Goal: Task Accomplishment & Management: Manage account settings

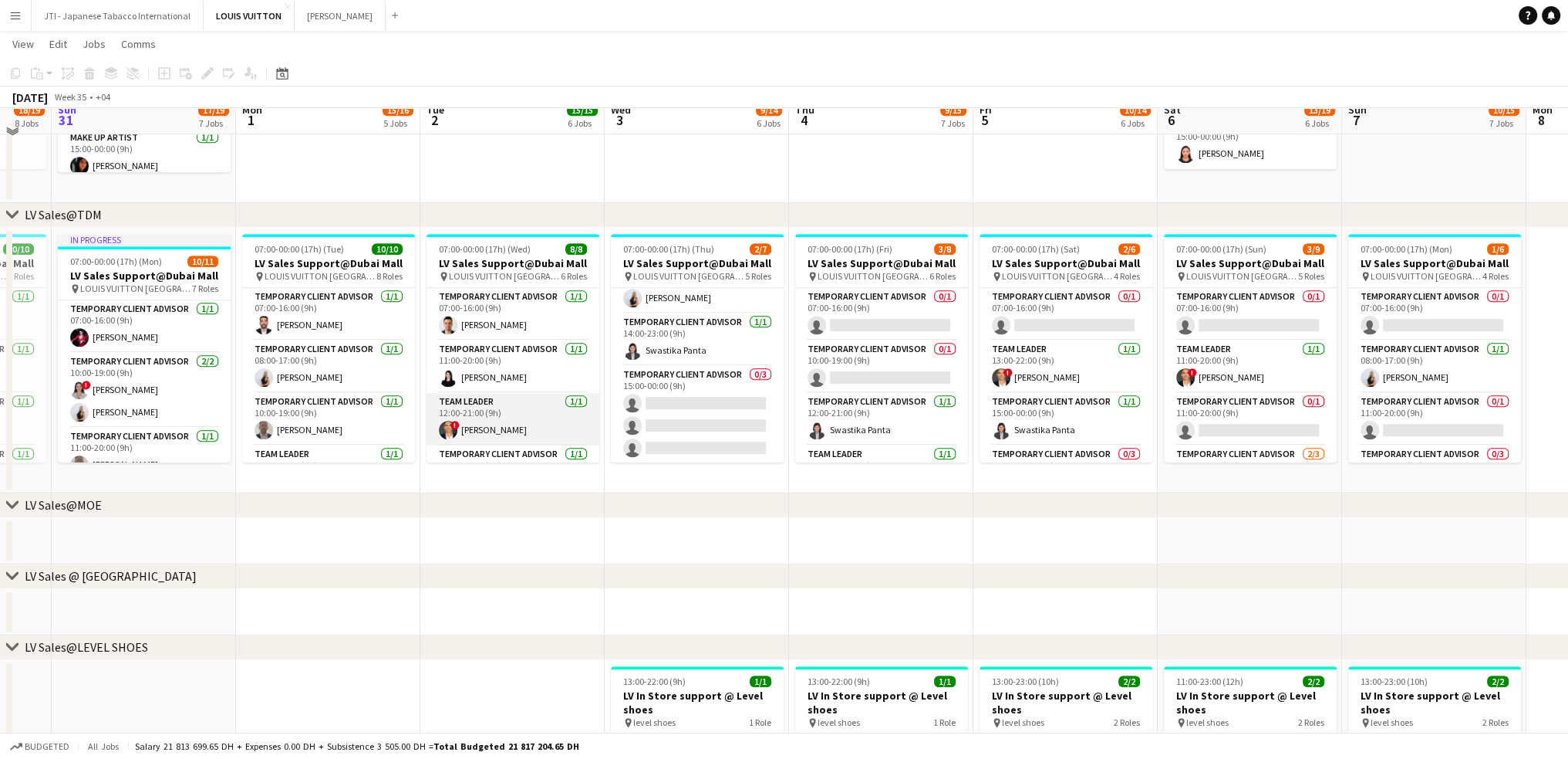
scroll to position [926, 0]
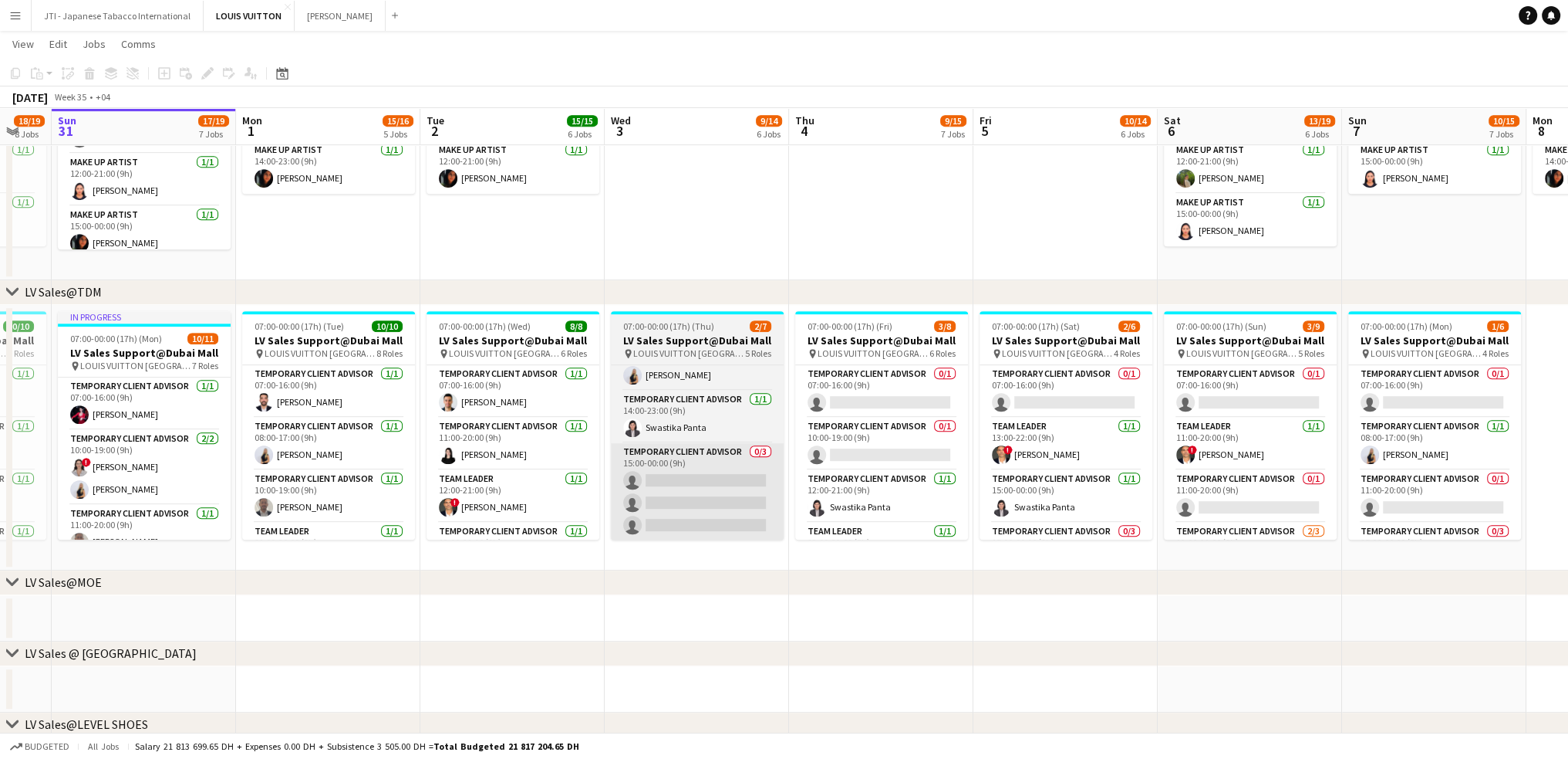
drag, startPoint x: 693, startPoint y: 442, endPoint x: 709, endPoint y: 469, distance: 31.4
click at [645, 447] on app-calendar-viewport "Thu 28 13/15 6 Jobs Fri 29 22/24 9 Jobs Sat 30 18/19 8 Jobs Sun 31 17/19 7 Jobs…" at bounding box center [784, 515] width 1568 height 2762
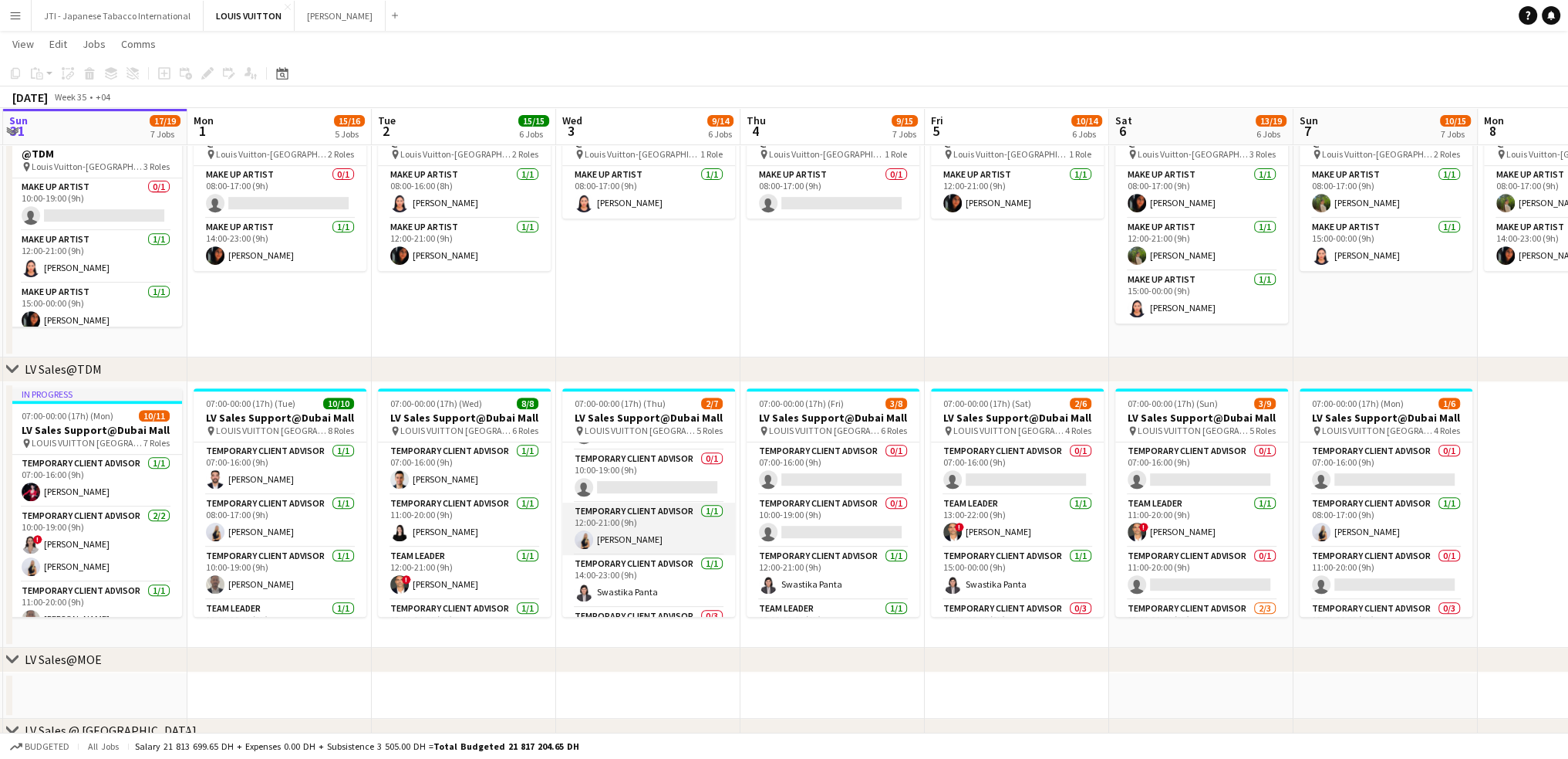
scroll to position [0, 0]
click at [654, 468] on app-card-role "Temporary Client Advisor 0/1 07:00-16:00 (9h) single-neutral-actions" at bounding box center [648, 468] width 173 height 53
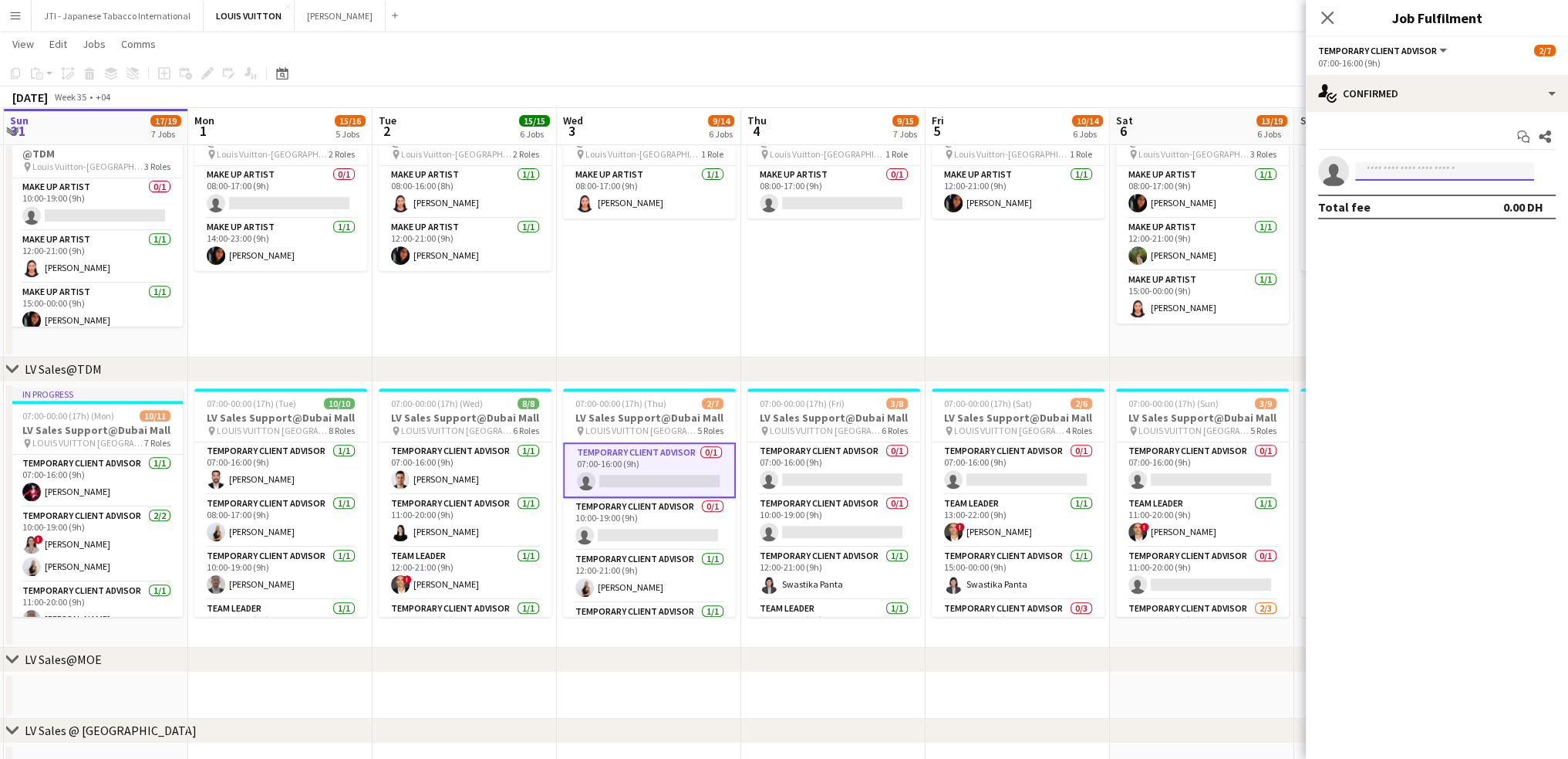
click at [1405, 171] on input at bounding box center [1445, 171] width 179 height 19
type input "*****"
click at [1435, 210] on span "samer.nezha@gmail.com" at bounding box center [1445, 206] width 154 height 13
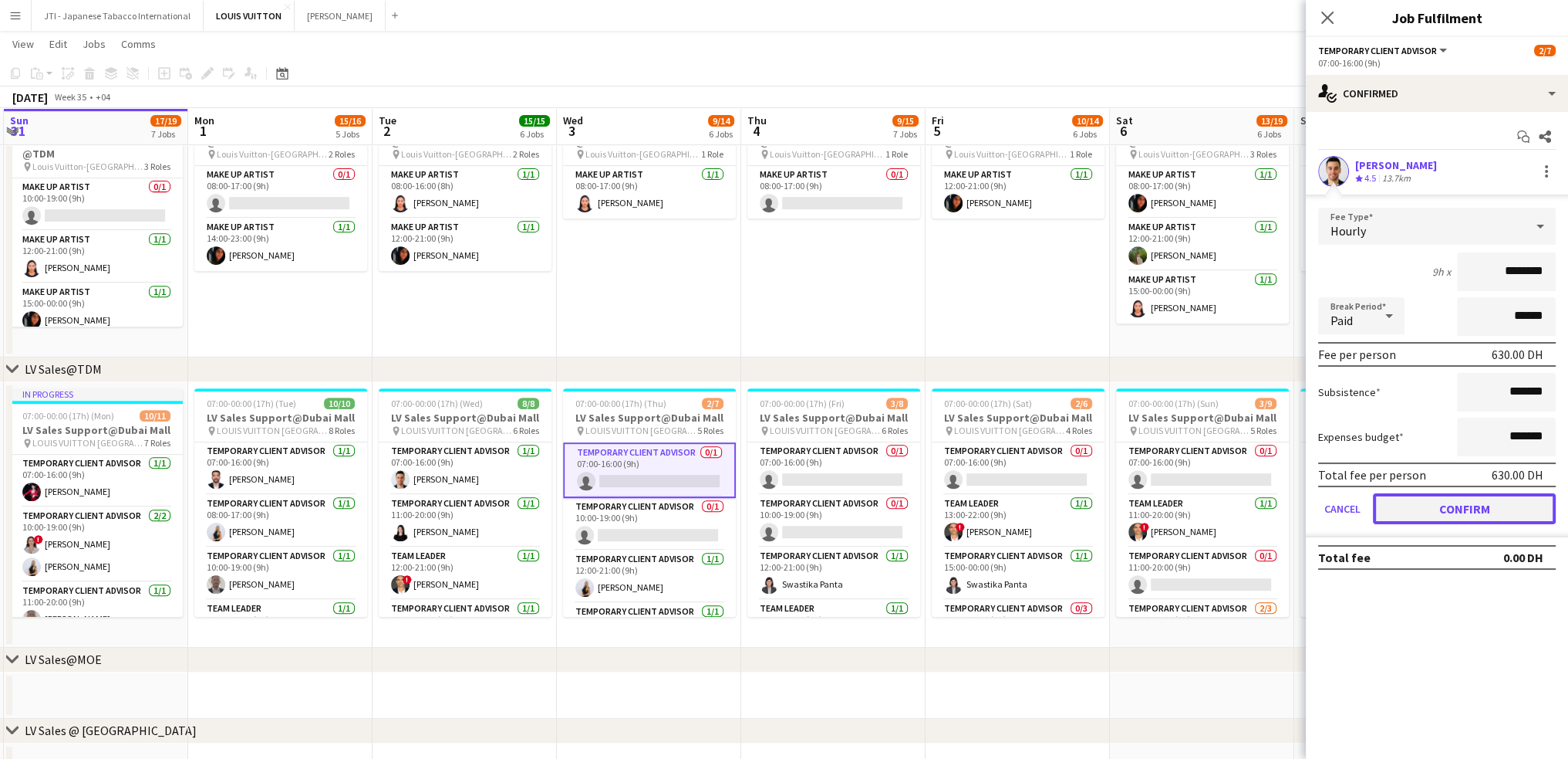
click at [1431, 512] on button "Confirm" at bounding box center [1464, 508] width 182 height 30
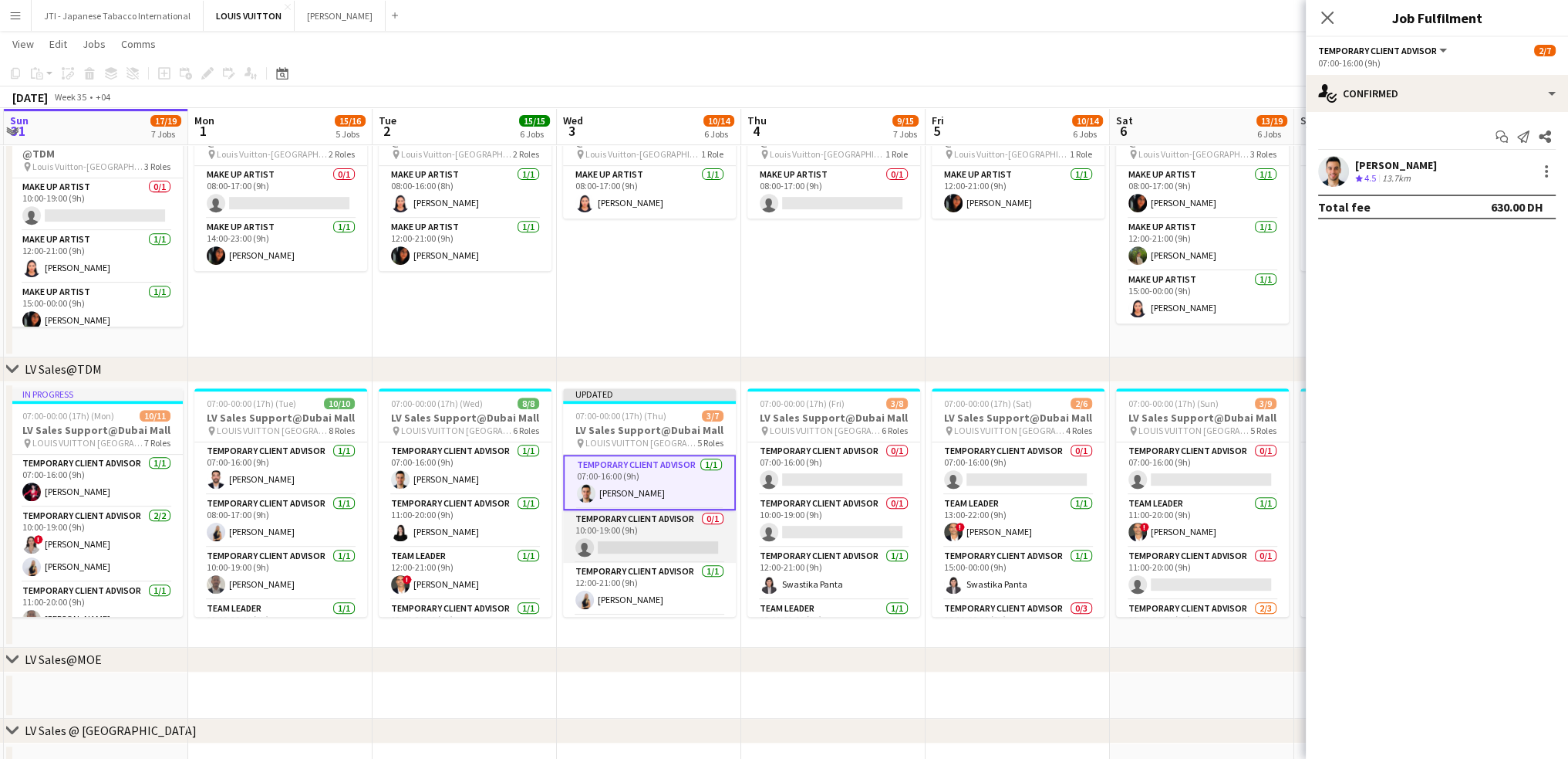
click at [679, 547] on app-card-role "Temporary Client Advisor 0/1 10:00-19:00 (9h) single-neutral-actions" at bounding box center [649, 536] width 173 height 53
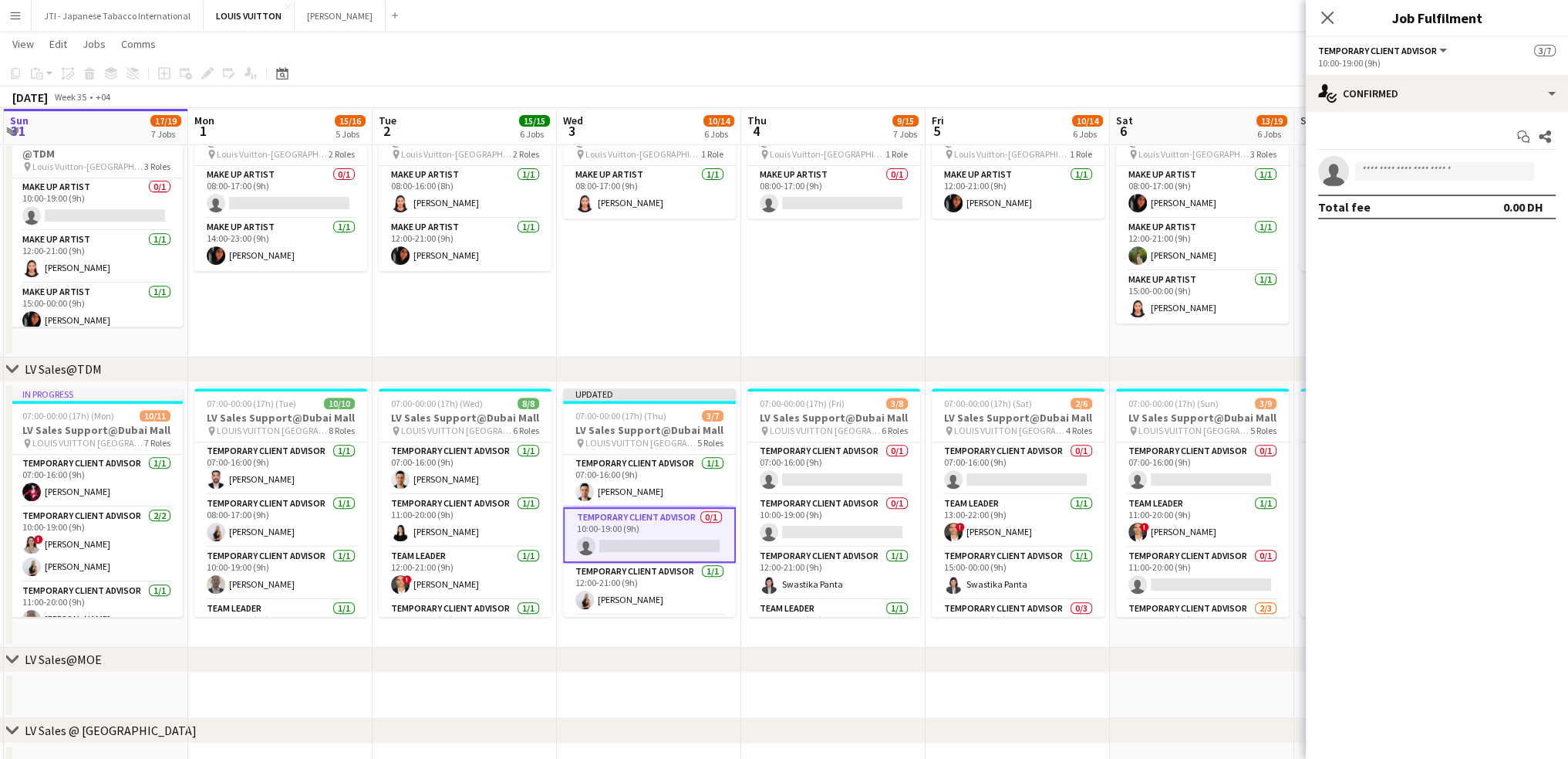
drag, startPoint x: 676, startPoint y: 487, endPoint x: 1464, endPoint y: 225, distance: 830.4
click at [676, 487] on app-card-role "Temporary Client Advisor 1/1 07:00-16:00 (9h) Samer Nezha" at bounding box center [649, 481] width 173 height 53
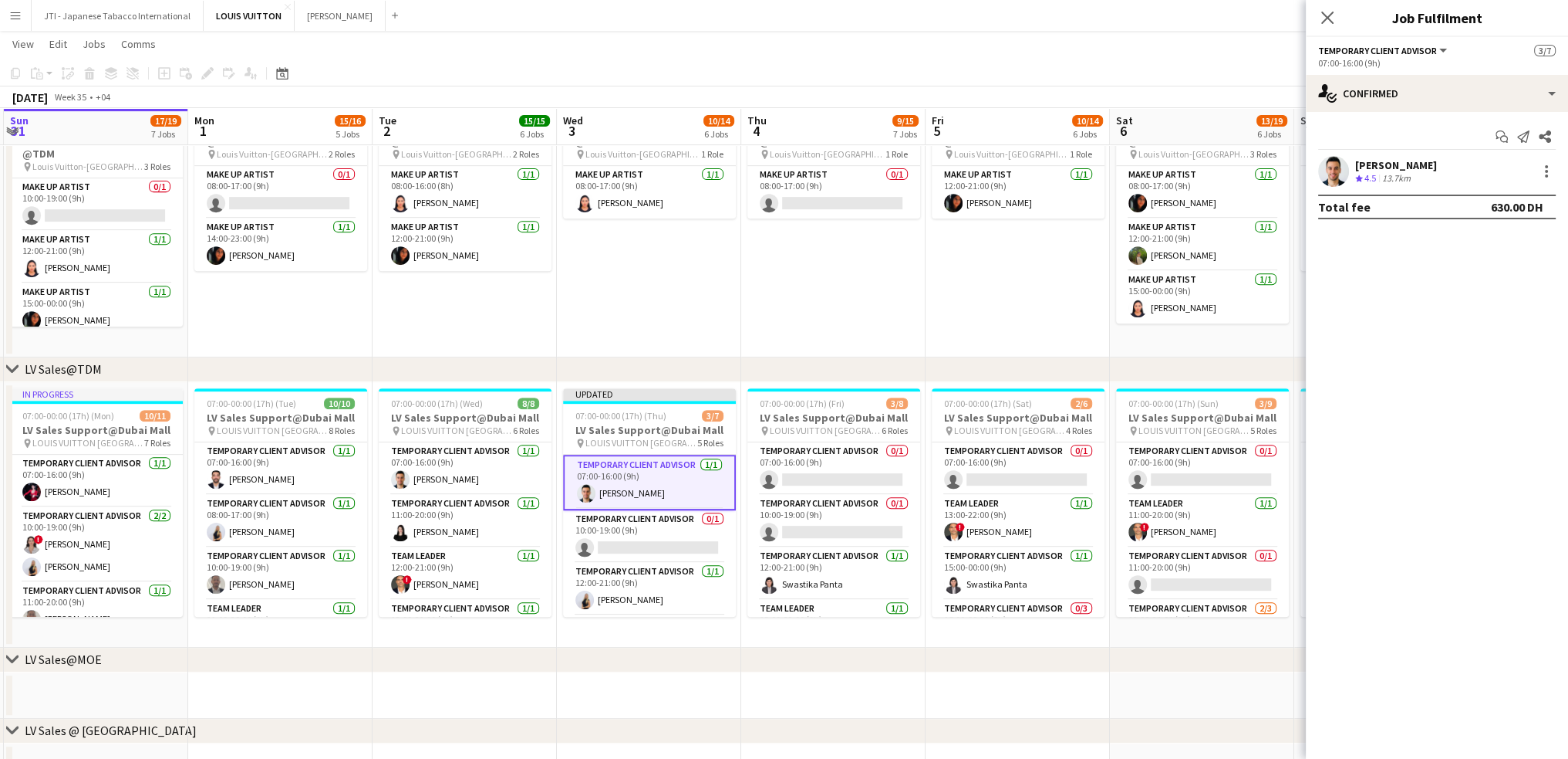
drag, startPoint x: 1542, startPoint y: 174, endPoint x: 1532, endPoint y: 178, distance: 10.8
click at [1543, 174] on div at bounding box center [1547, 171] width 19 height 19
drag, startPoint x: 1469, startPoint y: 345, endPoint x: 1433, endPoint y: 250, distance: 101.6
click at [1467, 345] on span "Remove" at bounding box center [1471, 347] width 47 height 13
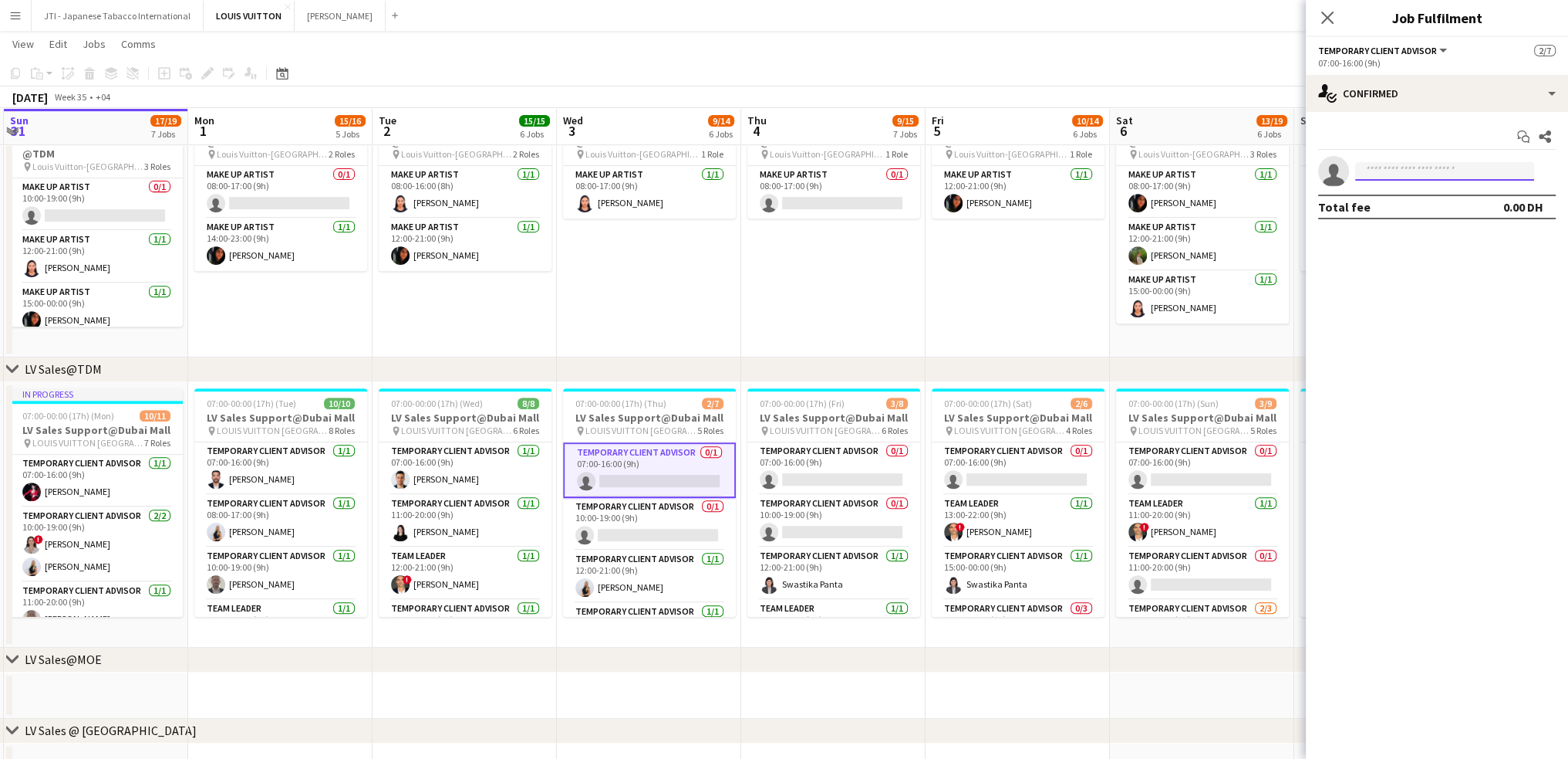
click at [1403, 169] on input at bounding box center [1445, 171] width 179 height 19
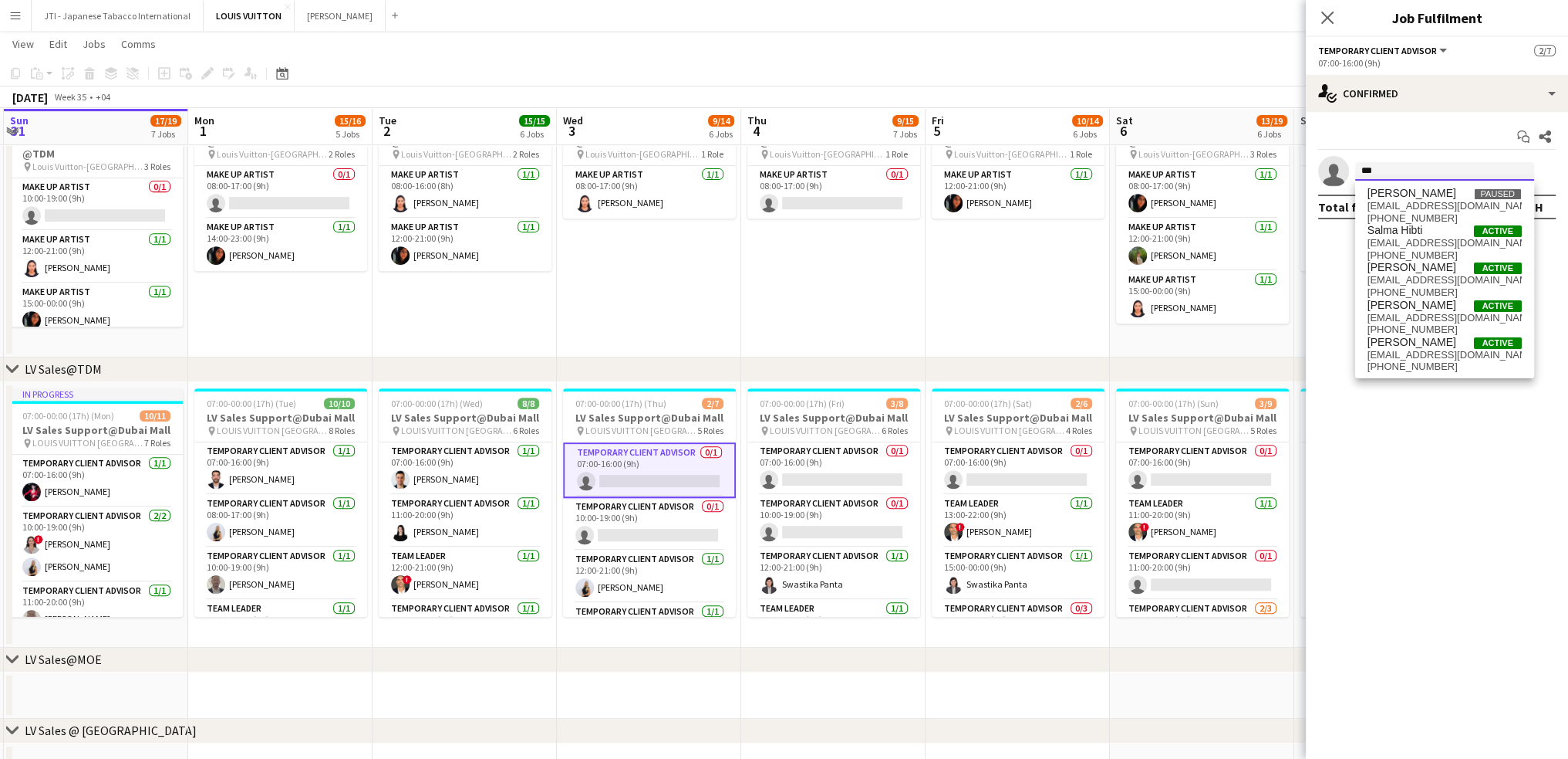
type input "***"
click at [1378, 306] on span "[PERSON_NAME]" at bounding box center [1411, 305] width 89 height 13
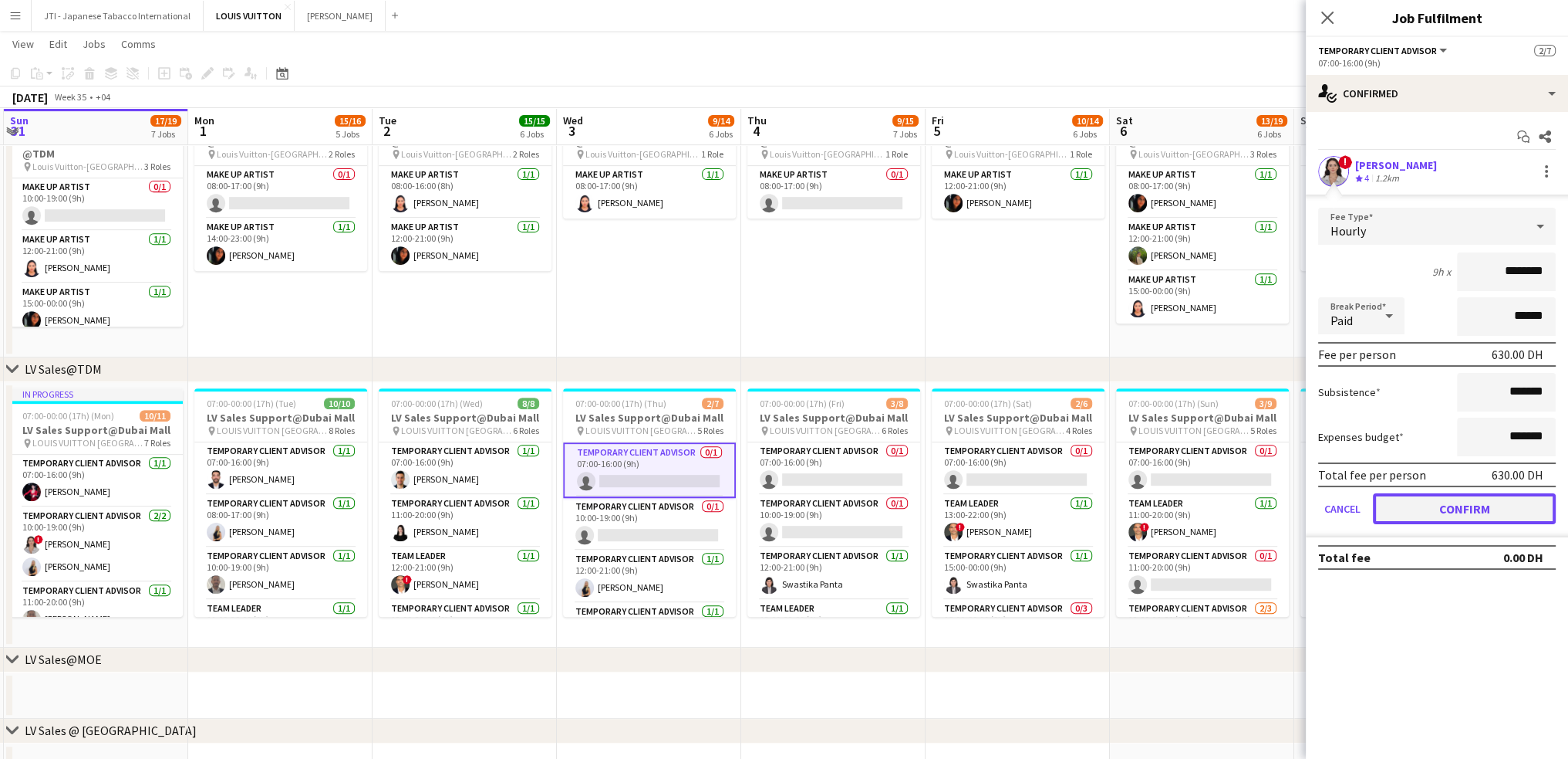
click at [1459, 515] on button "Confirm" at bounding box center [1464, 508] width 182 height 30
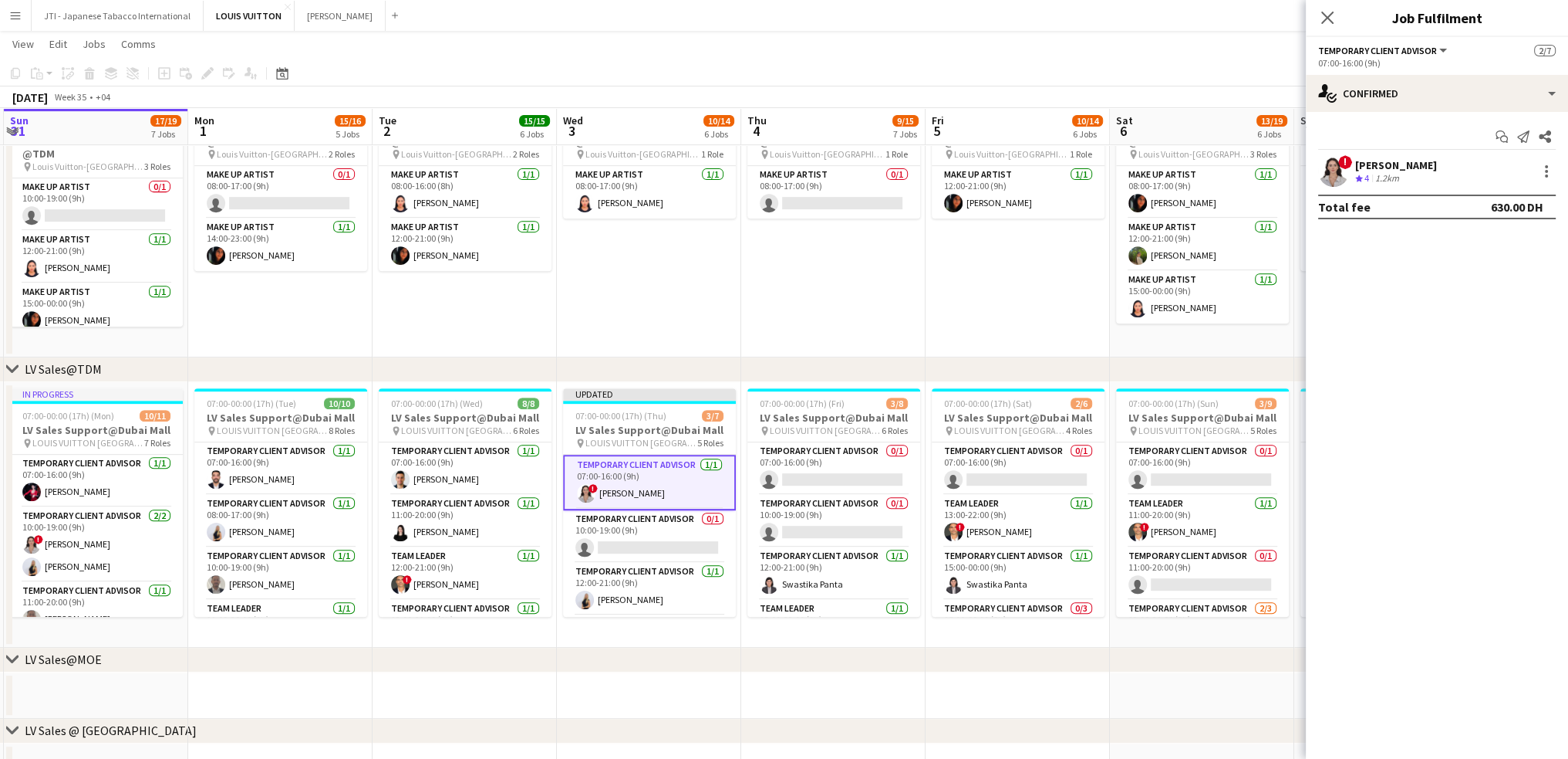
drag, startPoint x: 630, startPoint y: 546, endPoint x: 1572, endPoint y: 239, distance: 990.8
click at [631, 546] on app-card-role "Temporary Client Advisor 0/1 10:00-19:00 (9h) single-neutral-actions" at bounding box center [649, 536] width 173 height 53
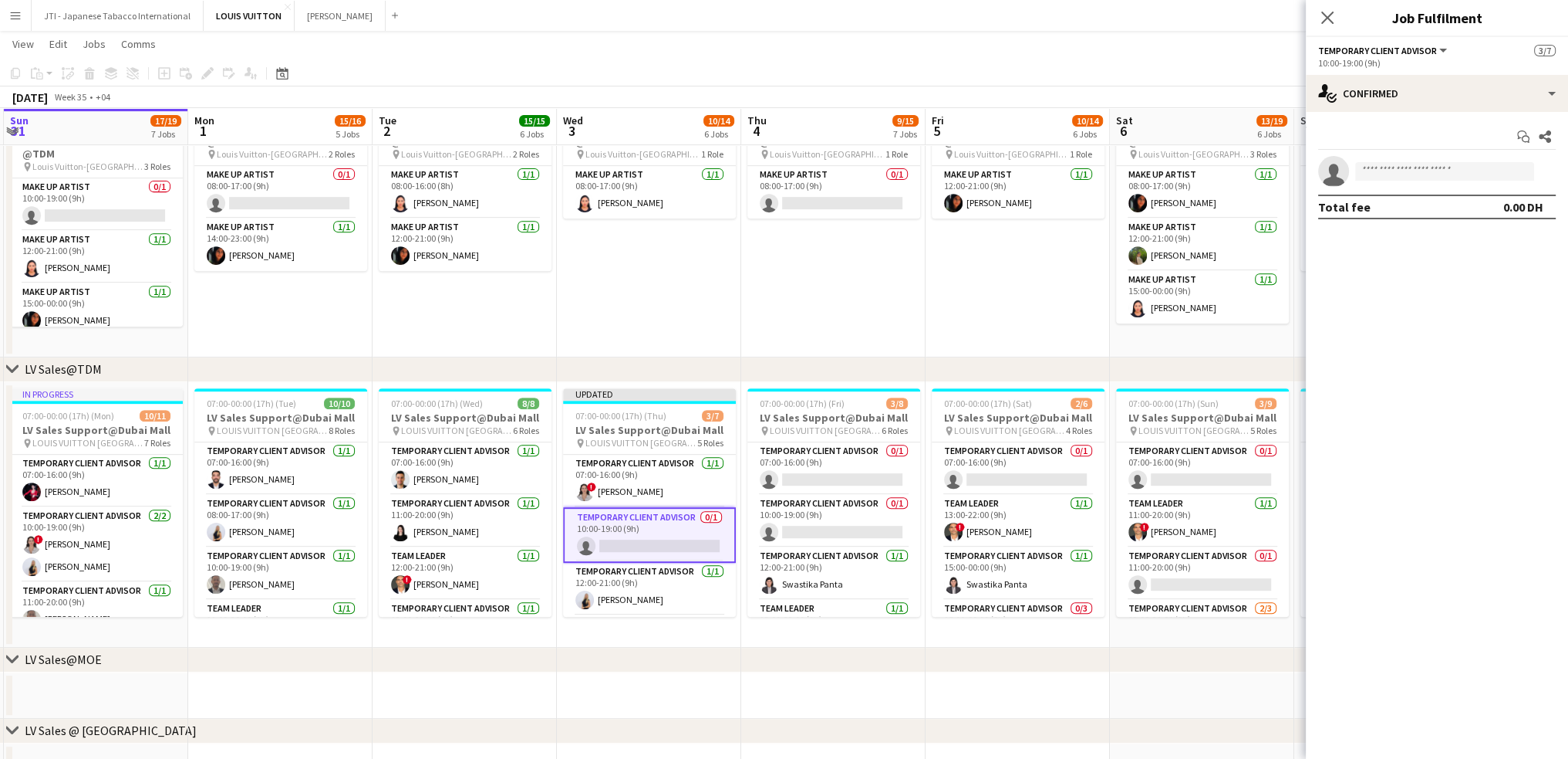
scroll to position [0, 547]
click at [1430, 172] on input at bounding box center [1445, 171] width 179 height 19
type input "**********"
click at [1407, 216] on span "+971555537813" at bounding box center [1445, 218] width 154 height 13
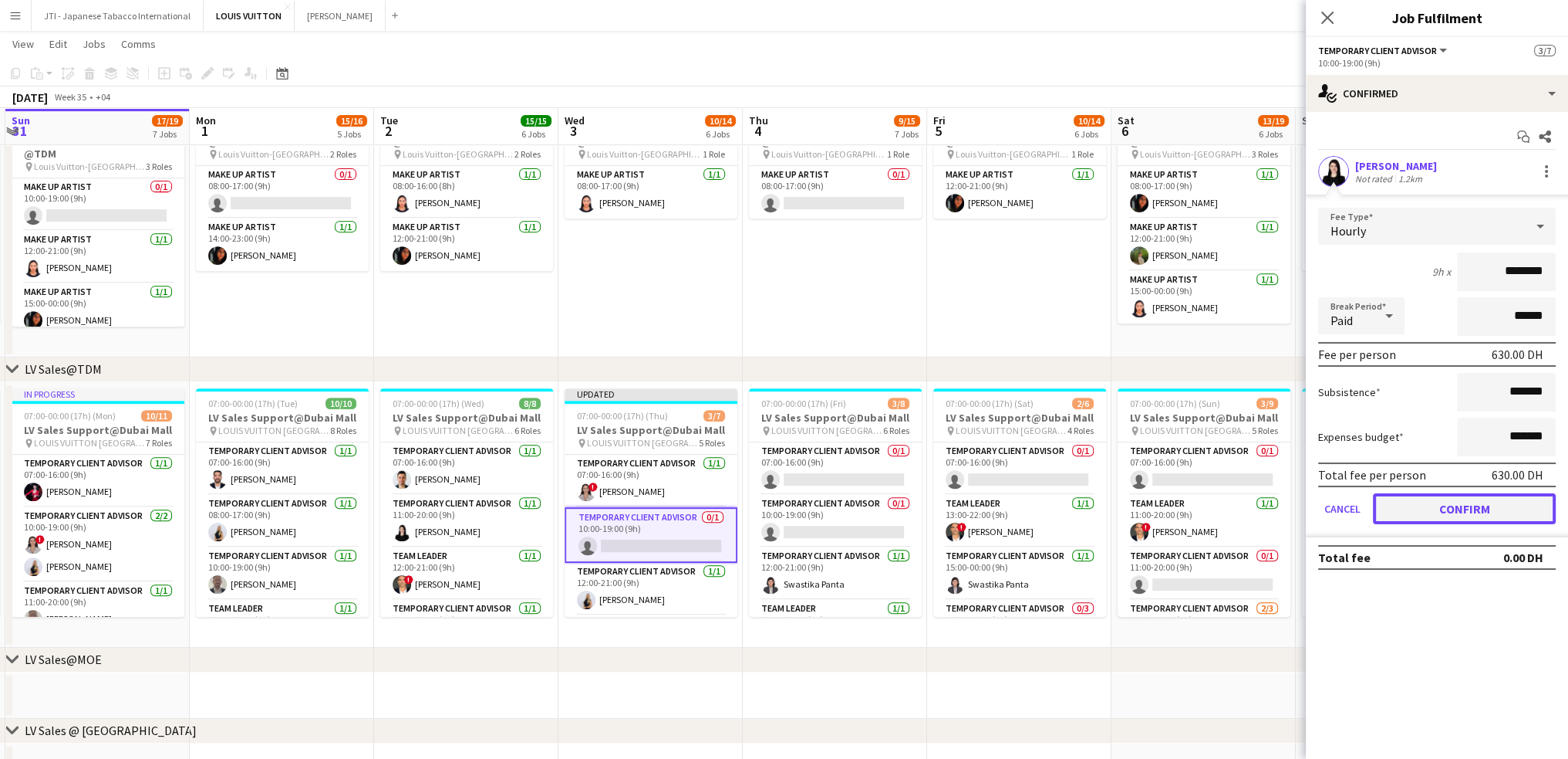
click at [1432, 502] on button "Confirm" at bounding box center [1464, 508] width 182 height 30
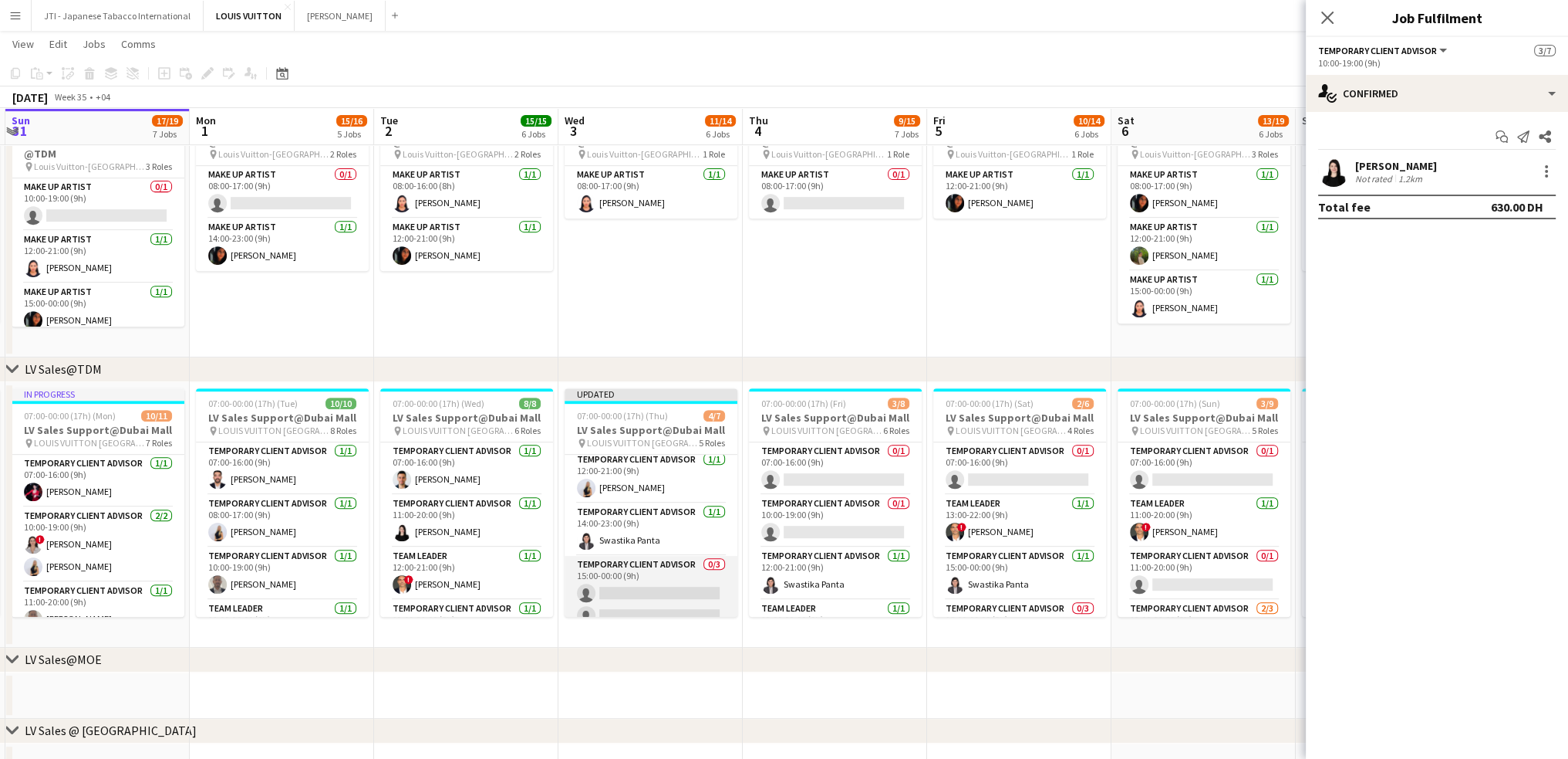
scroll to position [147, 0]
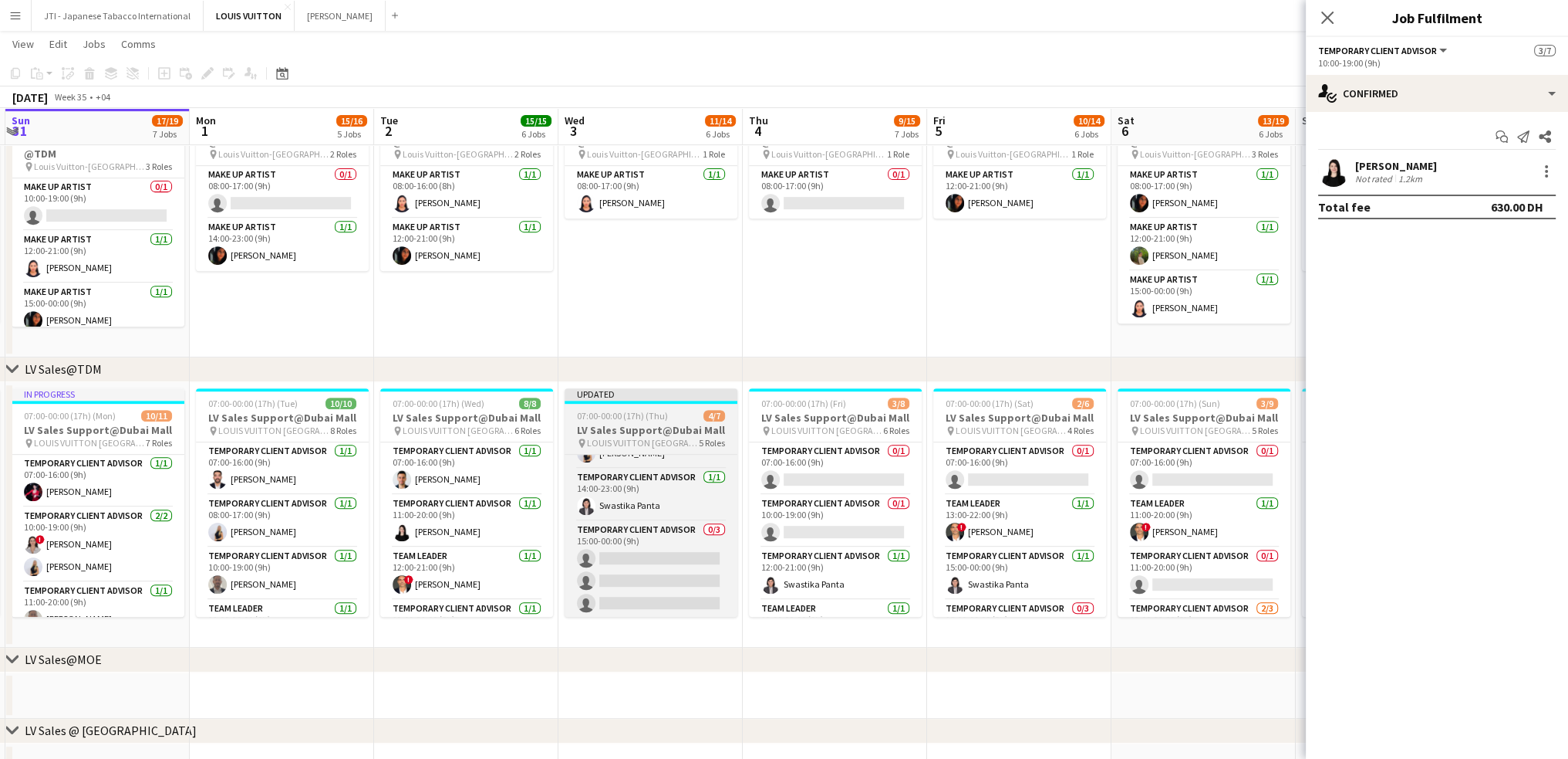
click at [656, 438] on span "LOUIS VUITTON [GEOGRAPHIC_DATA] - [GEOGRAPHIC_DATA]" at bounding box center [642, 442] width 112 height 12
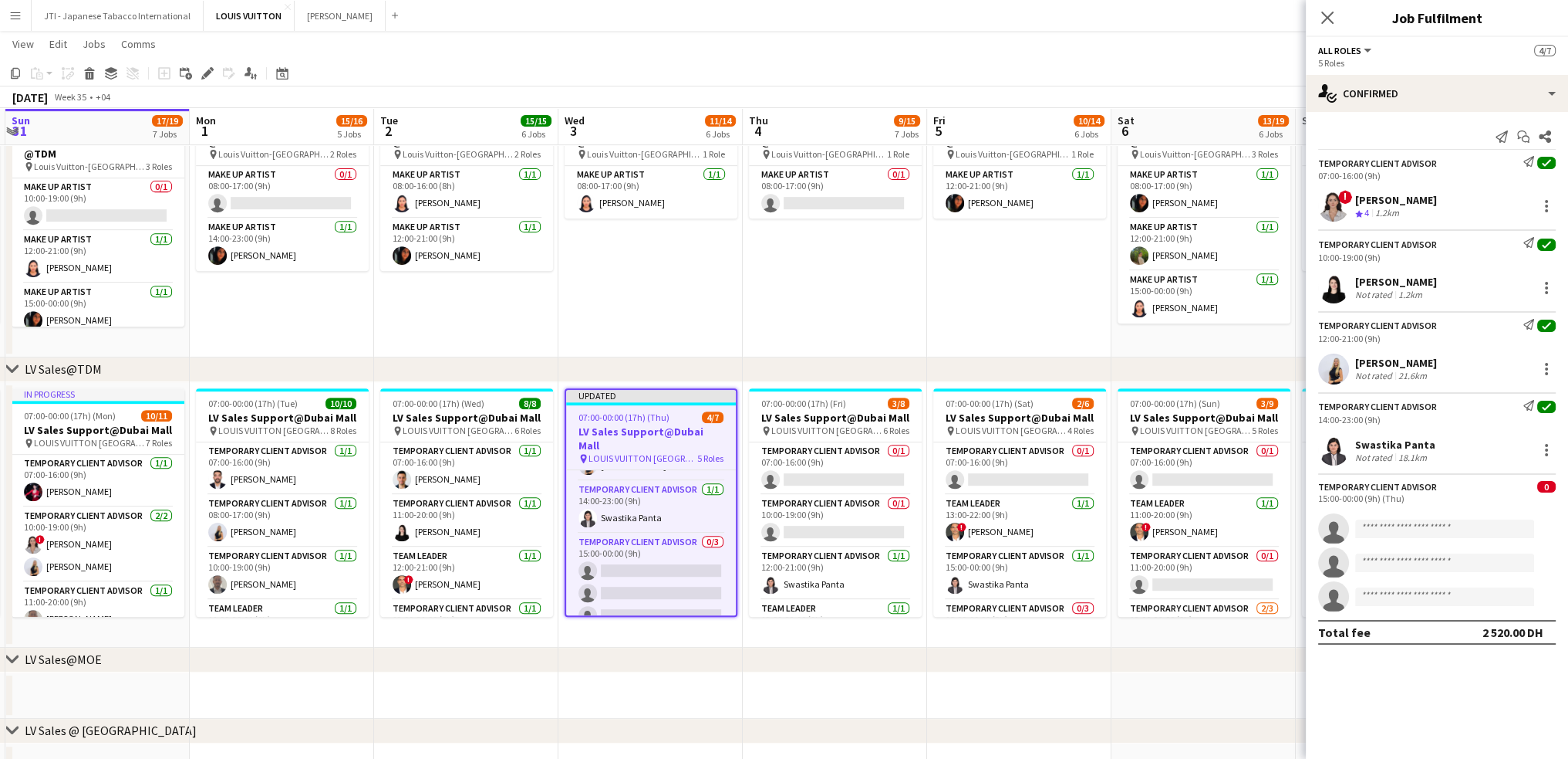
scroll to position [144, 0]
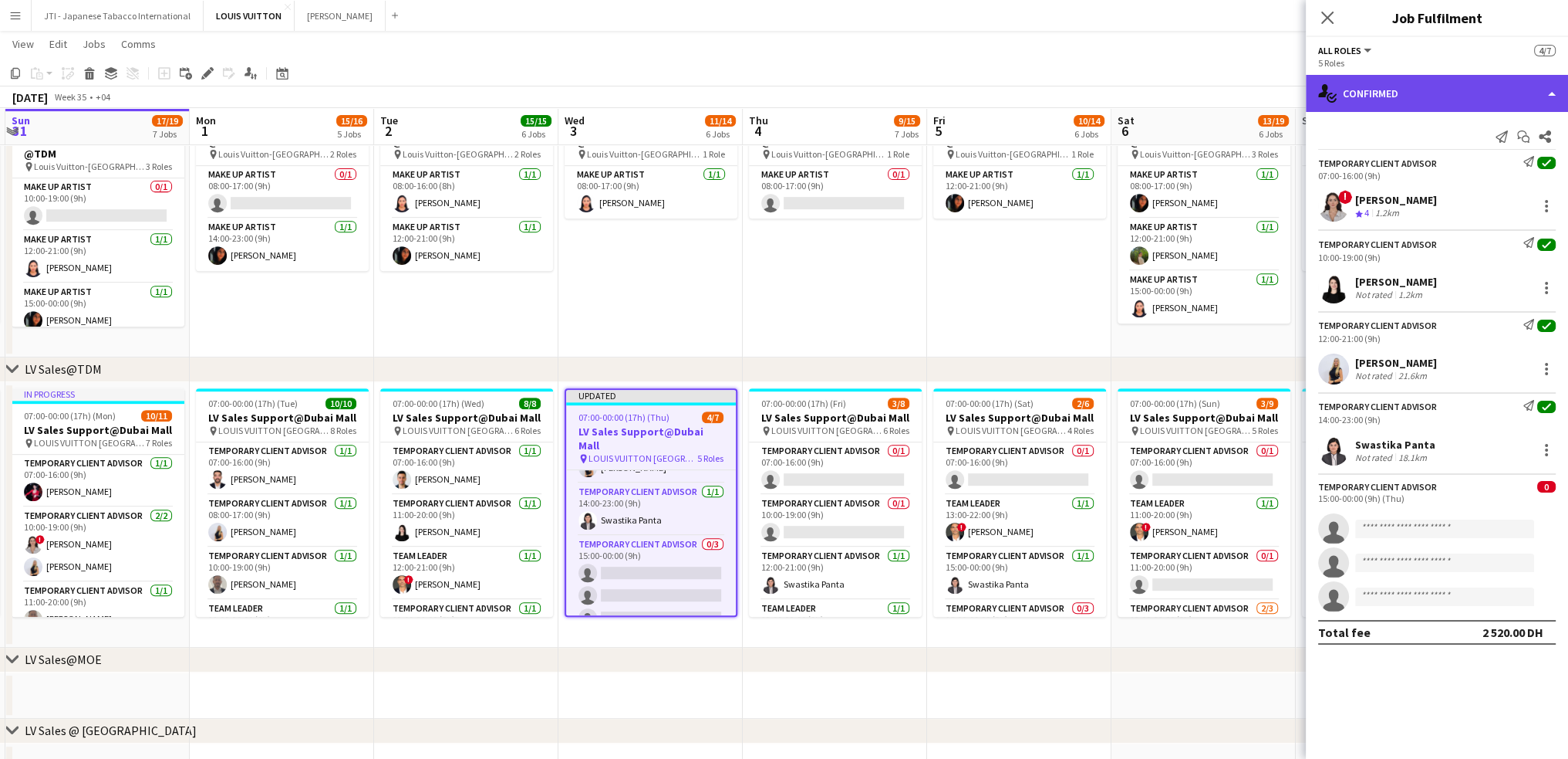
click at [1456, 100] on div "single-neutral-actions-check-2 Confirmed" at bounding box center [1437, 93] width 262 height 37
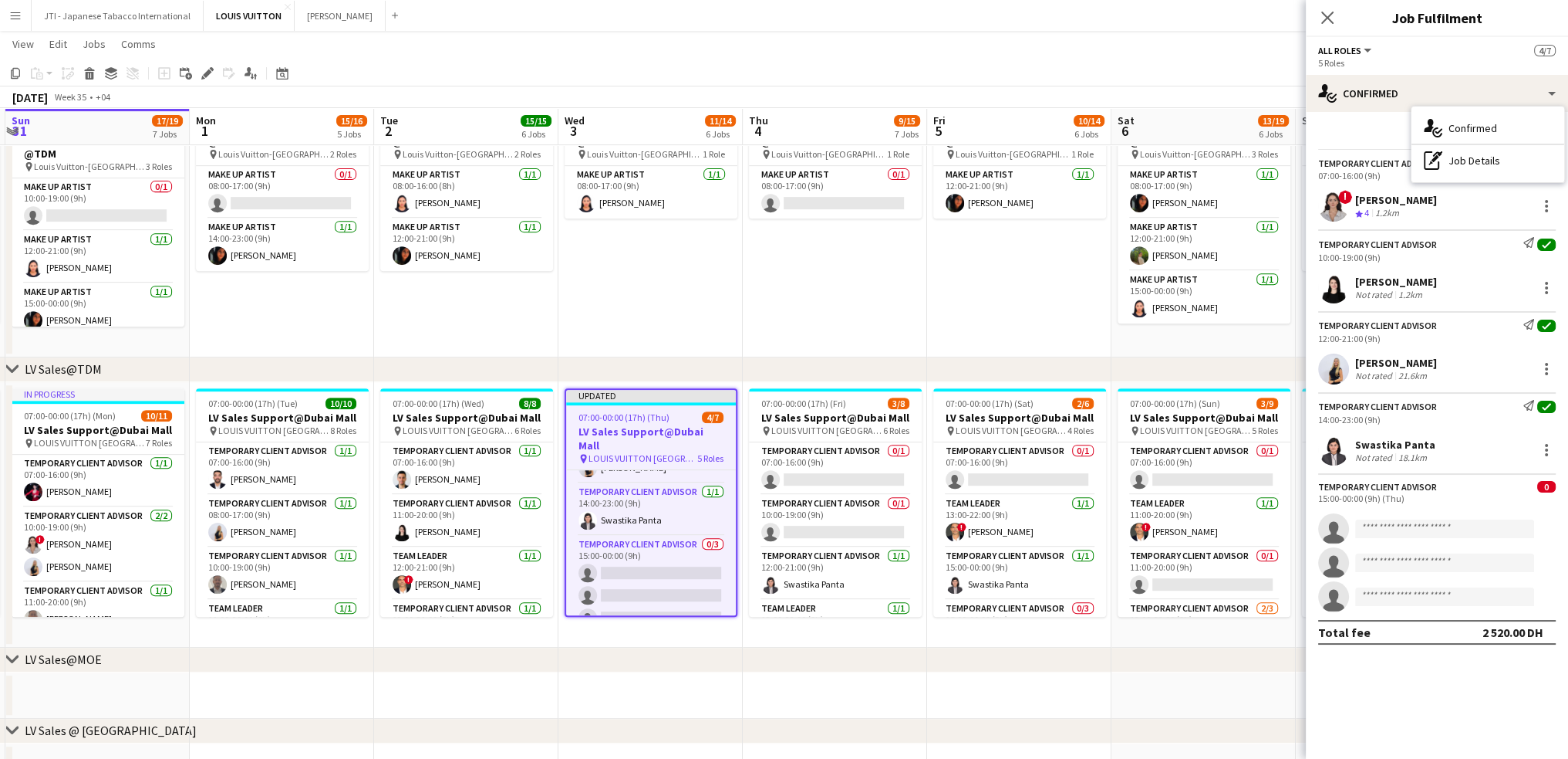
click at [1472, 166] on div "pen-write Job Details" at bounding box center [1487, 160] width 153 height 30
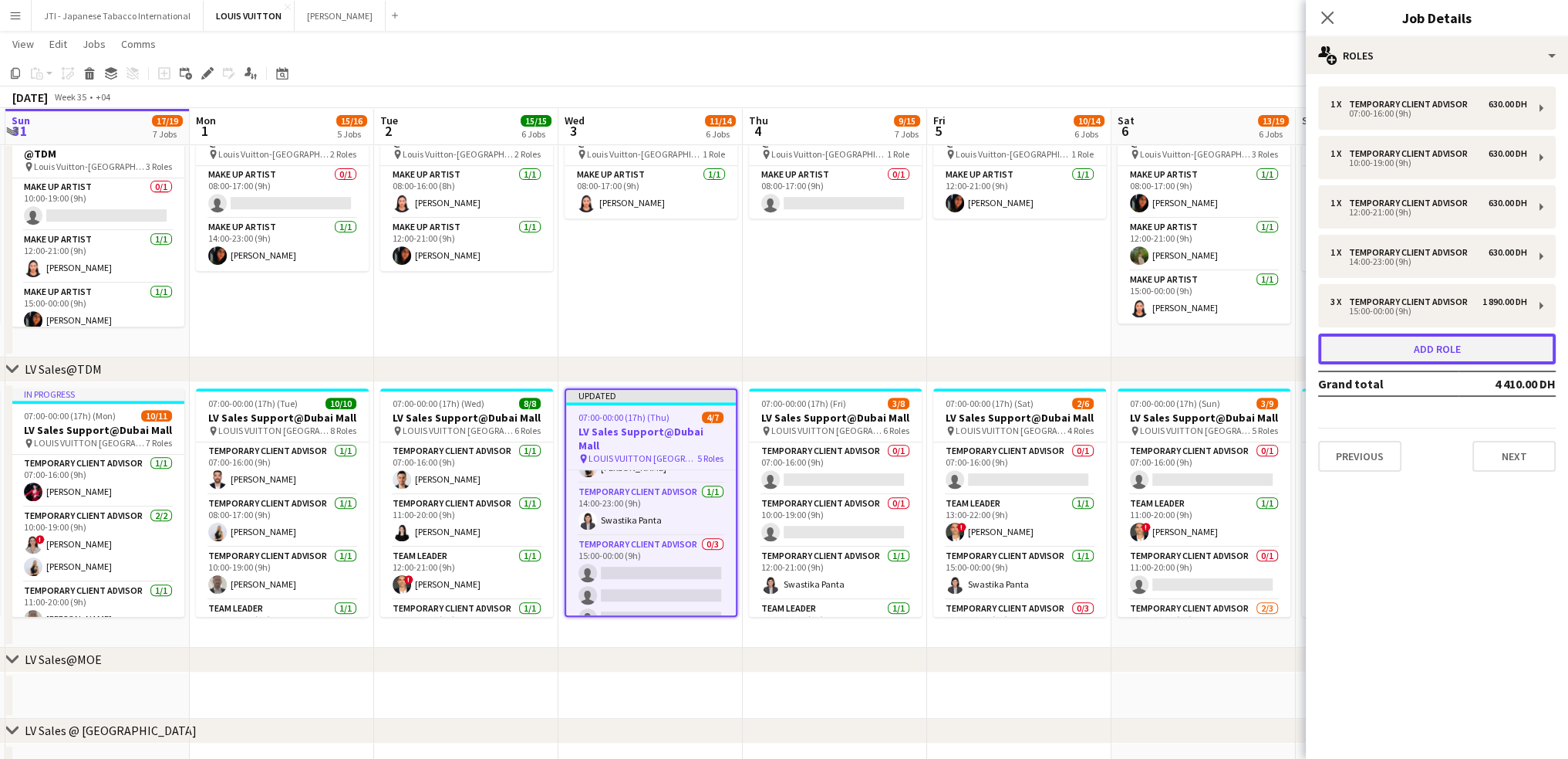
drag, startPoint x: 1392, startPoint y: 346, endPoint x: 1085, endPoint y: 201, distance: 339.5
click at [1392, 345] on button "Add role" at bounding box center [1437, 349] width 238 height 30
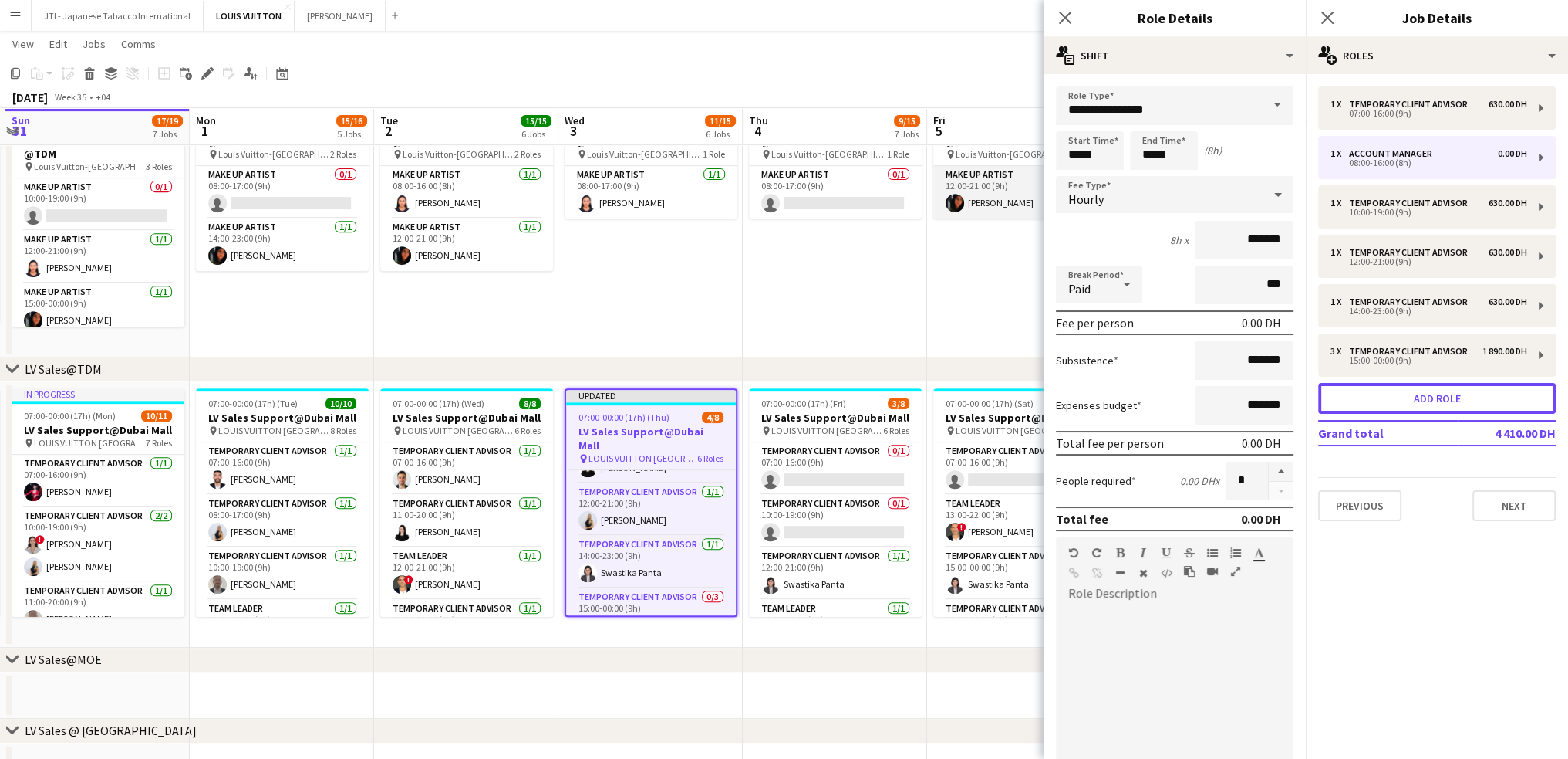
scroll to position [197, 0]
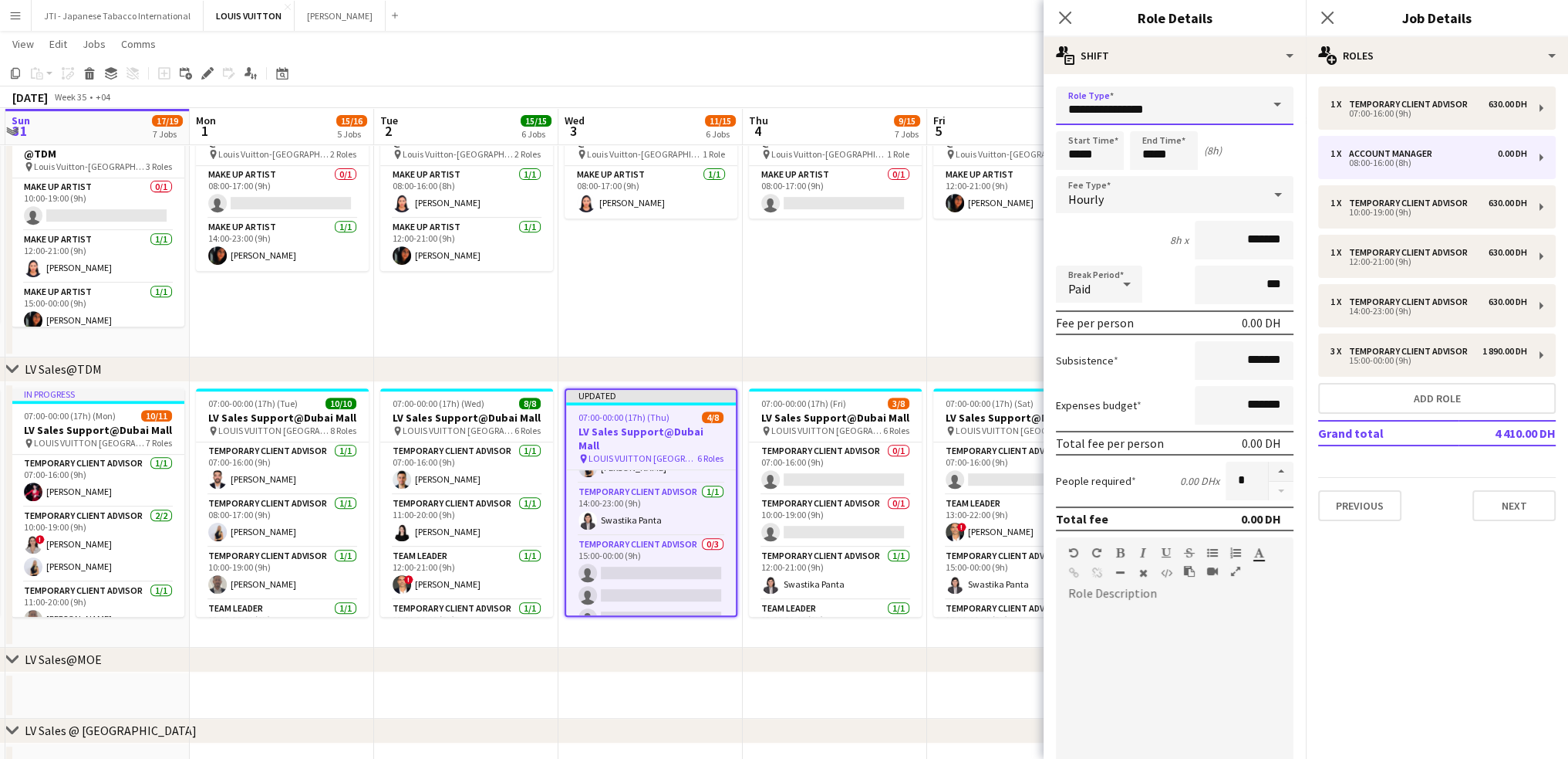
drag, startPoint x: 1185, startPoint y: 104, endPoint x: 877, endPoint y: 104, distance: 308.0
click at [878, 103] on body "Menu Boards Boards Boards All jobs Status Workforce Workforce My Workforce Recr…" at bounding box center [784, 575] width 1568 height 2849
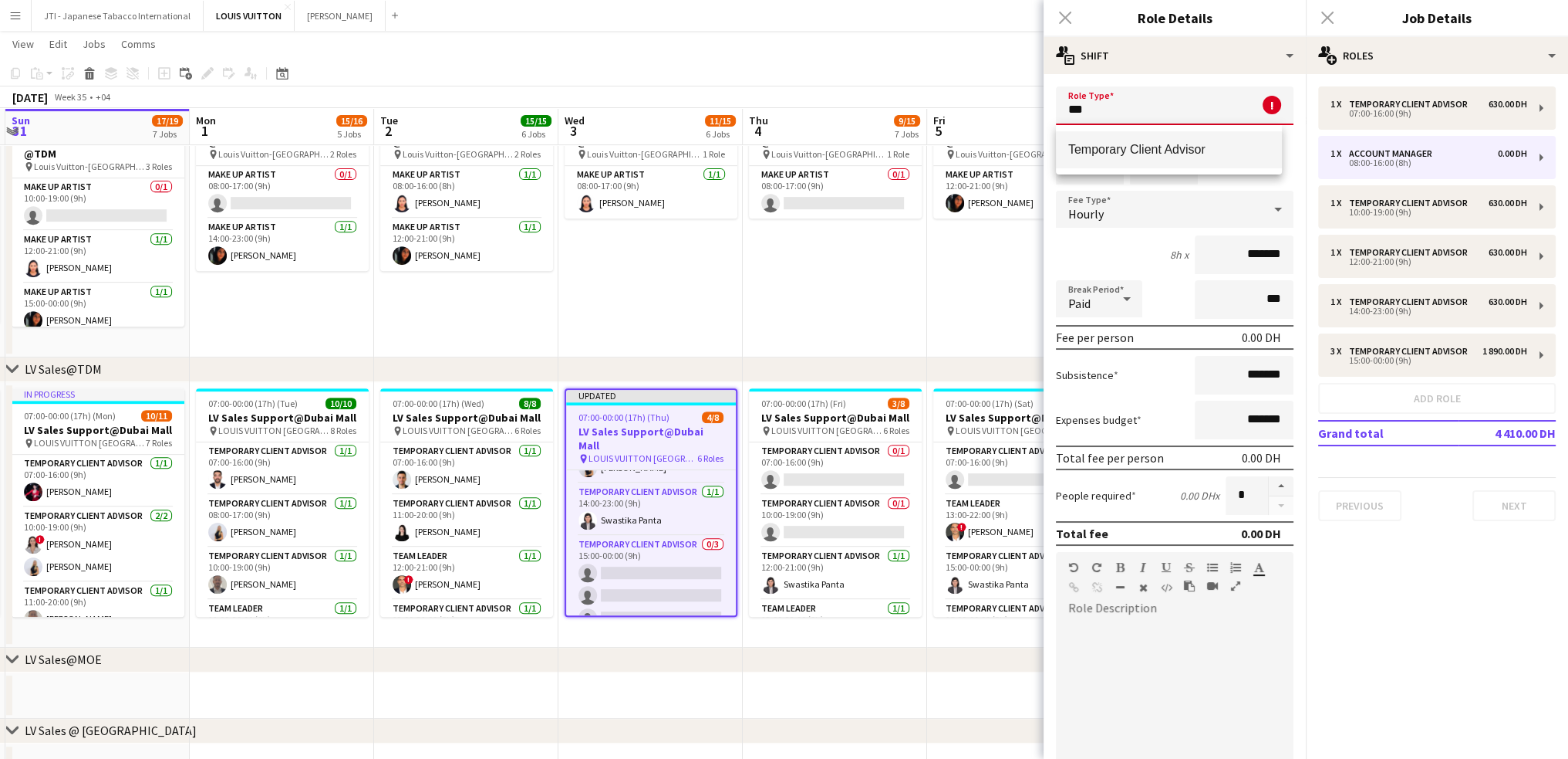
click at [1079, 144] on span "Temporary Client Advisor" at bounding box center [1169, 149] width 201 height 14
type input "**********"
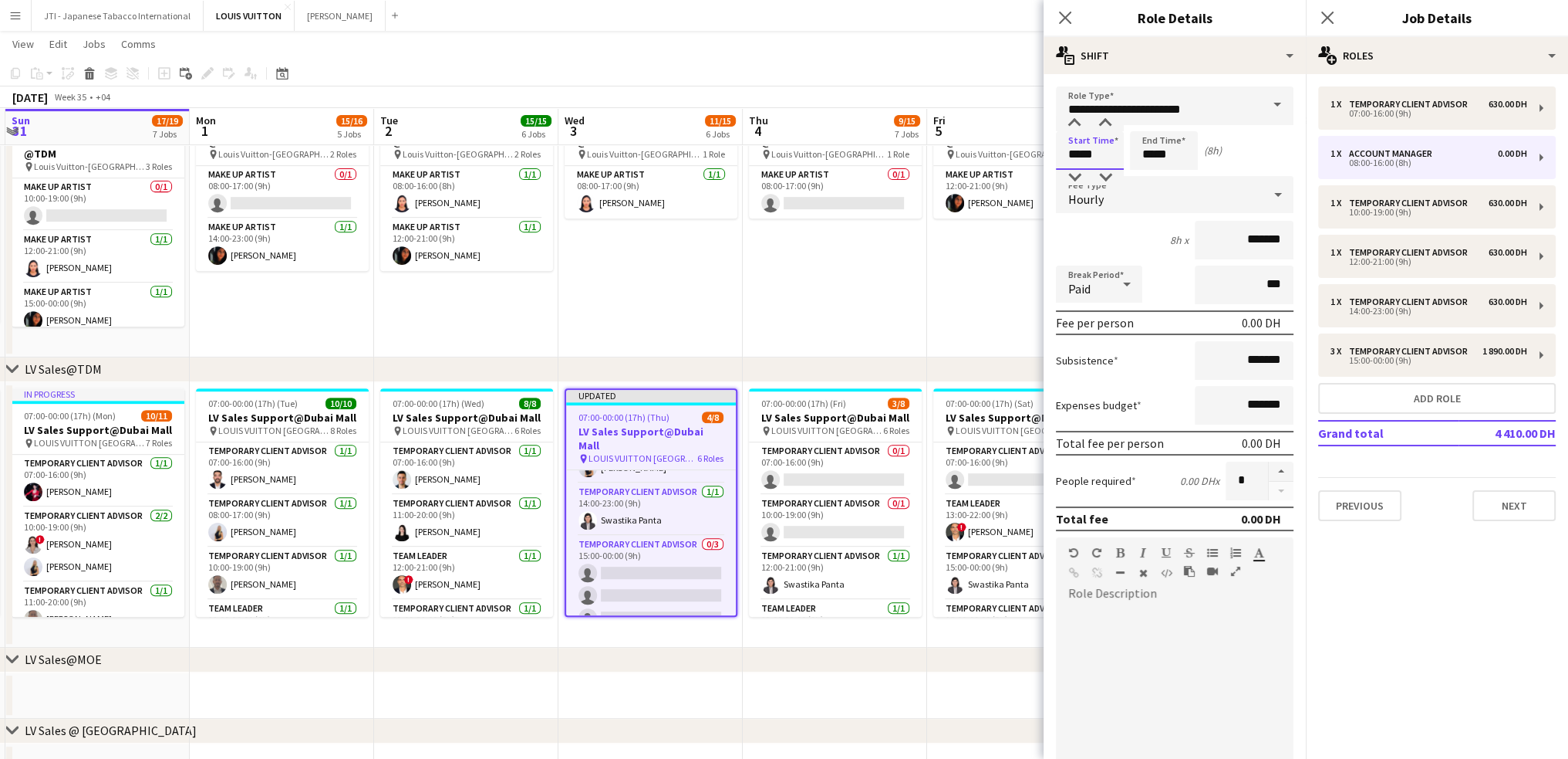
click at [1080, 151] on input "*****" at bounding box center [1090, 150] width 68 height 38
click at [1080, 121] on div at bounding box center [1074, 123] width 30 height 15
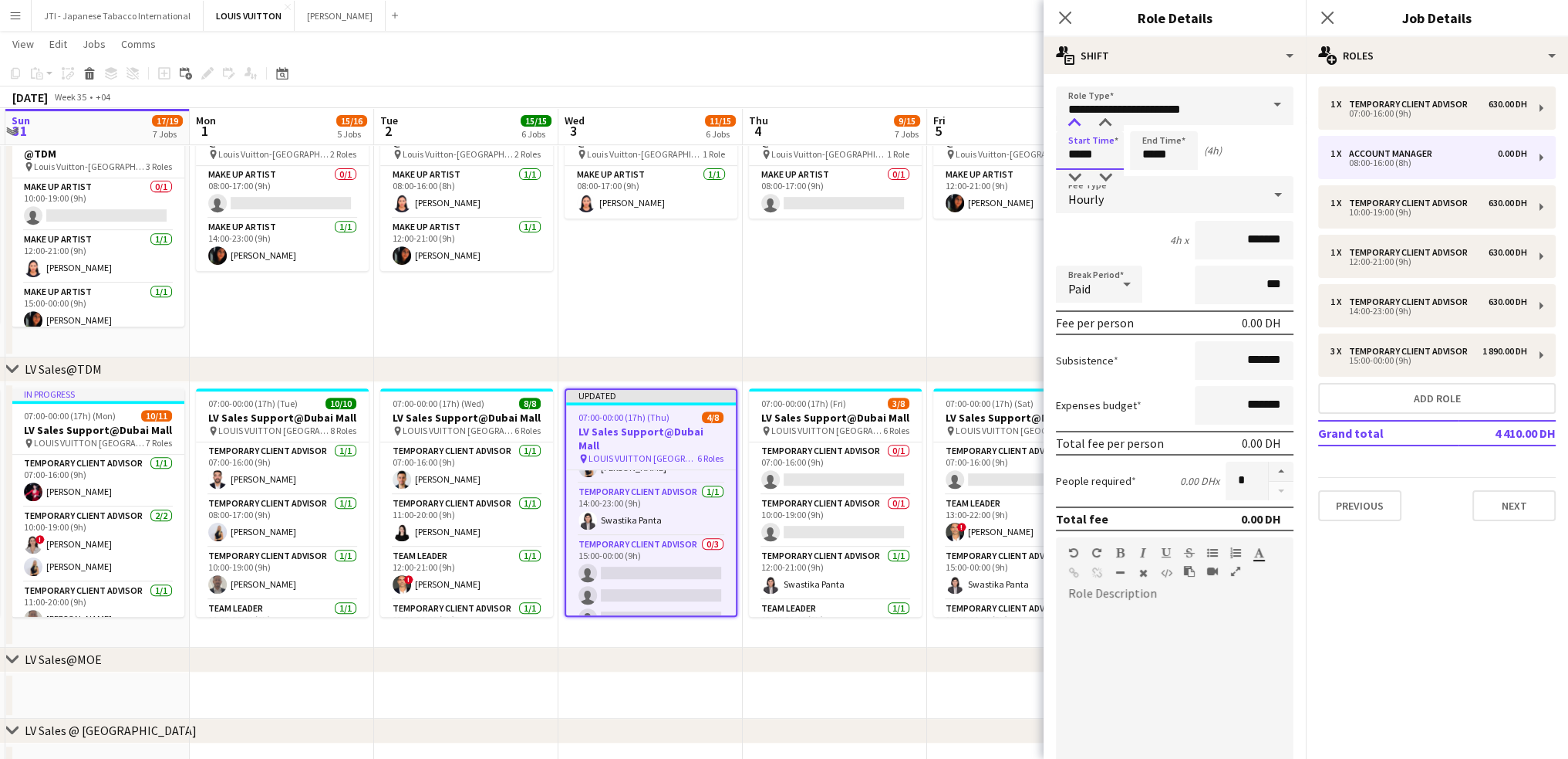
type input "*****"
click at [1080, 121] on div at bounding box center [1074, 123] width 30 height 15
click at [1148, 148] on input "*****" at bounding box center [1165, 150] width 68 height 38
click at [1153, 122] on div at bounding box center [1148, 123] width 30 height 15
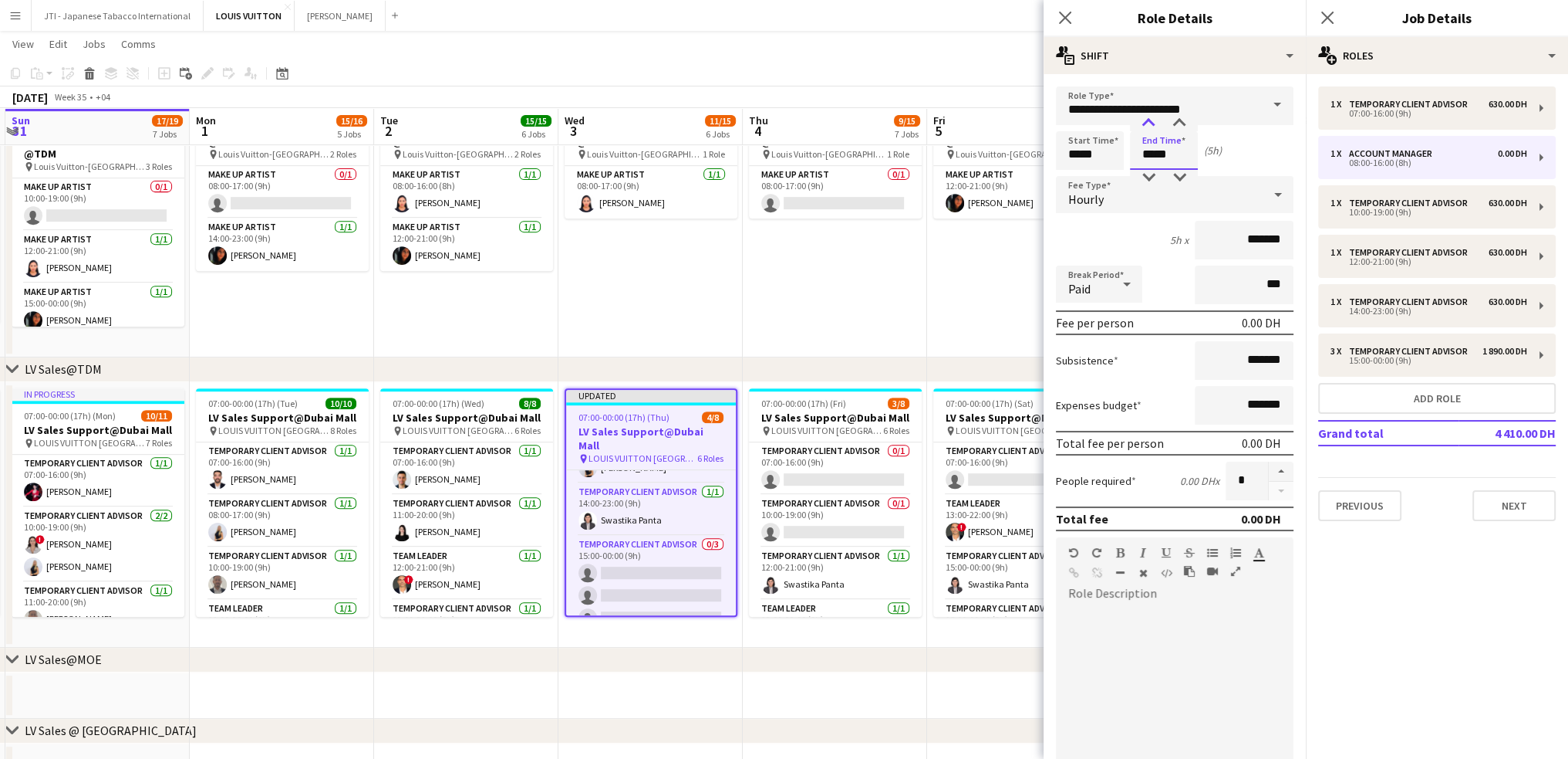
click at [1153, 122] on div at bounding box center [1148, 123] width 30 height 15
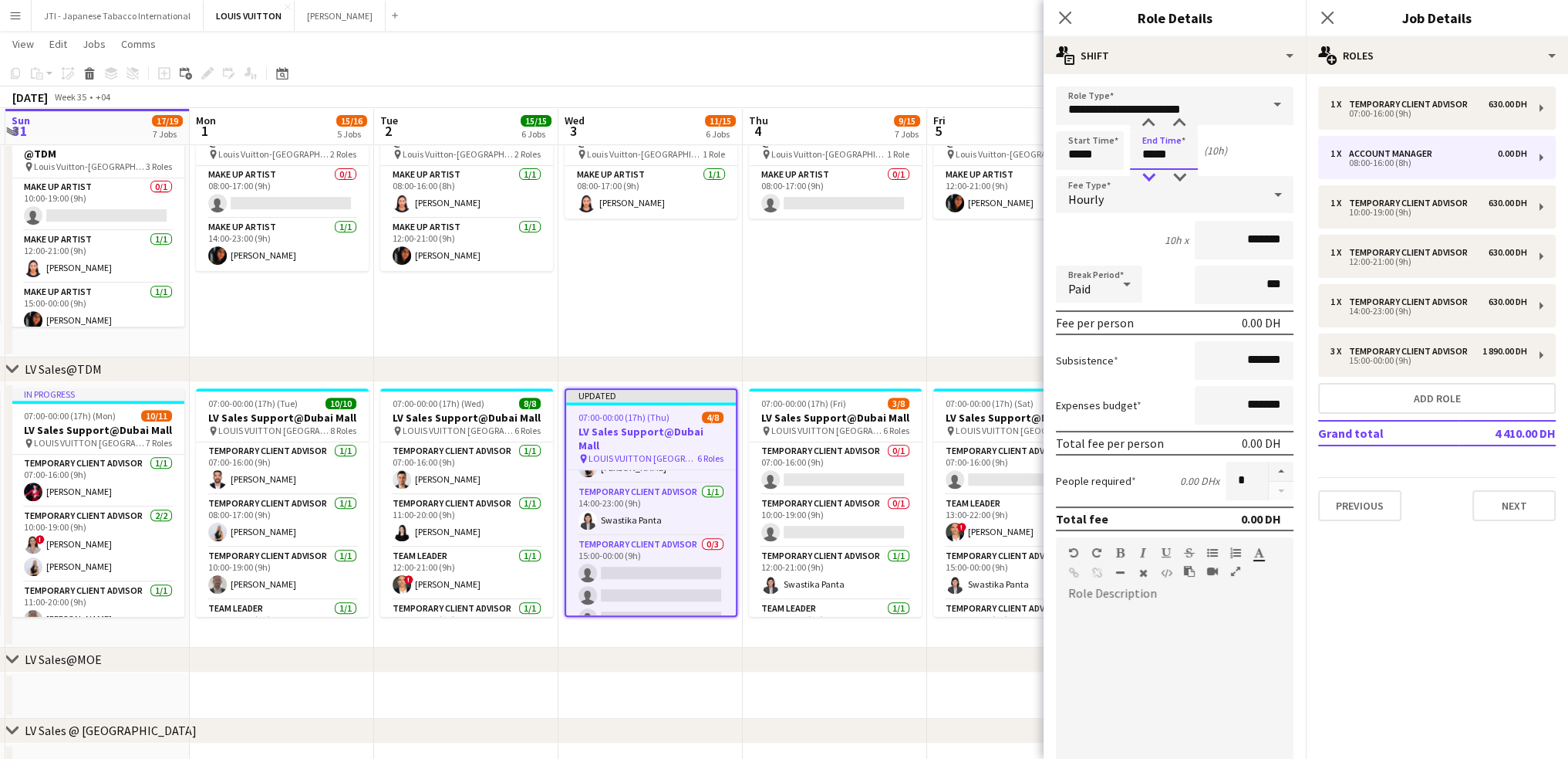
type input "*****"
click at [1148, 173] on div at bounding box center [1148, 177] width 30 height 15
click at [1203, 240] on input "*******" at bounding box center [1244, 240] width 98 height 38
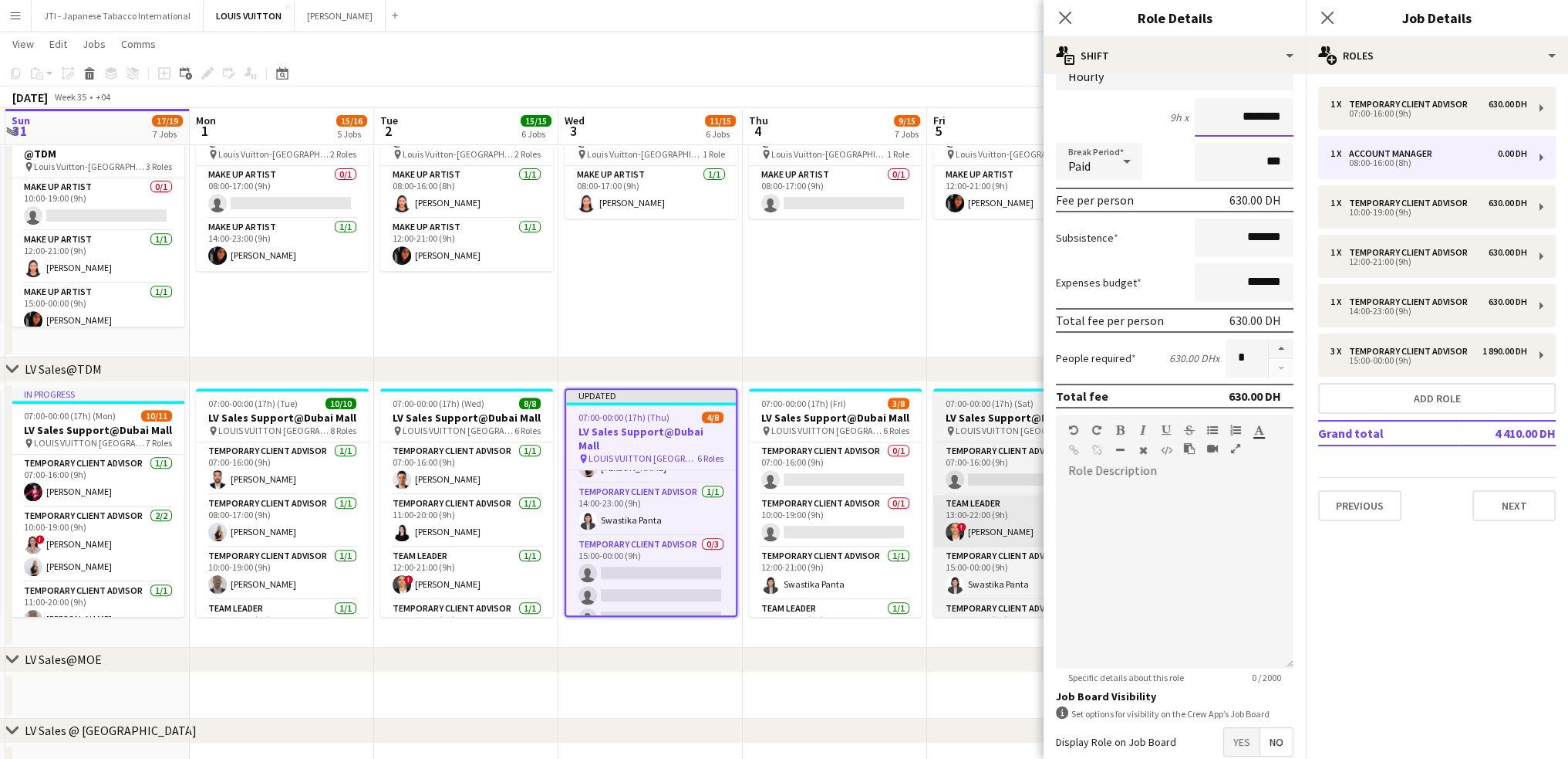
scroll to position [204, 0]
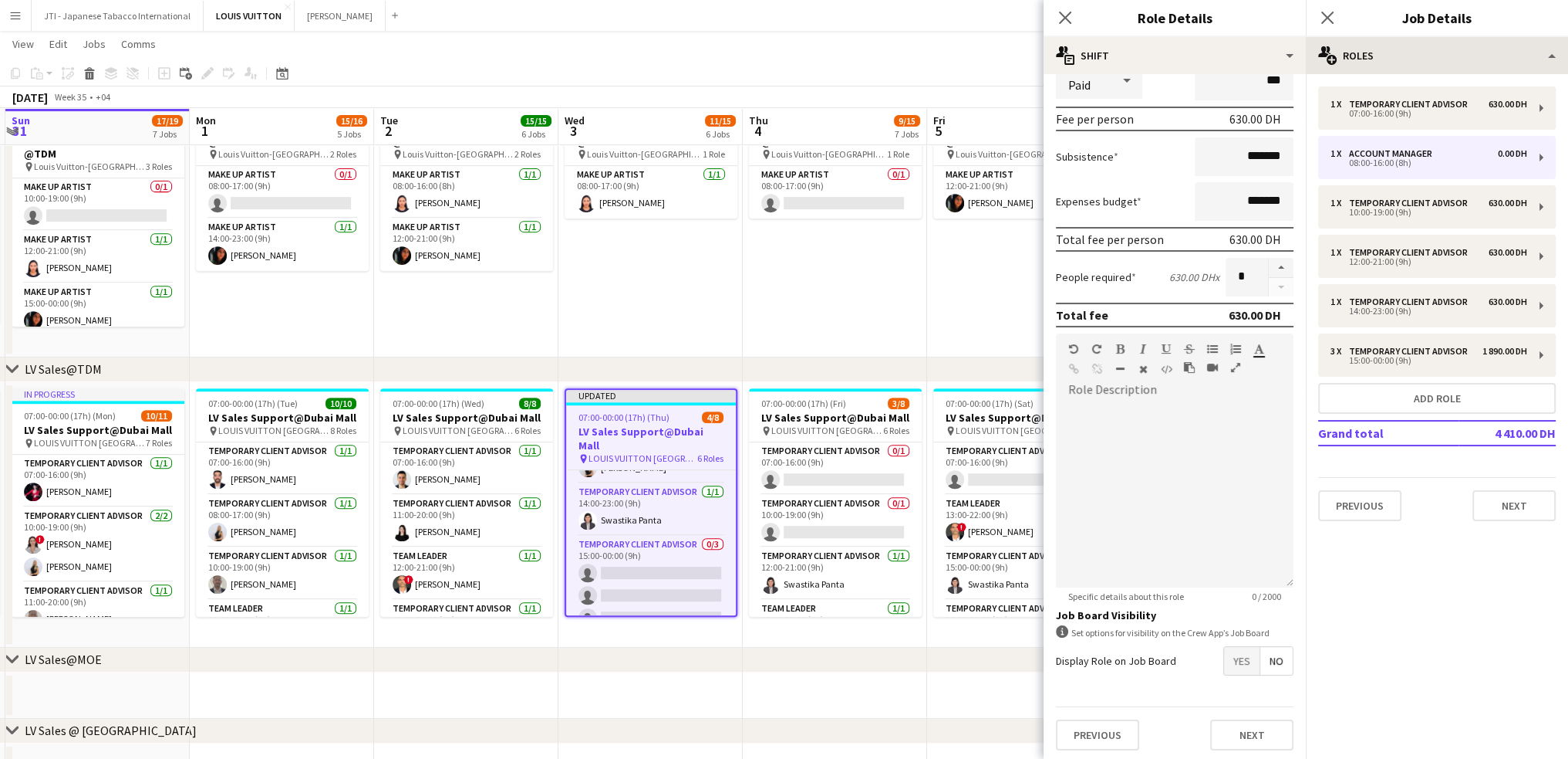
type input "********"
click at [1408, 54] on div "multiple-users-add Roles" at bounding box center [1437, 55] width 262 height 37
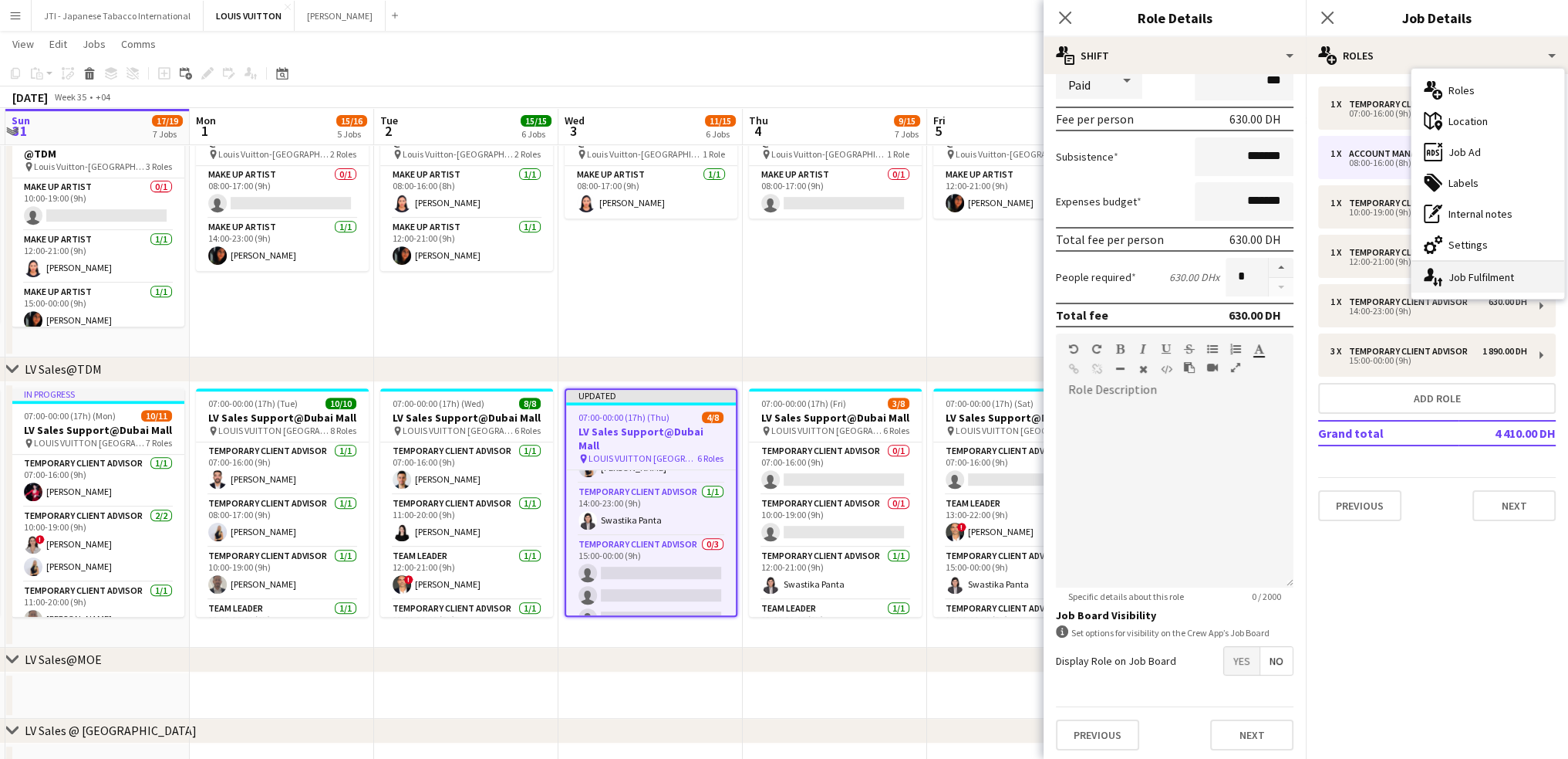
click at [1459, 271] on div "single-neutral-actions-up-down Job Fulfilment" at bounding box center [1487, 277] width 153 height 30
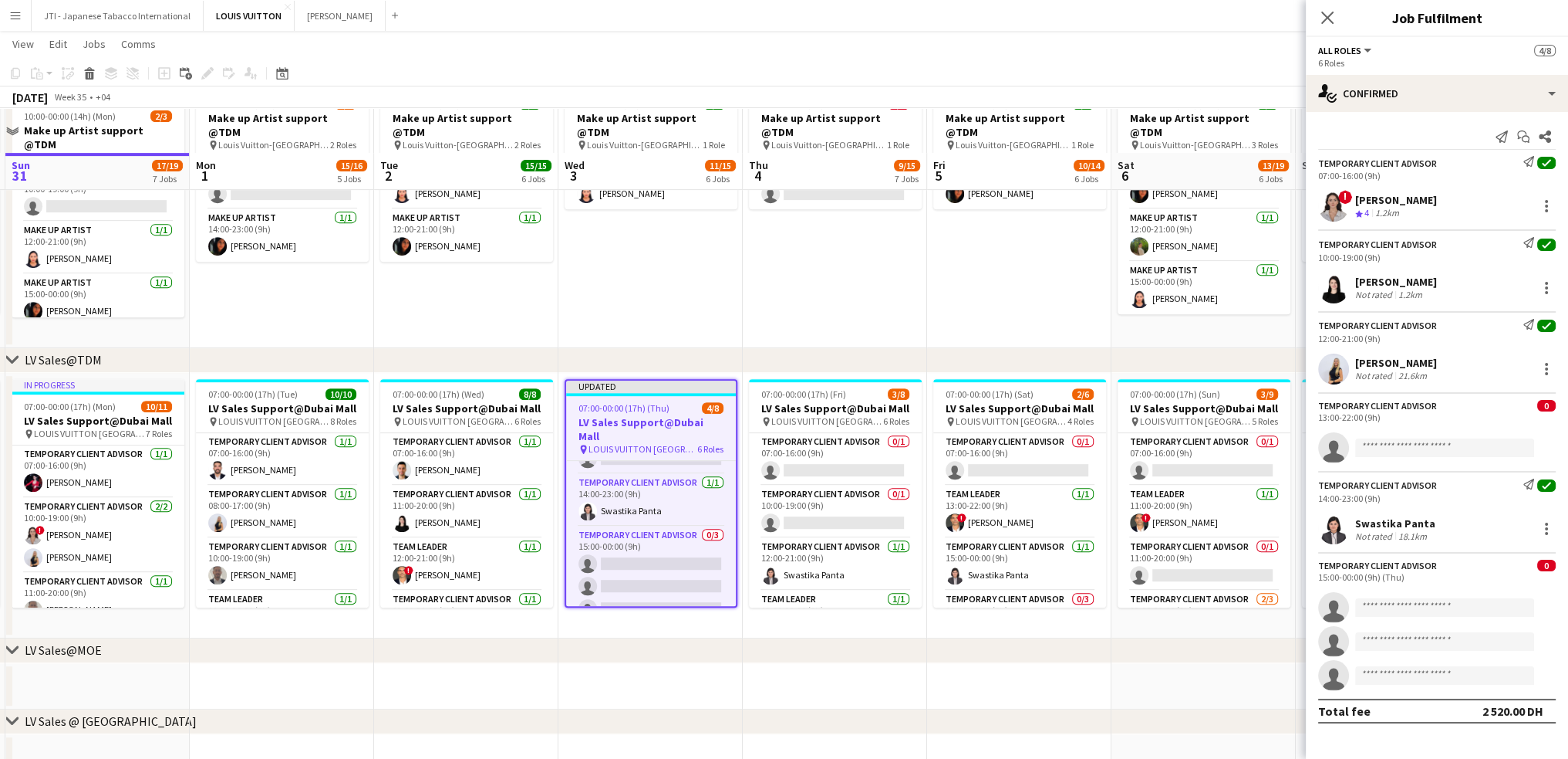
scroll to position [849, 0]
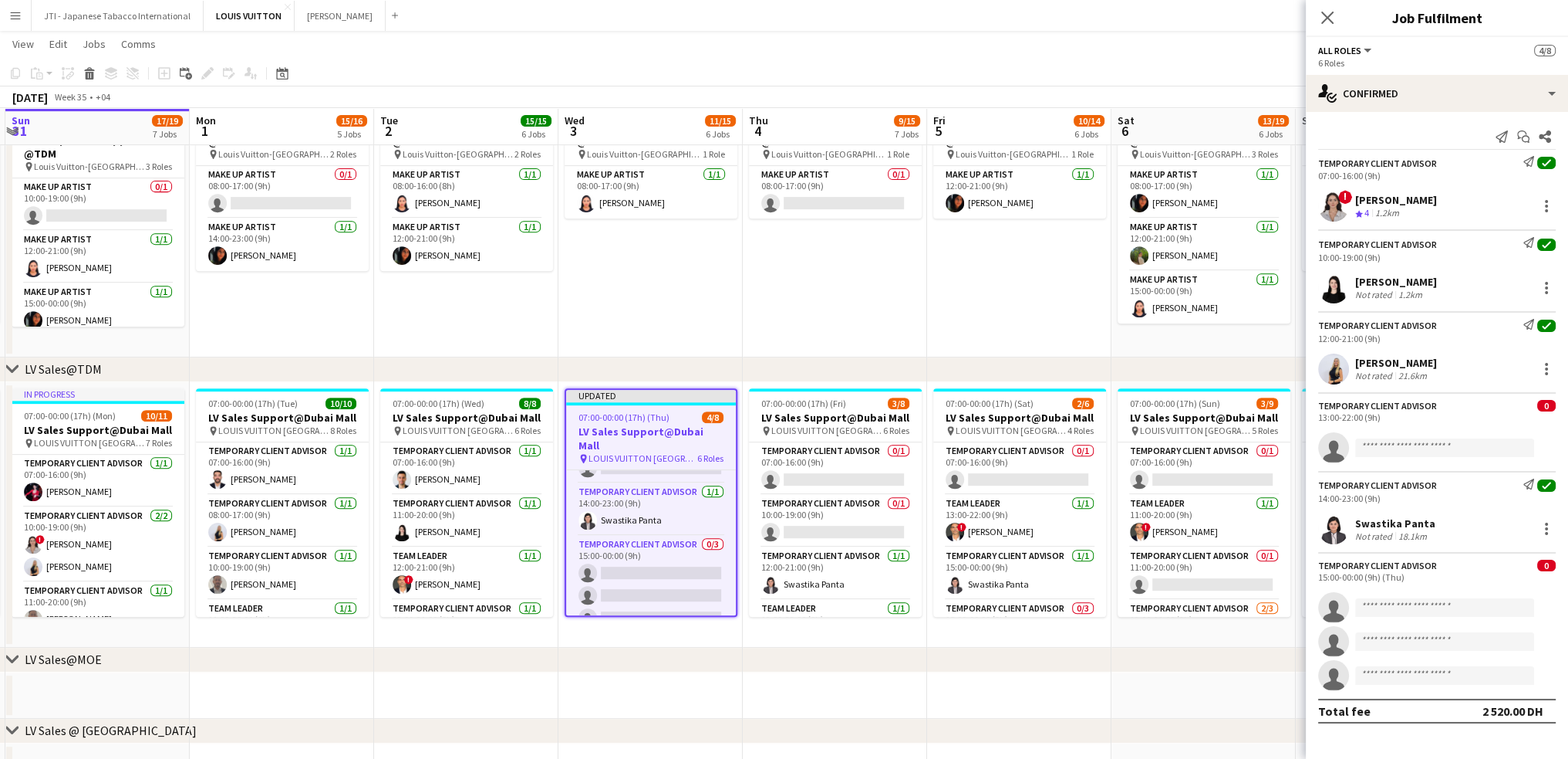
click at [1401, 420] on div "13:00-22:00 (9h)" at bounding box center [1437, 417] width 238 height 12
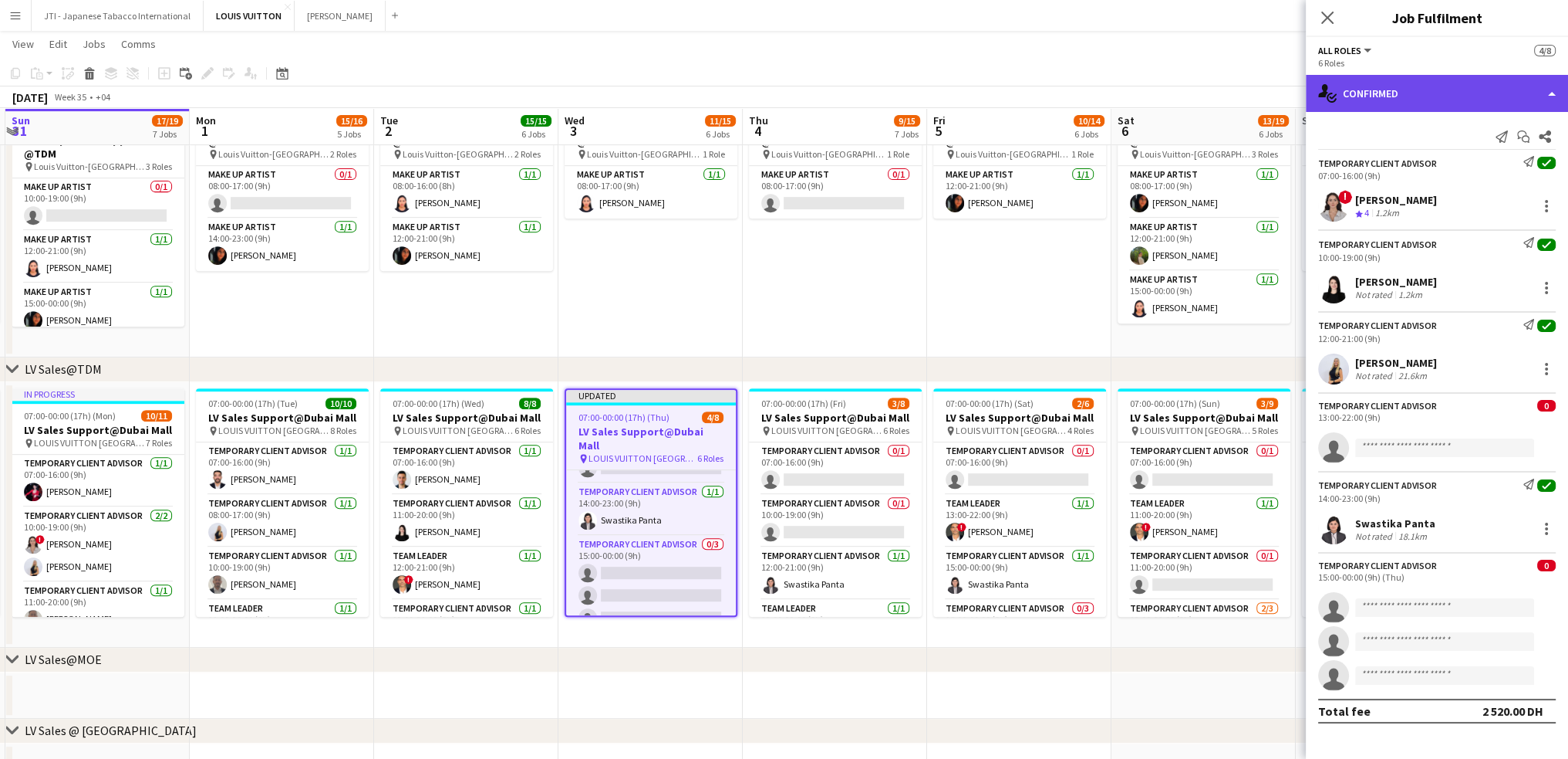
click at [1459, 86] on div "single-neutral-actions-check-2 Confirmed" at bounding box center [1437, 93] width 262 height 37
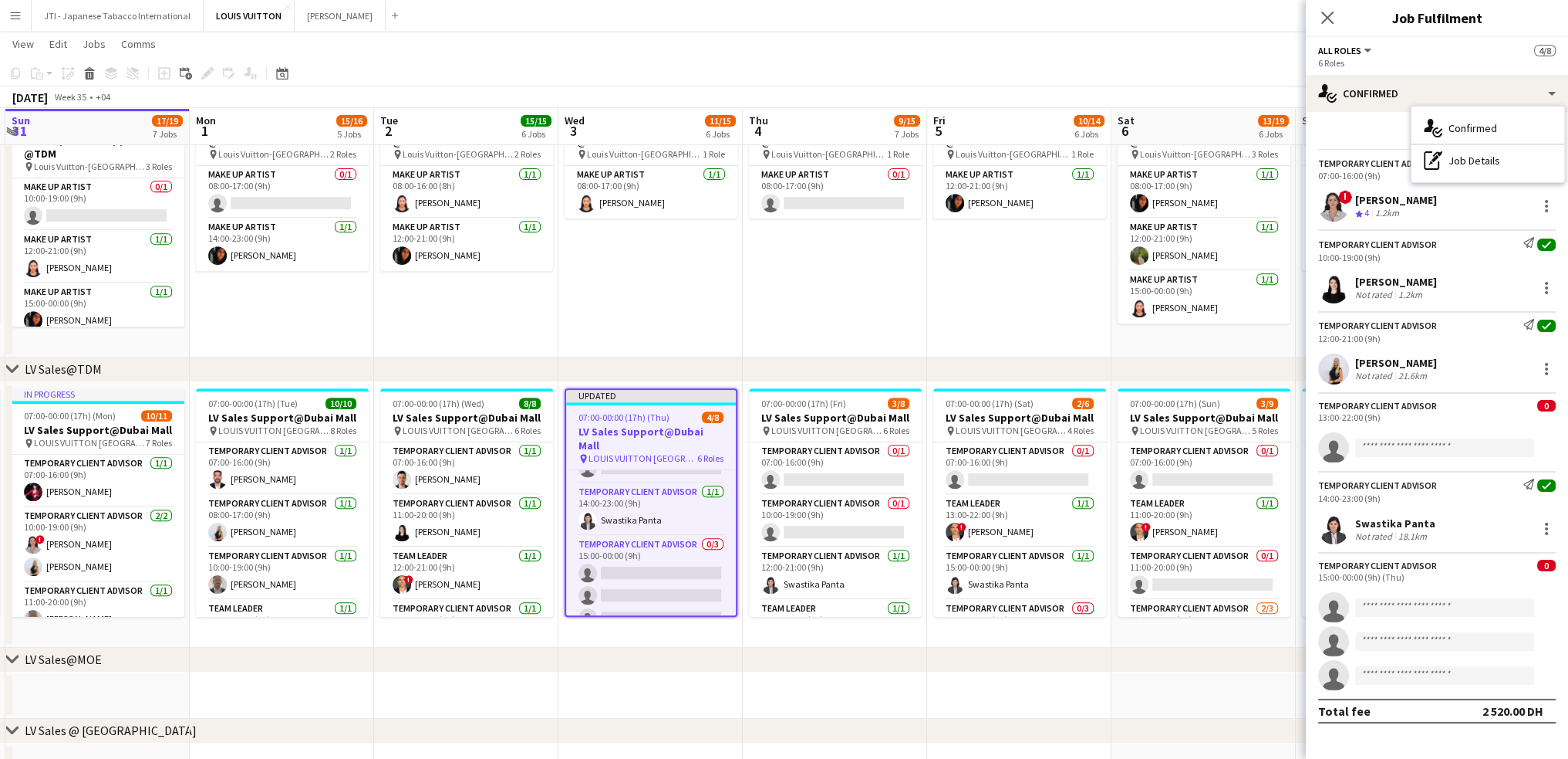
click at [1487, 157] on div "pen-write Job Details" at bounding box center [1487, 160] width 153 height 30
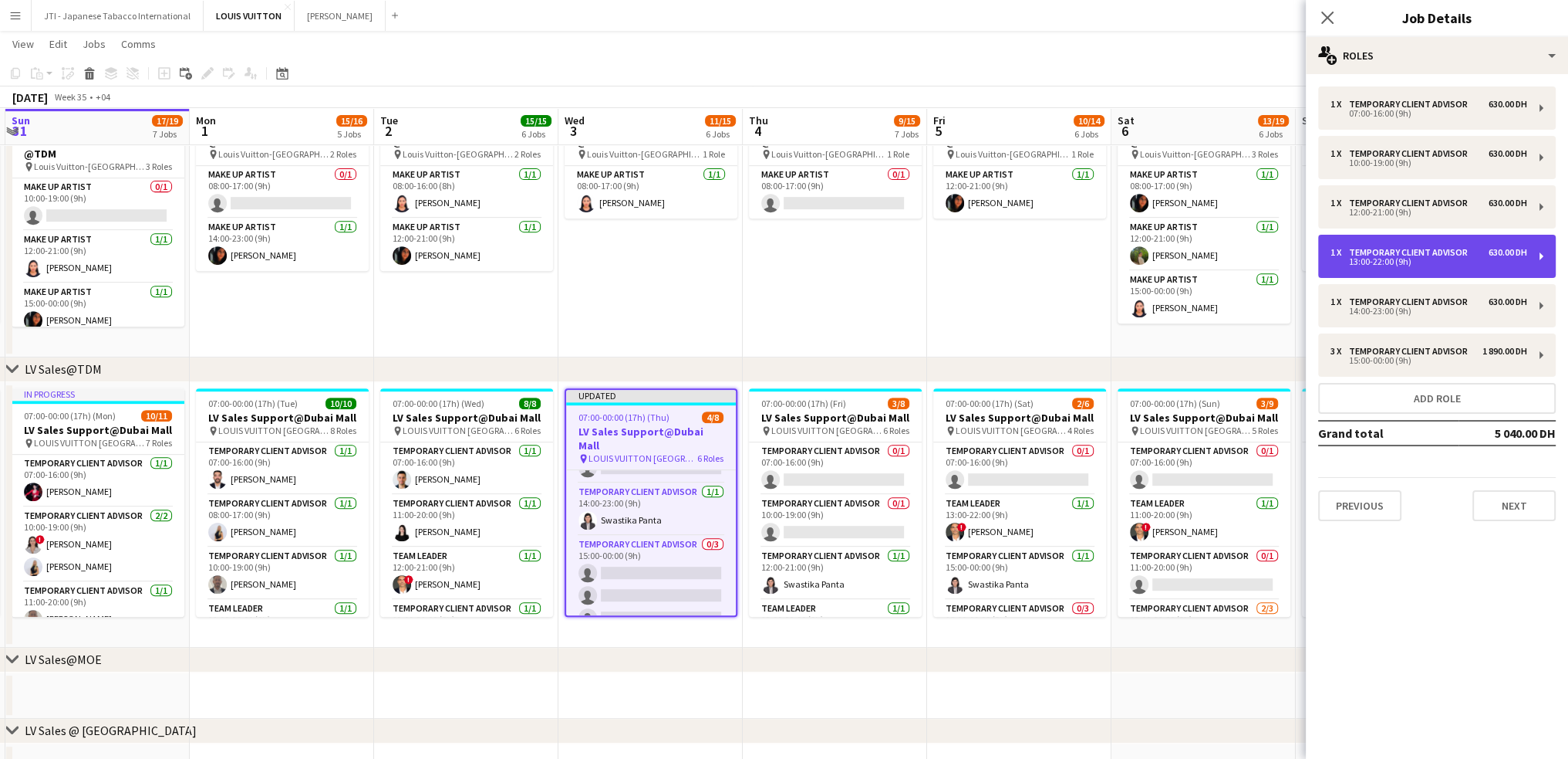
click at [1379, 268] on div "1 x Temporary Client Advisor 630.00 DH 13:00-22:00 (9h)" at bounding box center [1437, 256] width 238 height 43
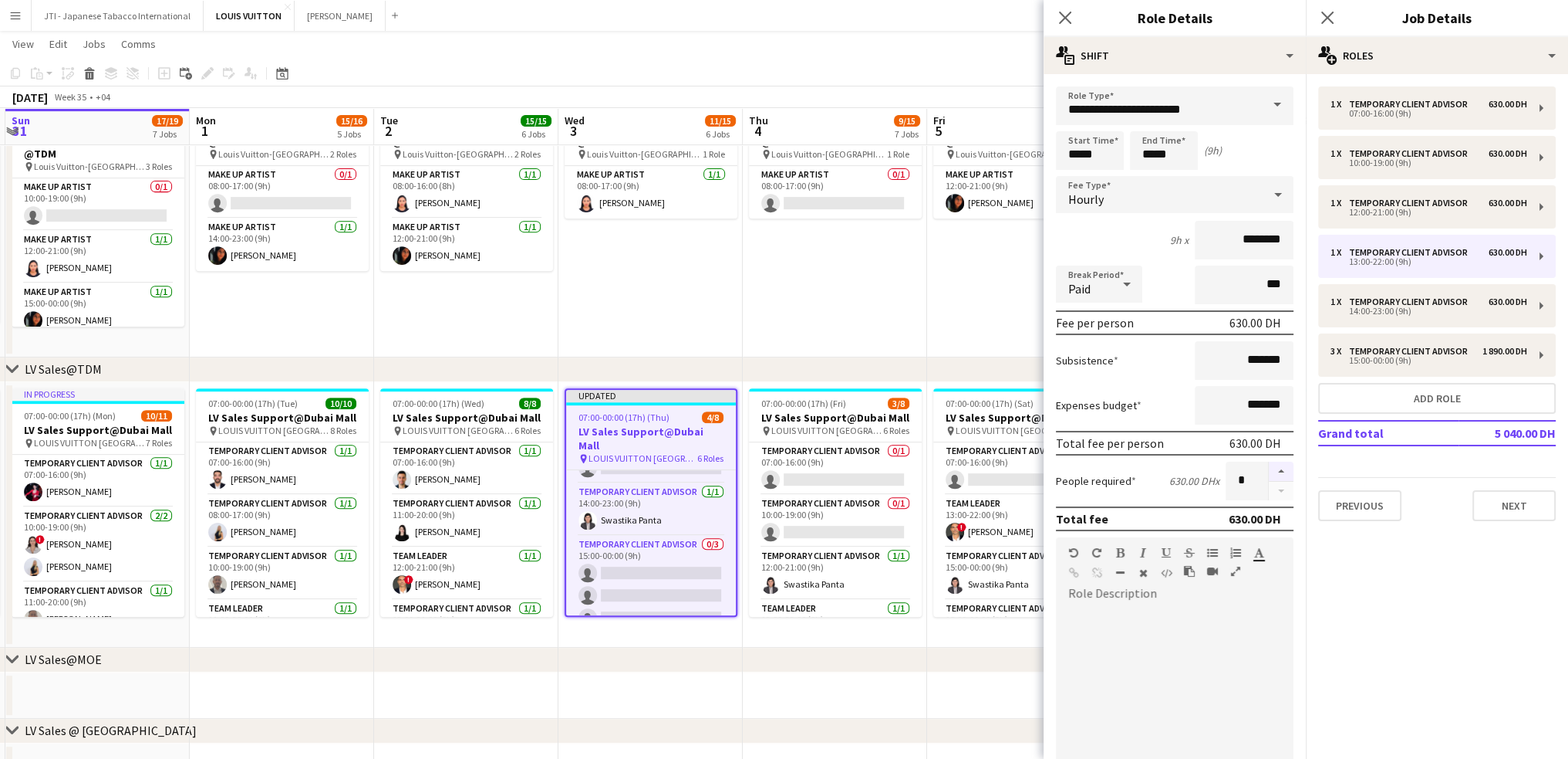
click at [1273, 472] on button "button" at bounding box center [1282, 472] width 25 height 20
type input "*"
click at [1074, 21] on app-icon "Close pop-in" at bounding box center [1065, 18] width 22 height 22
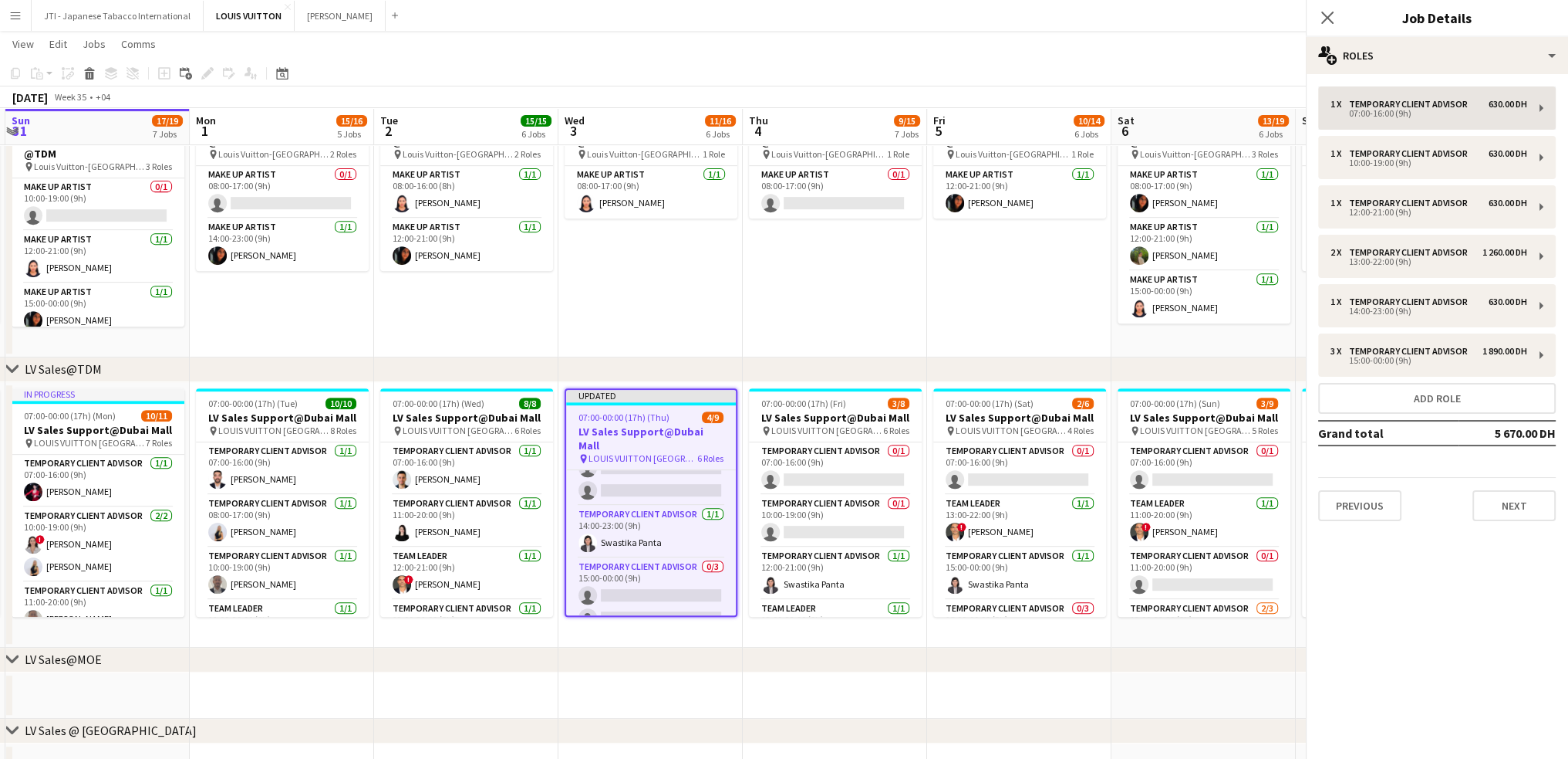
scroll to position [219, 0]
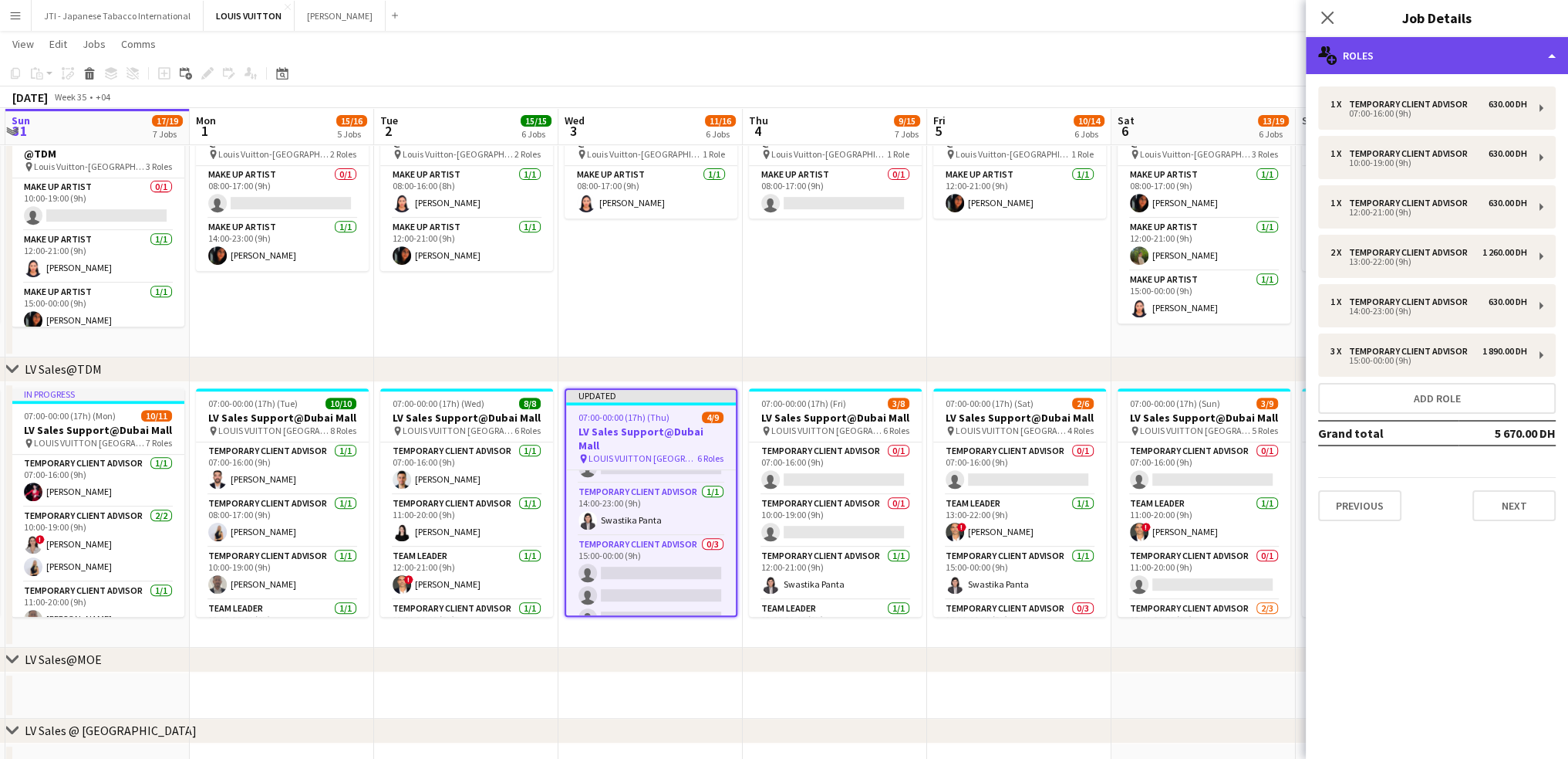
click at [1404, 59] on div "multiple-users-add Roles" at bounding box center [1437, 55] width 262 height 37
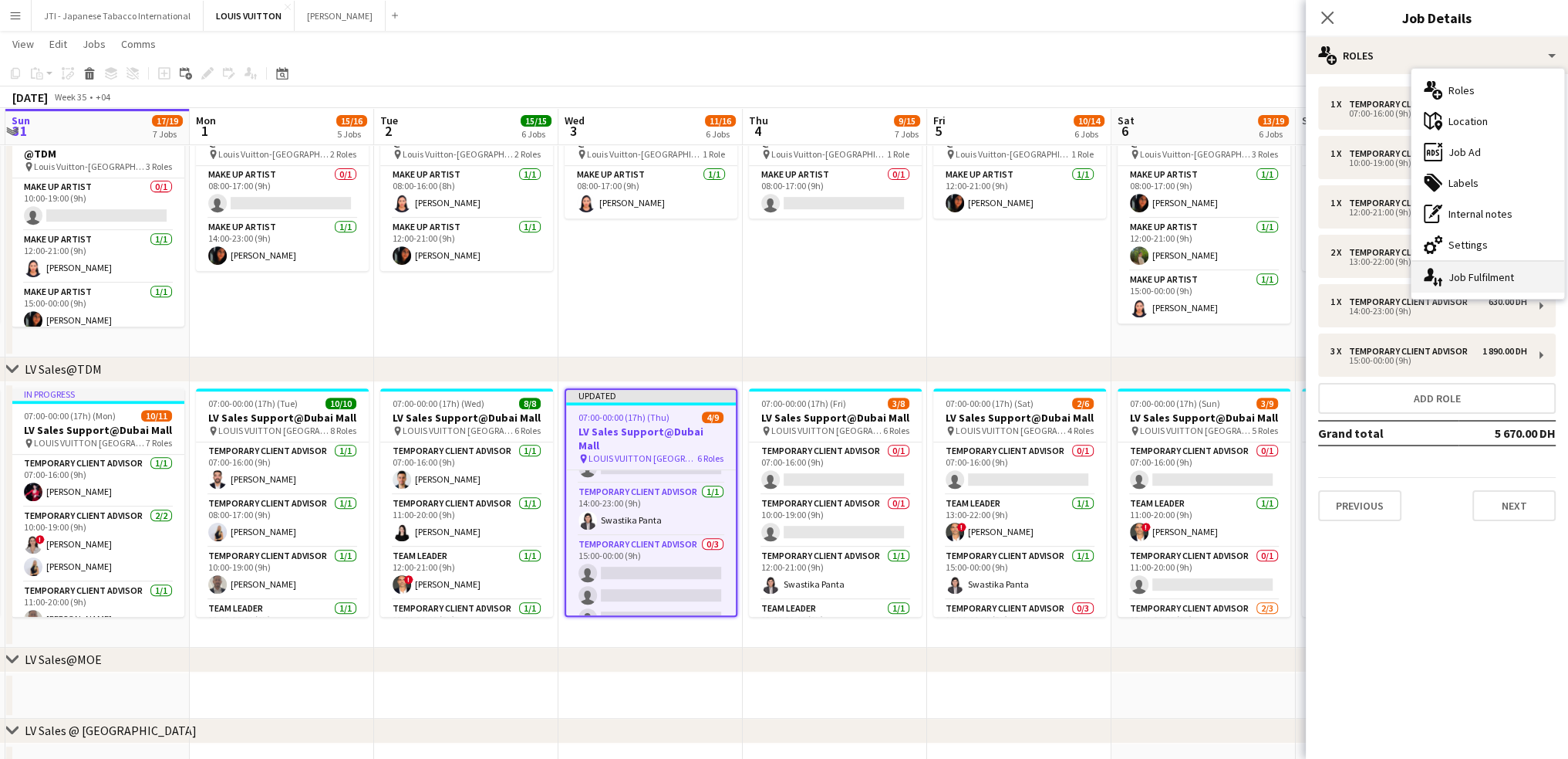
click at [1455, 275] on div "single-neutral-actions-up-down Job Fulfilment" at bounding box center [1487, 277] width 153 height 30
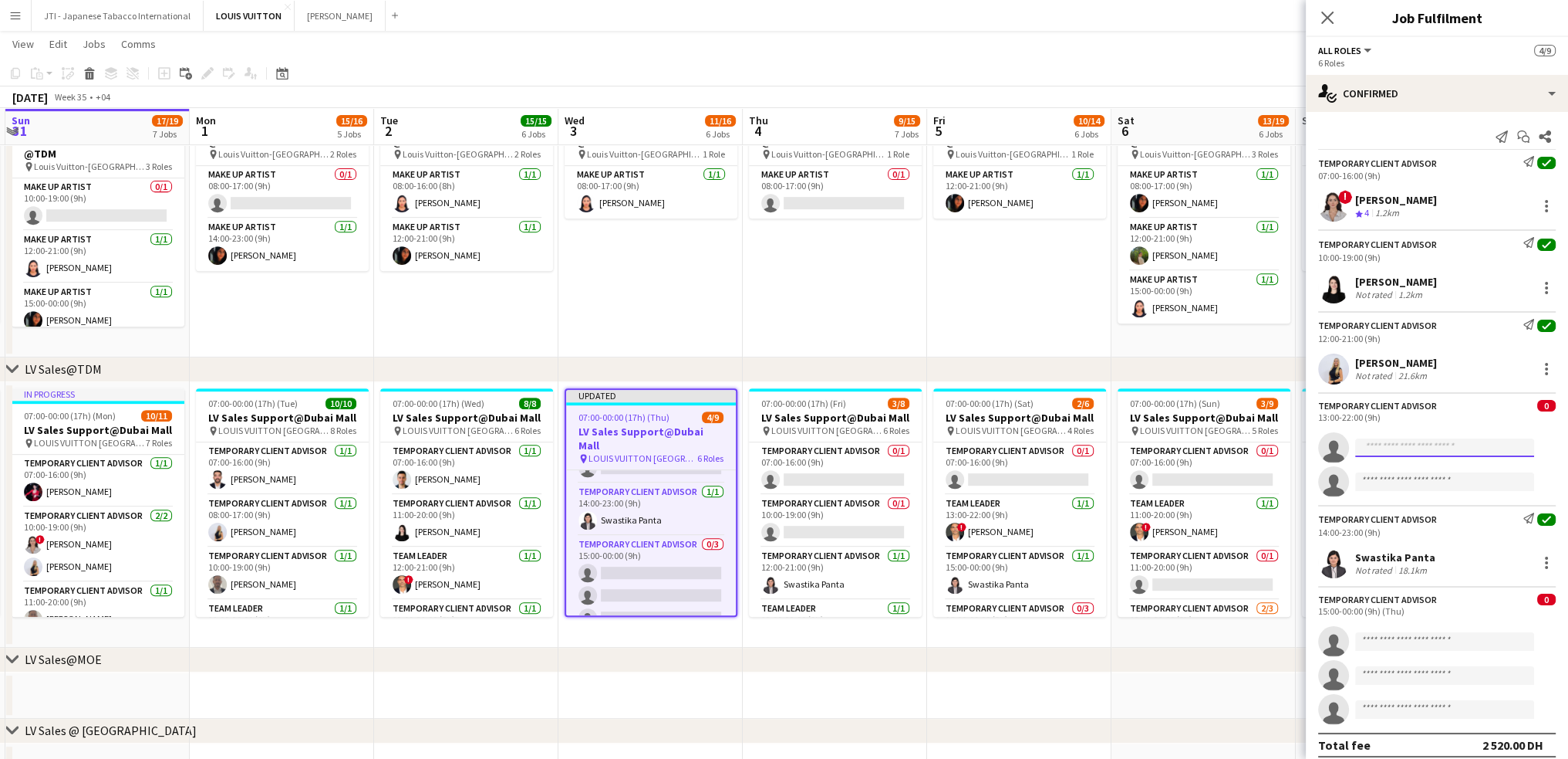
click at [1403, 447] on input at bounding box center [1445, 448] width 179 height 19
click at [1450, 450] on input at bounding box center [1445, 448] width 179 height 19
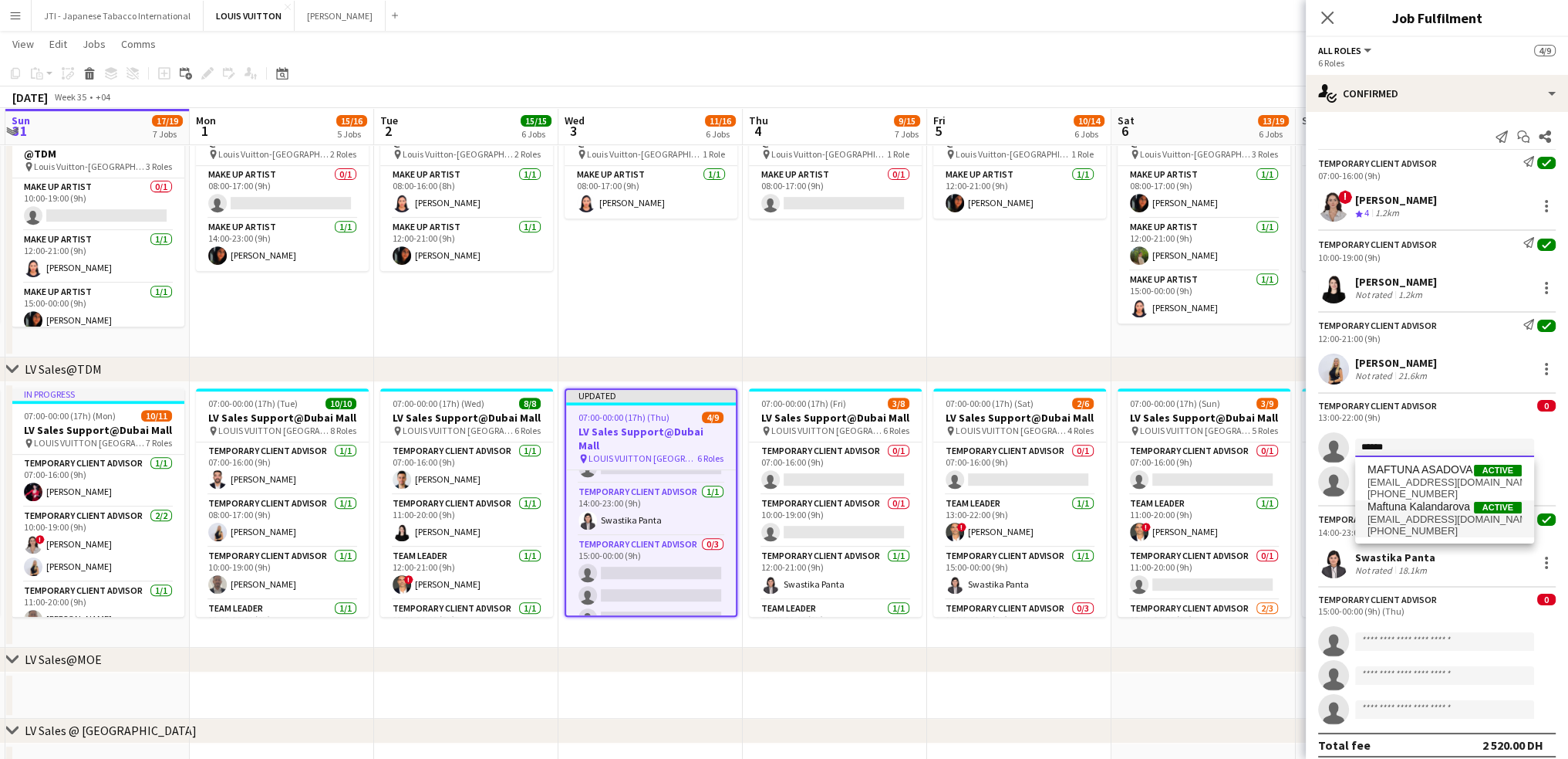
type input "******"
click at [1407, 514] on span "mkalandarova0995@gmail.com" at bounding box center [1445, 520] width 154 height 13
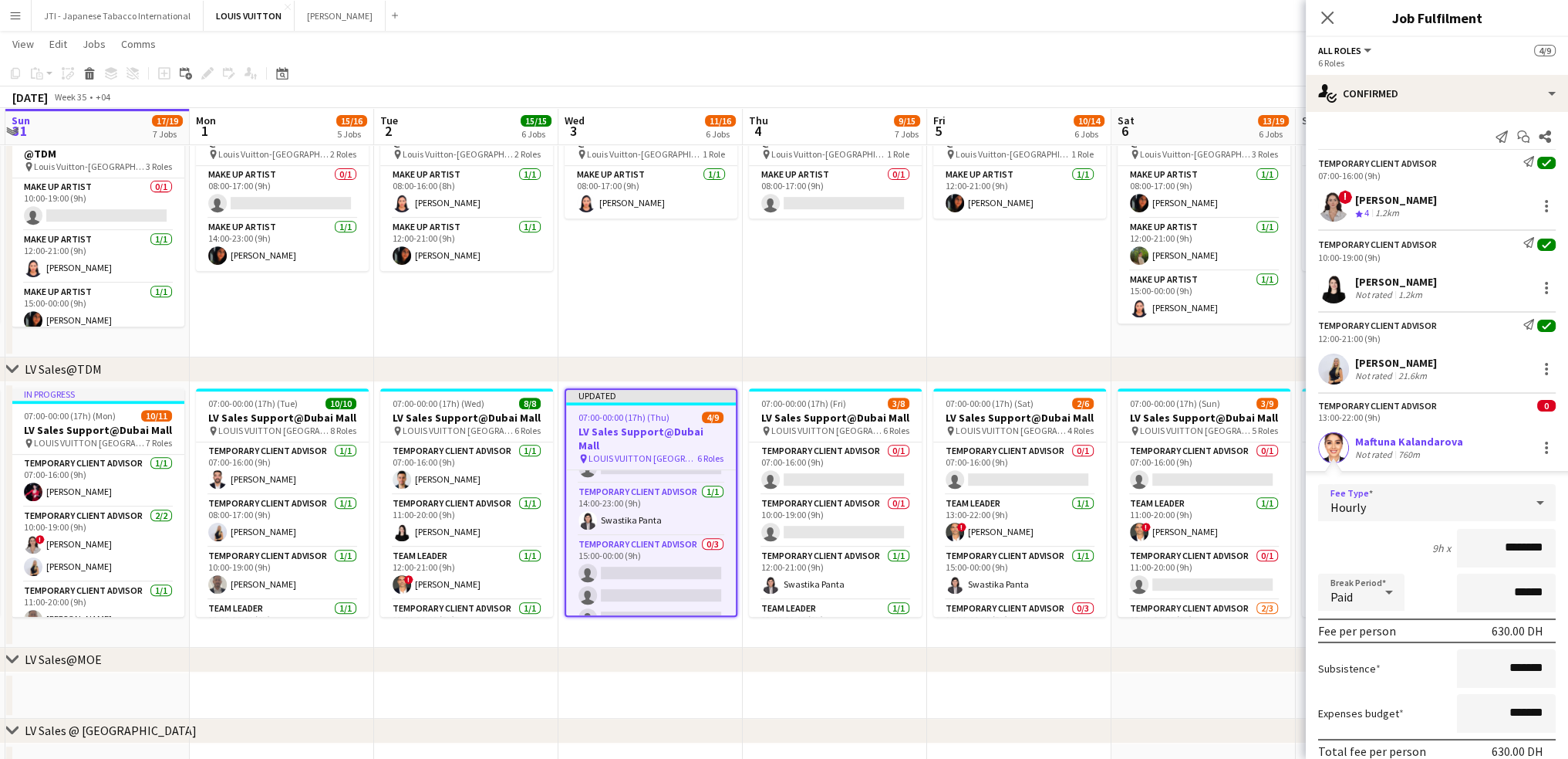
click at [1405, 485] on div "Hourly" at bounding box center [1421, 502] width 207 height 37
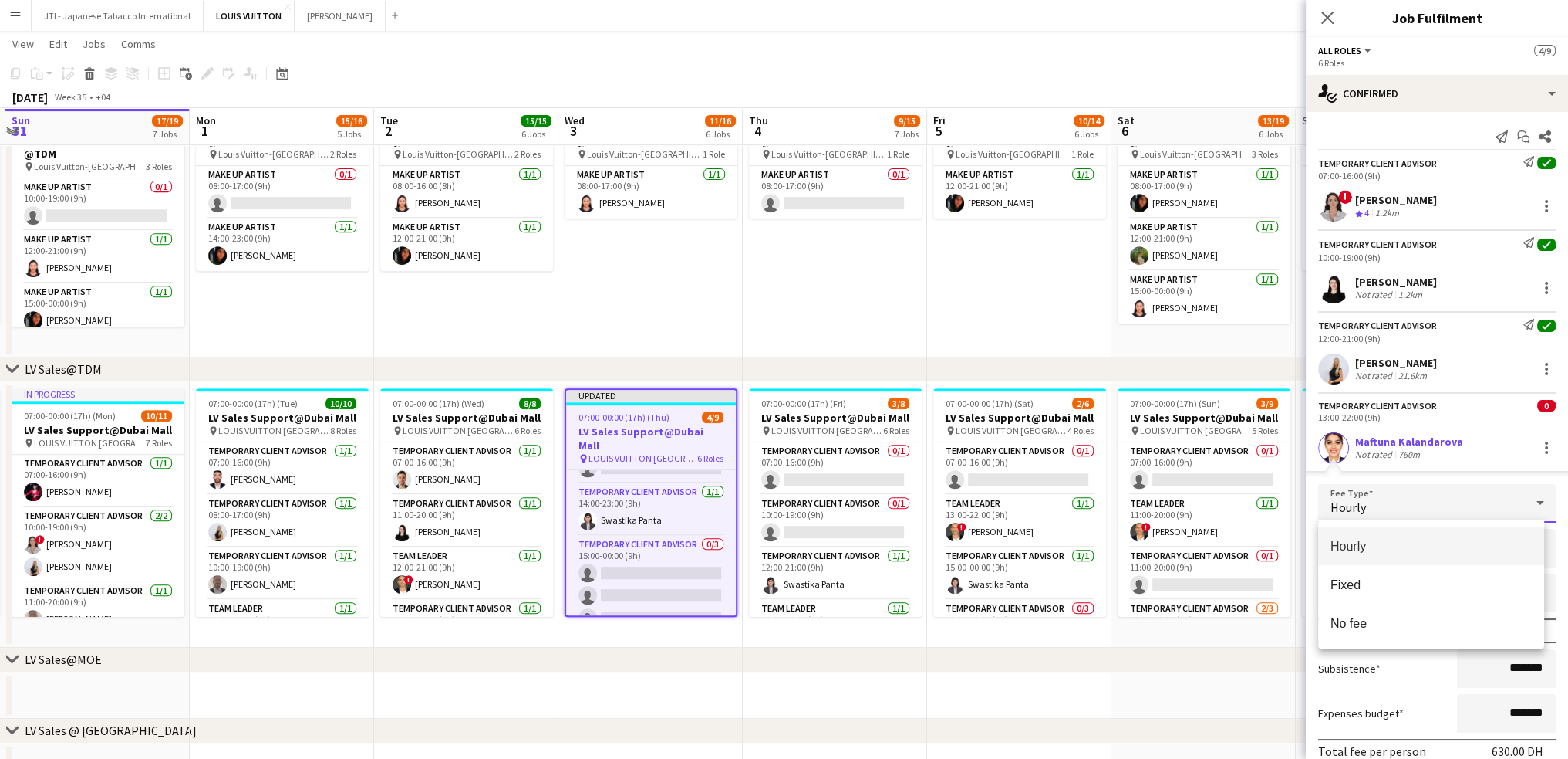
click at [1462, 426] on div at bounding box center [784, 380] width 1568 height 759
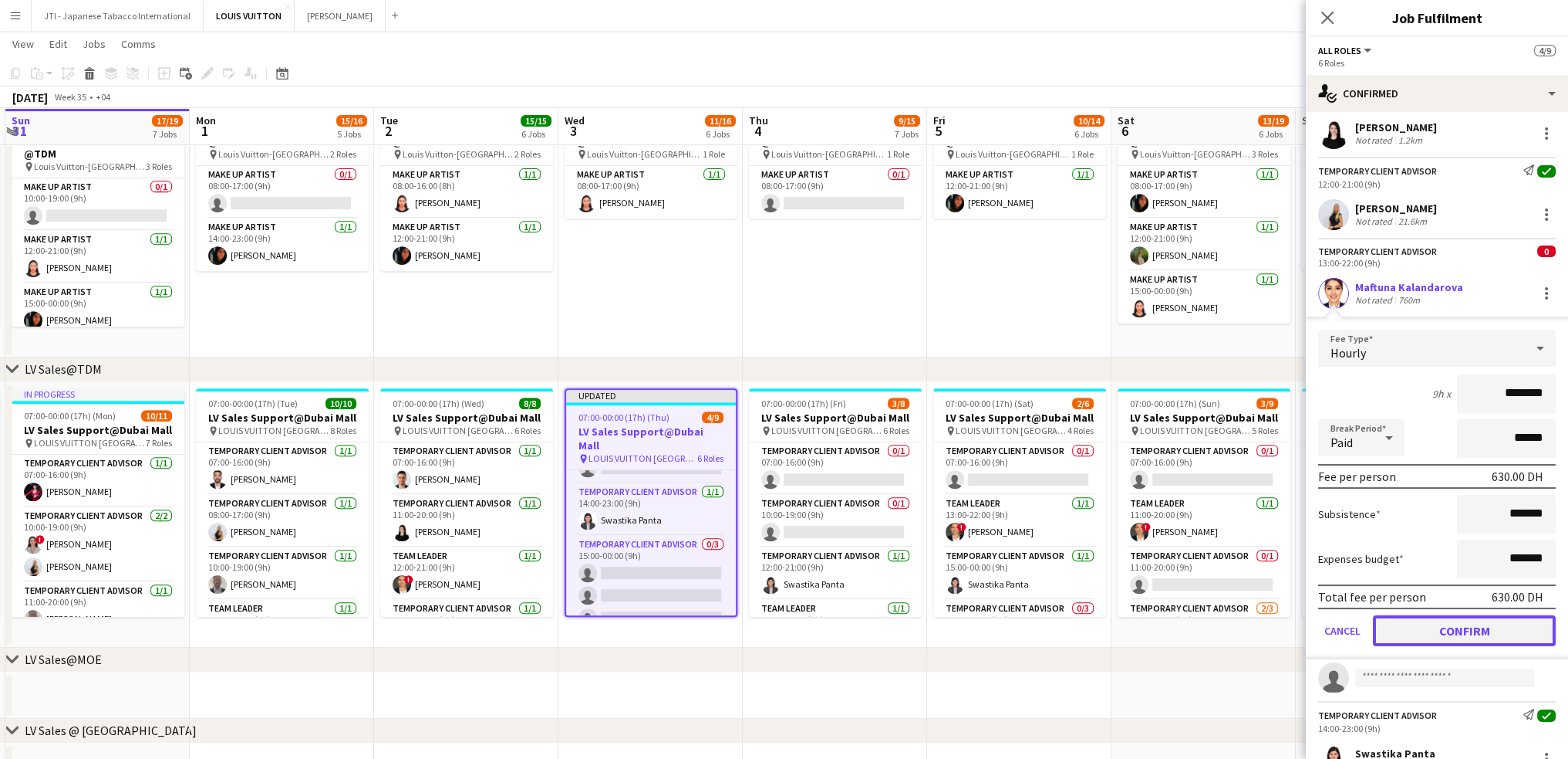
click at [1445, 632] on button "Confirm" at bounding box center [1464, 630] width 182 height 30
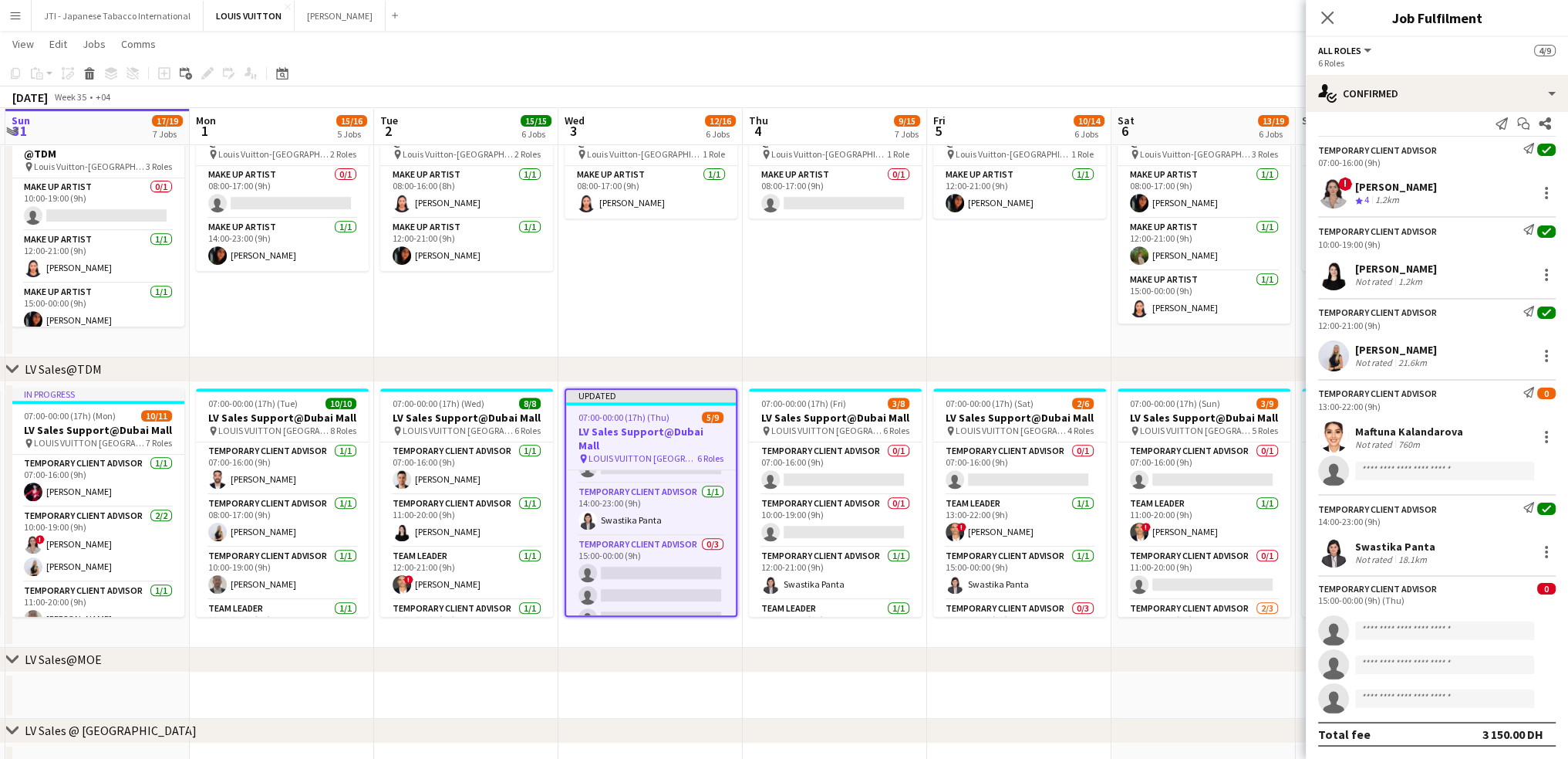
scroll to position [13, 0]
click at [1394, 477] on input at bounding box center [1445, 472] width 179 height 19
type input "******"
click at [1395, 508] on span "bog.ruslanovich@gmail.com" at bounding box center [1445, 506] width 154 height 13
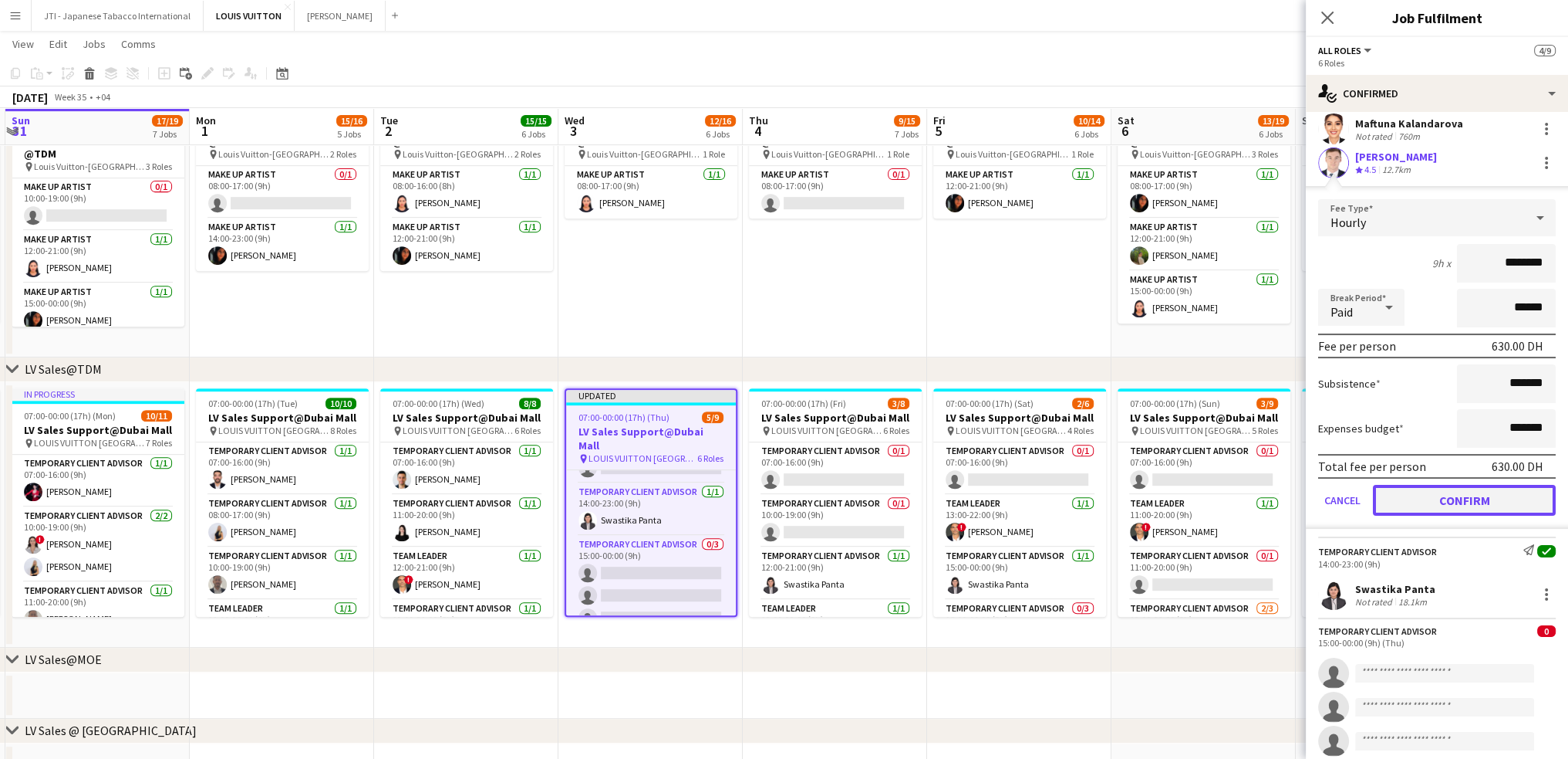
click at [1462, 497] on button "Confirm" at bounding box center [1464, 500] width 182 height 30
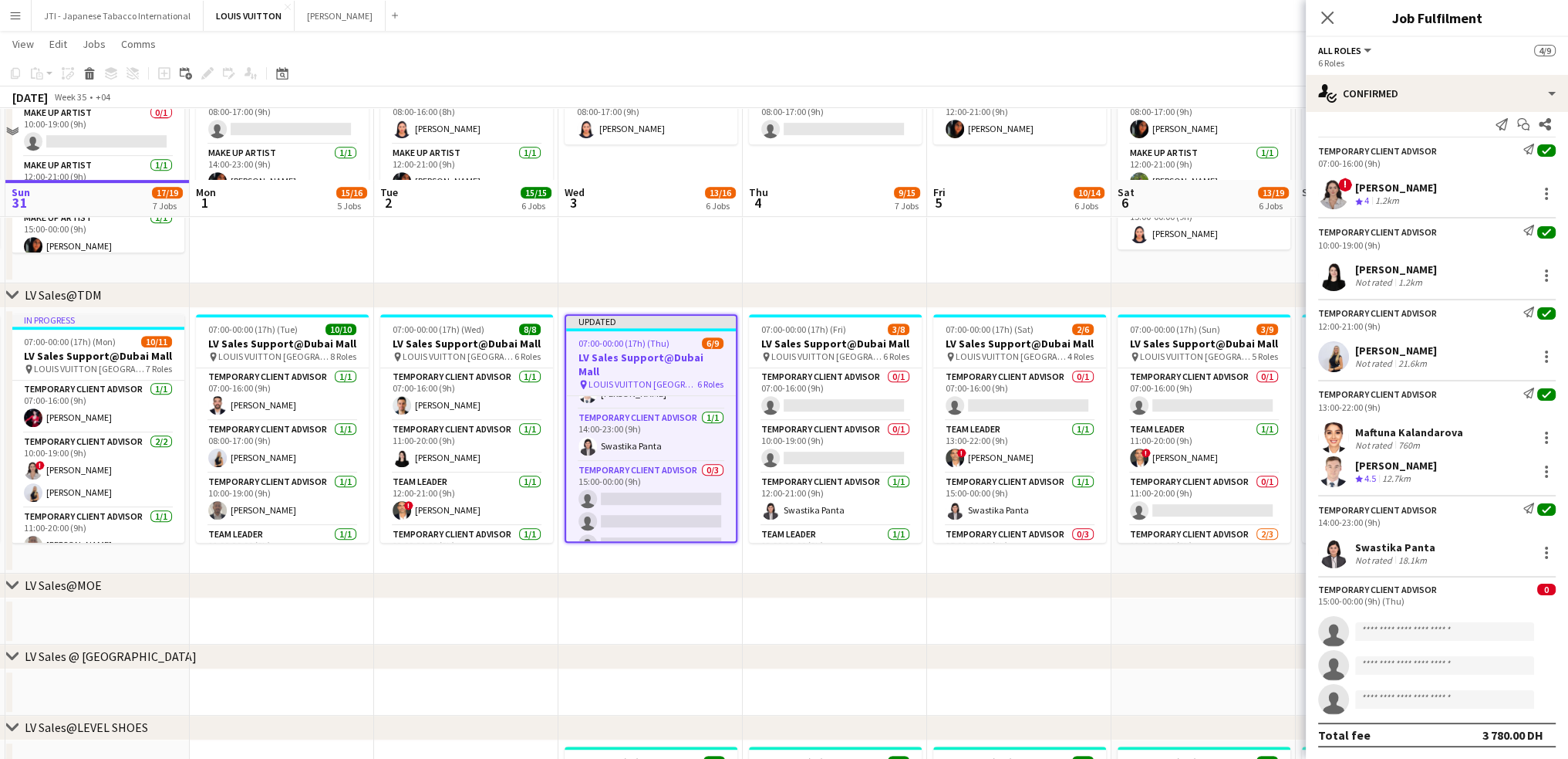
scroll to position [1003, 0]
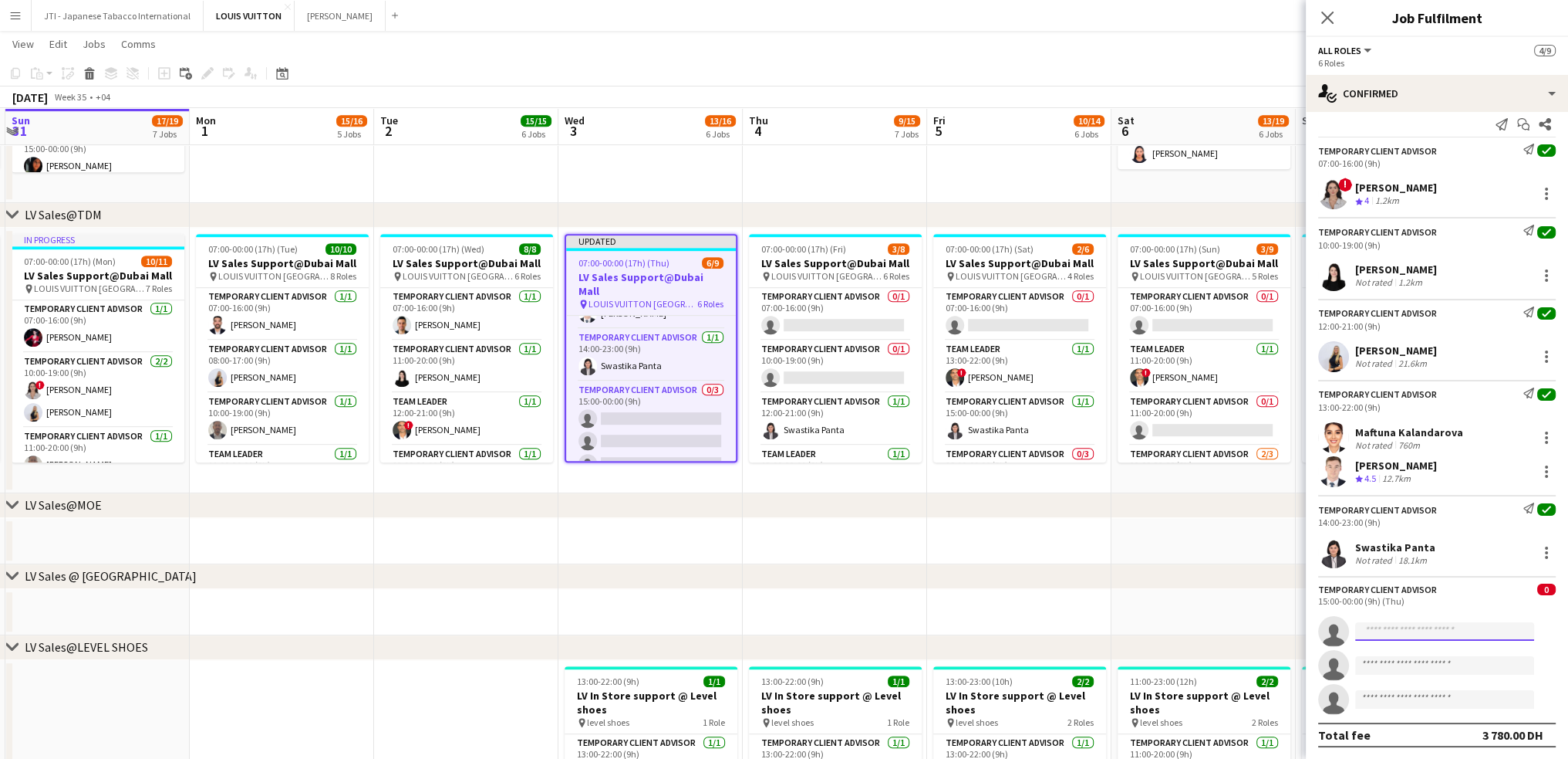
click at [1405, 631] on input at bounding box center [1445, 631] width 179 height 19
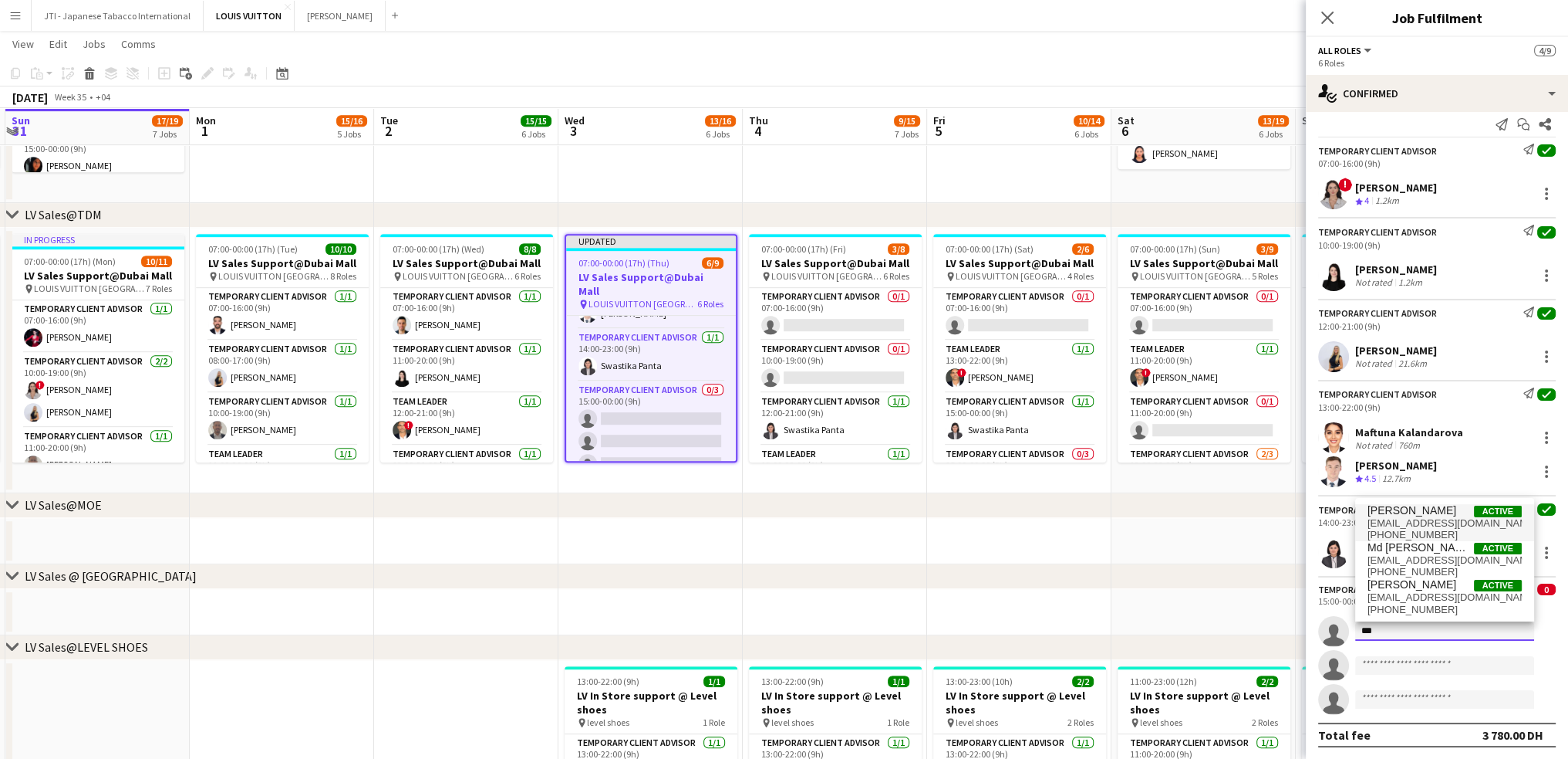
type input "***"
click at [1408, 519] on span "catherine_dk@yahoo.com" at bounding box center [1445, 524] width 154 height 13
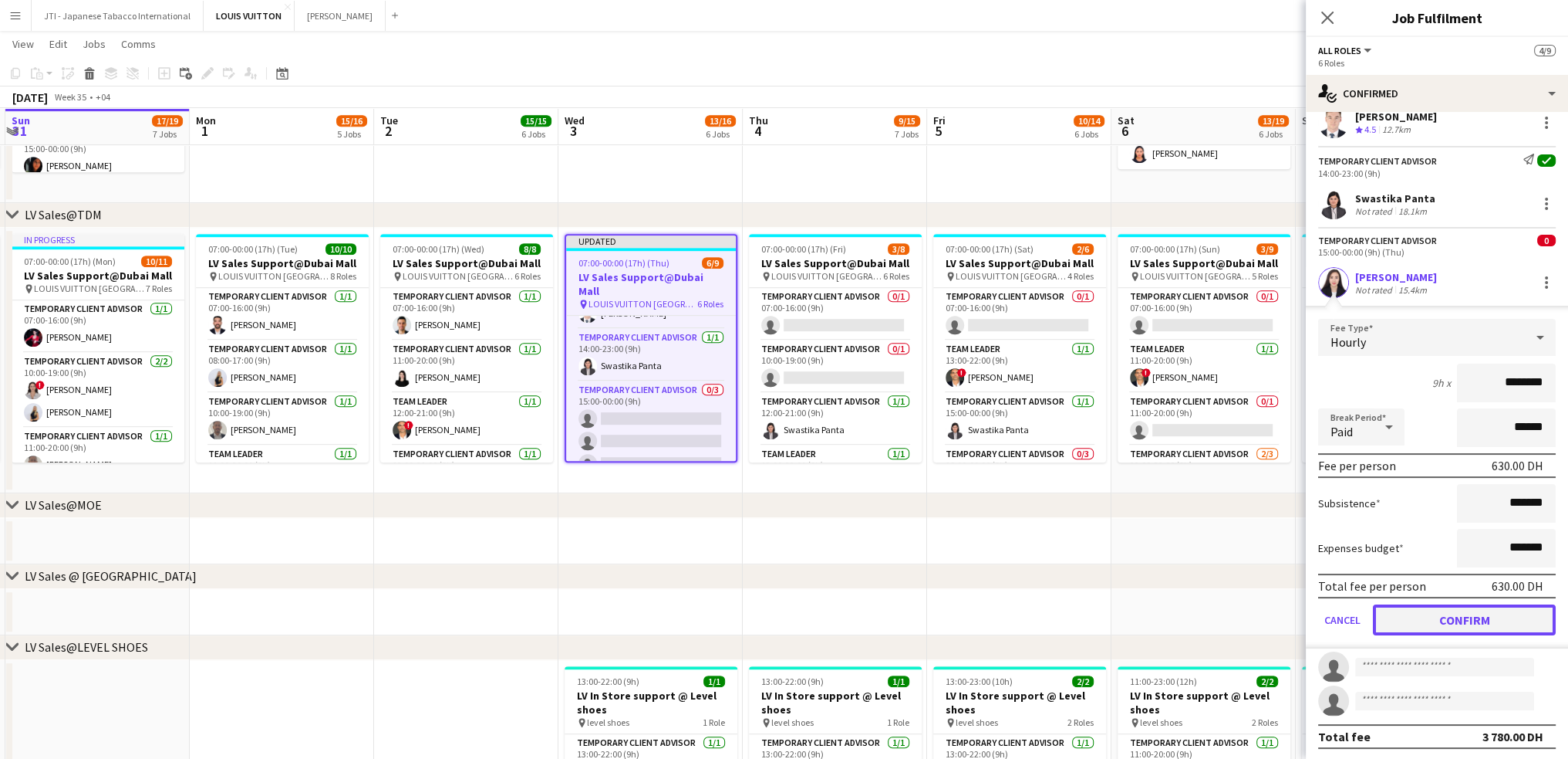
click at [1433, 623] on button "Confirm" at bounding box center [1464, 619] width 182 height 30
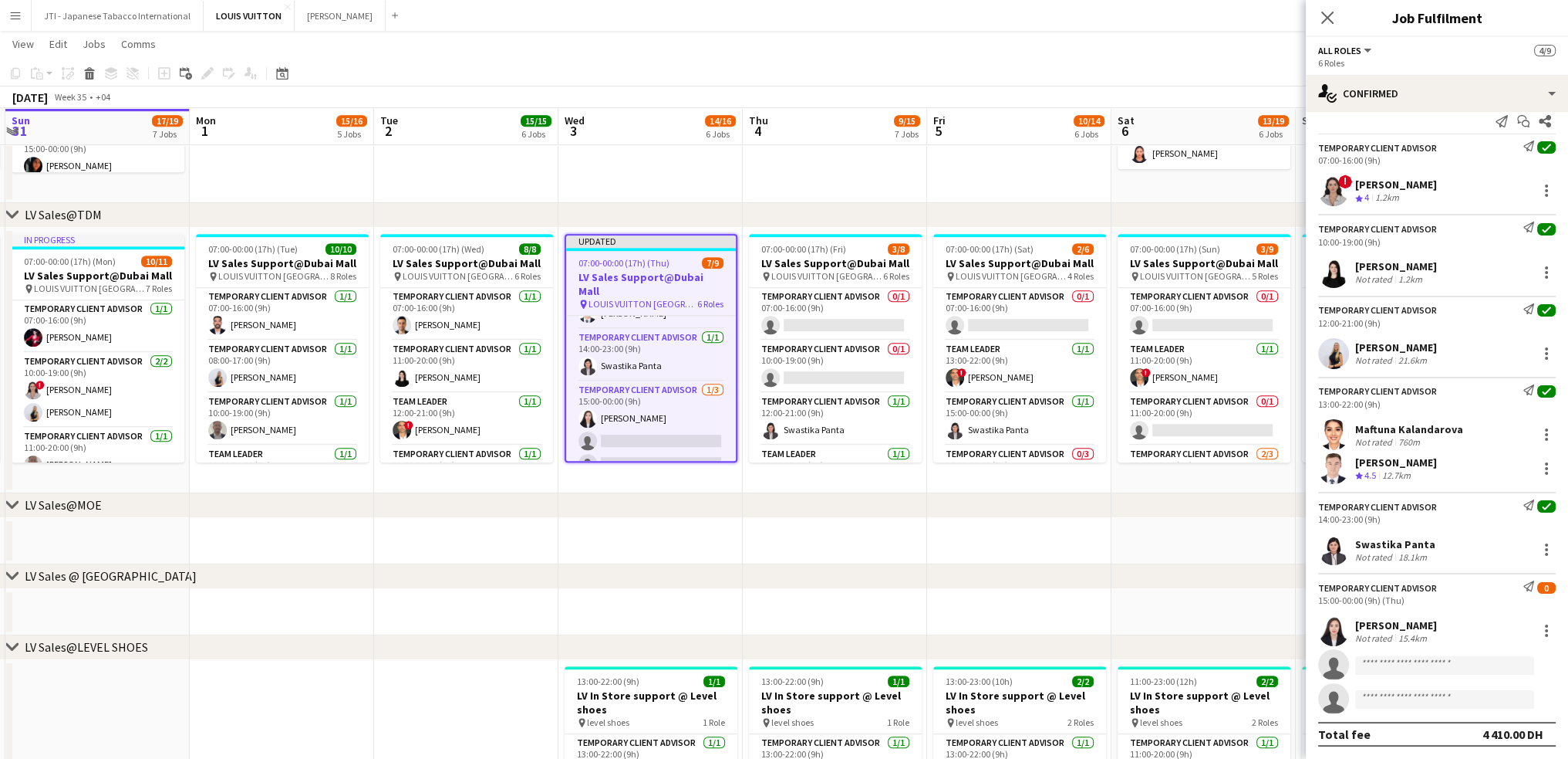
scroll to position [15, 0]
click at [1404, 670] on input at bounding box center [1445, 665] width 179 height 19
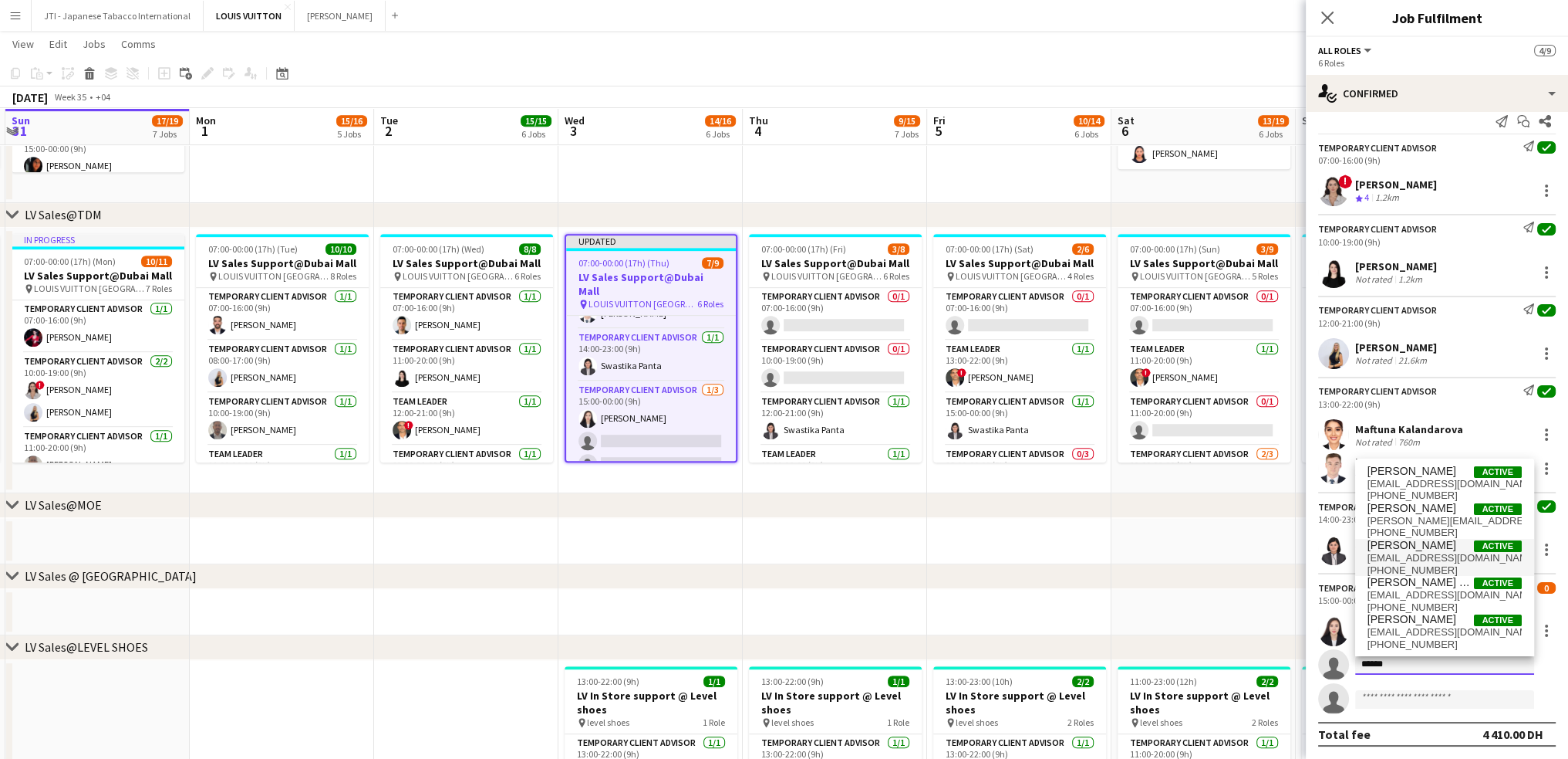
type input "******"
click at [1428, 551] on span "[PERSON_NAME]" at bounding box center [1411, 545] width 89 height 13
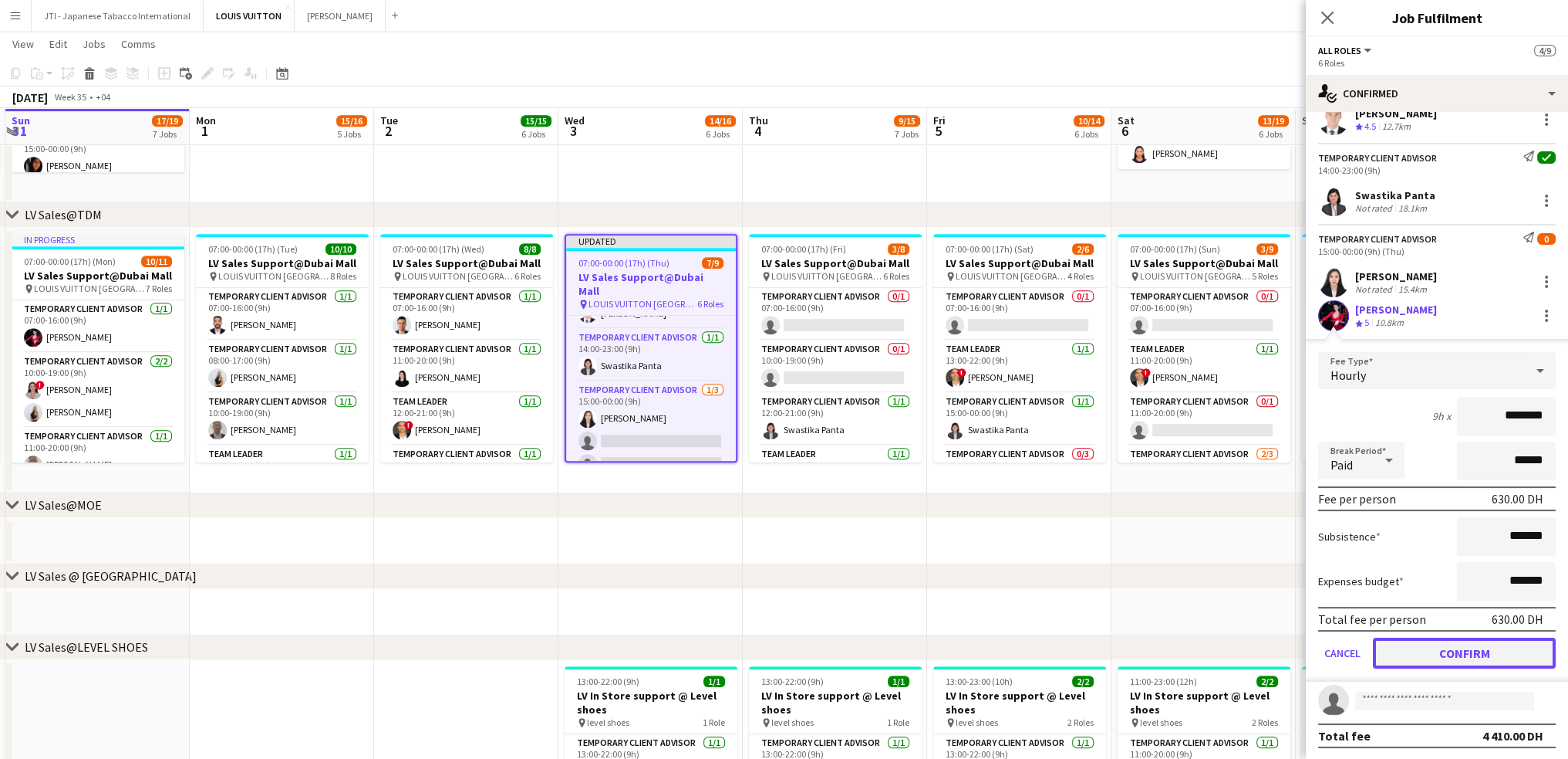
click at [1429, 644] on button "Confirm" at bounding box center [1464, 652] width 182 height 30
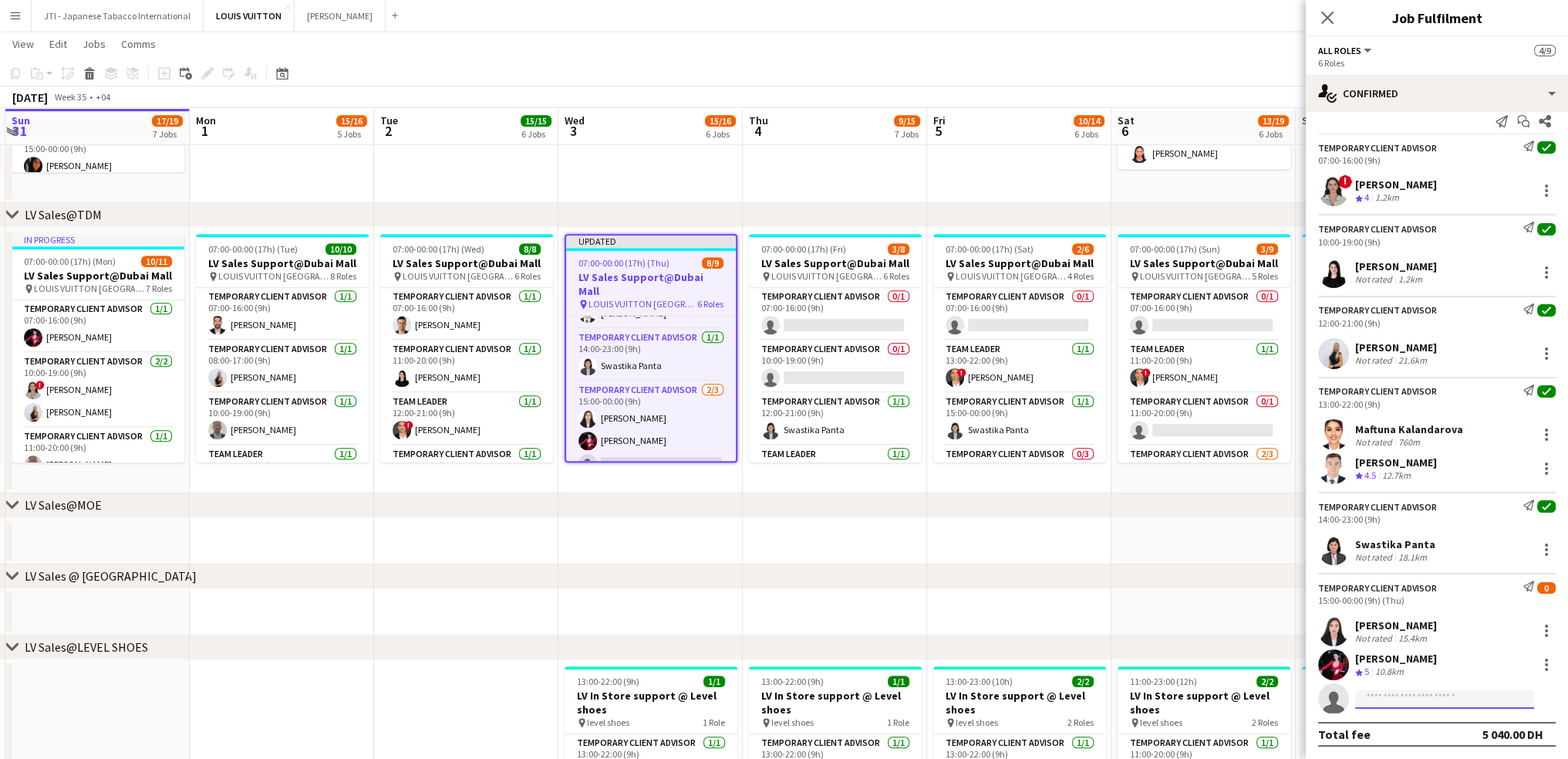
click at [1405, 702] on input at bounding box center [1445, 699] width 179 height 19
type input "**********"
click at [1413, 660] on span "anas.noor.27@gmail.com" at bounding box center [1445, 666] width 154 height 13
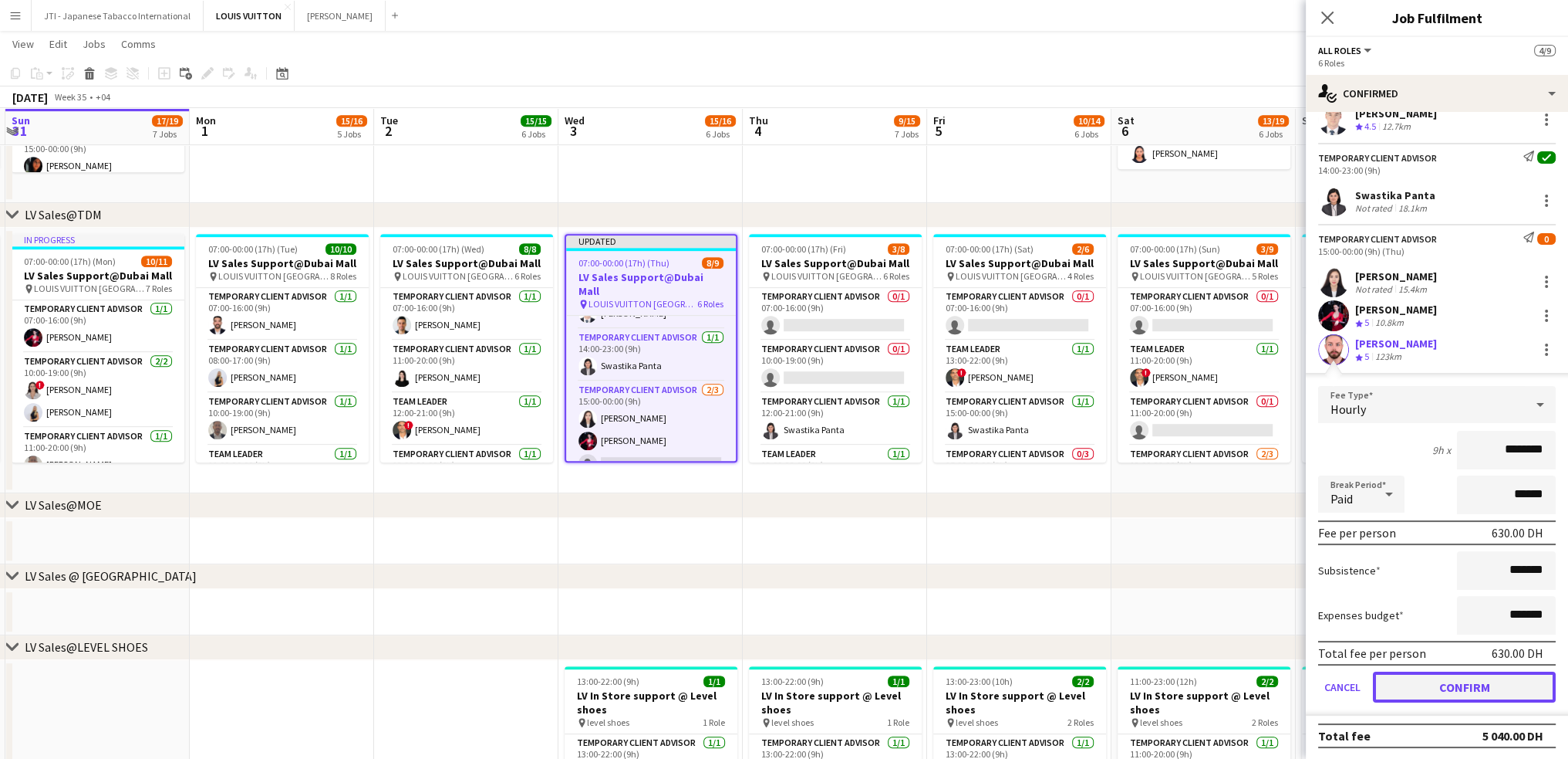
click at [1416, 693] on button "Confirm" at bounding box center [1464, 687] width 182 height 30
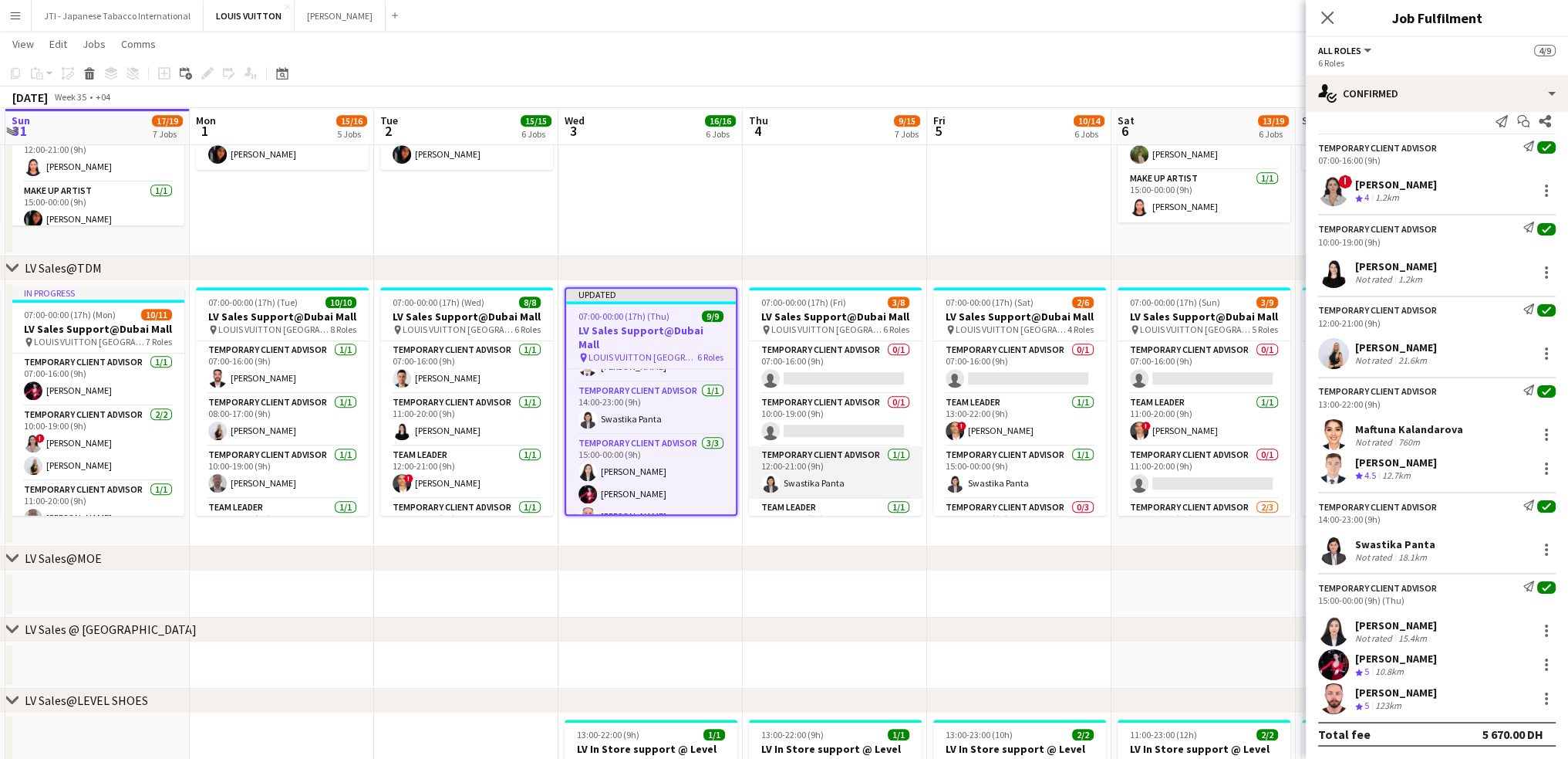
scroll to position [926, 0]
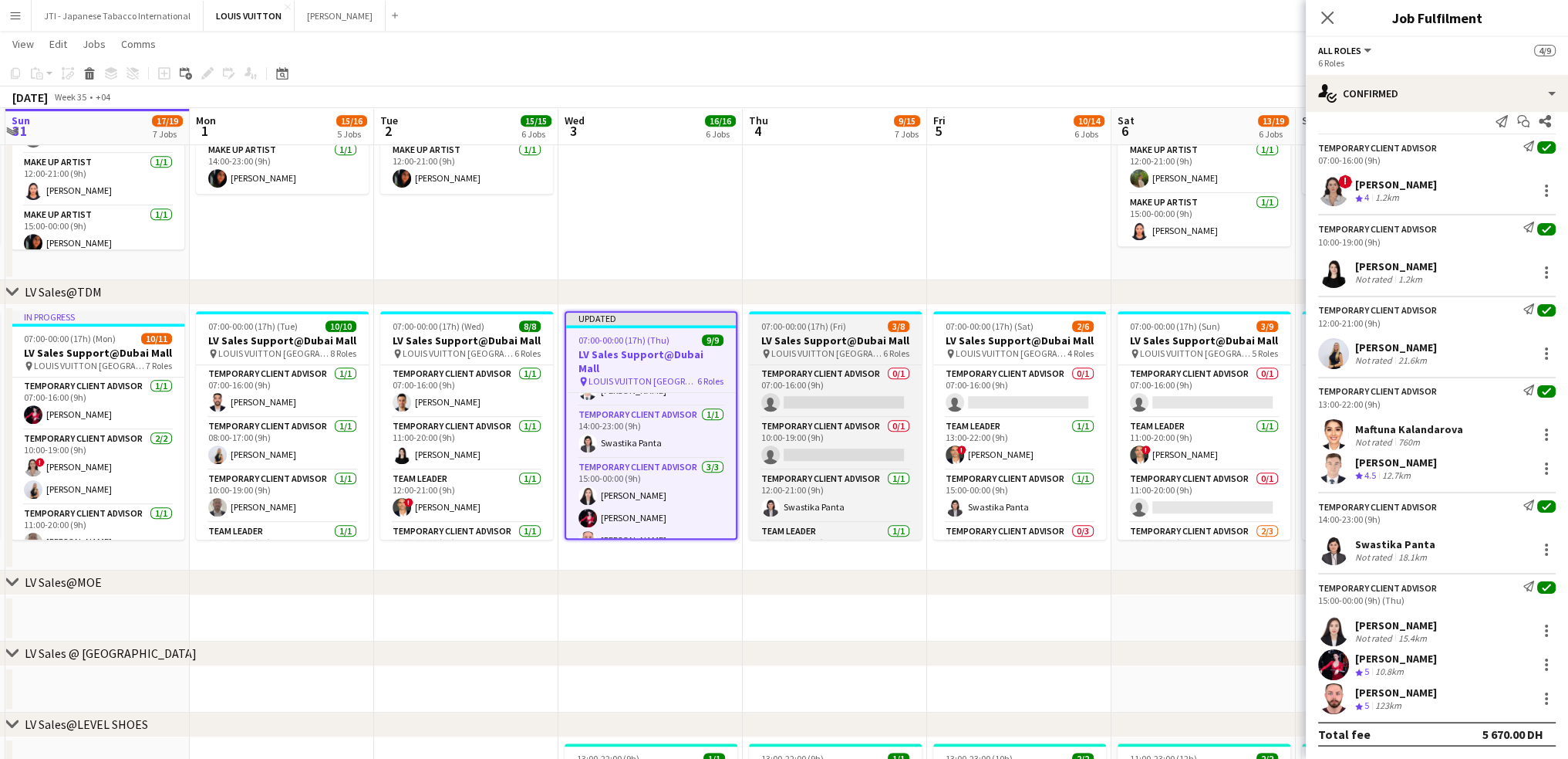
click at [852, 349] on span "LOUIS VUITTON [GEOGRAPHIC_DATA] - [GEOGRAPHIC_DATA]" at bounding box center [826, 353] width 112 height 12
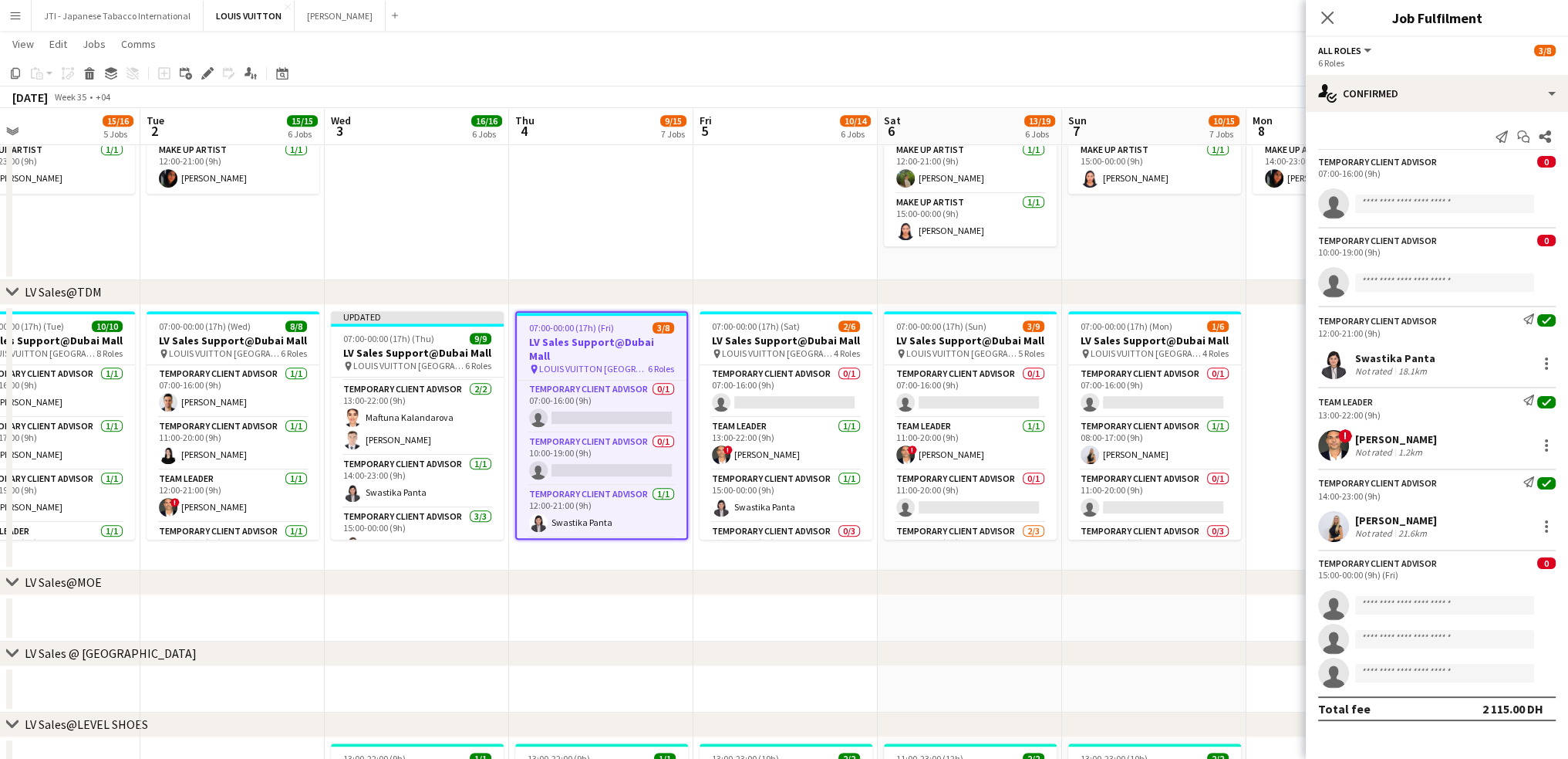
scroll to position [0, 608]
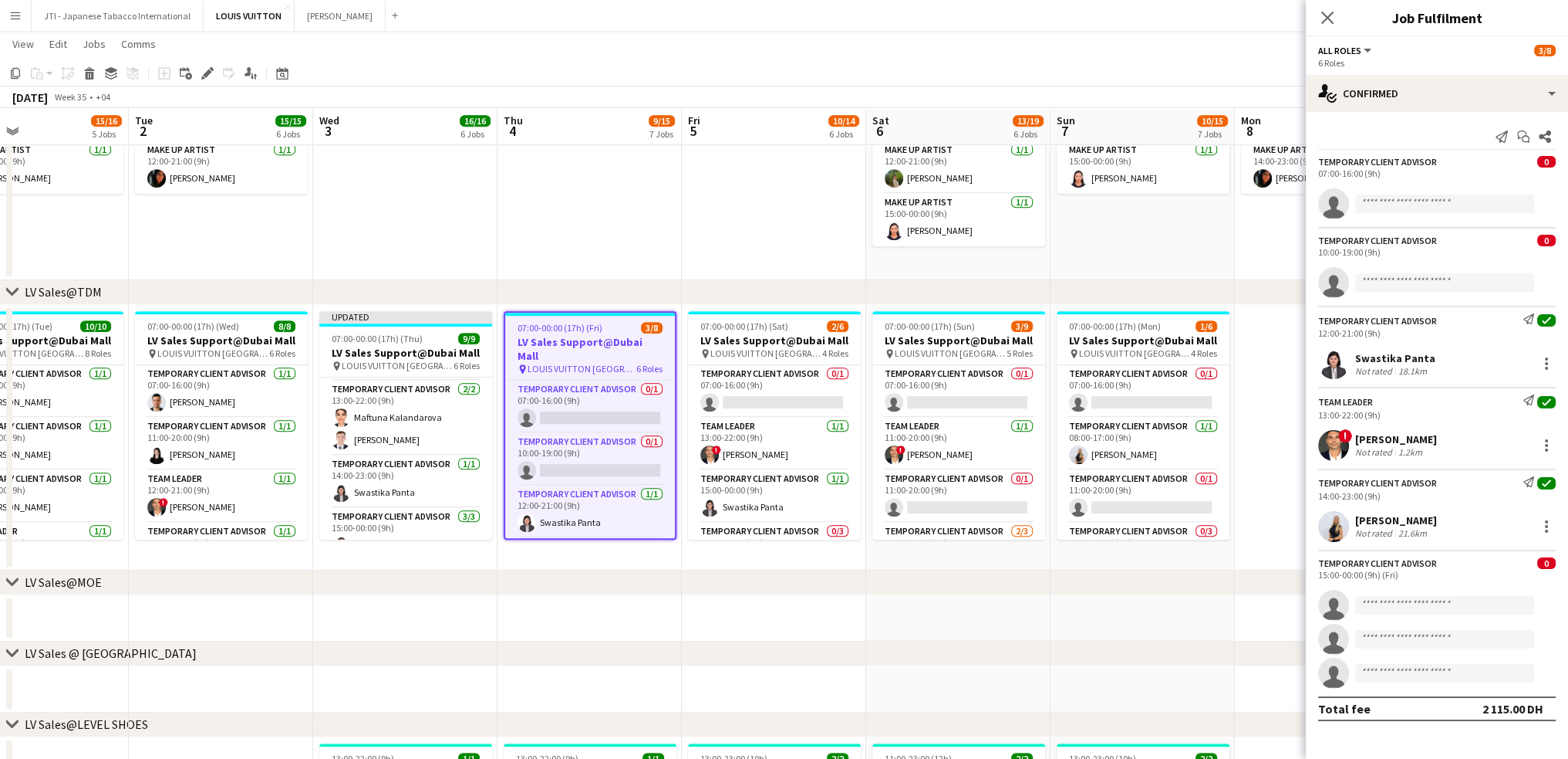
drag, startPoint x: 1013, startPoint y: 457, endPoint x: 767, endPoint y: 448, distance: 246.2
click at [767, 448] on app-calendar-viewport "Fri 29 22/24 9 Jobs Sat 30 18/19 8 Jobs Sun 31 17/19 7 Jobs Mon 1 15/16 5 Jobs …" at bounding box center [784, 515] width 1568 height 2762
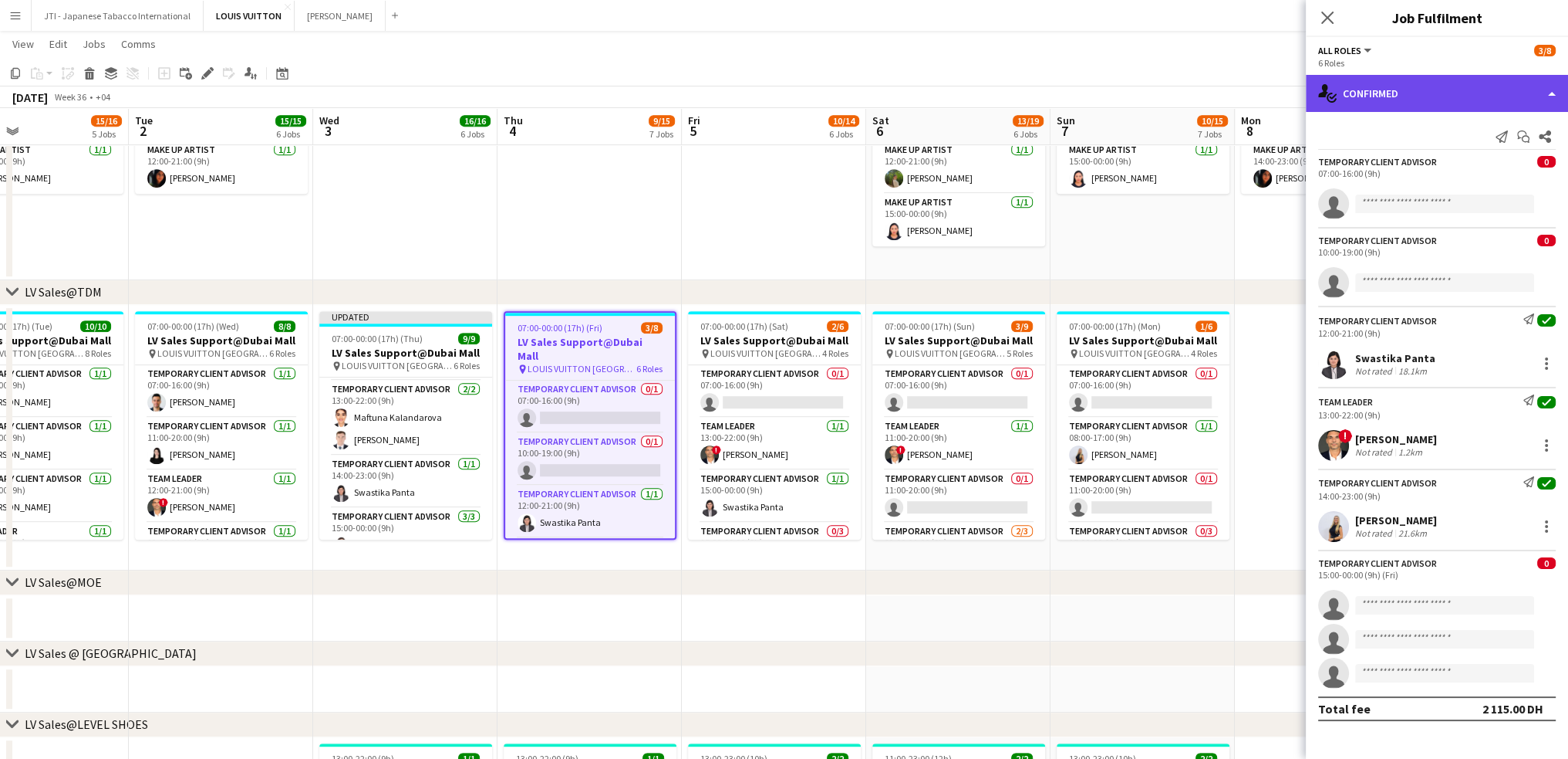
click at [1438, 102] on div "single-neutral-actions-check-2 Confirmed" at bounding box center [1437, 93] width 262 height 37
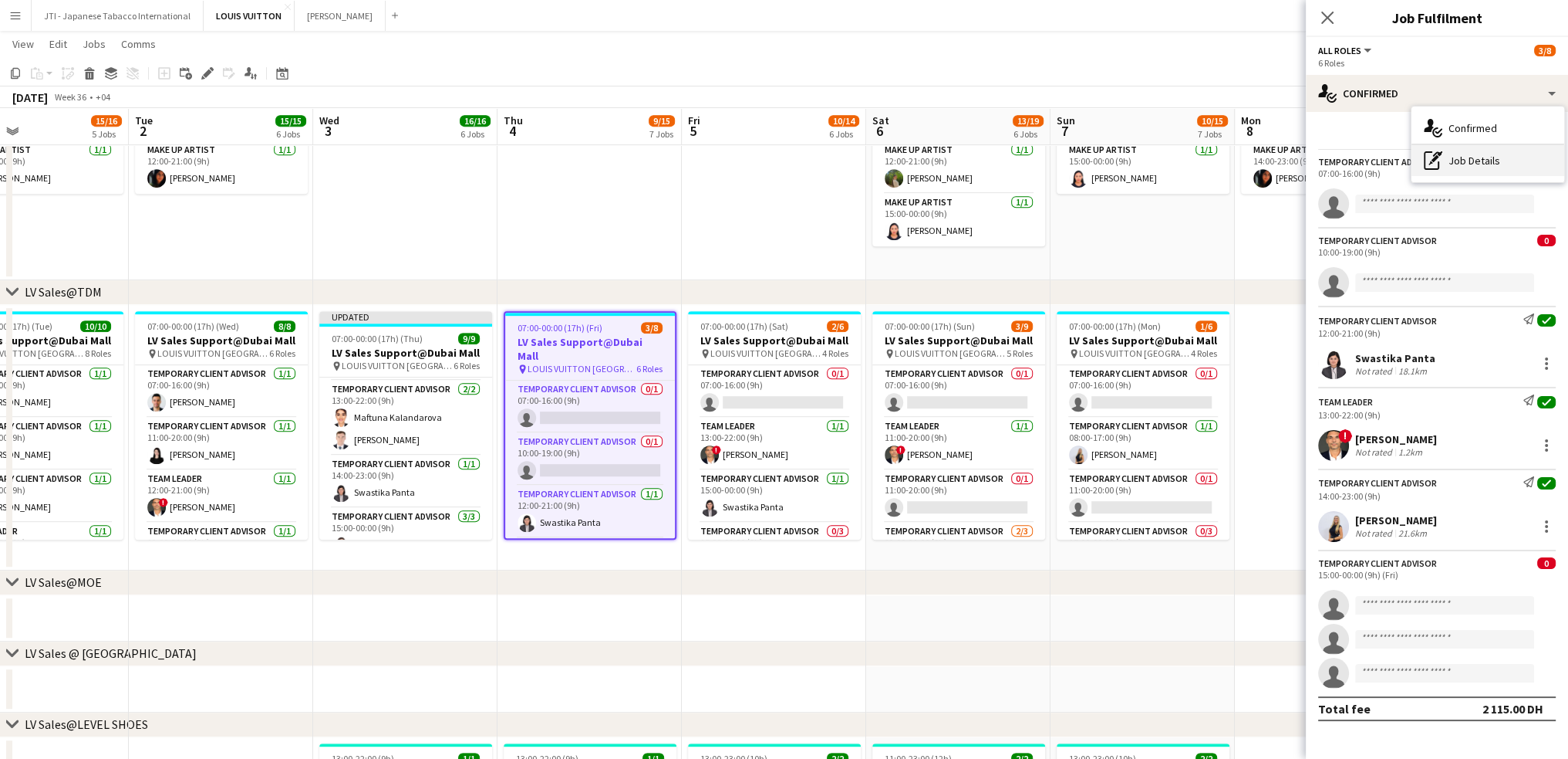
click at [1490, 158] on div "pen-write Job Details" at bounding box center [1487, 160] width 153 height 30
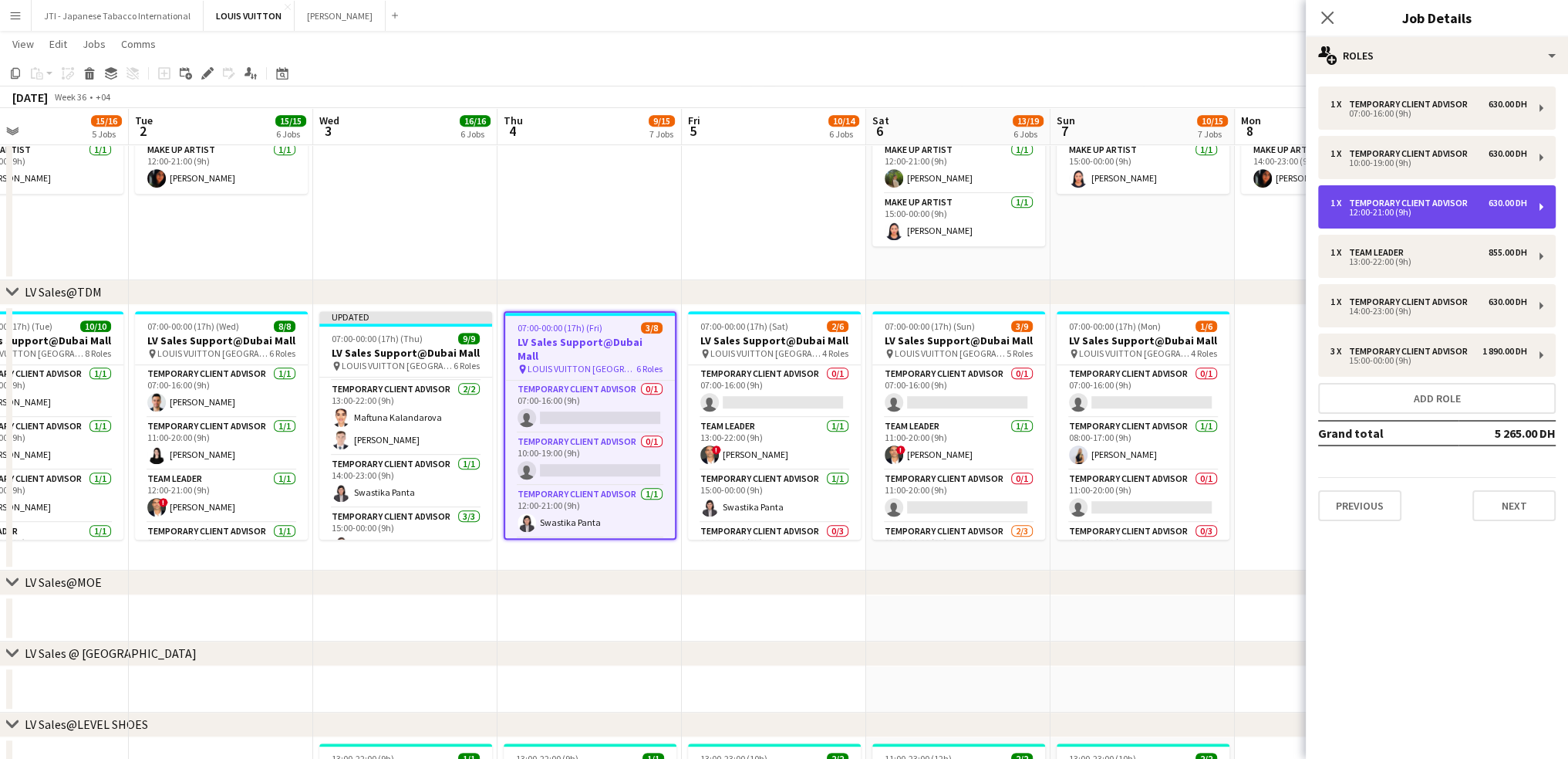
click at [1405, 209] on div "12:00-21:00 (9h)" at bounding box center [1429, 212] width 197 height 8
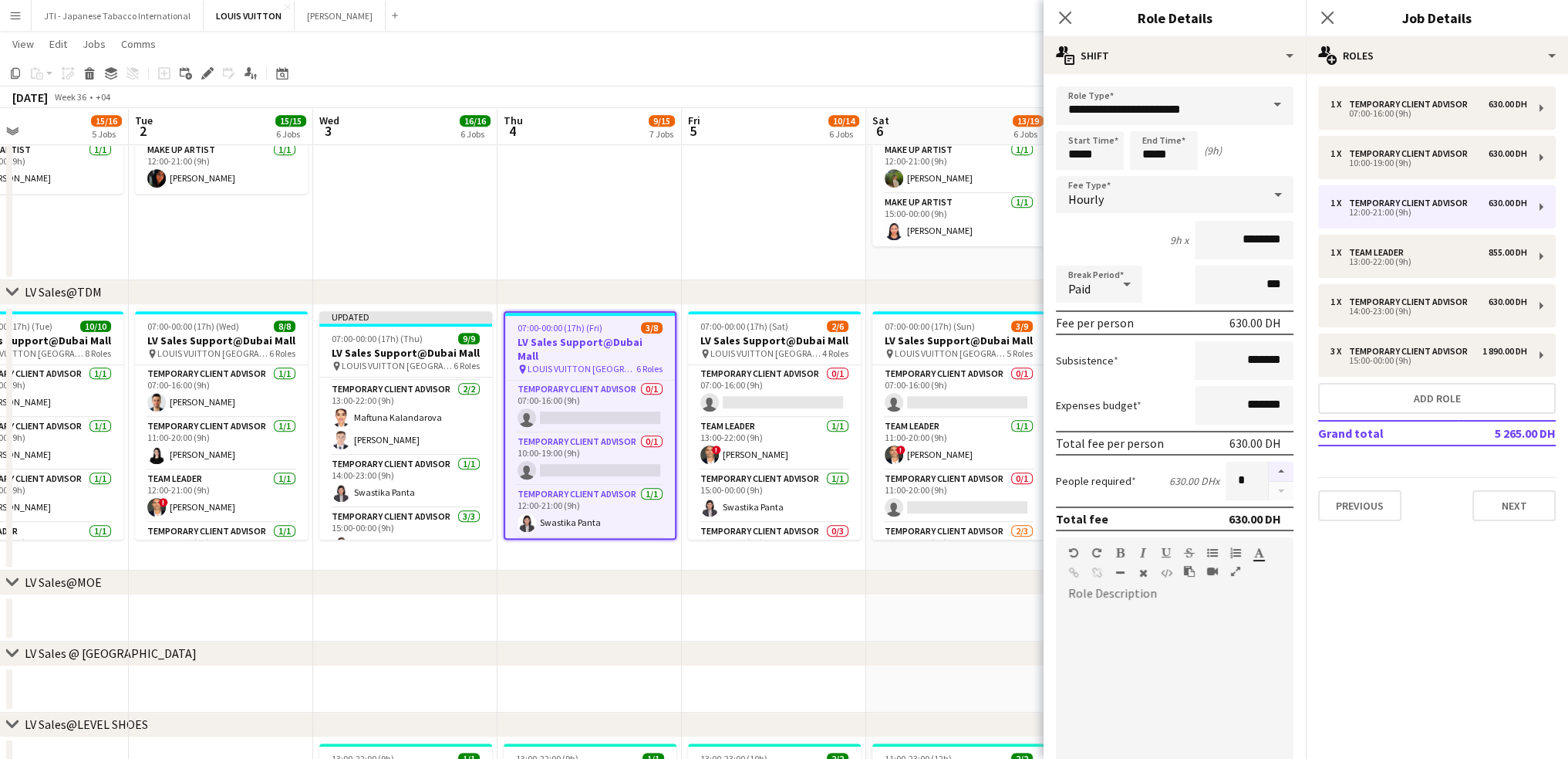
click at [1273, 470] on button "button" at bounding box center [1282, 472] width 25 height 20
type input "*"
click at [1062, 20] on icon "Close pop-in" at bounding box center [1064, 17] width 14 height 14
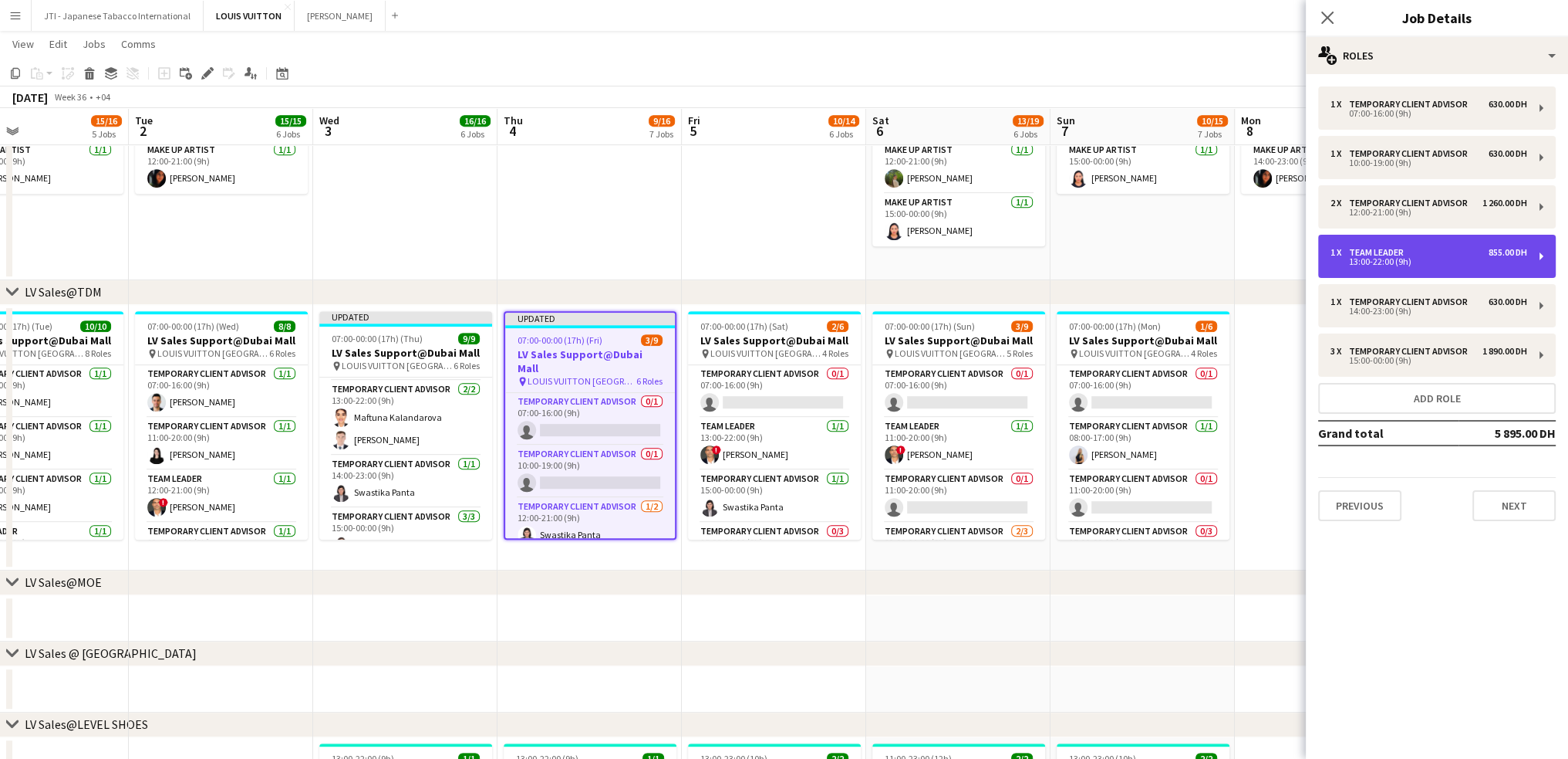
click at [1482, 263] on div "13:00-22:00 (9h)" at bounding box center [1429, 261] width 197 height 8
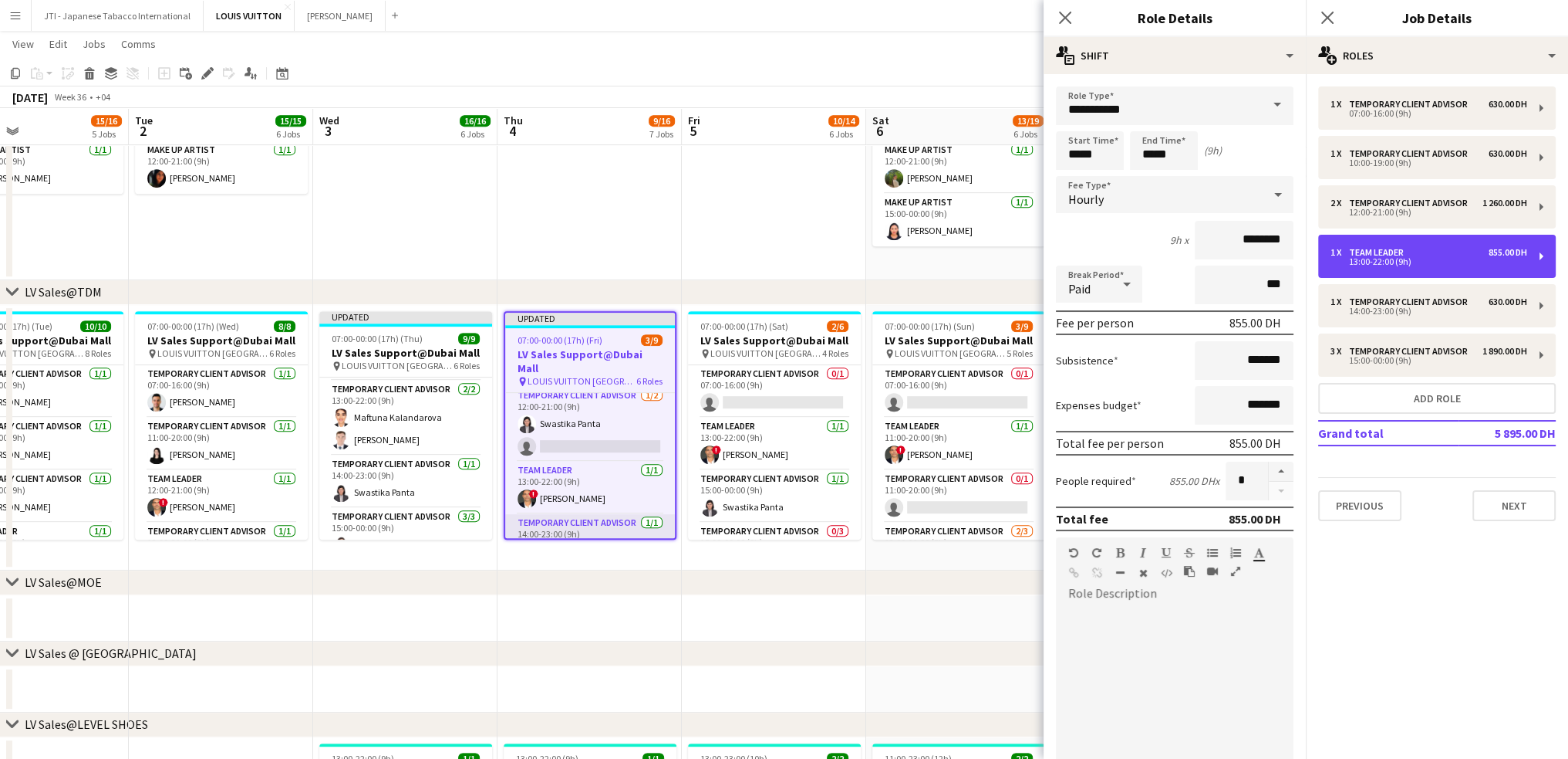
scroll to position [154, 0]
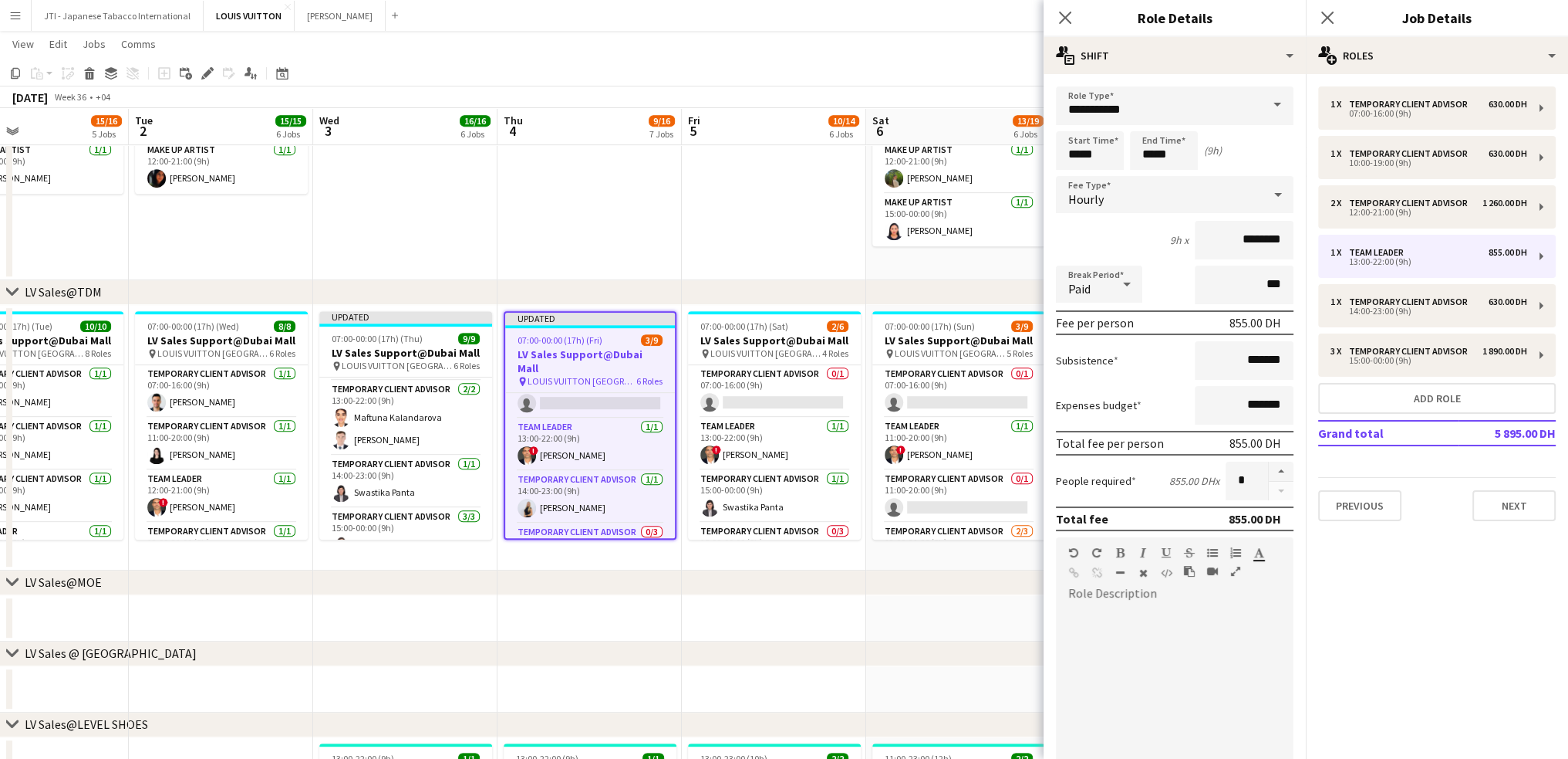
click at [1068, 20] on icon at bounding box center [1065, 18] width 13 height 13
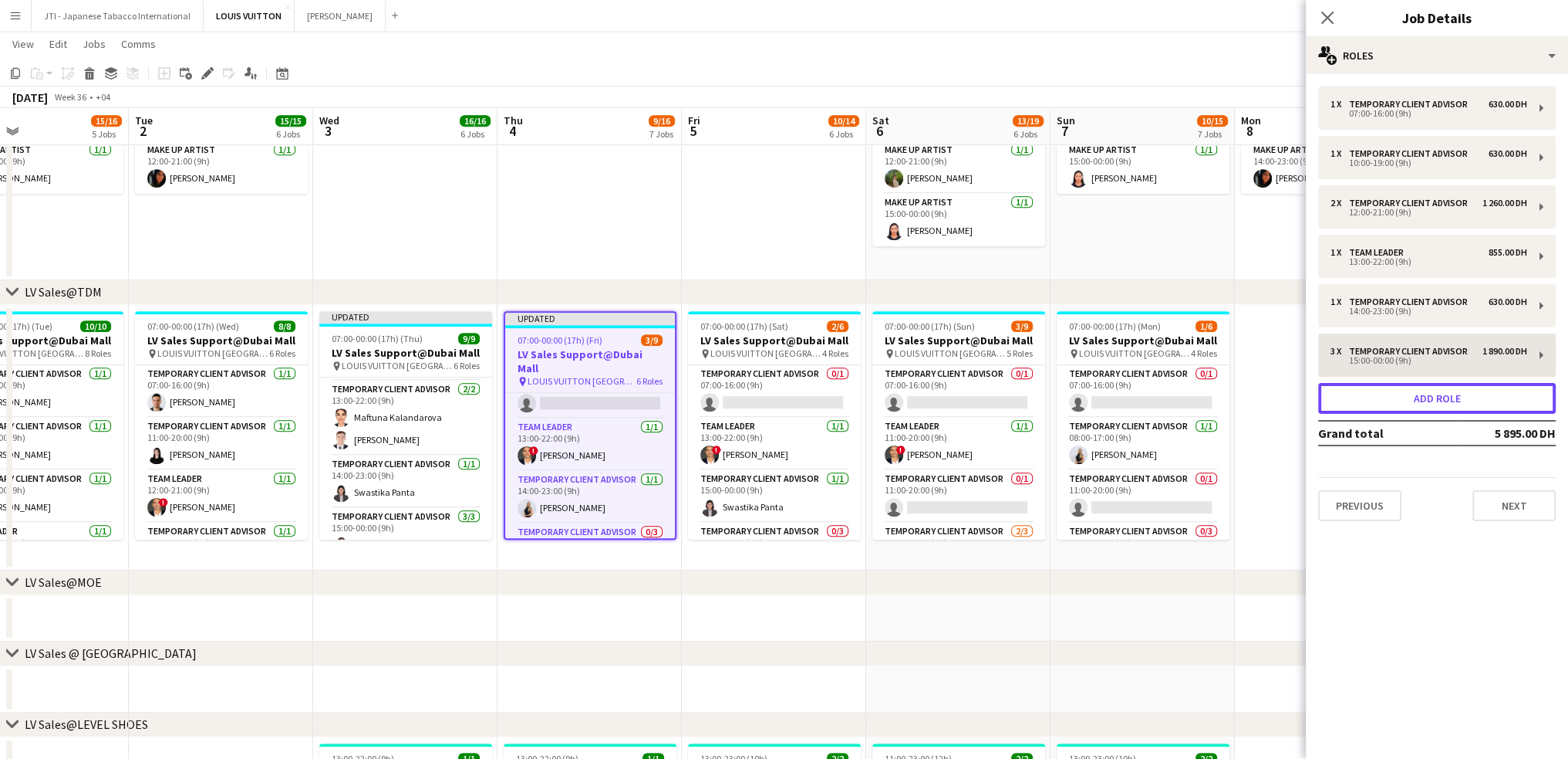
click at [1420, 405] on button "Add role" at bounding box center [1437, 398] width 238 height 30
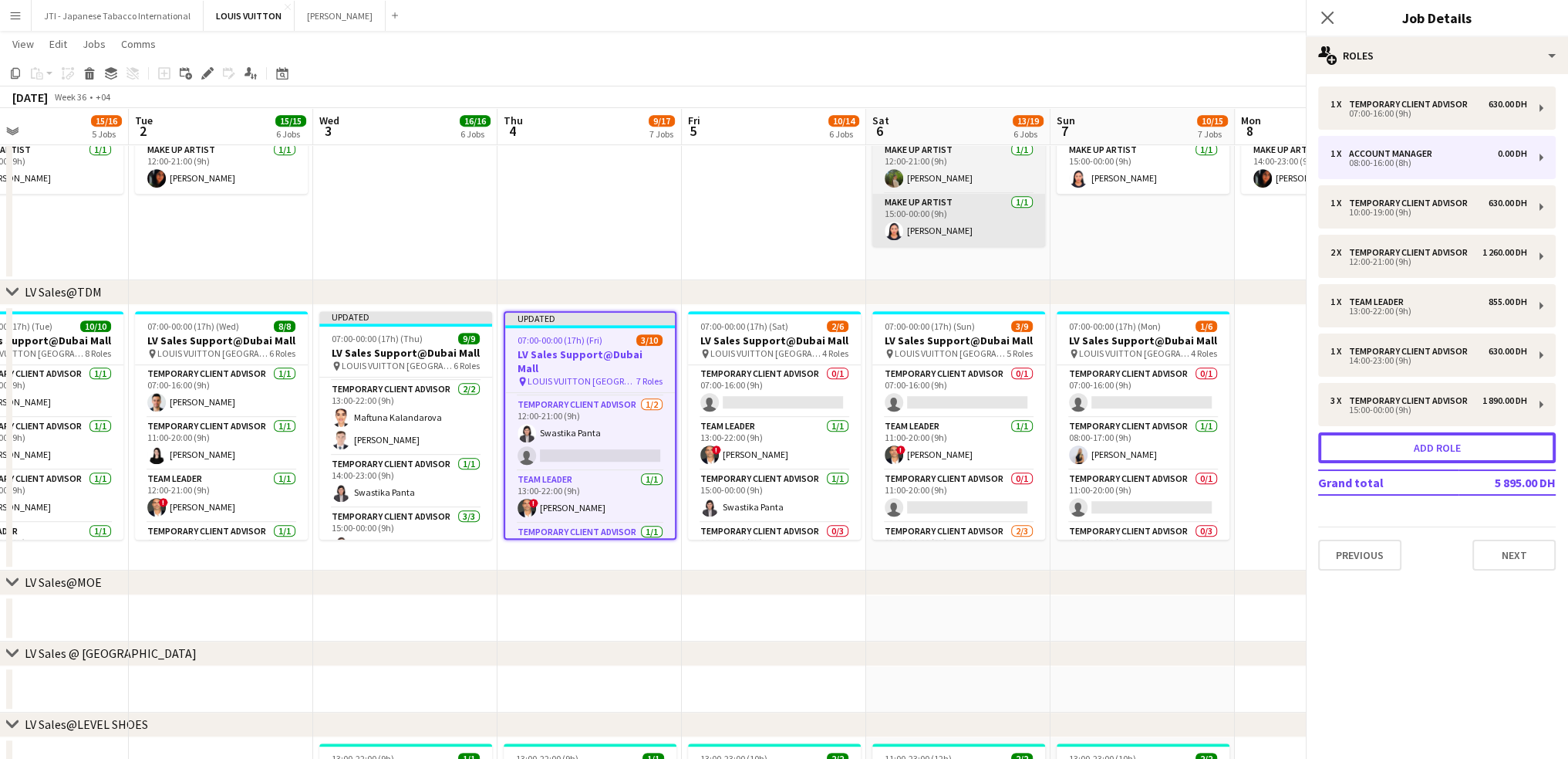
scroll to position [207, 0]
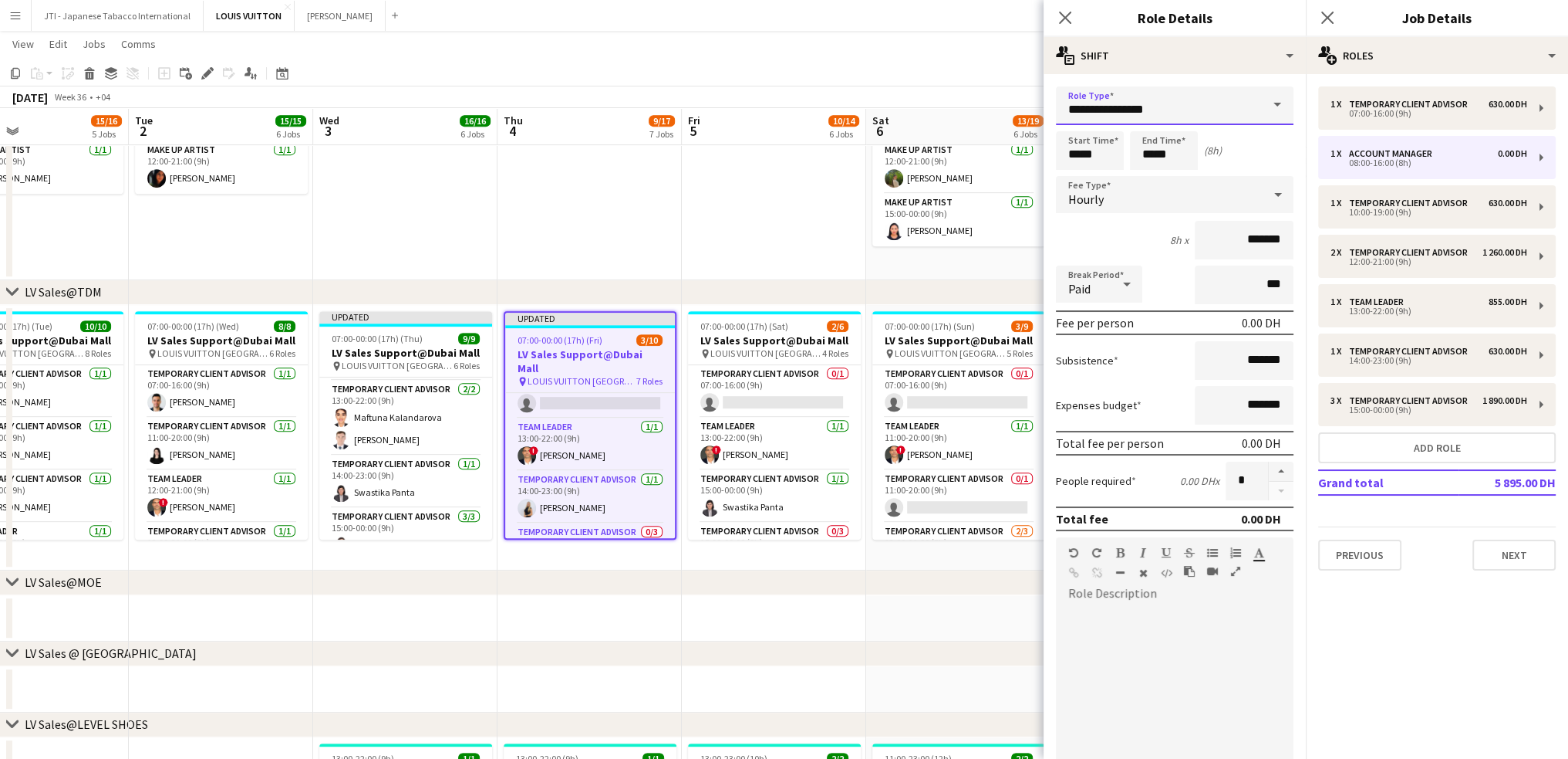
drag, startPoint x: 1179, startPoint y: 113, endPoint x: 795, endPoint y: 39, distance: 391.1
click at [801, 42] on body "Menu Boards Boards Boards All jobs Status Workforce Workforce My Workforce Recr…" at bounding box center [784, 498] width 1568 height 2849
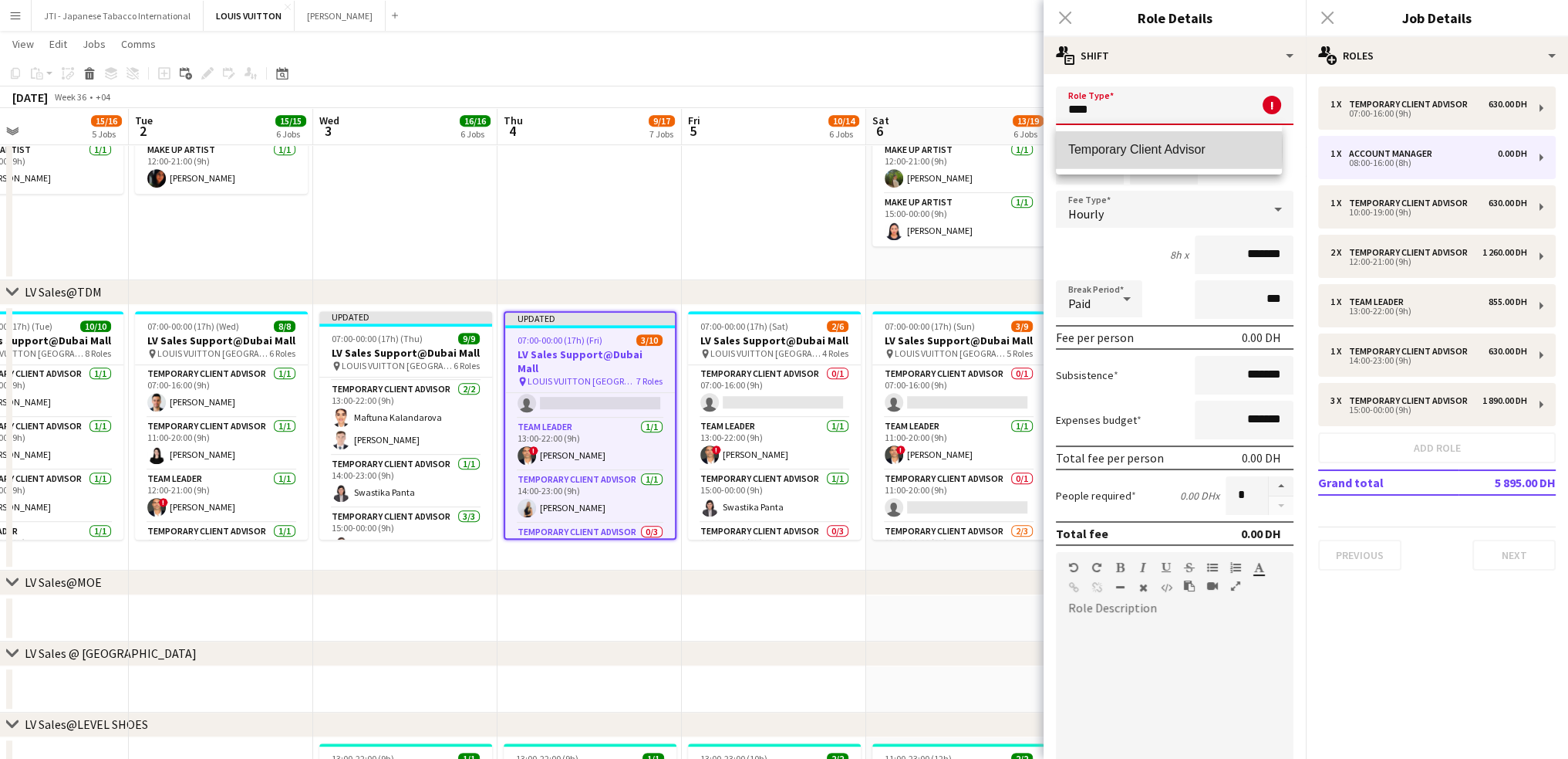
click at [1097, 149] on span "Temporary Client Advisor" at bounding box center [1169, 149] width 201 height 14
type input "**********"
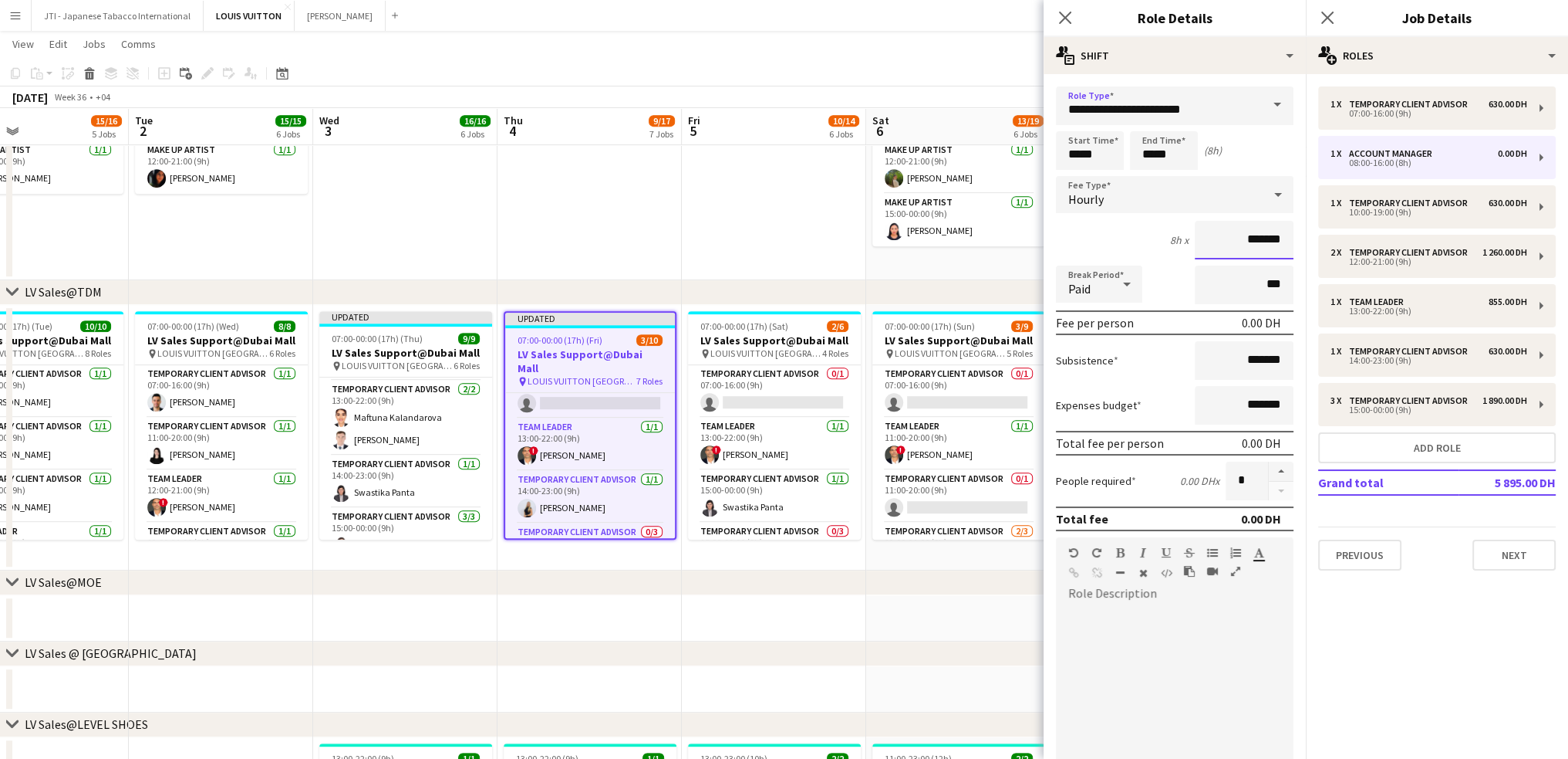
click at [1207, 238] on input "*******" at bounding box center [1244, 240] width 98 height 38
type input "********"
click at [1074, 155] on input "*****" at bounding box center [1090, 150] width 68 height 38
click at [1080, 124] on div at bounding box center [1074, 123] width 30 height 15
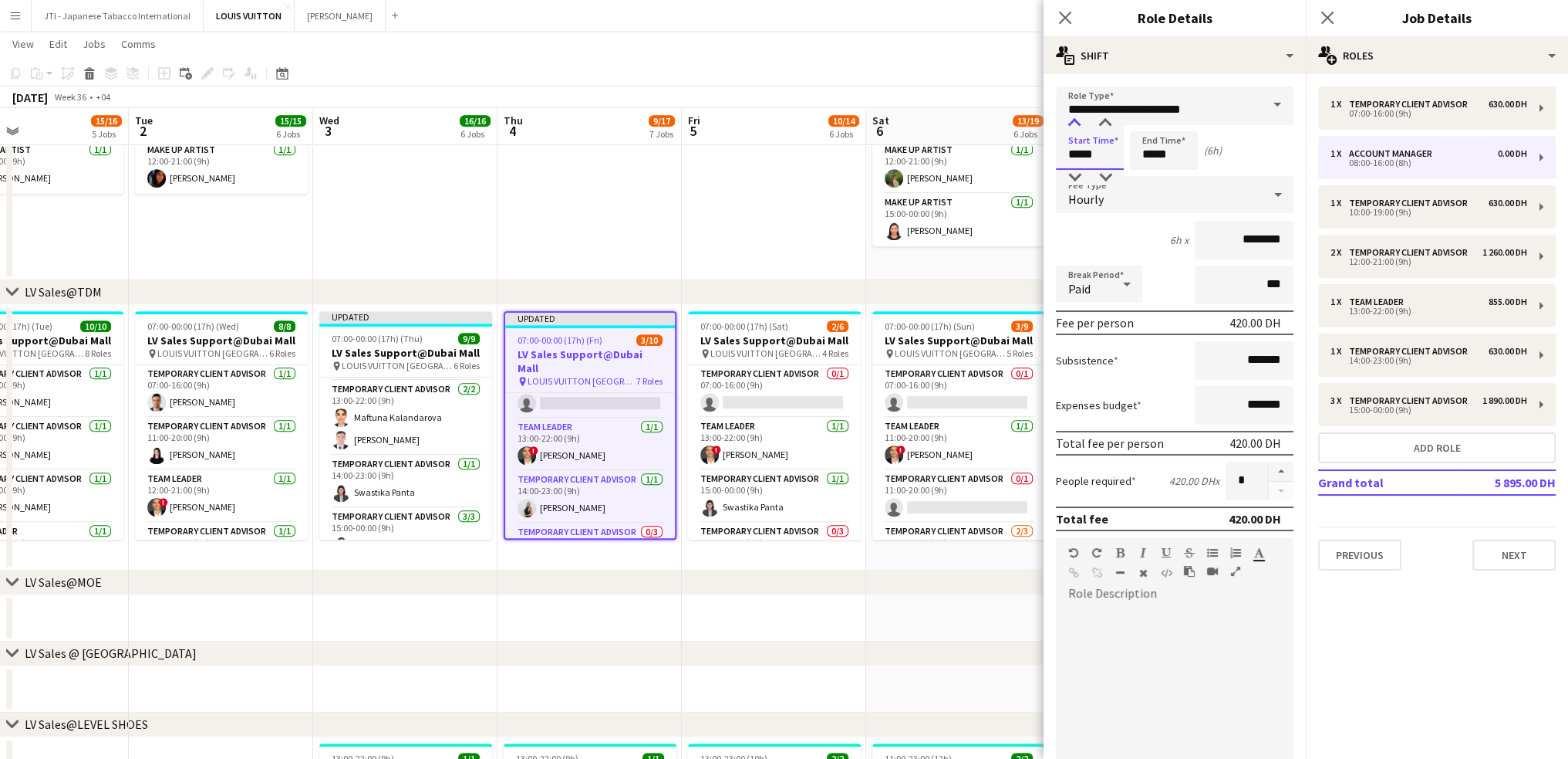
click at [1080, 124] on div at bounding box center [1074, 123] width 30 height 15
type input "*****"
click at [1080, 124] on div at bounding box center [1074, 123] width 30 height 15
drag, startPoint x: 1152, startPoint y: 149, endPoint x: 1153, endPoint y: 130, distance: 19.0
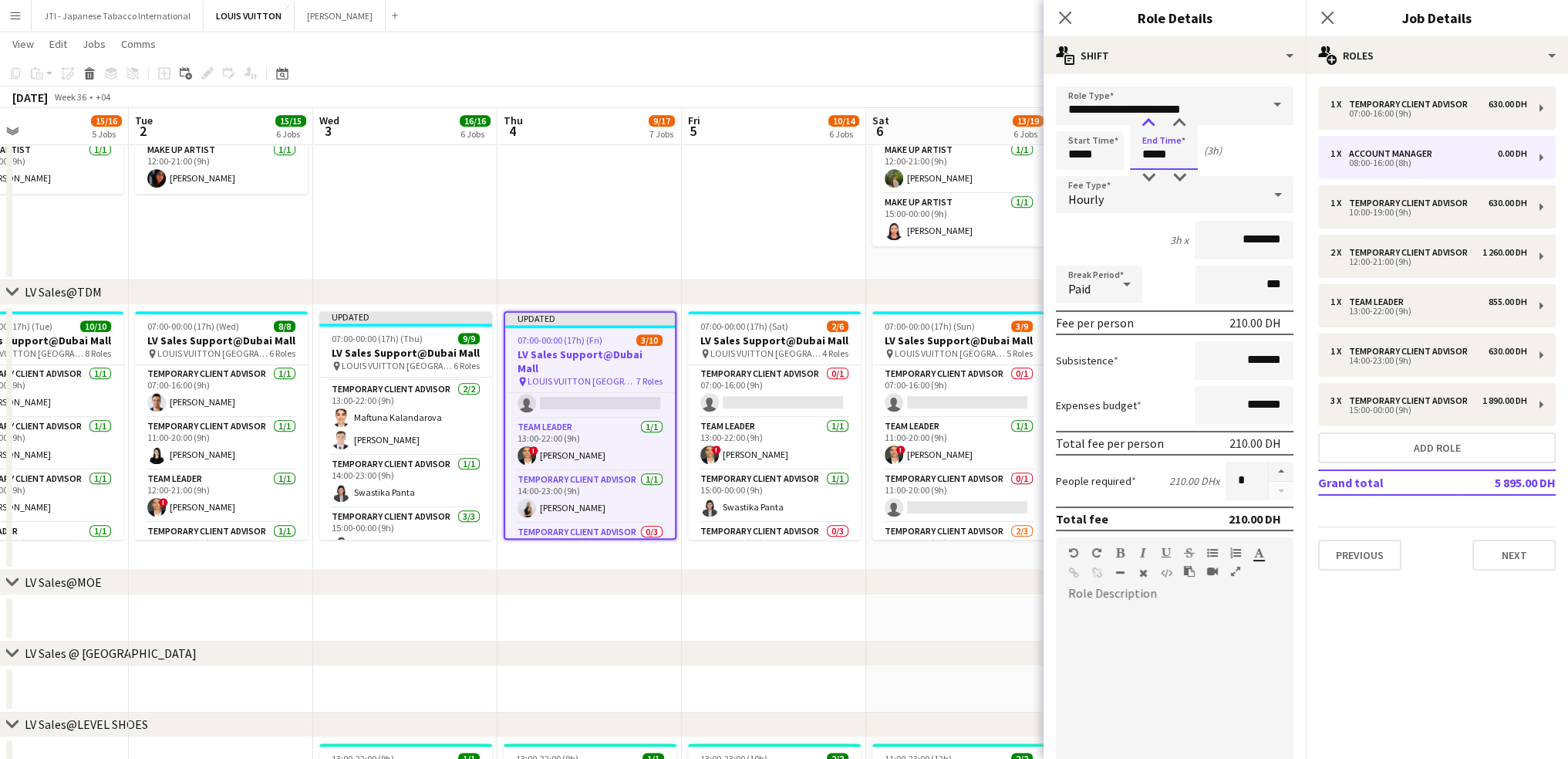
click at [1151, 149] on input "*****" at bounding box center [1165, 150] width 68 height 38
click at [1153, 122] on div at bounding box center [1148, 123] width 30 height 15
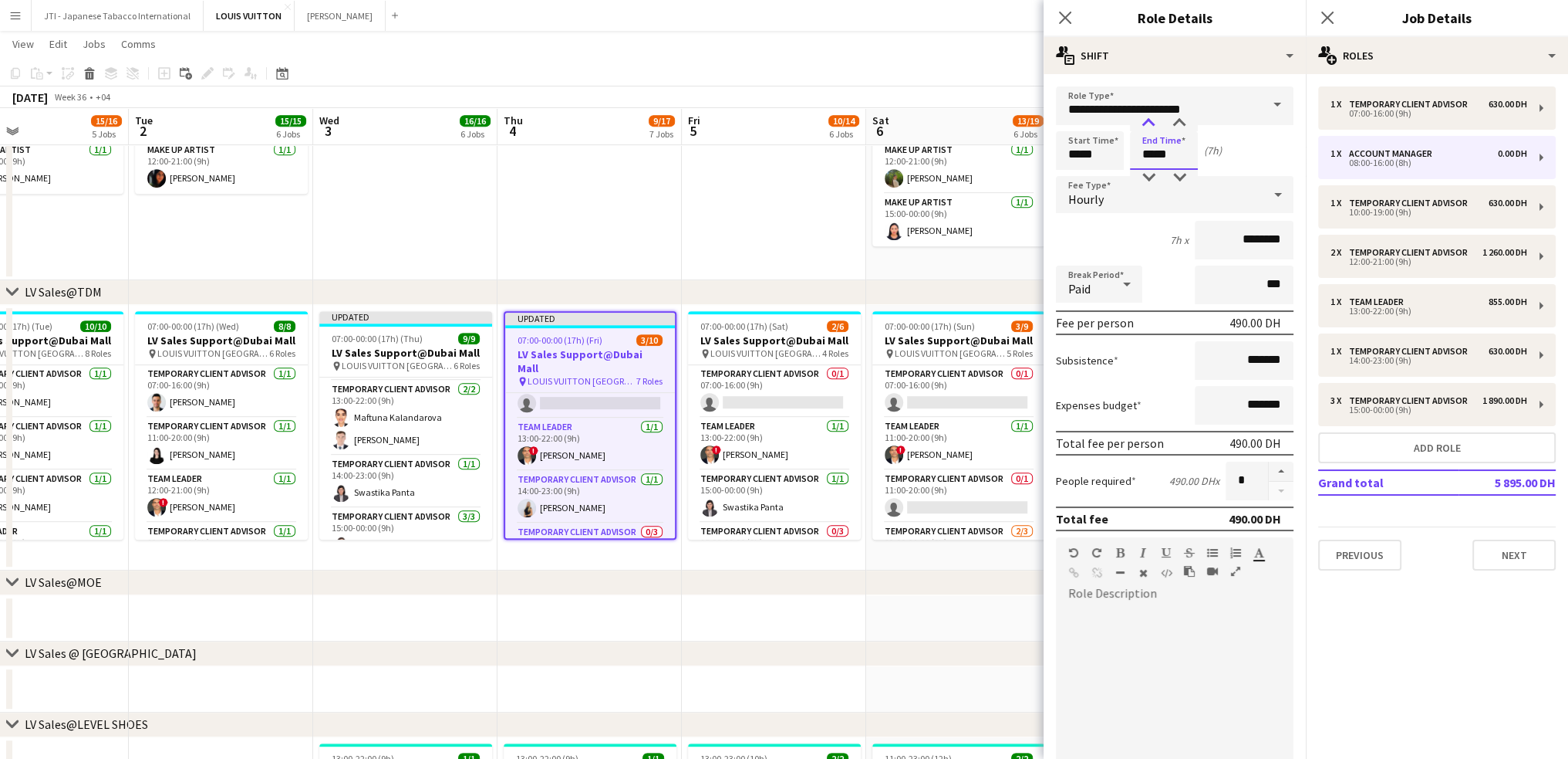
click at [1153, 122] on div at bounding box center [1148, 123] width 30 height 15
type input "*****"
click at [1153, 122] on div at bounding box center [1148, 123] width 30 height 15
click at [1064, 19] on icon at bounding box center [1064, 17] width 14 height 14
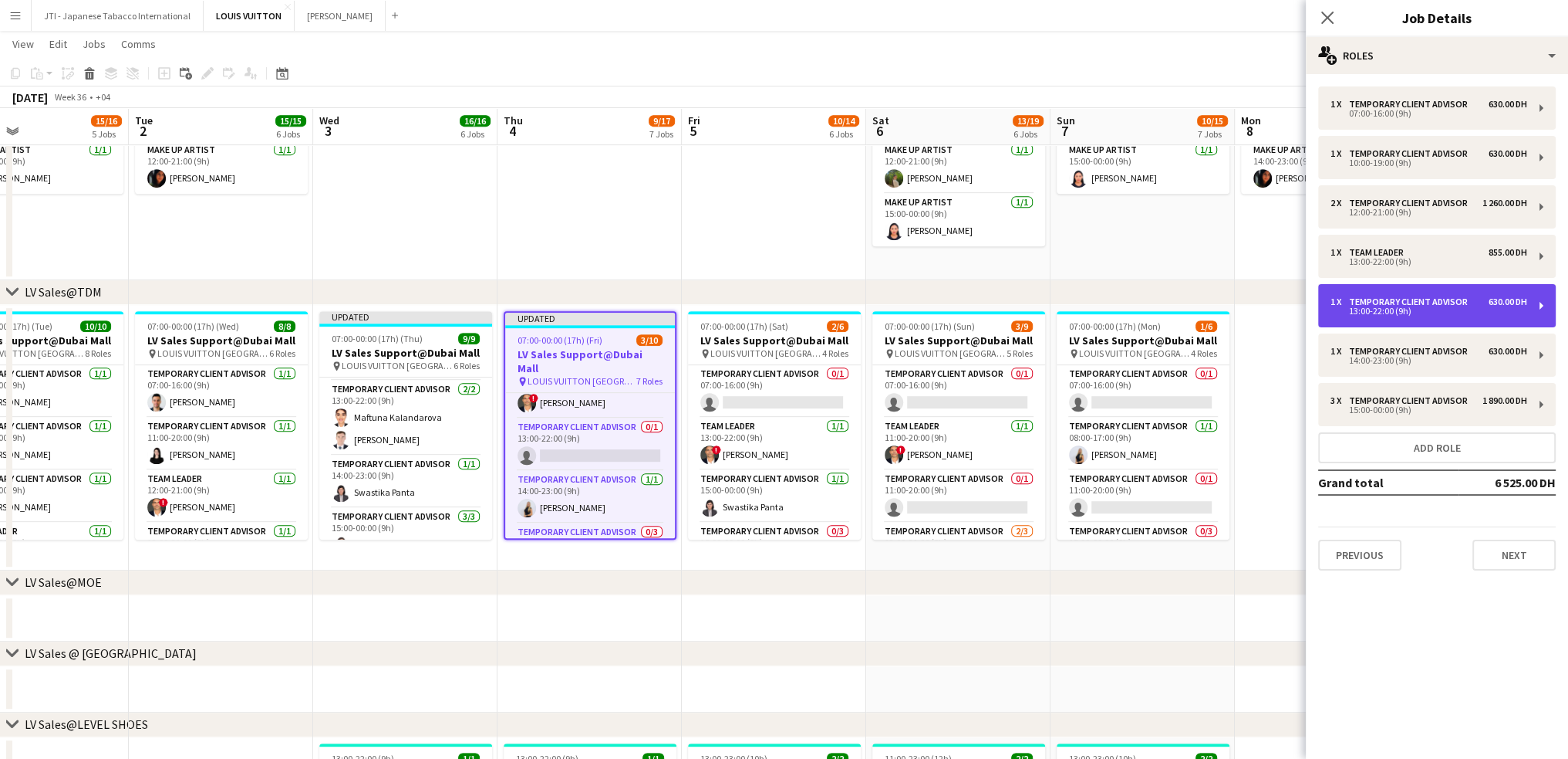
click at [1352, 307] on div "13:00-22:00 (9h)" at bounding box center [1429, 311] width 197 height 8
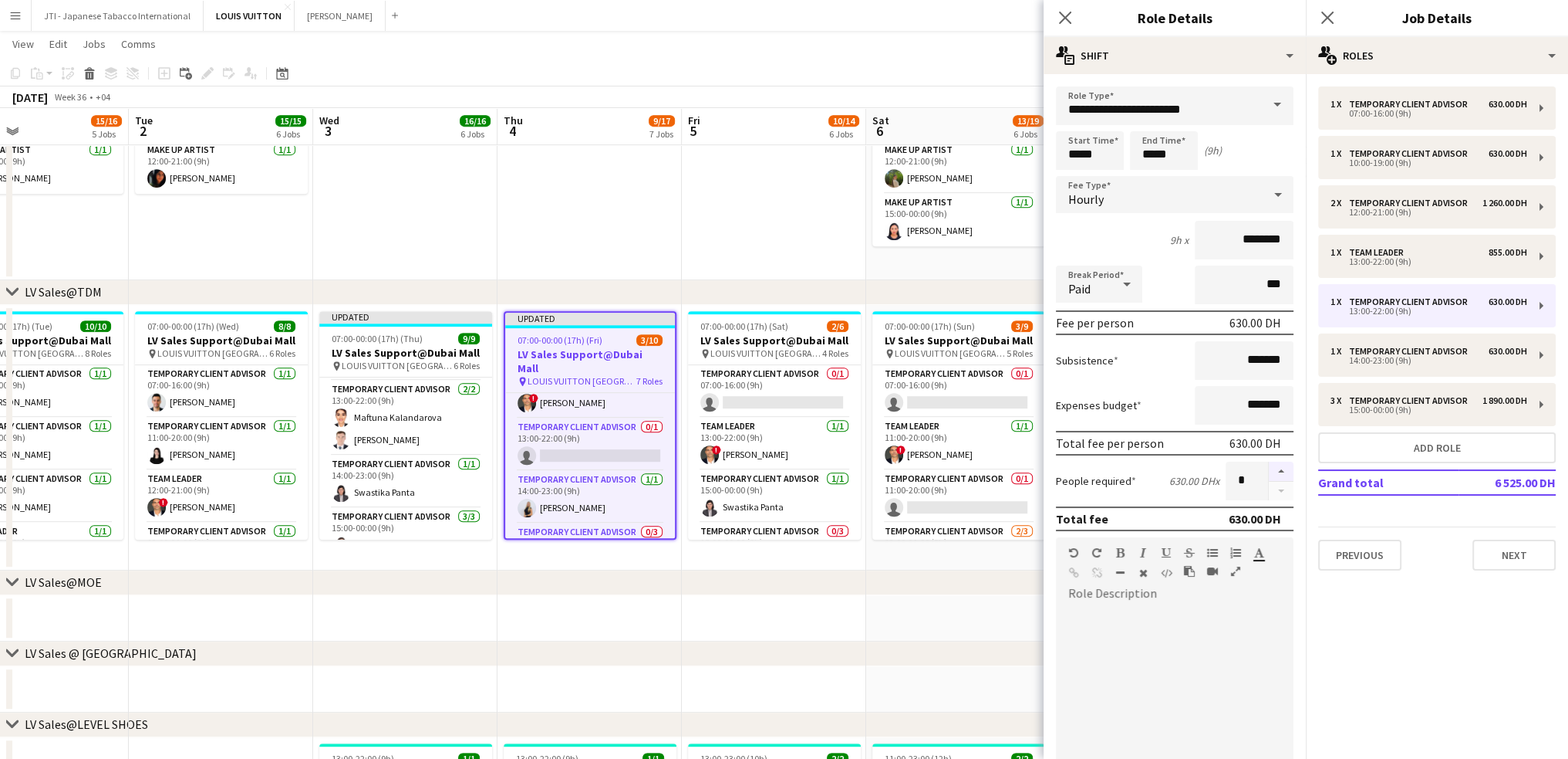
click at [1269, 473] on button "button" at bounding box center [1282, 472] width 25 height 20
type input "*"
drag, startPoint x: 1066, startPoint y: 18, endPoint x: 1069, endPoint y: 37, distance: 19.2
click at [1066, 18] on icon at bounding box center [1065, 18] width 13 height 13
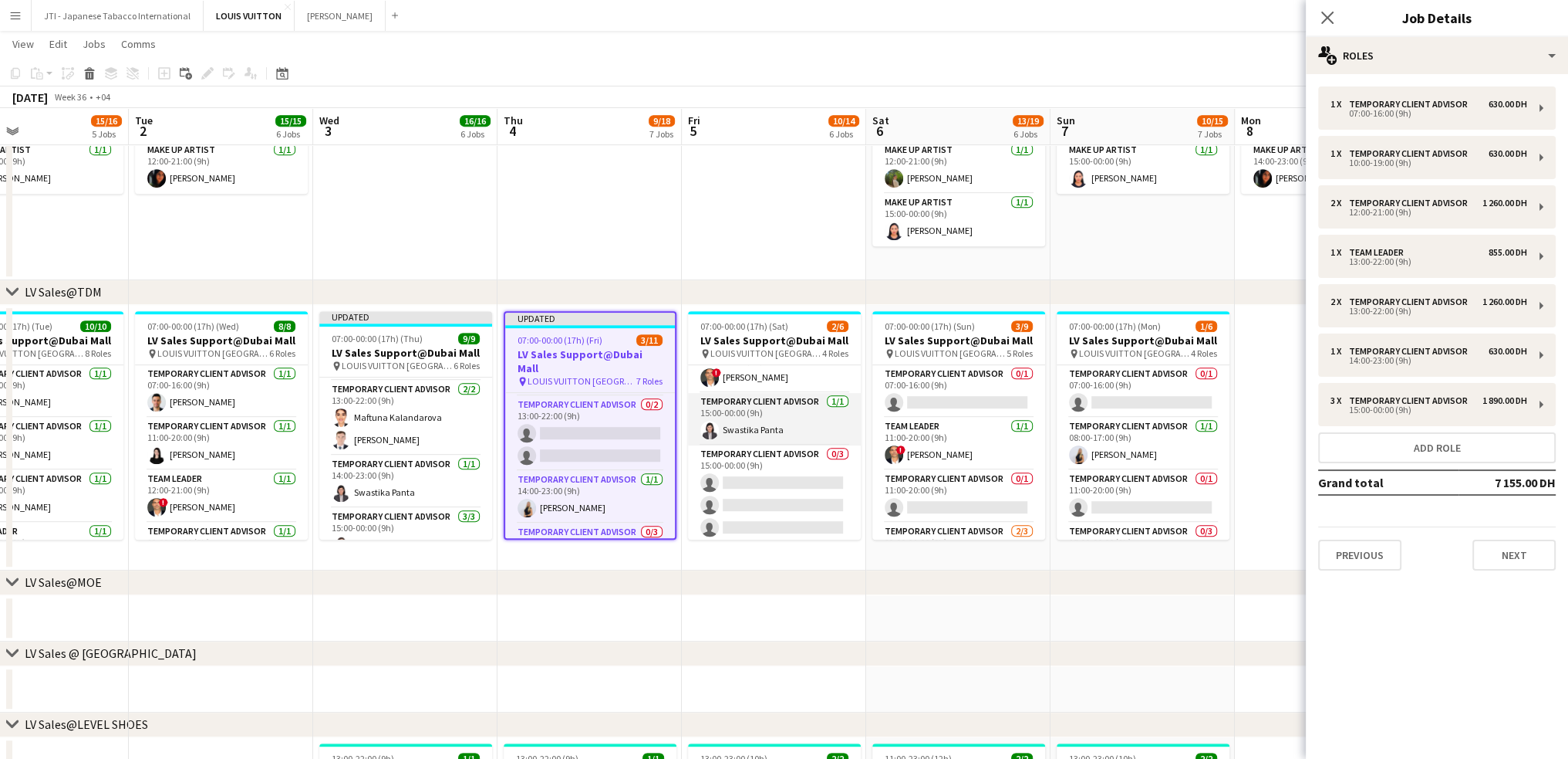
scroll to position [80, 0]
drag, startPoint x: 766, startPoint y: 508, endPoint x: 800, endPoint y: 499, distance: 35.2
click at [766, 508] on app-card-role "Temporary Client Advisor 0/3 15:00-00:00 (9h) single-neutral-actions single-neu…" at bounding box center [774, 491] width 173 height 98
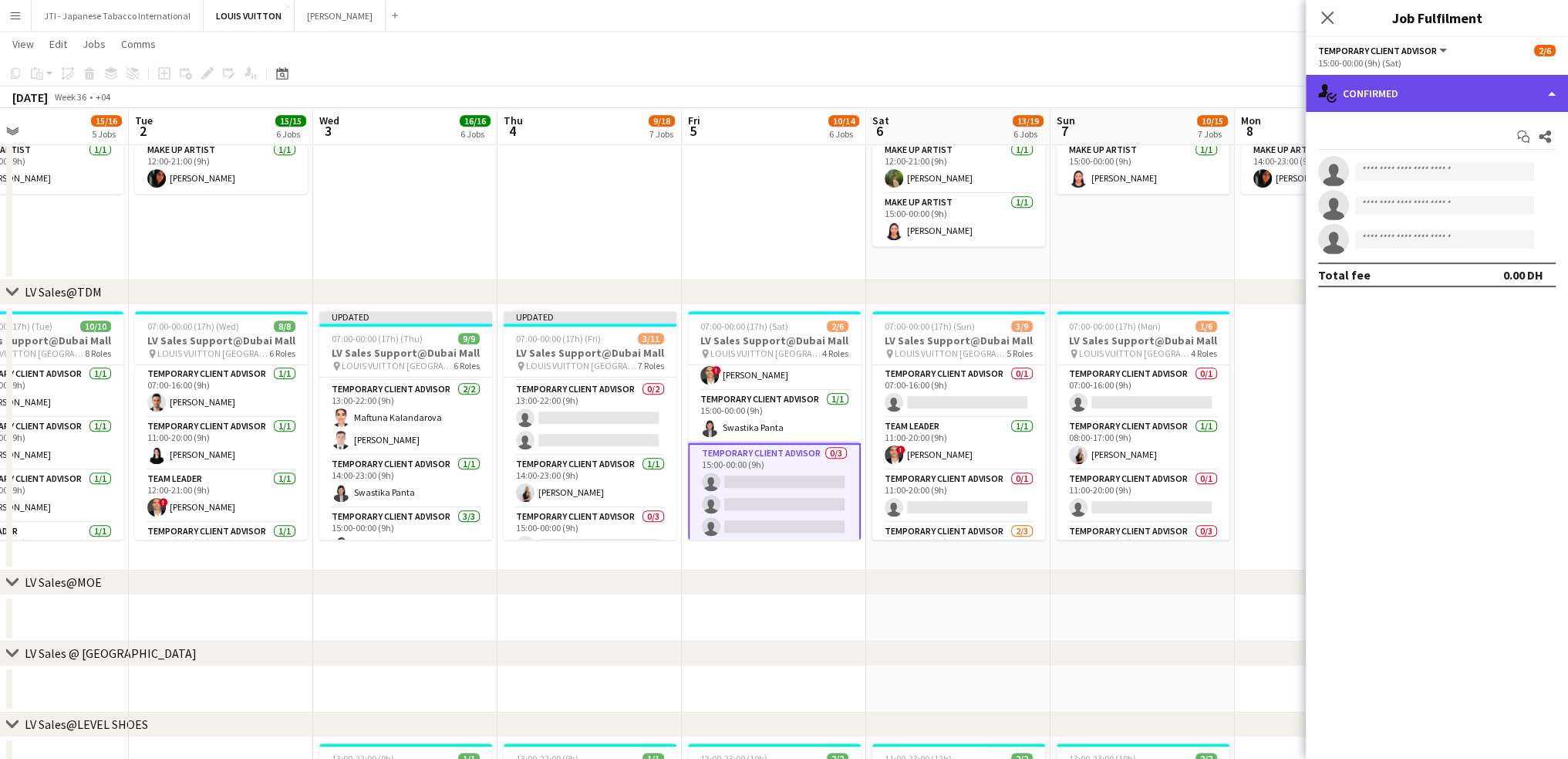
click at [1425, 90] on div "single-neutral-actions-check-2 Confirmed" at bounding box center [1437, 93] width 262 height 37
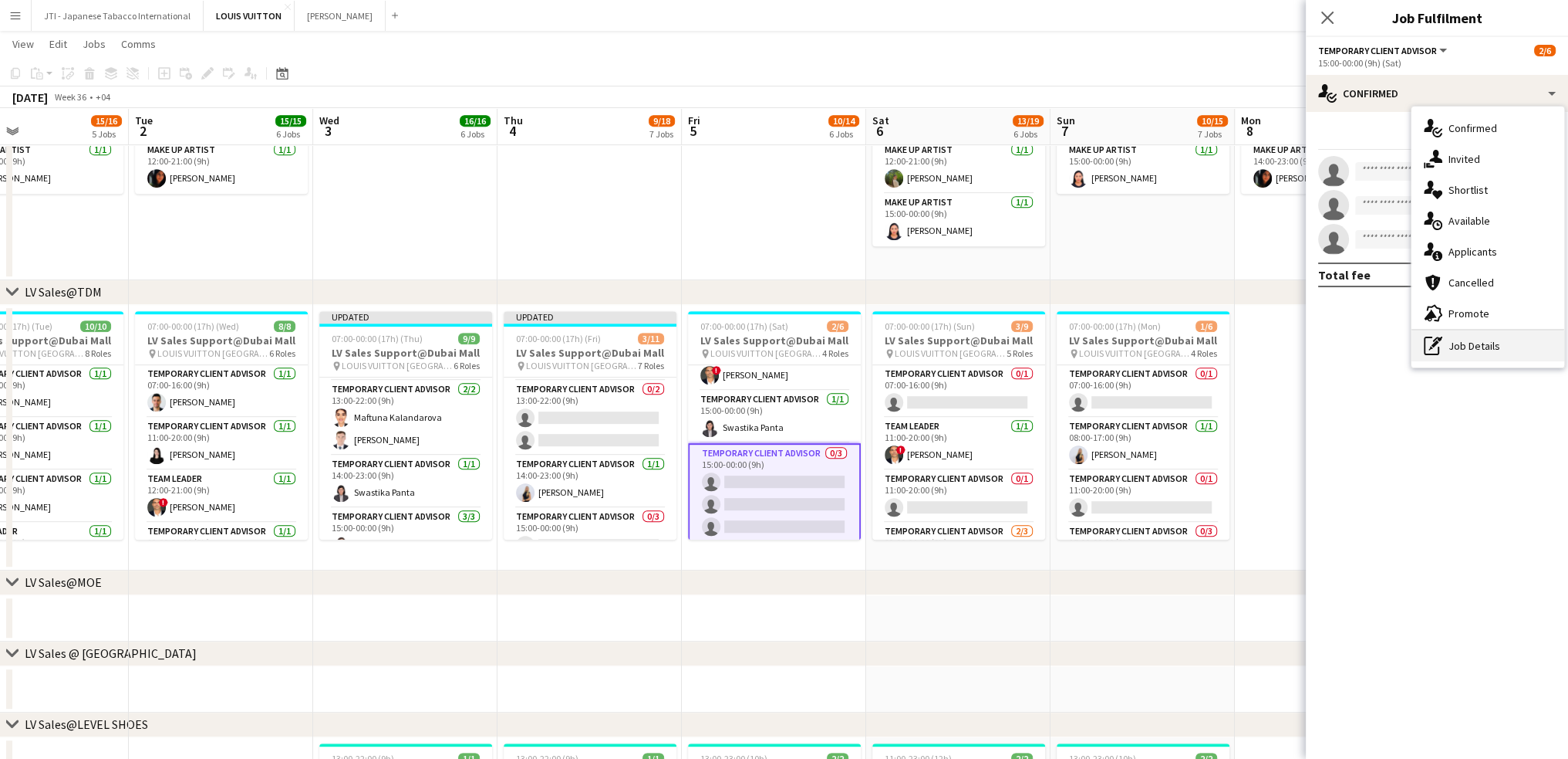
click at [1467, 346] on div "pen-write Job Details" at bounding box center [1487, 345] width 153 height 30
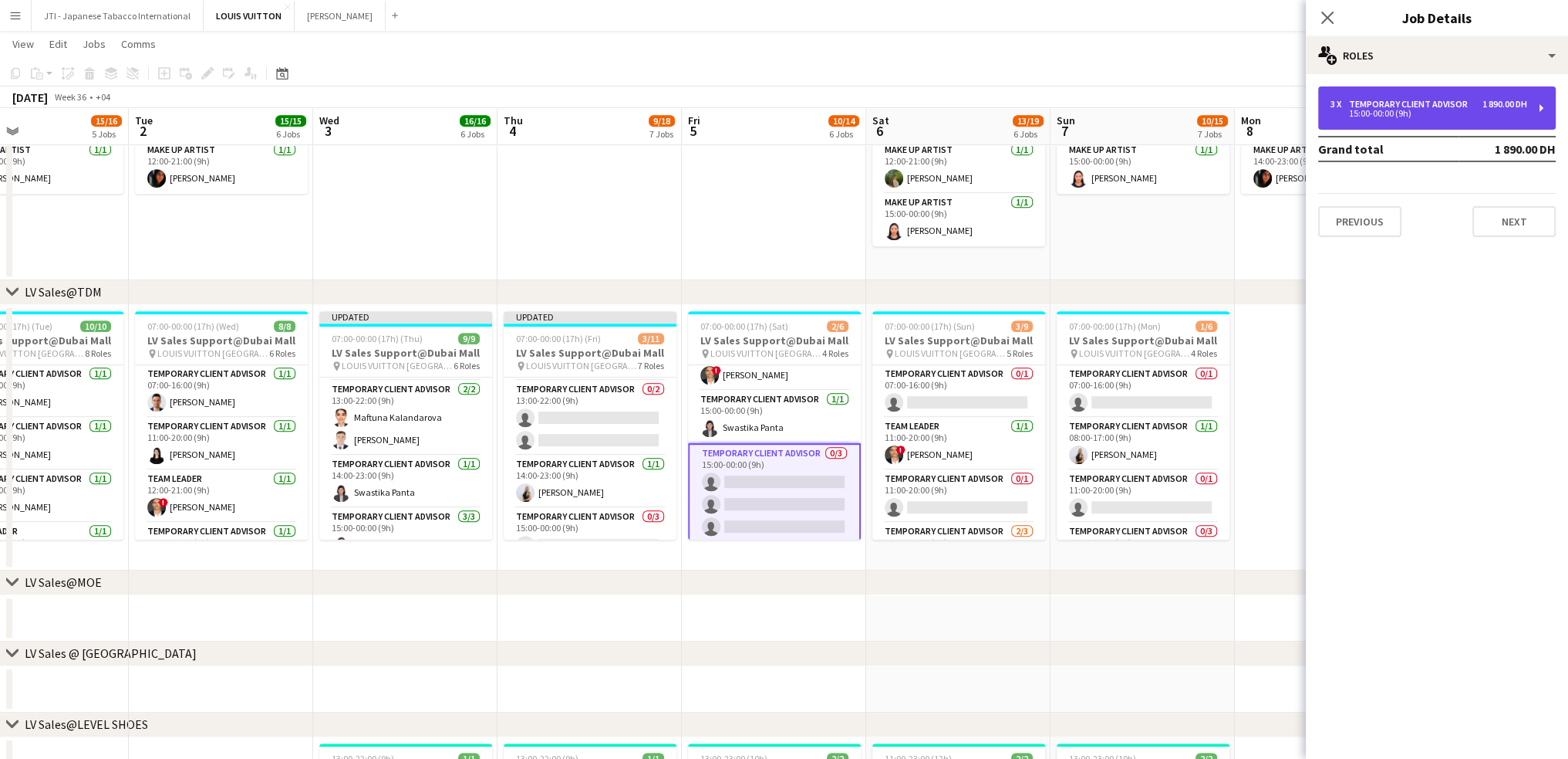
click at [1434, 120] on div "3 x Temporary Client Advisor 1 890.00 DH 15:00-00:00 (9h)" at bounding box center [1437, 108] width 238 height 43
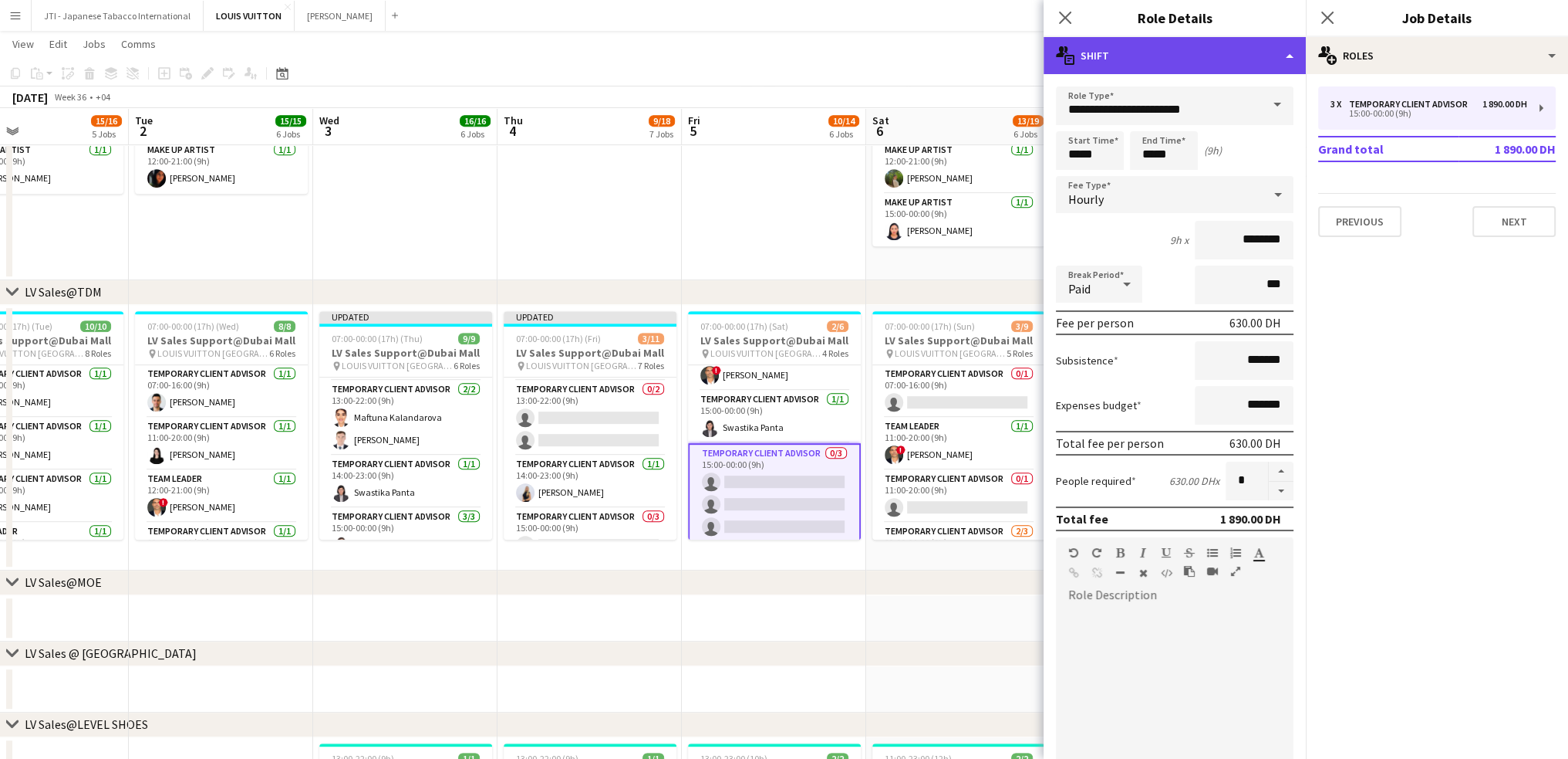
click at [1203, 46] on div "multiple-actions-text Shift" at bounding box center [1174, 55] width 262 height 37
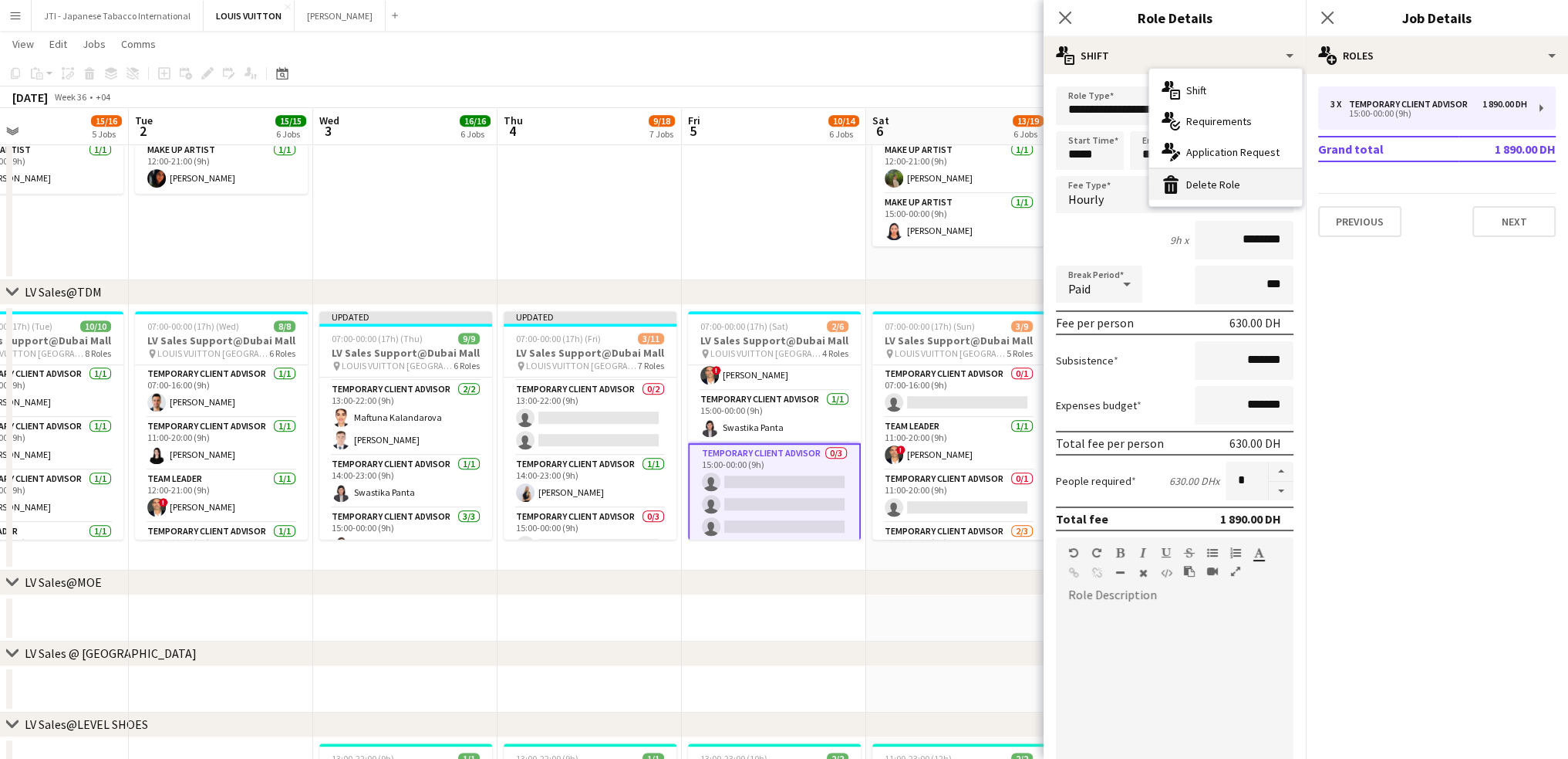
click at [1222, 182] on div "bin-2 Delete Role" at bounding box center [1225, 184] width 153 height 30
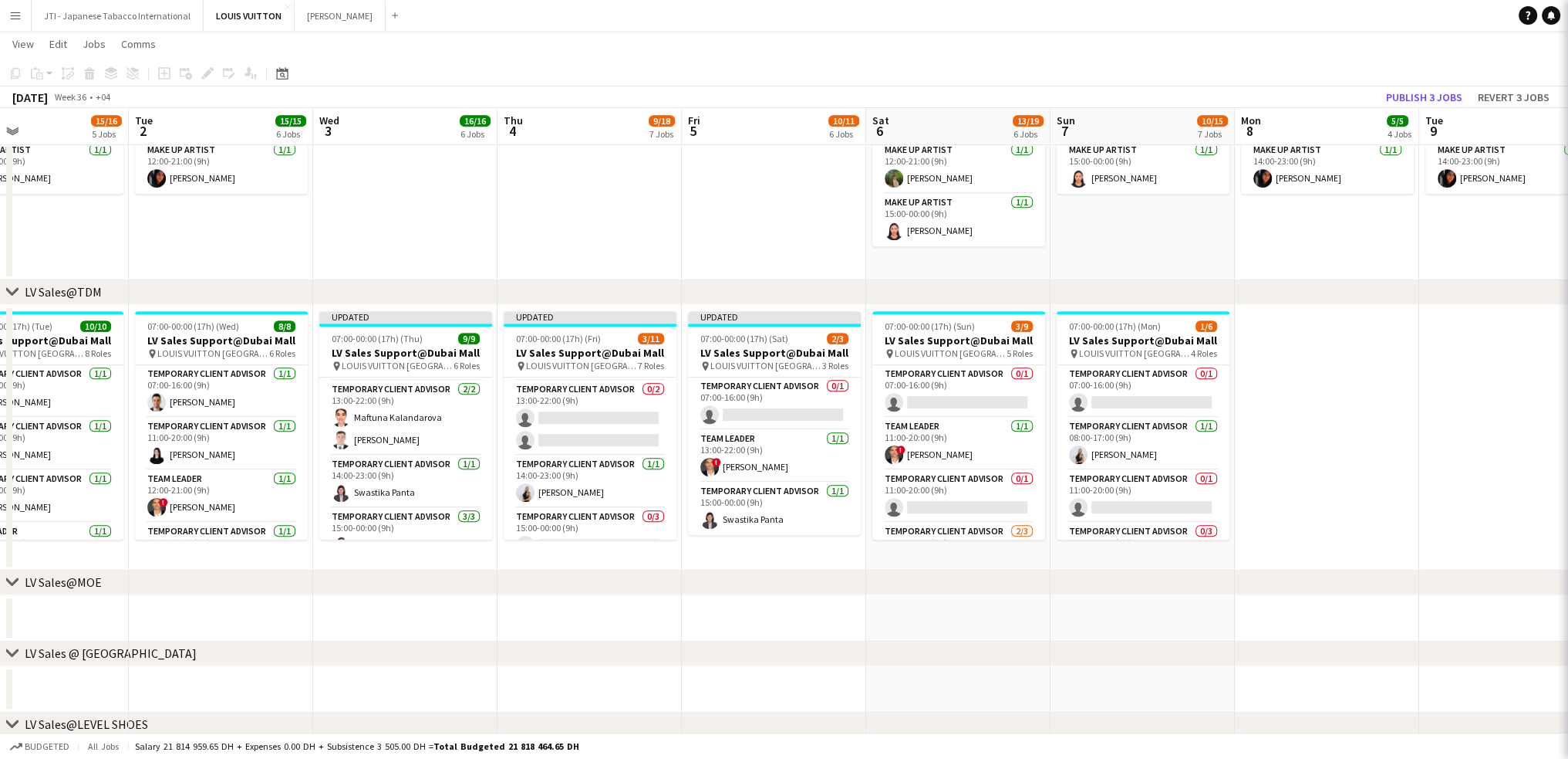
scroll to position [0, 0]
click at [766, 488] on app-card-role "Temporary Client Advisor 1/1 15:00-00:00 (9h) Swastika Panta" at bounding box center [774, 508] width 173 height 53
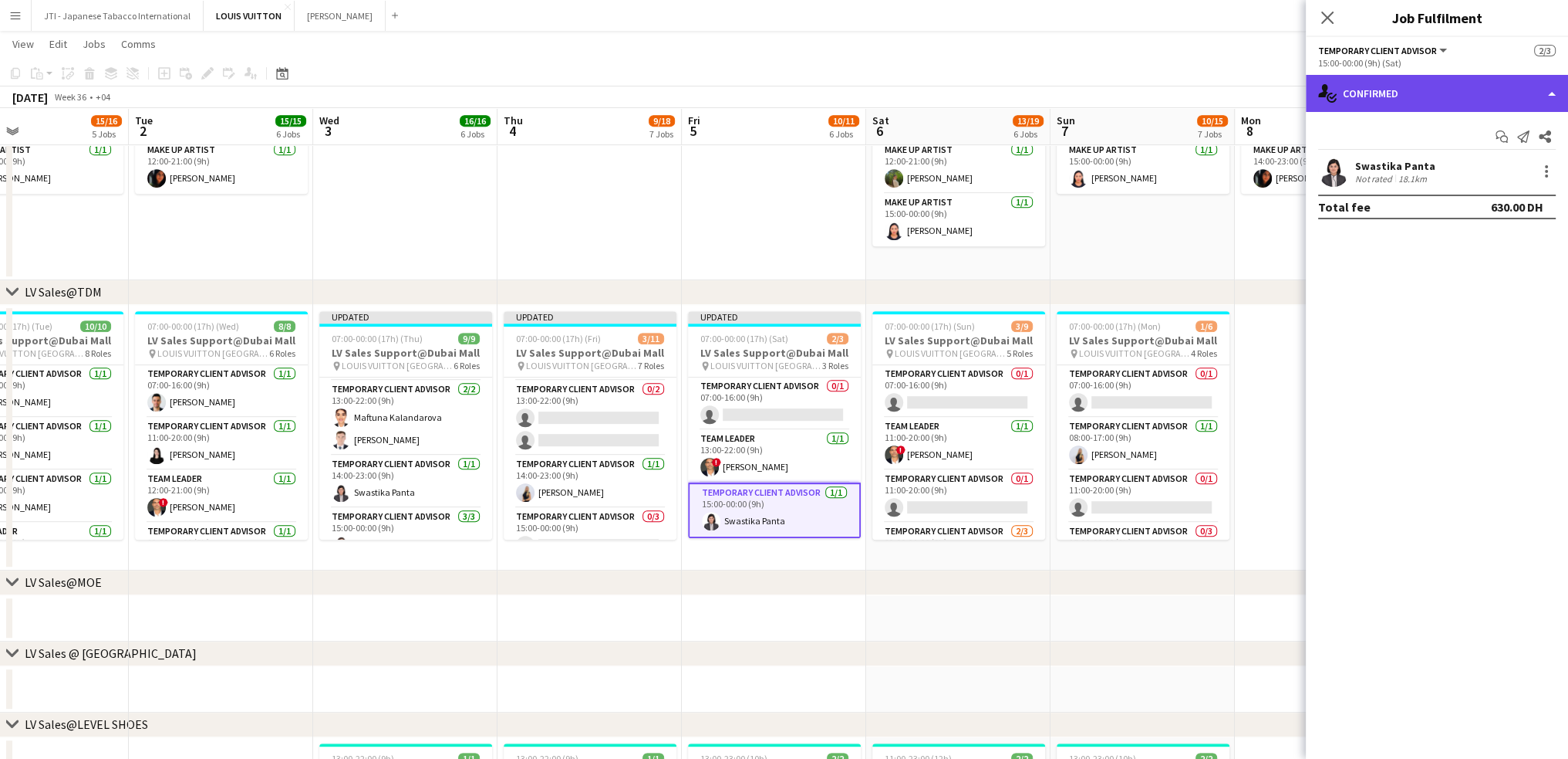
click at [1462, 87] on div "single-neutral-actions-check-2 Confirmed" at bounding box center [1437, 93] width 262 height 37
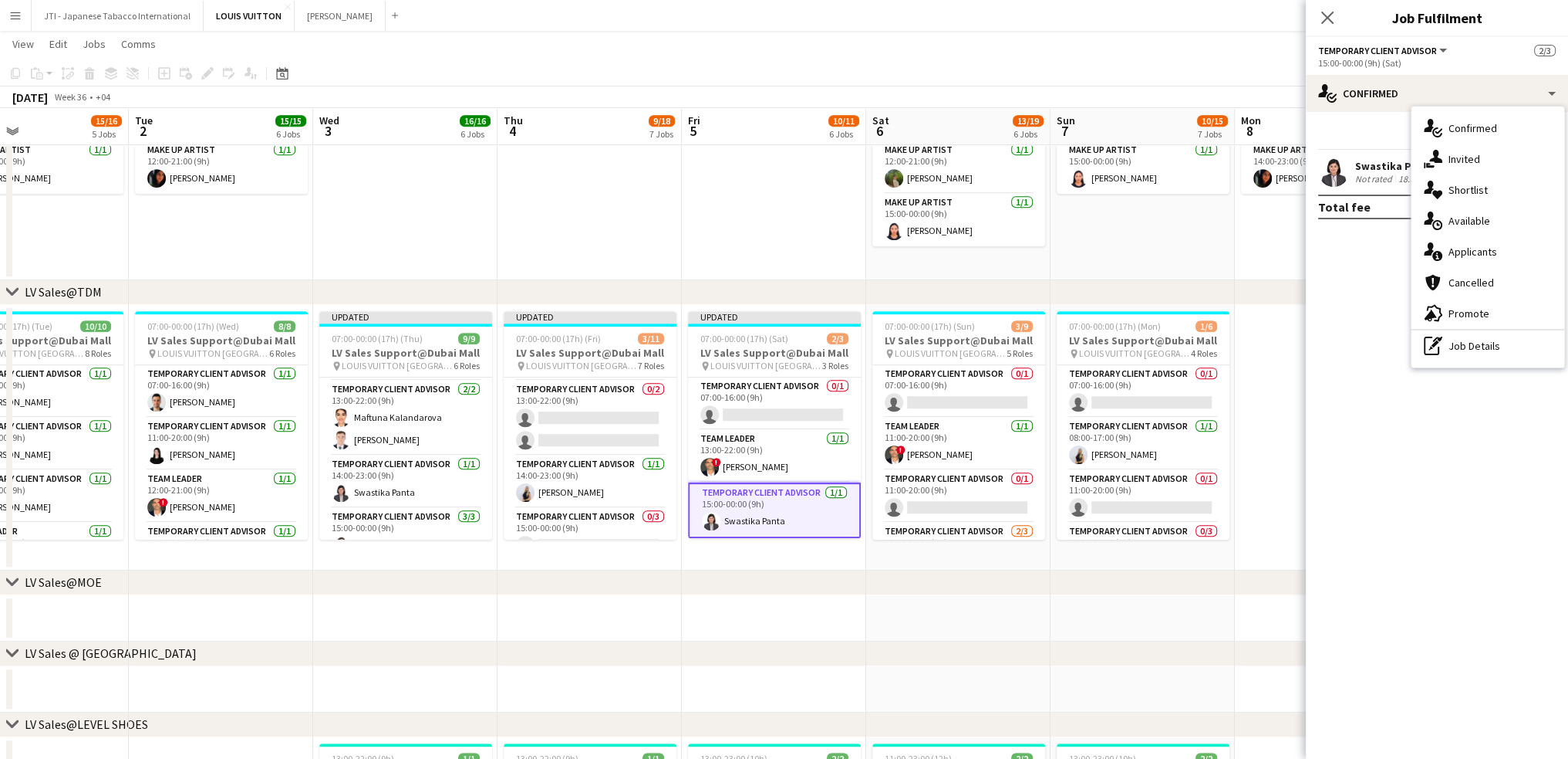
click at [1455, 345] on div "pen-write Job Details" at bounding box center [1487, 345] width 153 height 30
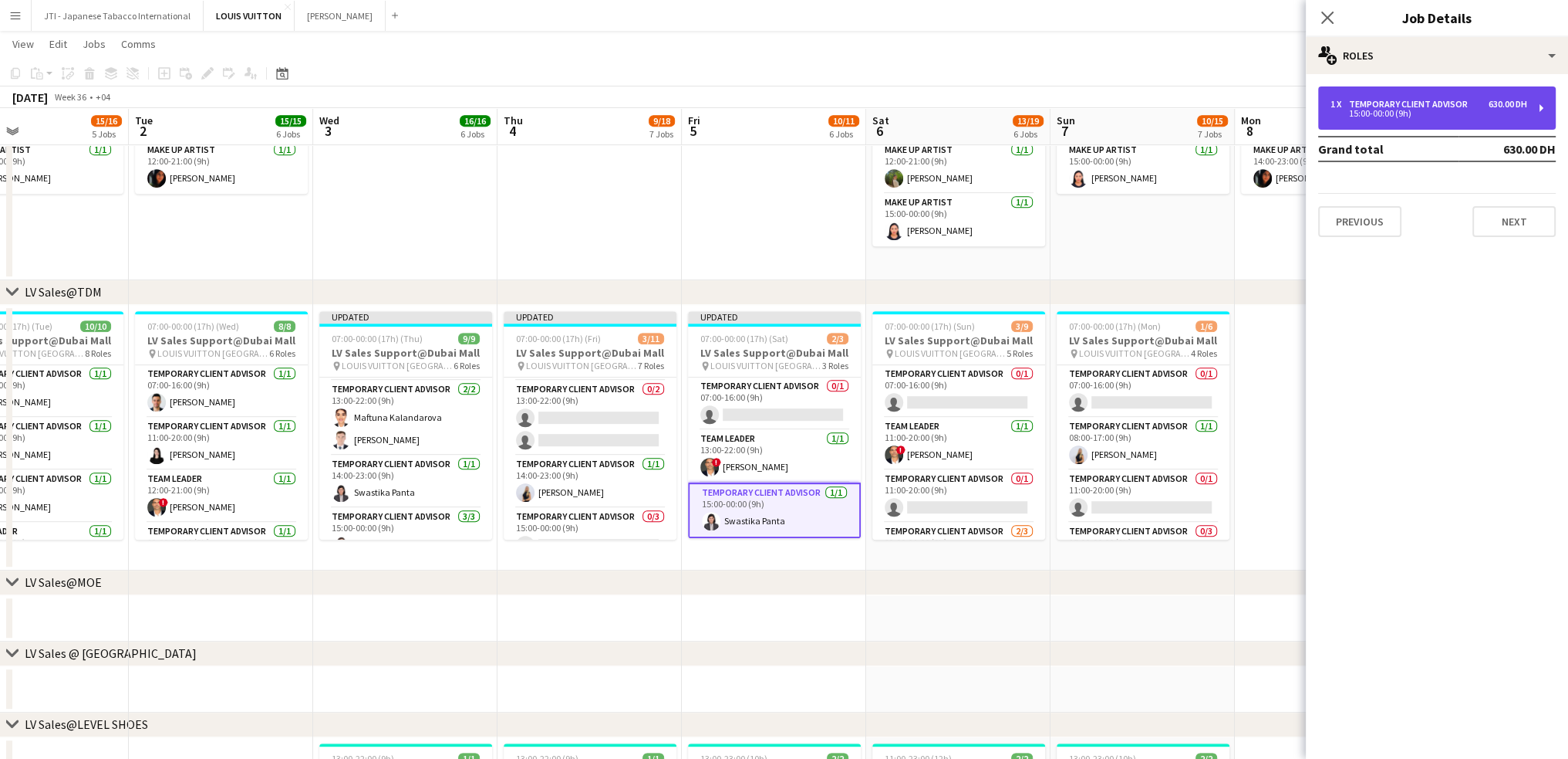
click at [1432, 114] on div "15:00-00:00 (9h)" at bounding box center [1429, 113] width 197 height 8
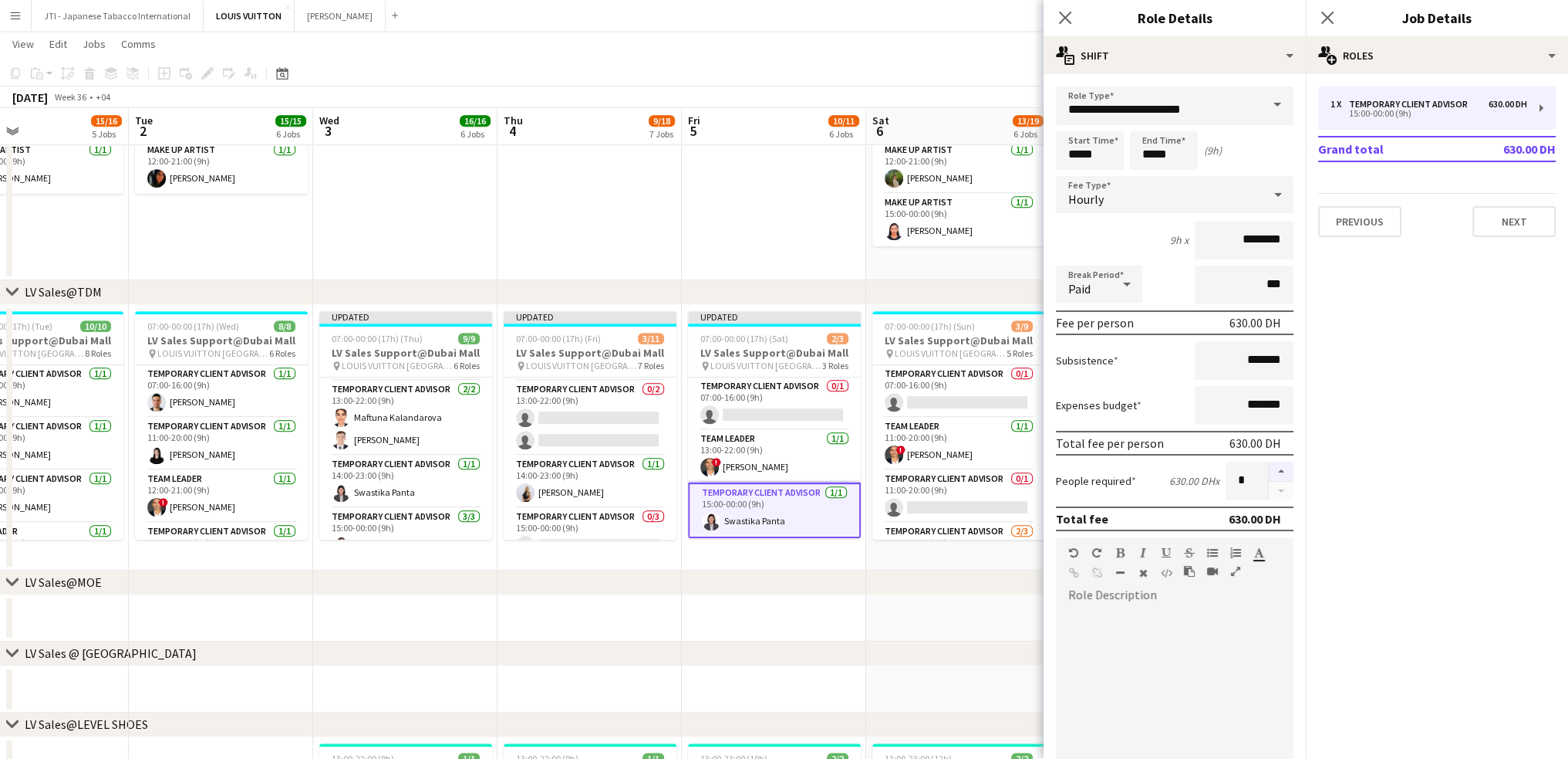
click at [1269, 469] on button "button" at bounding box center [1282, 472] width 25 height 20
type input "*"
drag, startPoint x: 1064, startPoint y: 19, endPoint x: 1015, endPoint y: 157, distance: 146.4
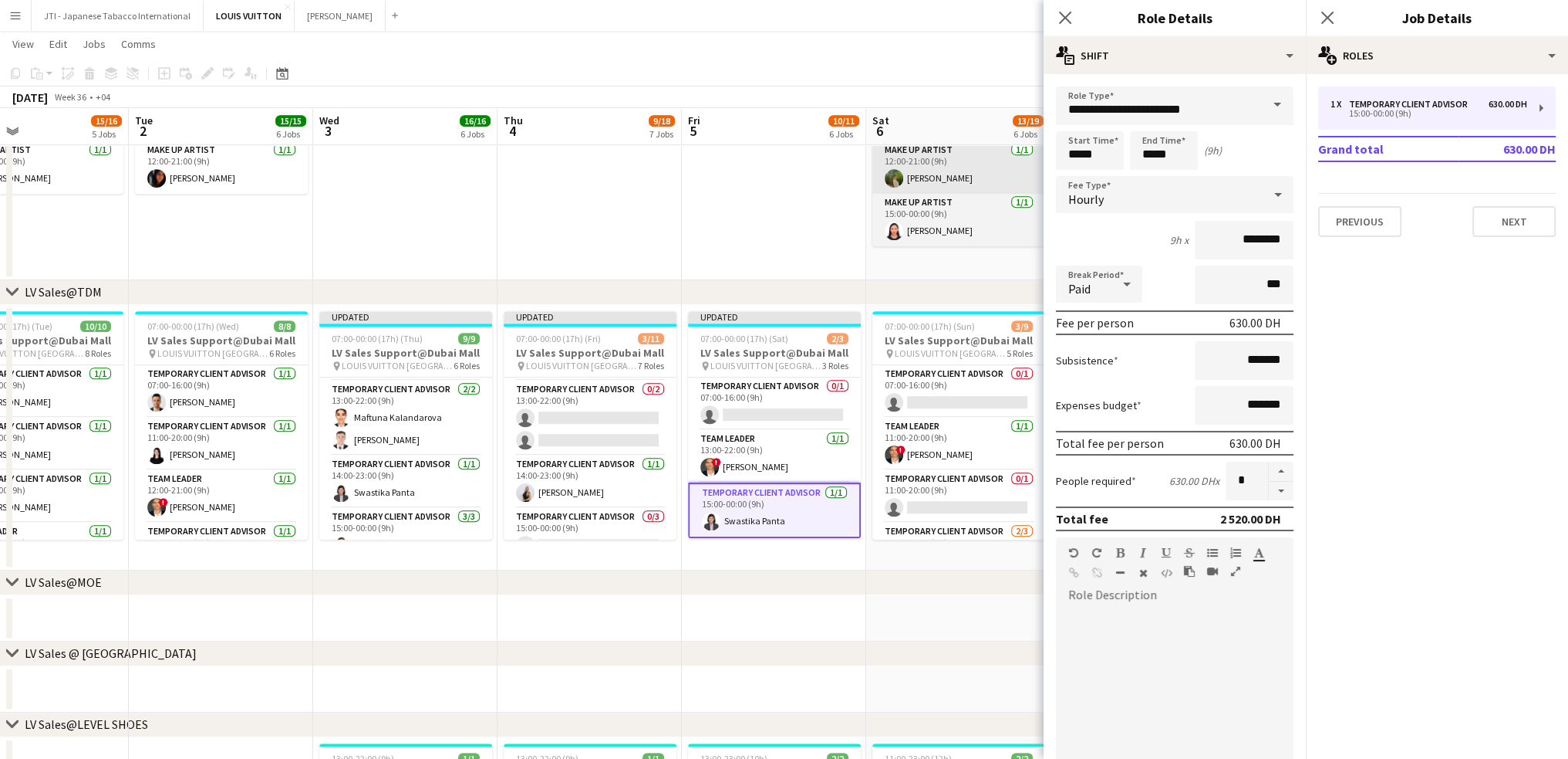
click at [1065, 19] on icon at bounding box center [1065, 18] width 13 height 13
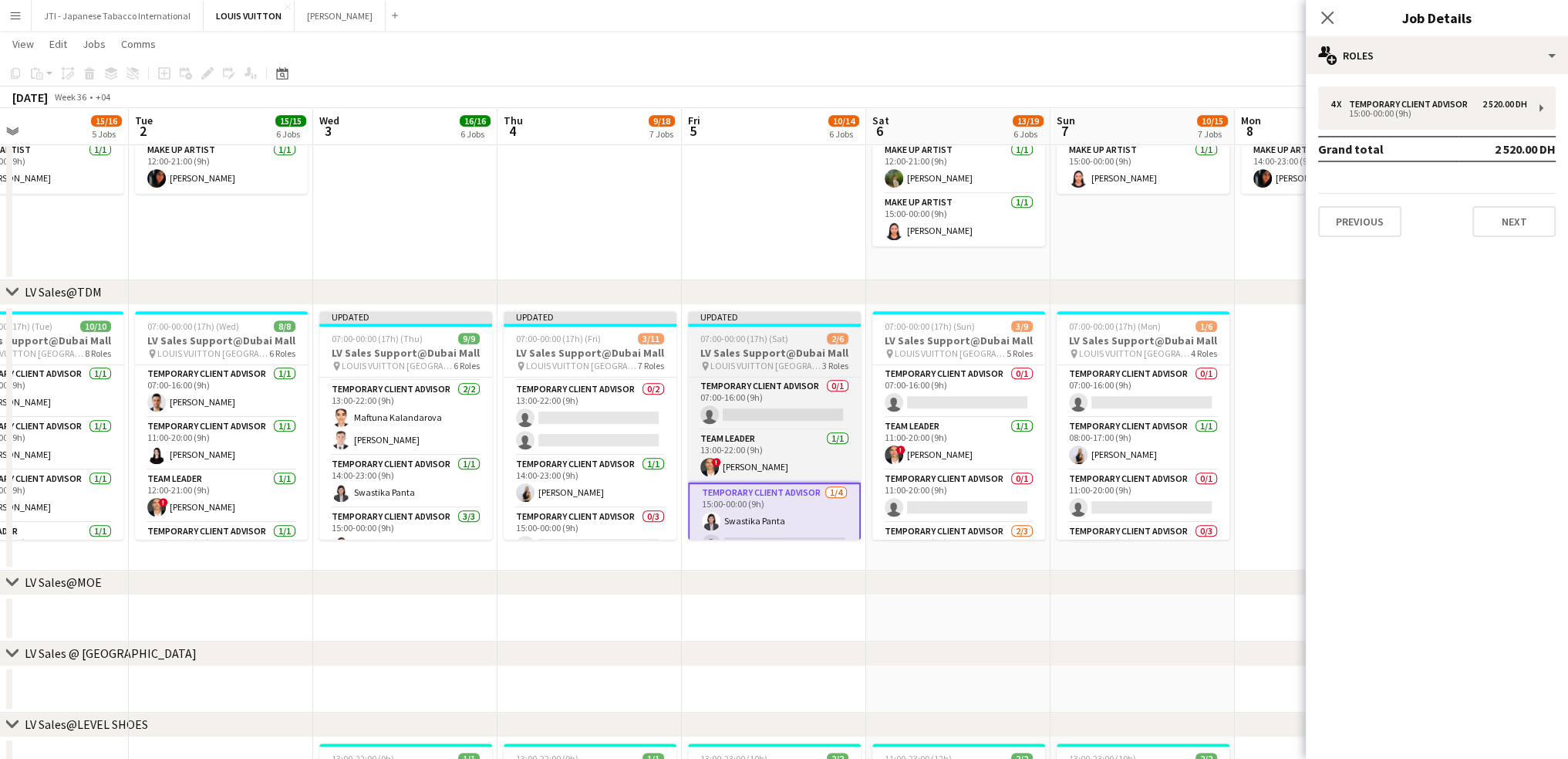
click at [781, 345] on app-job-card "Updated 07:00-00:00 (17h) (Sat) 2/6 LV Sales Support@Dubai Mall pin LOUIS VUITT…" at bounding box center [774, 425] width 173 height 228
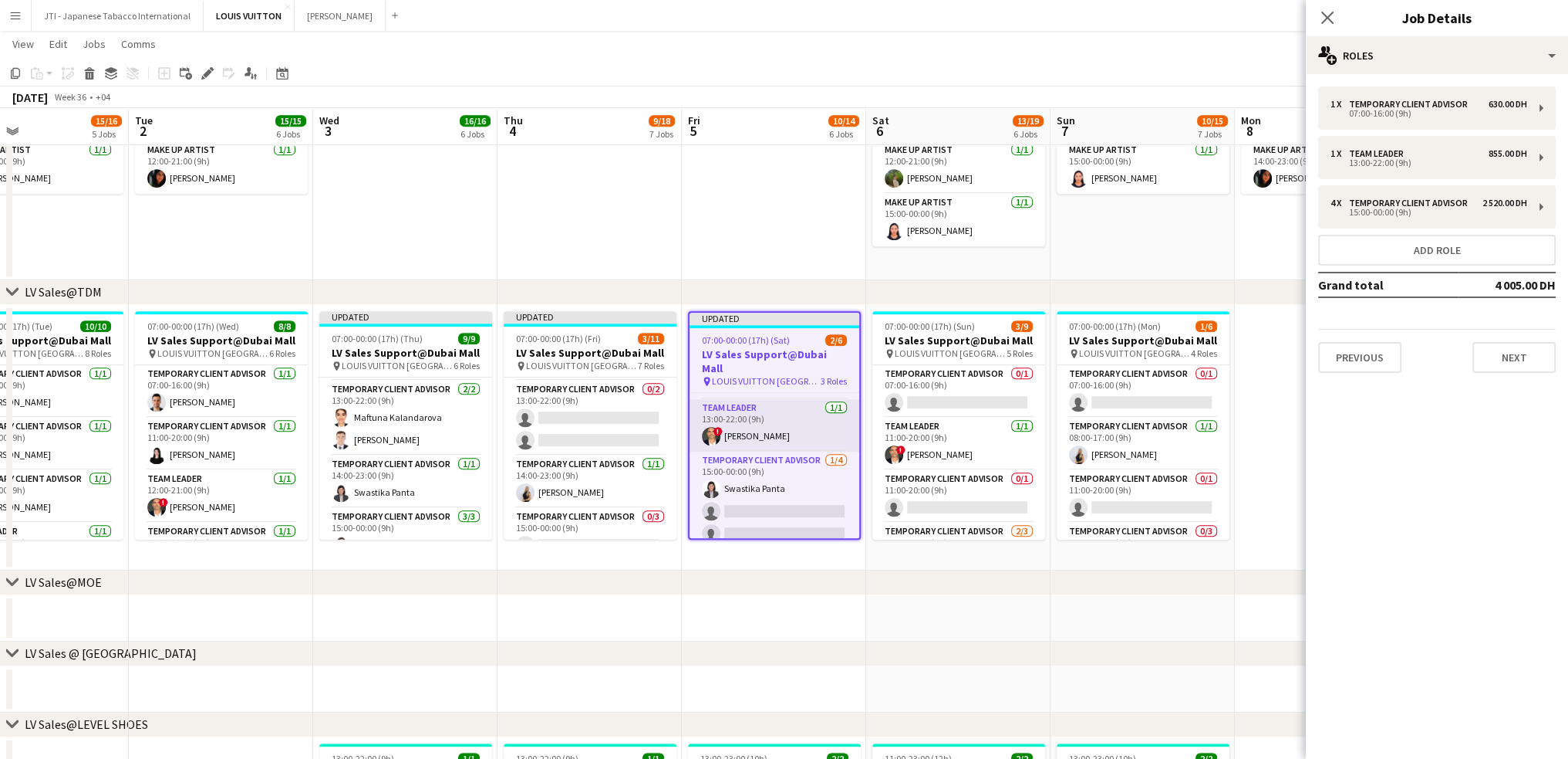
scroll to position [64, 0]
click at [1329, 14] on icon "Close pop-in" at bounding box center [1327, 17] width 14 height 14
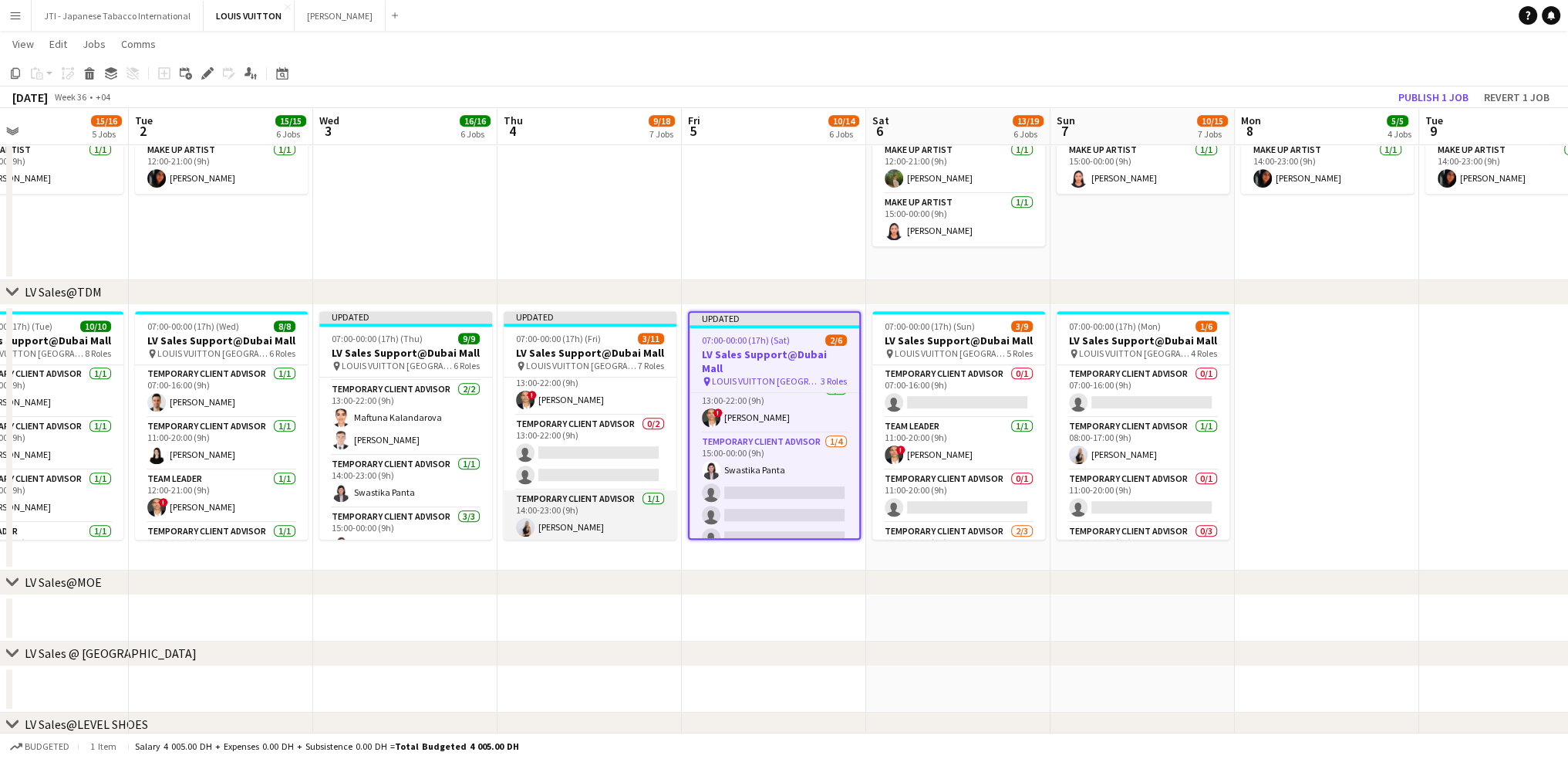
scroll to position [0, 0]
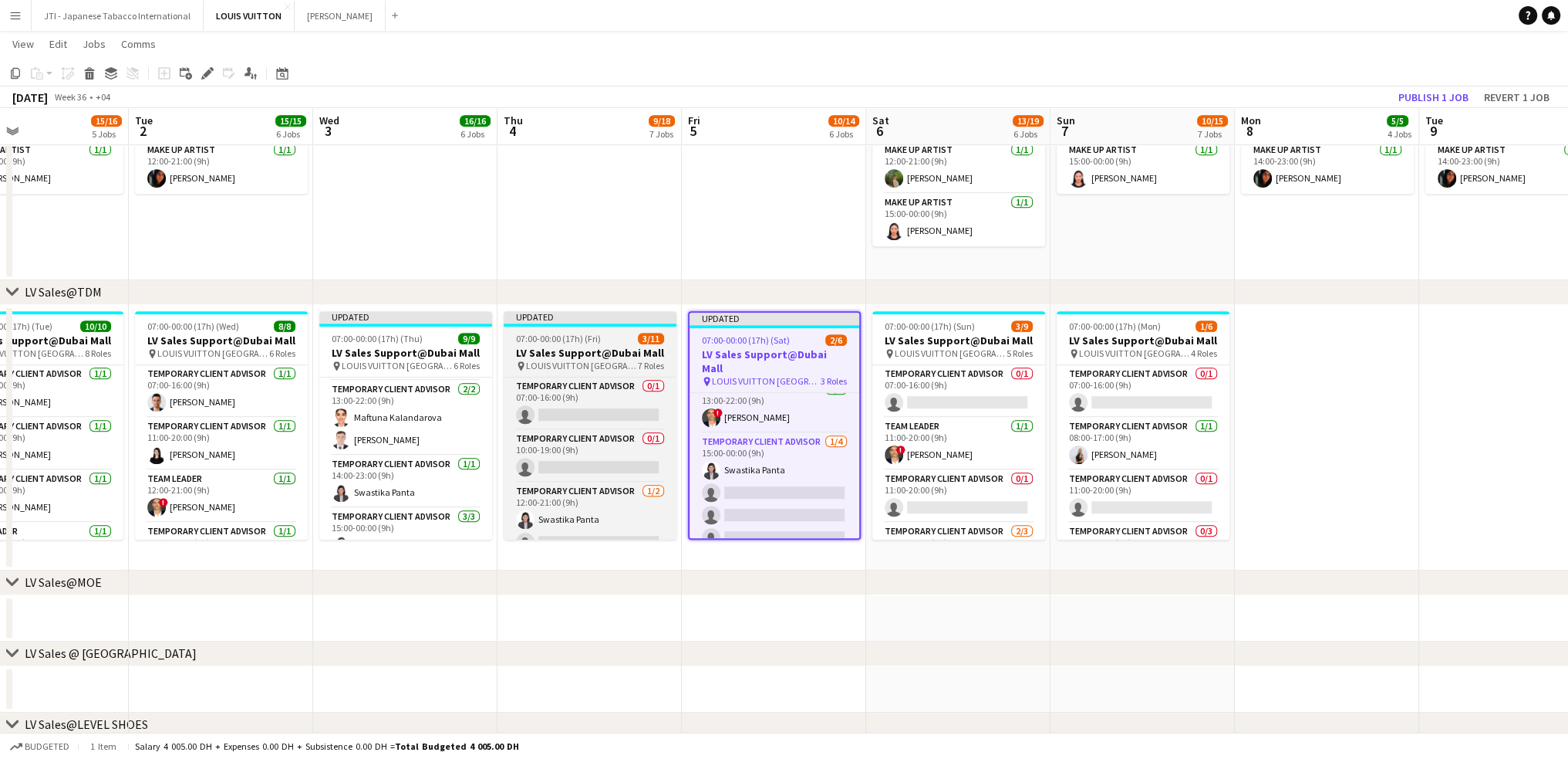
click at [603, 345] on h3 "LV Sales Support@Dubai Mall" at bounding box center [589, 353] width 173 height 14
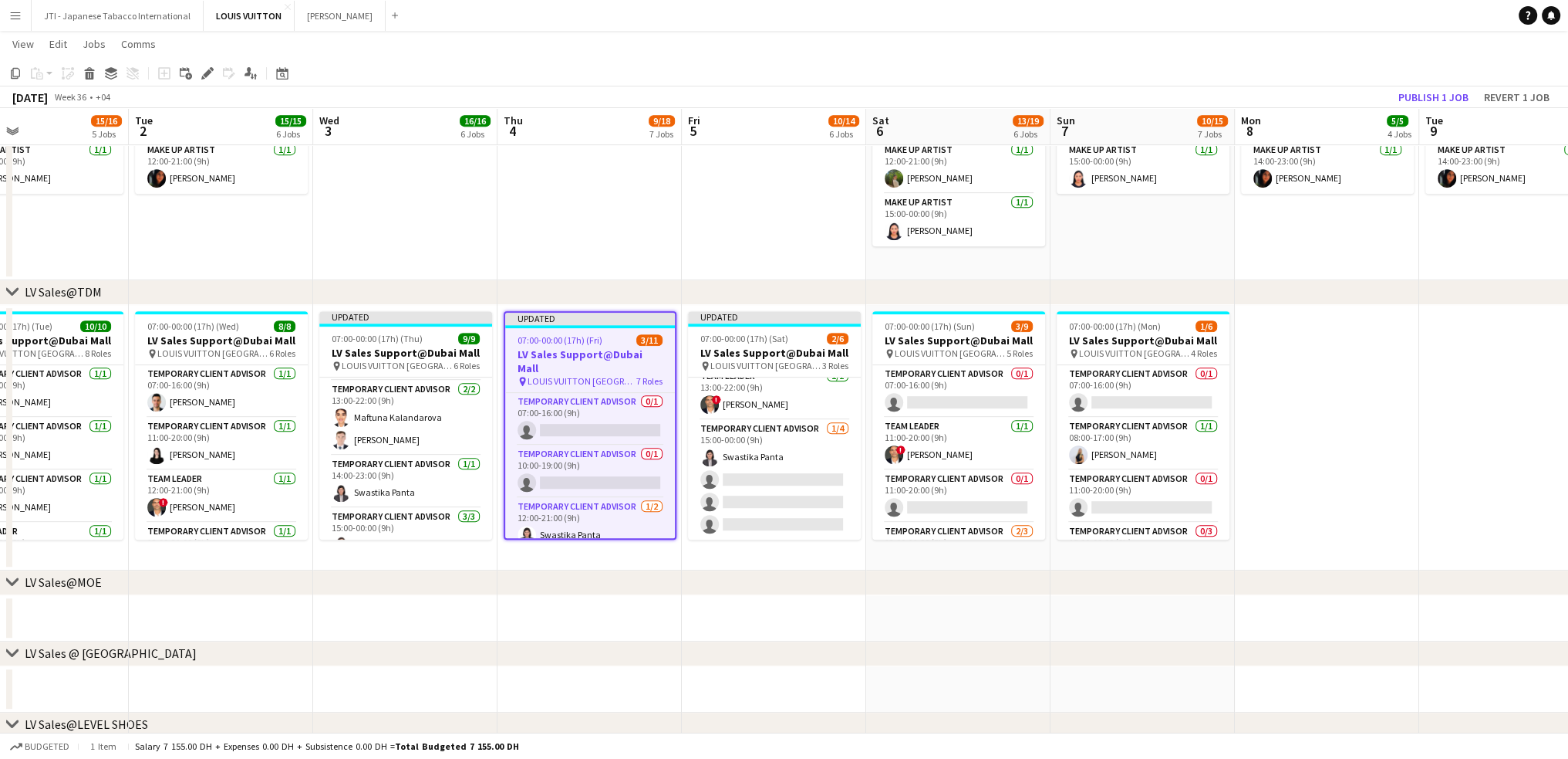
scroll to position [62, 0]
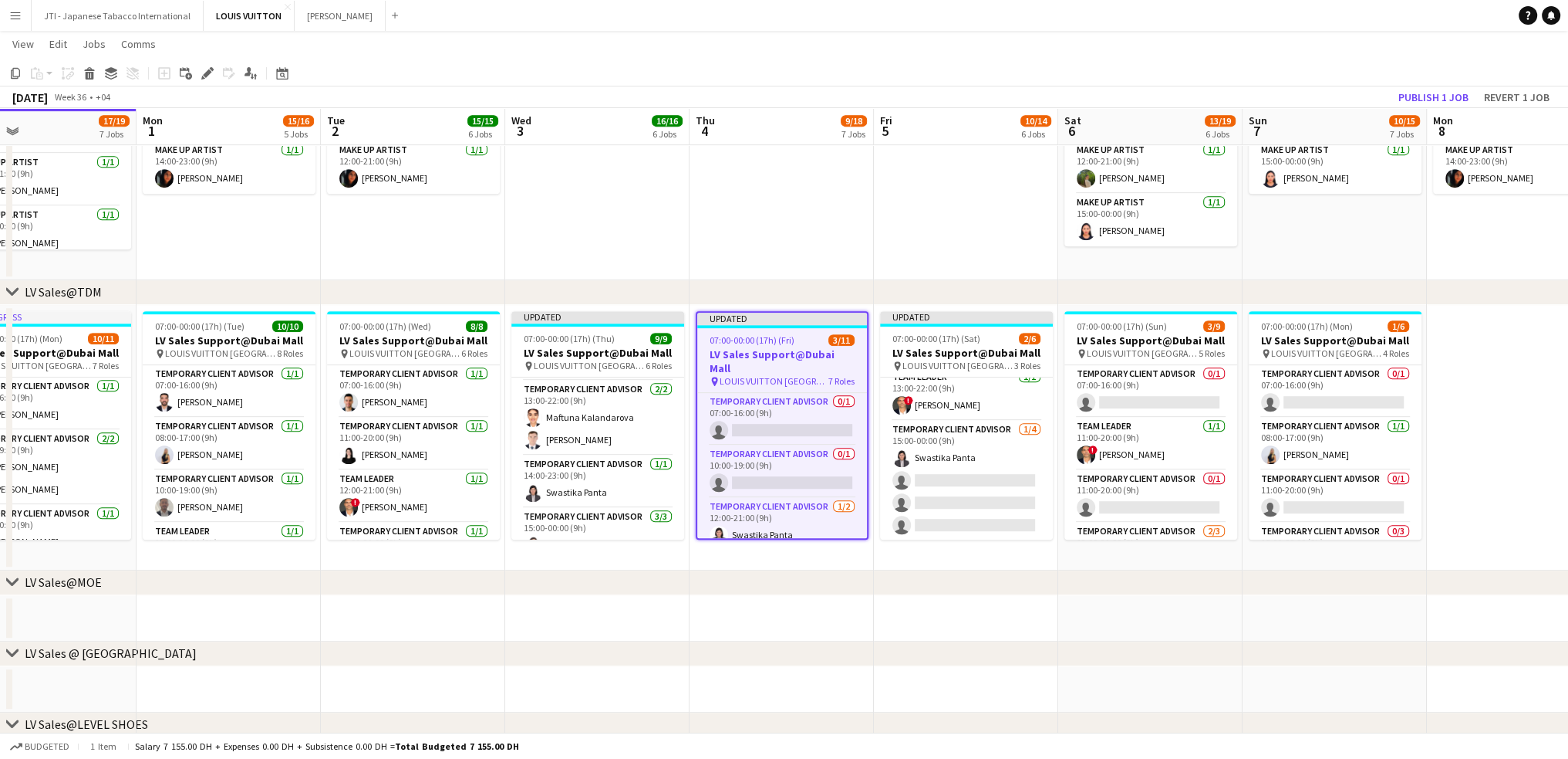
drag, startPoint x: 787, startPoint y: 457, endPoint x: 809, endPoint y: 457, distance: 22.0
click at [809, 457] on app-calendar-viewport "Fri 29 22/24 9 Jobs Sat 30 18/19 8 Jobs Sun 31 17/19 7 Jobs Mon 1 15/16 5 Jobs …" at bounding box center [784, 515] width 1568 height 2762
click at [784, 403] on app-card-role "Temporary Client Advisor 0/1 07:00-16:00 (9h) single-neutral-actions" at bounding box center [784, 419] width 170 height 53
click at [784, 375] on span "LOUIS VUITTON [GEOGRAPHIC_DATA] - [GEOGRAPHIC_DATA]" at bounding box center [776, 380] width 109 height 12
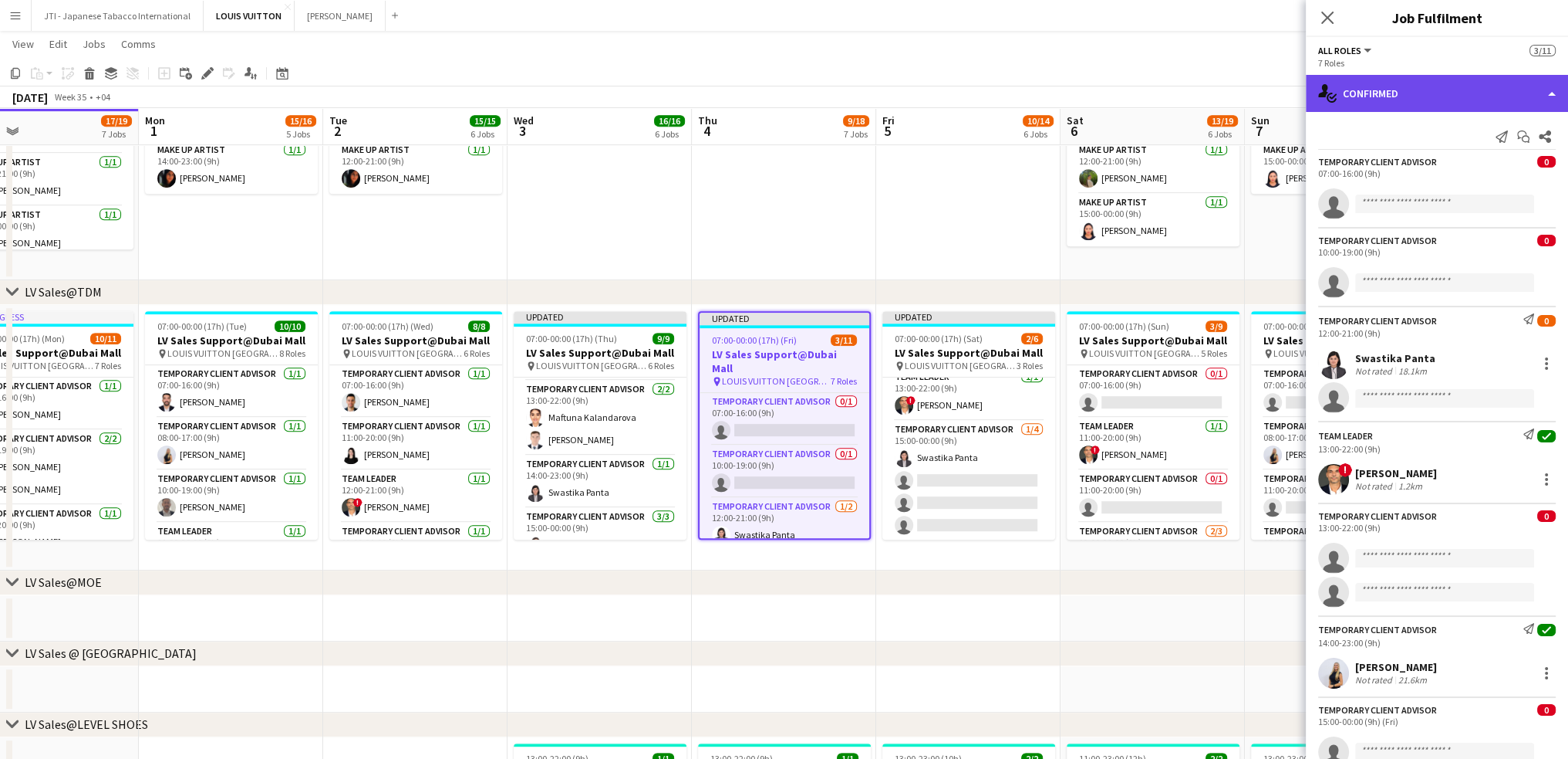
click at [1414, 95] on div "single-neutral-actions-check-2 Confirmed" at bounding box center [1437, 93] width 262 height 37
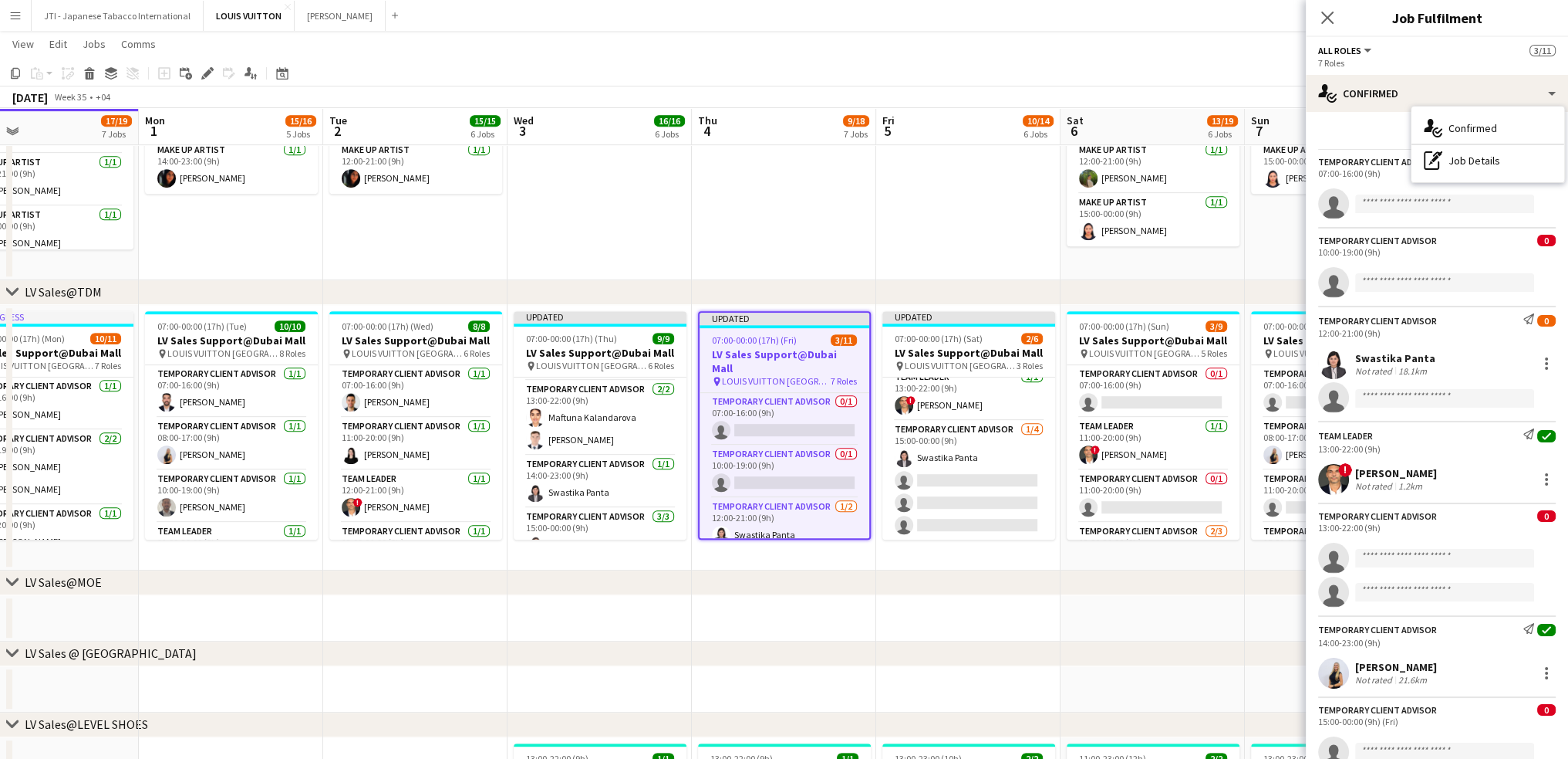
drag, startPoint x: 1460, startPoint y: 166, endPoint x: 1451, endPoint y: 188, distance: 23.8
click at [1460, 166] on div "pen-write Job Details" at bounding box center [1487, 160] width 153 height 30
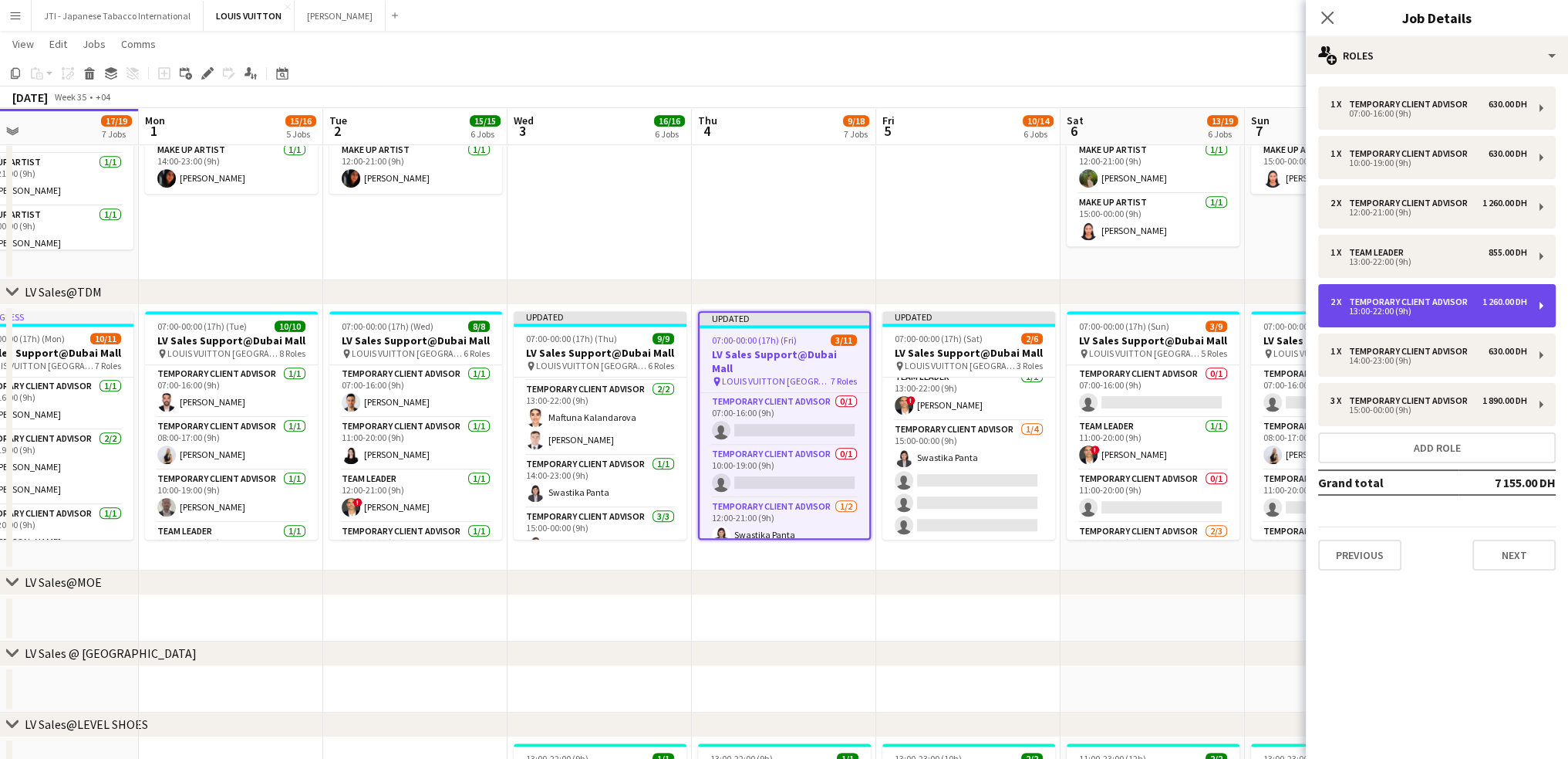
click at [1391, 317] on div "2 x Temporary Client Advisor 1 260.00 DH 13:00-22:00 (9h)" at bounding box center [1437, 305] width 238 height 43
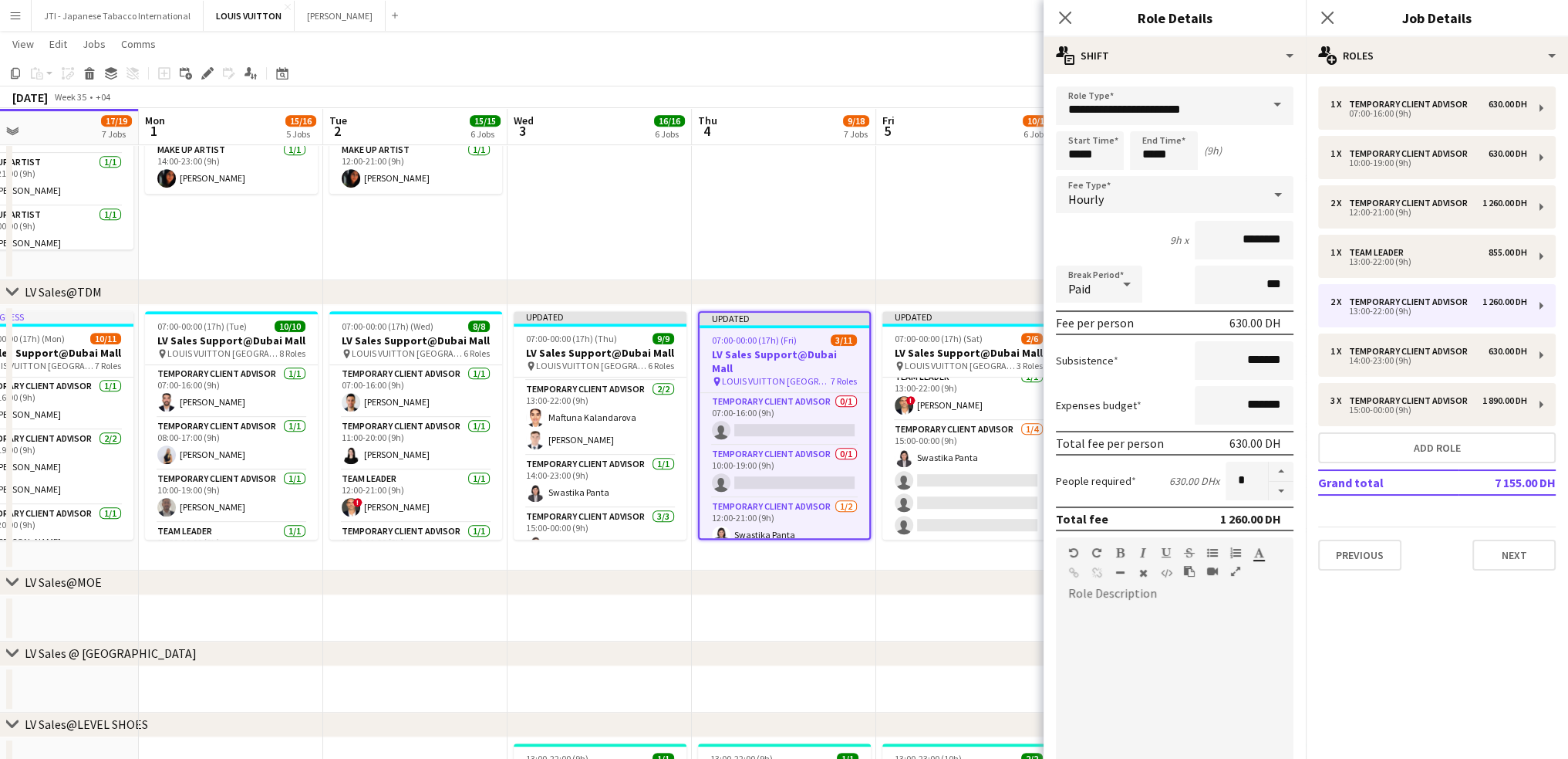
drag, startPoint x: 1269, startPoint y: 493, endPoint x: 1219, endPoint y: 422, distance: 86.8
click at [1270, 493] on button "button" at bounding box center [1282, 491] width 25 height 20
type input "*"
click at [1061, 20] on icon "Close pop-in" at bounding box center [1064, 17] width 14 height 14
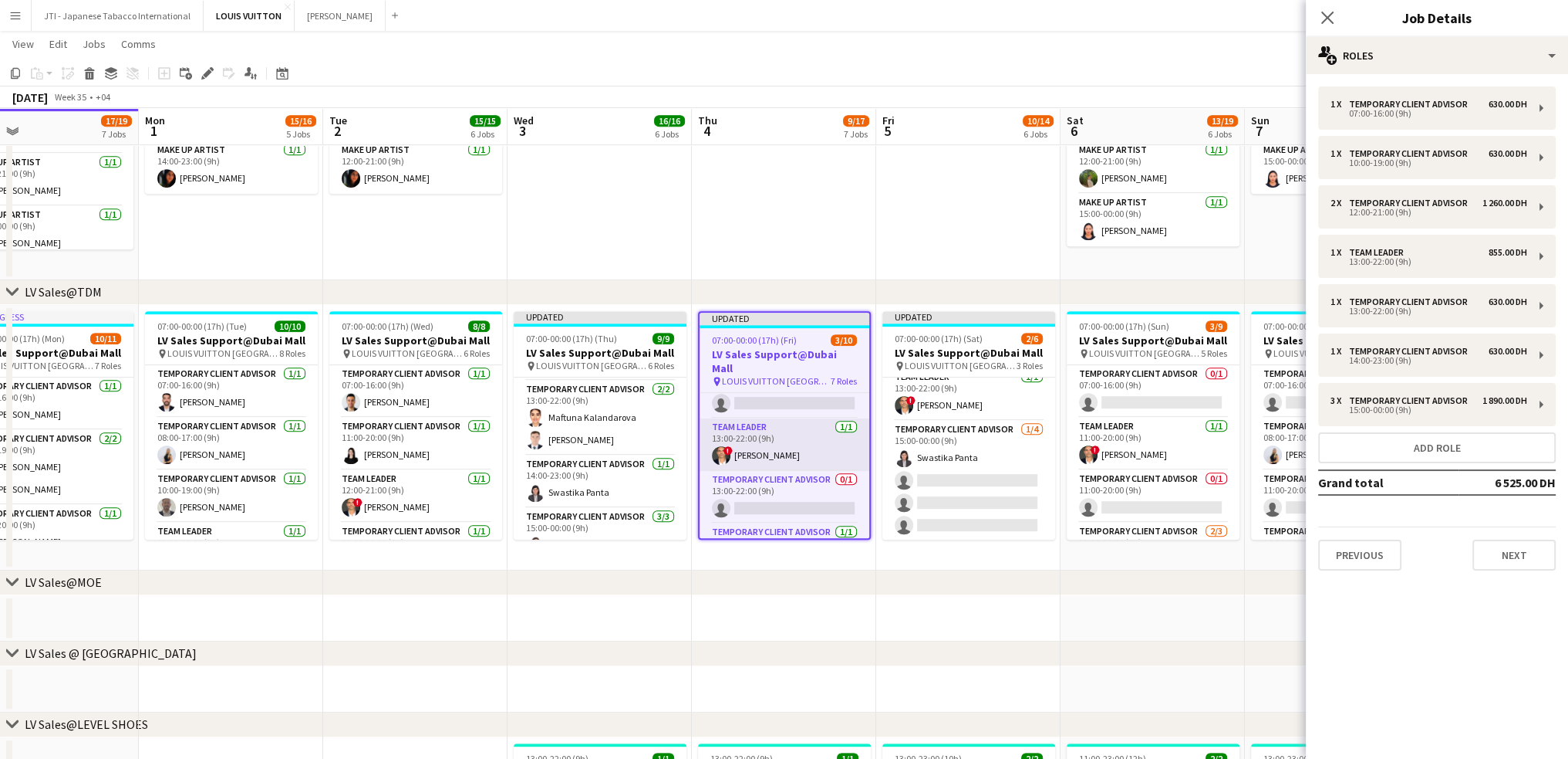
scroll to position [232, 0]
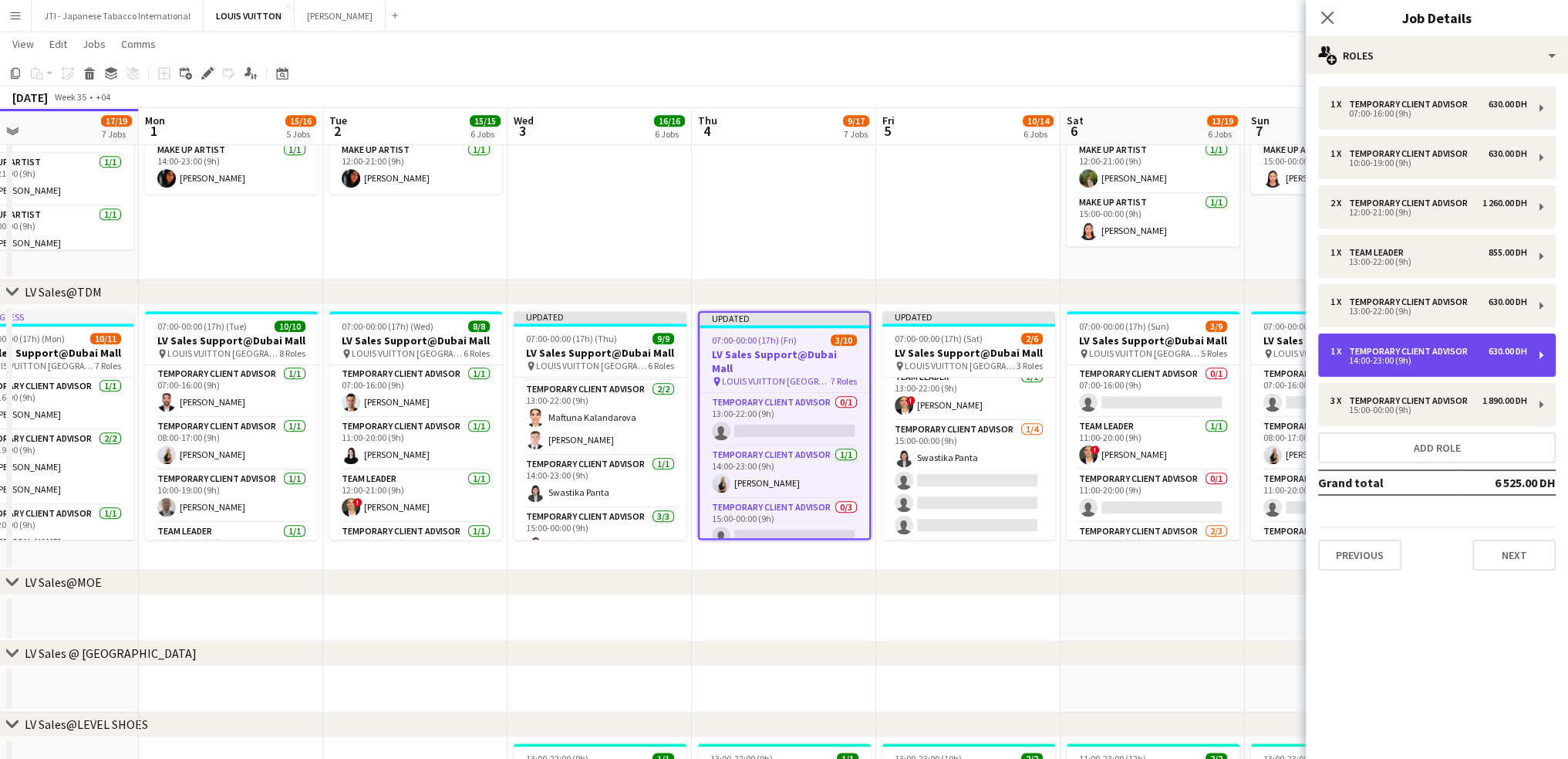
click at [1354, 366] on div "1 x Temporary Client Advisor 630.00 DH 14:00-23:00 (9h)" at bounding box center [1437, 355] width 238 height 43
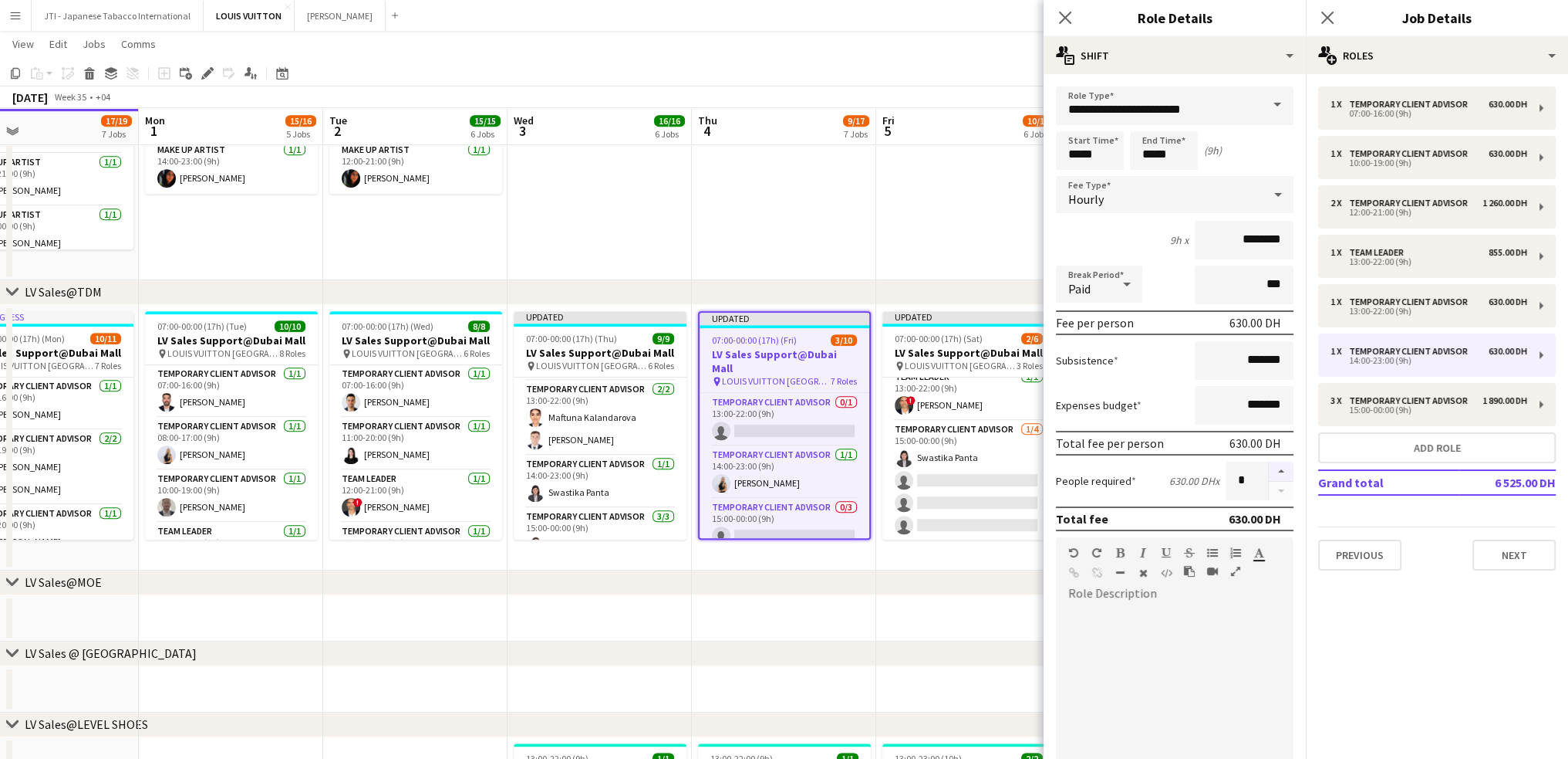
click at [1277, 463] on button "button" at bounding box center [1282, 472] width 25 height 20
type input "*"
click at [1069, 17] on icon "Close pop-in" at bounding box center [1064, 17] width 14 height 14
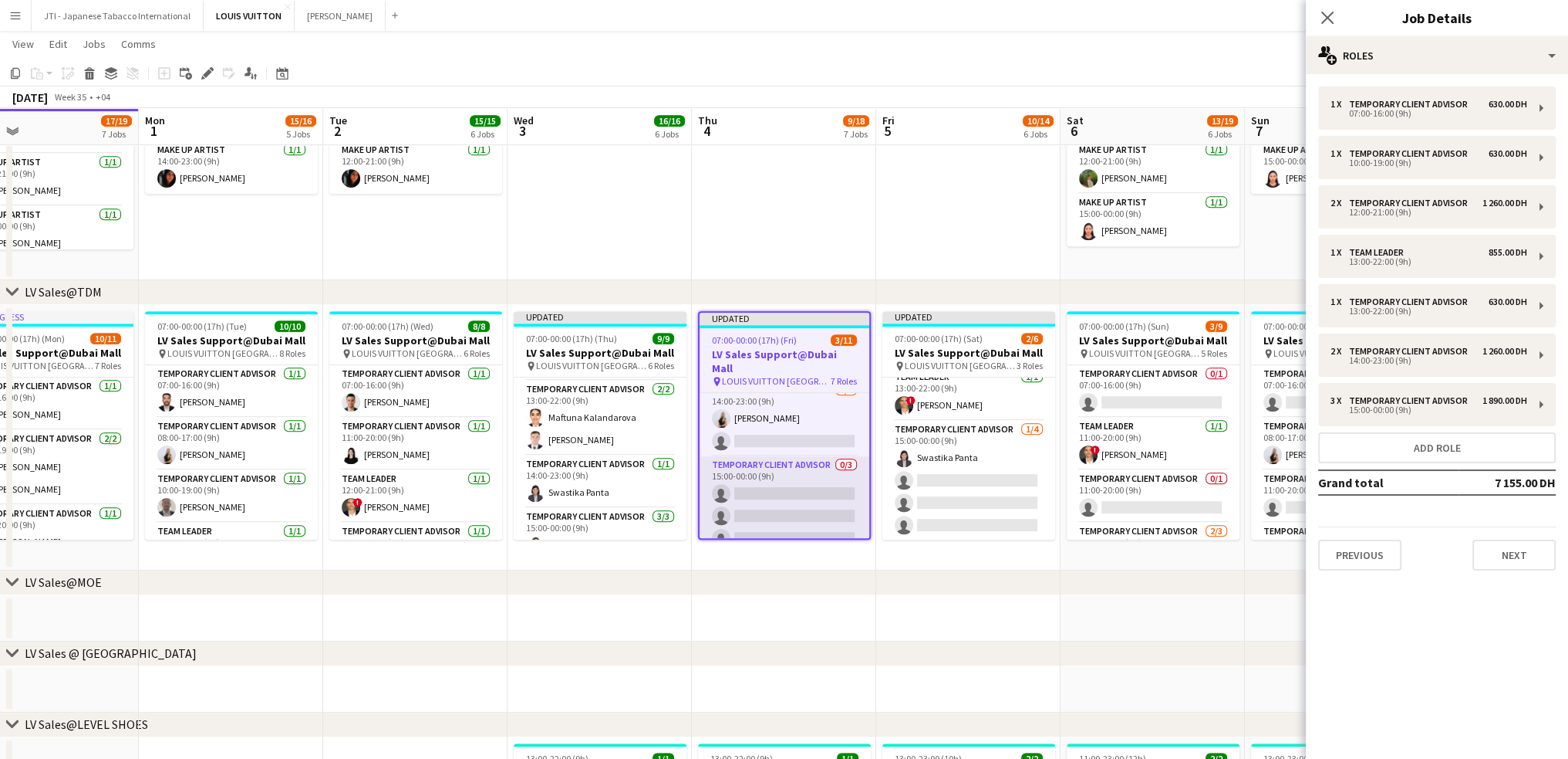
scroll to position [0, 0]
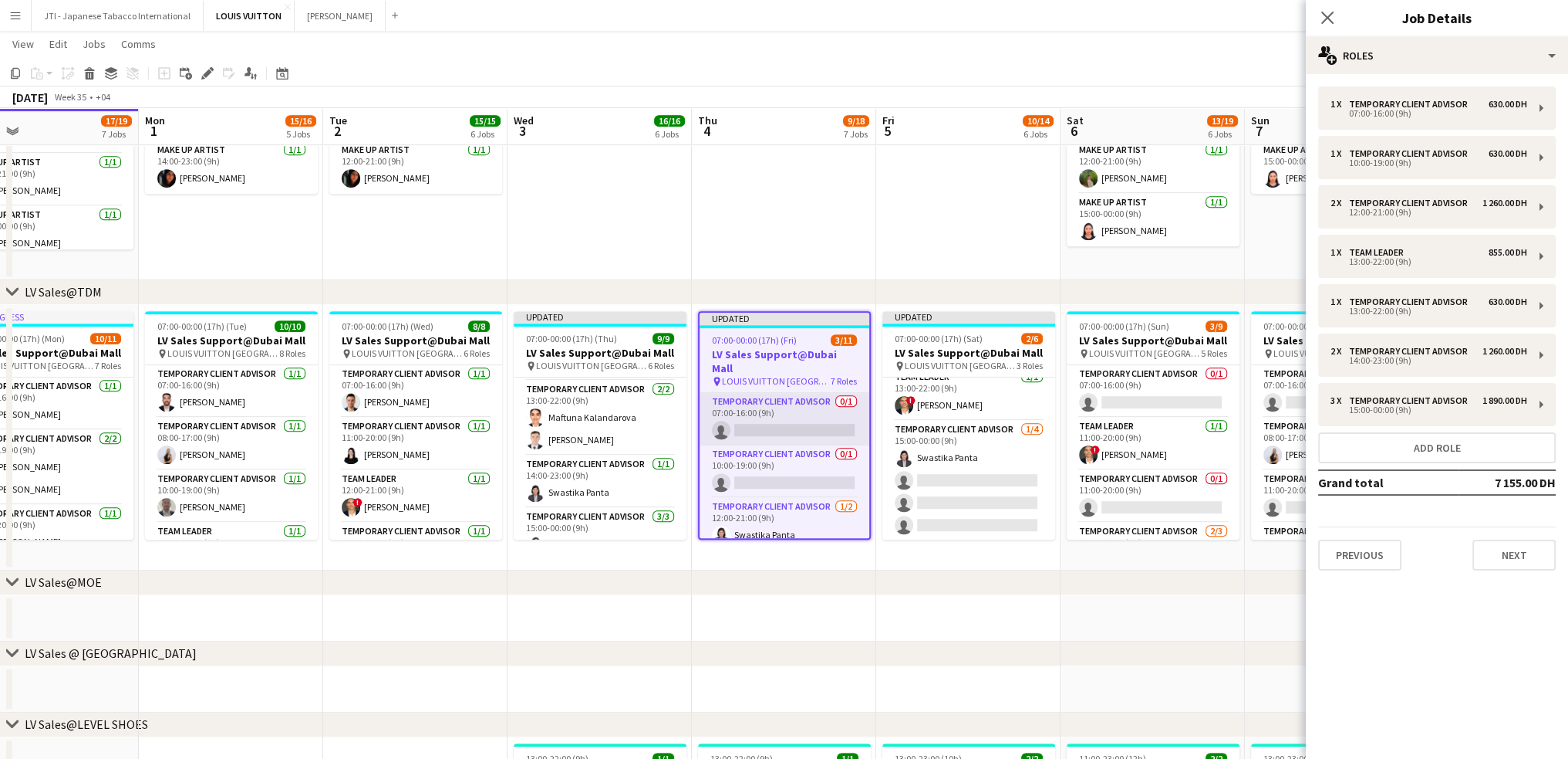
click at [791, 407] on app-card-role "Temporary Client Advisor 0/1 07:00-16:00 (9h) single-neutral-actions" at bounding box center [784, 419] width 170 height 53
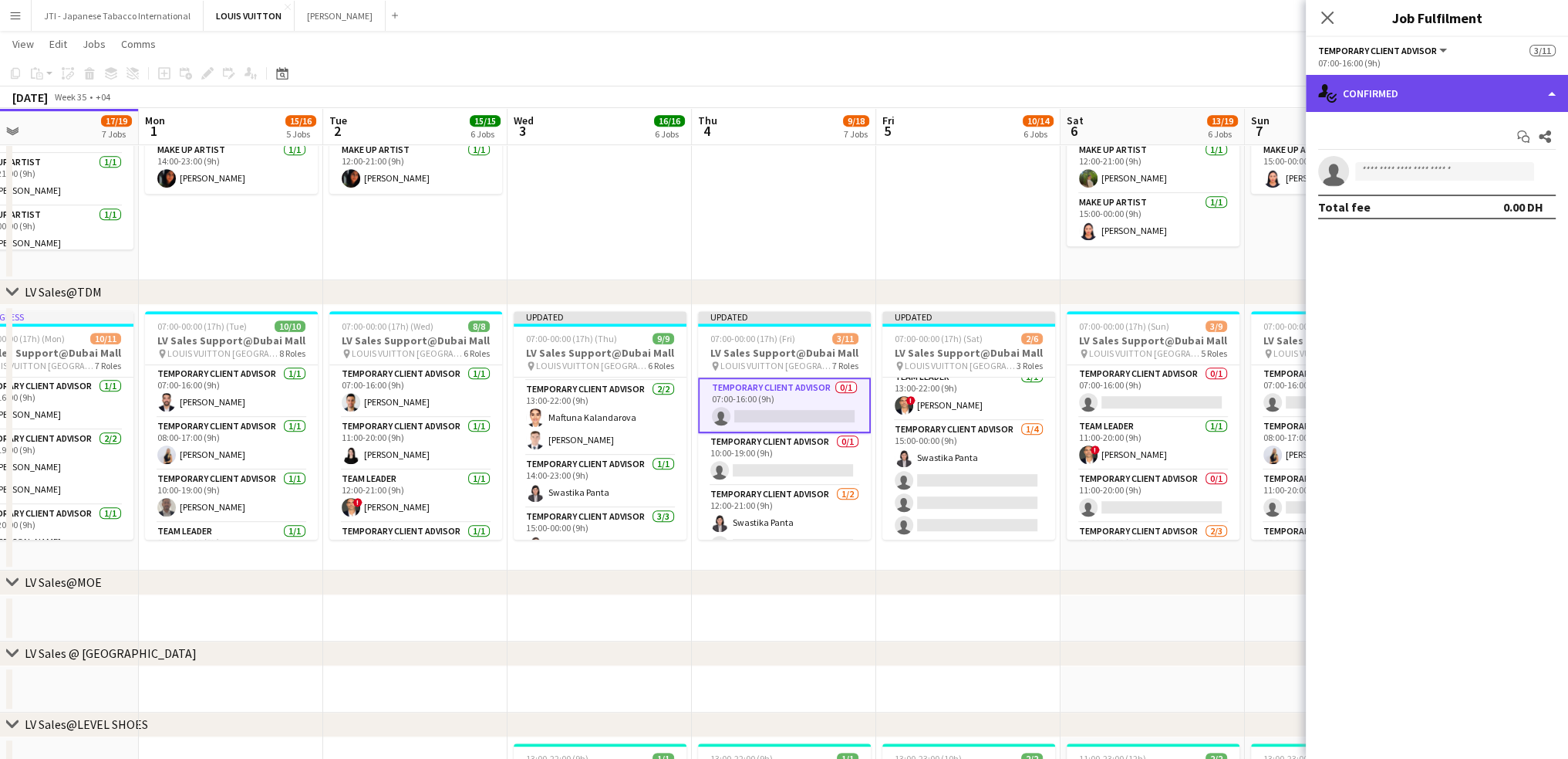
click at [1426, 98] on div "single-neutral-actions-check-2 Confirmed" at bounding box center [1437, 93] width 262 height 37
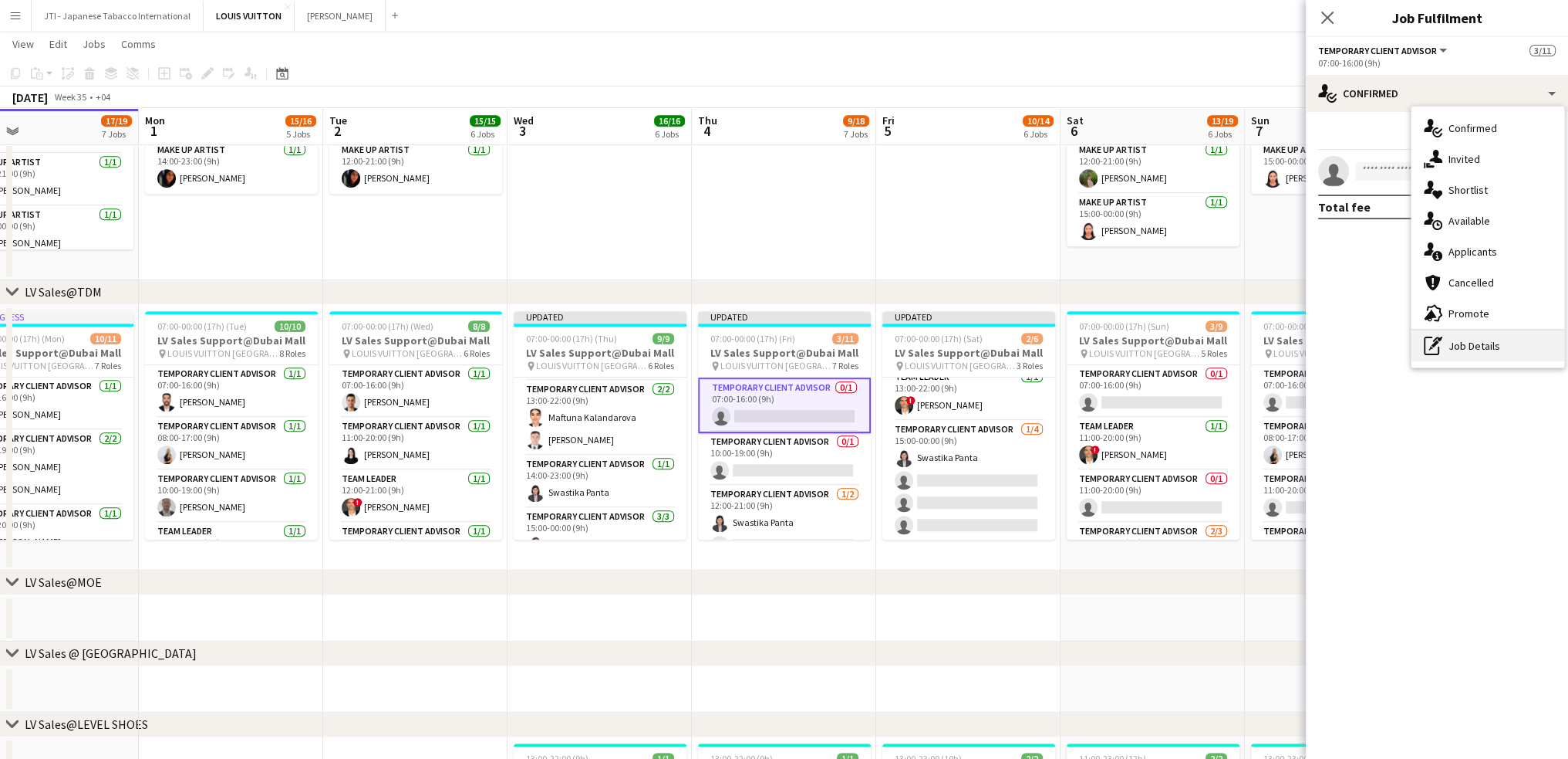
click at [1445, 345] on div "pen-write Job Details" at bounding box center [1487, 345] width 153 height 30
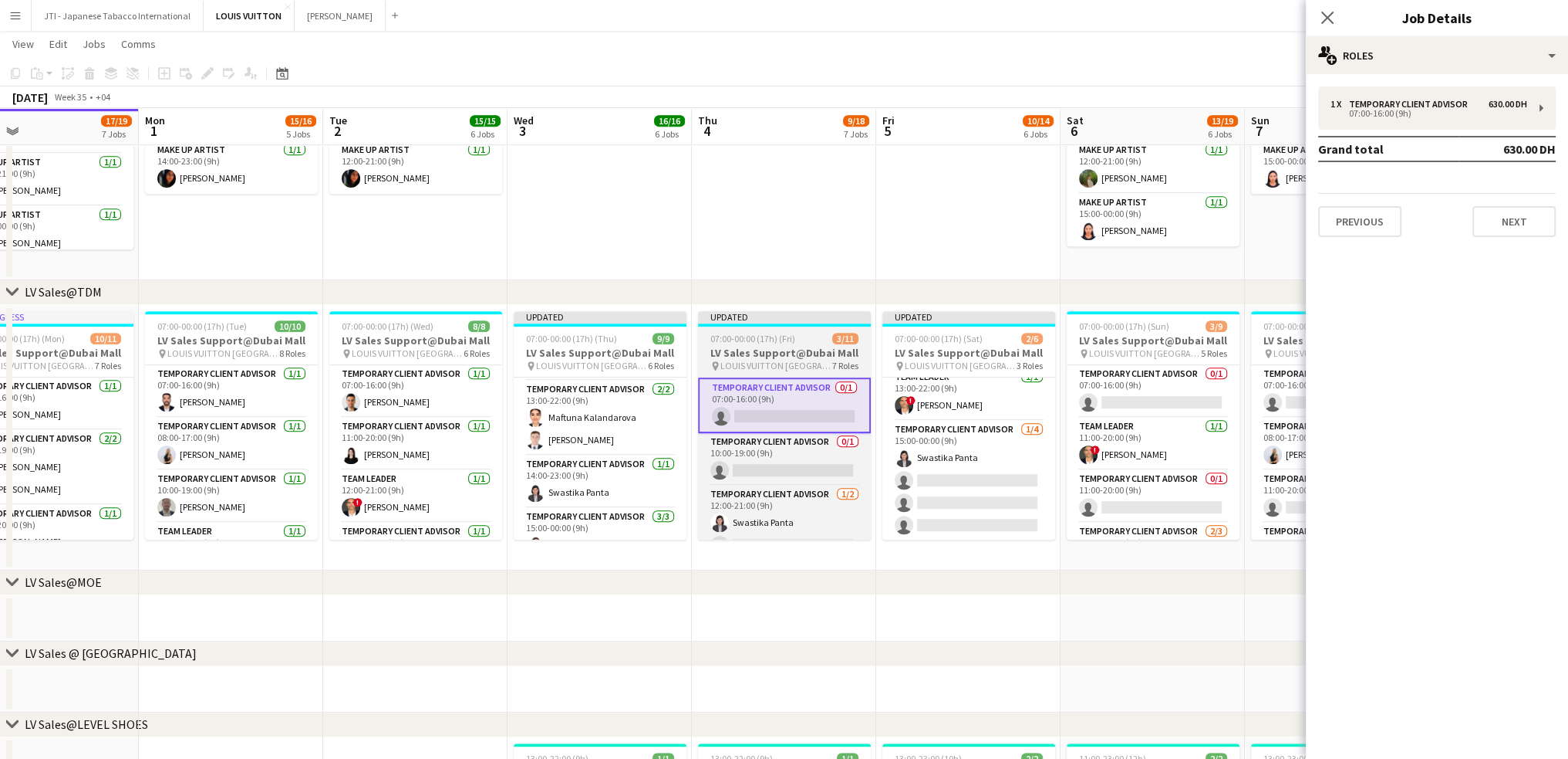
click at [771, 349] on h3 "LV Sales Support@Dubai Mall" at bounding box center [784, 353] width 173 height 14
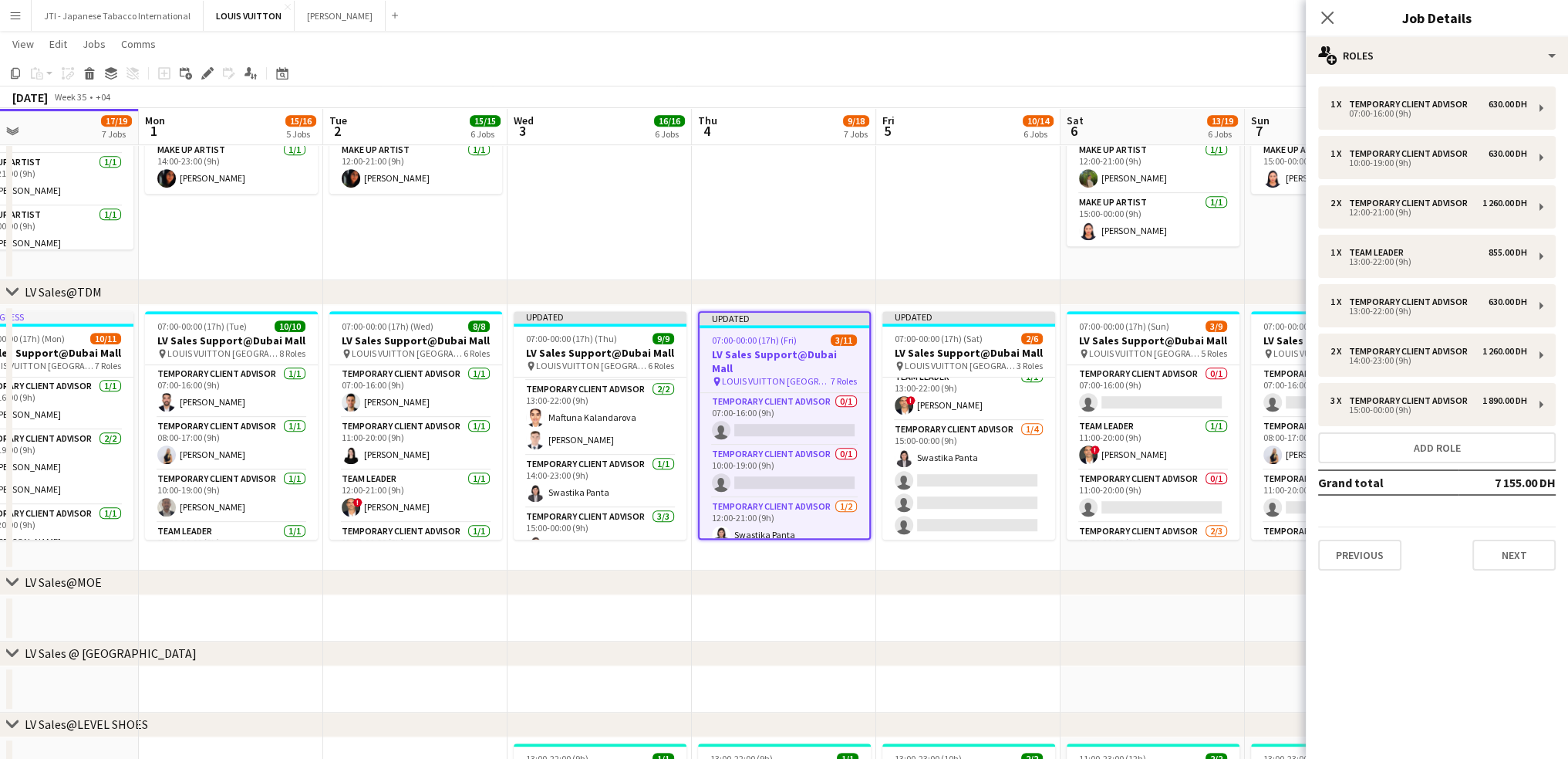
drag, startPoint x: 760, startPoint y: 405, endPoint x: 776, endPoint y: 360, distance: 47.8
click at [760, 405] on app-card-role "Temporary Client Advisor 0/1 07:00-16:00 (9h) single-neutral-actions" at bounding box center [784, 419] width 170 height 53
click at [777, 375] on span "LOUIS VUITTON [GEOGRAPHIC_DATA] - [GEOGRAPHIC_DATA]" at bounding box center [776, 380] width 109 height 12
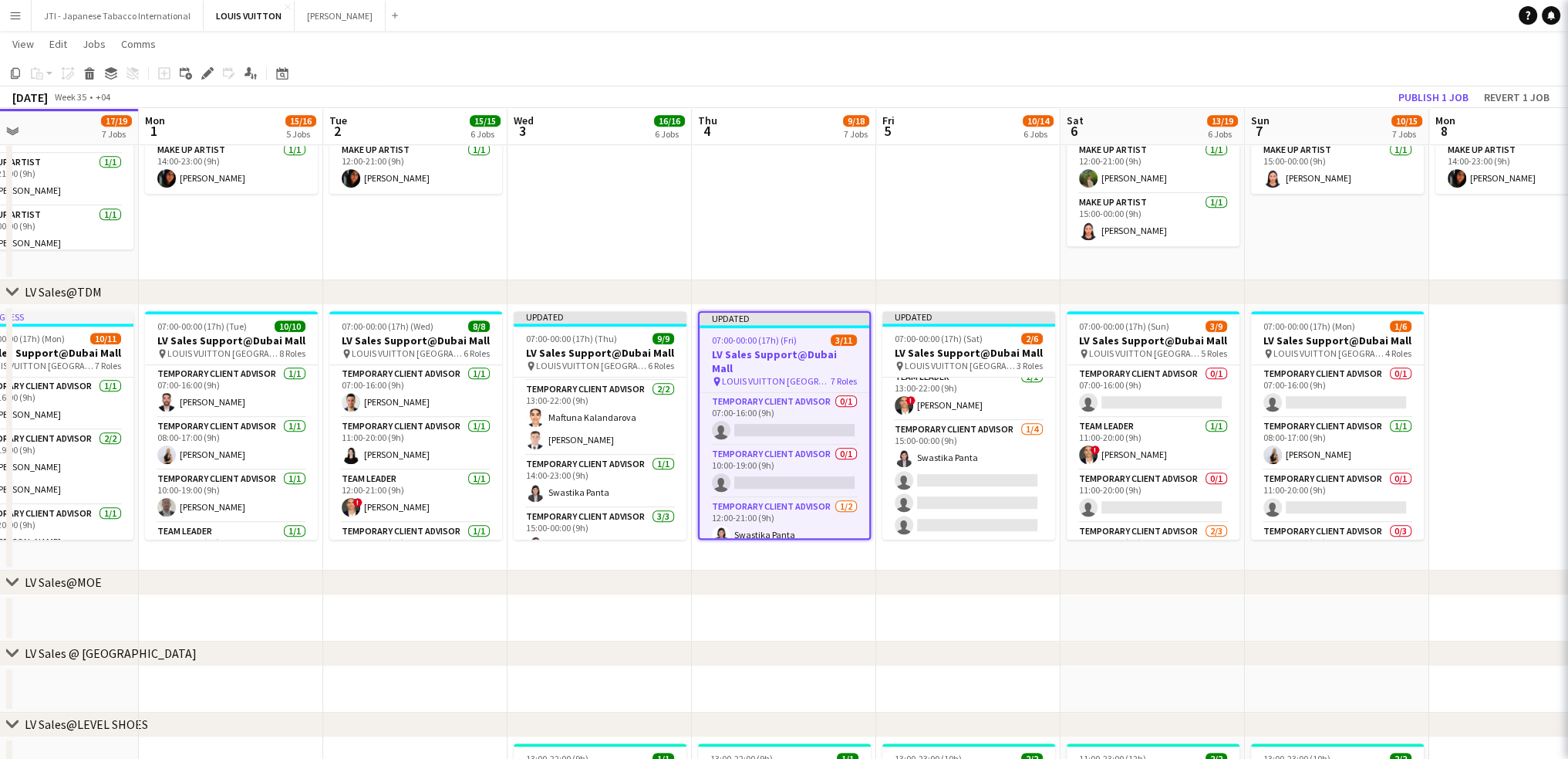
scroll to position [0, 413]
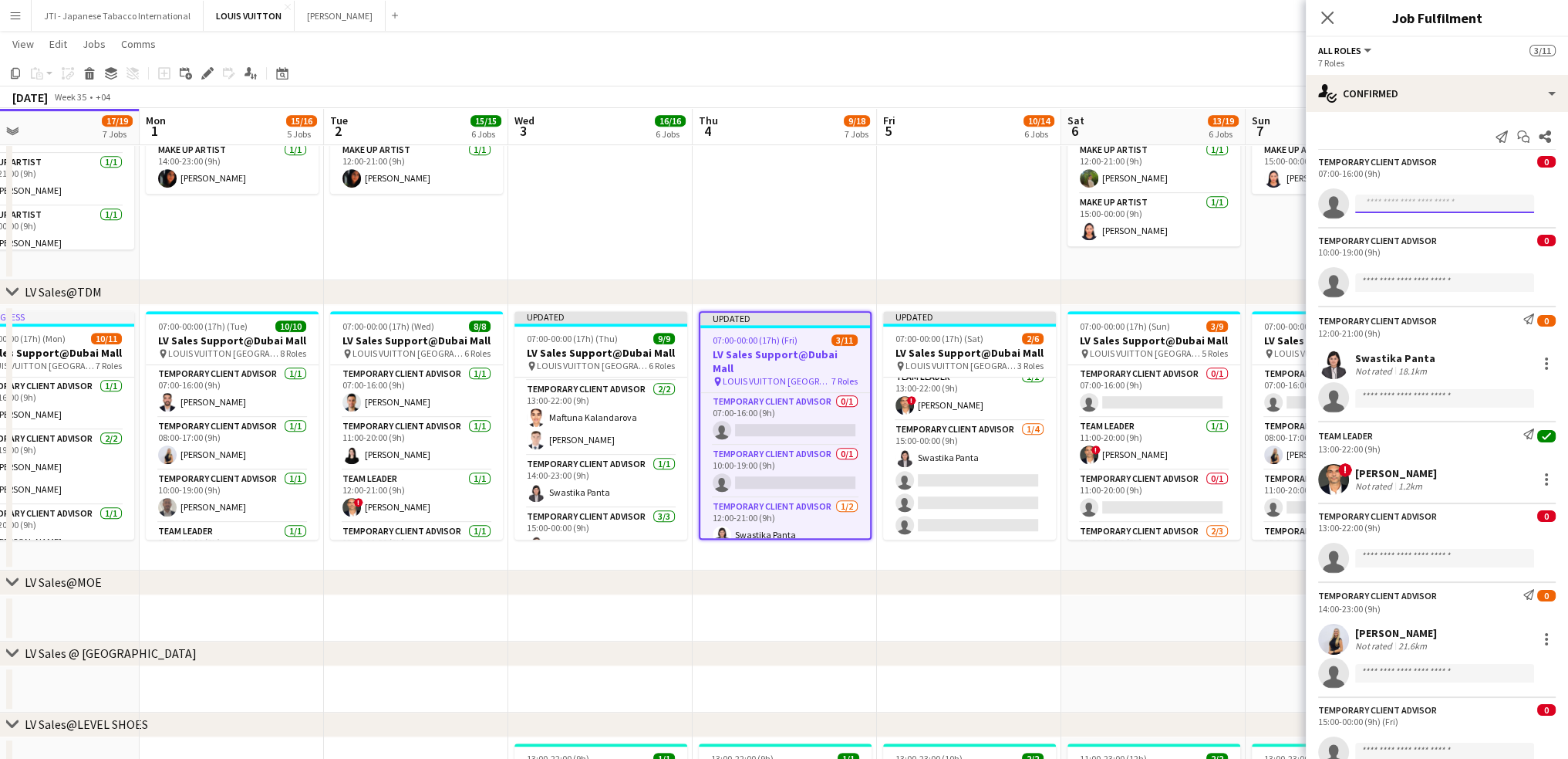
click at [1370, 209] on input at bounding box center [1445, 203] width 179 height 19
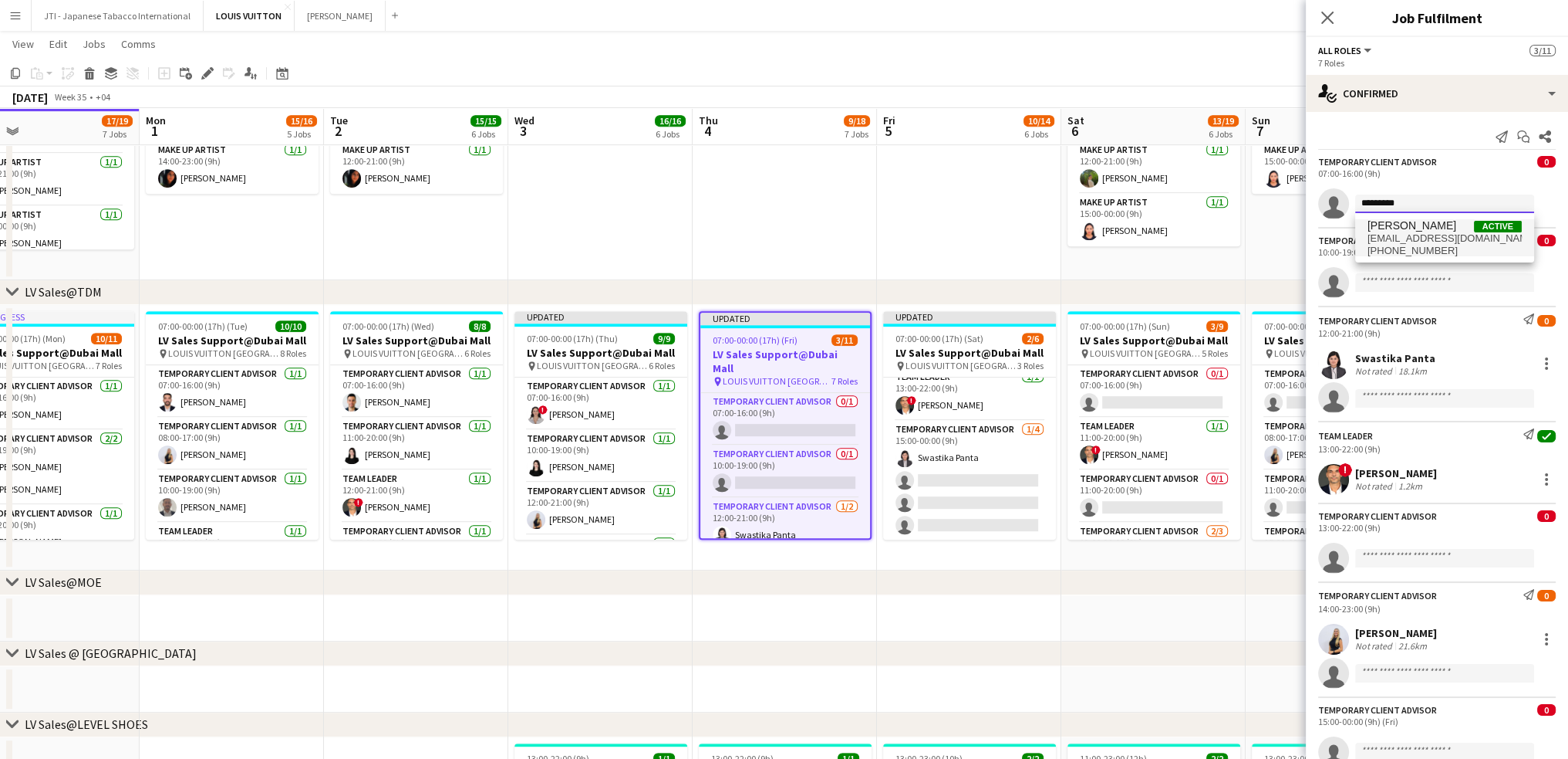
type input "*********"
click at [1432, 247] on span "+971555537813" at bounding box center [1445, 251] width 154 height 13
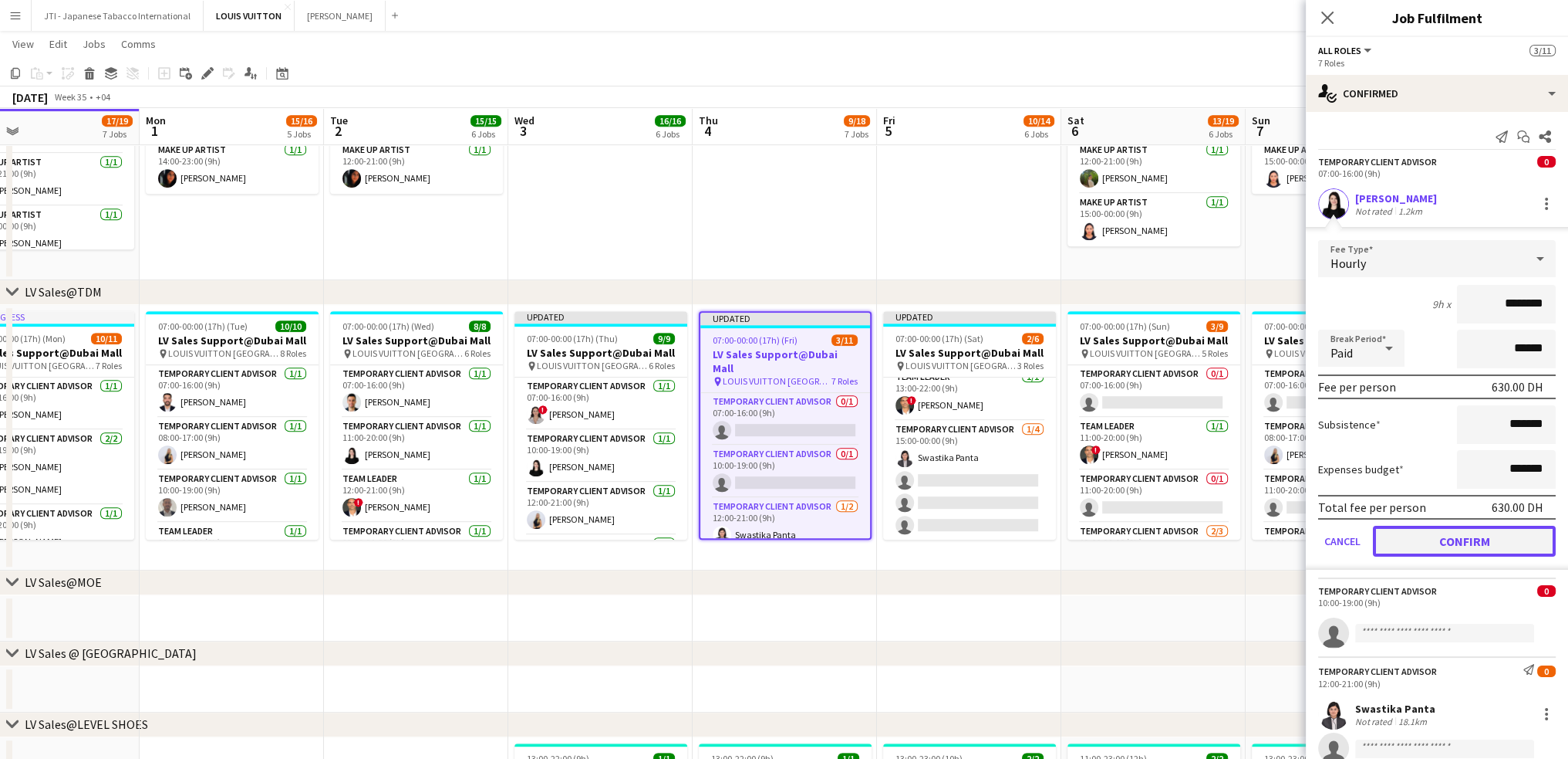
click at [1455, 543] on button "Confirm" at bounding box center [1464, 541] width 182 height 30
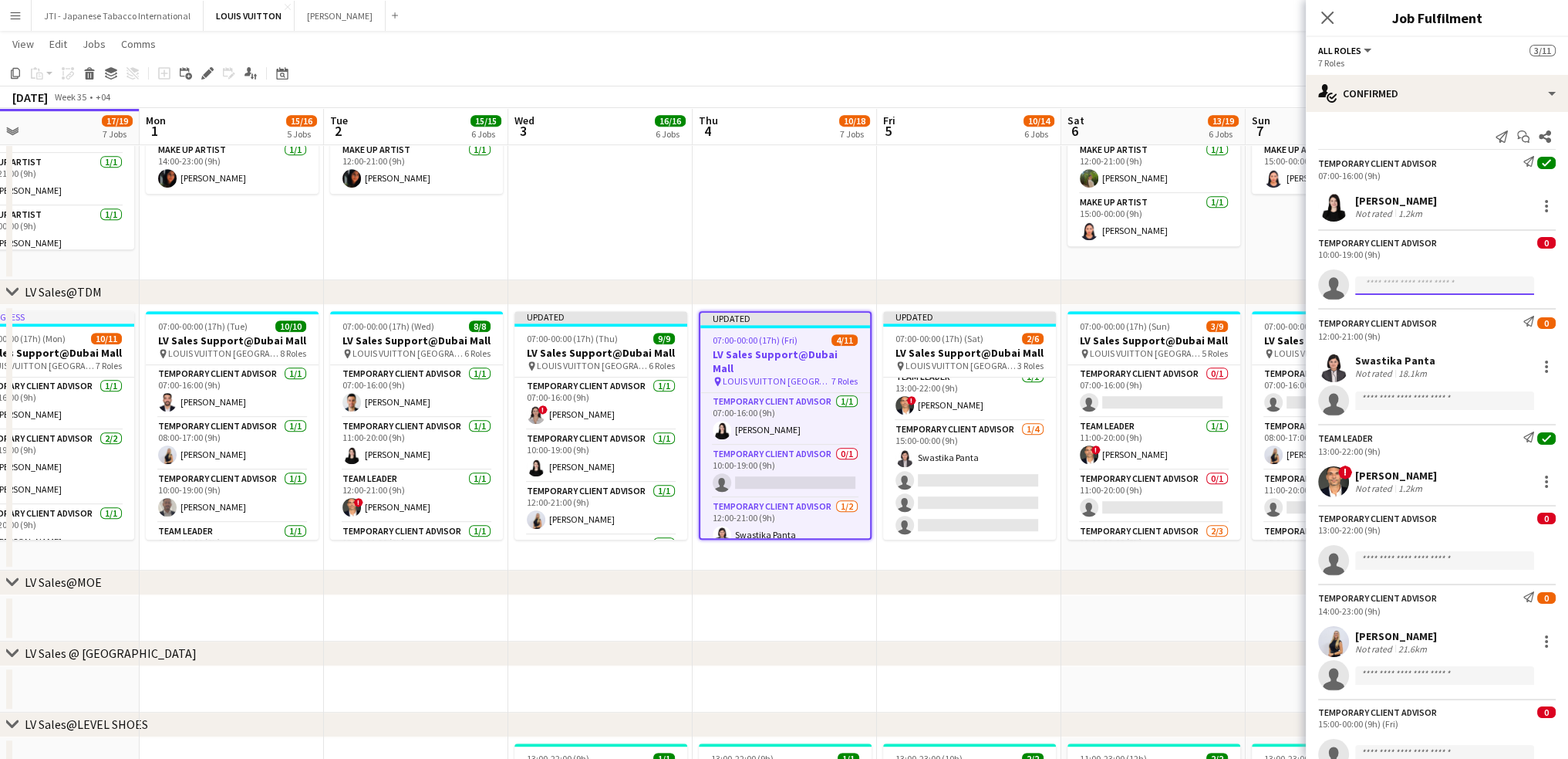
click at [1400, 289] on input at bounding box center [1445, 286] width 179 height 19
type input "******"
click at [1401, 320] on span "bog.ruslanovich@gmail.com" at bounding box center [1445, 320] width 154 height 13
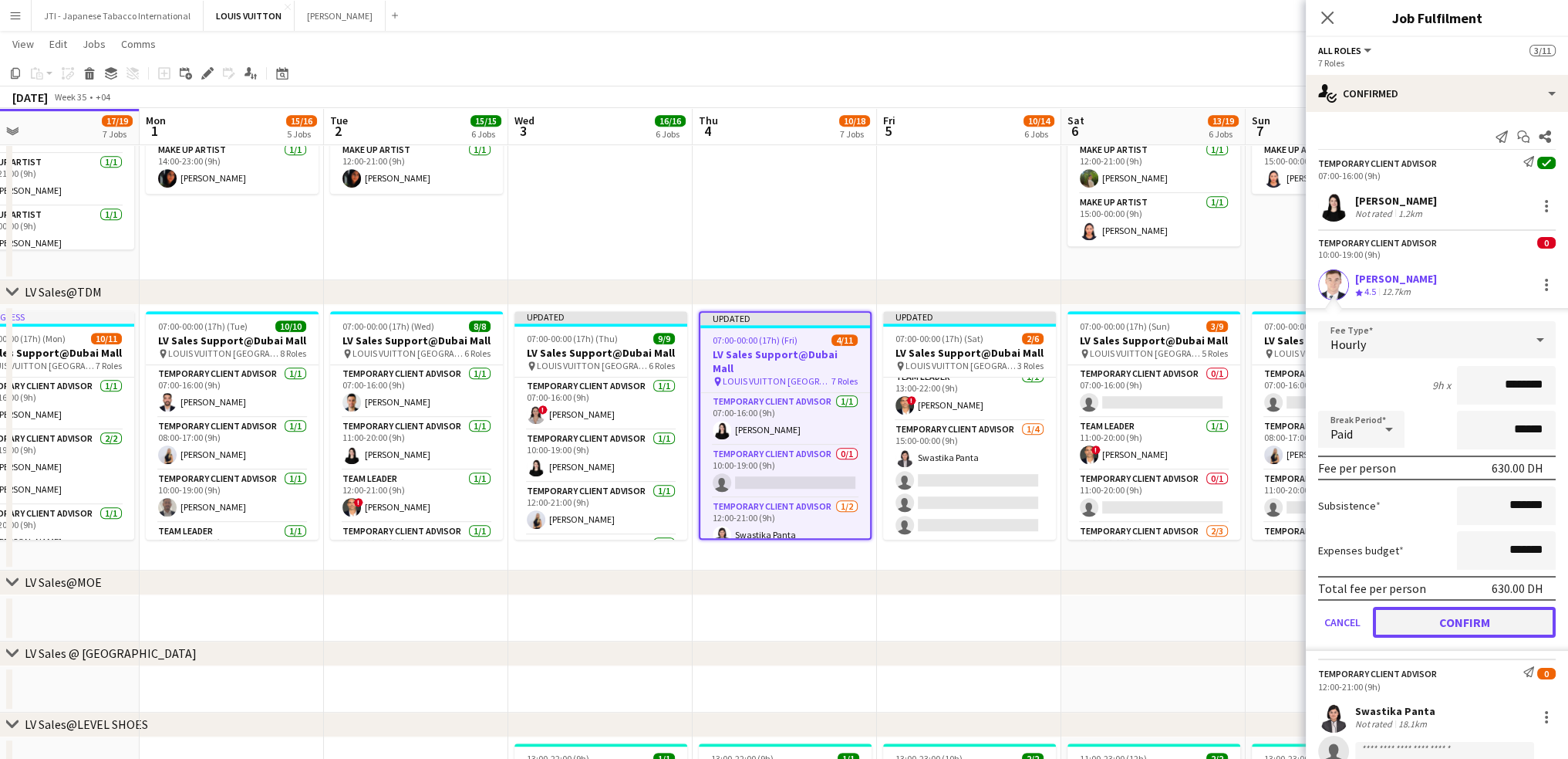
click at [1418, 616] on button "Confirm" at bounding box center [1464, 622] width 182 height 30
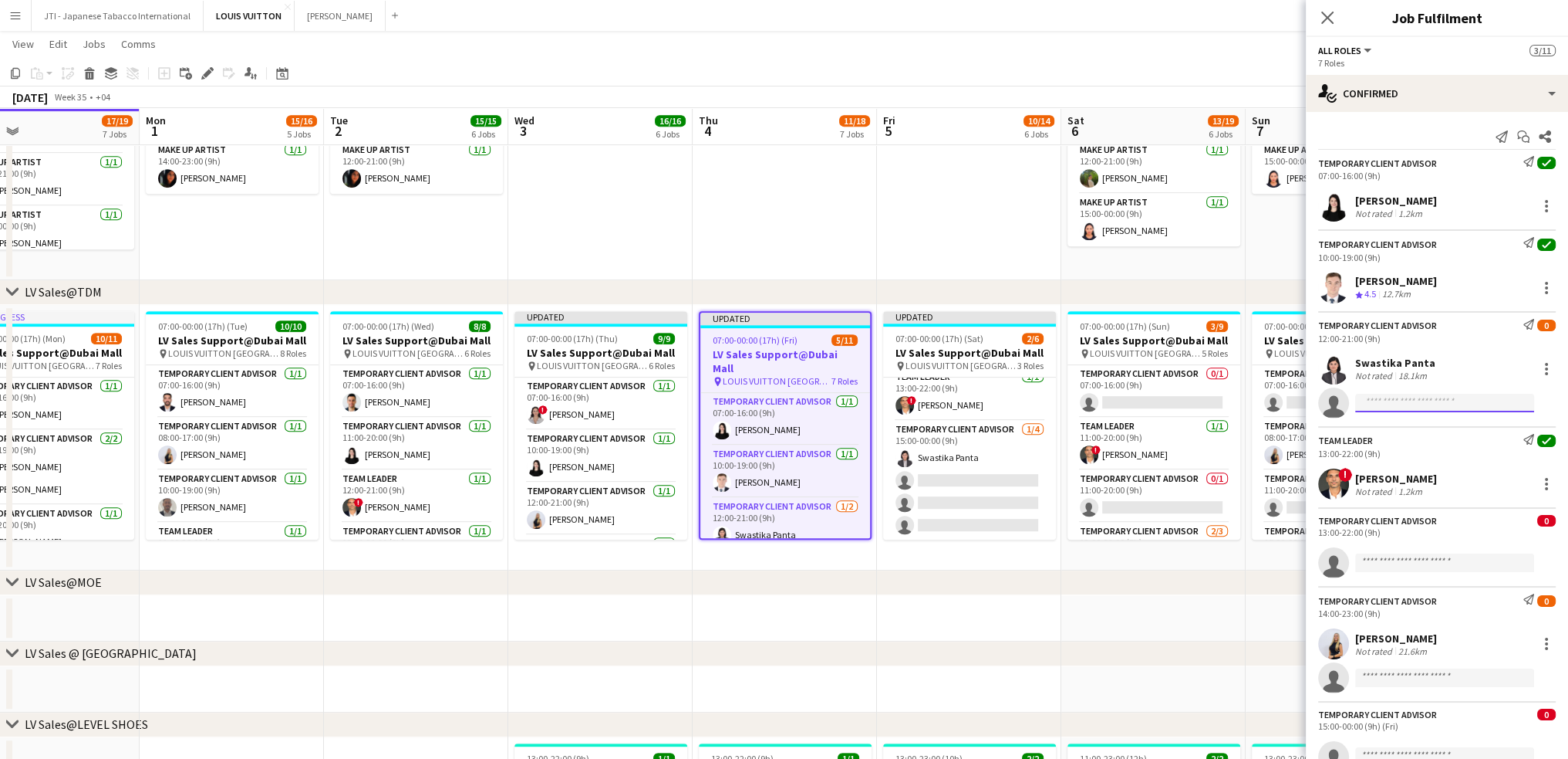
click at [1438, 401] on input at bounding box center [1445, 403] width 179 height 19
type input "*******"
click at [1399, 480] on span "mkalandarova0995@gmail.com" at bounding box center [1445, 475] width 154 height 13
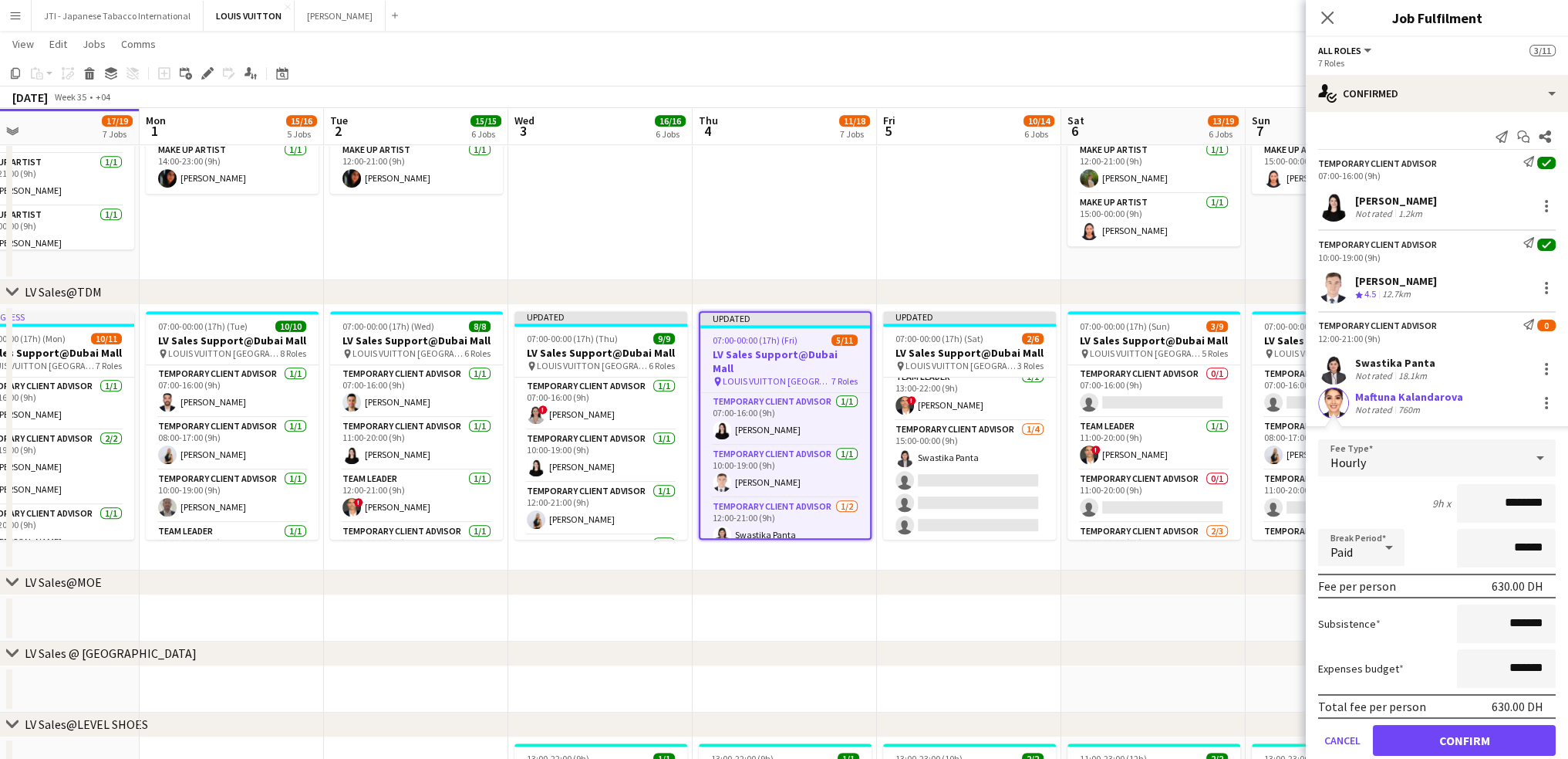
click at [1416, 476] on mat-select "Hourly" at bounding box center [1437, 458] width 238 height 38
click at [1450, 740] on button "Confirm" at bounding box center [1464, 740] width 182 height 30
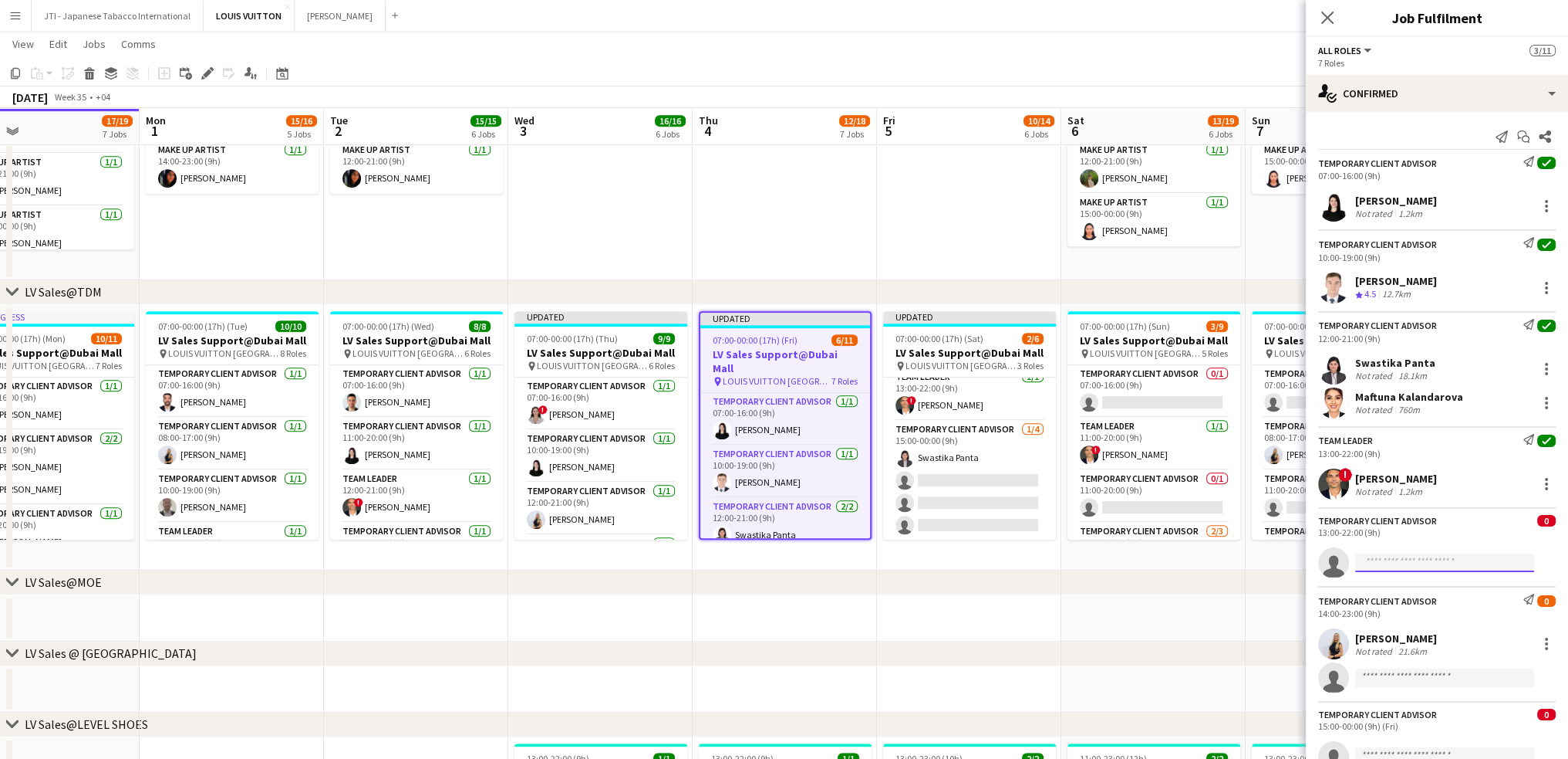
click at [1378, 558] on input at bounding box center [1445, 562] width 179 height 19
type input "*******"
click at [1384, 587] on span "Kai Deng" at bounding box center [1411, 584] width 89 height 13
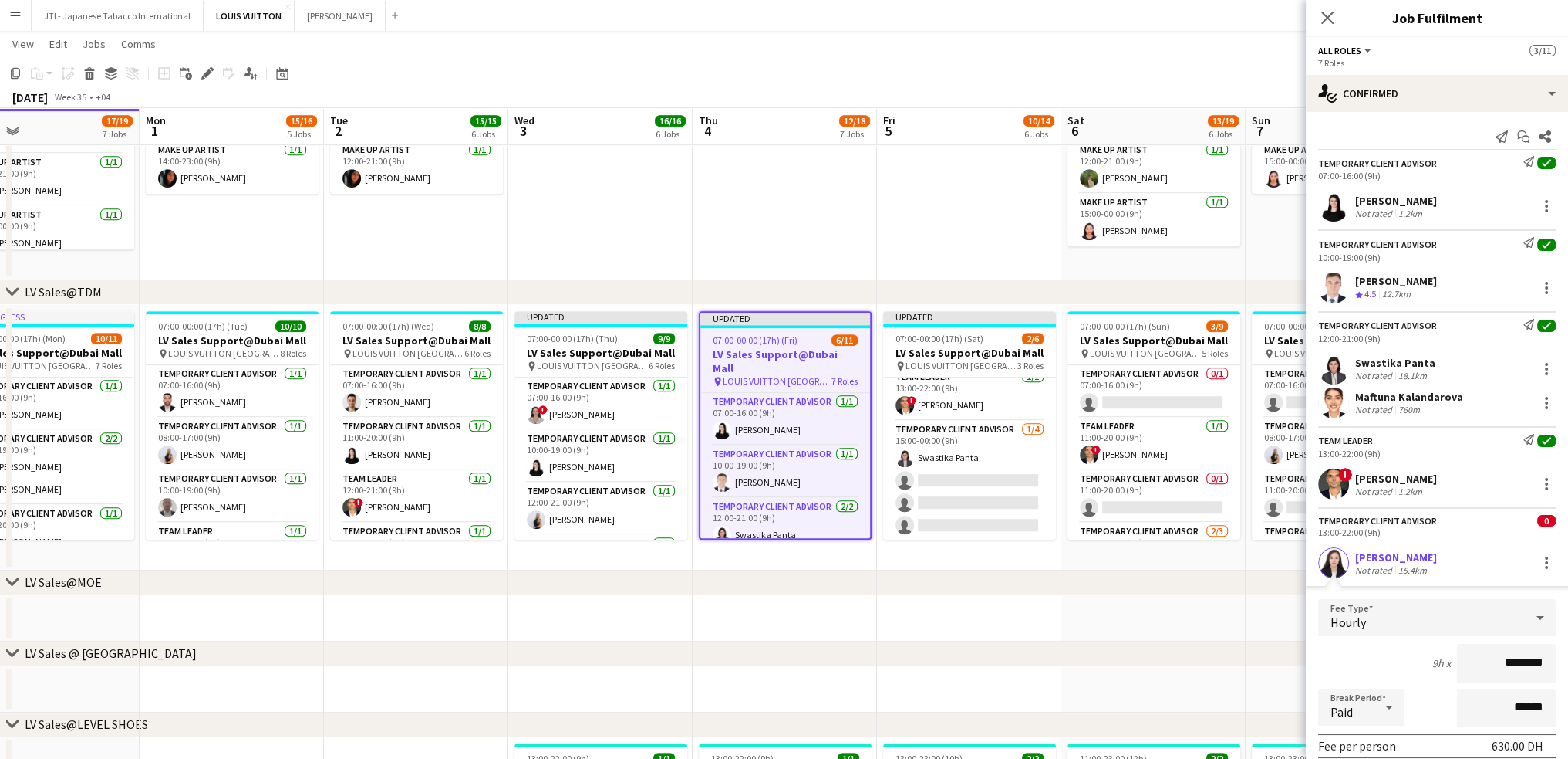
scroll to position [386, 0]
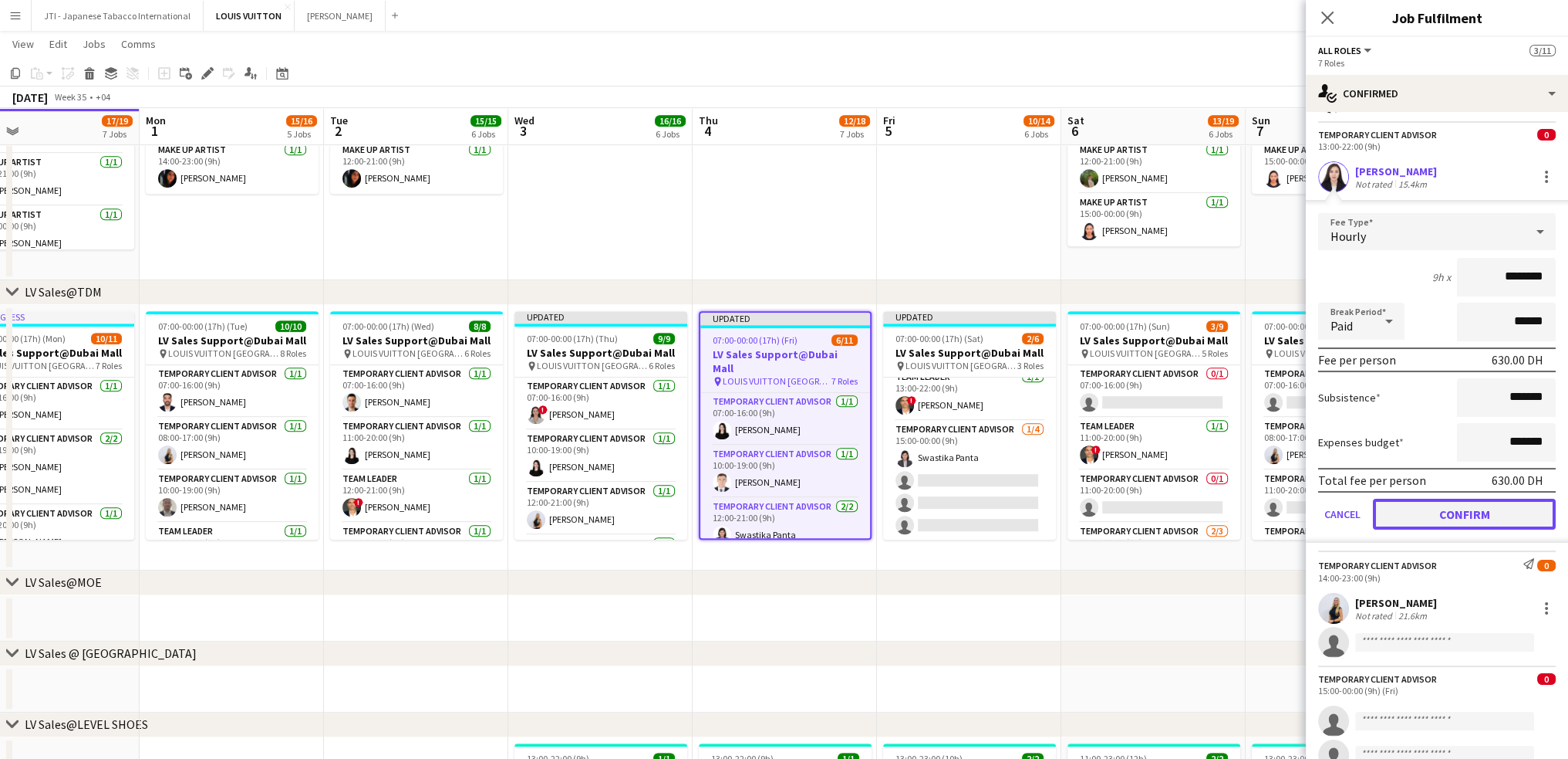
click at [1467, 516] on button "Confirm" at bounding box center [1464, 514] width 182 height 30
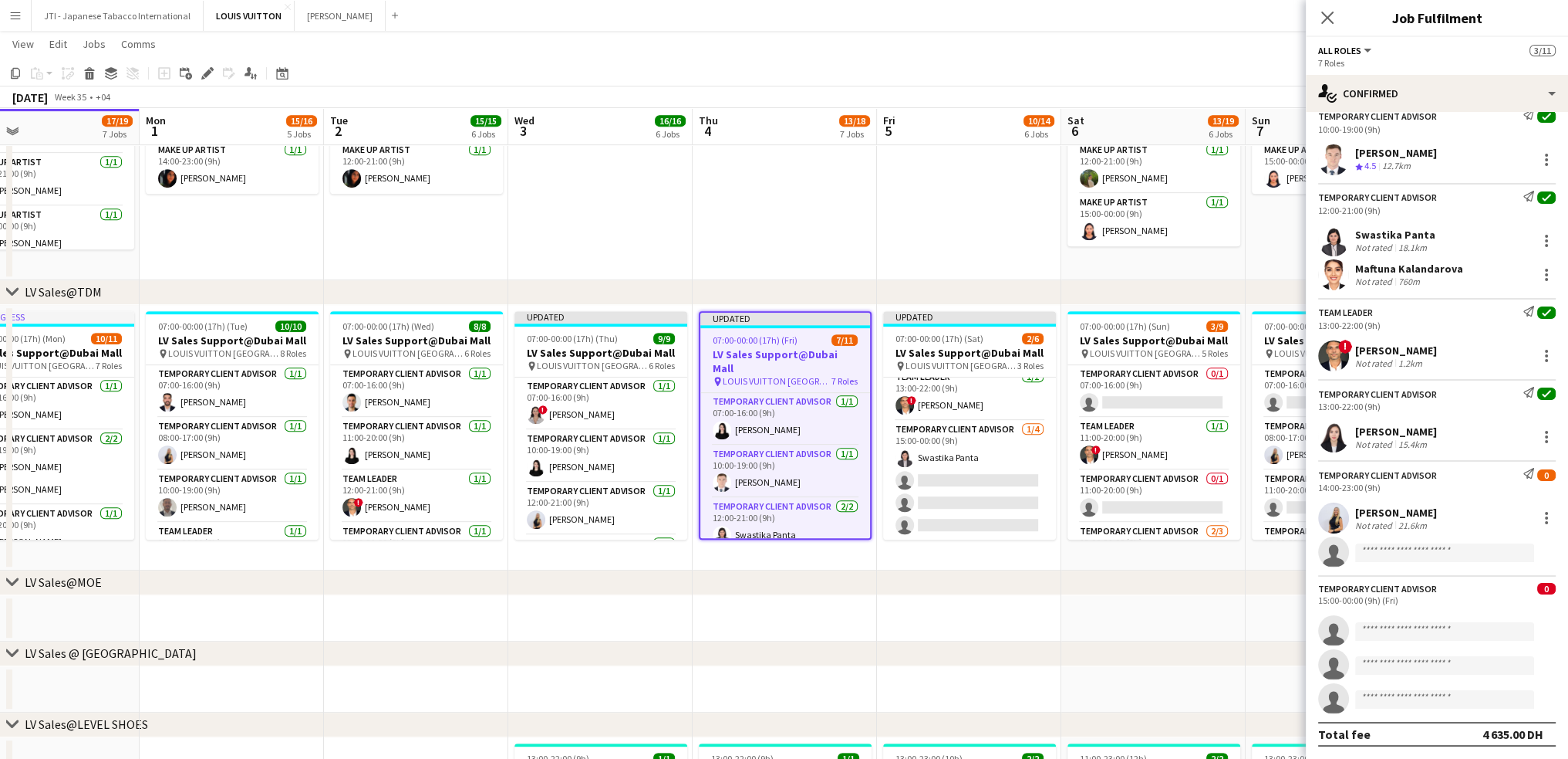
scroll to position [127, 0]
click at [1412, 544] on input at bounding box center [1445, 553] width 179 height 19
type input "**********"
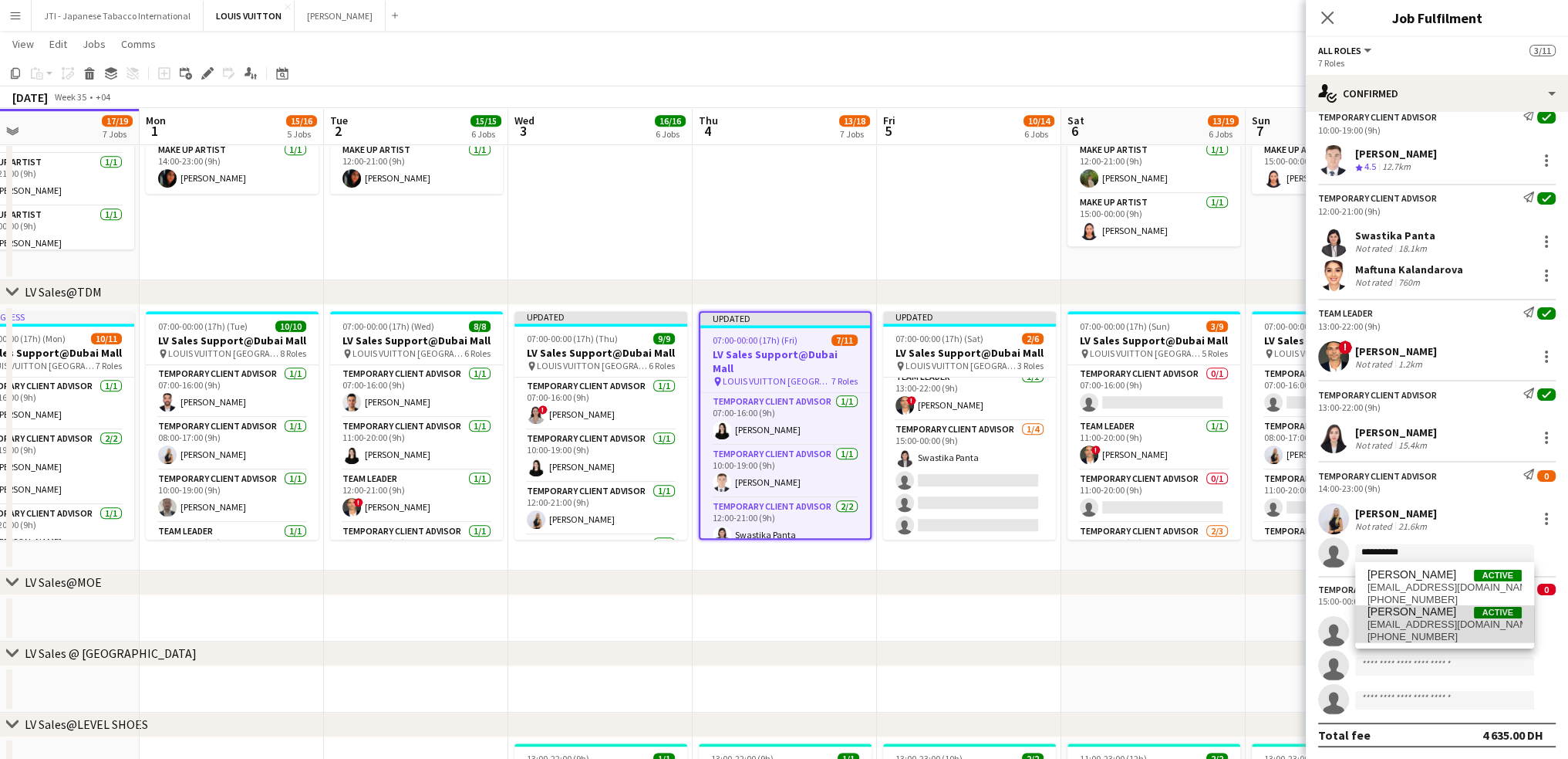
click at [1400, 625] on span "anas.noor.27@gmail.com" at bounding box center [1445, 625] width 154 height 13
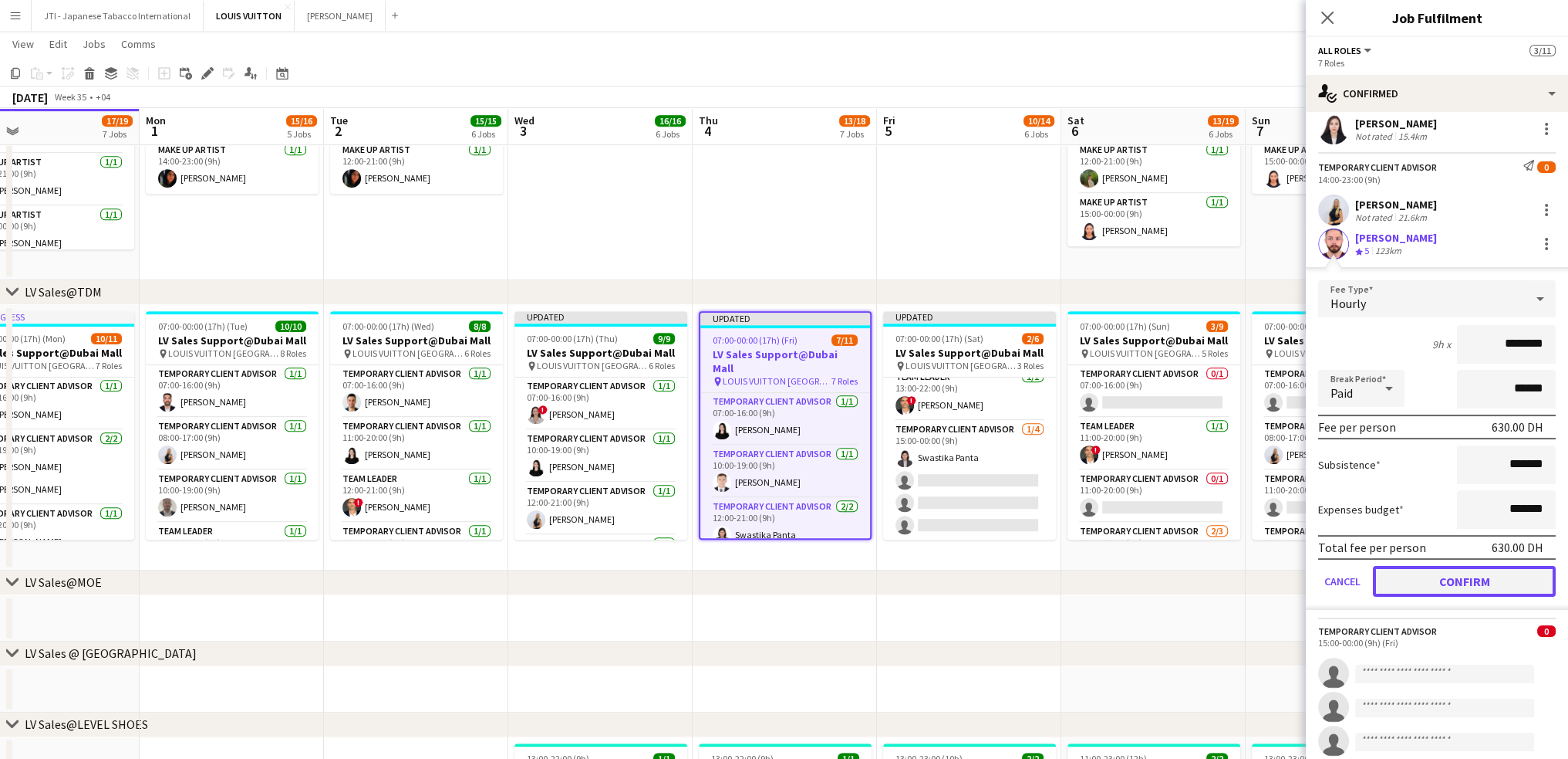
click at [1462, 590] on button "Confirm" at bounding box center [1464, 581] width 182 height 30
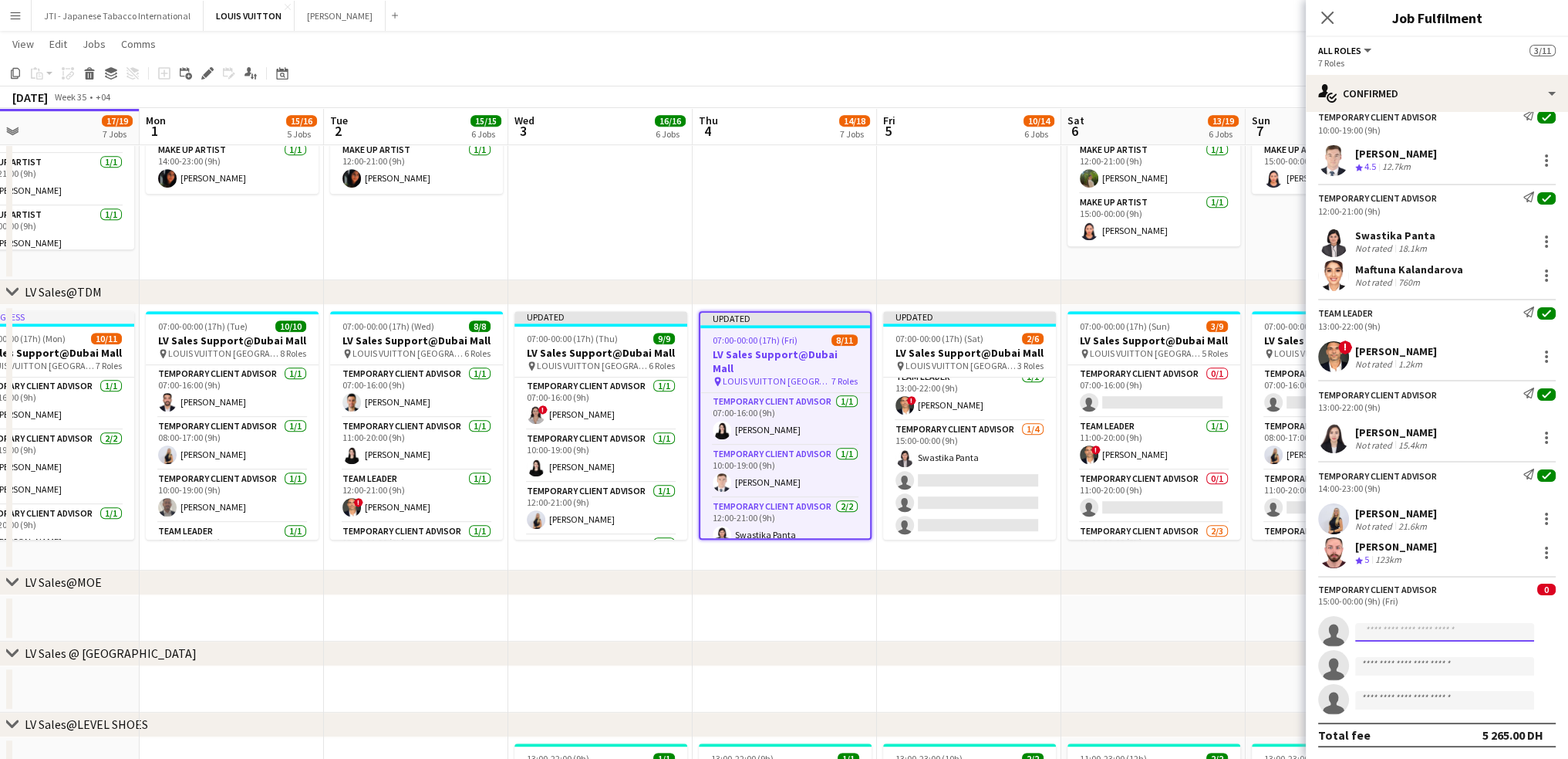
click at [1394, 627] on input at bounding box center [1445, 632] width 179 height 19
type input "****"
click at [1381, 659] on span "Iyad Saleh" at bounding box center [1411, 653] width 89 height 13
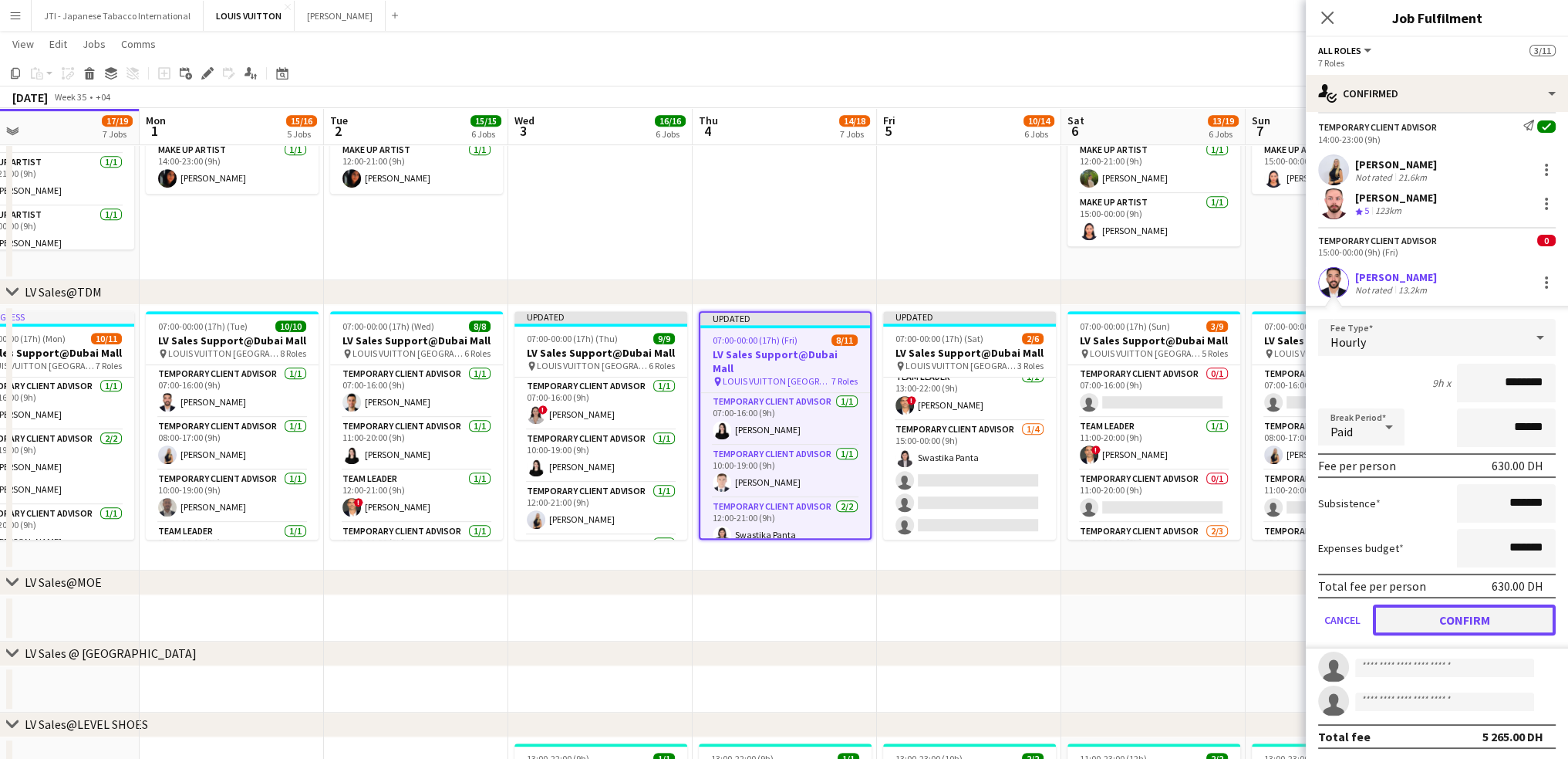
click at [1447, 626] on button "Confirm" at bounding box center [1464, 619] width 182 height 30
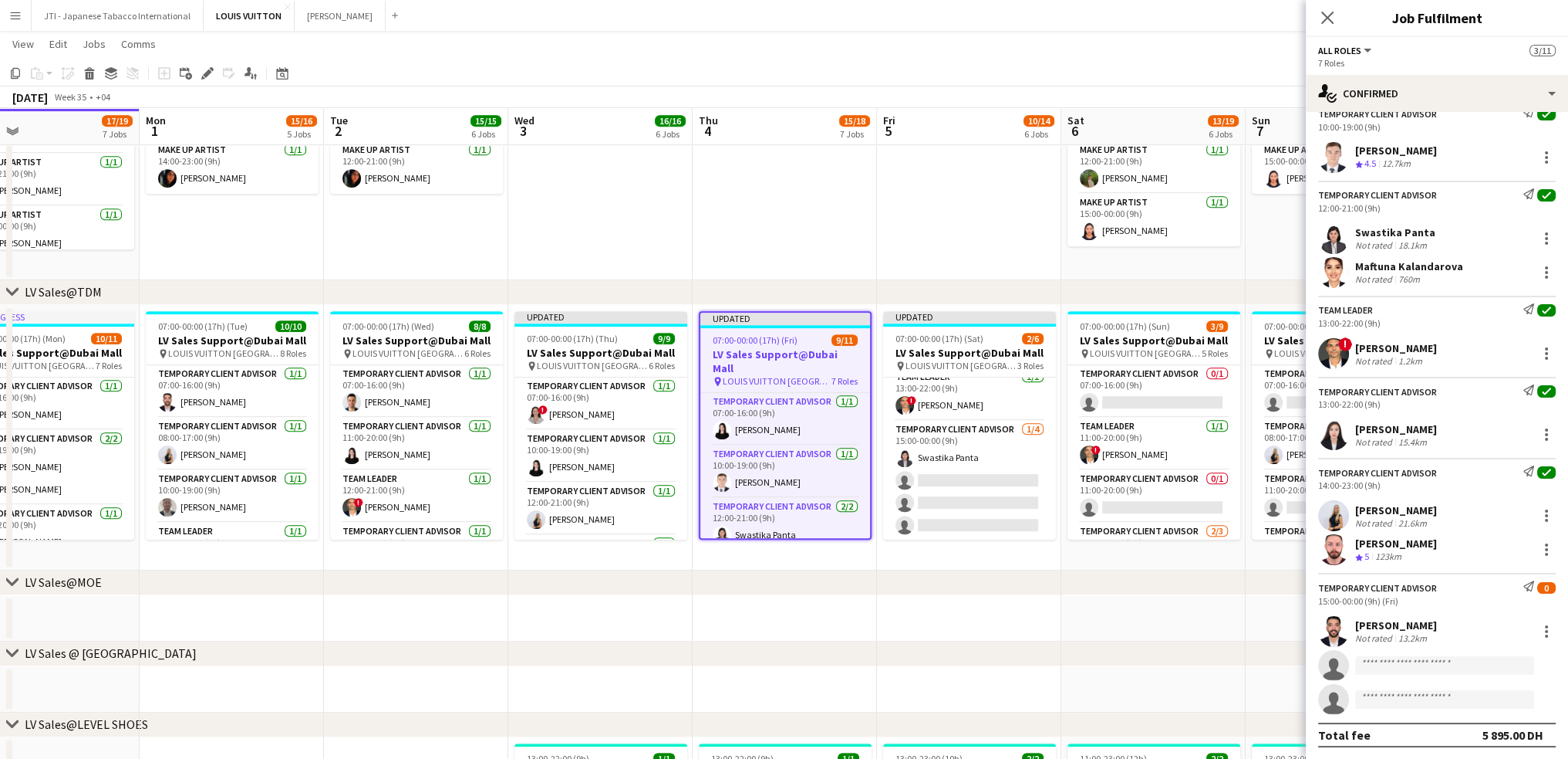
scroll to position [131, 0]
click at [1410, 664] on input at bounding box center [1445, 665] width 179 height 19
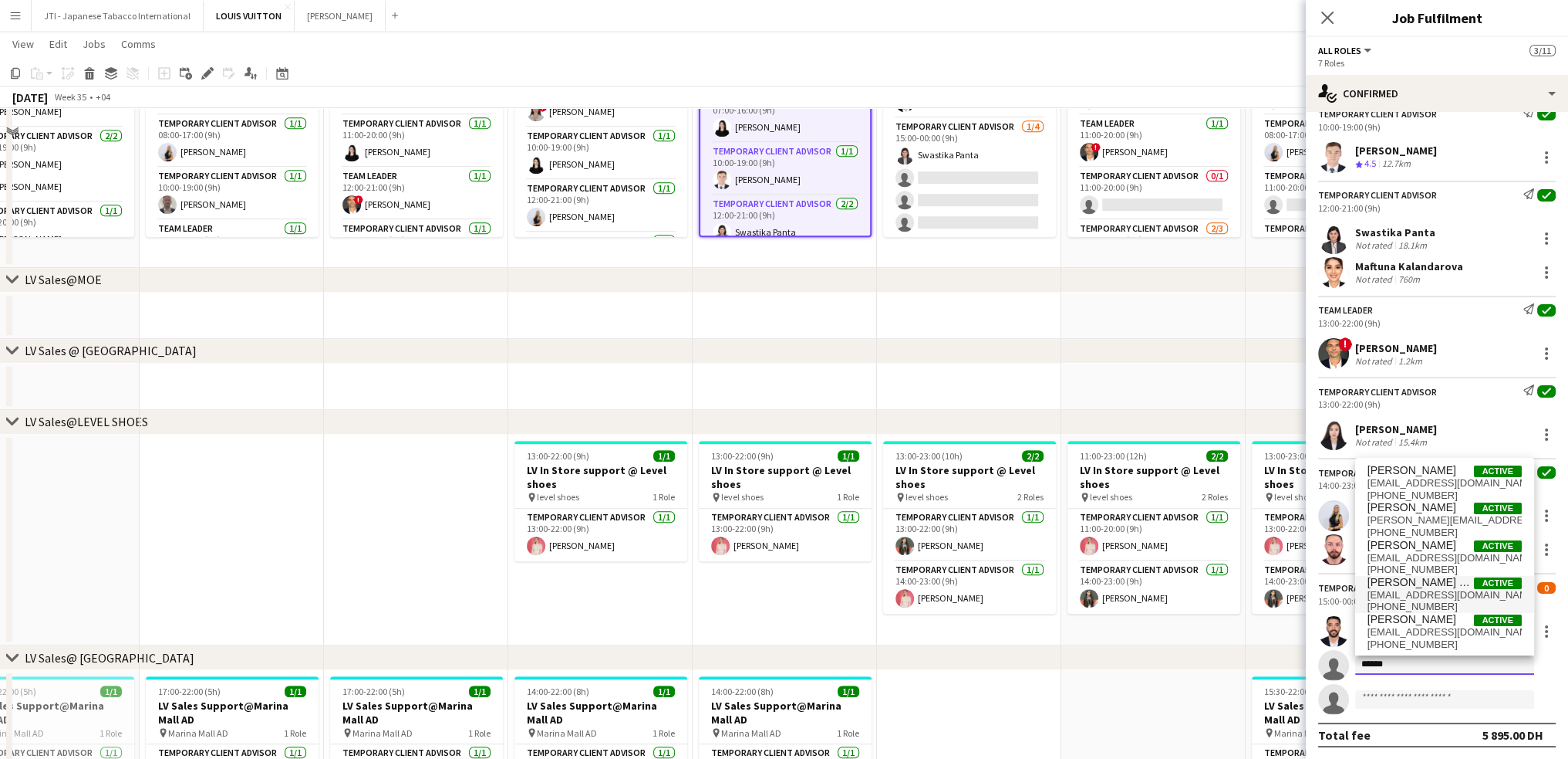
scroll to position [1158, 0]
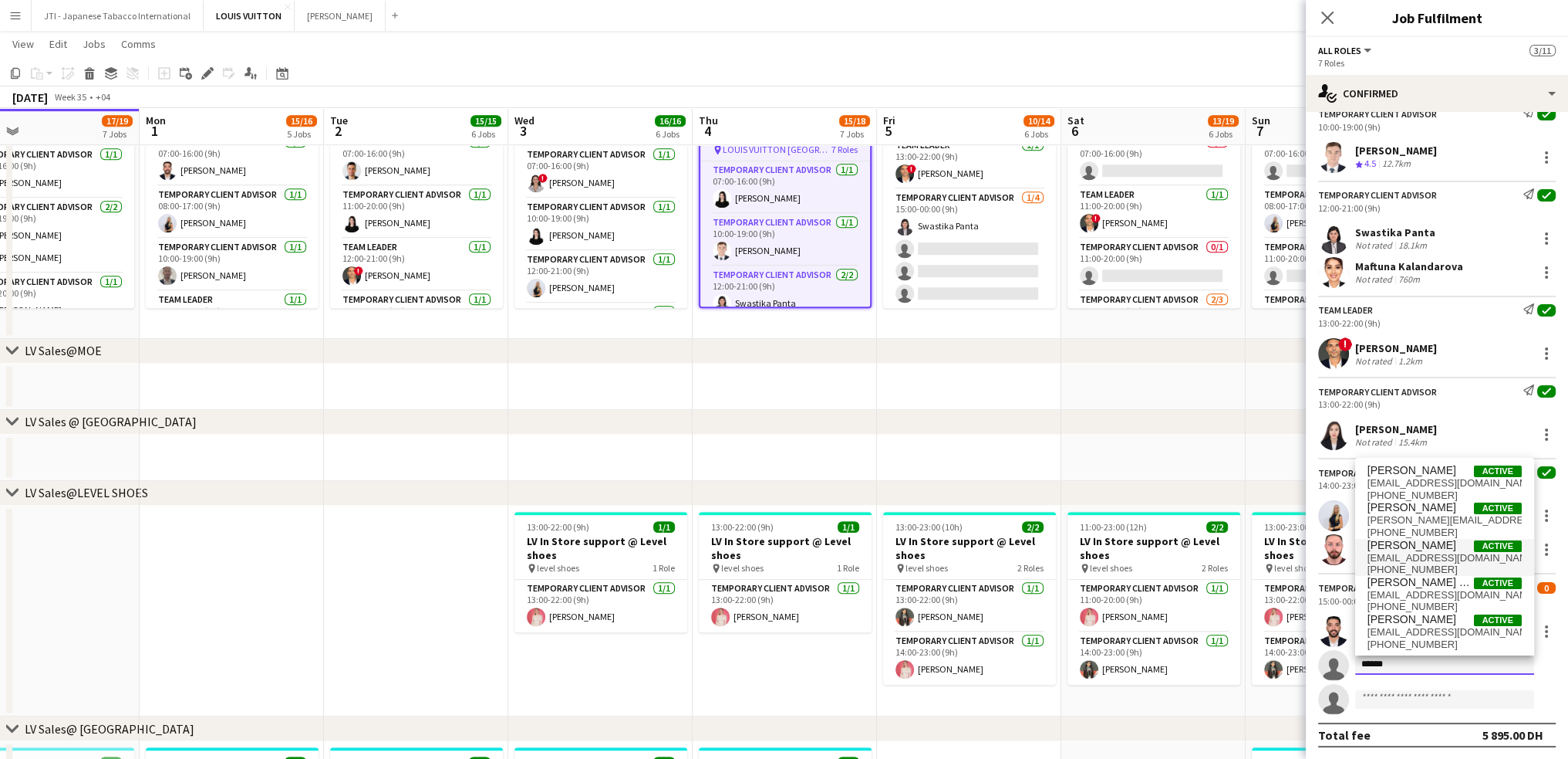
type input "******"
click at [1438, 553] on span "poliakotysia2@gmail.com" at bounding box center [1445, 559] width 154 height 13
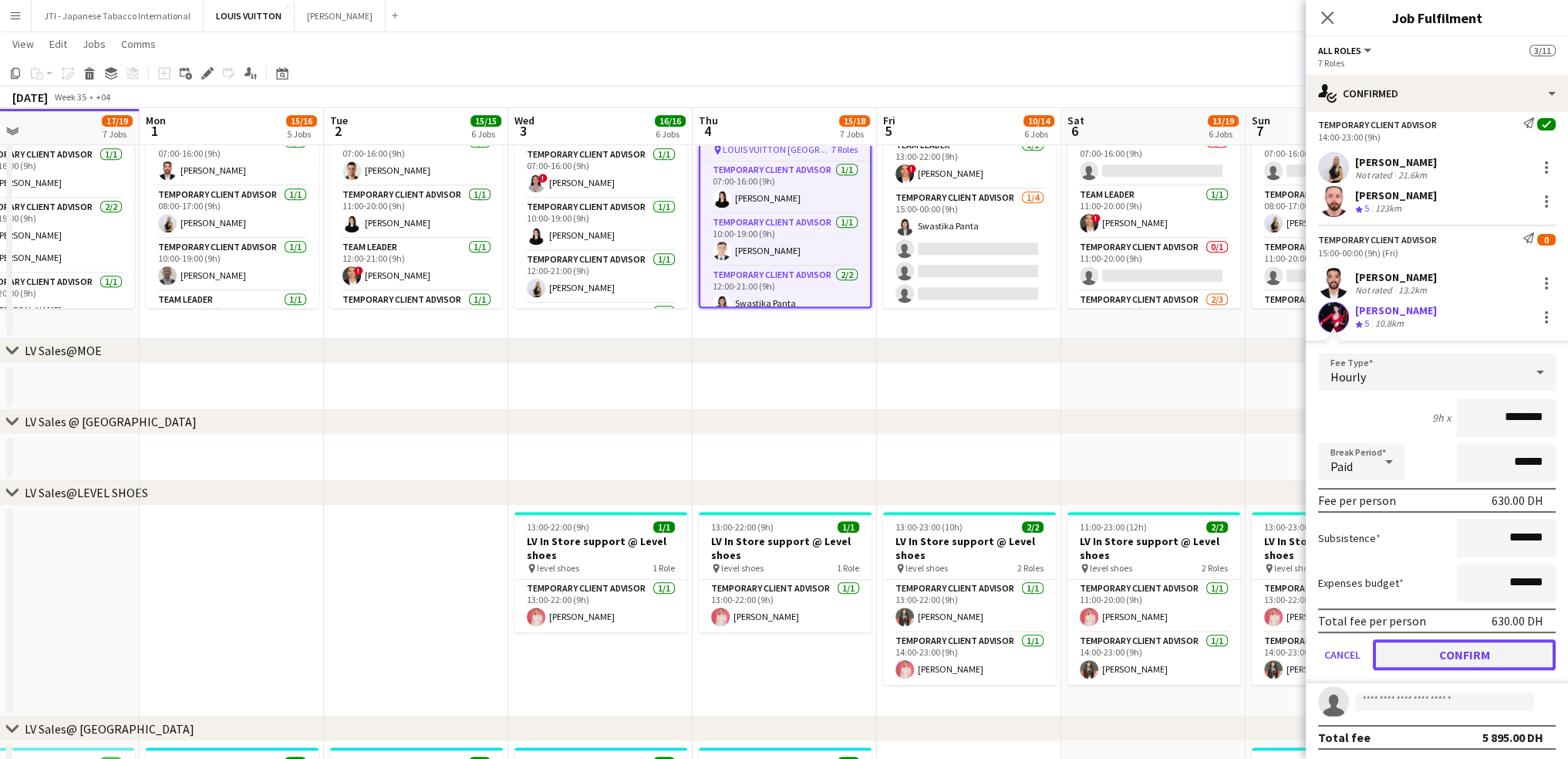
click at [1478, 652] on button "Confirm" at bounding box center [1464, 654] width 182 height 30
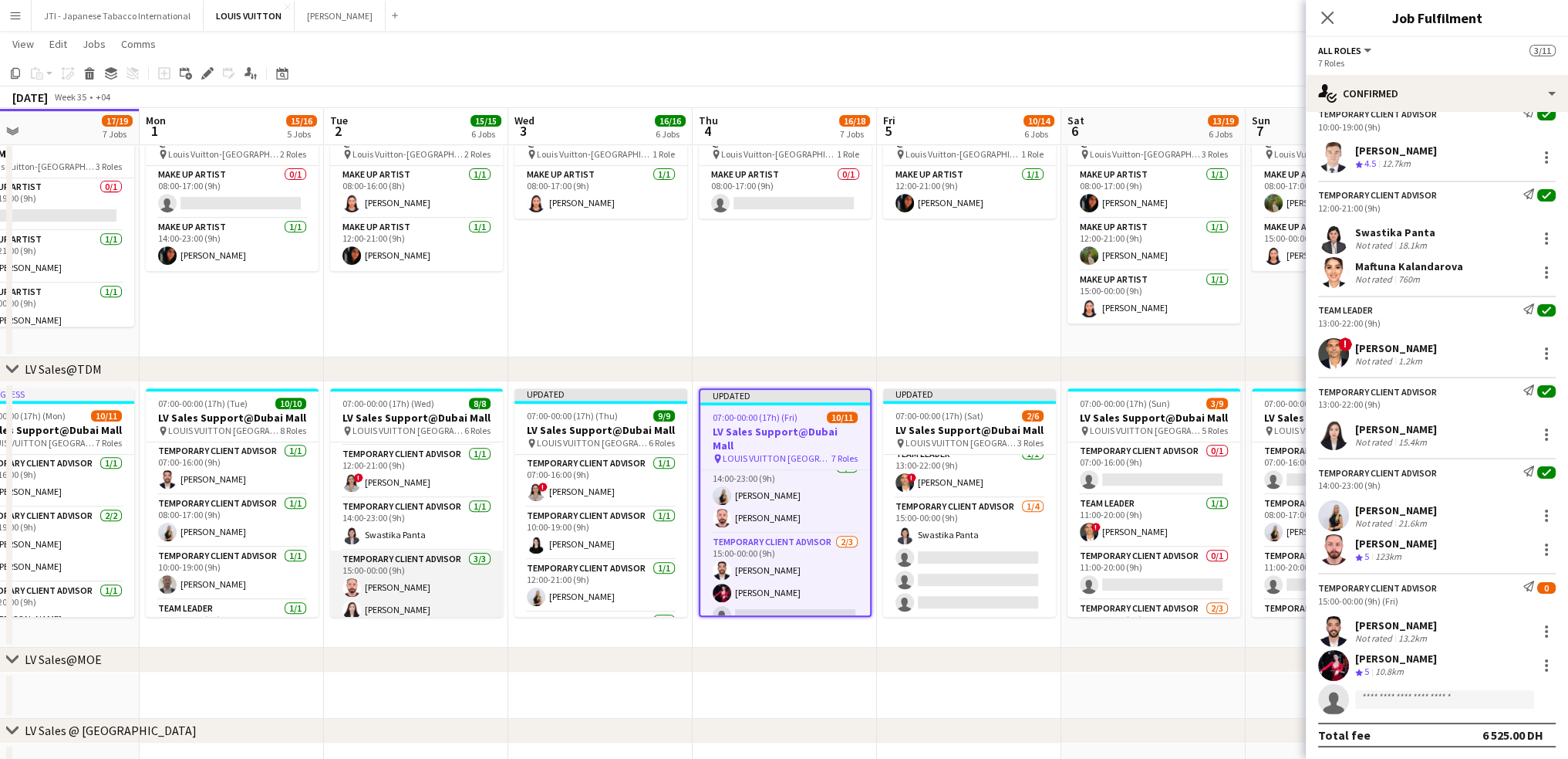
scroll to position [184, 0]
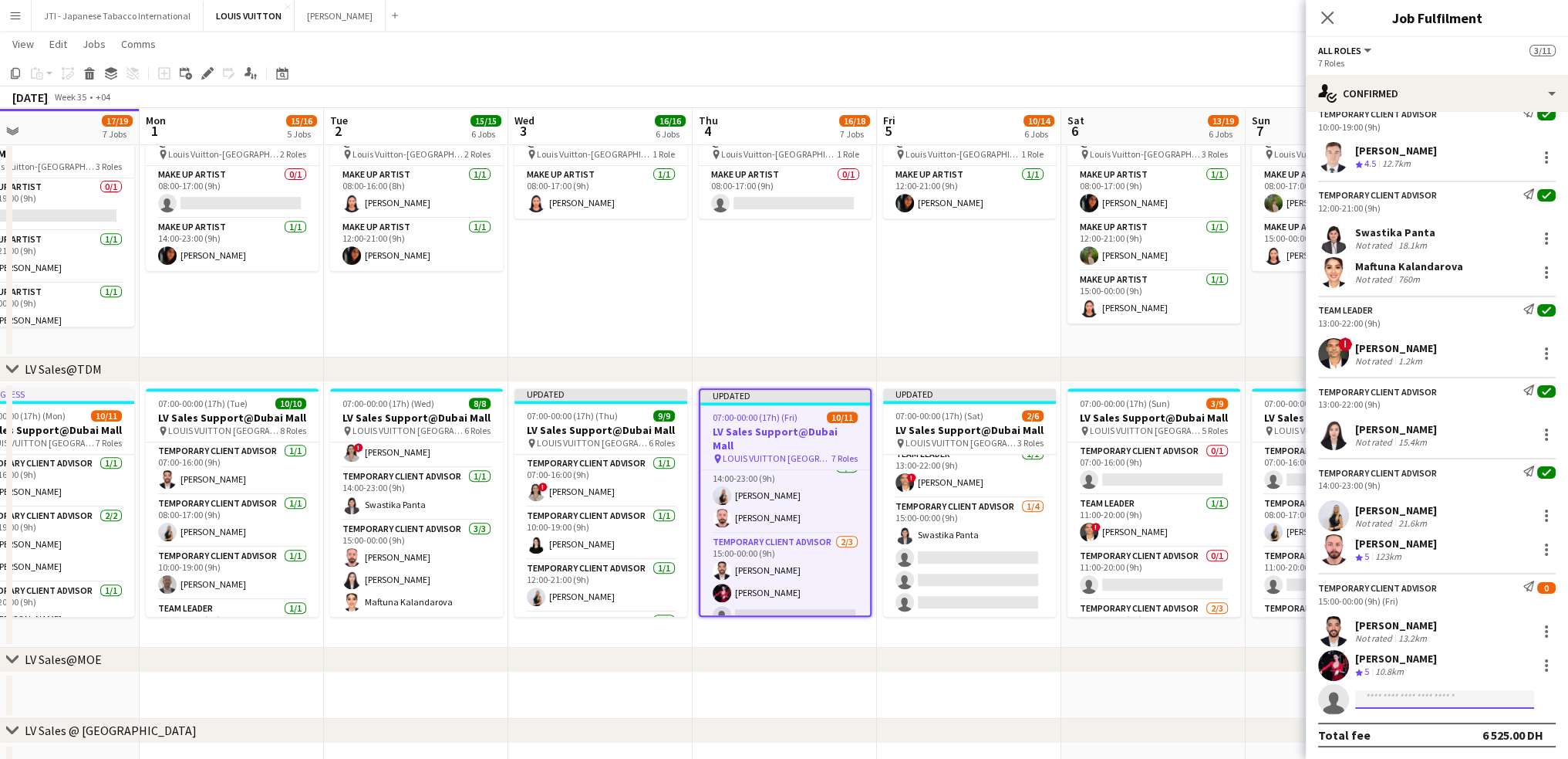
click at [1456, 697] on input at bounding box center [1445, 699] width 179 height 19
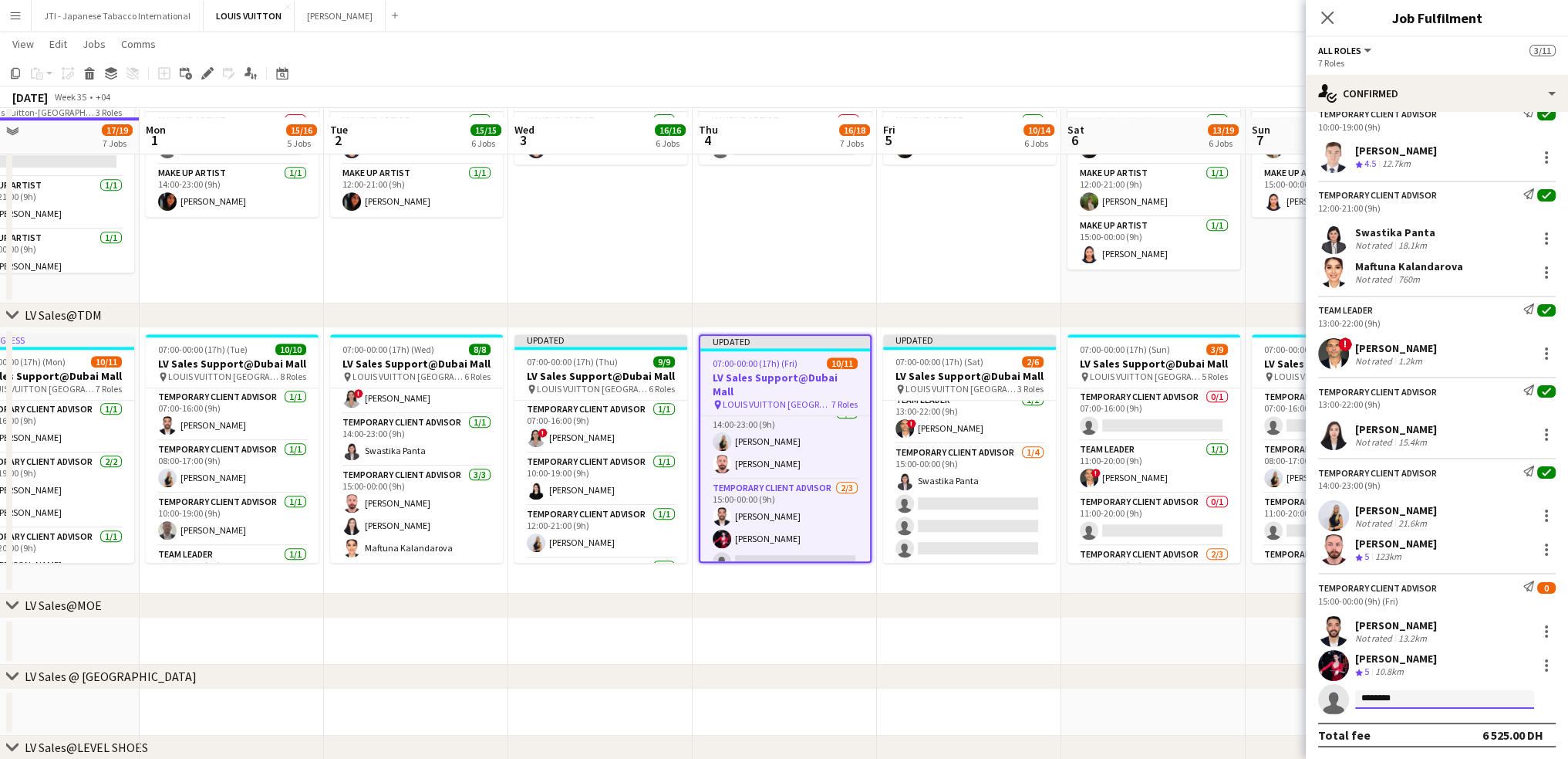
scroll to position [926, 0]
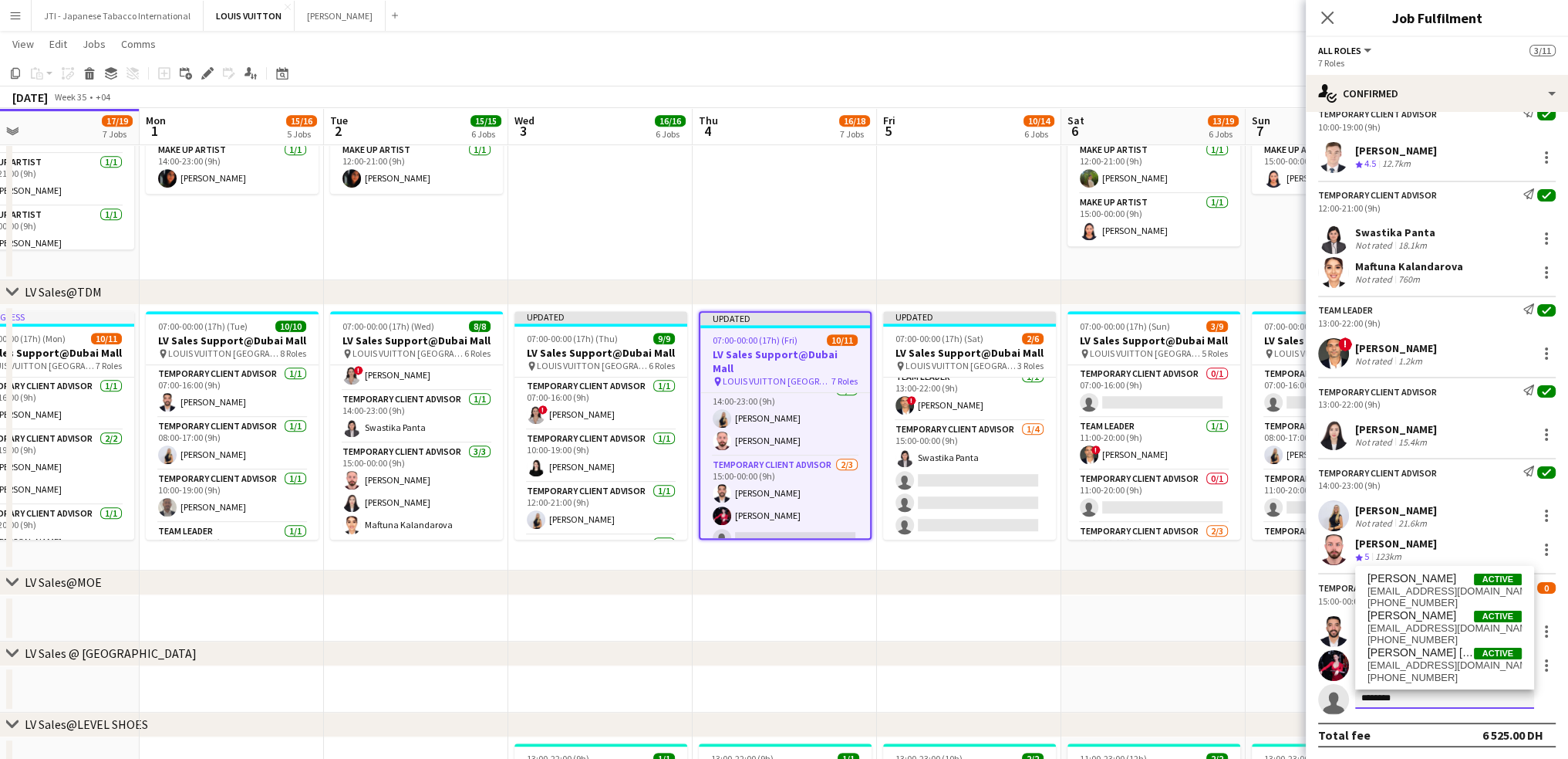
type input "********"
click at [1434, 625] on span "amerr.ahmd90@gmail.com" at bounding box center [1445, 628] width 154 height 13
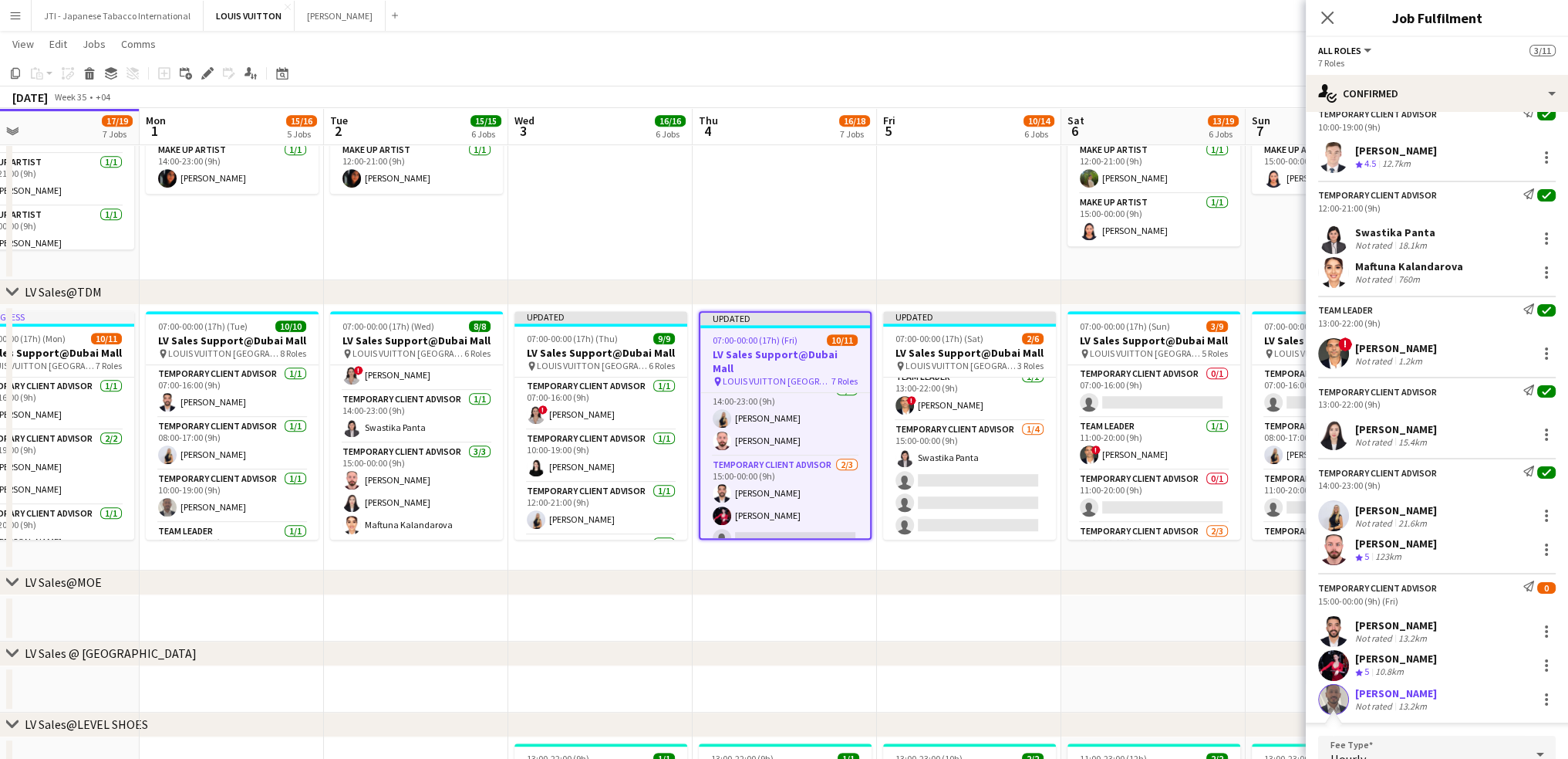
scroll to position [463, 0]
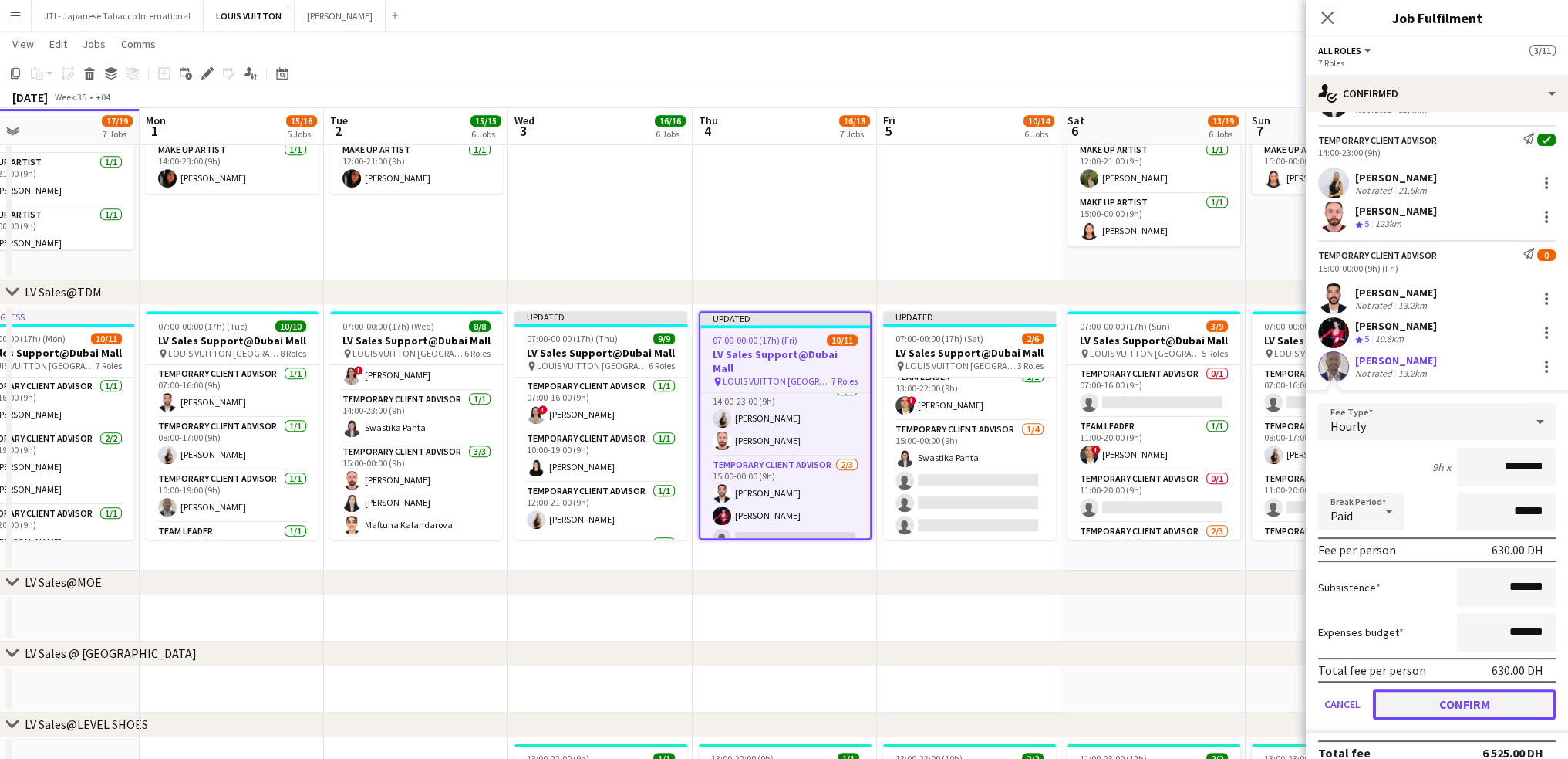
click at [1427, 704] on button "Confirm" at bounding box center [1464, 704] width 182 height 30
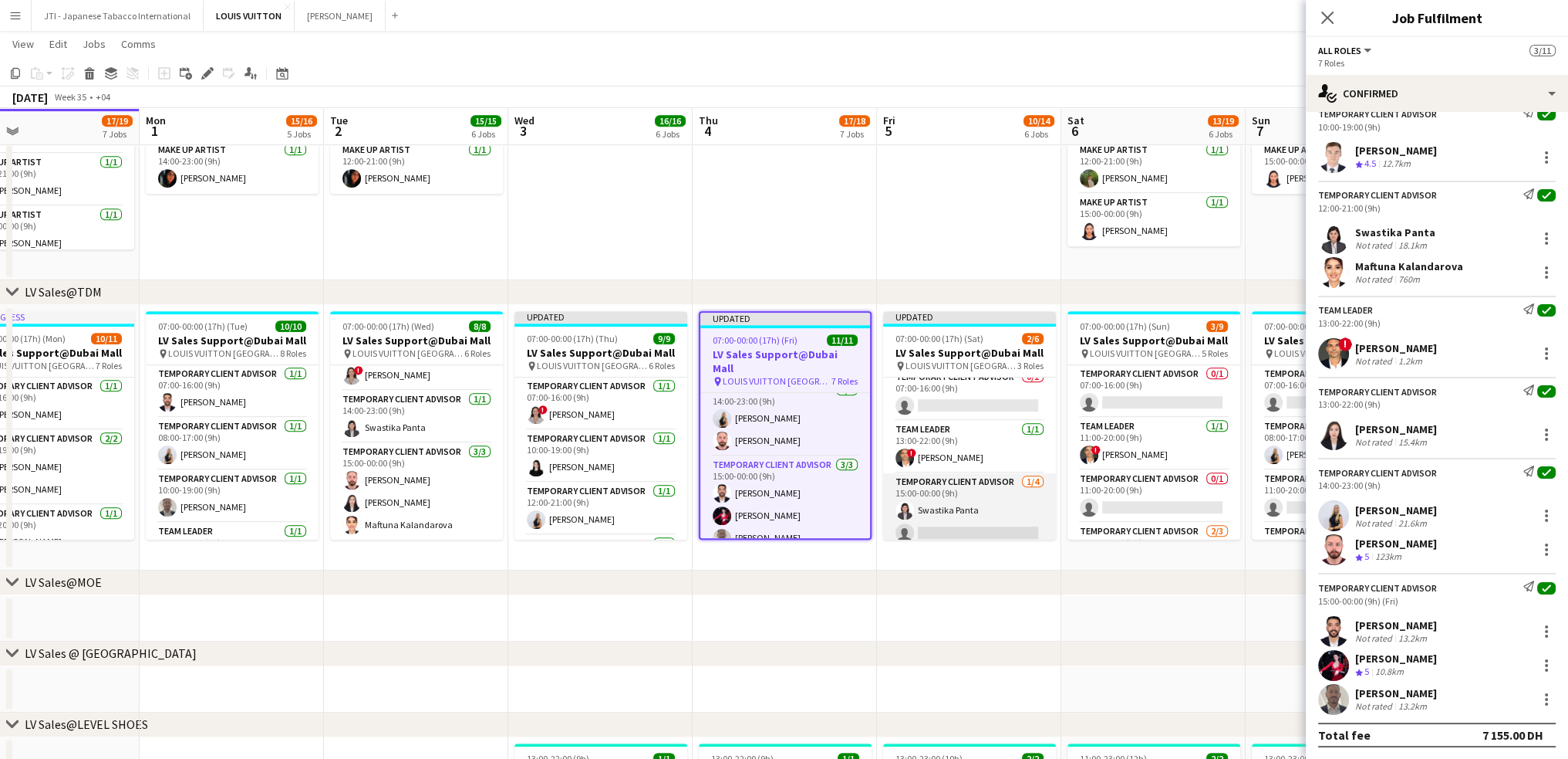
scroll to position [0, 0]
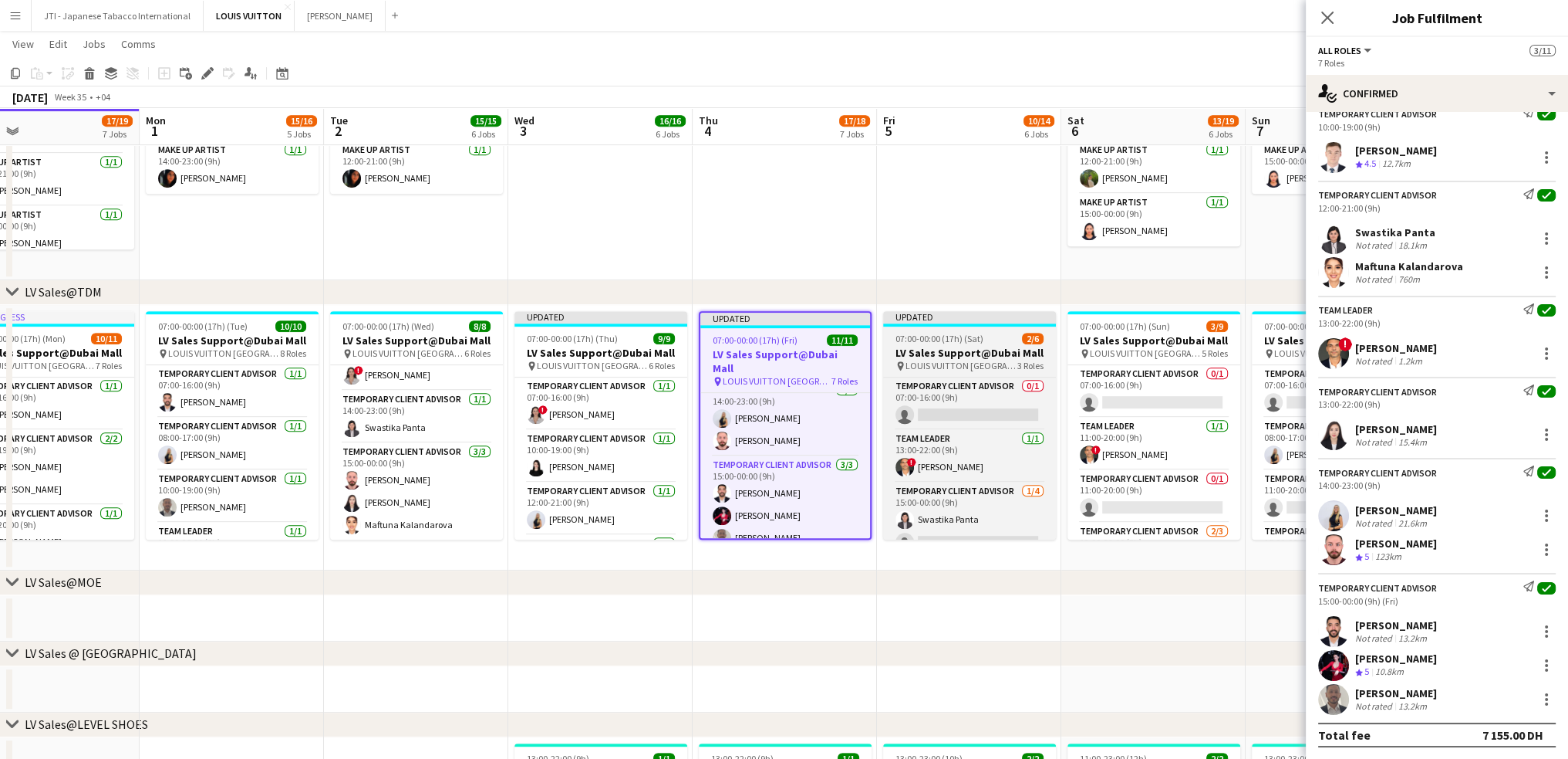
click at [968, 348] on h3 "LV Sales Support@Dubai Mall" at bounding box center [970, 353] width 173 height 14
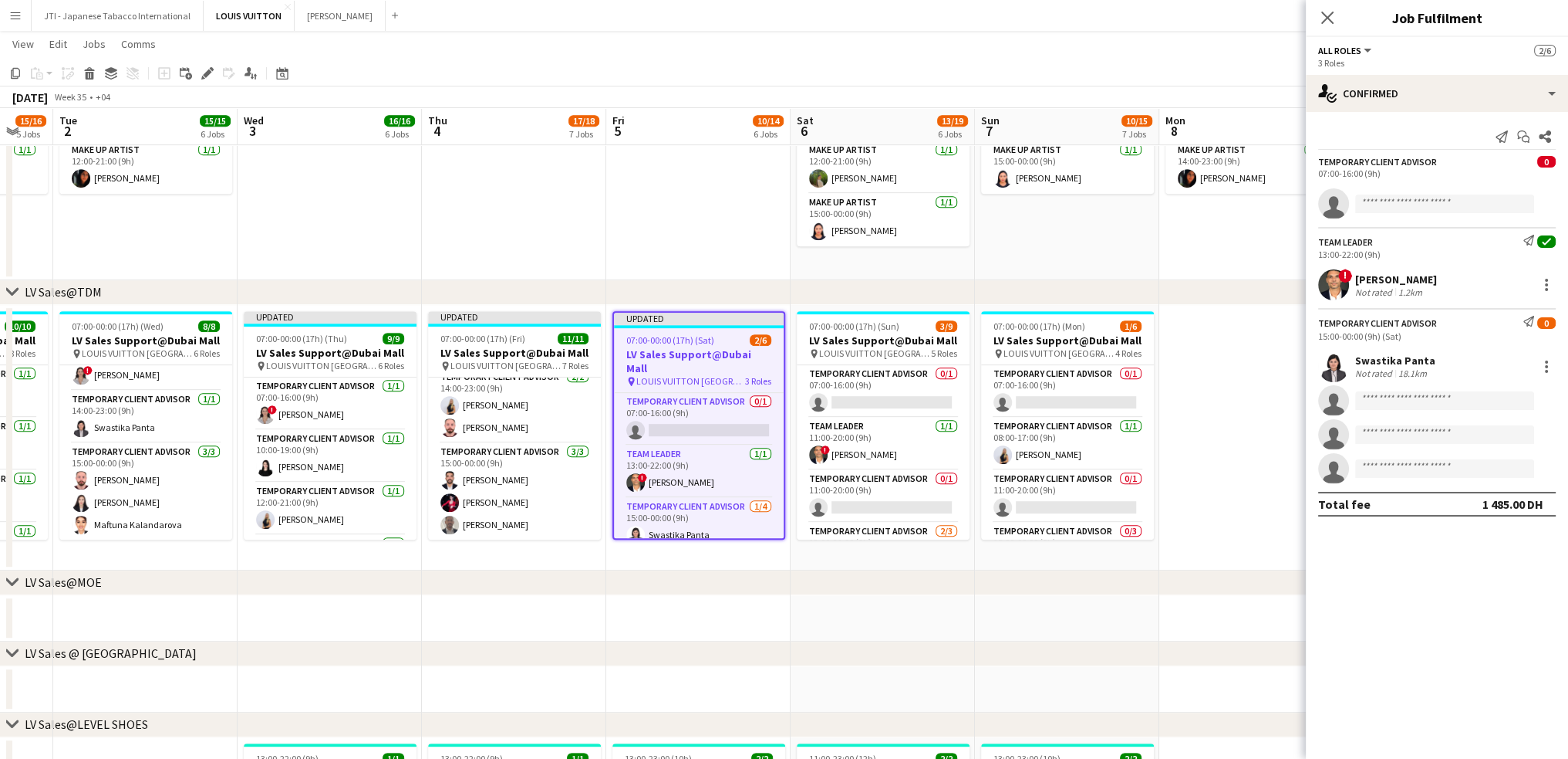
drag, startPoint x: 1162, startPoint y: 519, endPoint x: 843, endPoint y: 523, distance: 319.0
click at [844, 521] on app-calendar-viewport "Fri 29 22/24 9 Jobs Sat 30 18/19 8 Jobs Sun 31 17/19 7 Jobs Mon 1 15/16 5 Jobs …" at bounding box center [784, 515] width 1568 height 2762
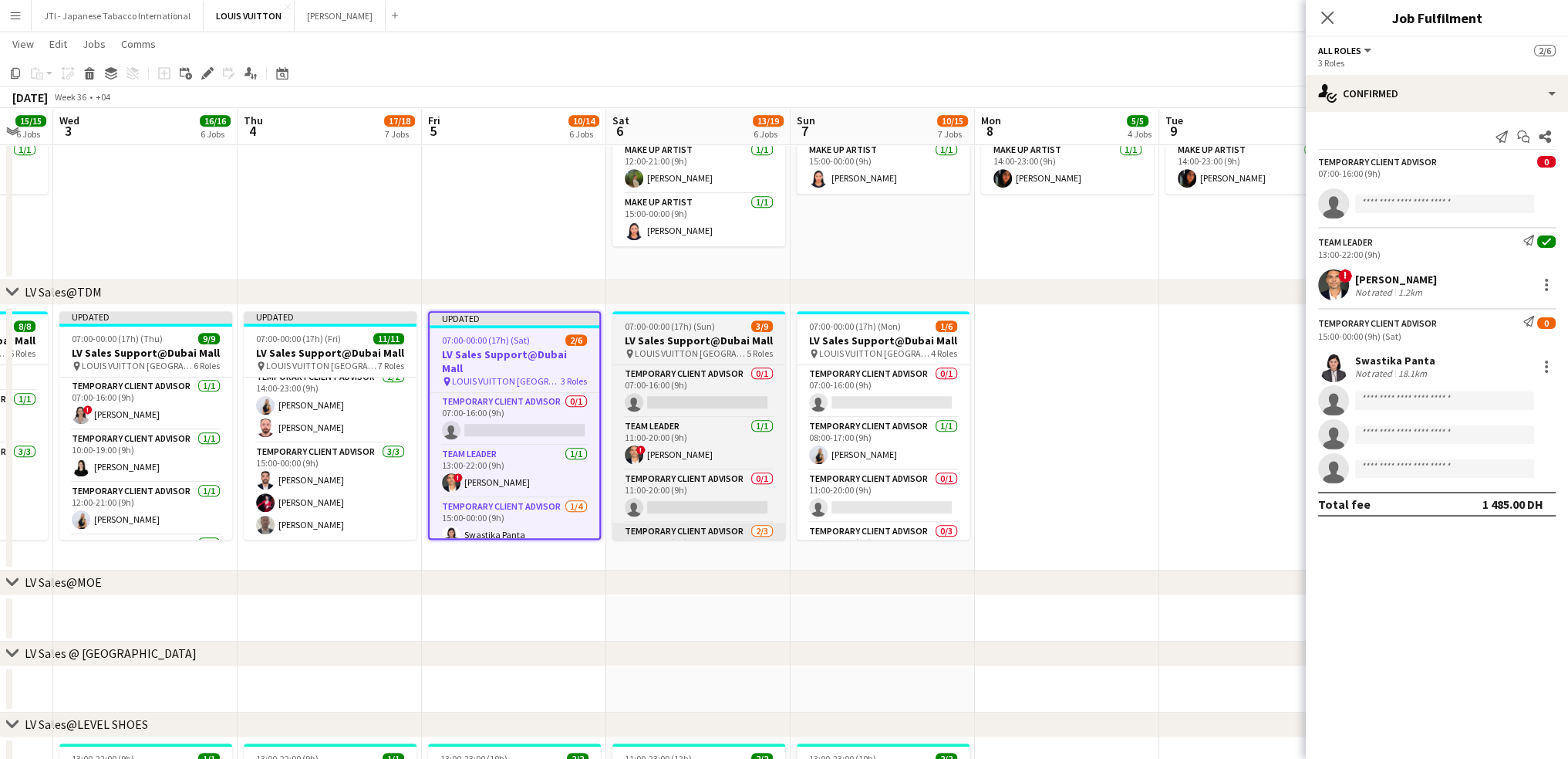
scroll to position [0, 547]
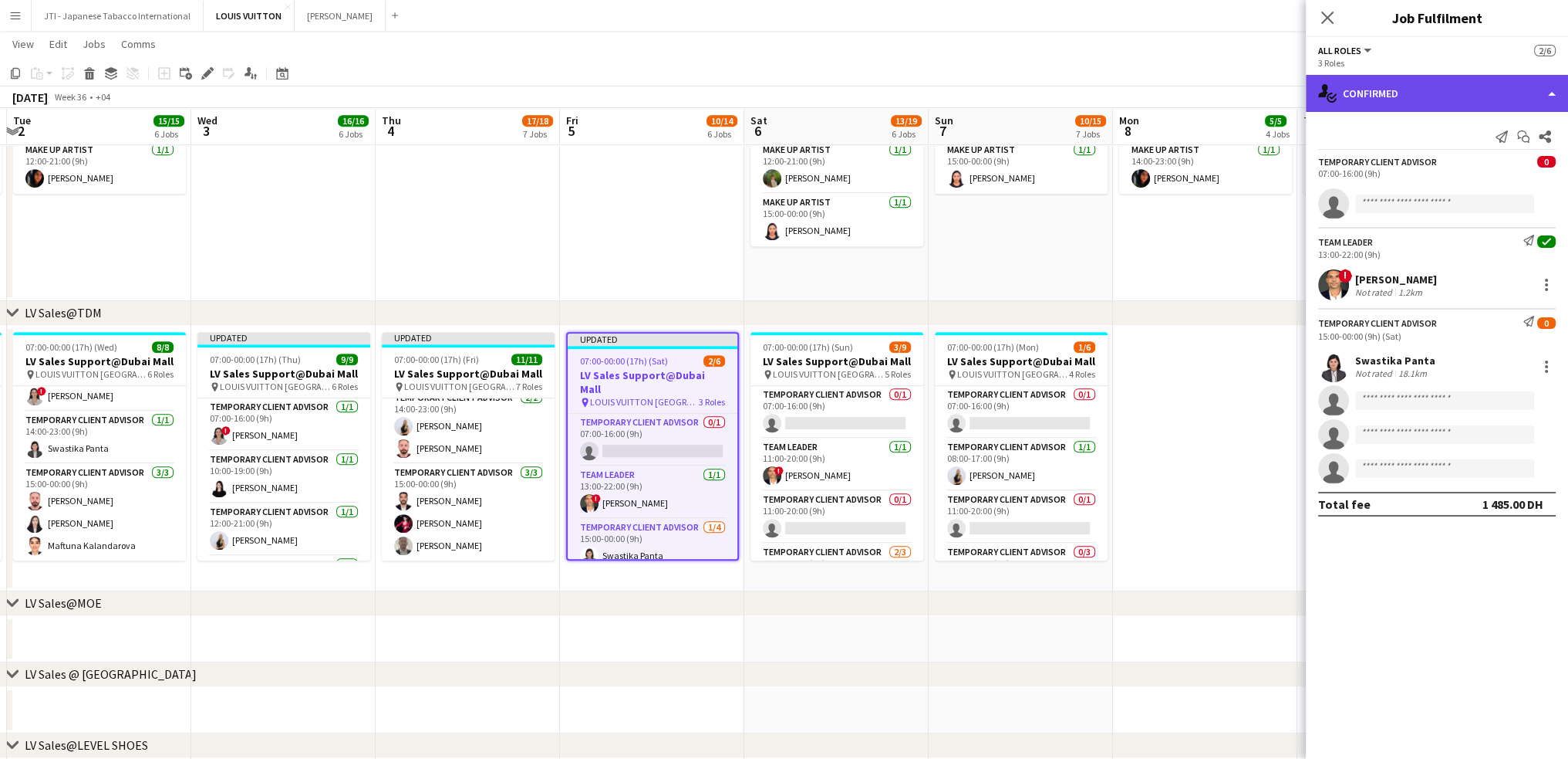
click at [1440, 99] on div "single-neutral-actions-check-2 Confirmed" at bounding box center [1437, 93] width 262 height 37
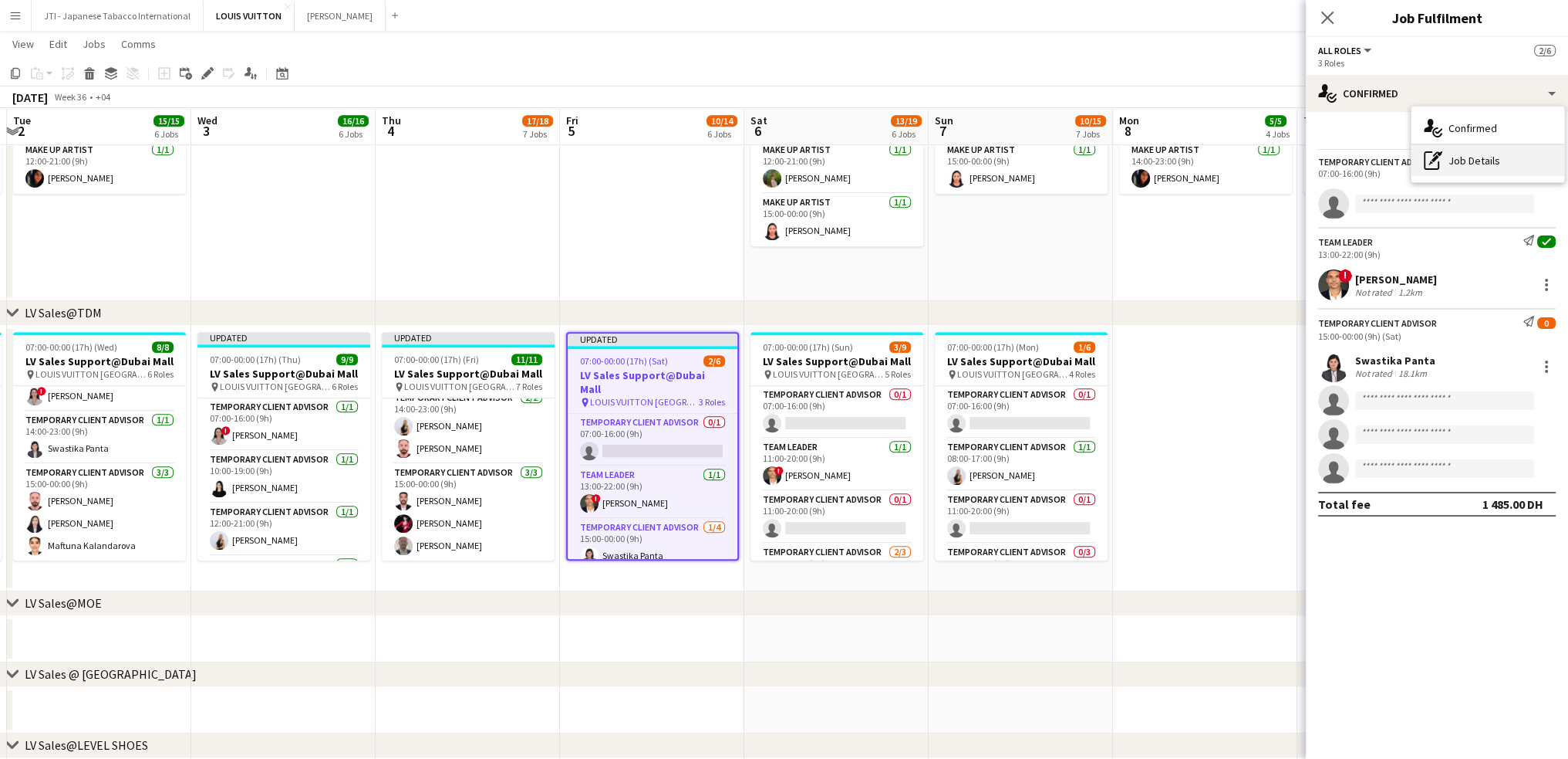
click at [1453, 164] on div "pen-write Job Details" at bounding box center [1487, 160] width 153 height 30
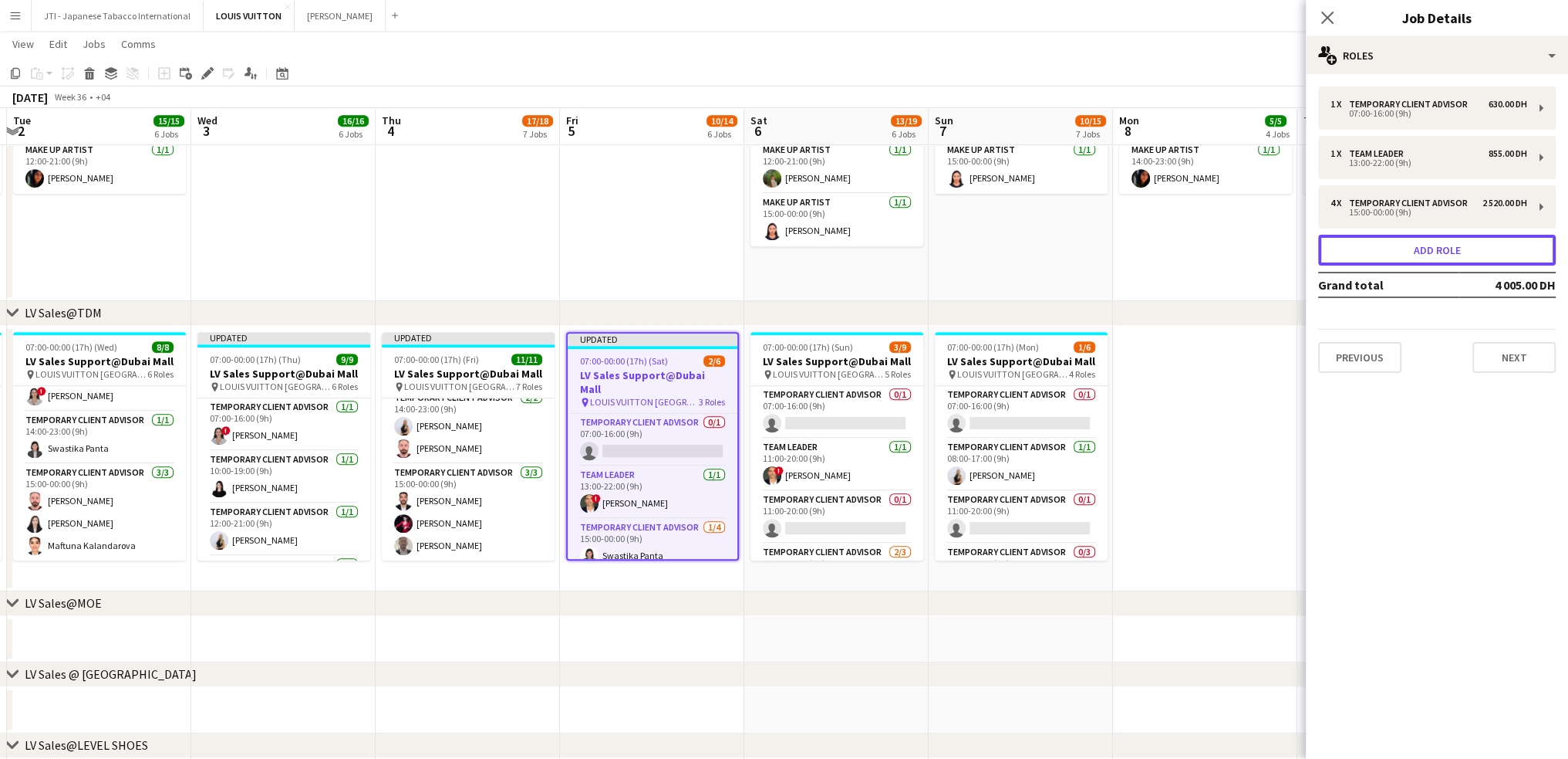
drag, startPoint x: 1416, startPoint y: 256, endPoint x: 1255, endPoint y: 239, distance: 161.9
click at [1416, 255] on button "Add role" at bounding box center [1437, 250] width 238 height 30
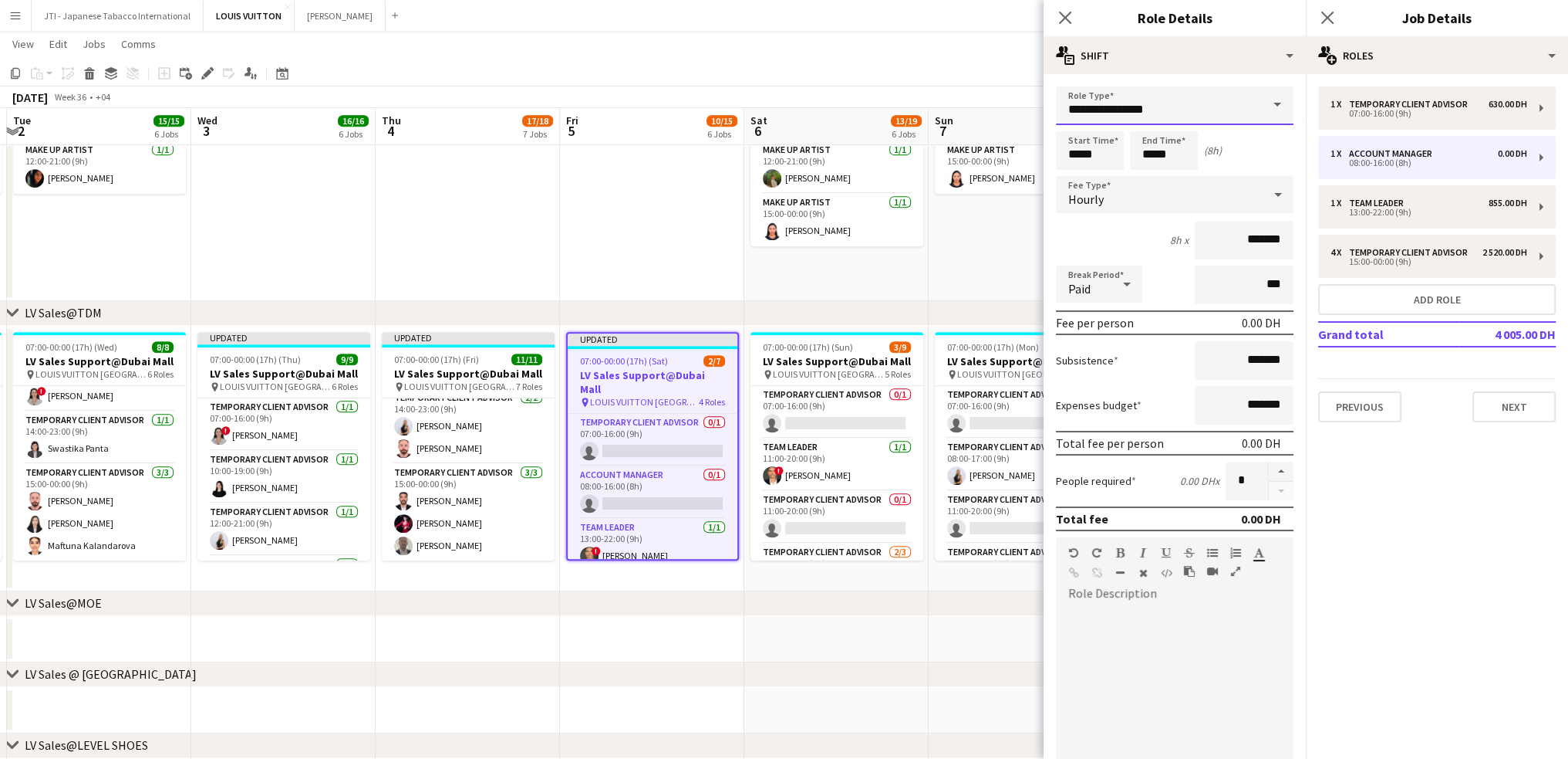
drag, startPoint x: 1150, startPoint y: 110, endPoint x: 664, endPoint y: 48, distance: 489.9
click at [674, 54] on body "Menu Boards Boards Boards All jobs Status Workforce Workforce My Workforce Recr…" at bounding box center [784, 508] width 1568 height 2870
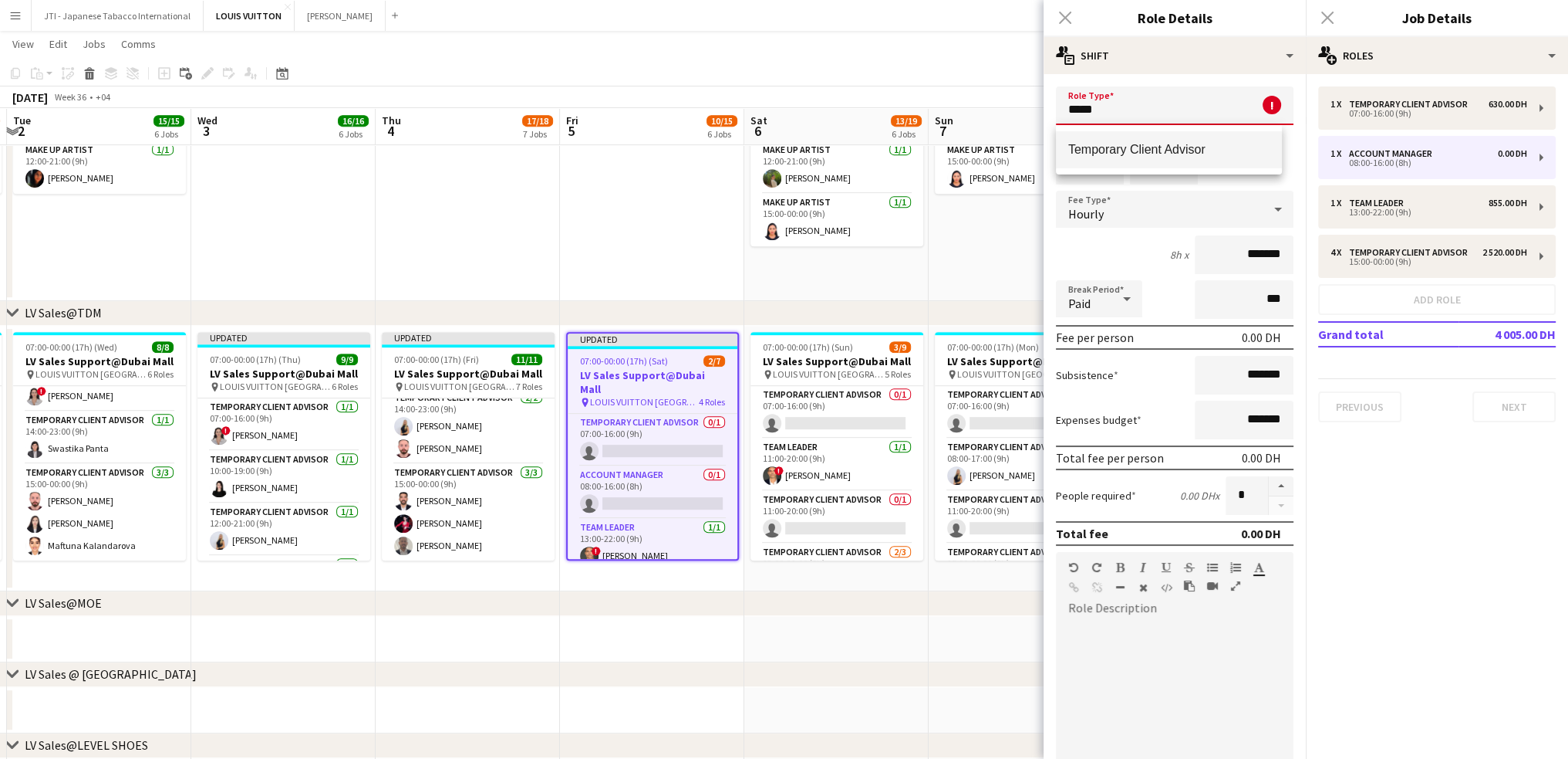
click at [1113, 149] on span "Temporary Client Advisor" at bounding box center [1169, 149] width 201 height 14
type input "**********"
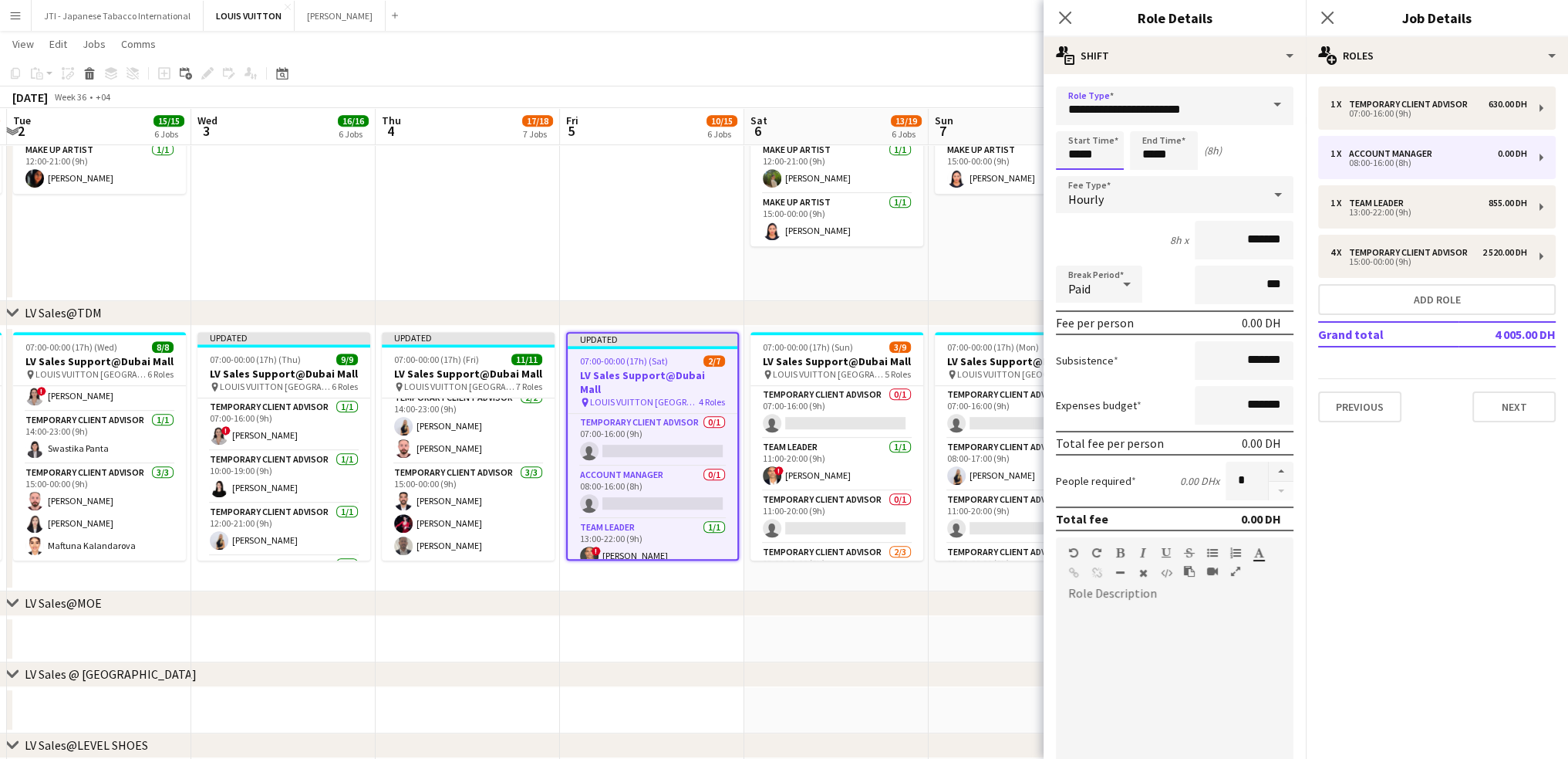
drag, startPoint x: 1074, startPoint y: 150, endPoint x: 1074, endPoint y: 141, distance: 9.0
click at [1074, 150] on input "*****" at bounding box center [1090, 150] width 68 height 38
click at [1079, 126] on div at bounding box center [1074, 123] width 30 height 15
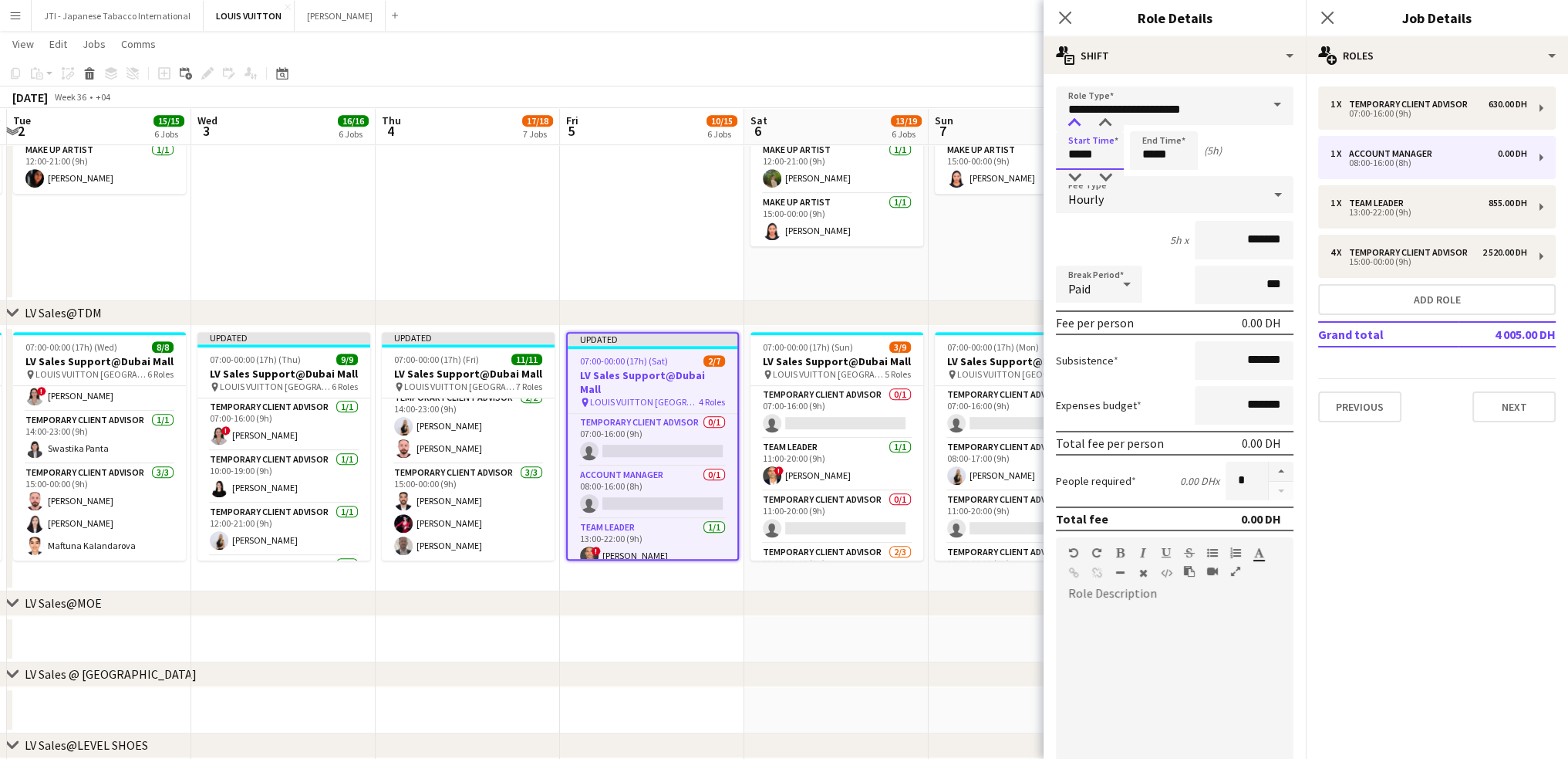
type input "*****"
click at [1079, 126] on div at bounding box center [1074, 123] width 30 height 15
click at [1144, 158] on input "*****" at bounding box center [1165, 150] width 68 height 38
click at [1154, 121] on div at bounding box center [1148, 123] width 30 height 15
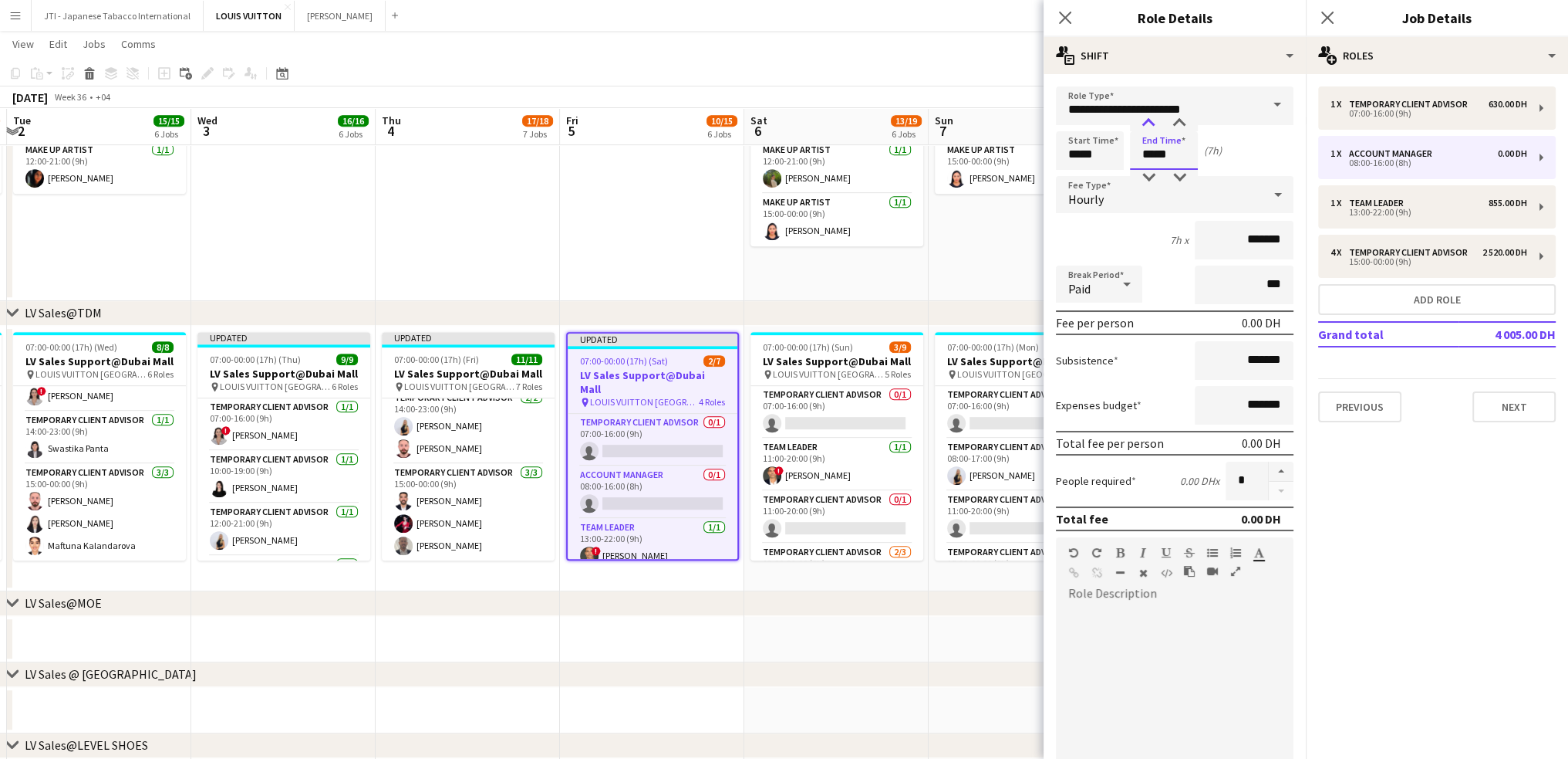
click at [1154, 121] on div at bounding box center [1148, 123] width 30 height 15
click at [1153, 121] on div at bounding box center [1148, 123] width 30 height 15
type input "*****"
click at [1153, 121] on div at bounding box center [1148, 123] width 30 height 15
click at [1201, 286] on input "***" at bounding box center [1244, 285] width 98 height 38
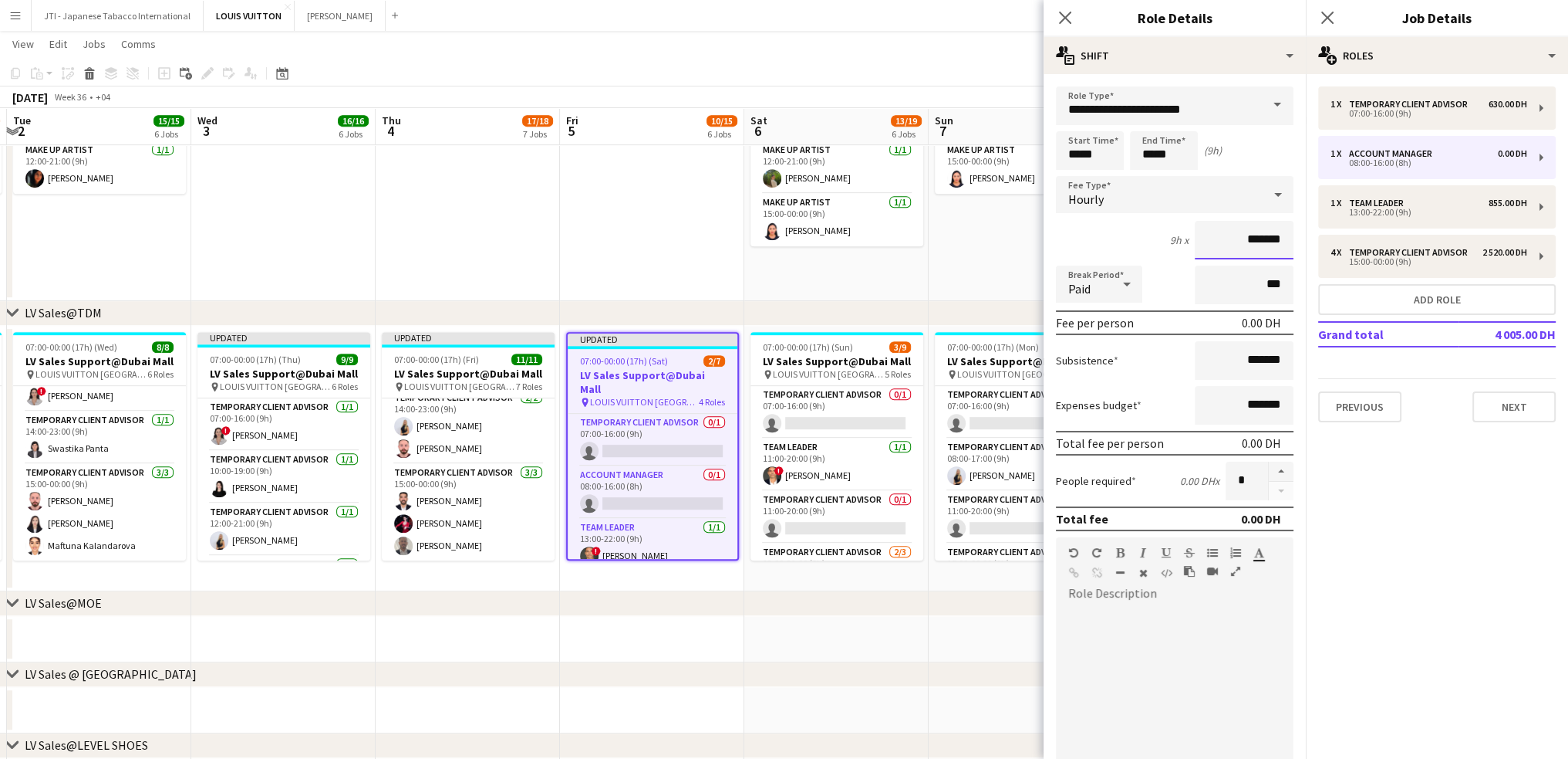
click at [1222, 243] on input "*******" at bounding box center [1244, 240] width 98 height 38
type input "********"
click at [1072, 20] on app-icon "Close pop-in" at bounding box center [1065, 18] width 22 height 22
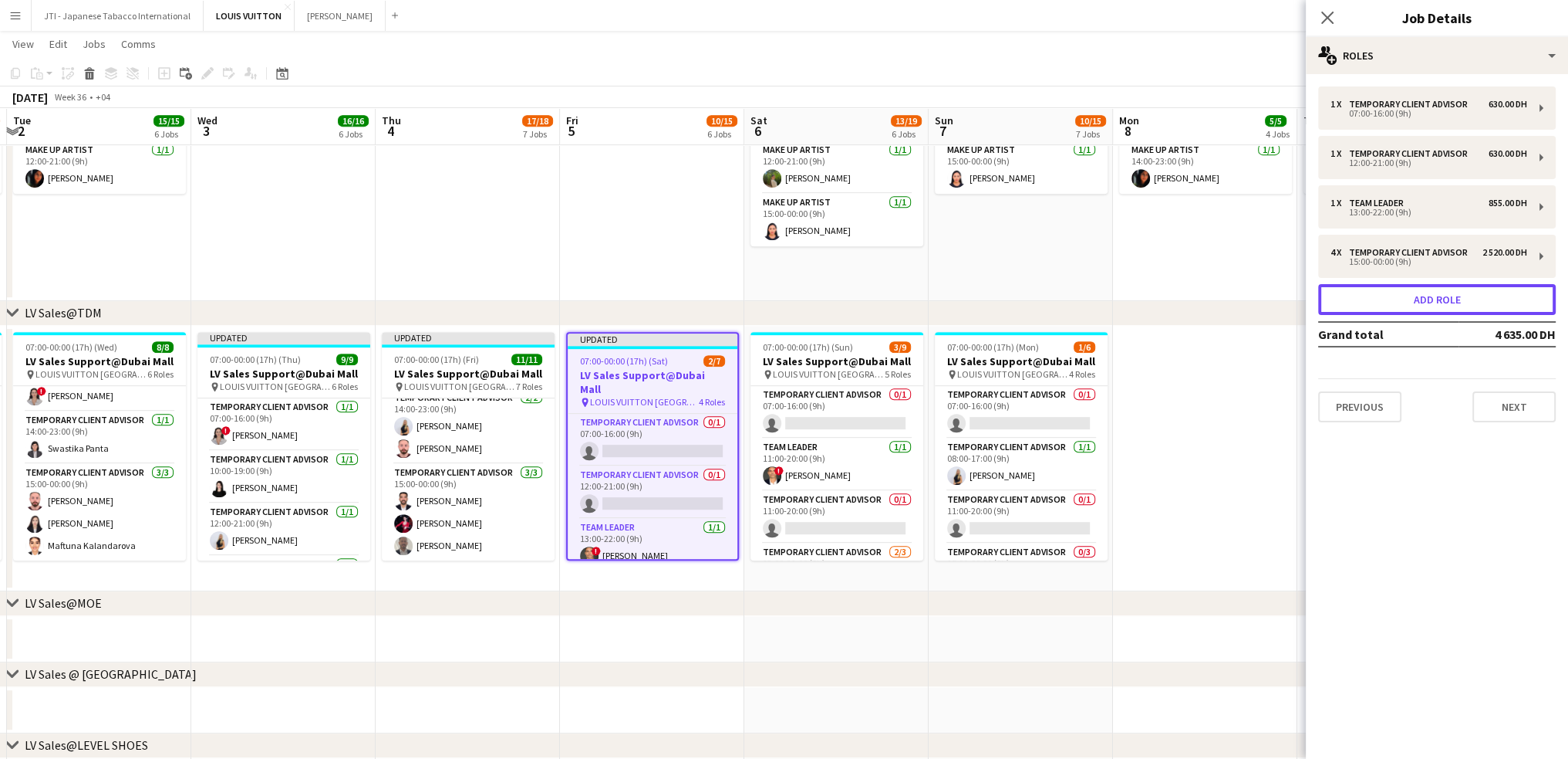
drag, startPoint x: 1416, startPoint y: 306, endPoint x: 1257, endPoint y: 276, distance: 161.8
click at [1416, 306] on button "Add role" at bounding box center [1437, 299] width 238 height 30
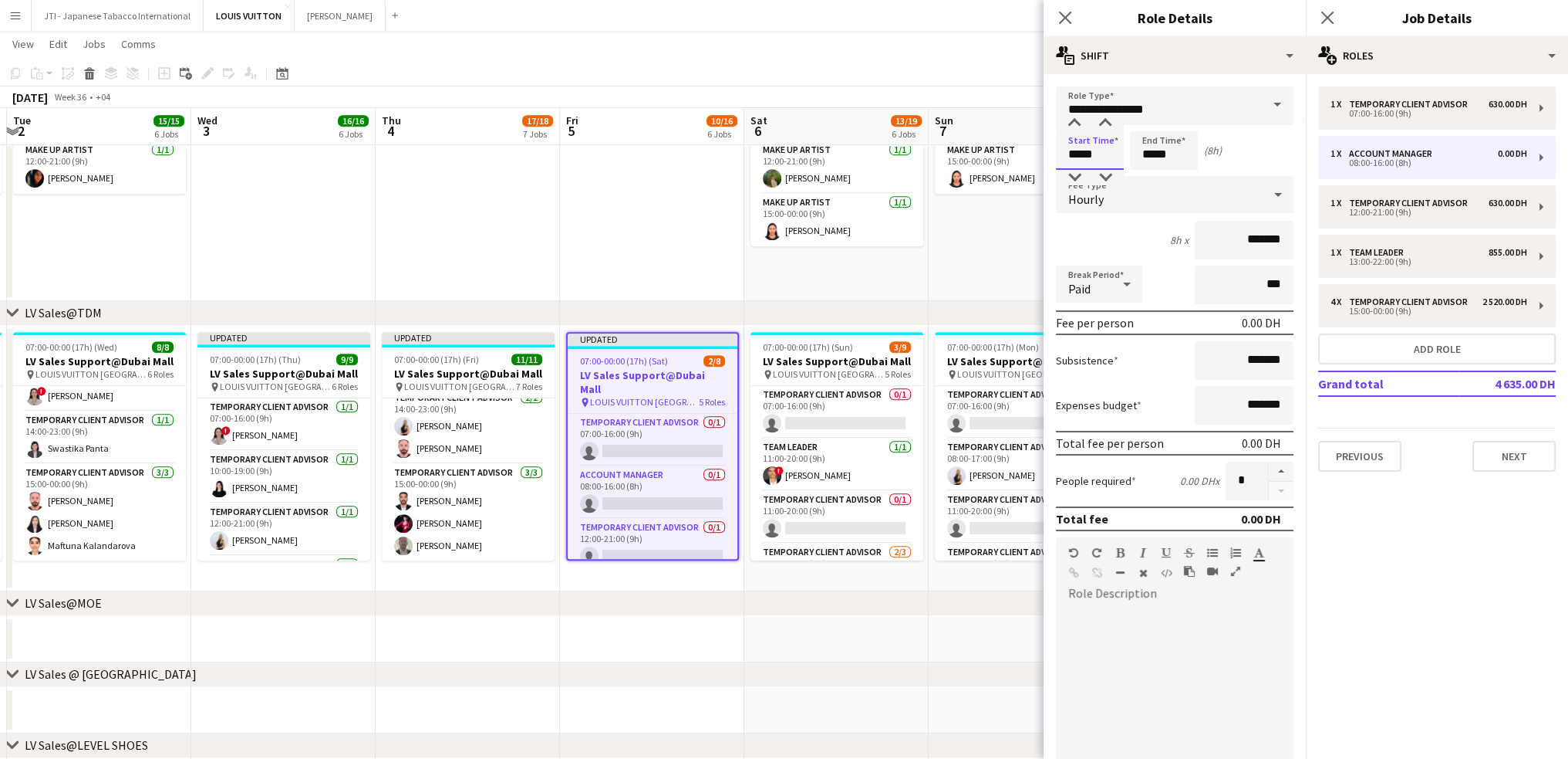
click at [1080, 155] on input "*****" at bounding box center [1090, 150] width 68 height 38
click at [1080, 121] on div at bounding box center [1074, 123] width 30 height 15
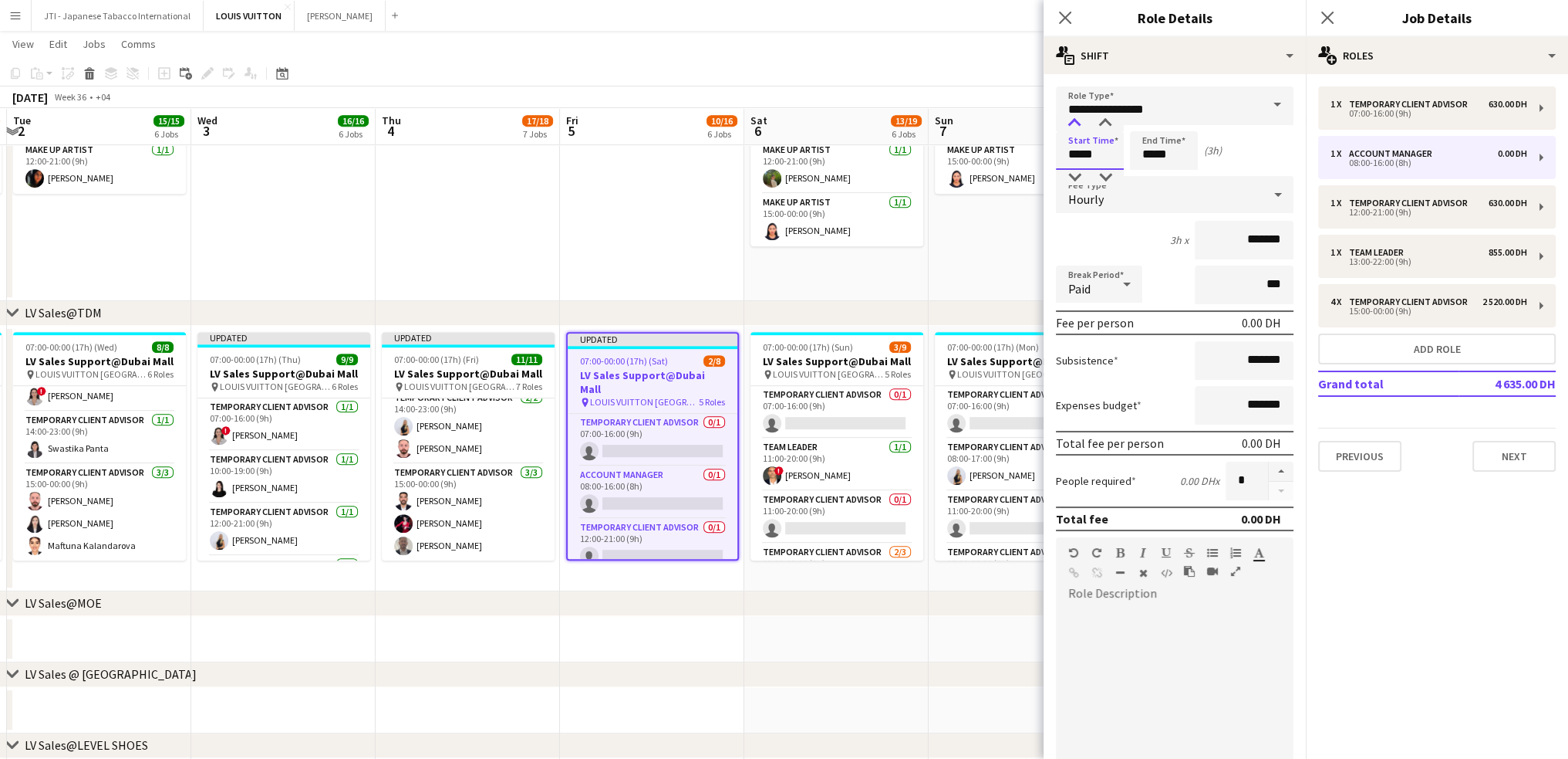
click at [1080, 121] on div at bounding box center [1074, 123] width 30 height 15
type input "*****"
click at [1080, 121] on div at bounding box center [1074, 123] width 30 height 15
drag, startPoint x: 1136, startPoint y: 156, endPoint x: 1141, endPoint y: 138, distance: 18.7
click at [1137, 154] on input "*****" at bounding box center [1165, 150] width 68 height 38
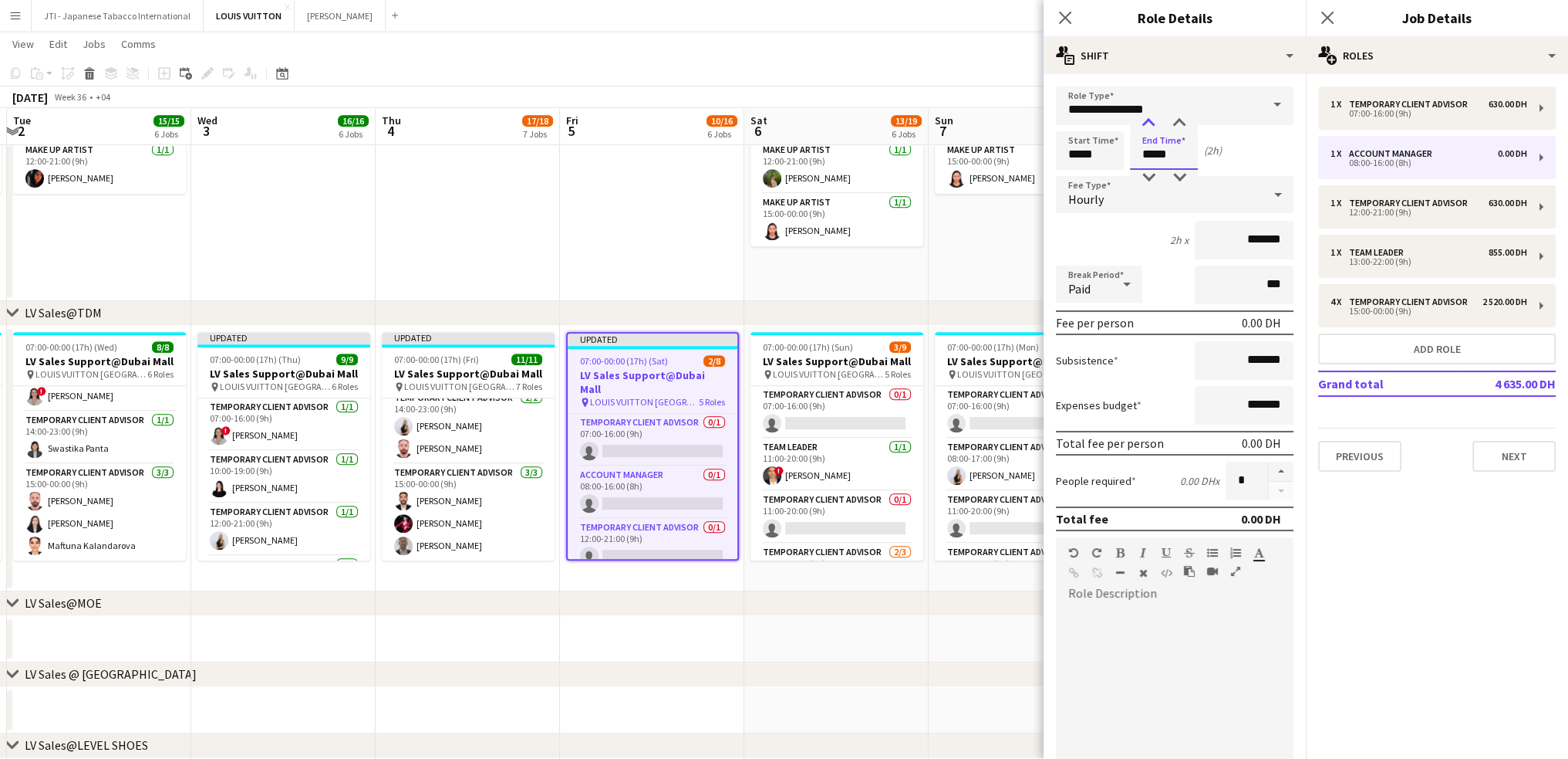
click at [1148, 124] on div at bounding box center [1148, 123] width 30 height 15
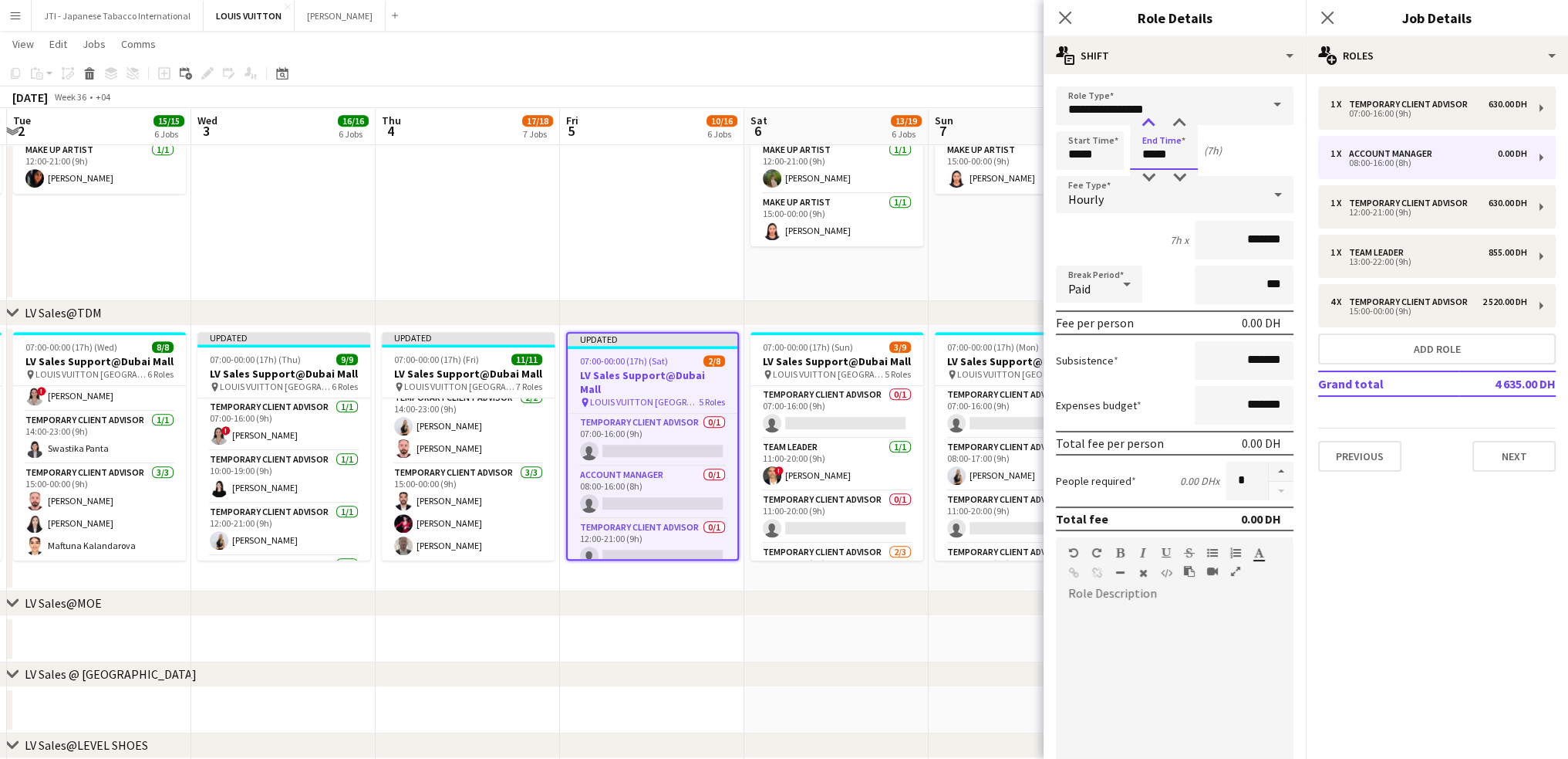
click at [1148, 124] on div at bounding box center [1148, 123] width 30 height 15
type input "*****"
click at [1148, 124] on div at bounding box center [1148, 123] width 30 height 15
drag, startPoint x: 1124, startPoint y: 109, endPoint x: 781, endPoint y: 109, distance: 343.0
click at [800, 109] on body "Menu Boards Boards Boards All jobs Status Workforce Workforce My Workforce Recr…" at bounding box center [784, 508] width 1568 height 2870
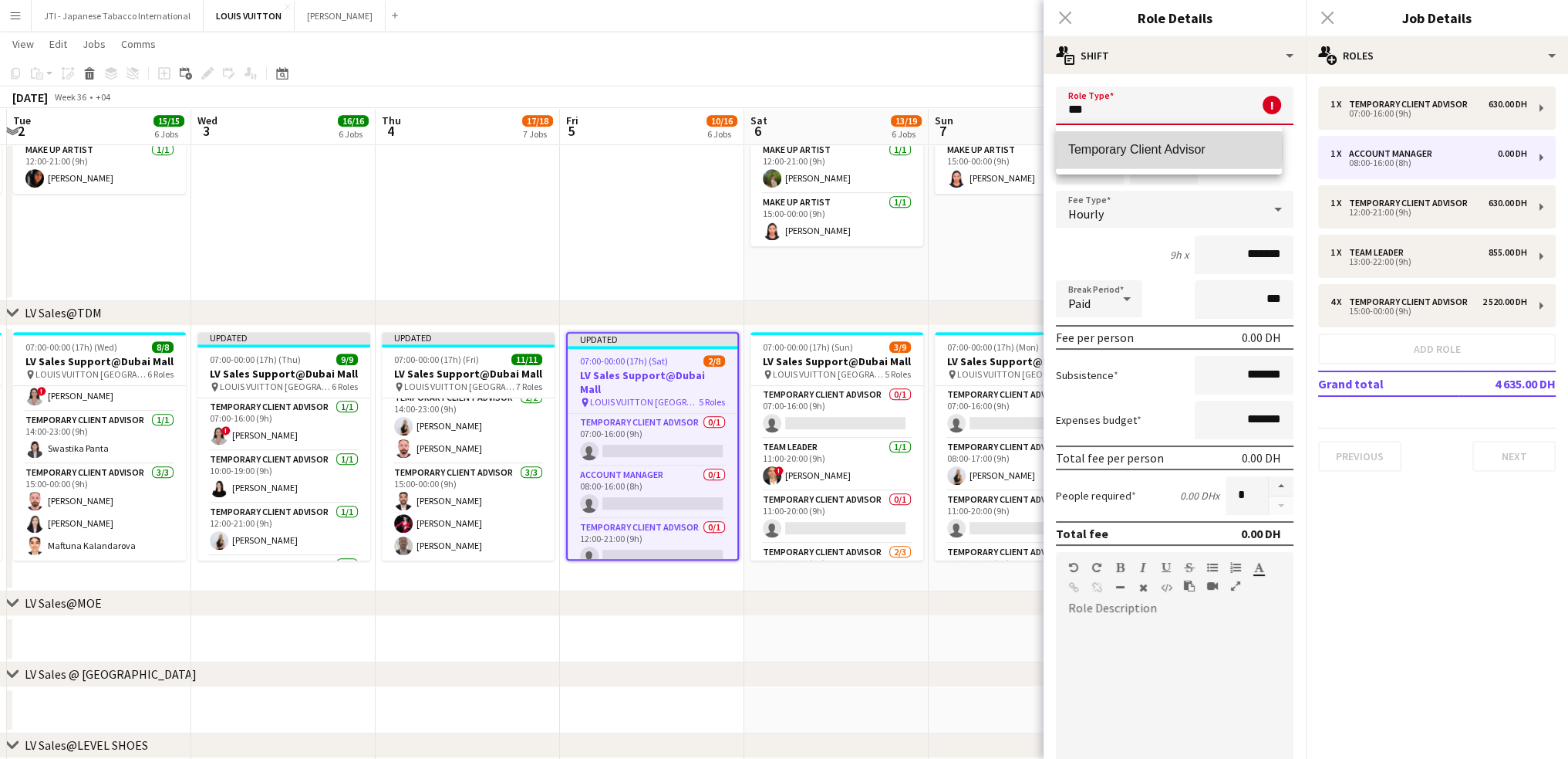
drag, startPoint x: 1117, startPoint y: 149, endPoint x: 1265, endPoint y: 274, distance: 193.7
click at [1117, 150] on span "Temporary Client Advisor" at bounding box center [1169, 149] width 201 height 14
type input "**********"
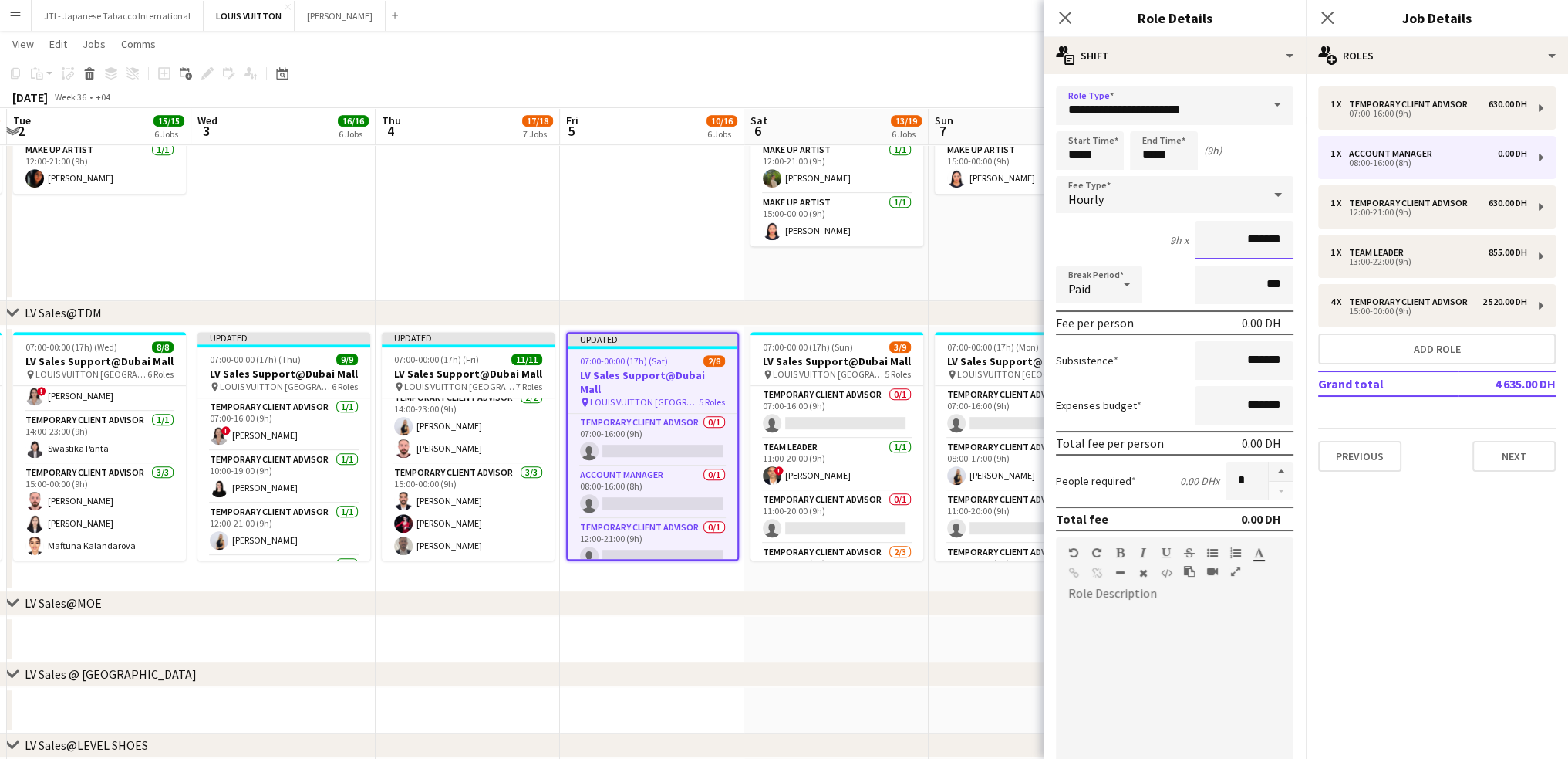
click at [1219, 243] on input "*******" at bounding box center [1244, 240] width 98 height 38
type input "********"
click at [1069, 18] on icon "Close pop-in" at bounding box center [1064, 17] width 14 height 14
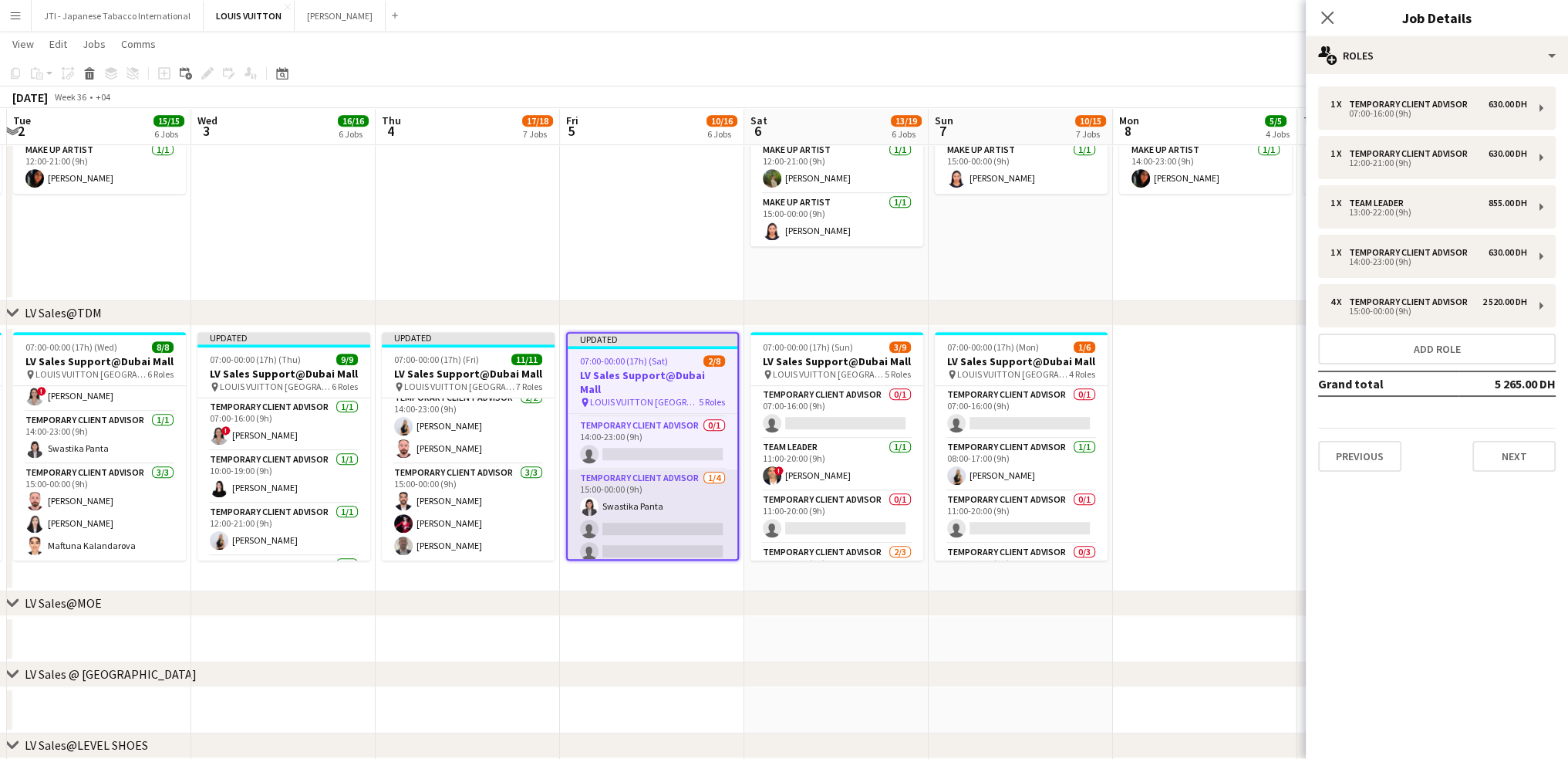
scroll to position [0, 0]
click at [637, 431] on app-card-role "Temporary Client Advisor 0/1 07:00-16:00 (9h) single-neutral-actions" at bounding box center [653, 439] width 170 height 53
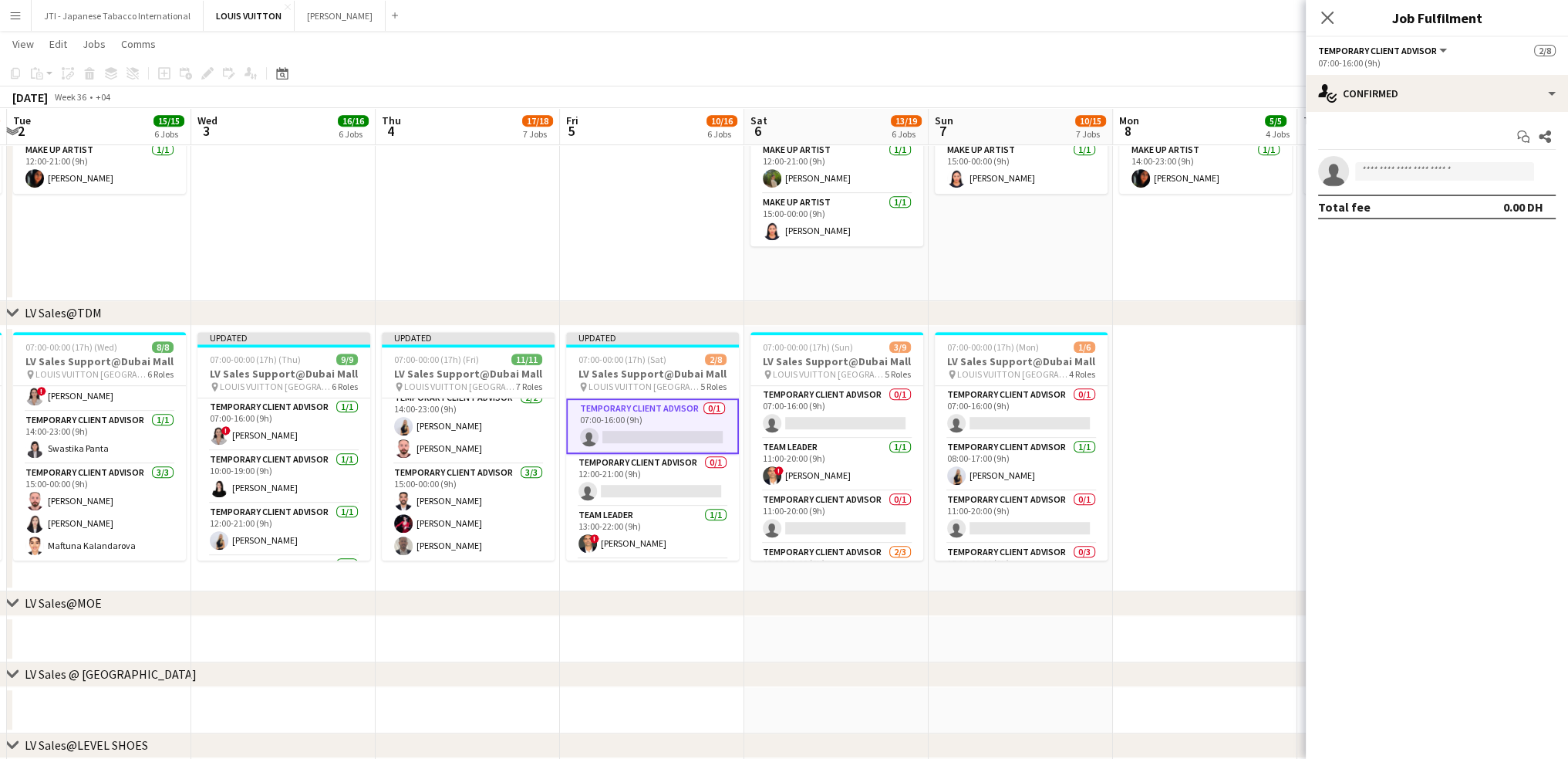
click at [1425, 184] on app-invite-slot "single-neutral-actions" at bounding box center [1437, 171] width 262 height 30
click at [1427, 172] on input at bounding box center [1445, 171] width 179 height 19
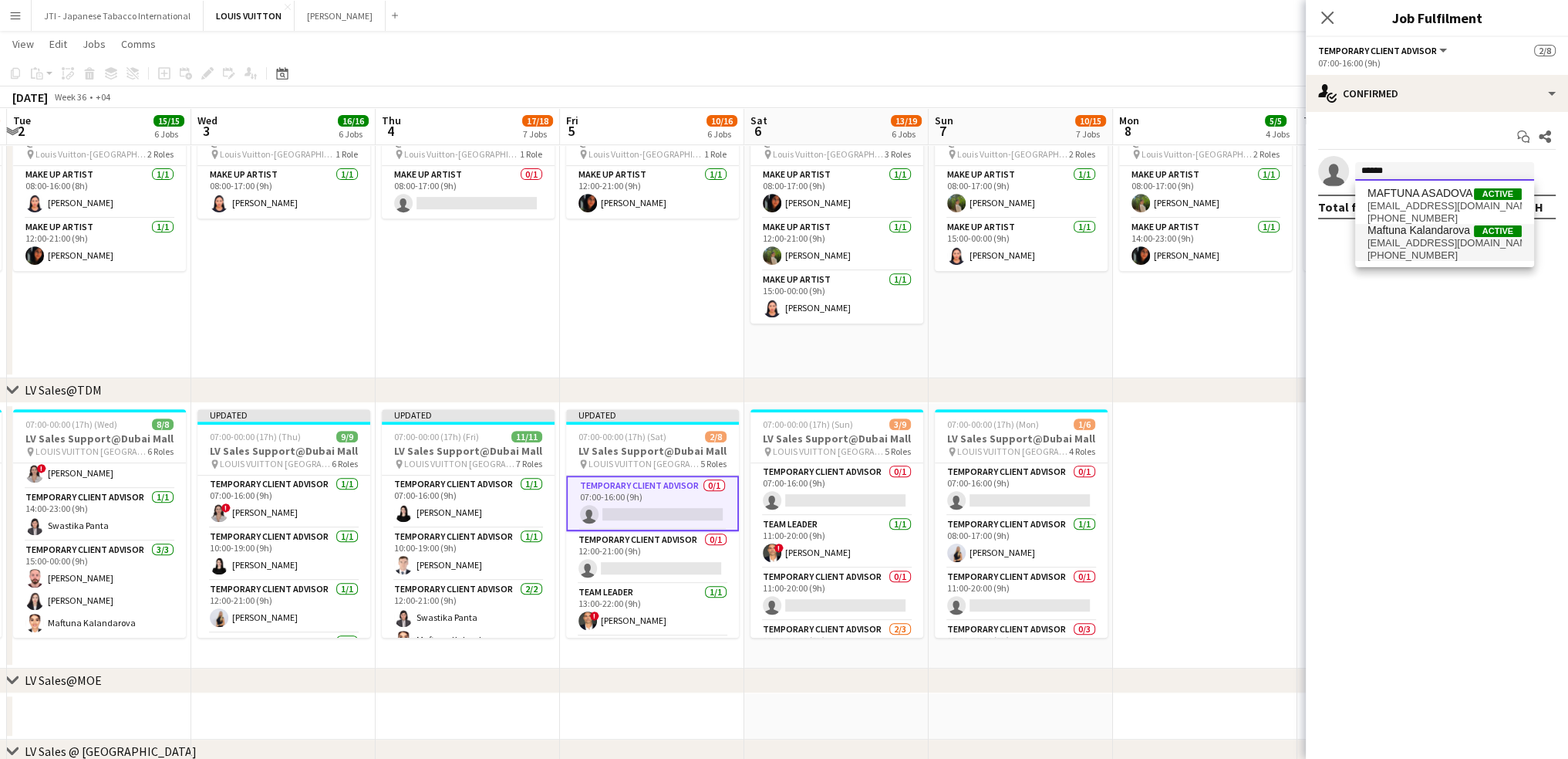
type input "******"
click at [1449, 234] on span "Maftuna Kalandarova" at bounding box center [1419, 230] width 103 height 13
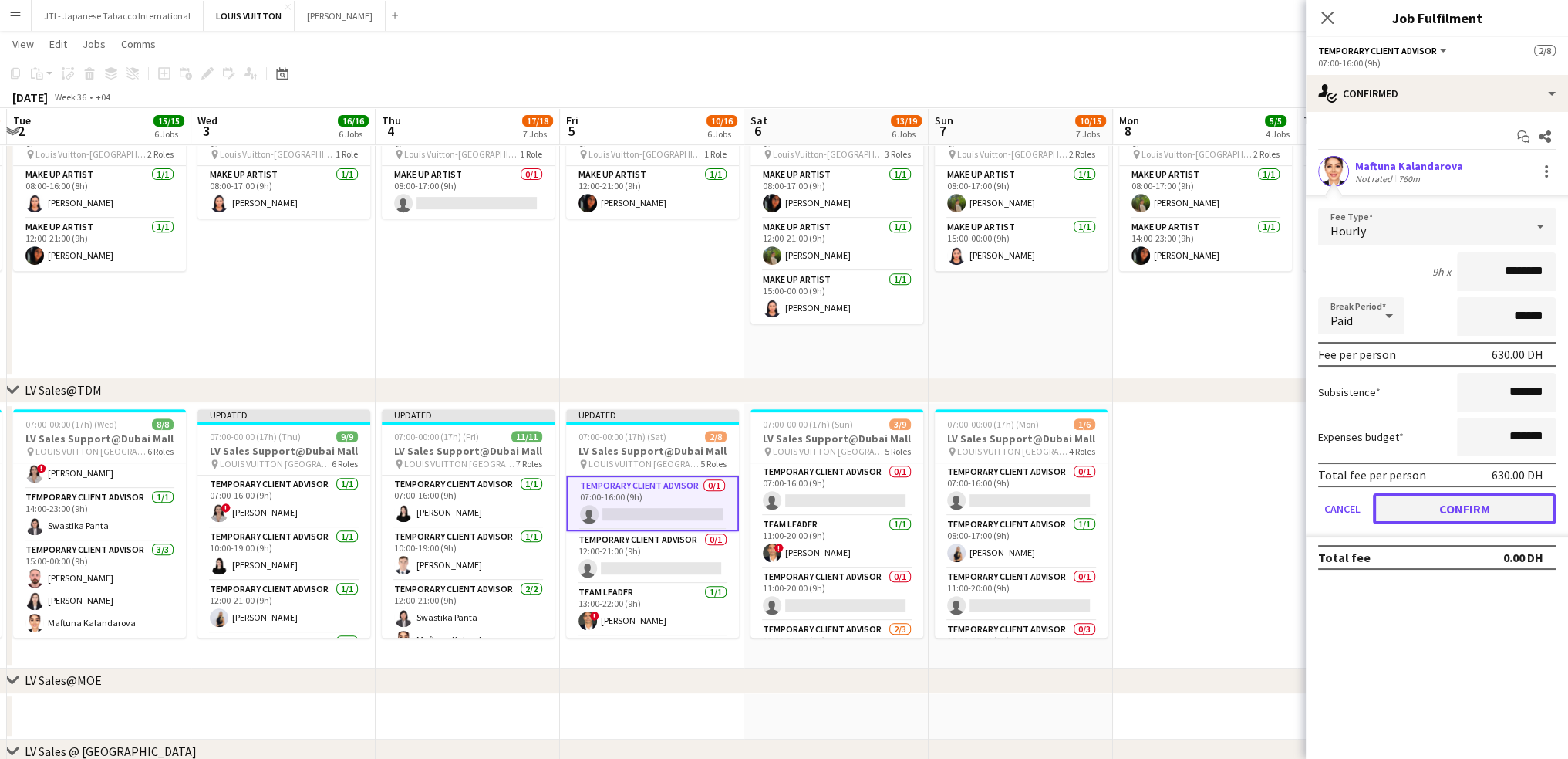
click at [1438, 502] on button "Confirm" at bounding box center [1464, 508] width 182 height 30
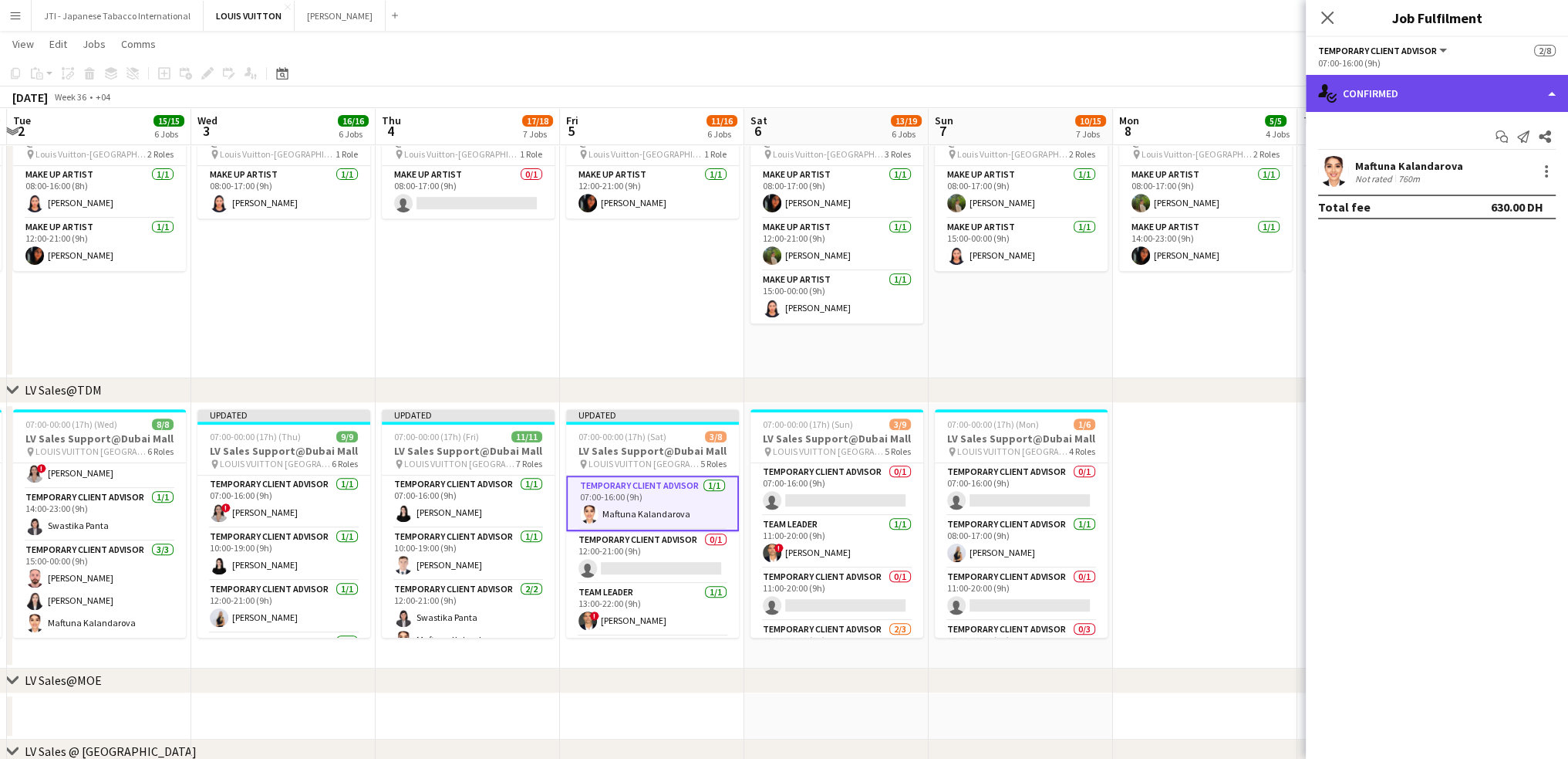
click at [1477, 95] on div "single-neutral-actions-check-2 Confirmed" at bounding box center [1437, 93] width 262 height 37
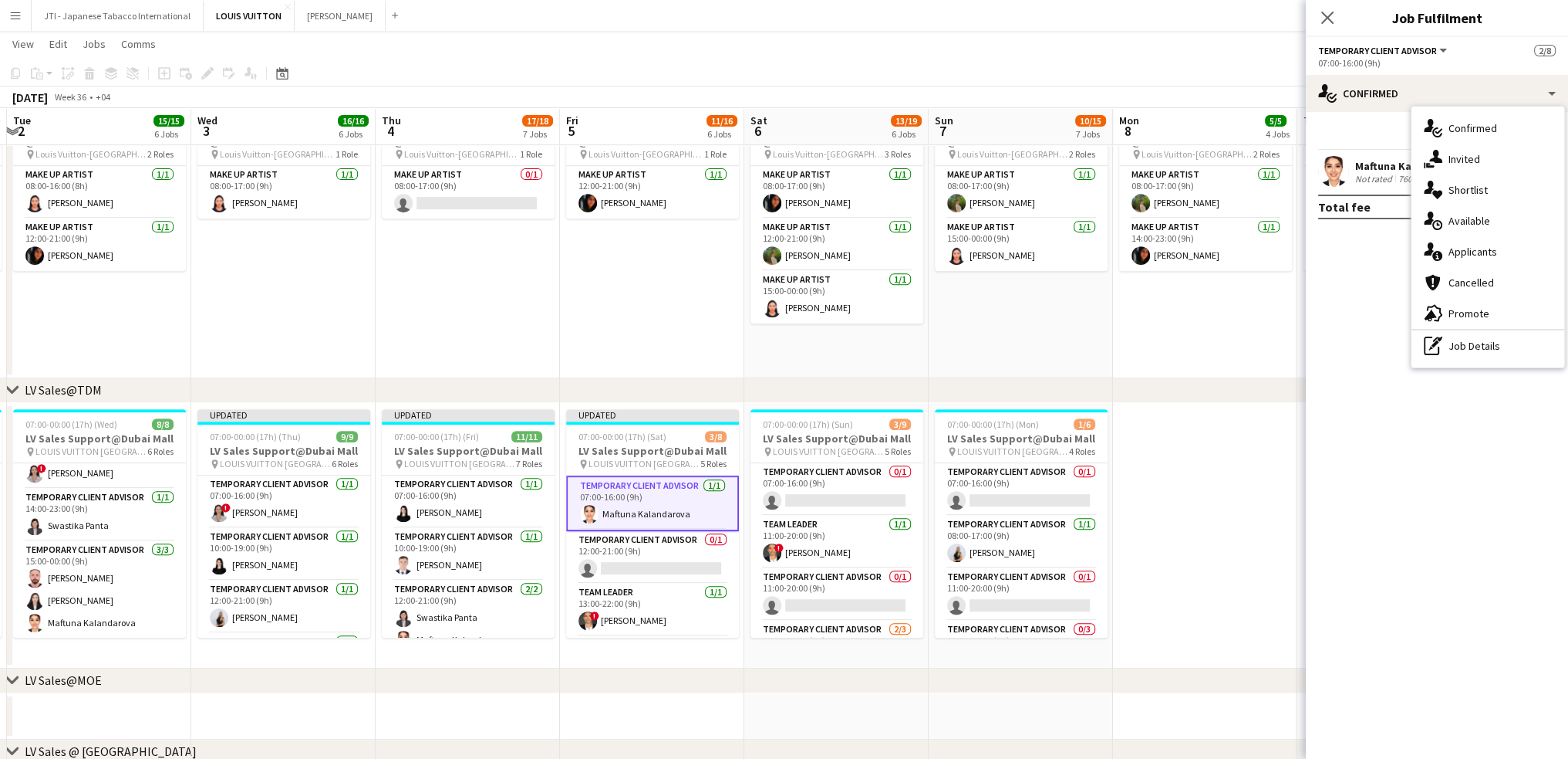
click at [682, 453] on h3 "LV Sales Support@Dubai Mall" at bounding box center [652, 451] width 173 height 14
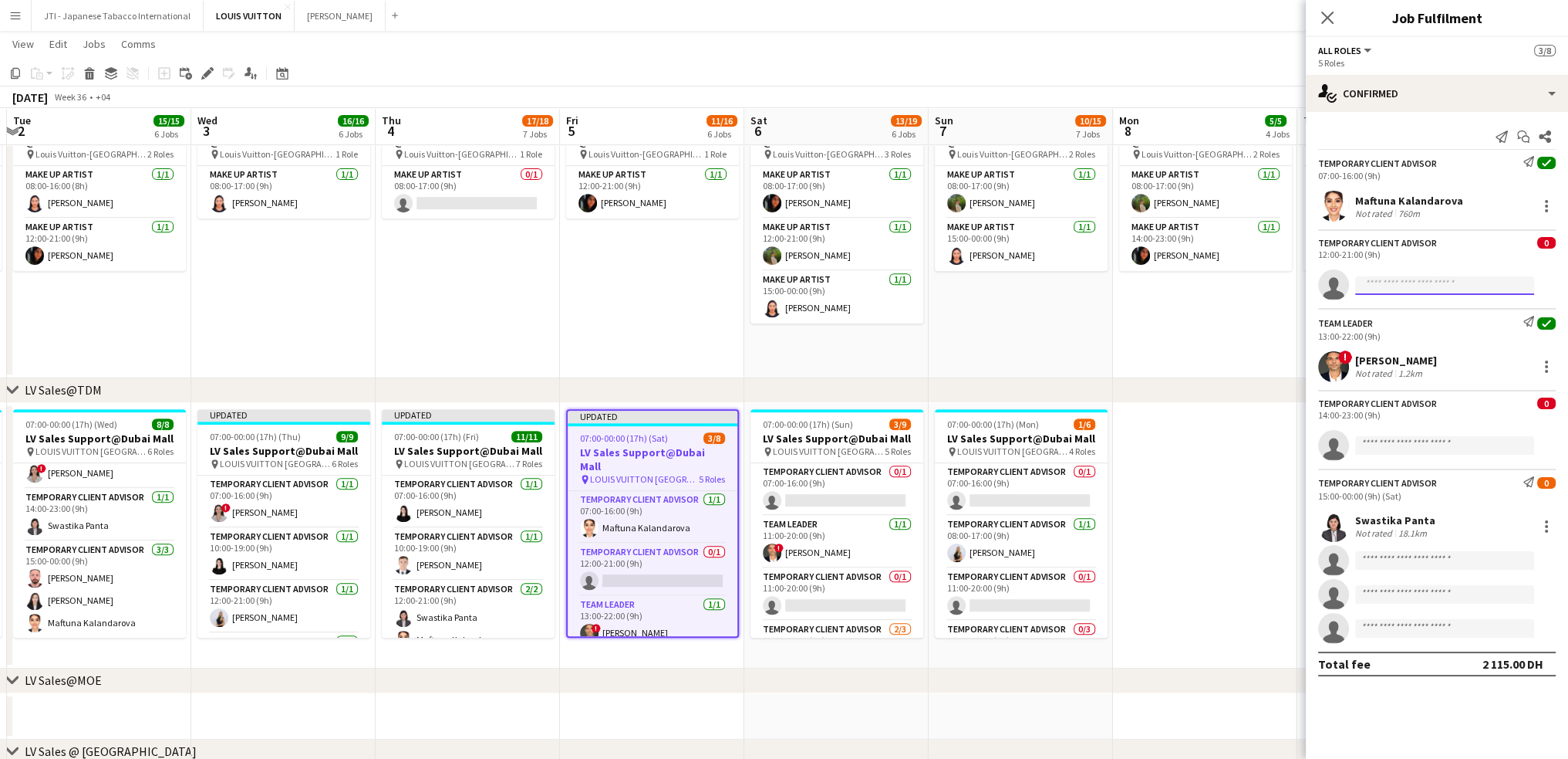
click at [1411, 287] on input at bounding box center [1445, 286] width 179 height 19
click at [1413, 288] on input at bounding box center [1445, 286] width 179 height 19
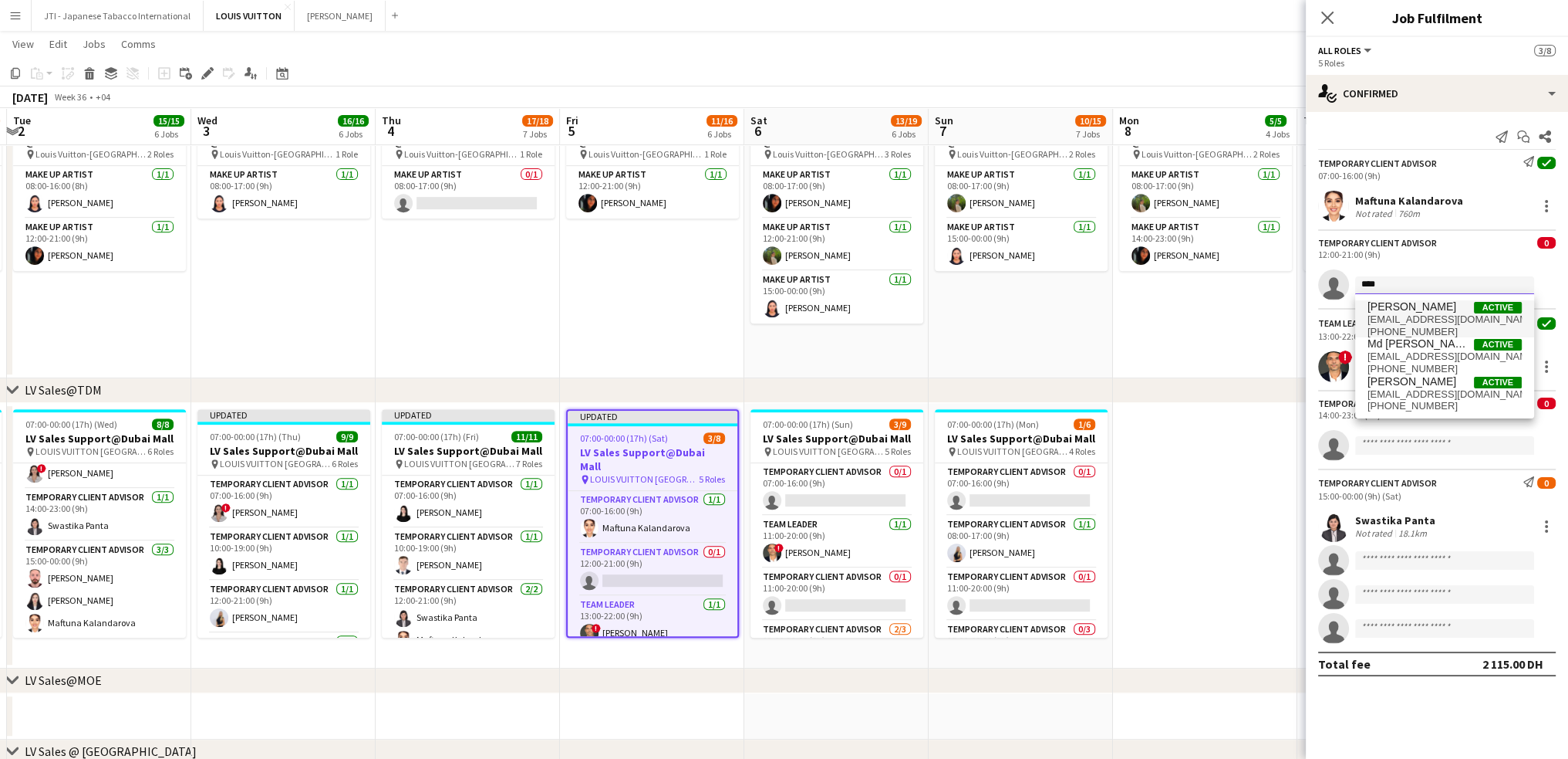
type input "***"
click at [1411, 311] on span "Kai Deng" at bounding box center [1411, 307] width 89 height 13
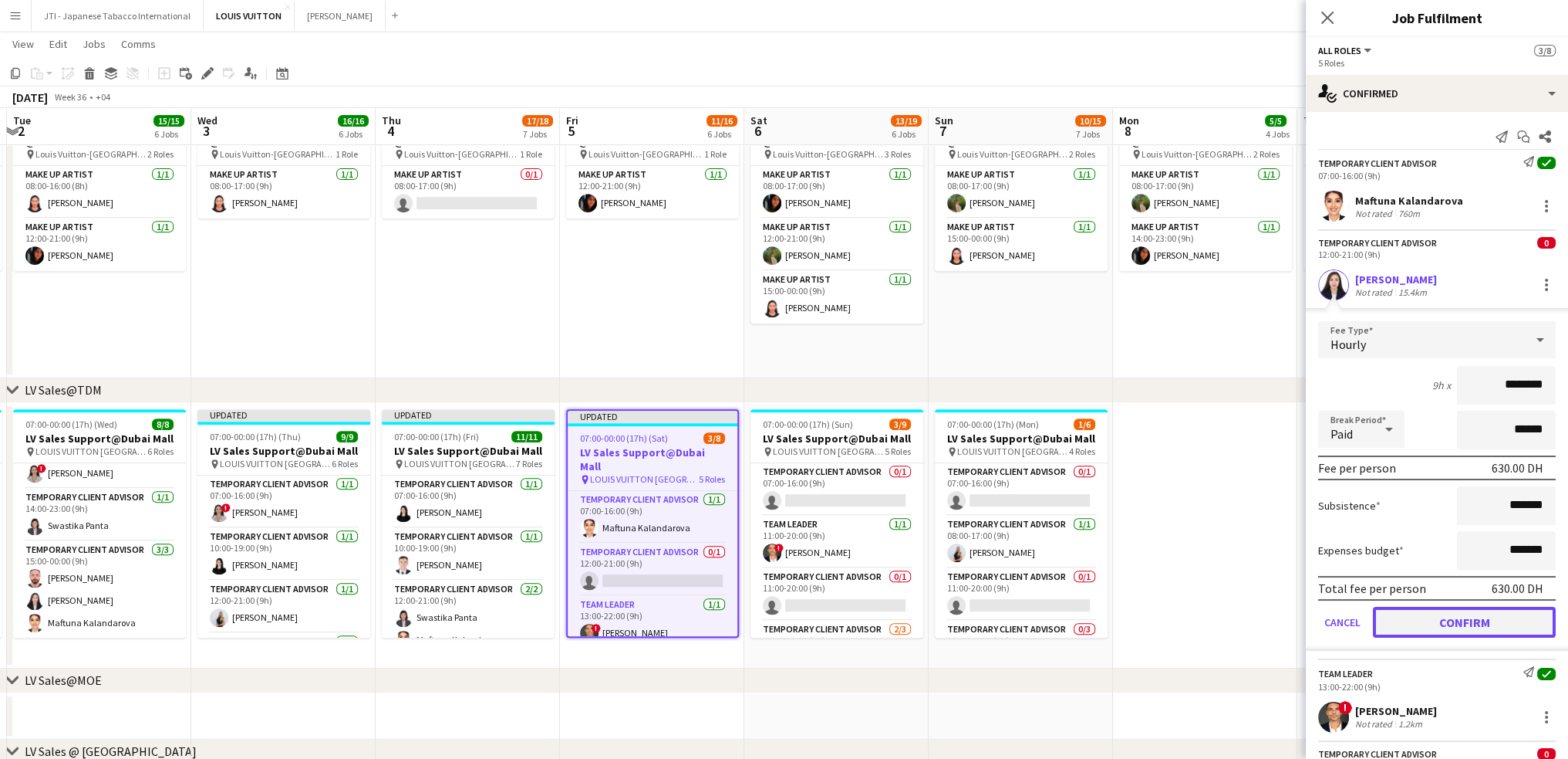
click at [1454, 611] on button "Confirm" at bounding box center [1464, 622] width 182 height 30
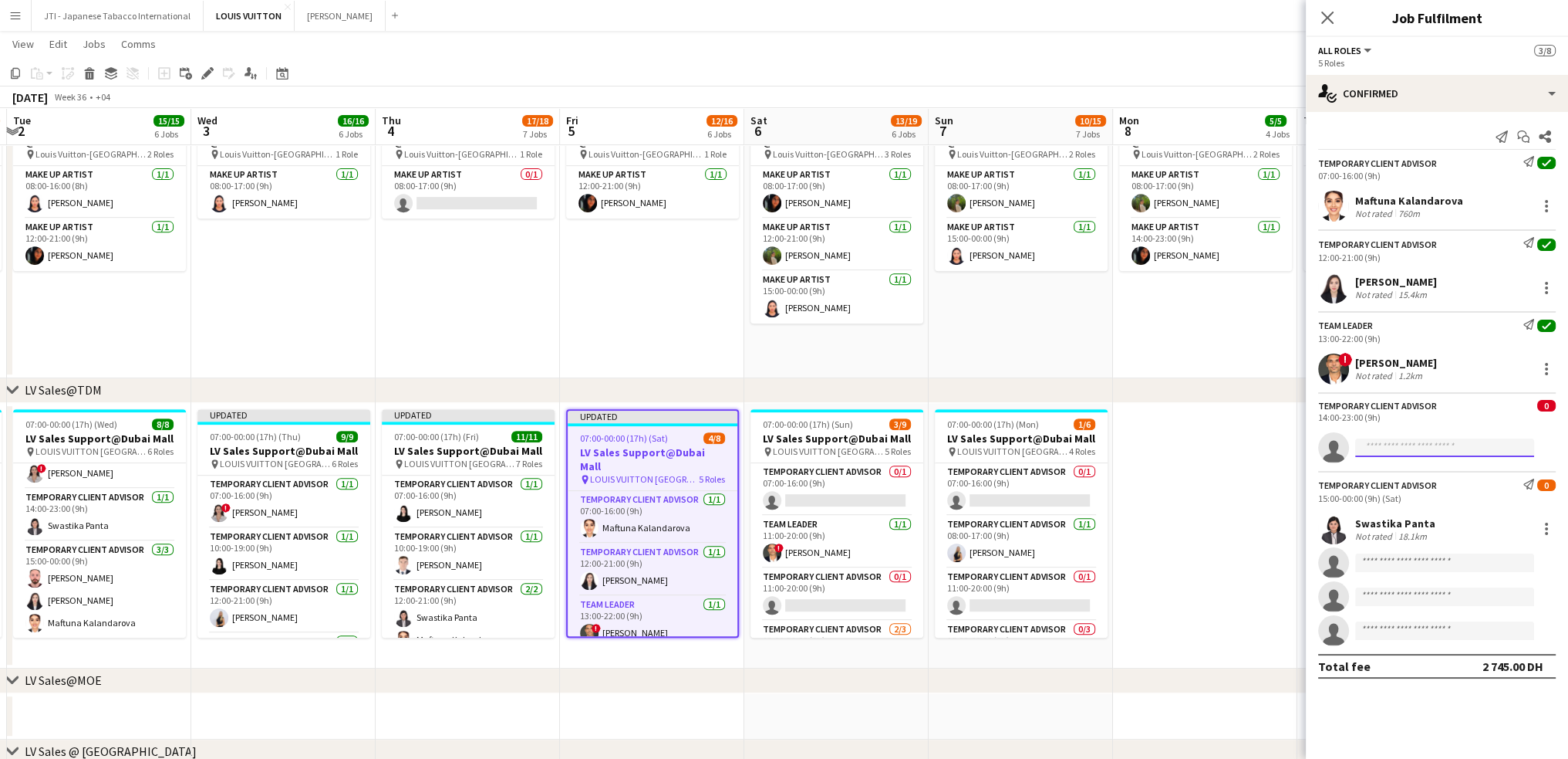
click at [1426, 447] on input at bounding box center [1445, 448] width 179 height 19
type input "*********"
click at [1438, 465] on span "Polina Naidiuk Active" at bounding box center [1445, 469] width 154 height 13
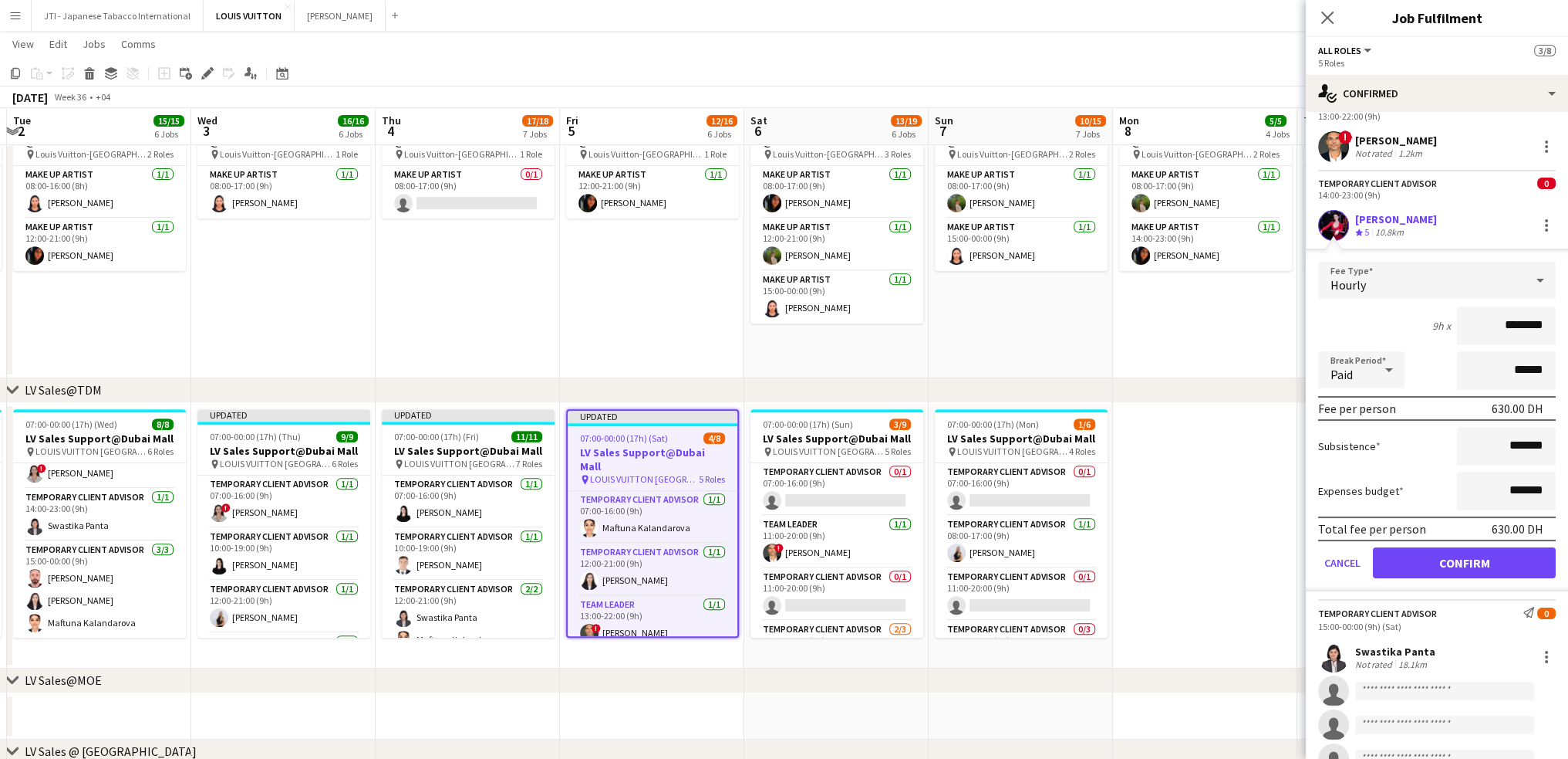
scroll to position [280, 0]
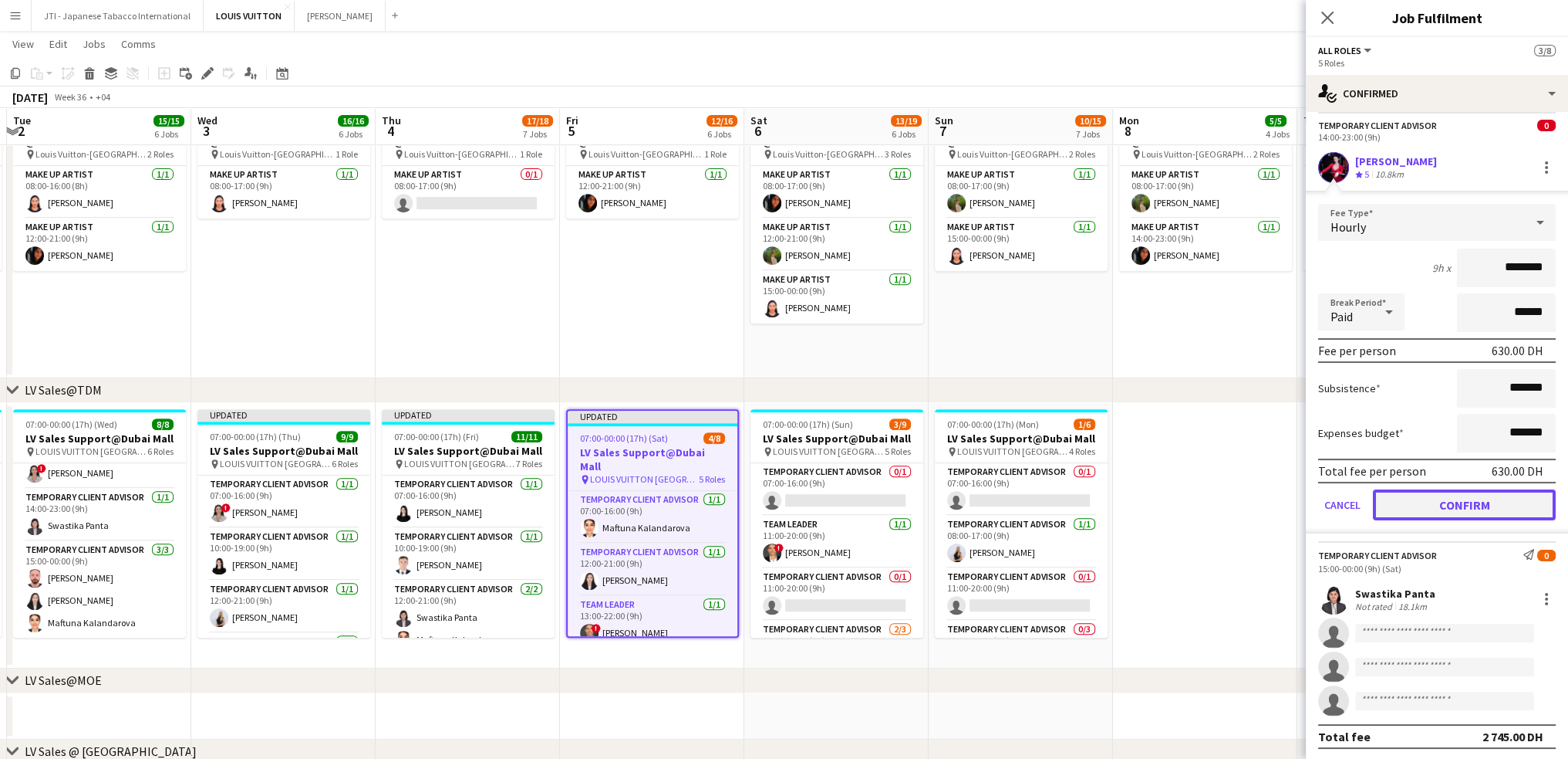
click at [1446, 502] on button "Confirm" at bounding box center [1464, 505] width 182 height 30
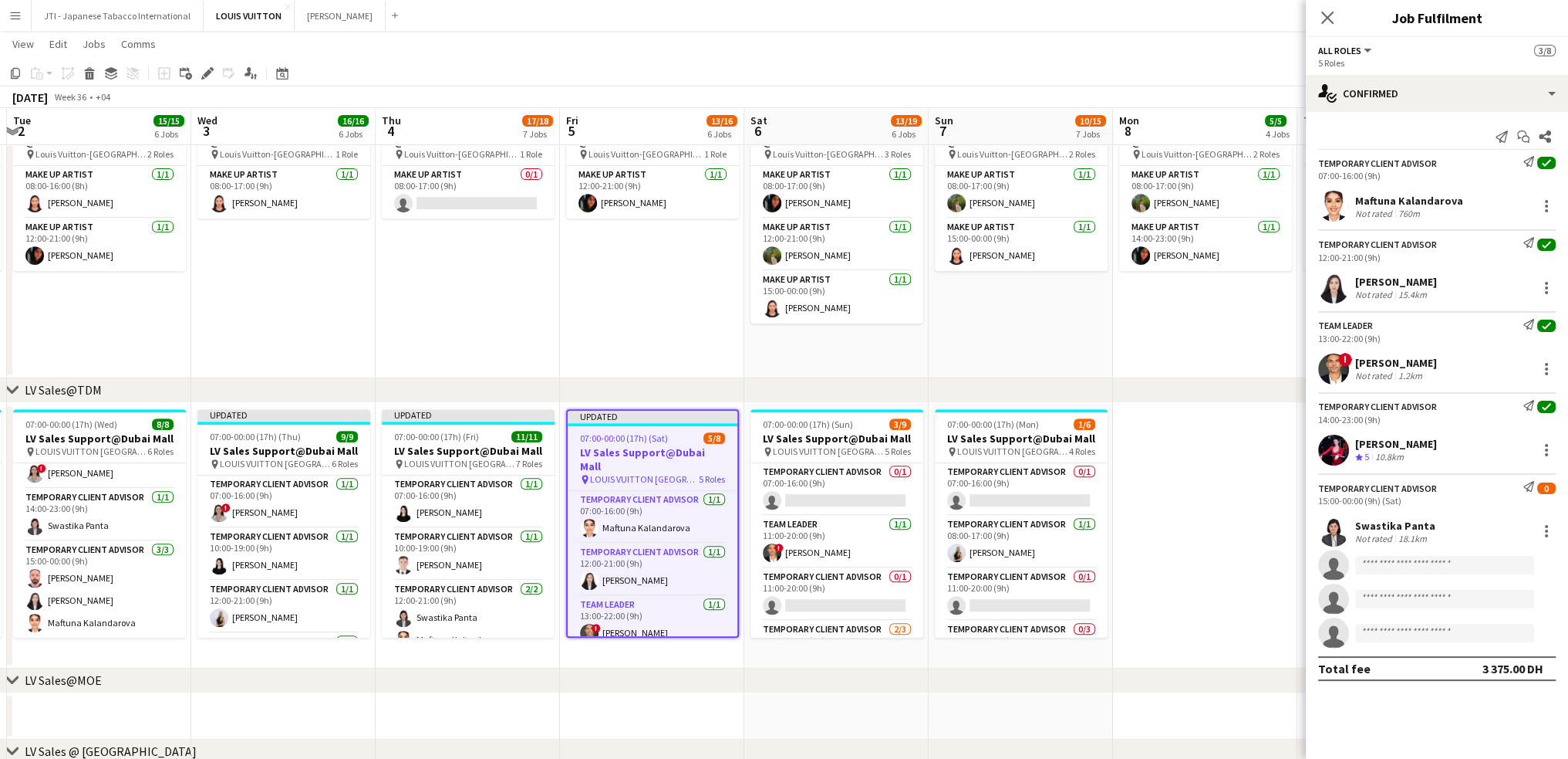
scroll to position [0, 0]
click at [1398, 564] on input at bounding box center [1445, 565] width 179 height 19
type input "****"
click at [1388, 590] on span "Iyad Saleh" at bounding box center [1411, 587] width 89 height 13
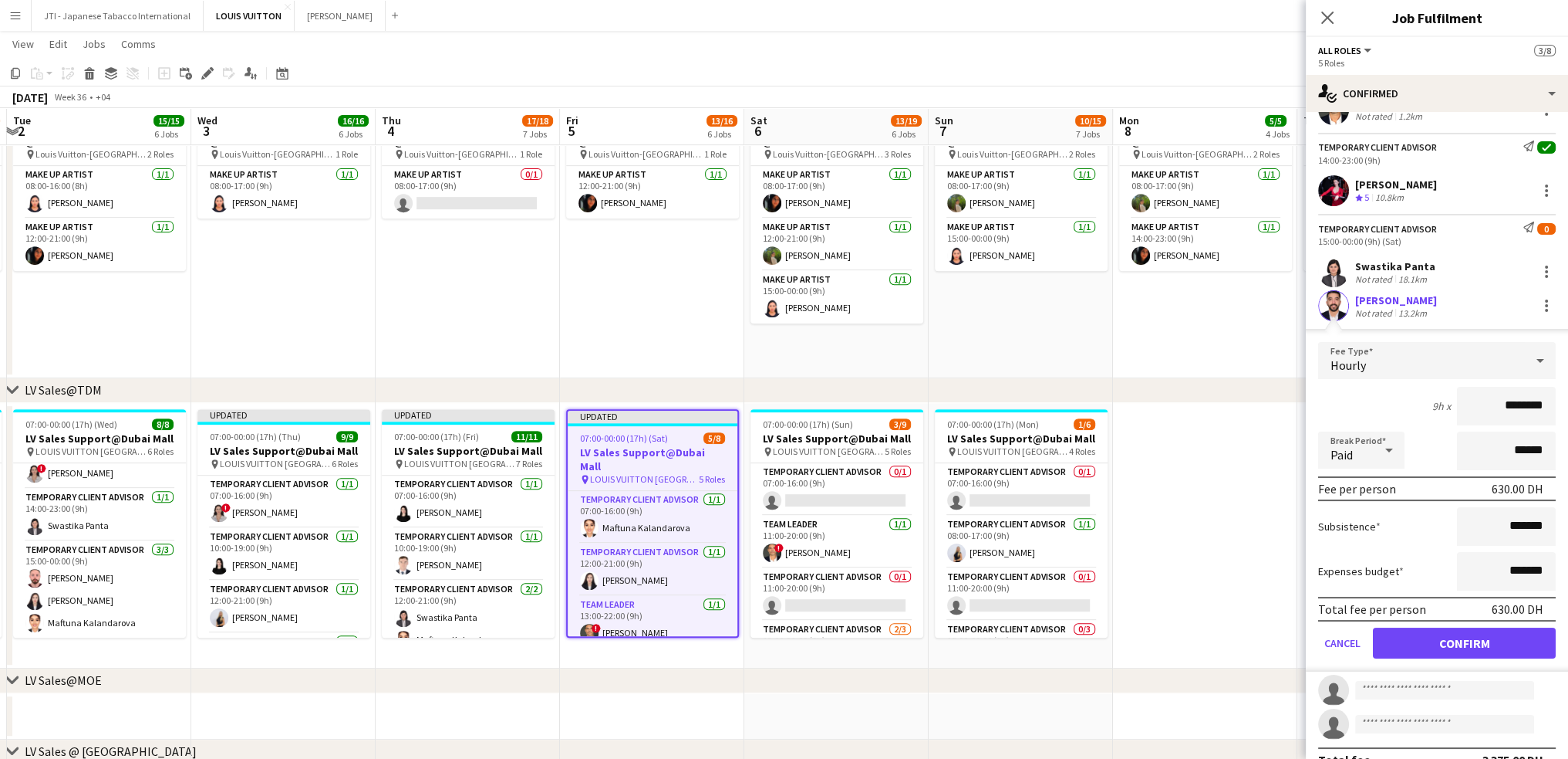
scroll to position [283, 0]
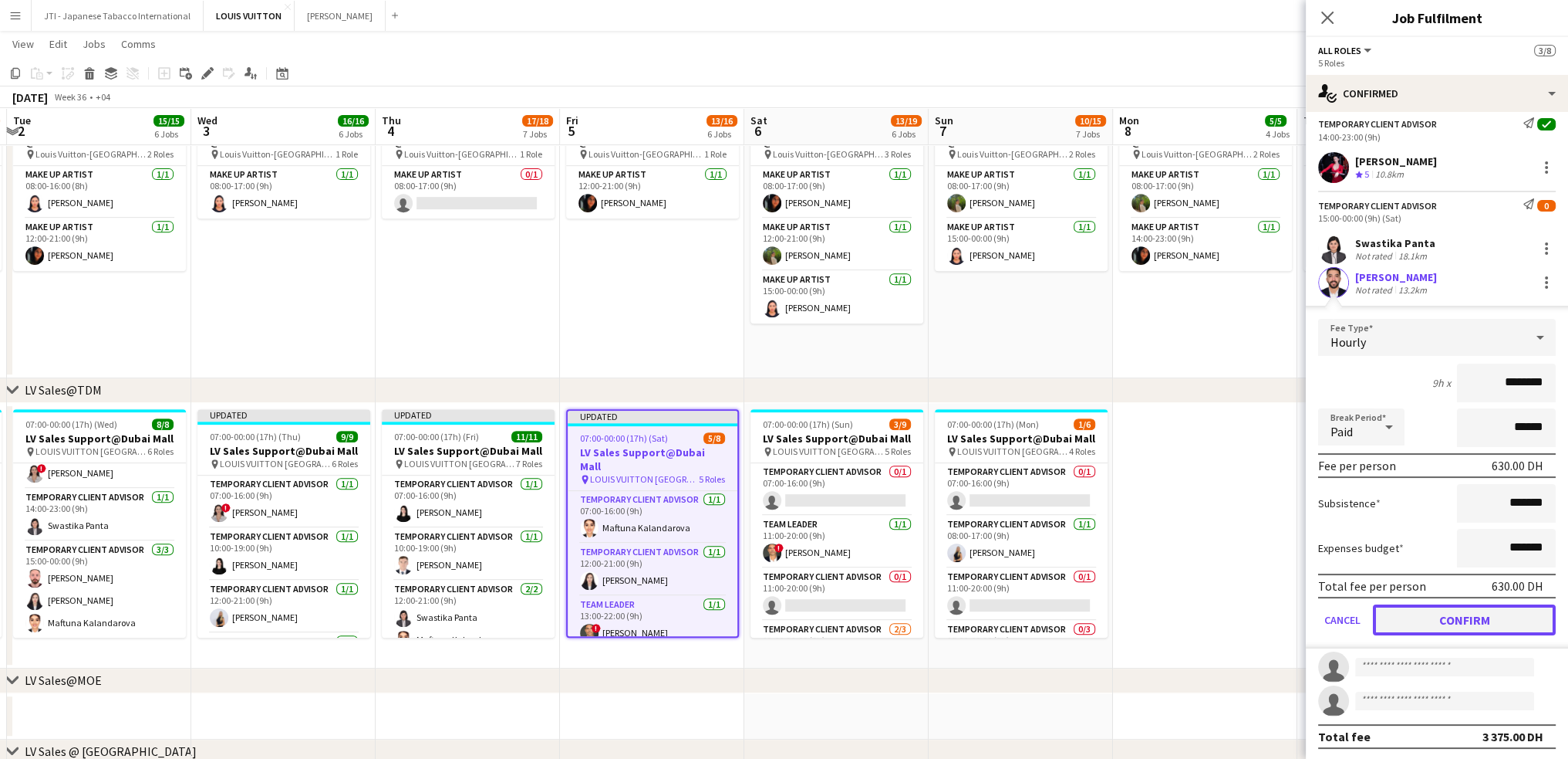
click at [1416, 620] on button "Confirm" at bounding box center [1464, 619] width 182 height 30
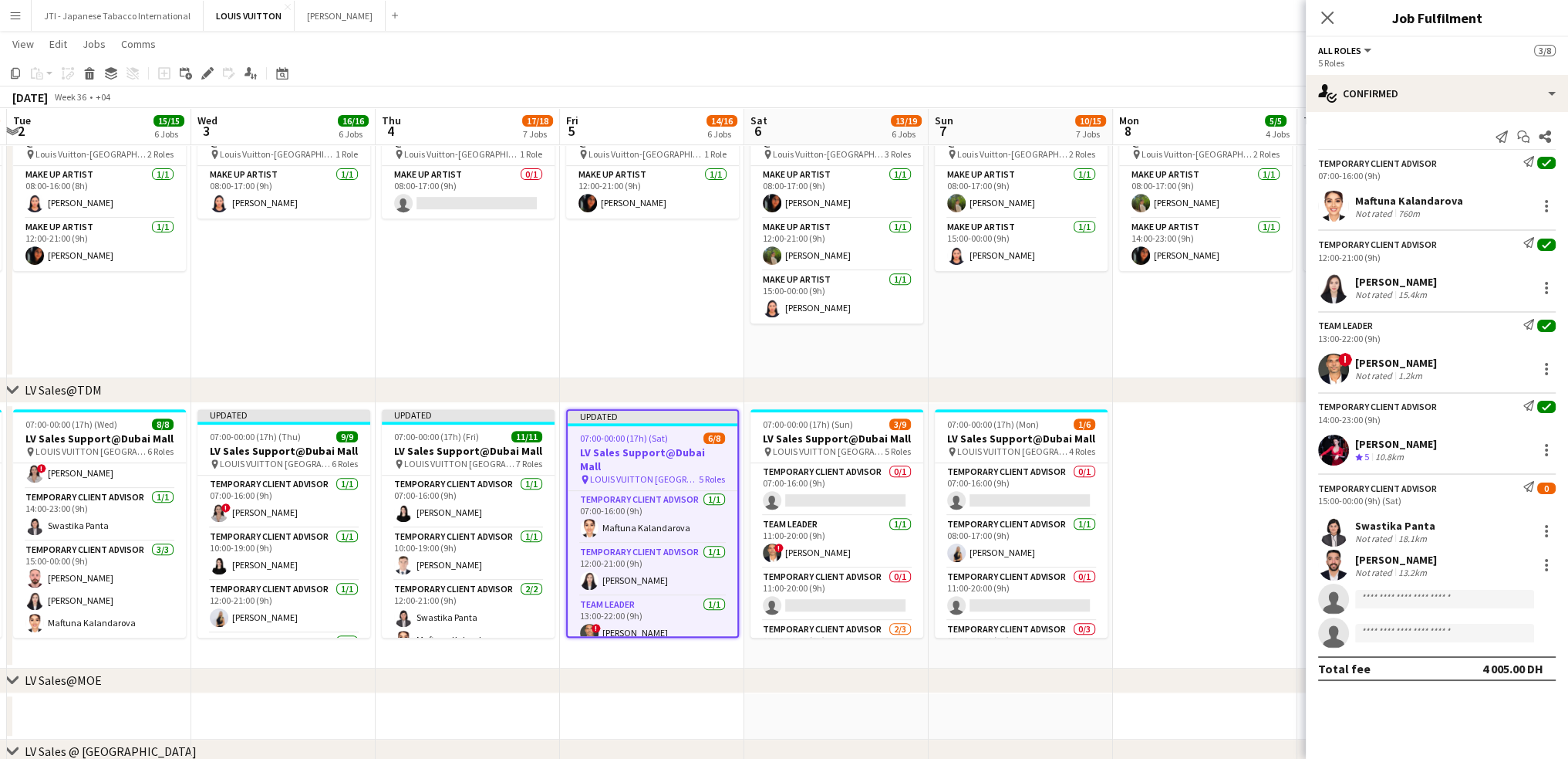
scroll to position [0, 0]
click at [1393, 601] on input at bounding box center [1445, 599] width 179 height 19
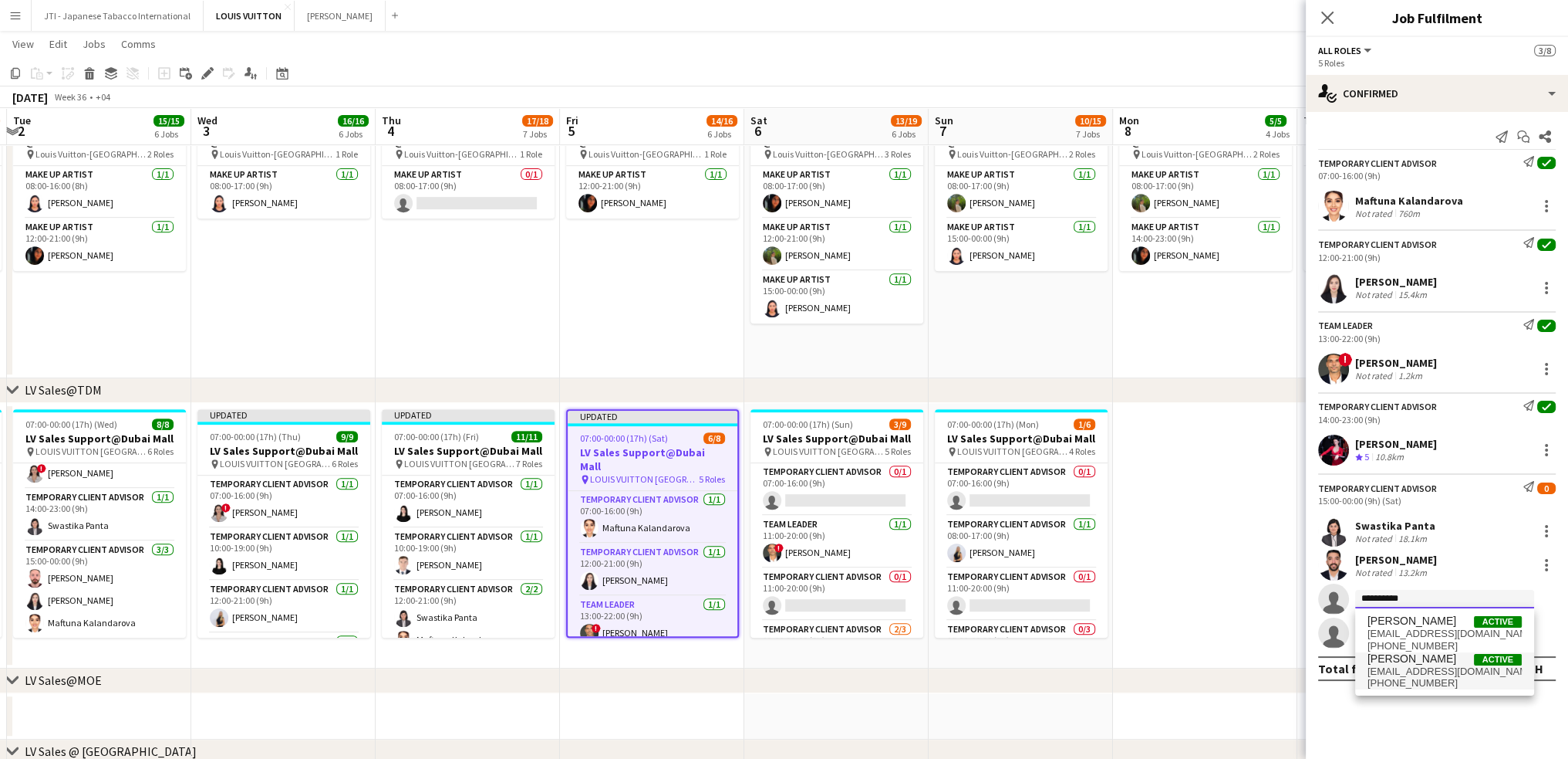
type input "**********"
click at [1388, 669] on span "amerr.ahmd90@gmail.com" at bounding box center [1445, 671] width 154 height 13
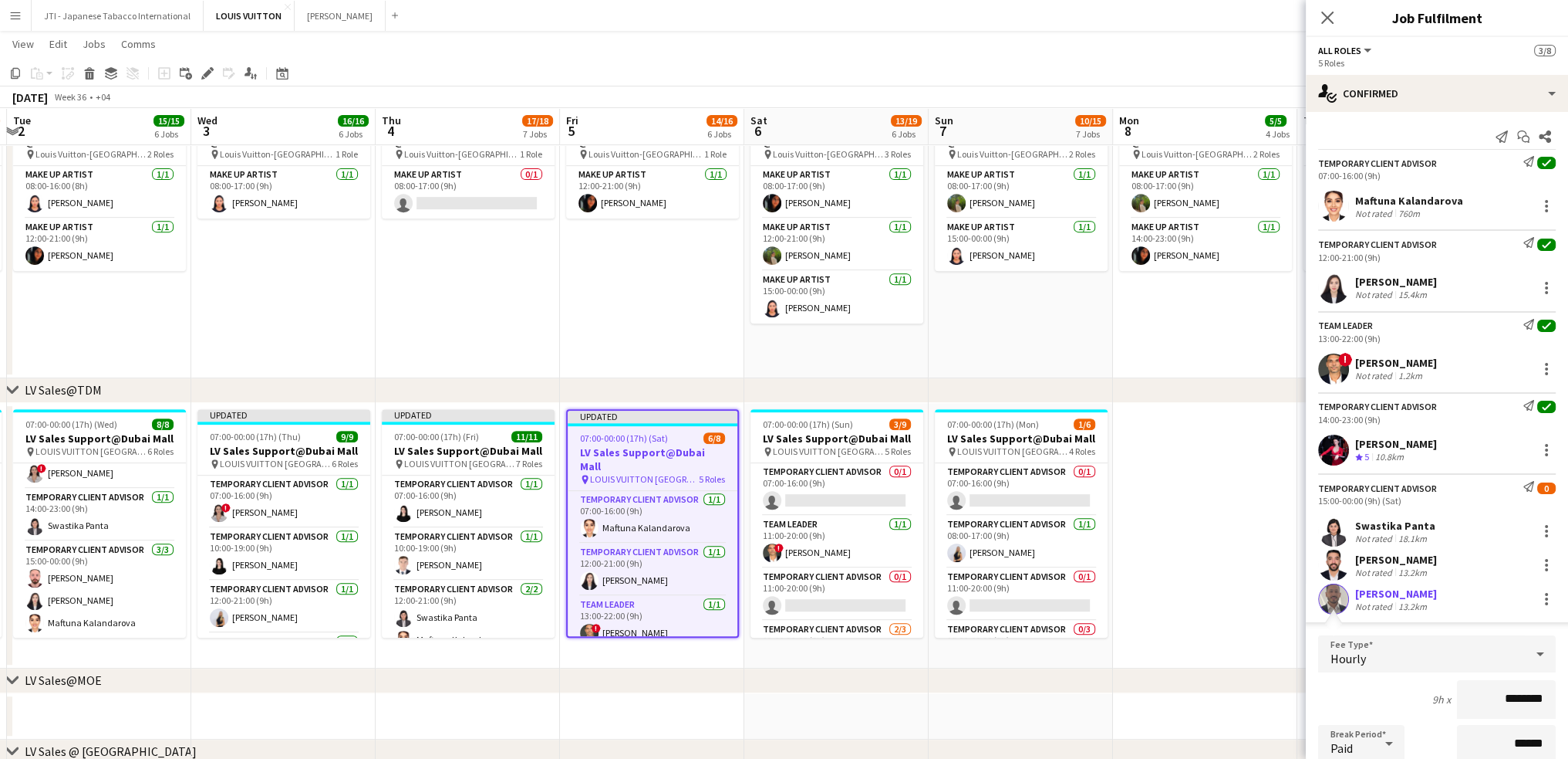
scroll to position [283, 0]
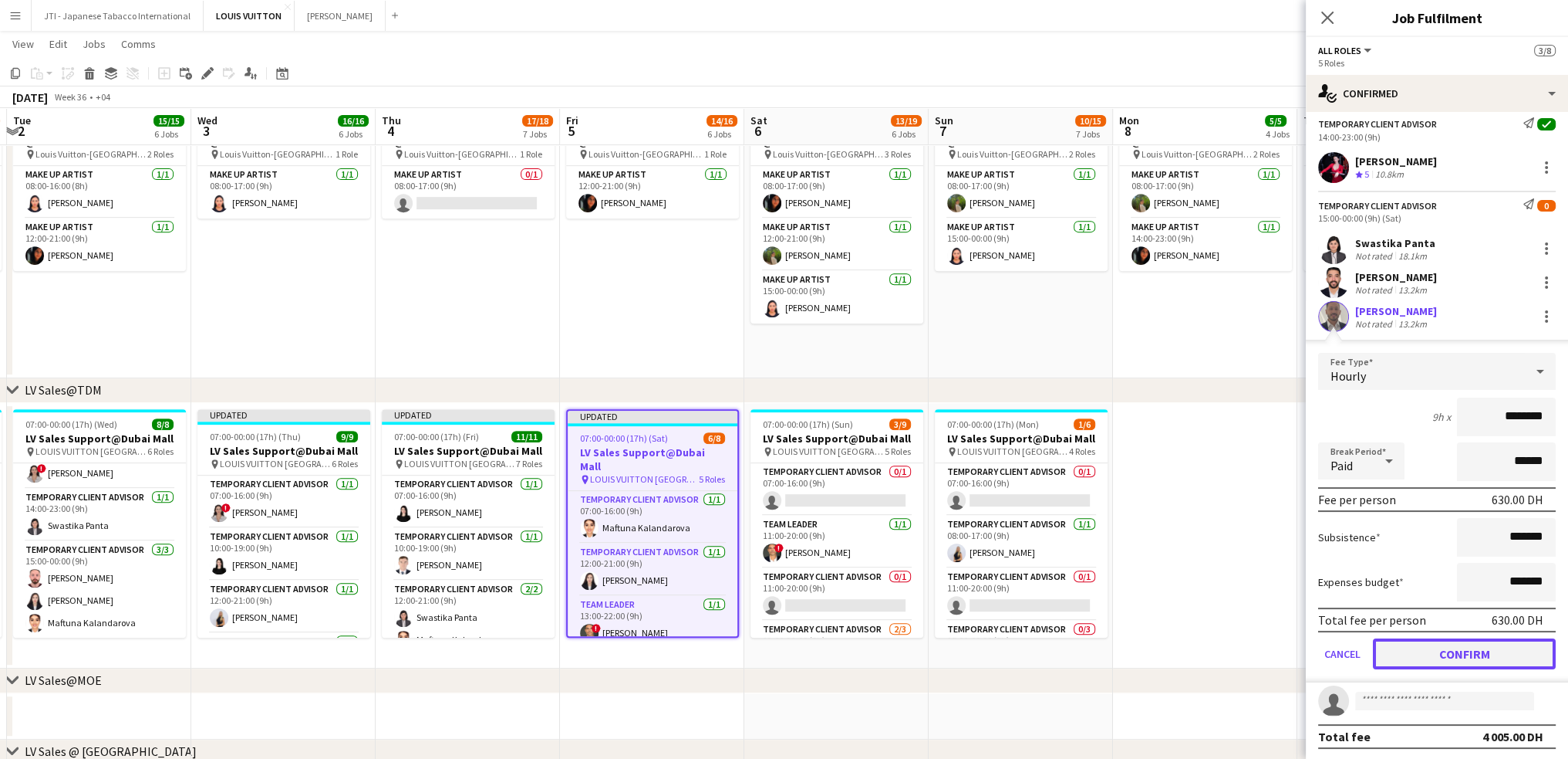
click at [1436, 653] on button "Confirm" at bounding box center [1464, 653] width 182 height 30
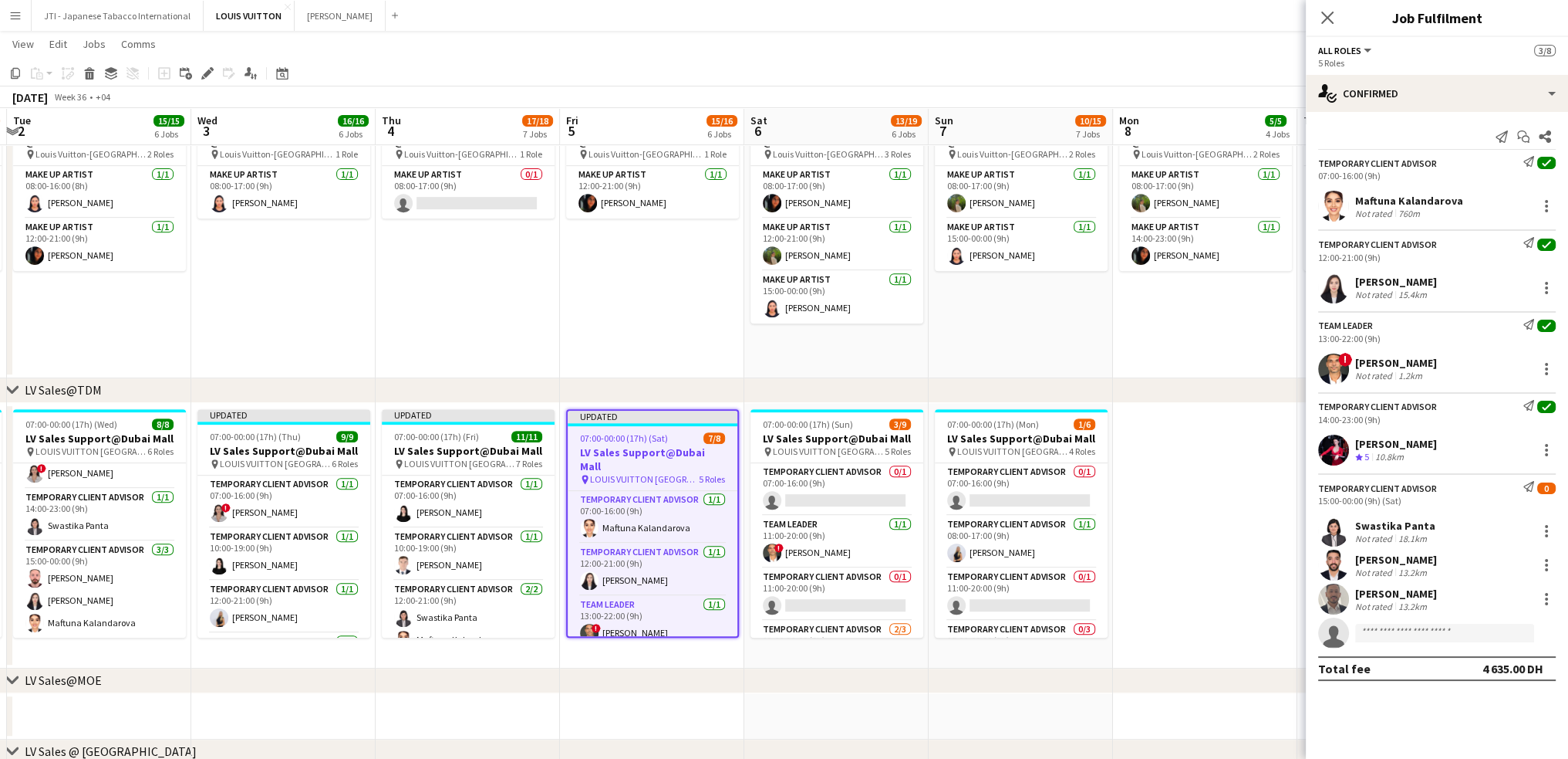
scroll to position [0, 0]
click at [1438, 638] on input at bounding box center [1445, 633] width 179 height 19
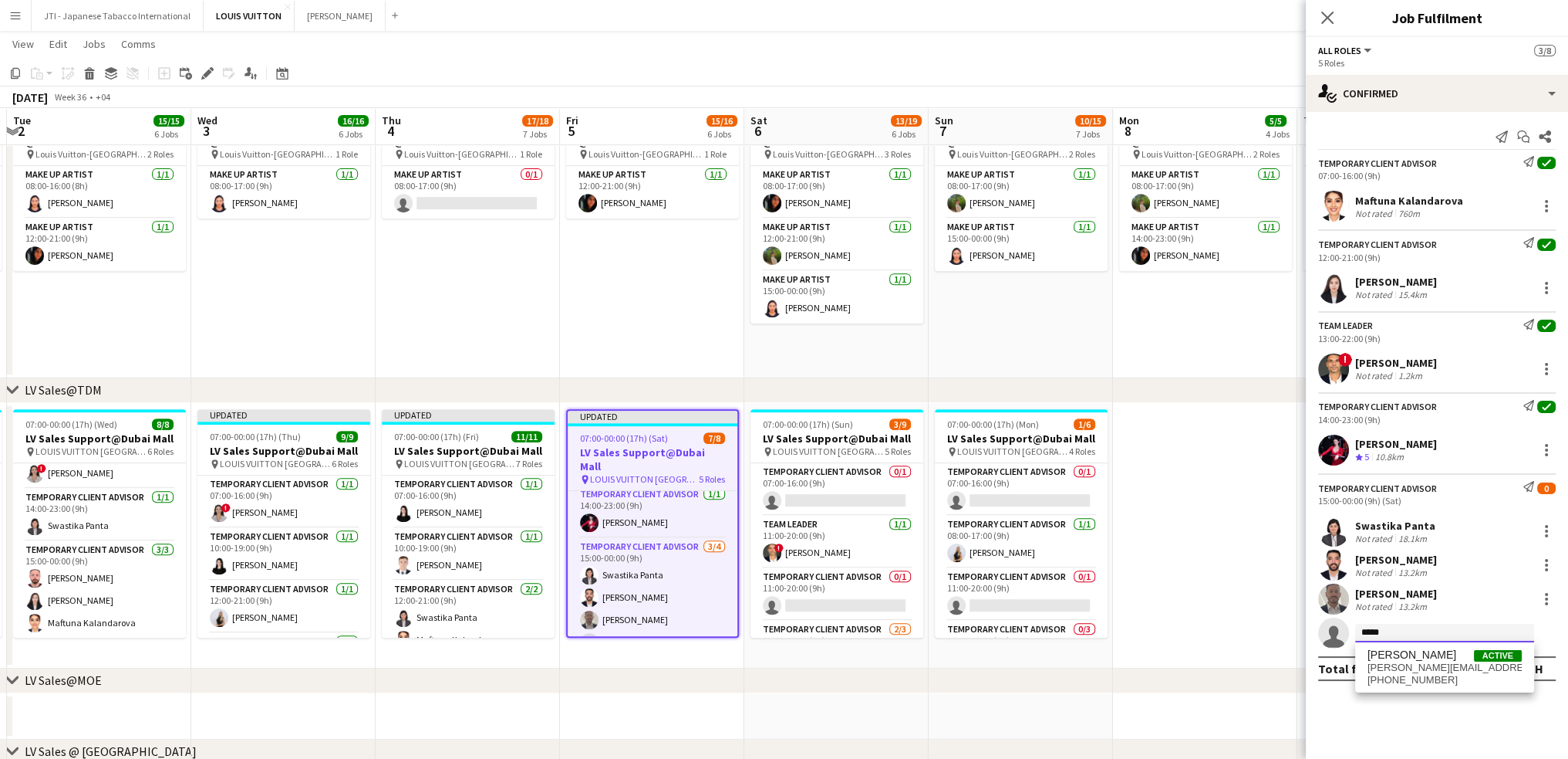
scroll to position [170, 0]
type input "*****"
click at [1377, 672] on span "samer.nezha@gmail.com" at bounding box center [1445, 668] width 154 height 13
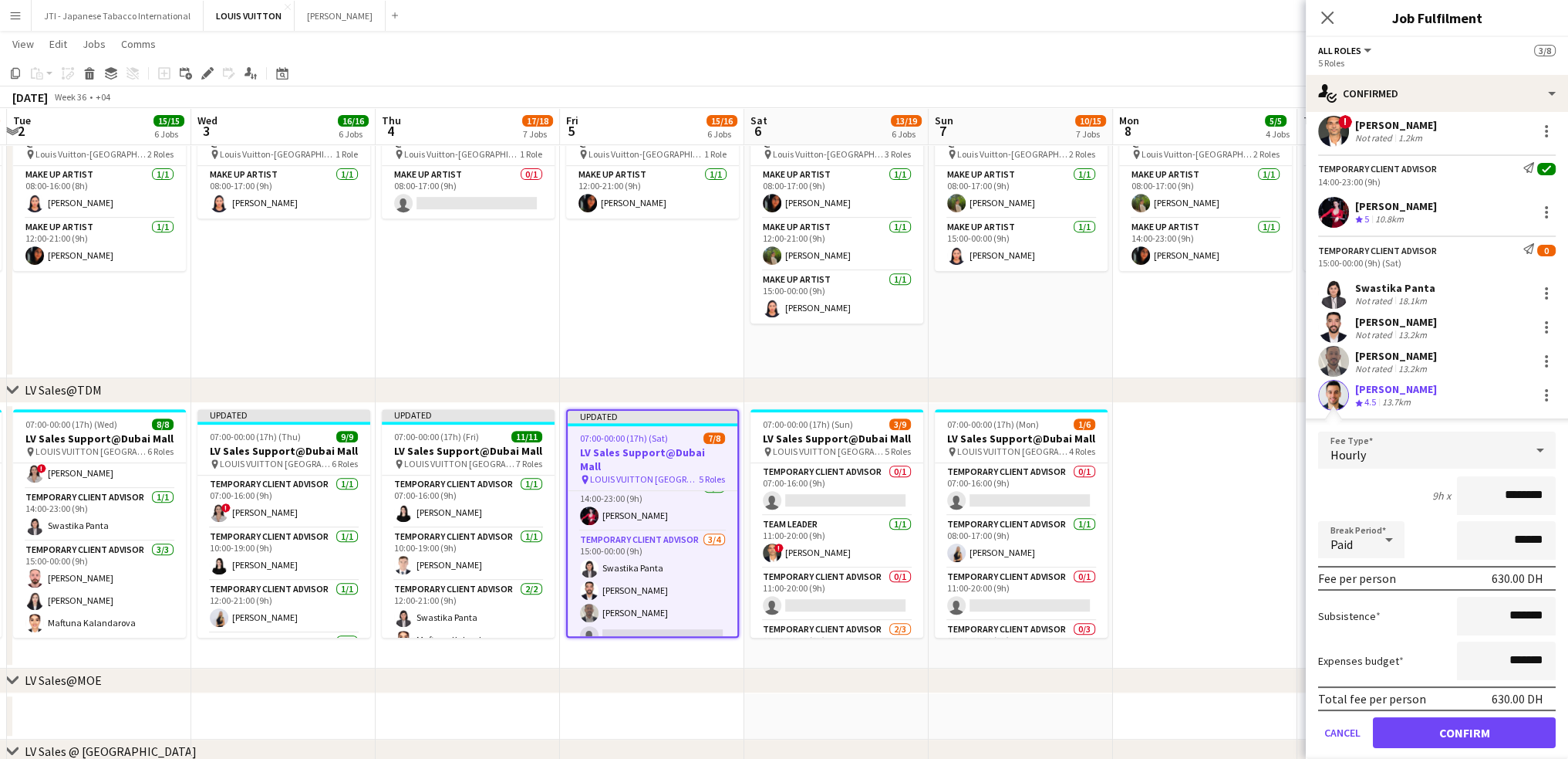
scroll to position [283, 0]
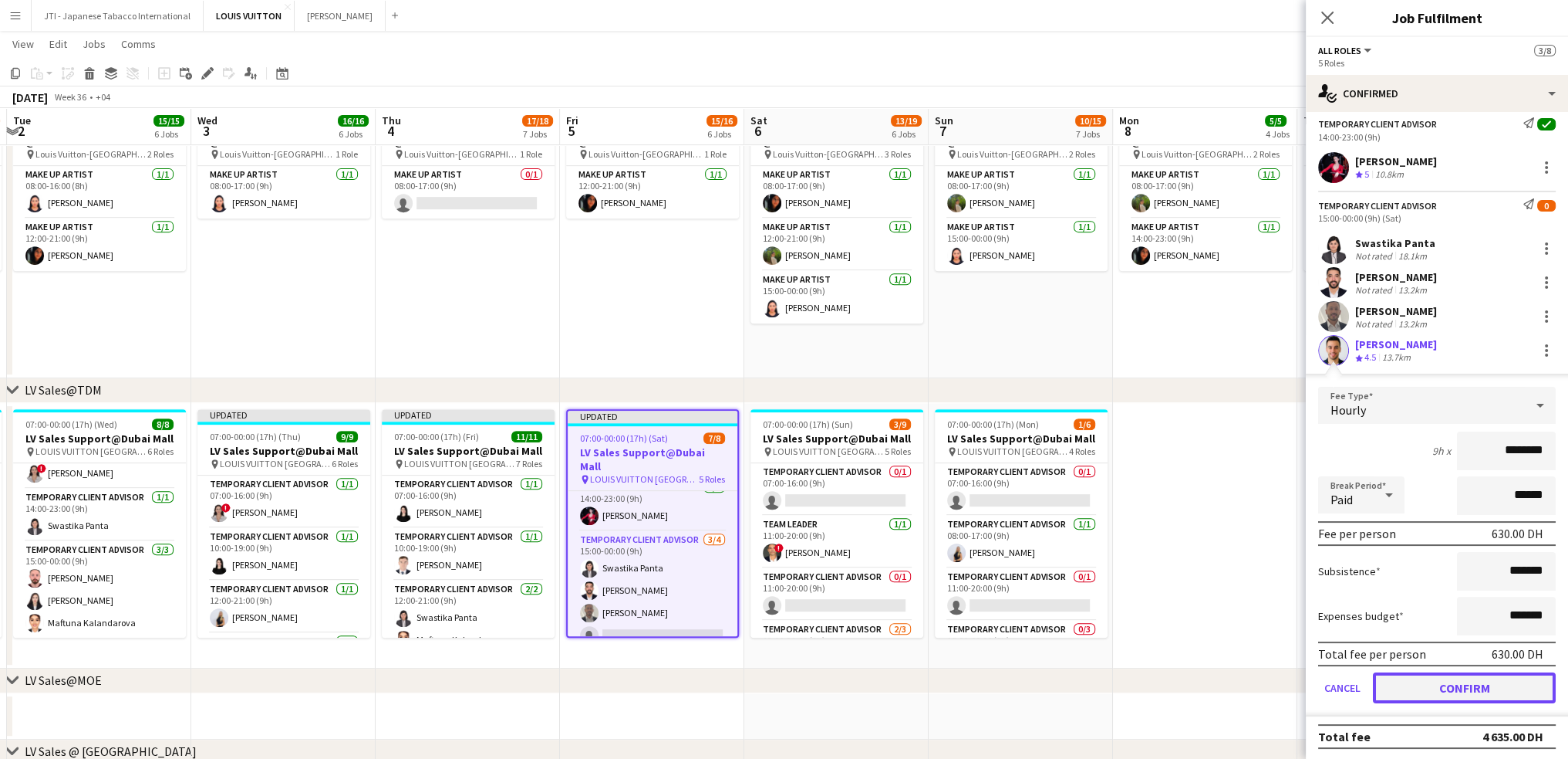
click at [1471, 694] on button "Confirm" at bounding box center [1464, 687] width 182 height 30
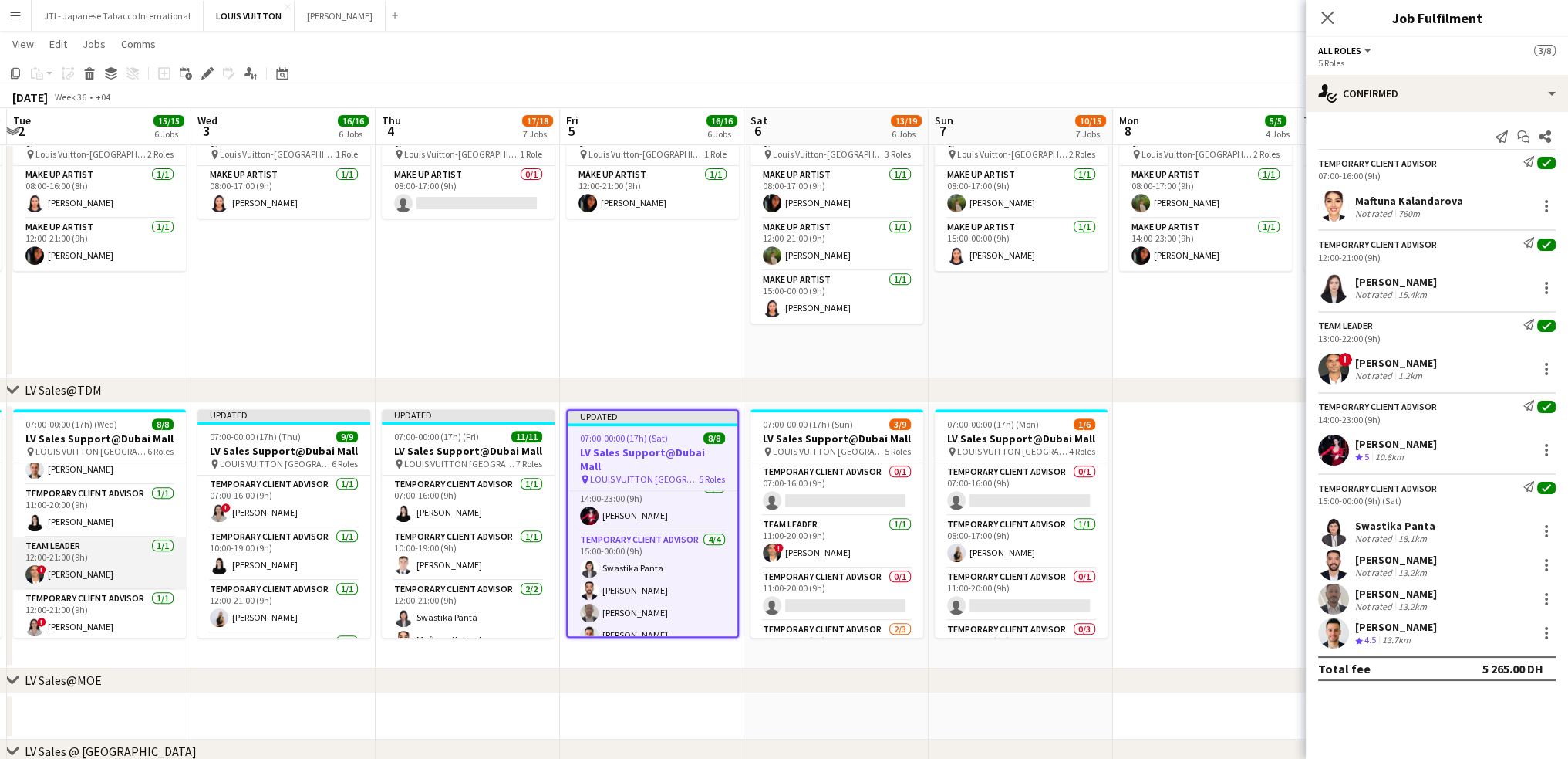
scroll to position [0, 0]
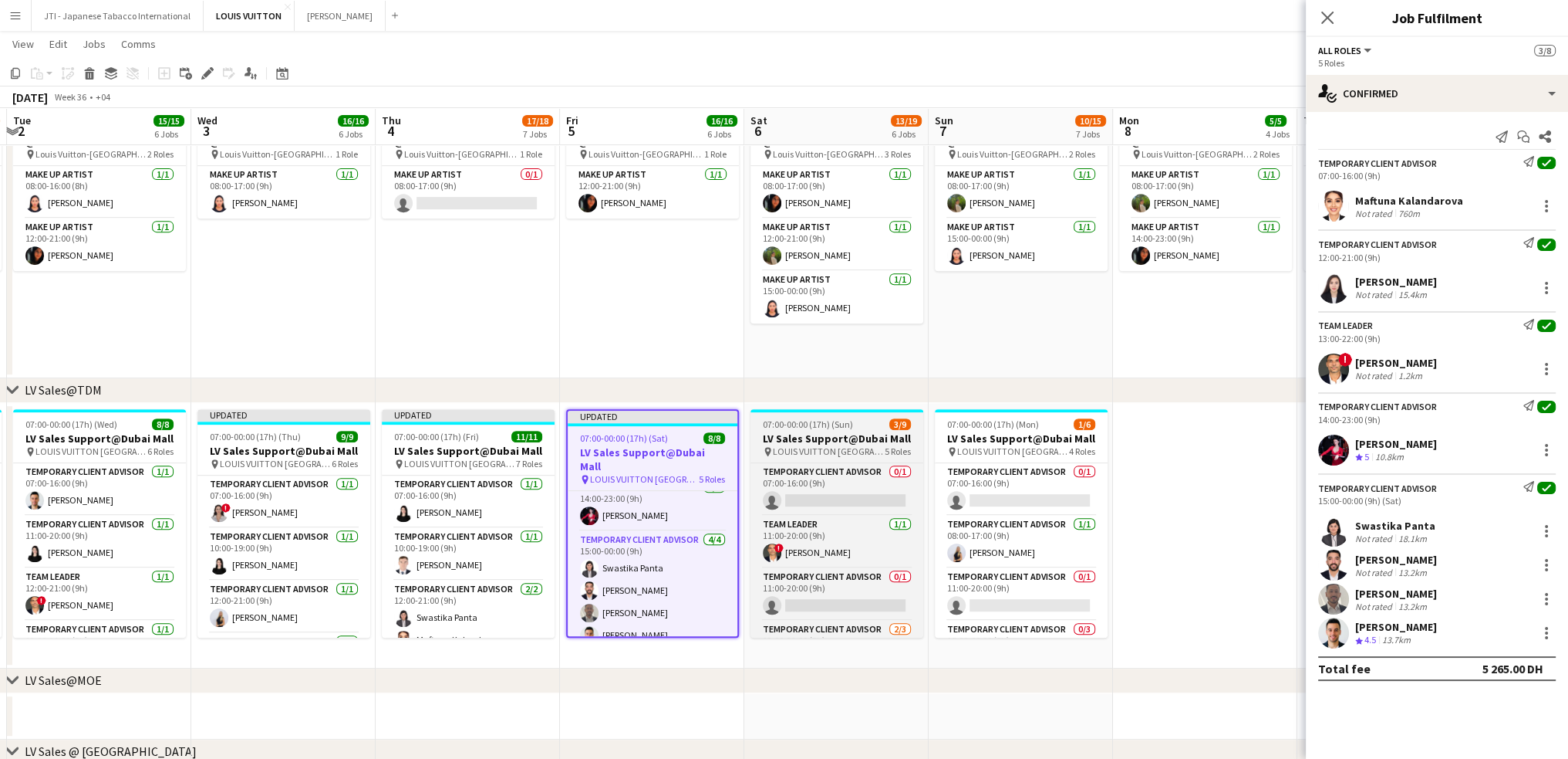
click at [819, 439] on h3 "LV Sales Support@Dubai Mall" at bounding box center [836, 439] width 173 height 14
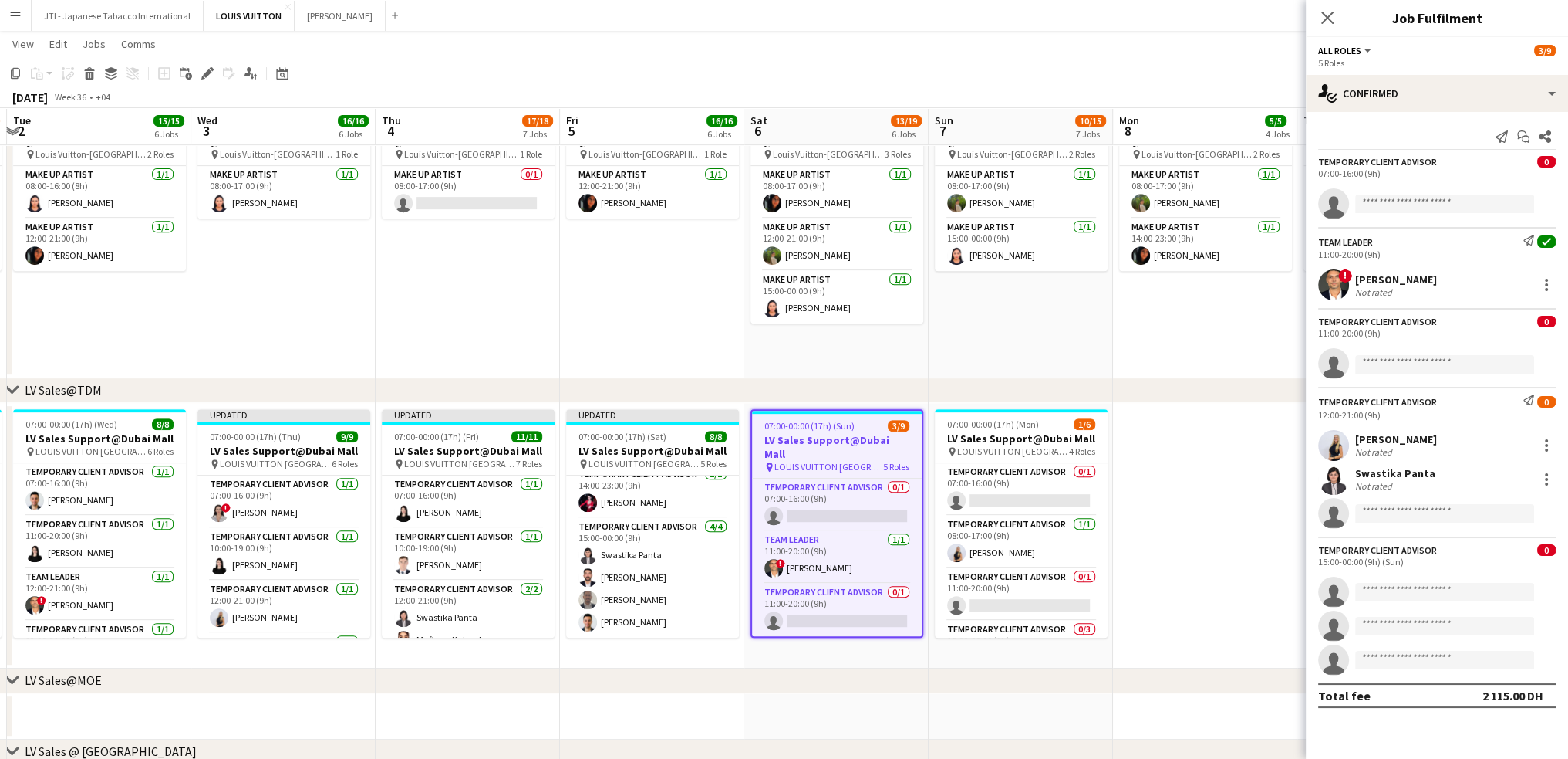
scroll to position [166, 0]
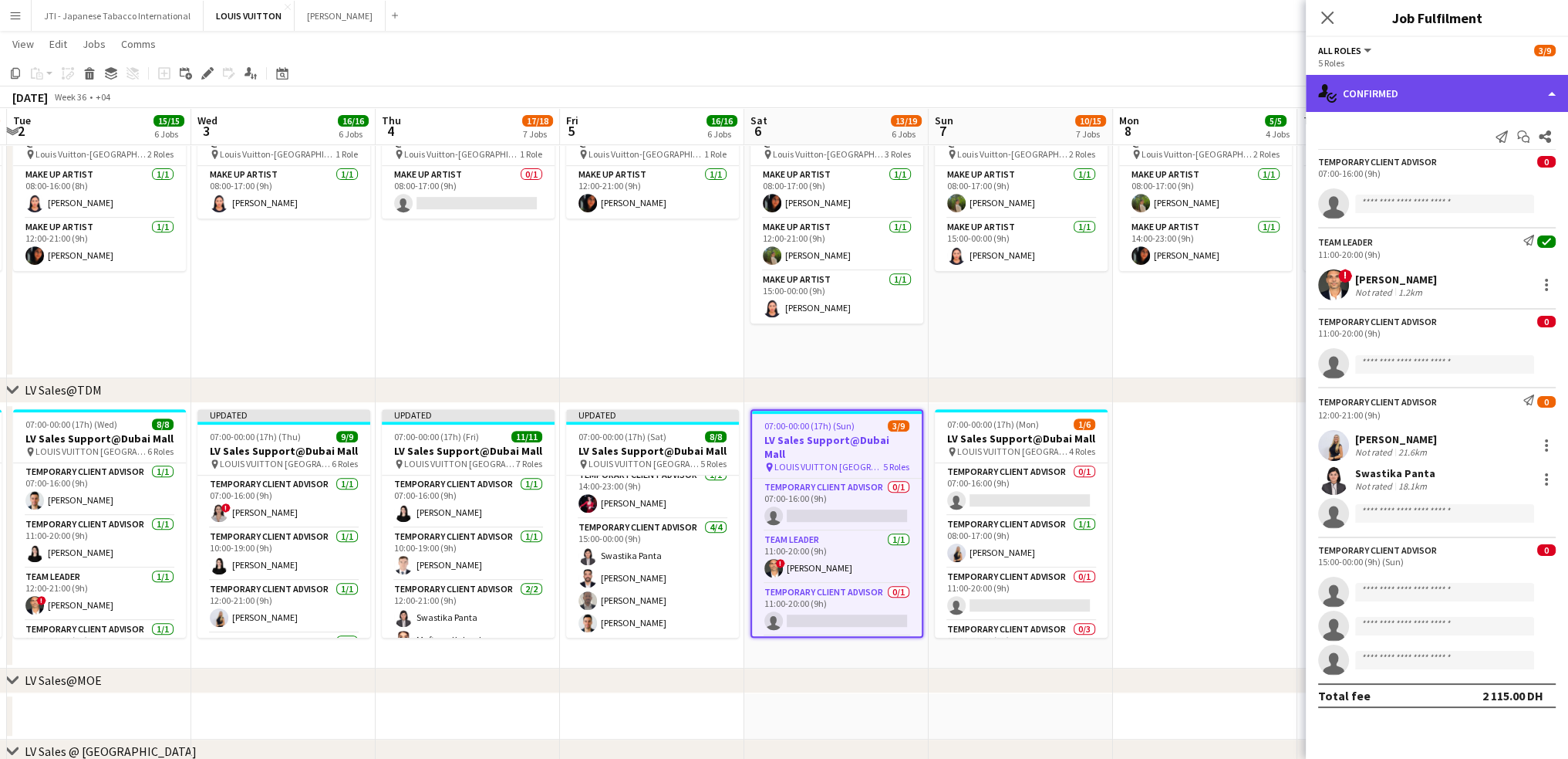
click at [1446, 87] on div "single-neutral-actions-check-2 Confirmed" at bounding box center [1437, 93] width 262 height 37
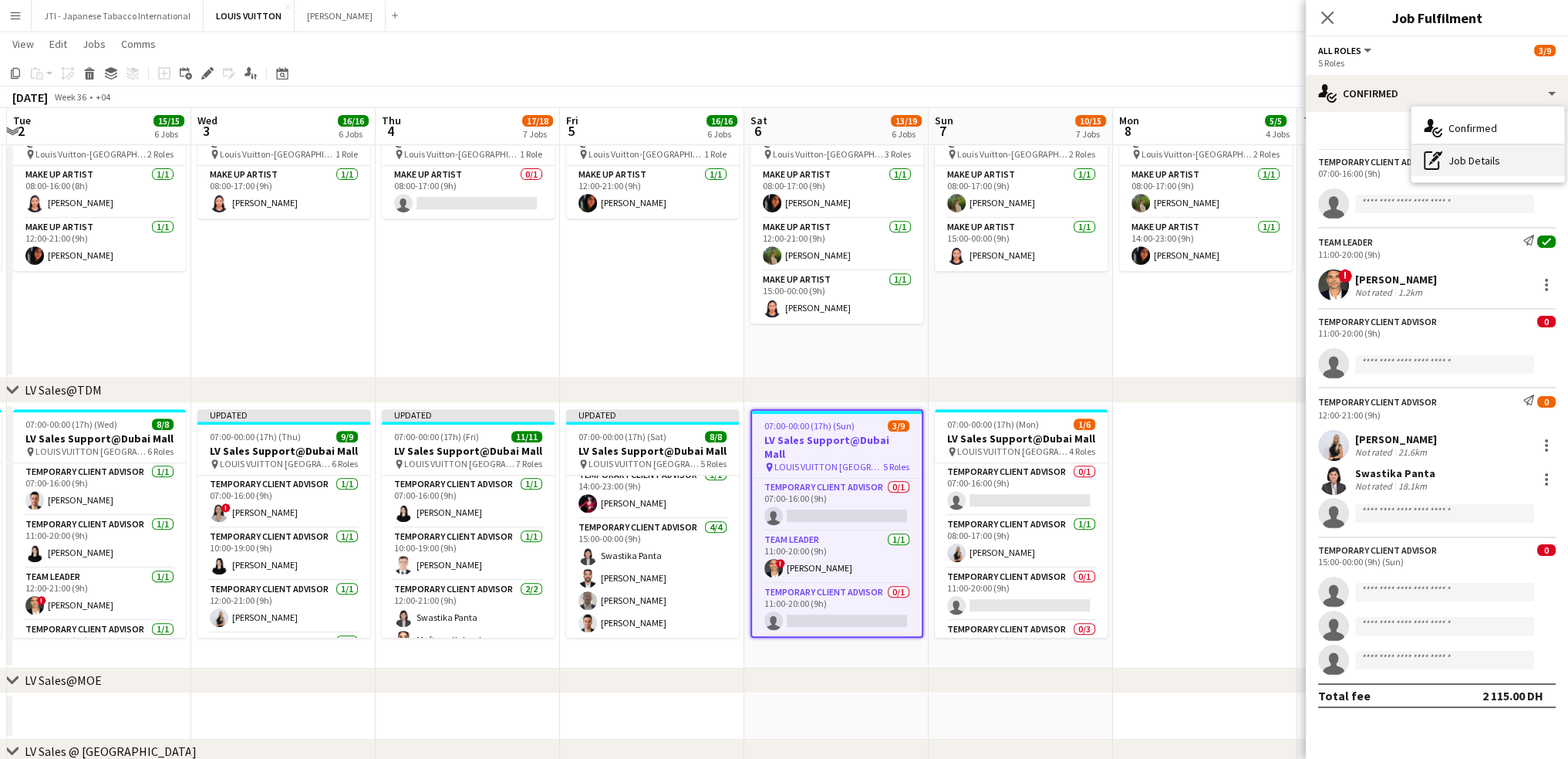
click at [1478, 160] on div "pen-write Job Details" at bounding box center [1487, 160] width 153 height 30
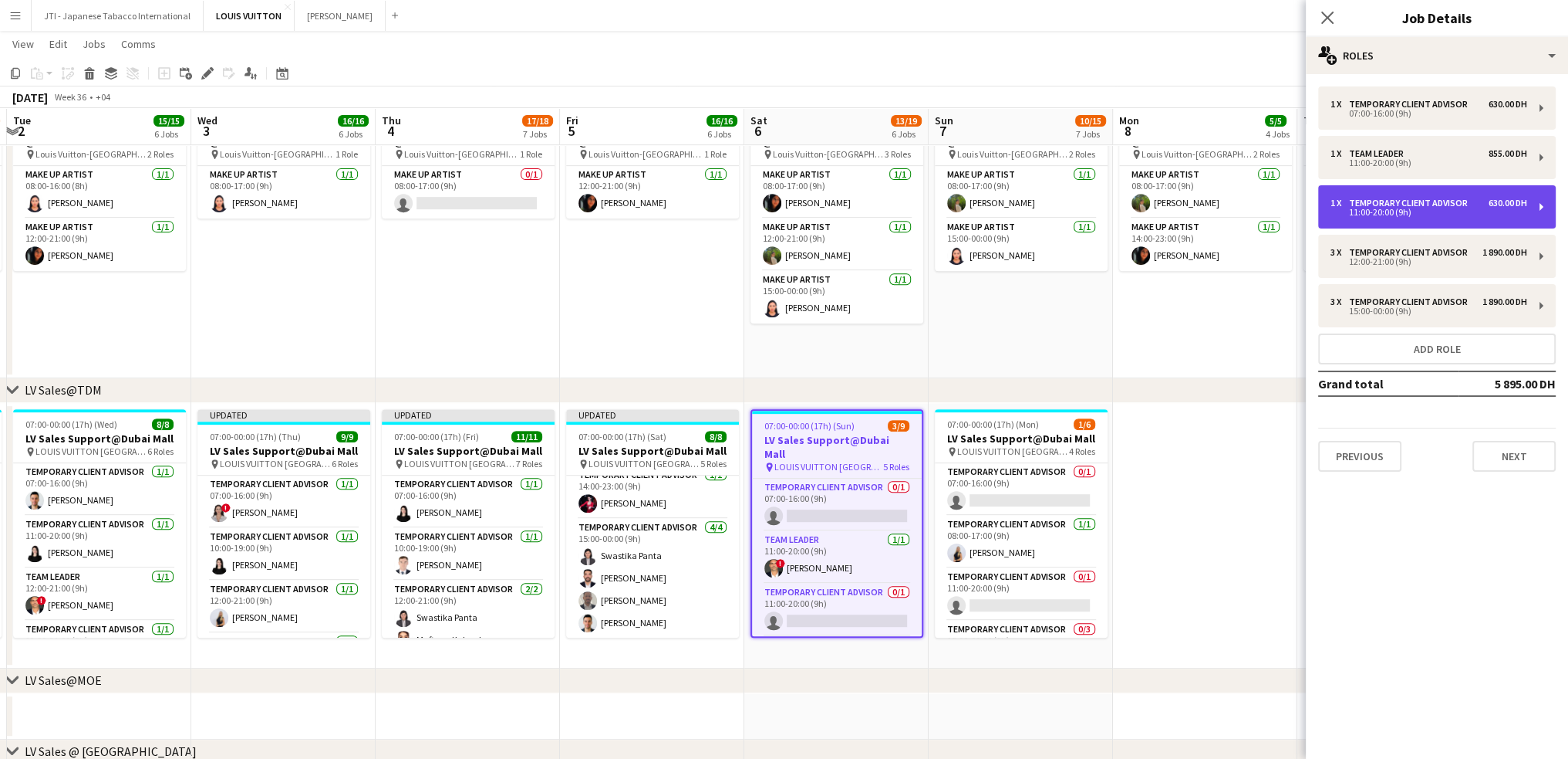
click at [1416, 214] on div "11:00-20:00 (9h)" at bounding box center [1429, 212] width 197 height 8
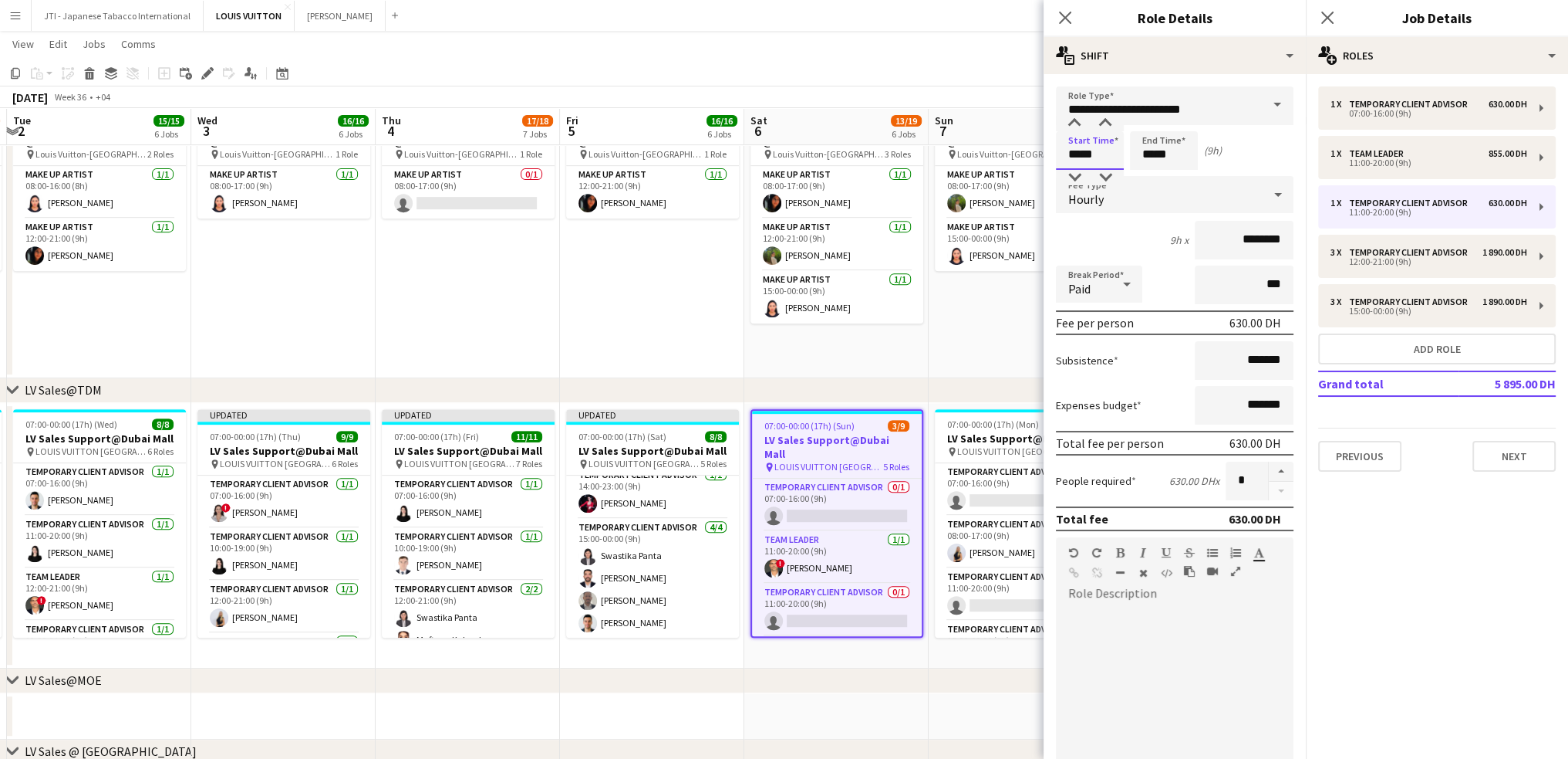
click at [1075, 151] on input "*****" at bounding box center [1090, 150] width 68 height 38
type input "*****"
click at [1079, 125] on div at bounding box center [1074, 123] width 30 height 15
click at [1156, 151] on input "*****" at bounding box center [1165, 150] width 68 height 38
type input "*****"
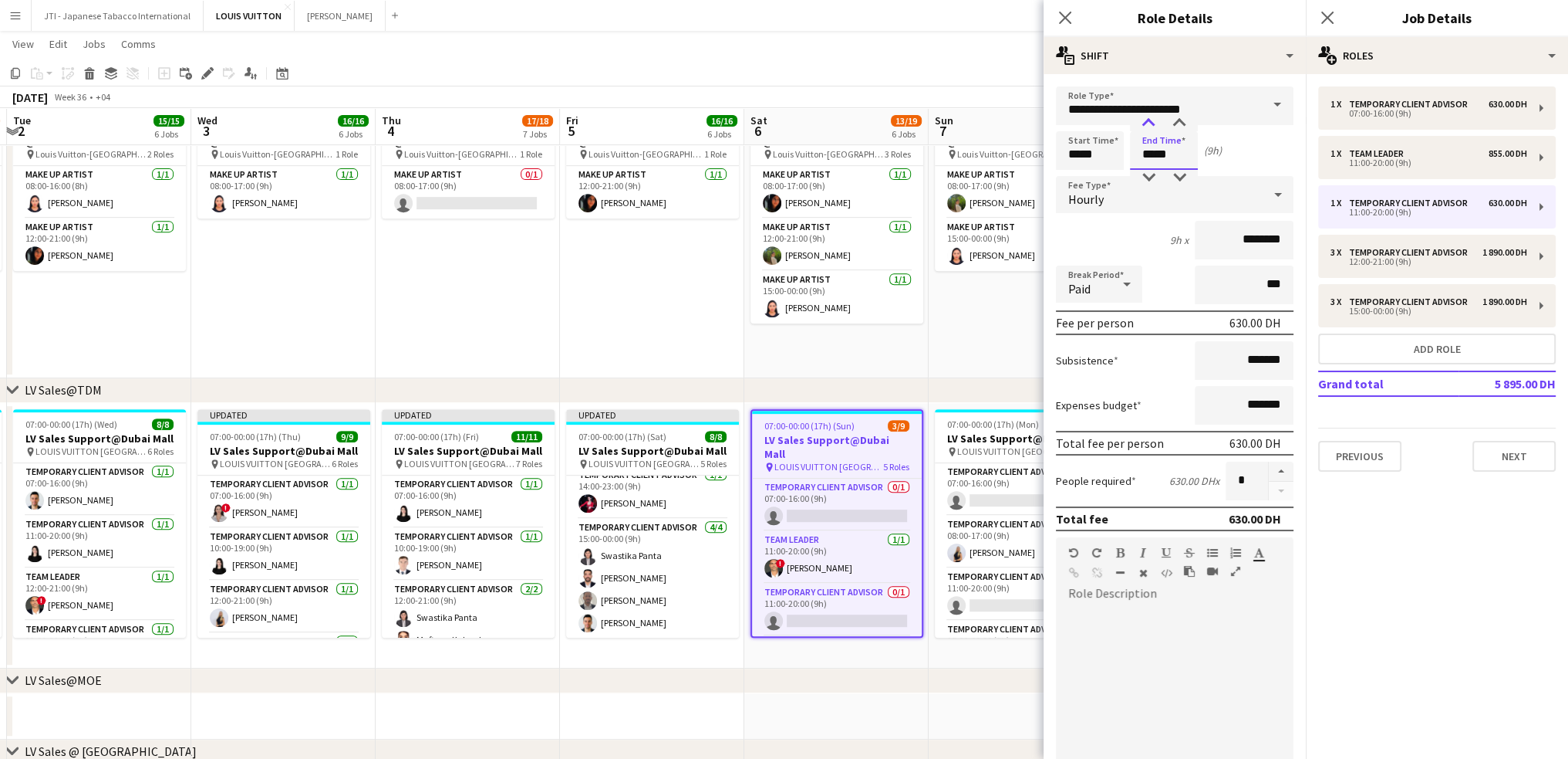
click at [1148, 118] on div at bounding box center [1148, 123] width 30 height 15
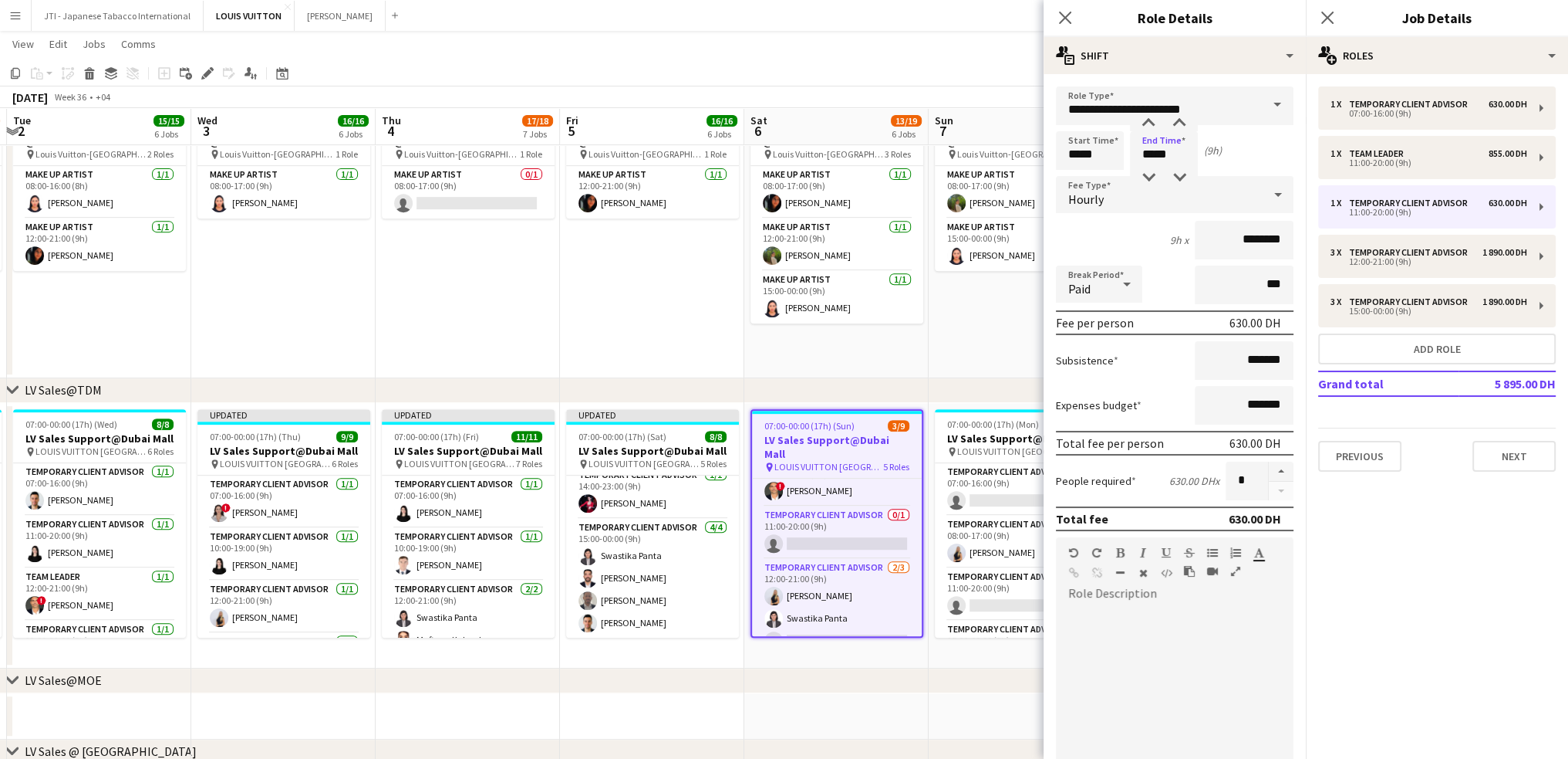
click at [1052, 13] on div "Close pop-in" at bounding box center [1065, 18] width 43 height 36
click at [1064, 20] on icon at bounding box center [1064, 17] width 14 height 14
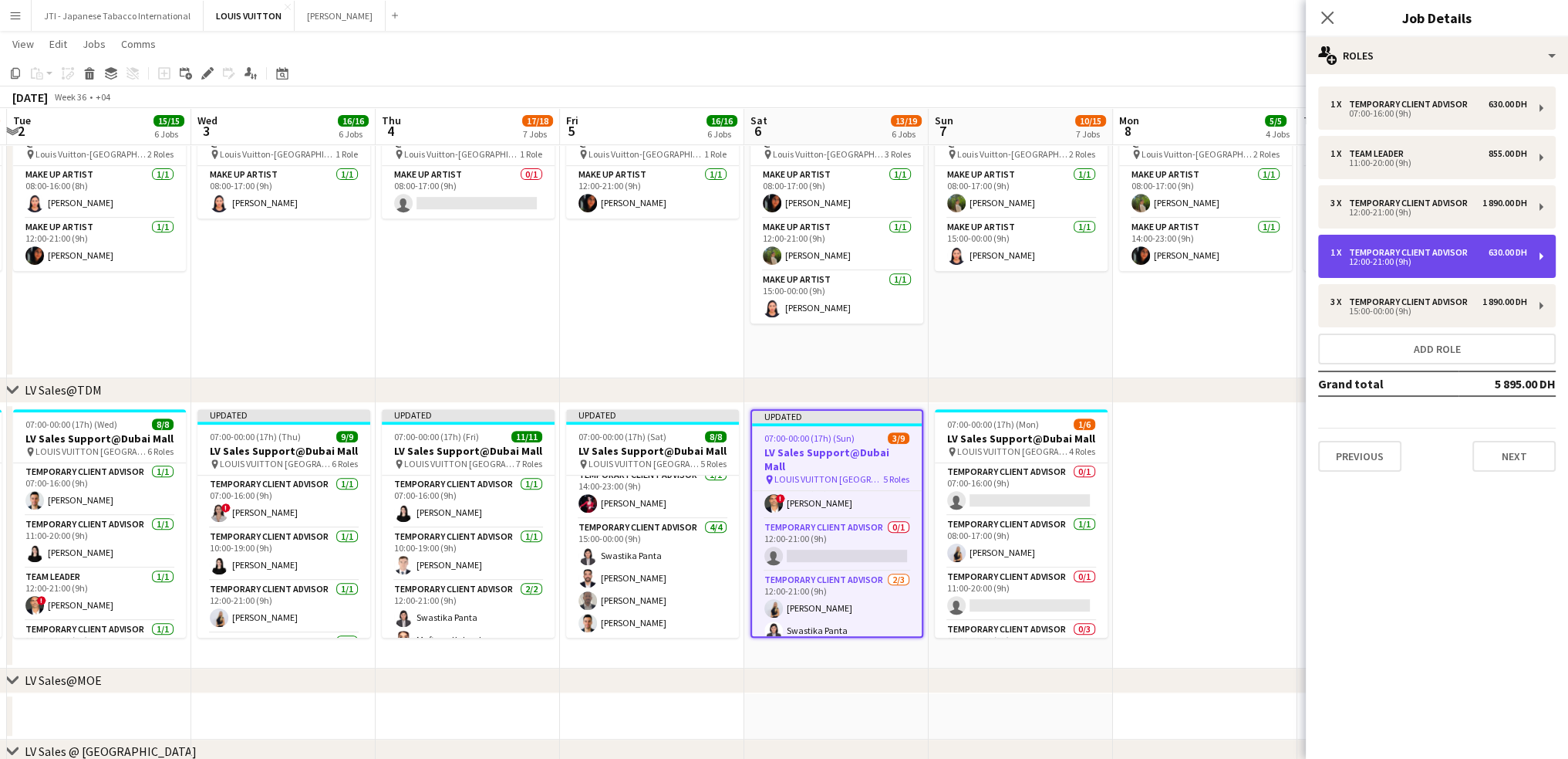
click at [1417, 259] on div "12:00-21:00 (9h)" at bounding box center [1429, 261] width 197 height 8
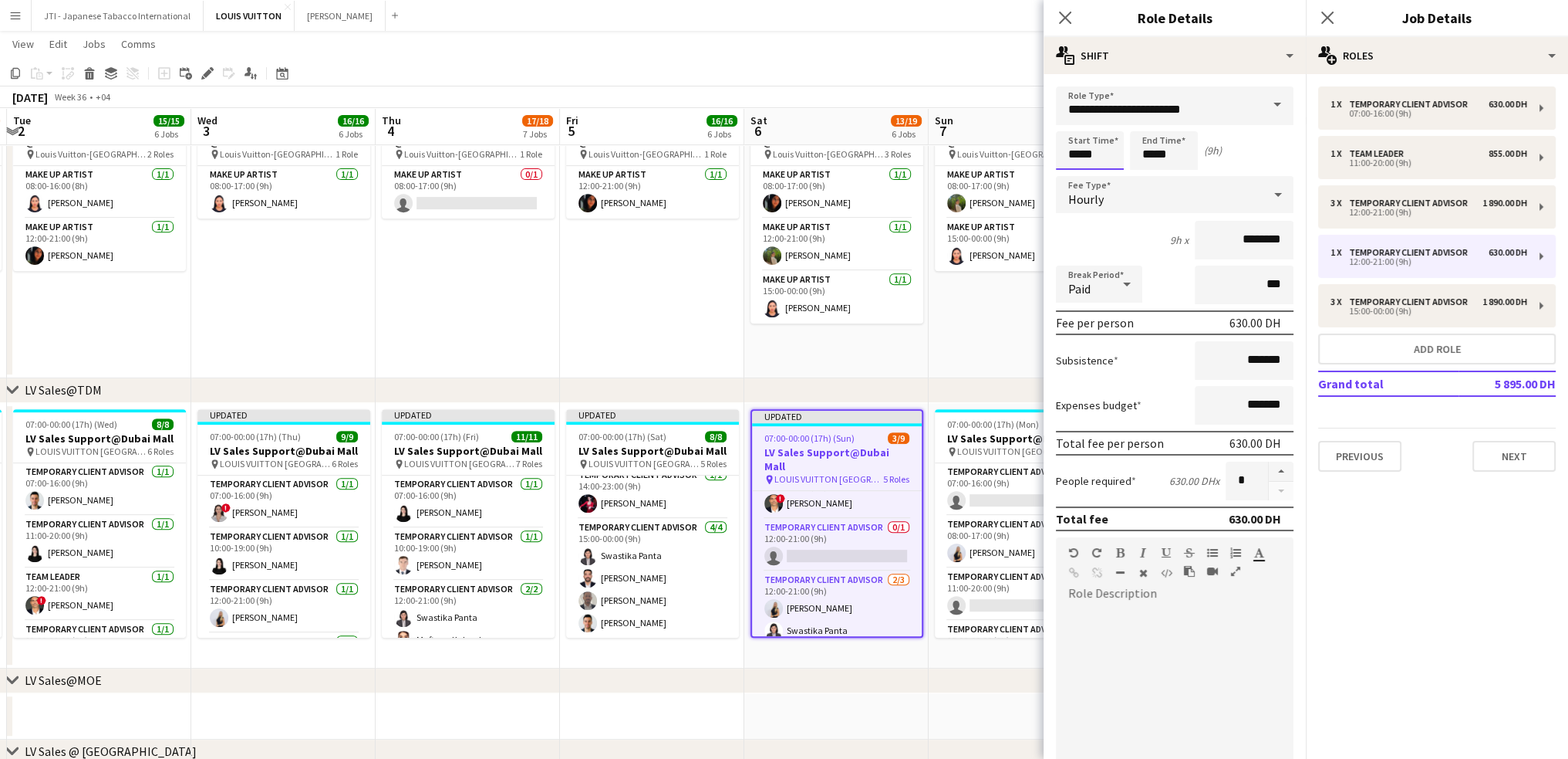
click at [1069, 154] on input "*****" at bounding box center [1090, 150] width 68 height 38
type input "*****"
click at [1075, 121] on div at bounding box center [1074, 123] width 30 height 15
click at [1145, 149] on input "*****" at bounding box center [1165, 150] width 68 height 38
type input "*****"
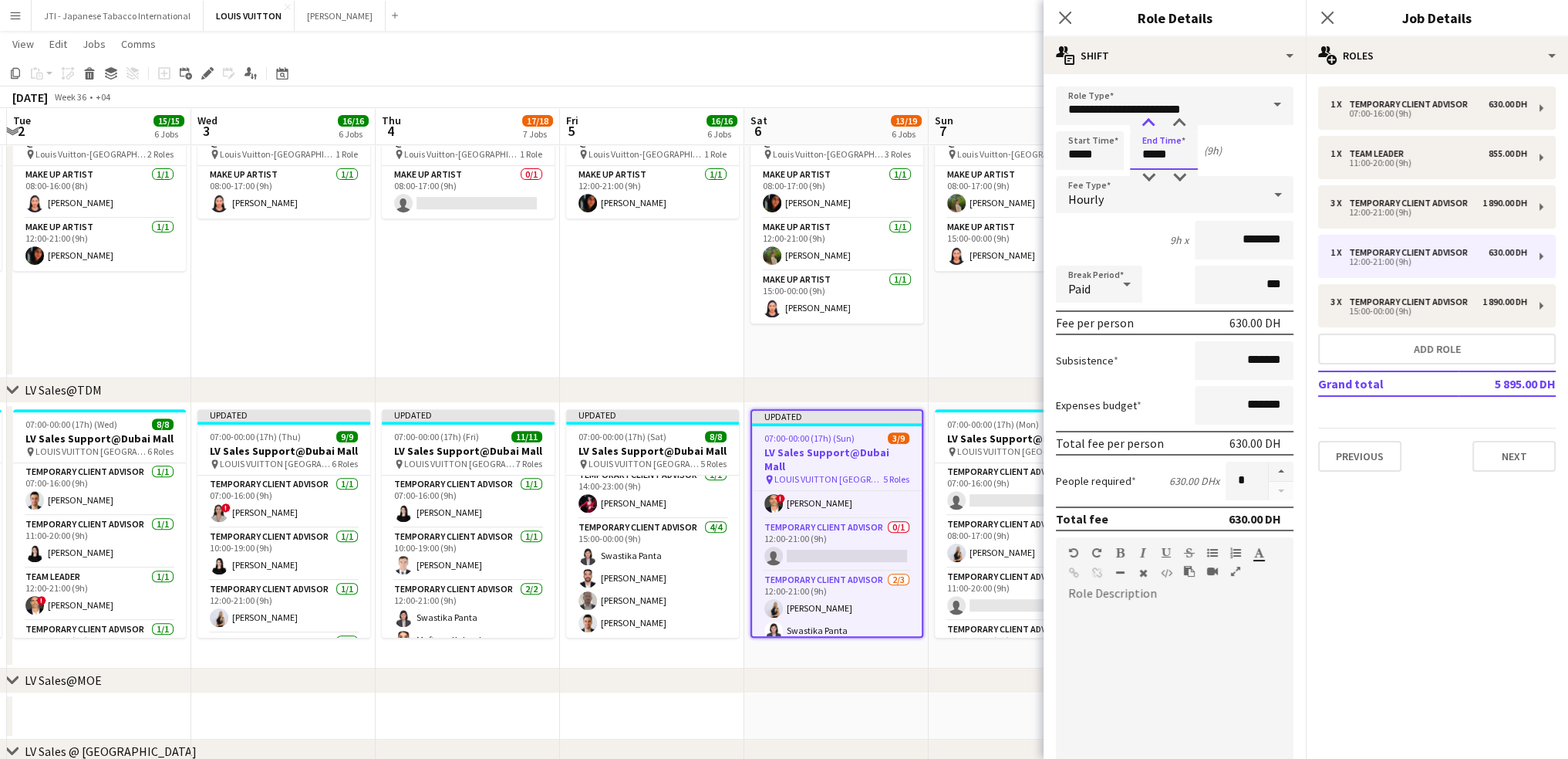
click at [1151, 122] on div at bounding box center [1148, 123] width 30 height 15
click at [1064, 24] on app-icon "Close pop-in" at bounding box center [1065, 18] width 22 height 22
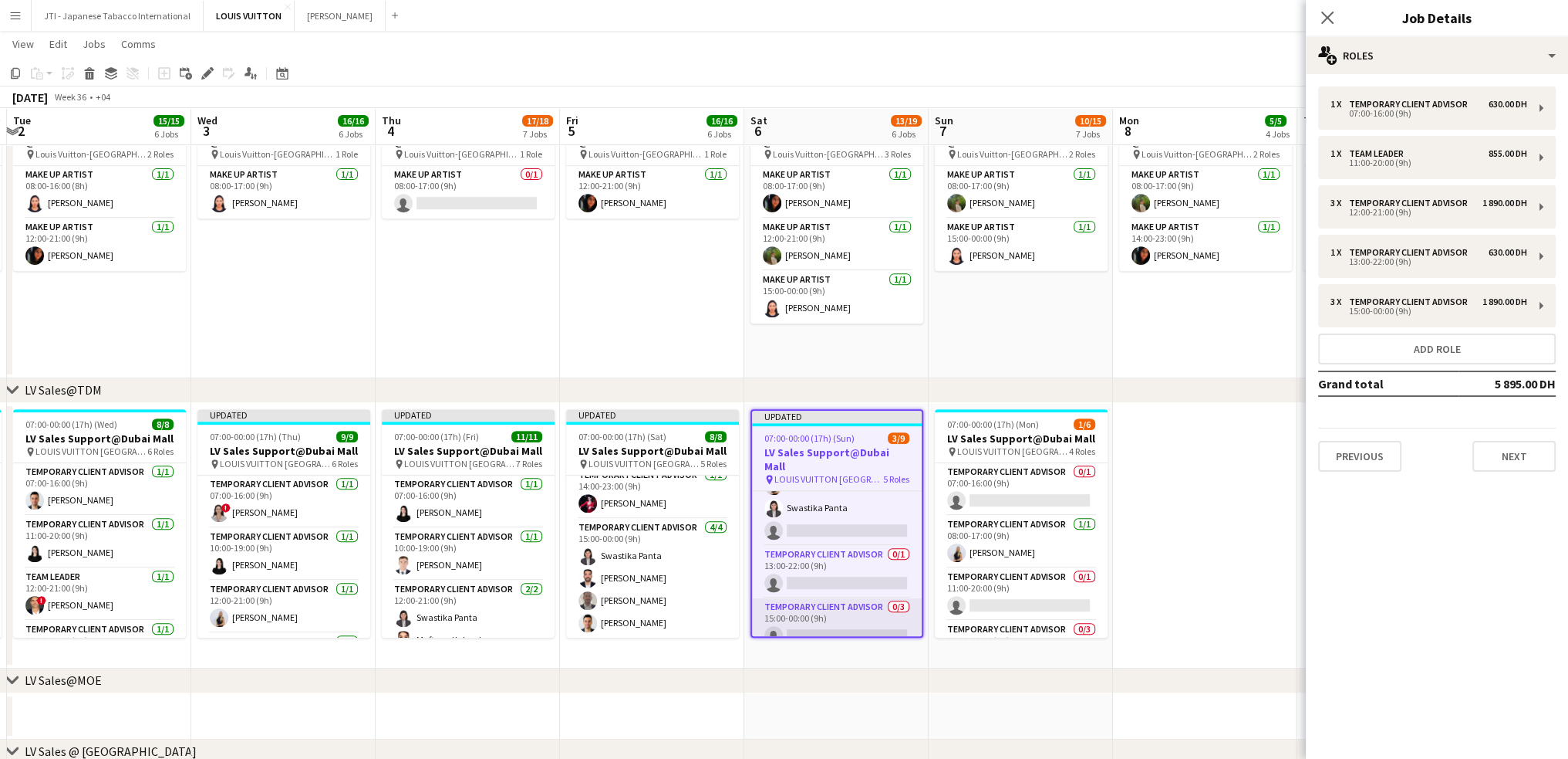
scroll to position [115, 0]
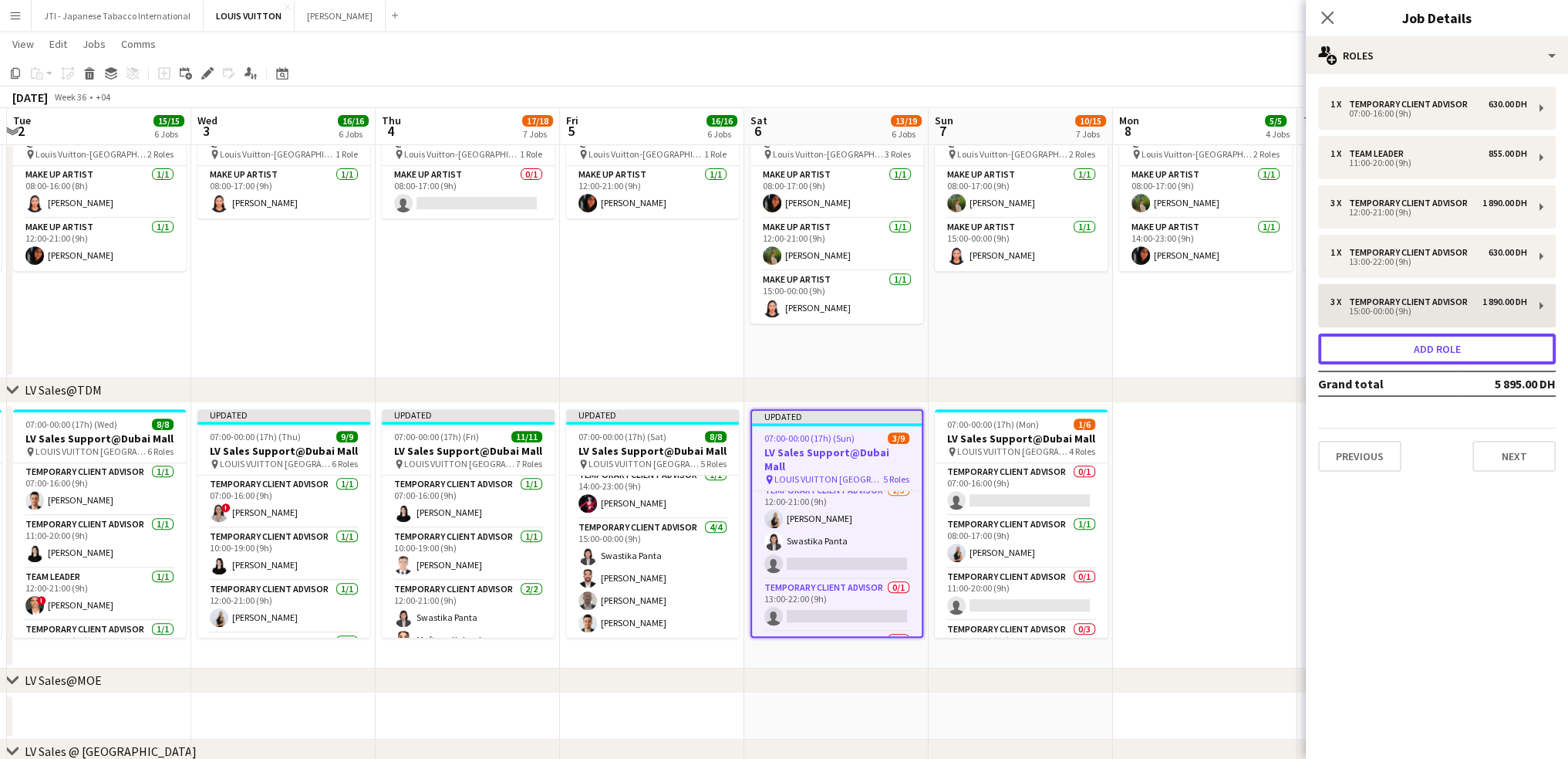
click at [1413, 354] on button "Add role" at bounding box center [1437, 349] width 238 height 30
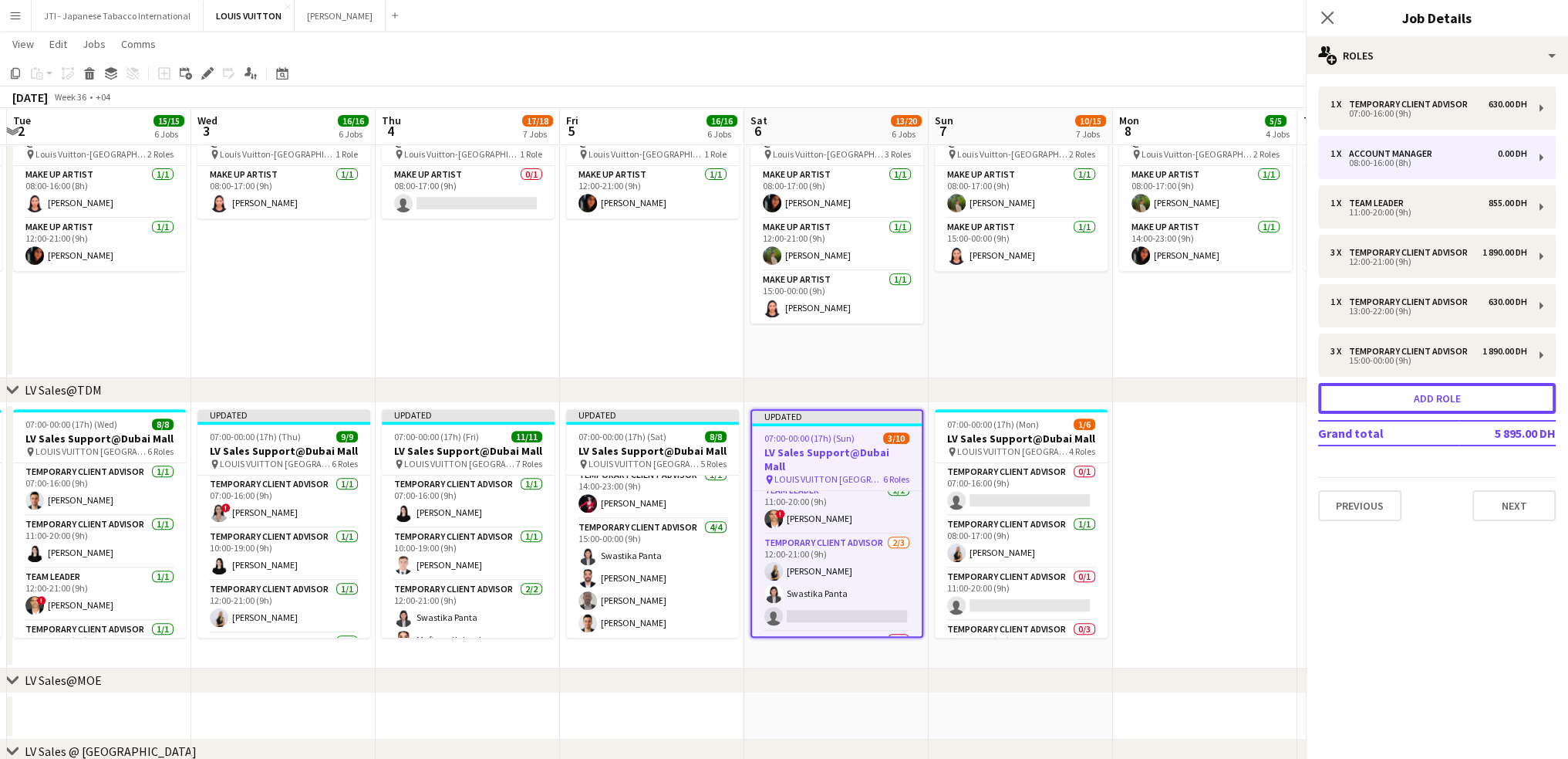
scroll to position [166, 0]
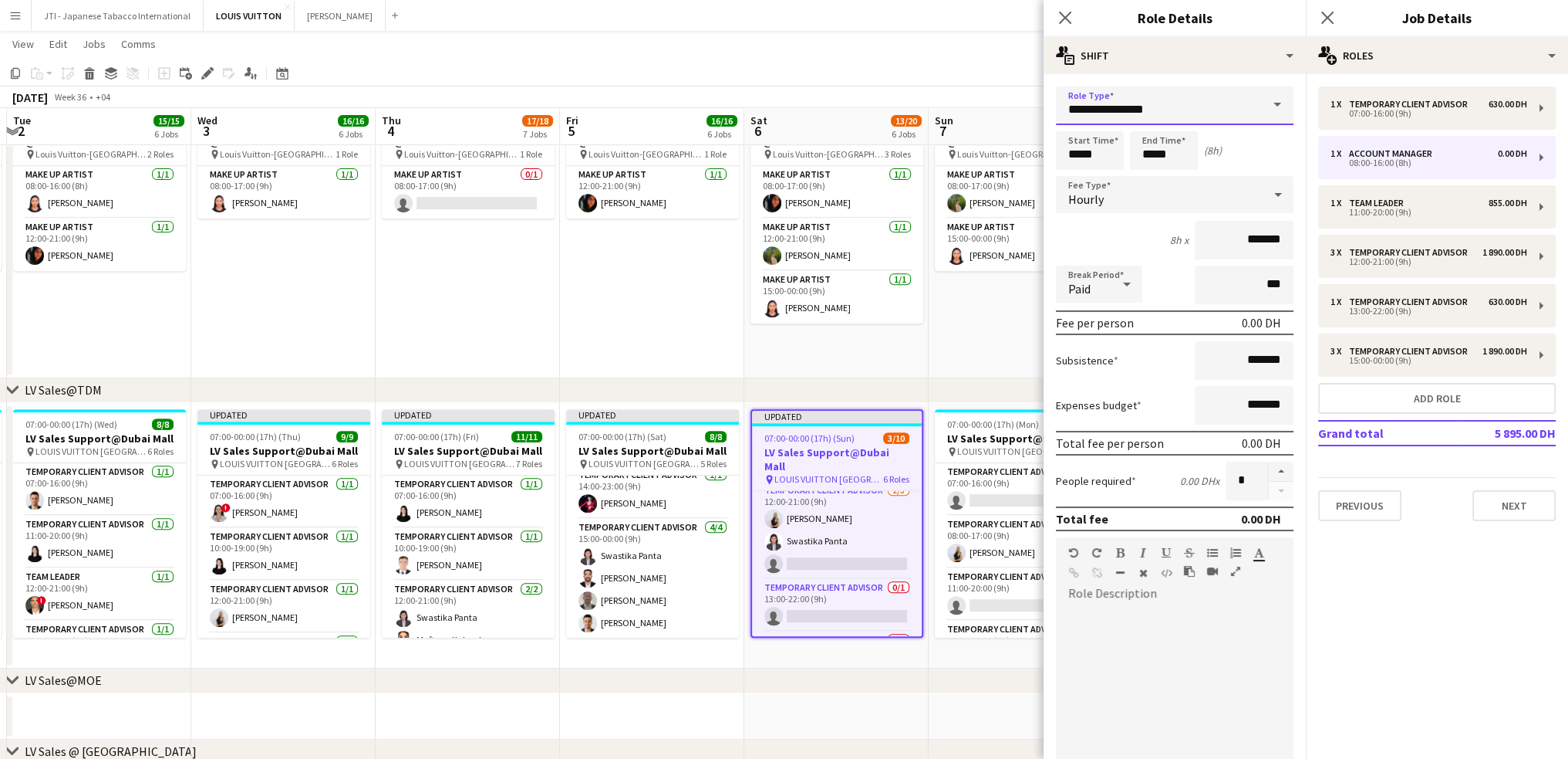
drag, startPoint x: 1170, startPoint y: 110, endPoint x: 670, endPoint y: 66, distance: 501.9
click at [670, 66] on body "Menu Boards Boards Boards All jobs Status Workforce Workforce My Workforce Recr…" at bounding box center [784, 585] width 1568 height 2870
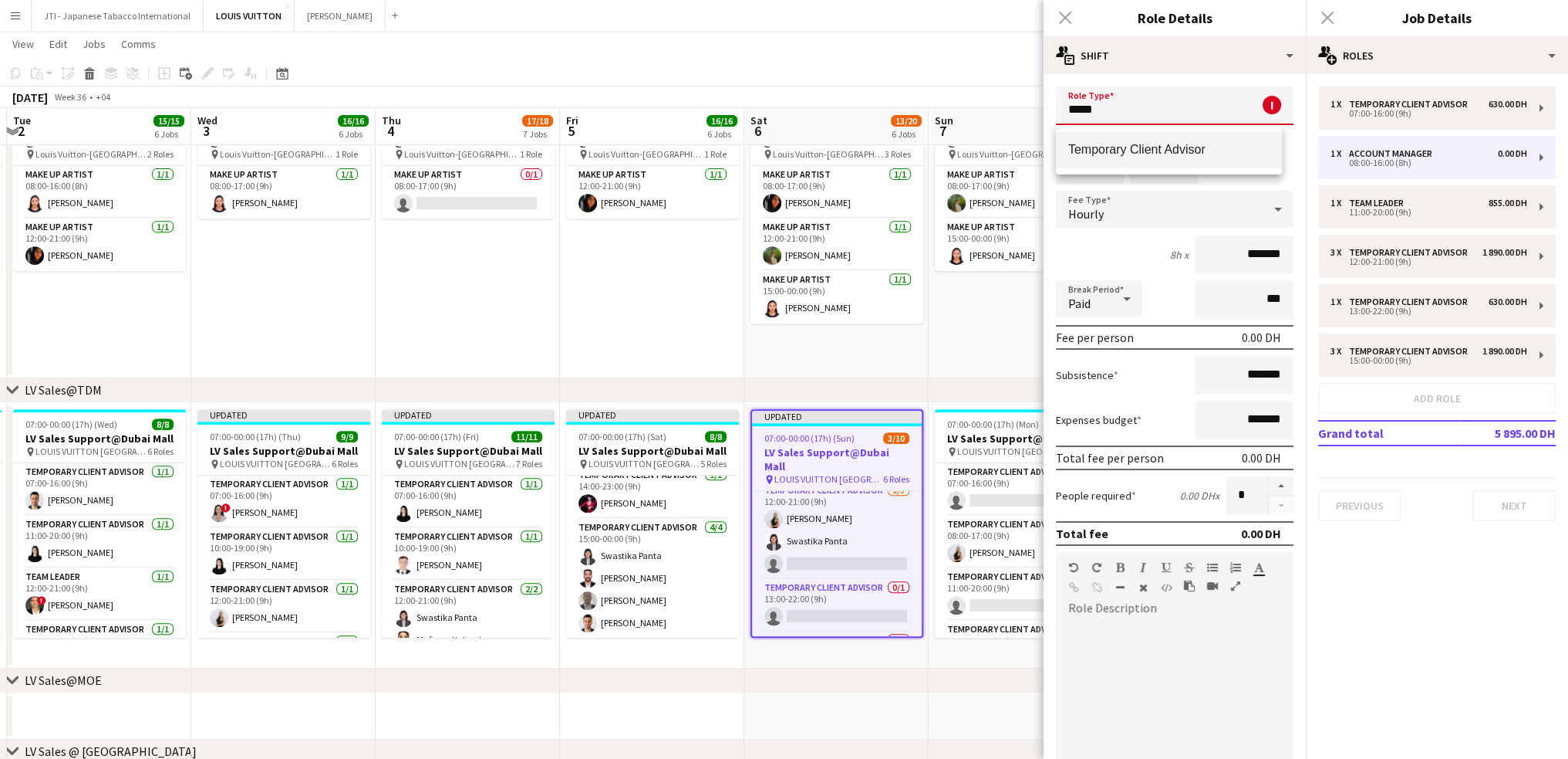
click at [1134, 150] on span "Temporary Client Advisor" at bounding box center [1169, 149] width 201 height 14
type input "**********"
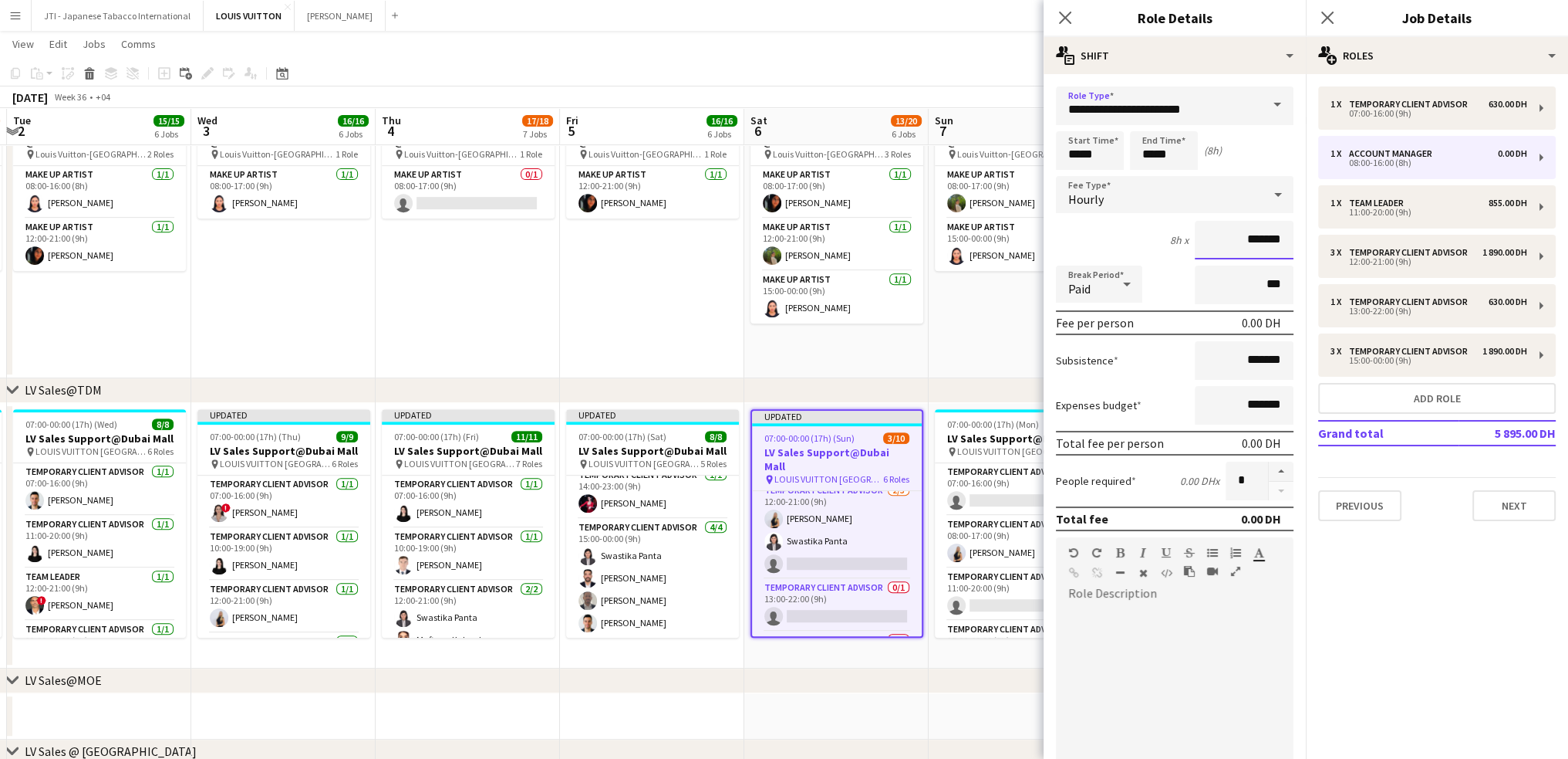
click at [1196, 240] on input "*******" at bounding box center [1244, 240] width 98 height 38
type input "********"
click at [1080, 154] on input "*****" at bounding box center [1090, 150] width 68 height 38
click at [1077, 134] on input "*****" at bounding box center [1090, 150] width 68 height 38
click at [1077, 126] on div at bounding box center [1074, 123] width 30 height 15
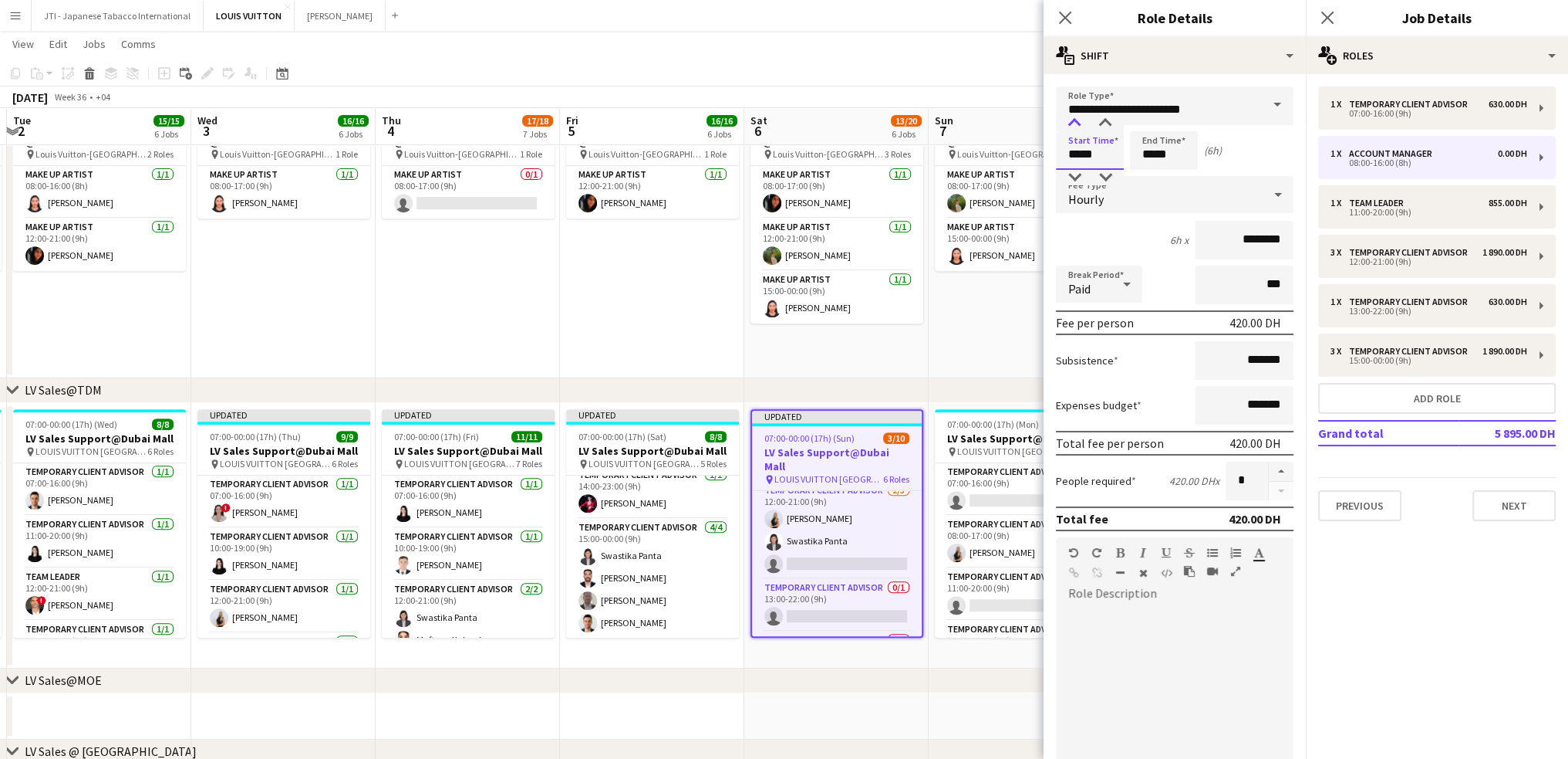
click at [1077, 126] on div at bounding box center [1074, 123] width 30 height 15
type input "*****"
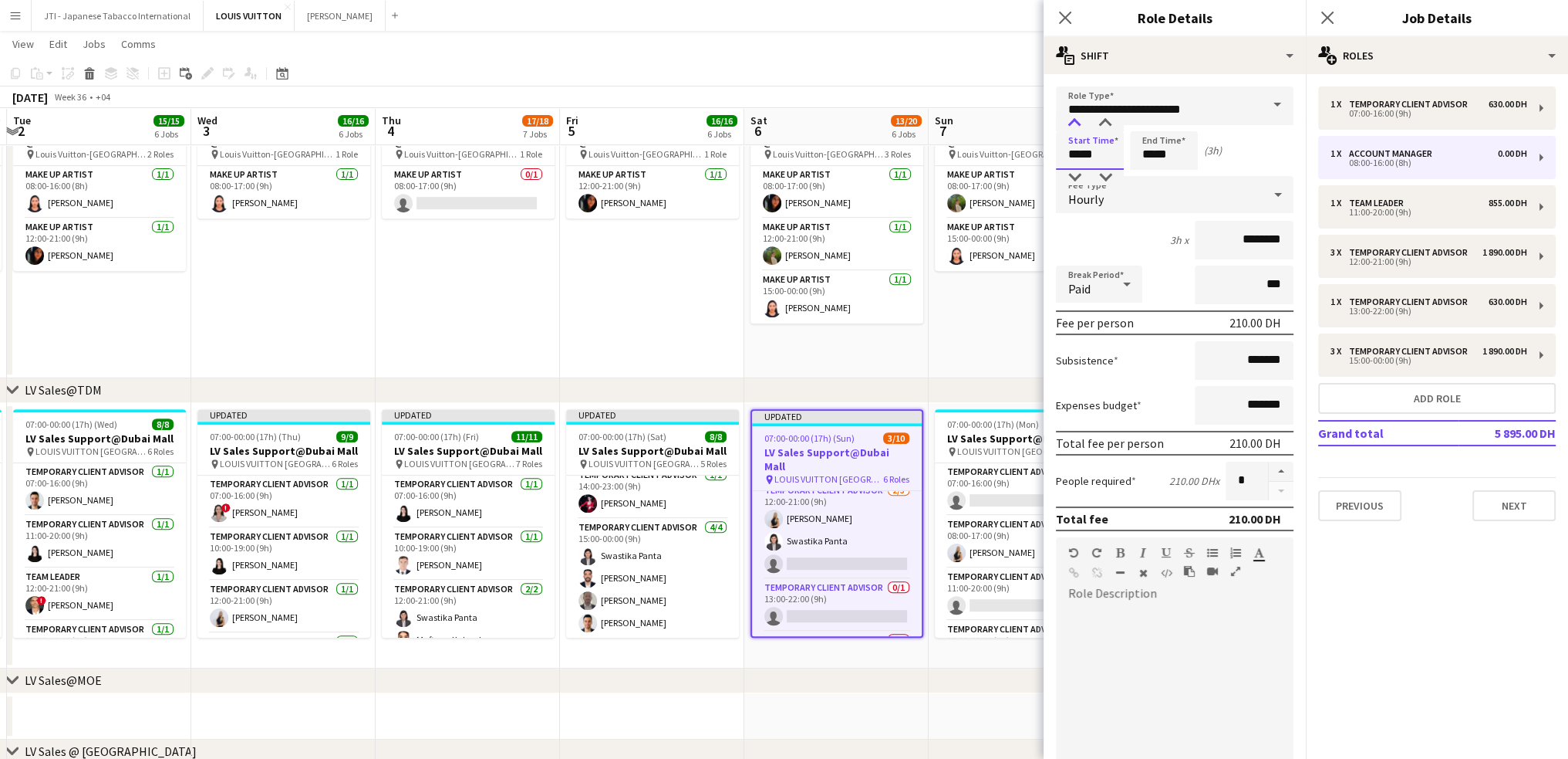
click at [1077, 126] on div at bounding box center [1074, 123] width 30 height 15
click at [1147, 151] on input "*****" at bounding box center [1165, 150] width 68 height 38
click at [1151, 125] on div at bounding box center [1148, 123] width 30 height 15
click at [1152, 124] on div at bounding box center [1148, 123] width 30 height 15
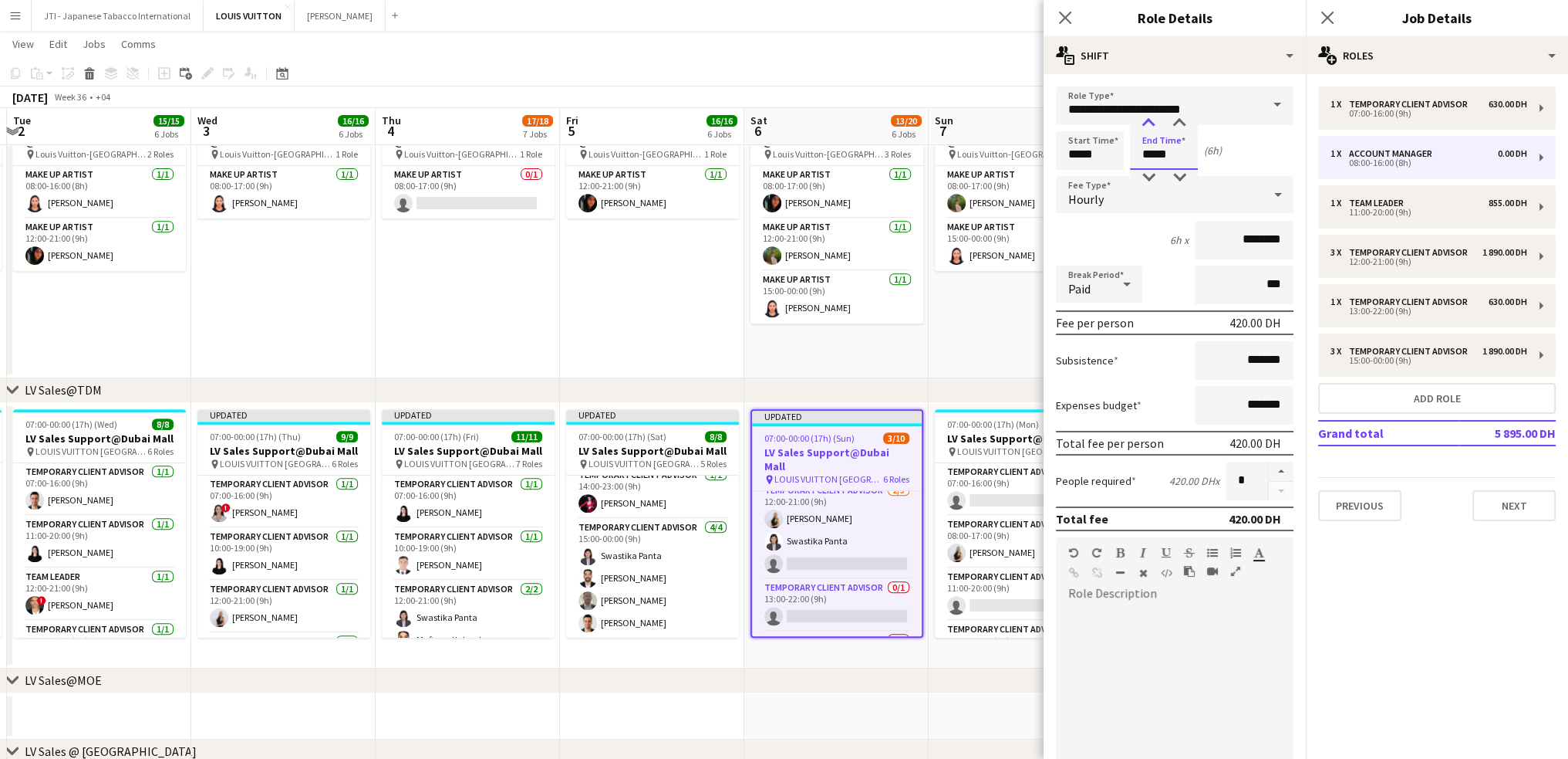
click at [1152, 124] on div at bounding box center [1148, 123] width 30 height 15
type input "*****"
click at [1151, 124] on div at bounding box center [1148, 123] width 30 height 15
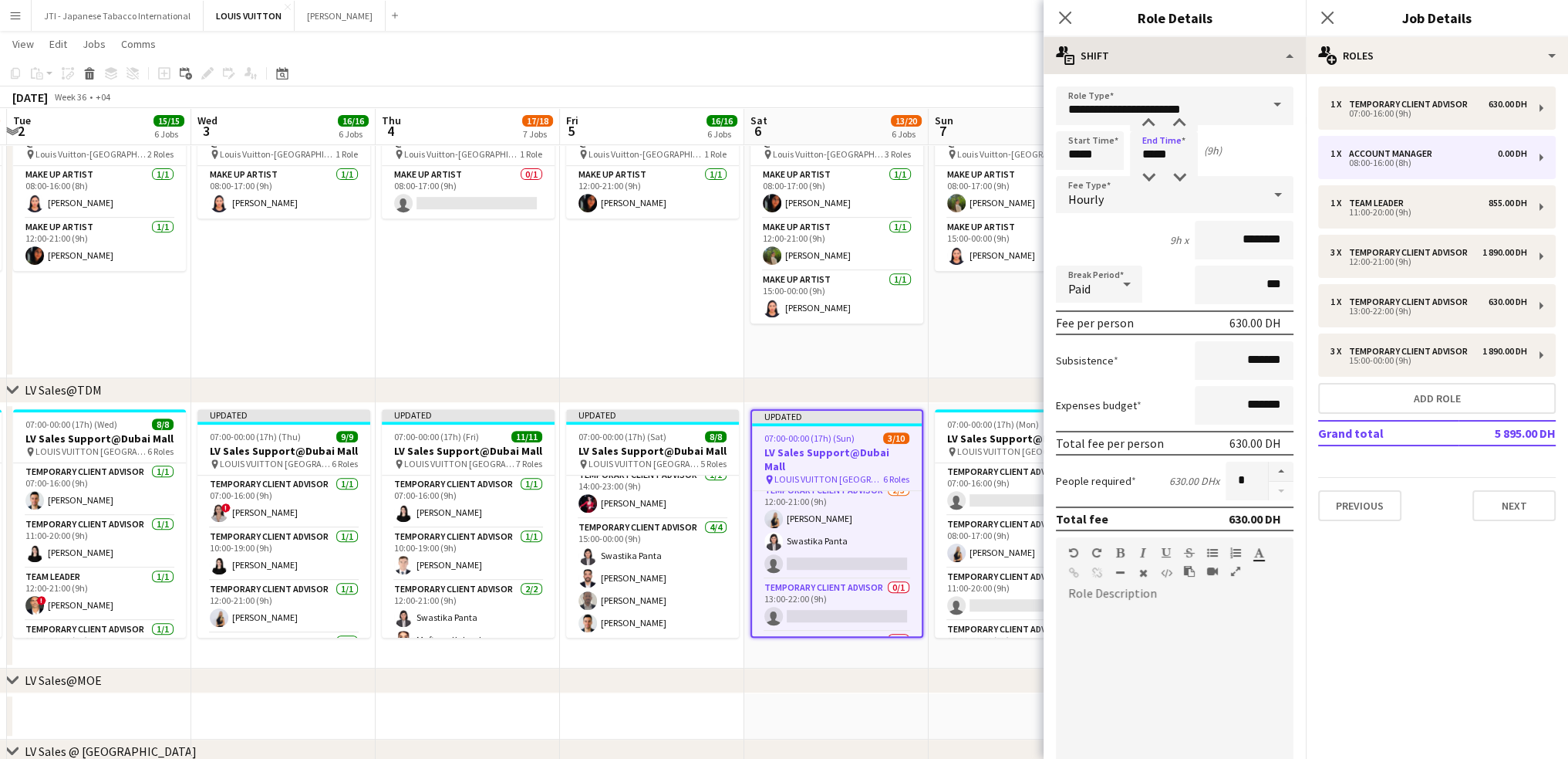
click at [1066, 24] on app-icon "Close pop-in" at bounding box center [1065, 17] width 19 height 19
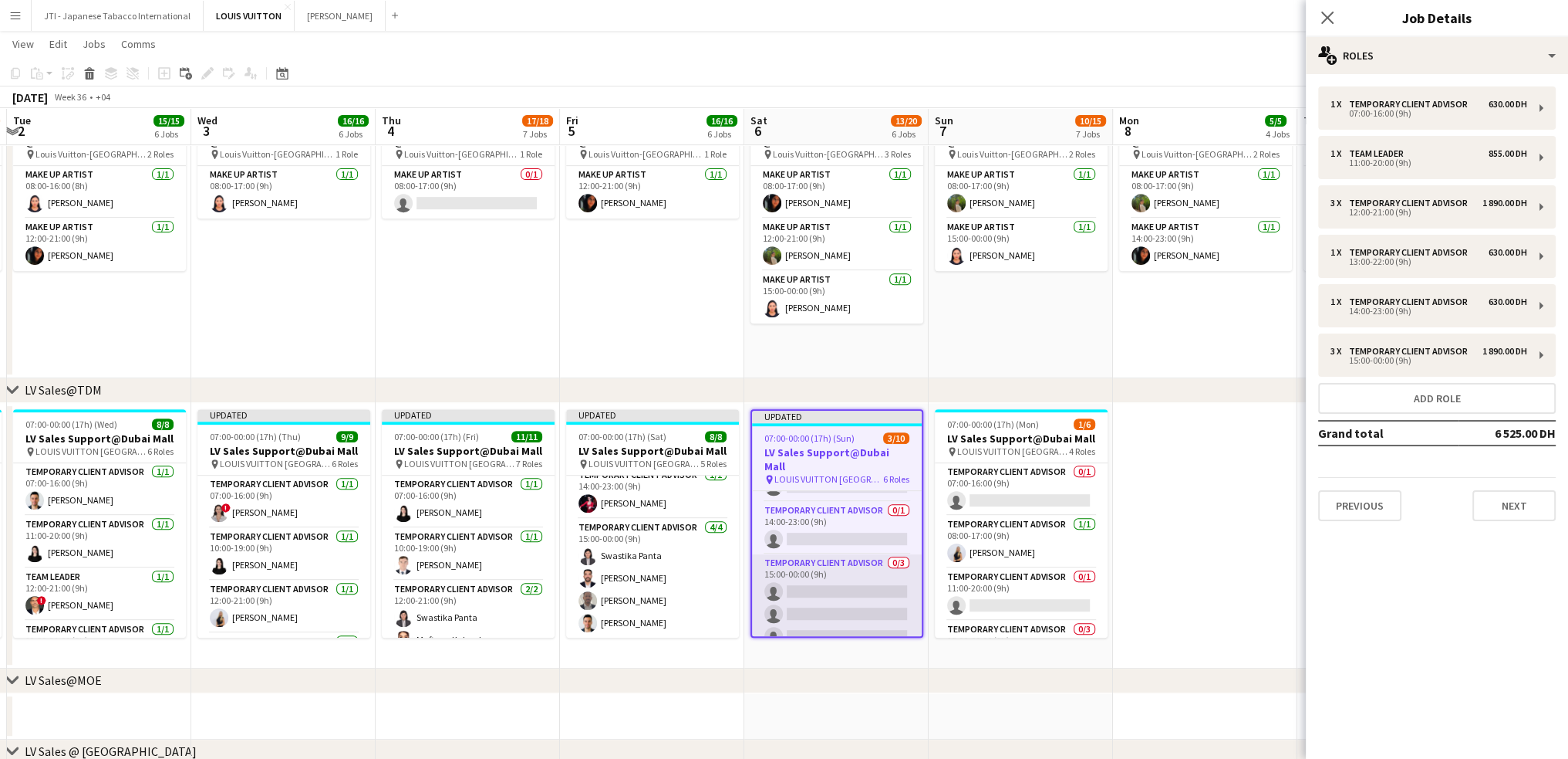
scroll to position [0, 0]
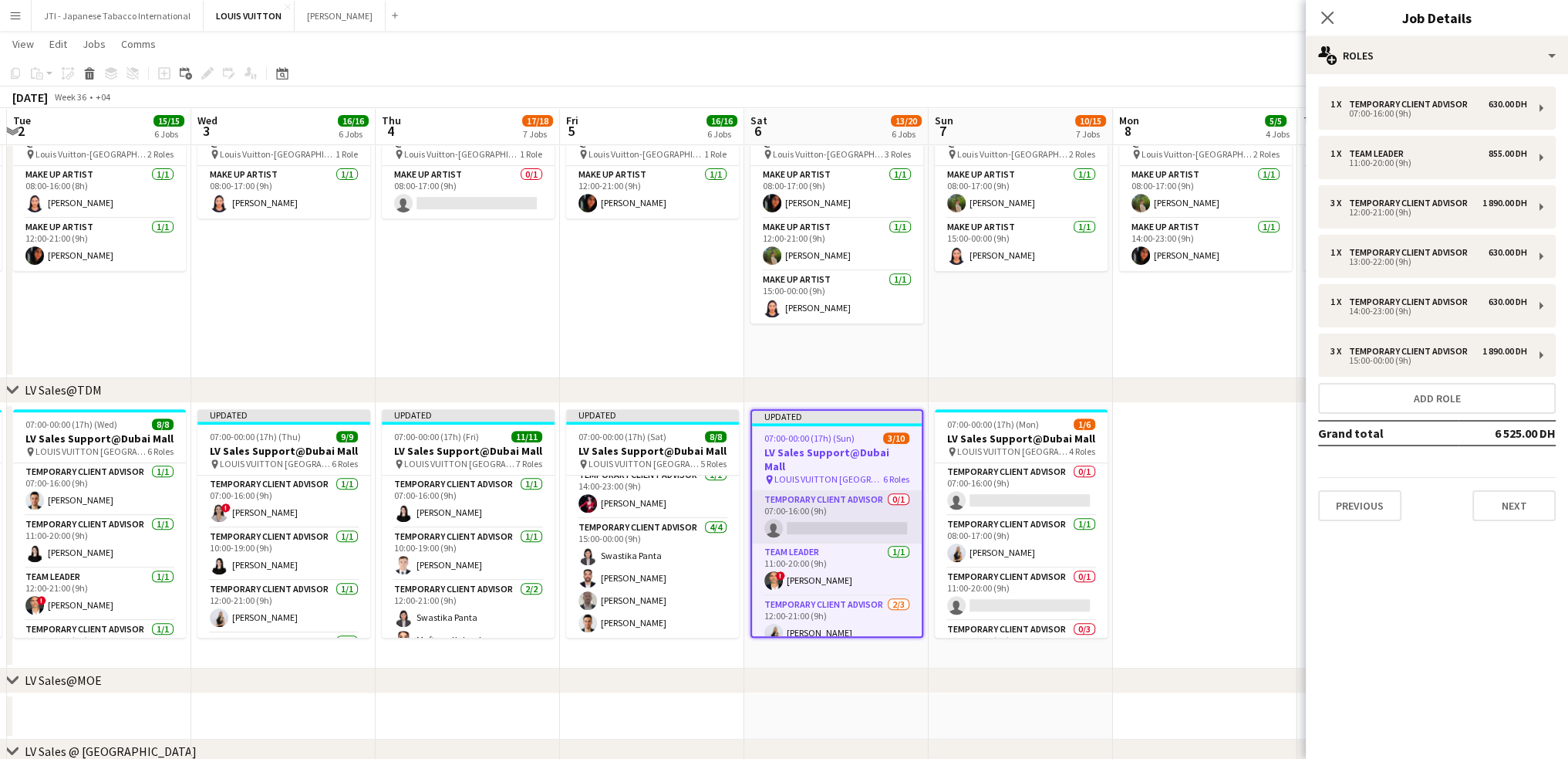
click at [829, 512] on app-card-role "Temporary Client Advisor 0/1 07:00-16:00 (9h) single-neutral-actions" at bounding box center [837, 517] width 170 height 53
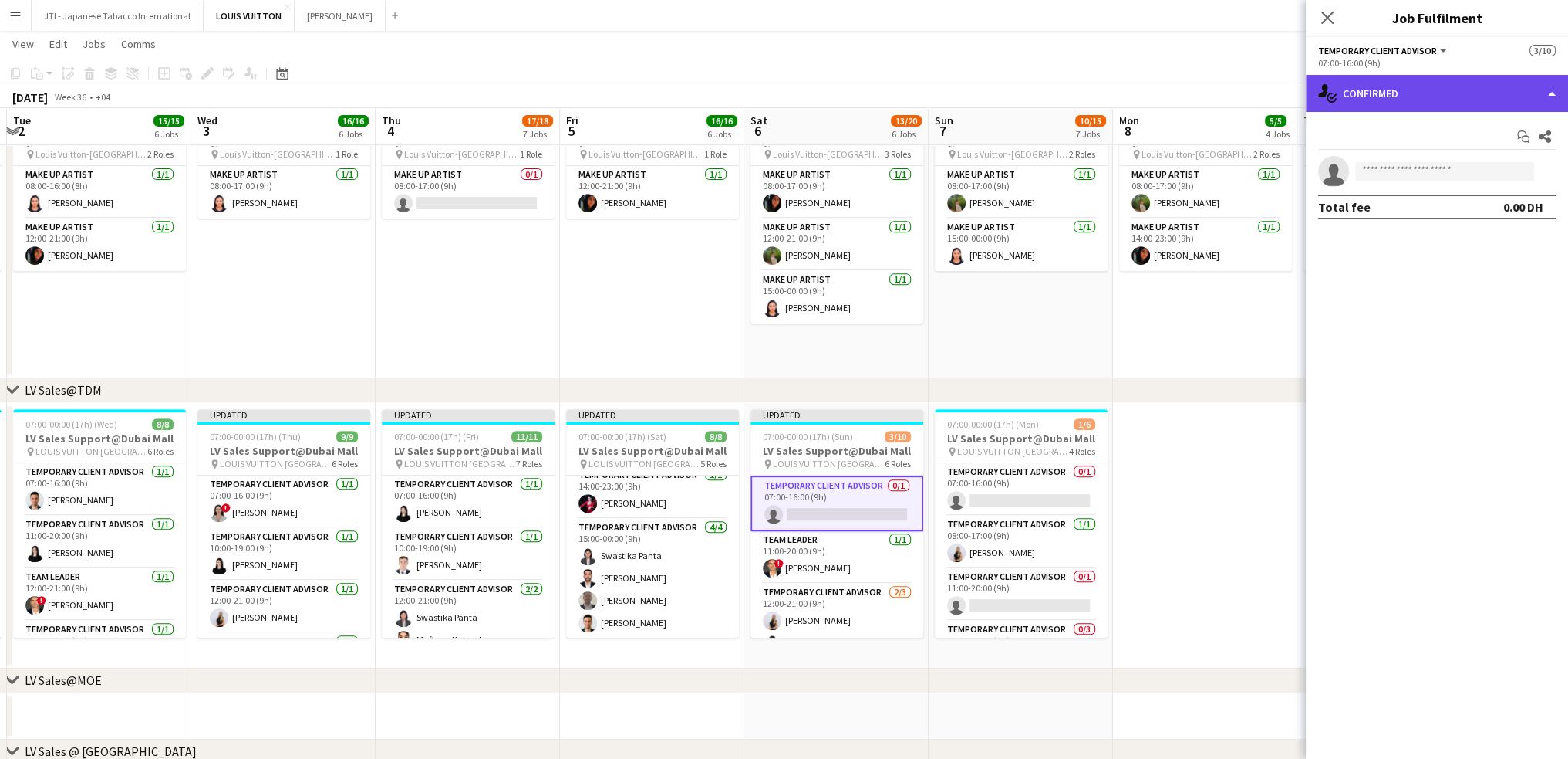
click at [1400, 98] on div "single-neutral-actions-check-2 Confirmed" at bounding box center [1437, 93] width 262 height 37
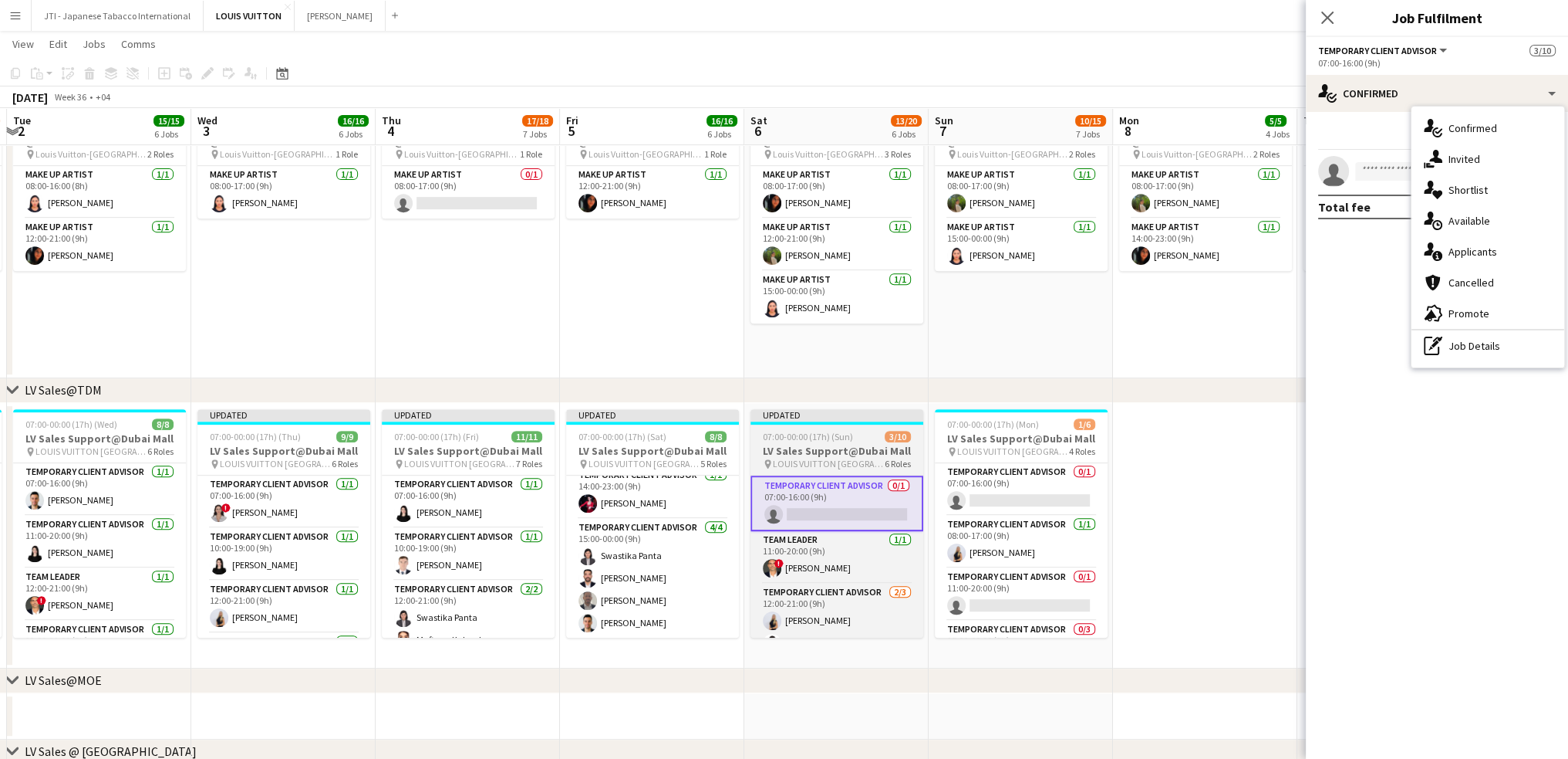
click at [861, 431] on div "07:00-00:00 (17h) (Sun) 3/10" at bounding box center [836, 436] width 173 height 12
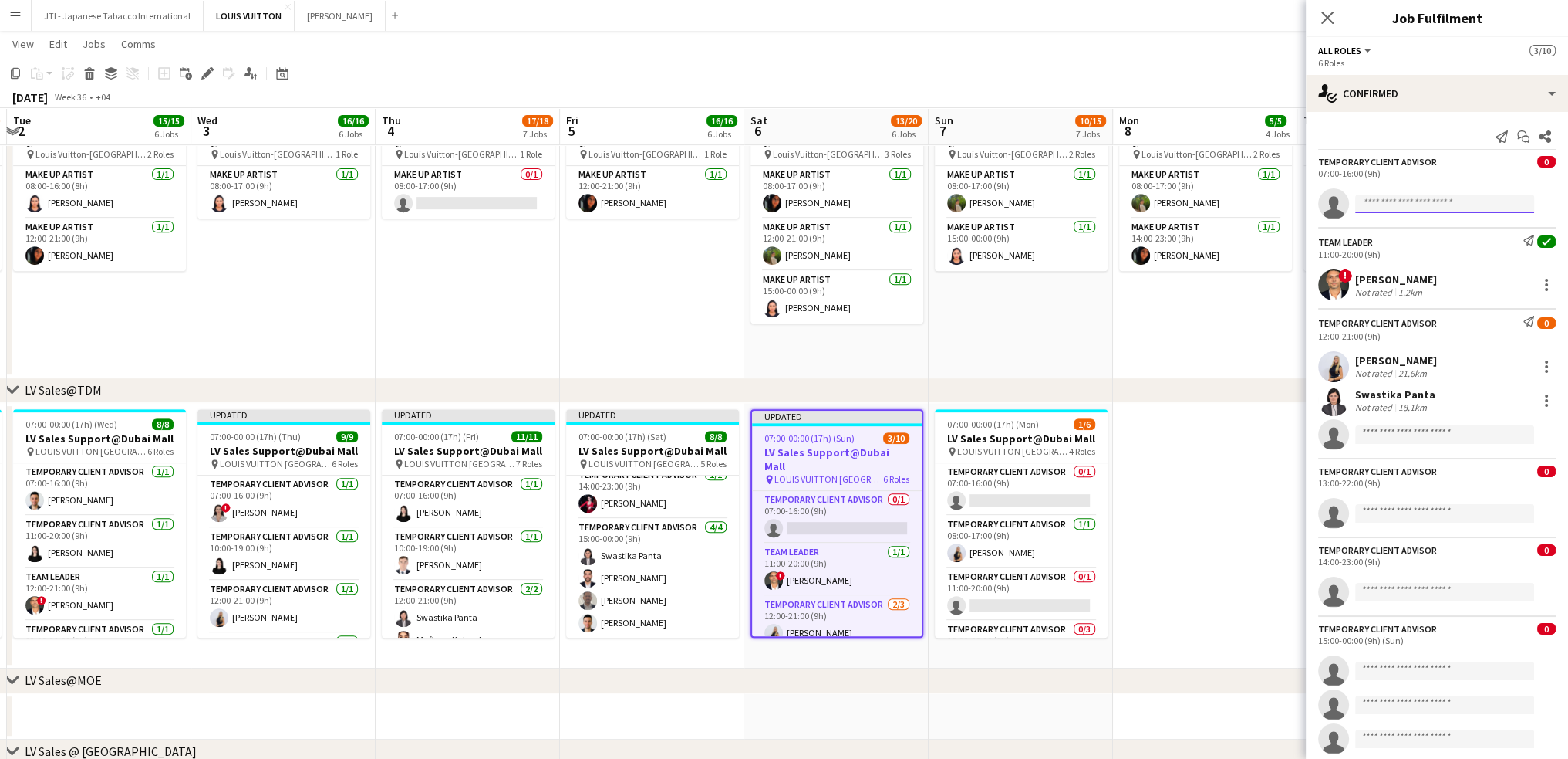
click at [1383, 207] on input at bounding box center [1445, 203] width 179 height 19
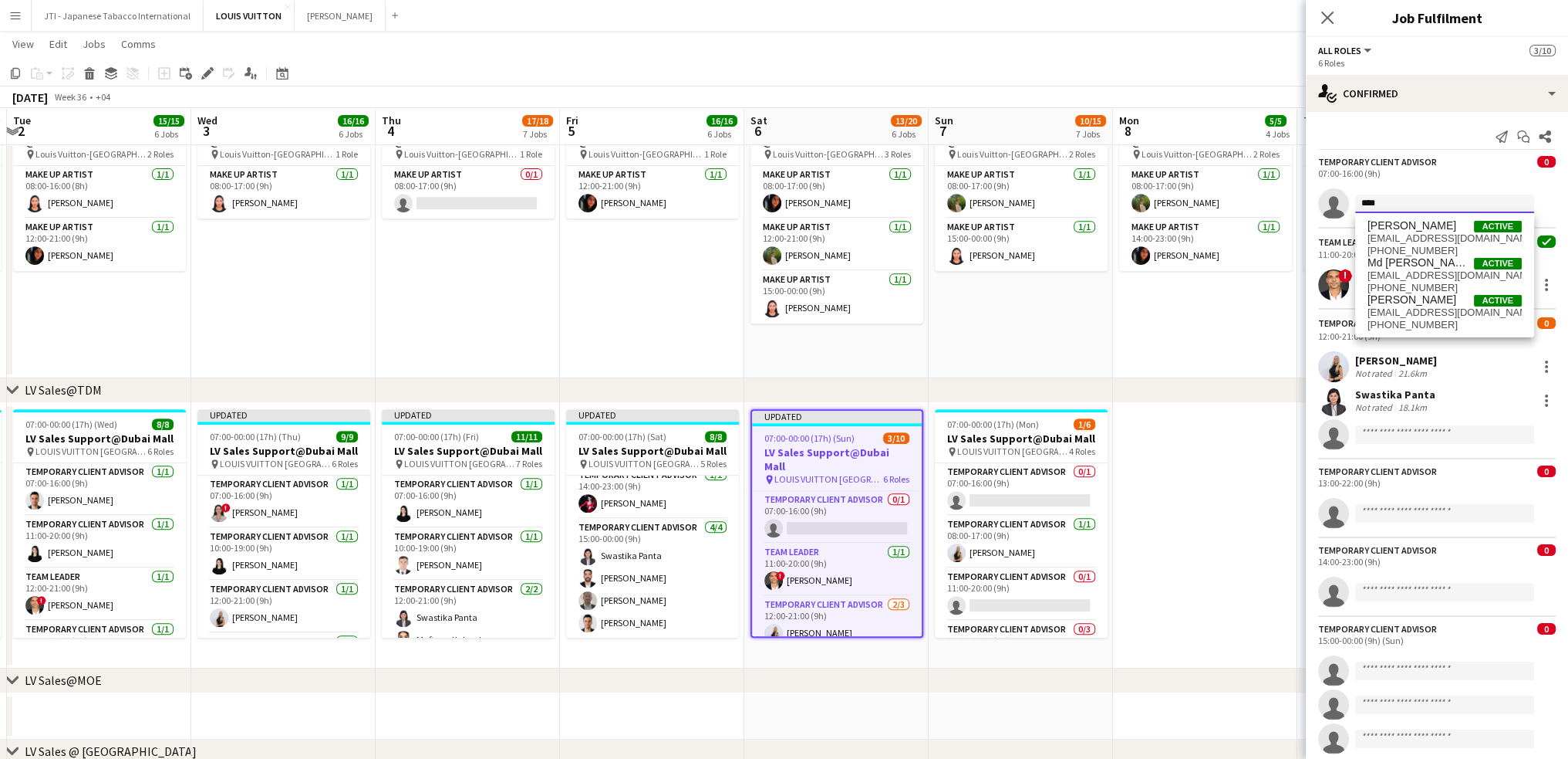
type input "***"
click at [1405, 233] on span "catherine_dk@yahoo.com" at bounding box center [1445, 239] width 154 height 13
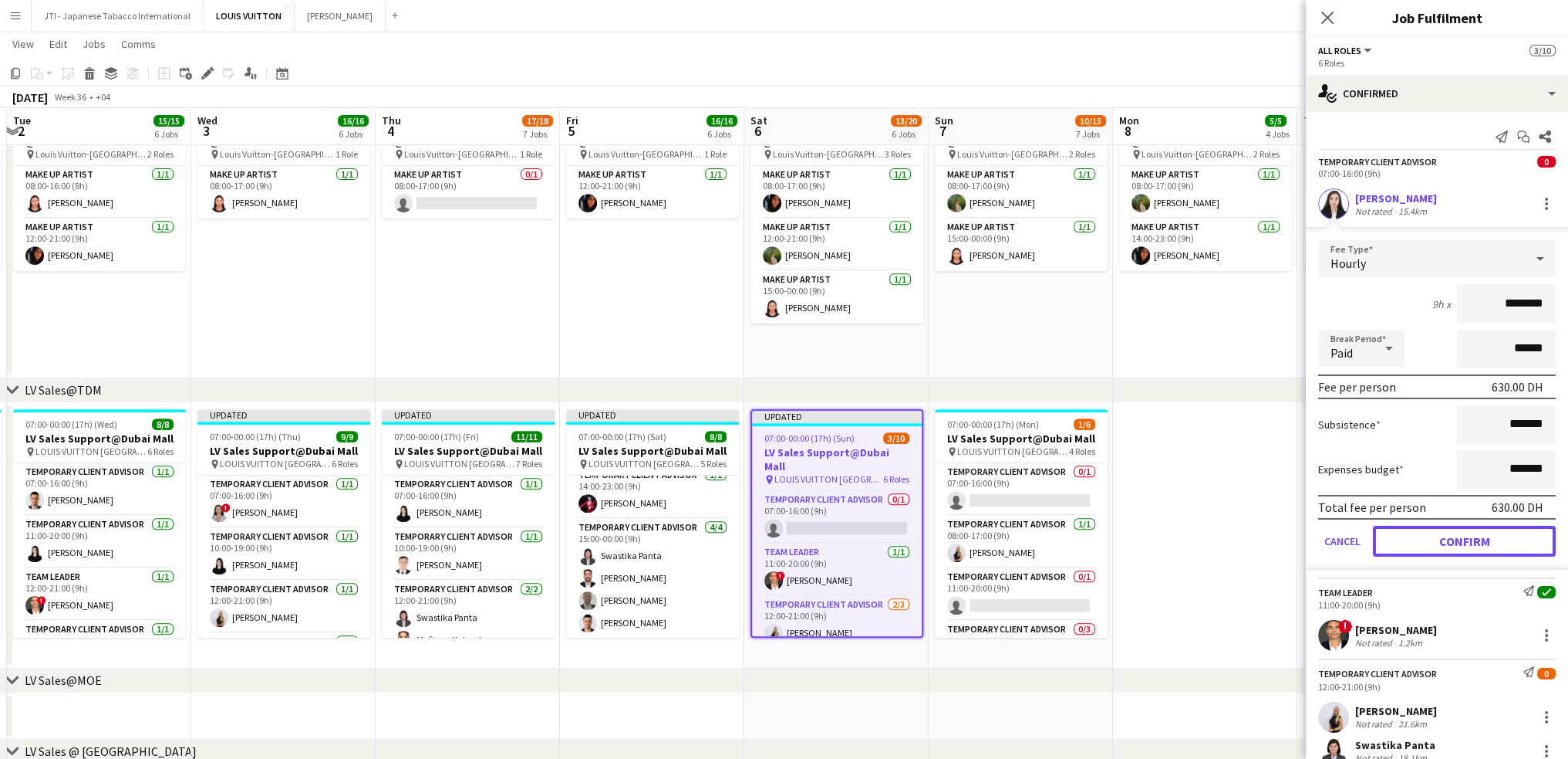
drag, startPoint x: 1435, startPoint y: 537, endPoint x: 1338, endPoint y: 432, distance: 142.9
click at [1435, 536] on button "Confirm" at bounding box center [1464, 541] width 182 height 30
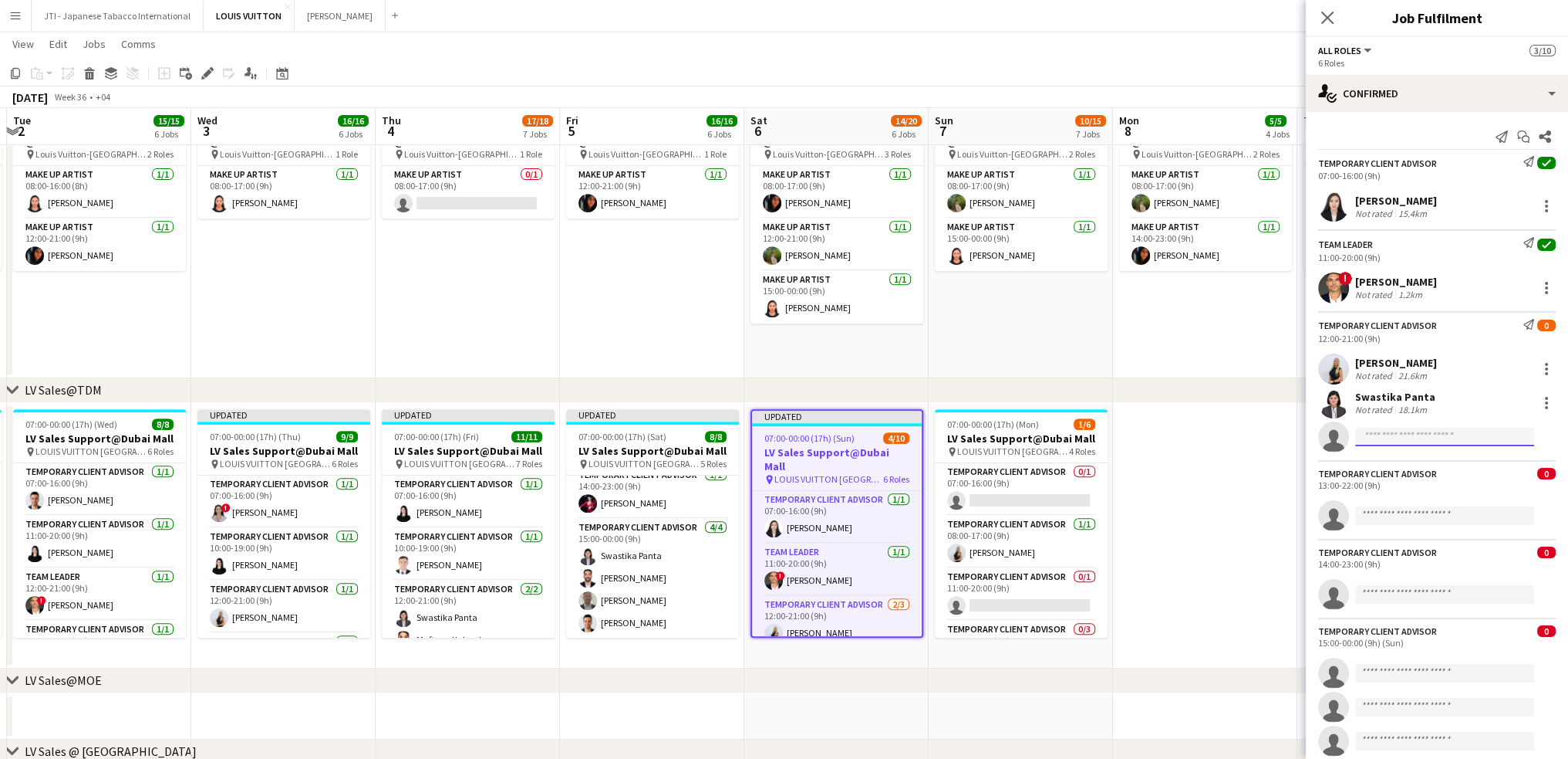
click at [1394, 440] on input at bounding box center [1445, 437] width 179 height 19
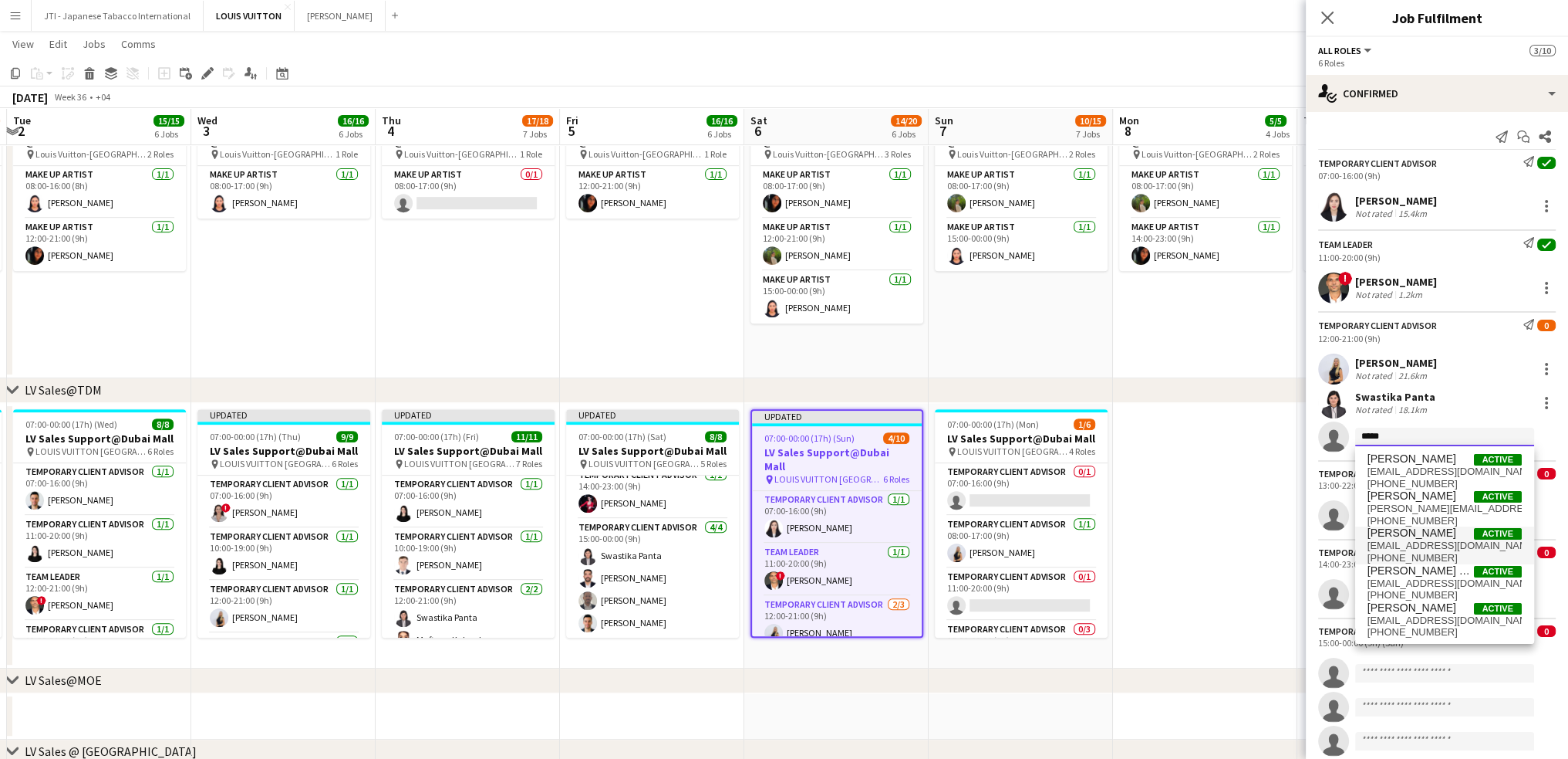
type input "*****"
click at [1386, 536] on span "[PERSON_NAME]" at bounding box center [1411, 533] width 89 height 13
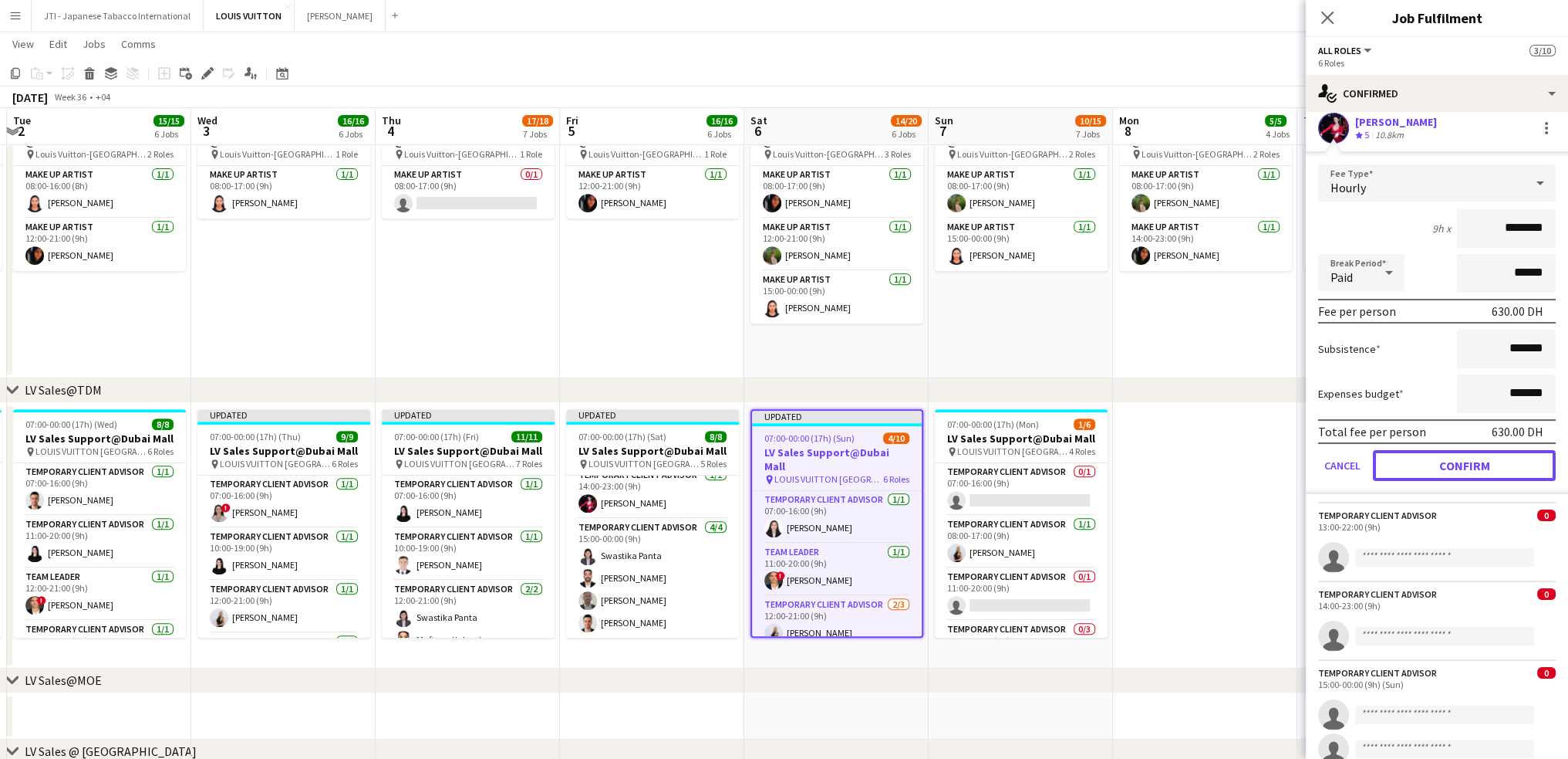
click at [1460, 473] on button "Confirm" at bounding box center [1464, 465] width 182 height 30
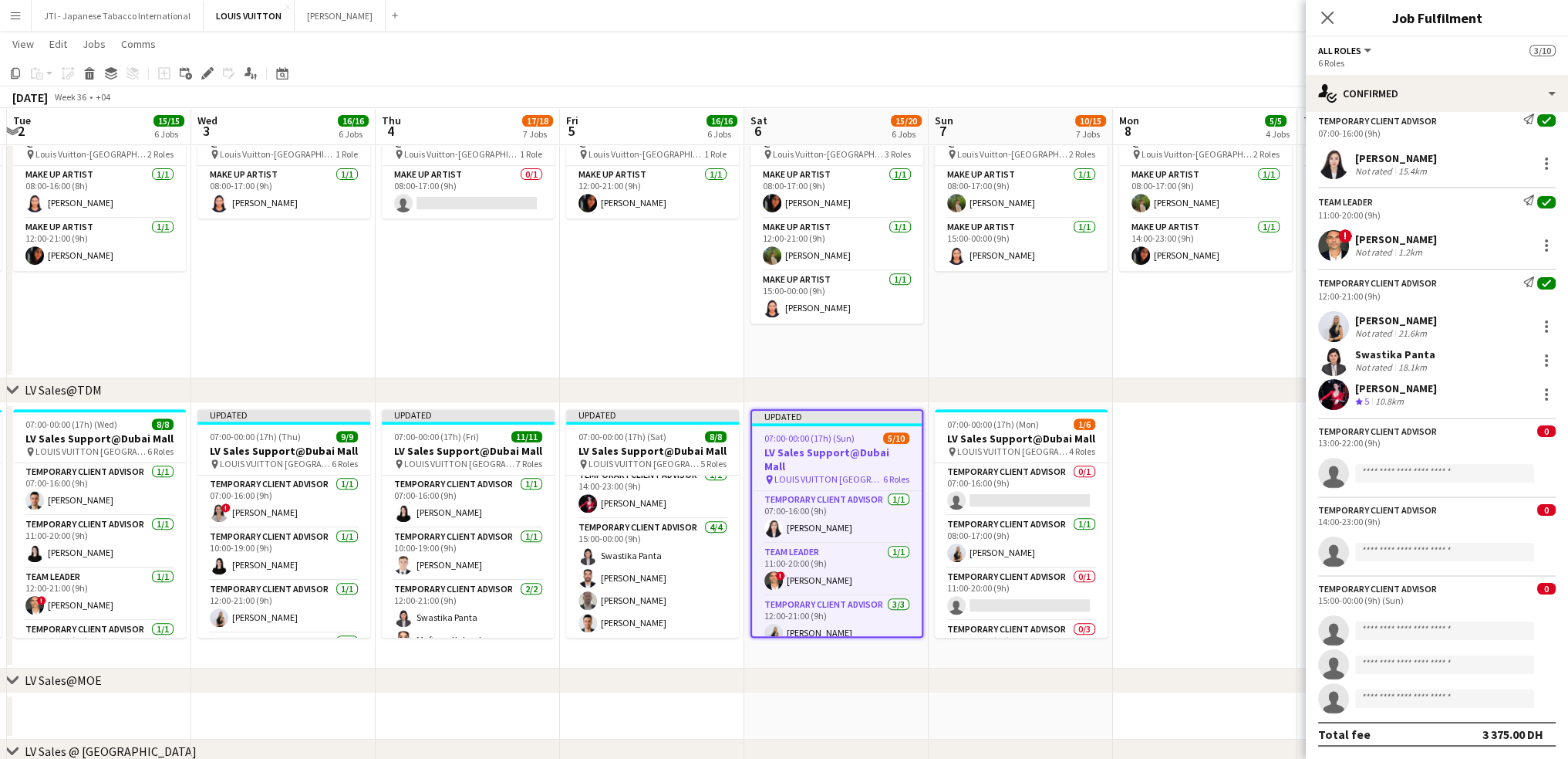
scroll to position [41, 0]
click at [1456, 473] on input at bounding box center [1445, 474] width 179 height 19
type input "****"
click at [1417, 508] on span "iyads.1997@gmail.com" at bounding box center [1445, 508] width 154 height 13
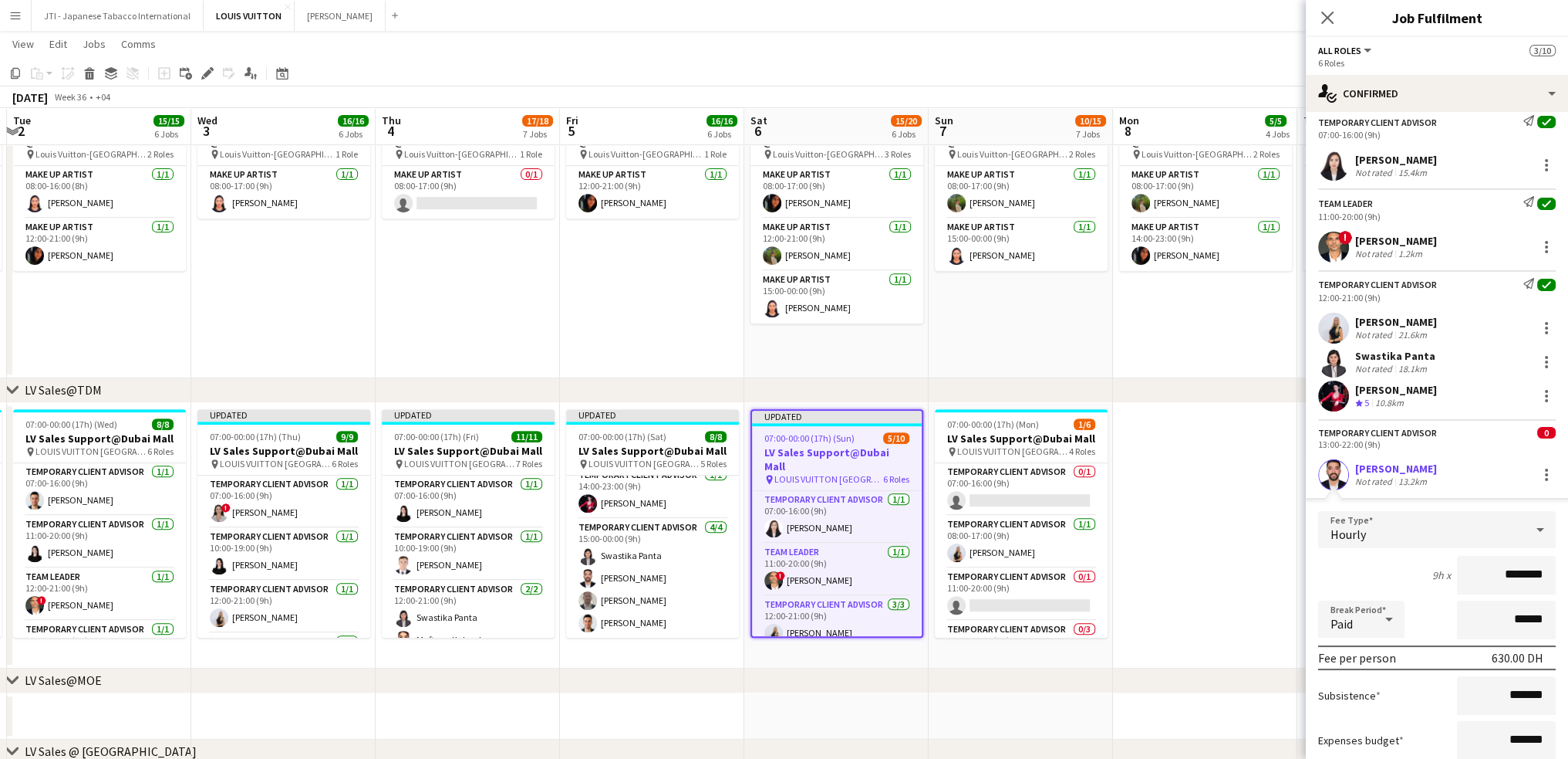
scroll to position [389, 0]
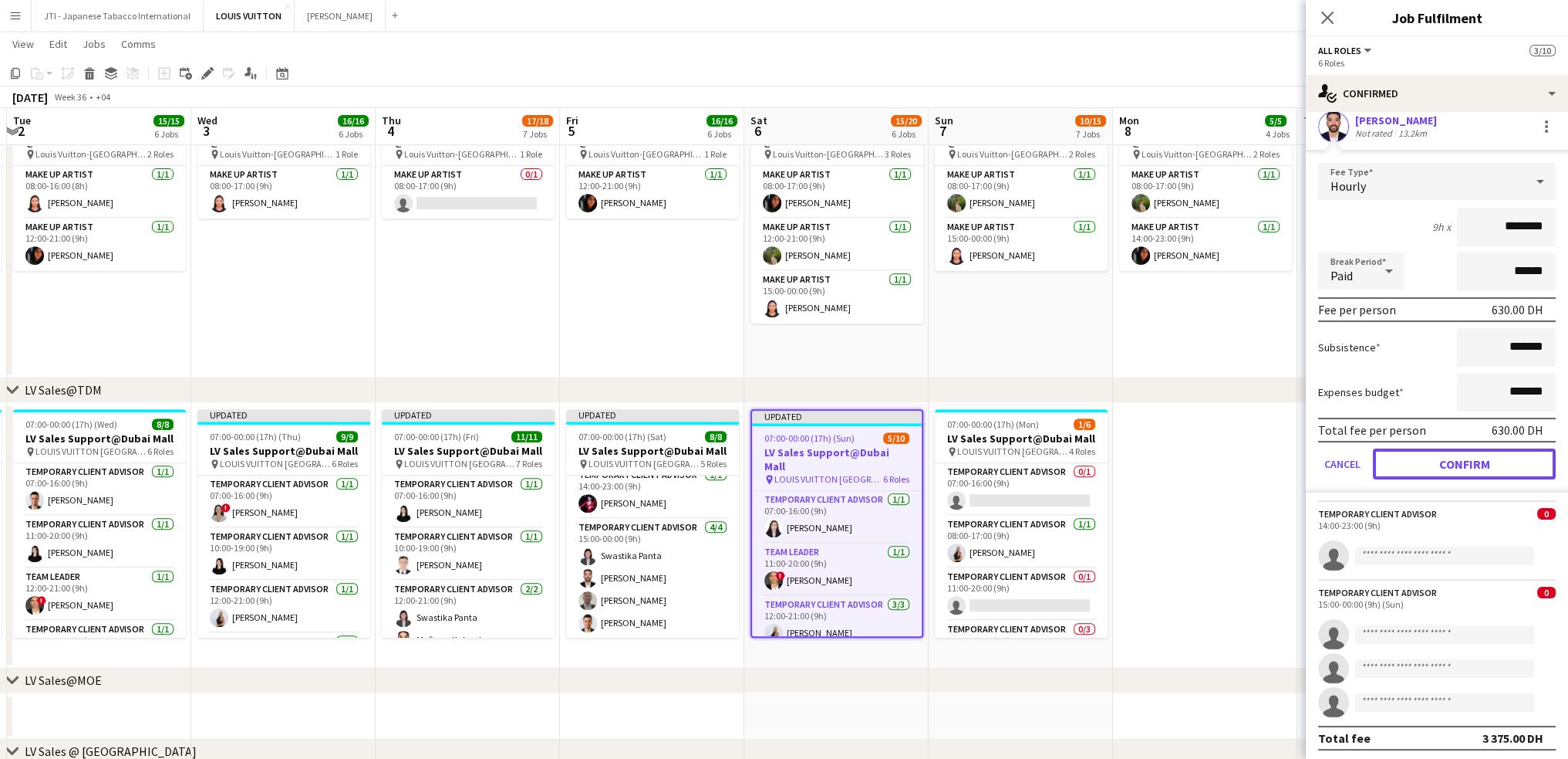
click at [1454, 458] on button "Confirm" at bounding box center [1464, 464] width 182 height 30
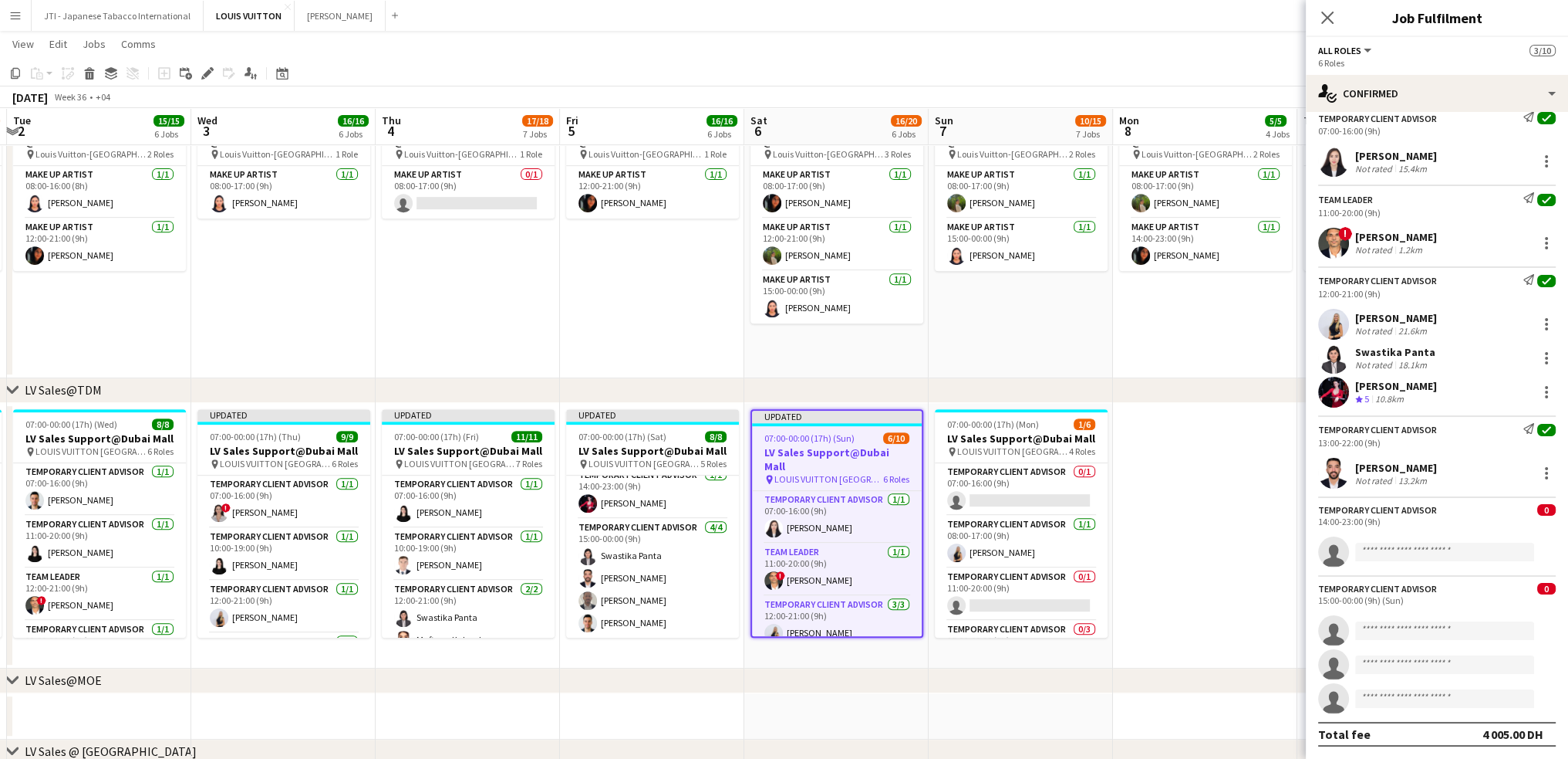
scroll to position [43, 0]
click at [1404, 555] on input at bounding box center [1445, 553] width 179 height 19
type input "*"
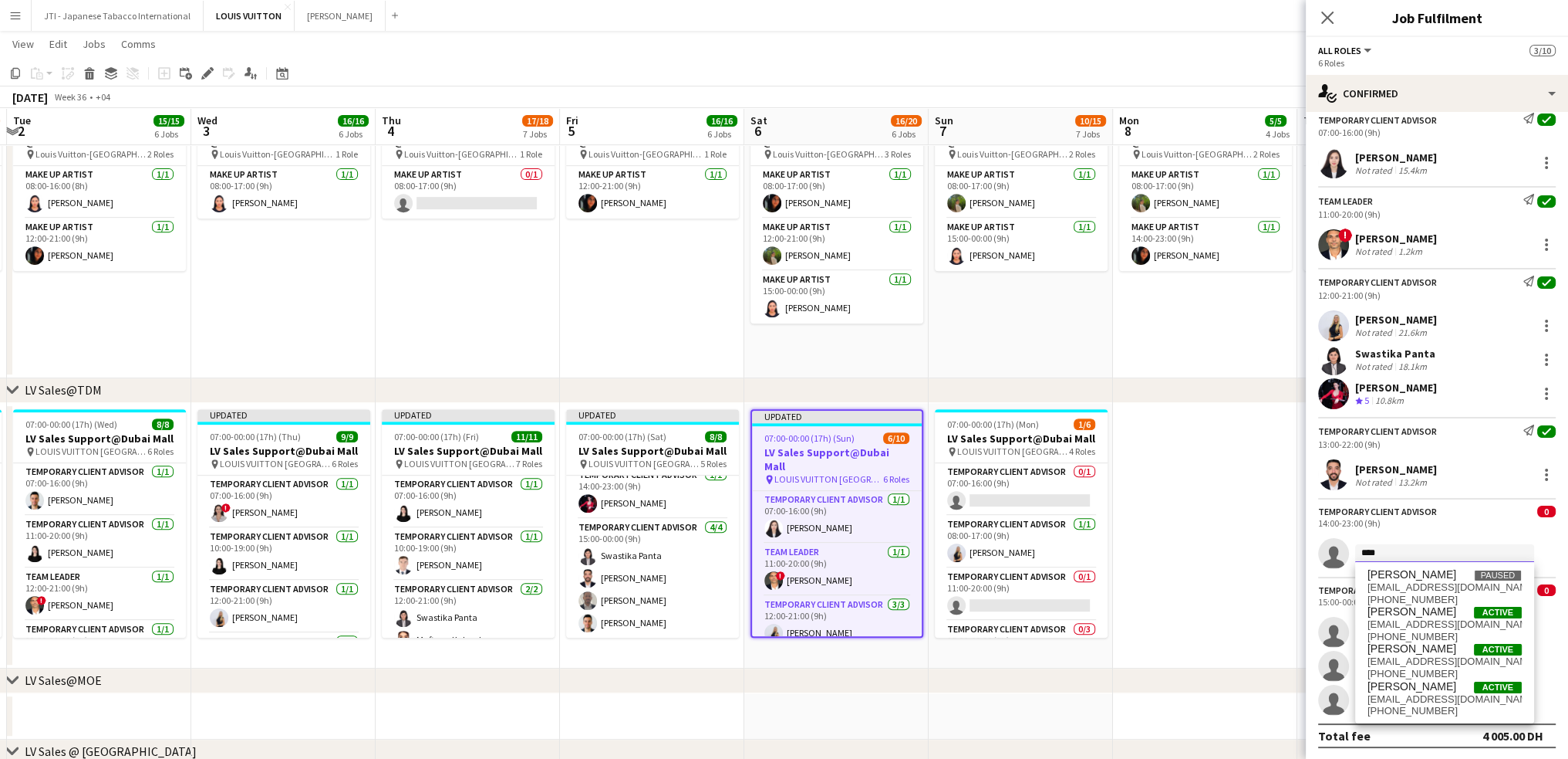
type input "****"
click at [1411, 657] on span "hibarguigue370@gmail.com" at bounding box center [1445, 661] width 154 height 13
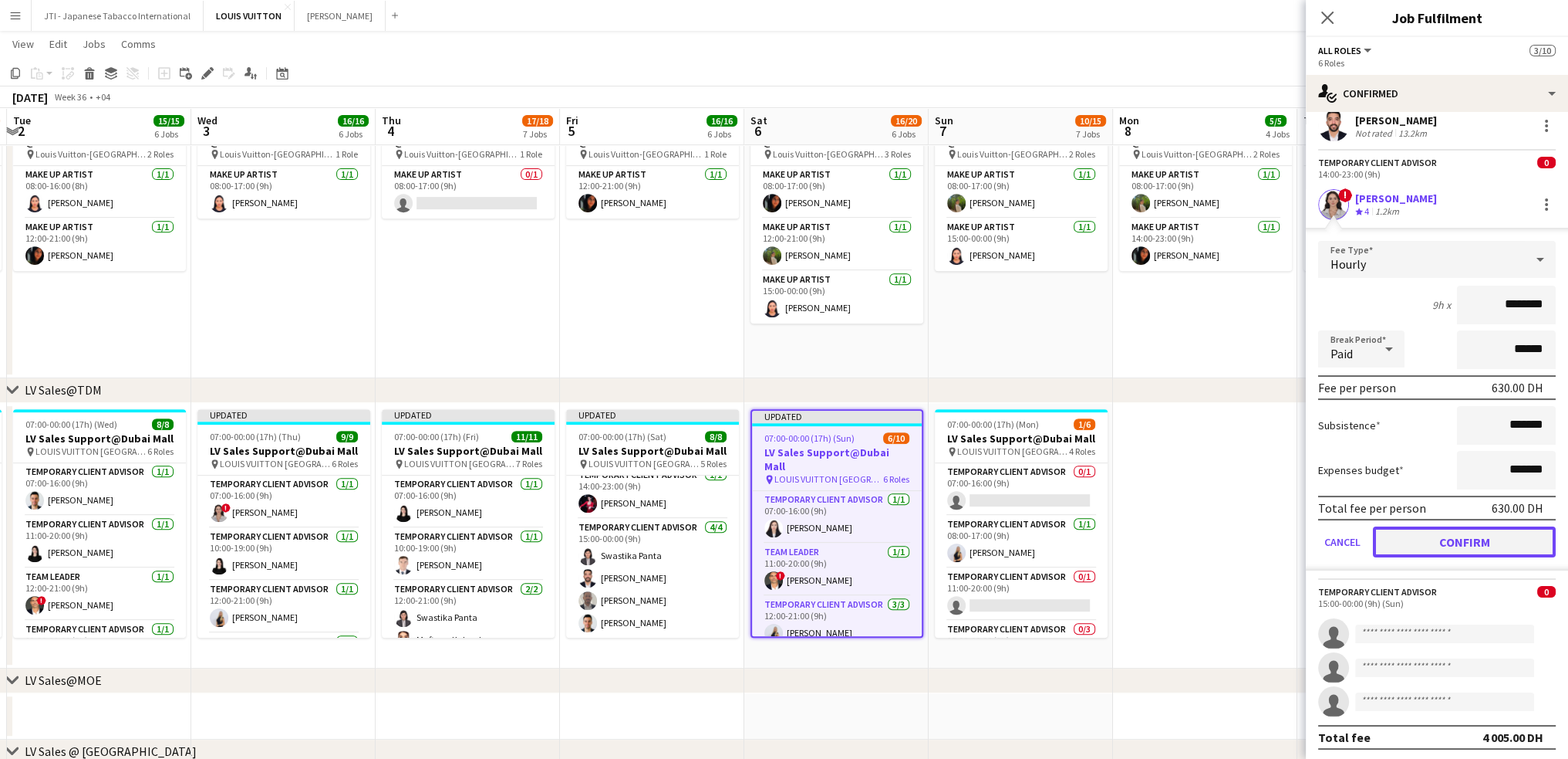
click at [1461, 547] on button "Confirm" at bounding box center [1464, 542] width 182 height 30
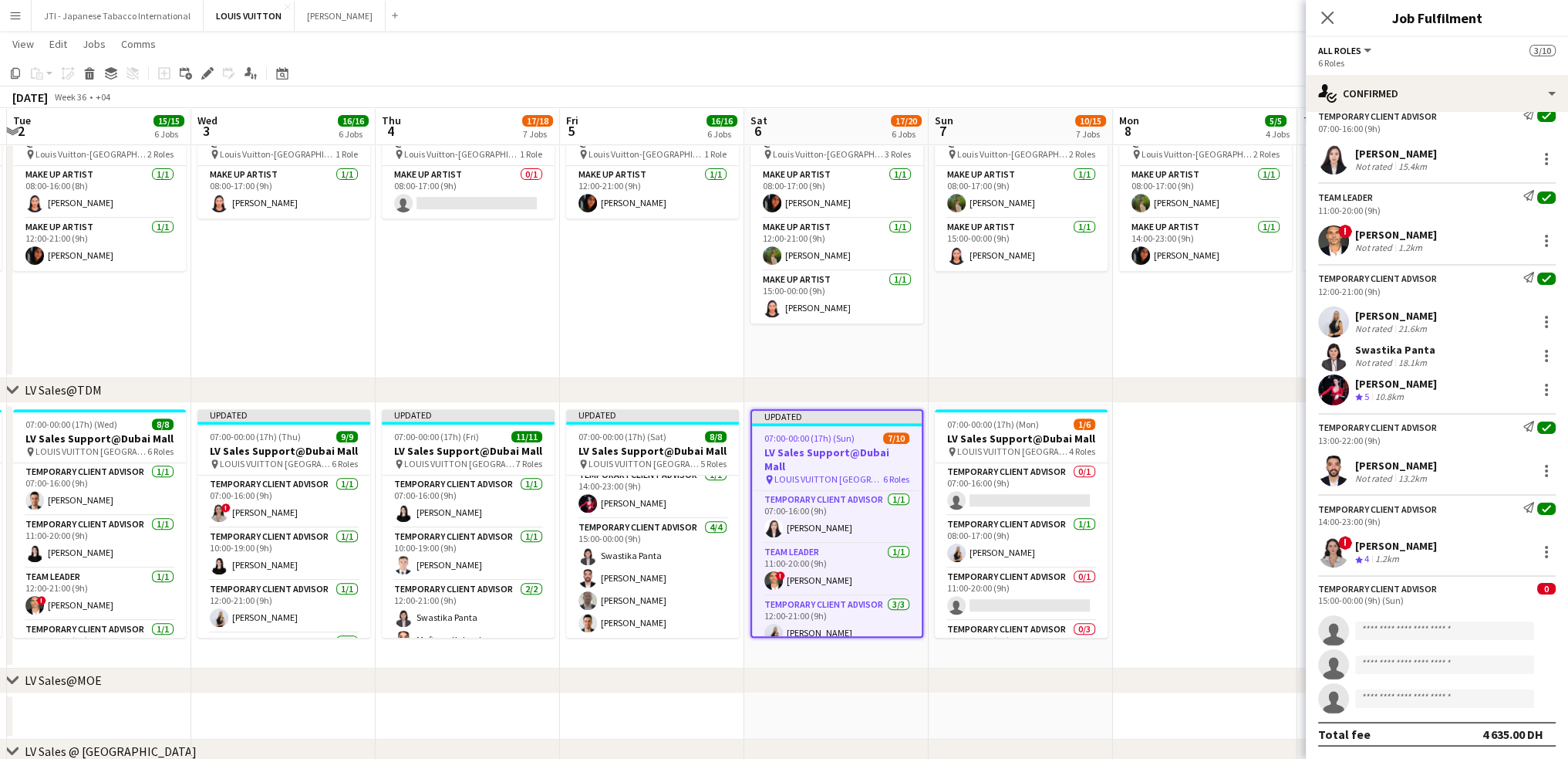
scroll to position [47, 0]
click at [1428, 635] on input at bounding box center [1445, 631] width 179 height 19
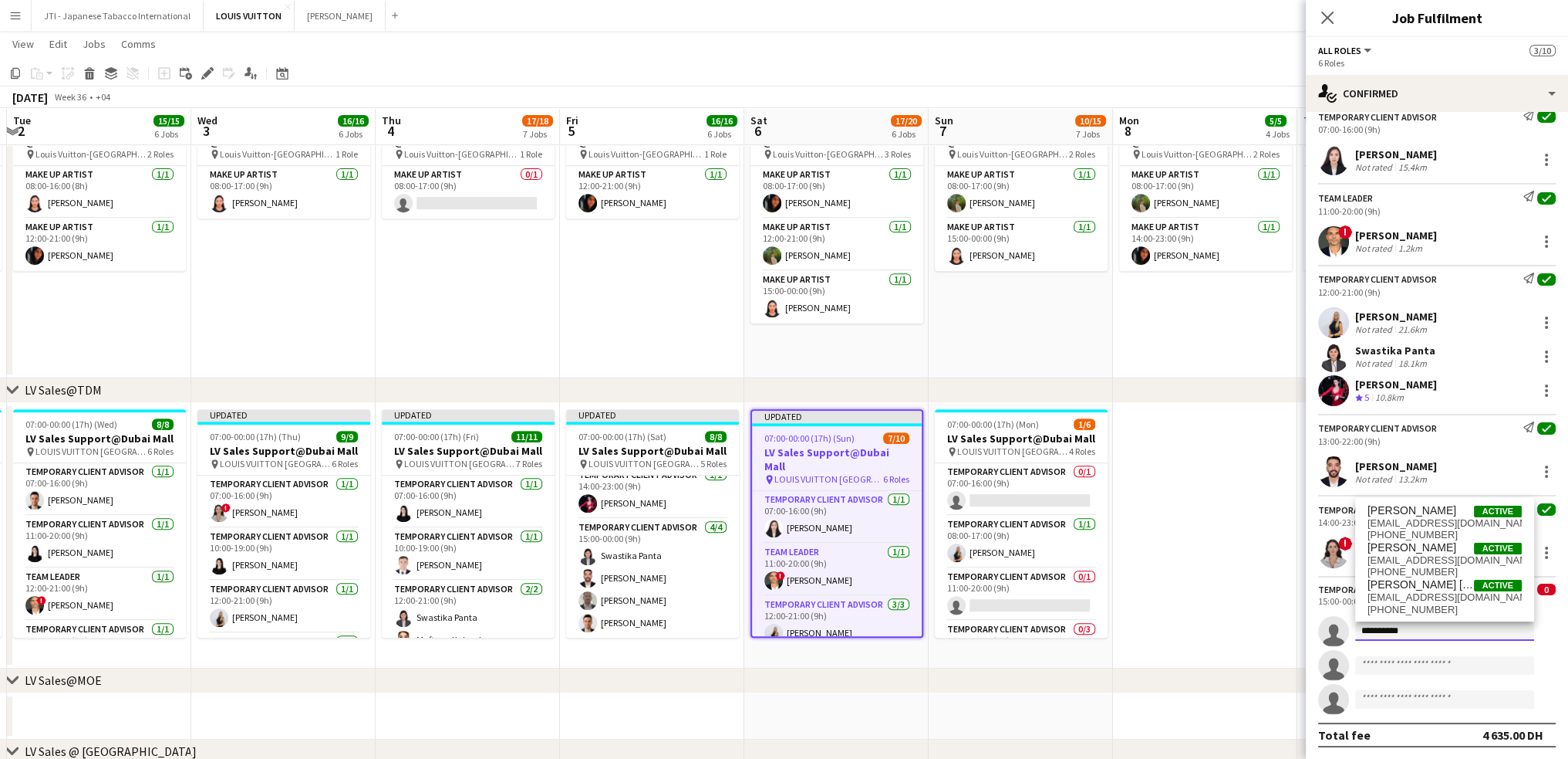
type input "**********"
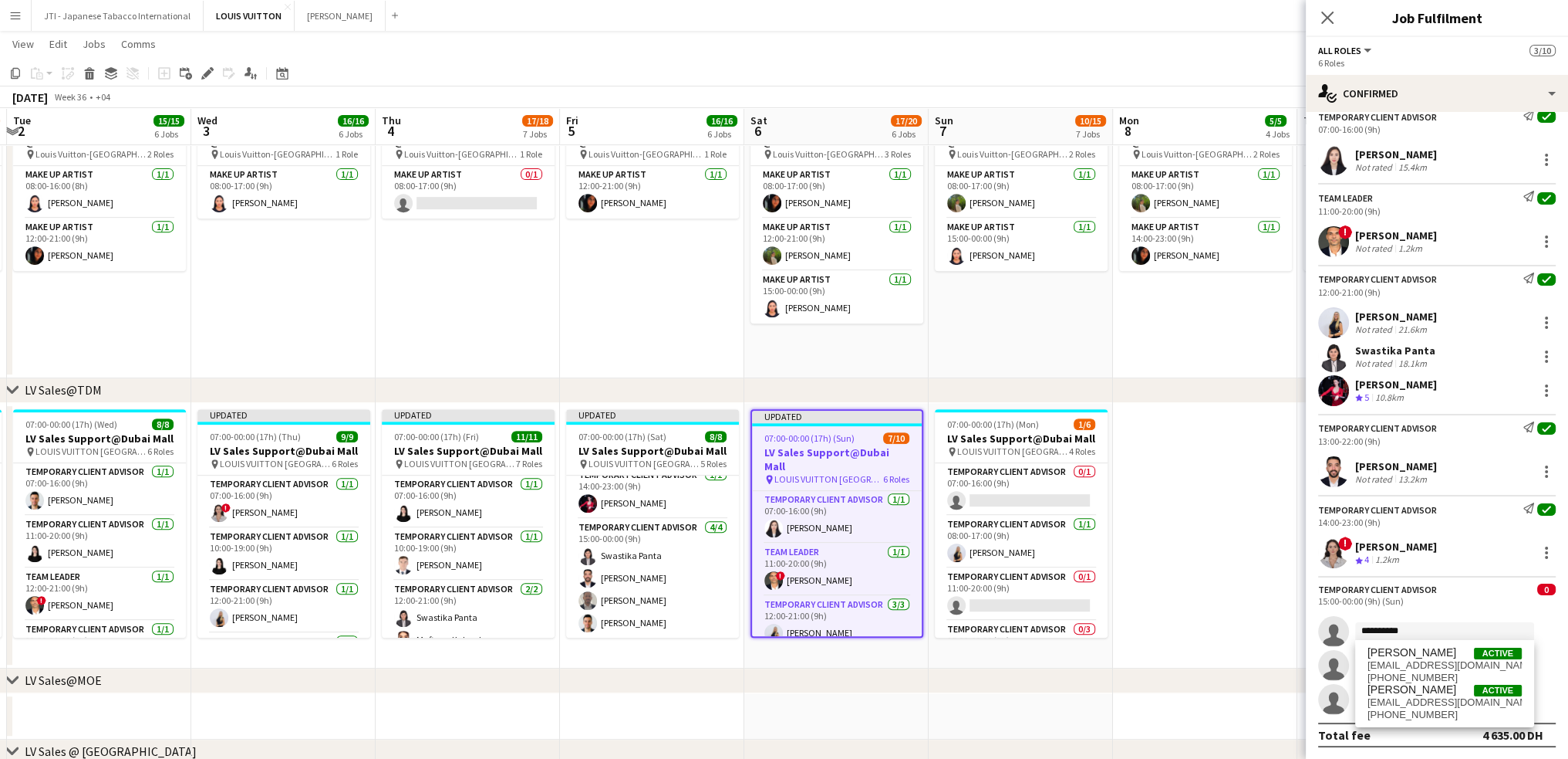
click at [1430, 556] on div "! Hiba Rguigue Crew rating 4 1.2km" at bounding box center [1437, 552] width 262 height 30
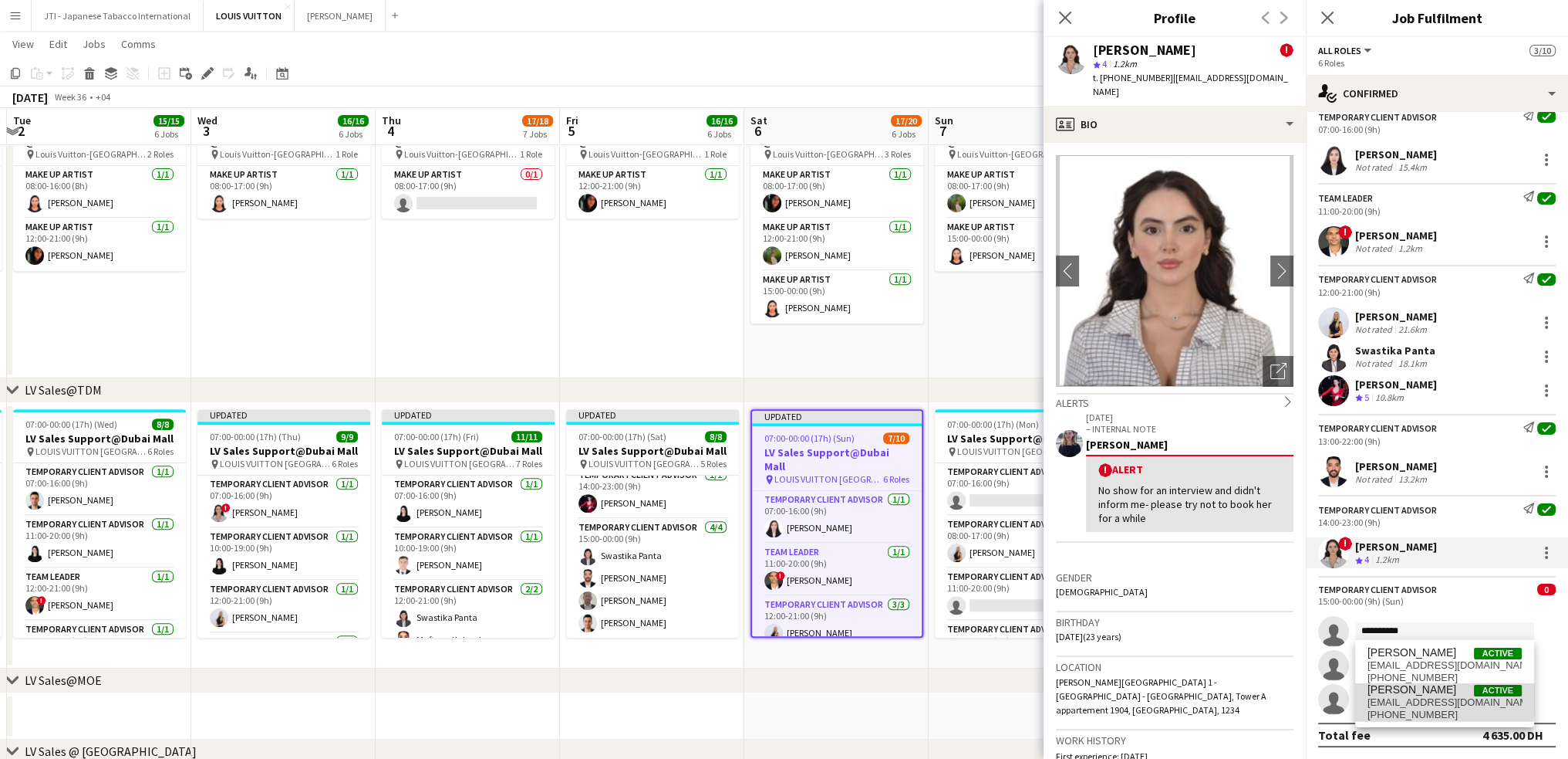
click at [1420, 699] on span "amerr.ahmd90@gmail.com" at bounding box center [1445, 703] width 154 height 13
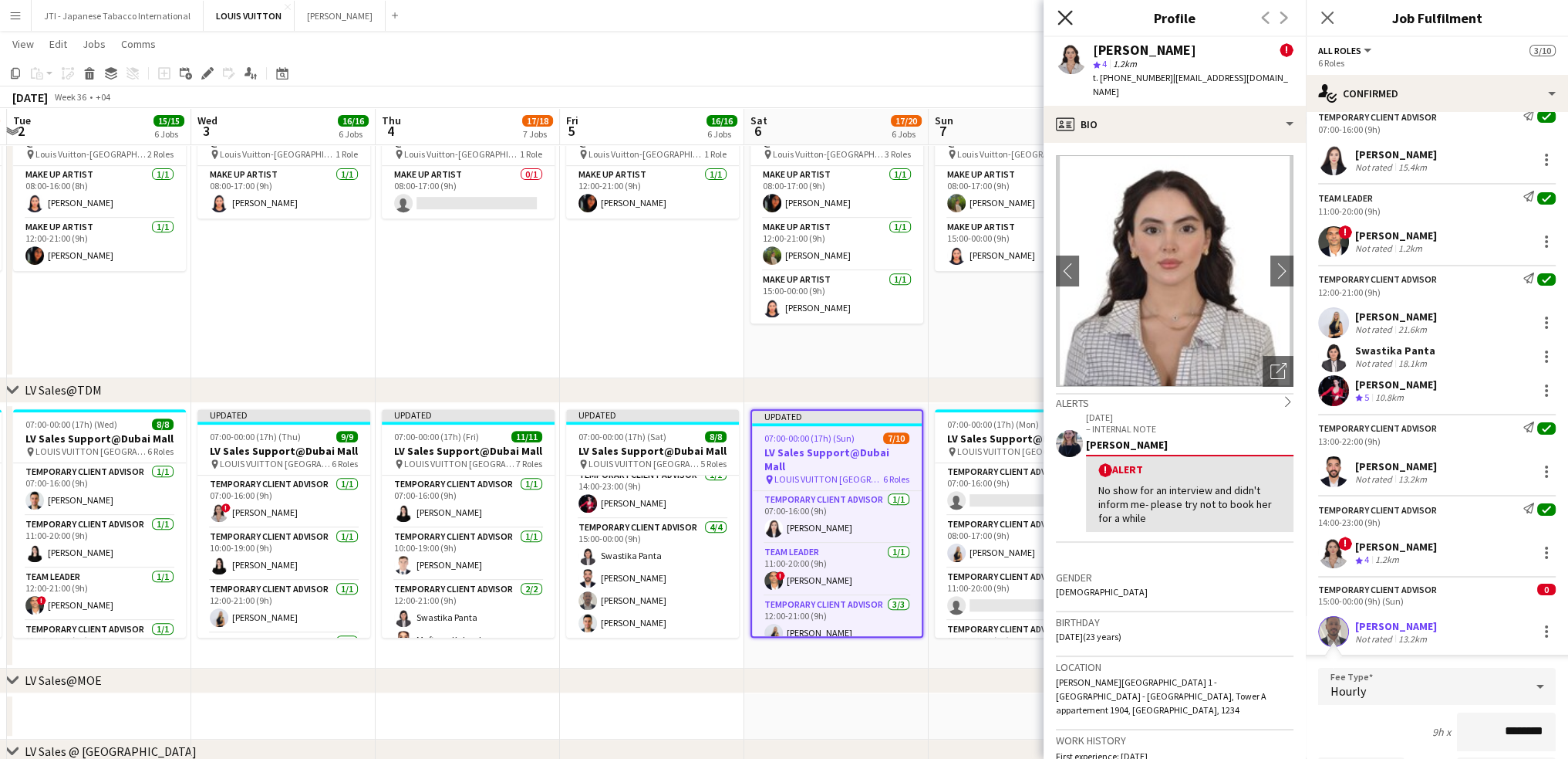
click at [1066, 25] on icon "Close pop-in" at bounding box center [1064, 17] width 14 height 14
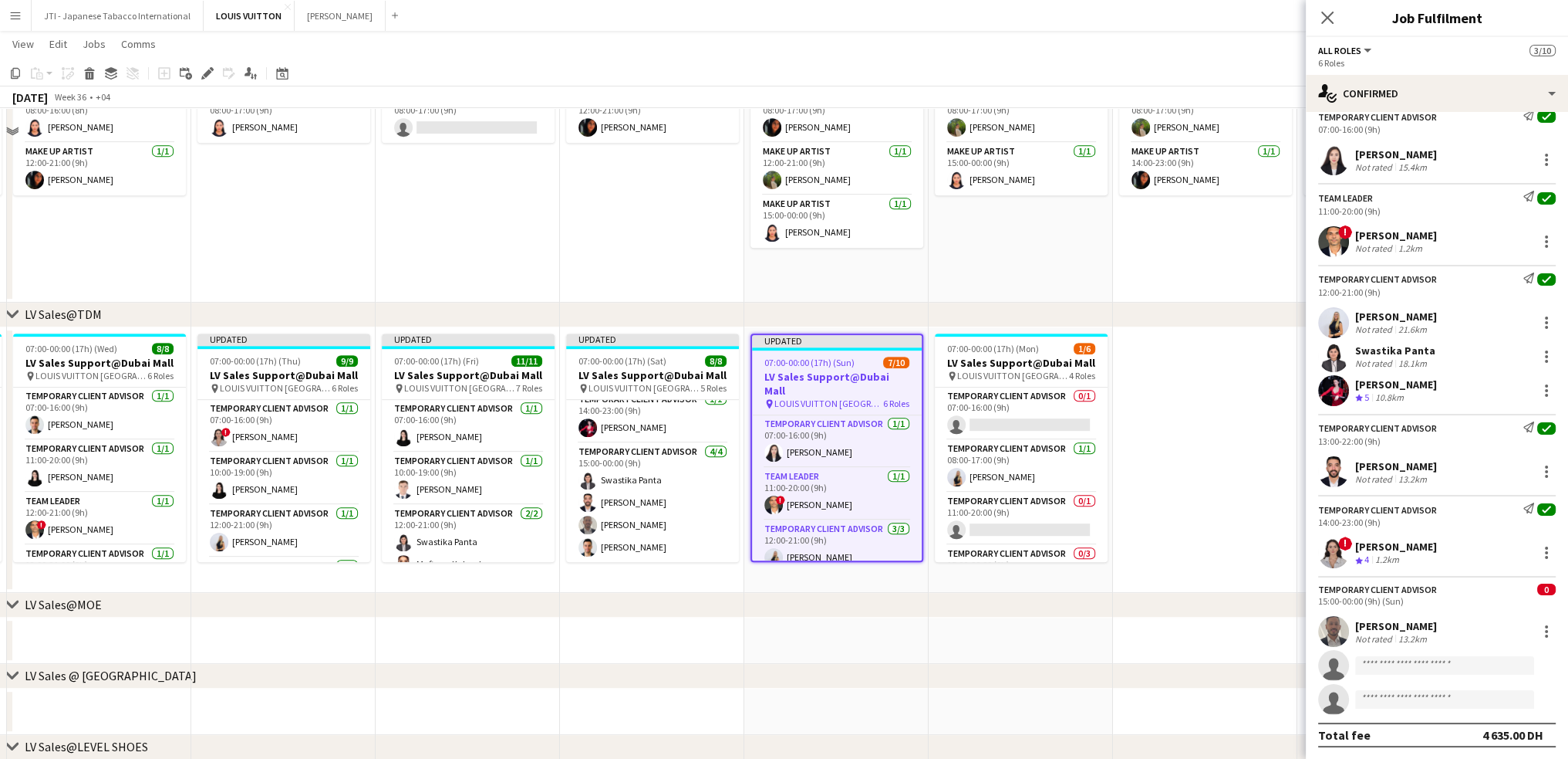
scroll to position [1003, 0]
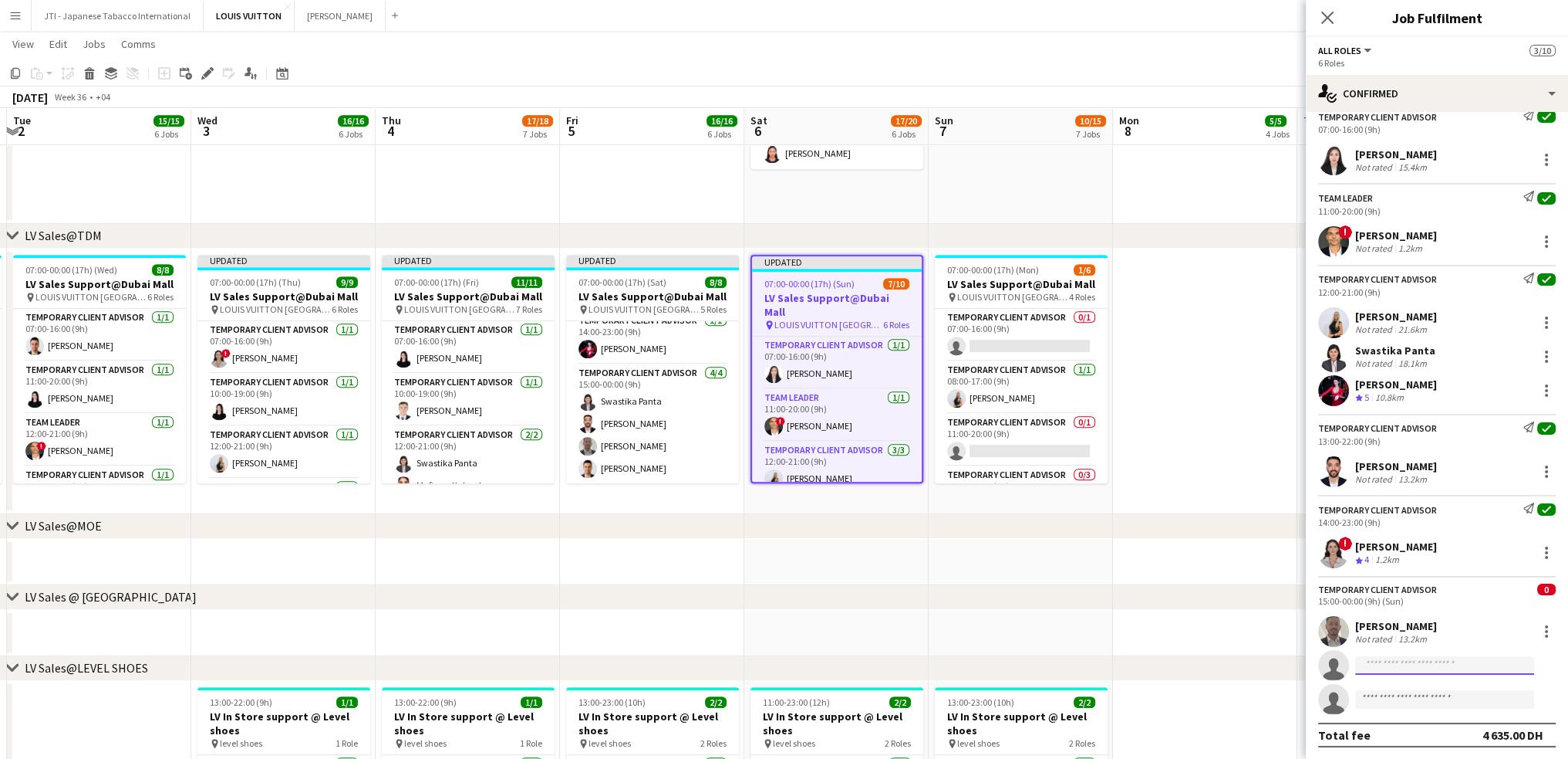
click at [1432, 666] on input at bounding box center [1445, 665] width 179 height 19
type input "*****"
click at [1407, 705] on span "+971585748005" at bounding box center [1445, 712] width 154 height 13
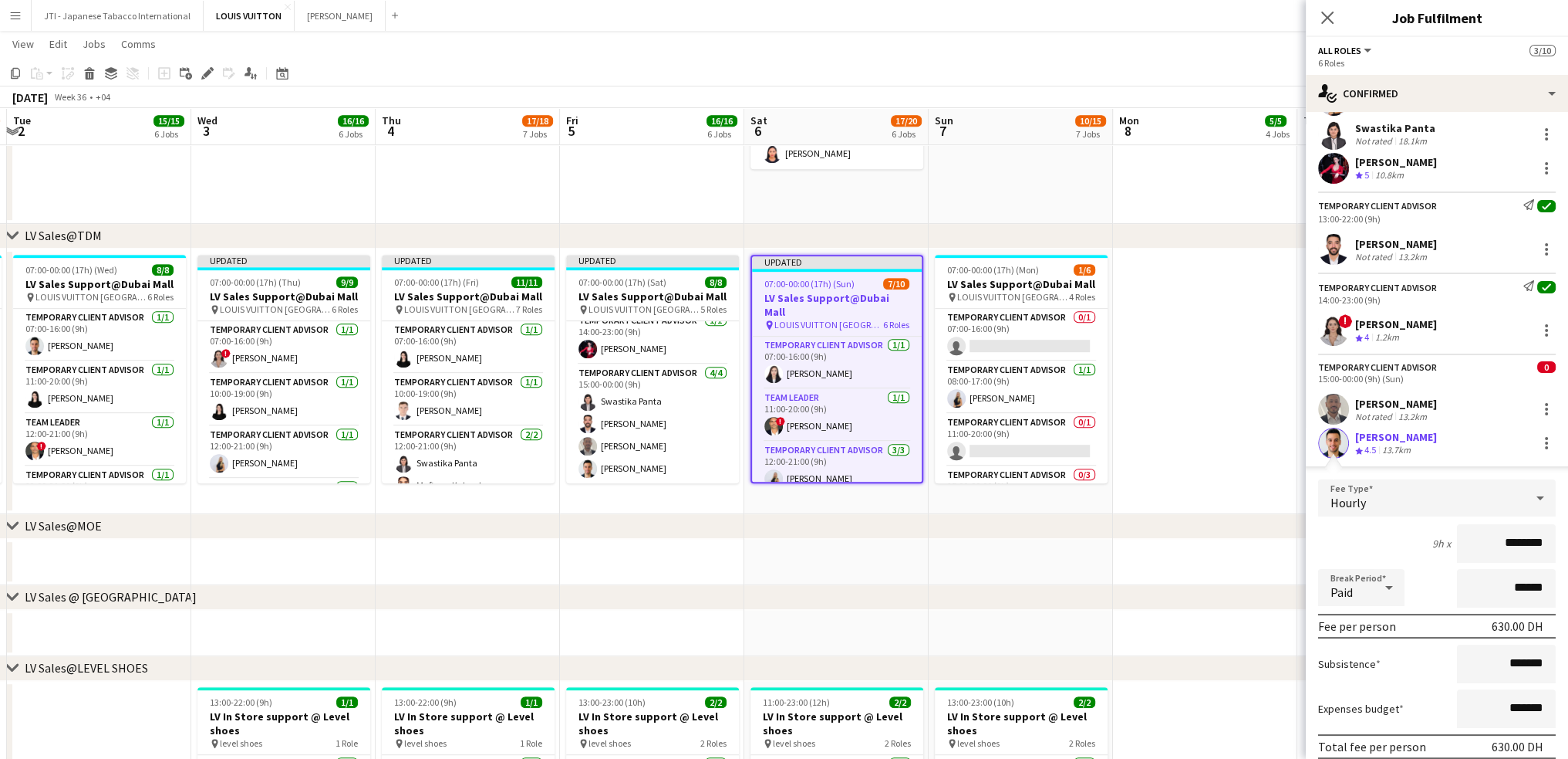
scroll to position [396, 0]
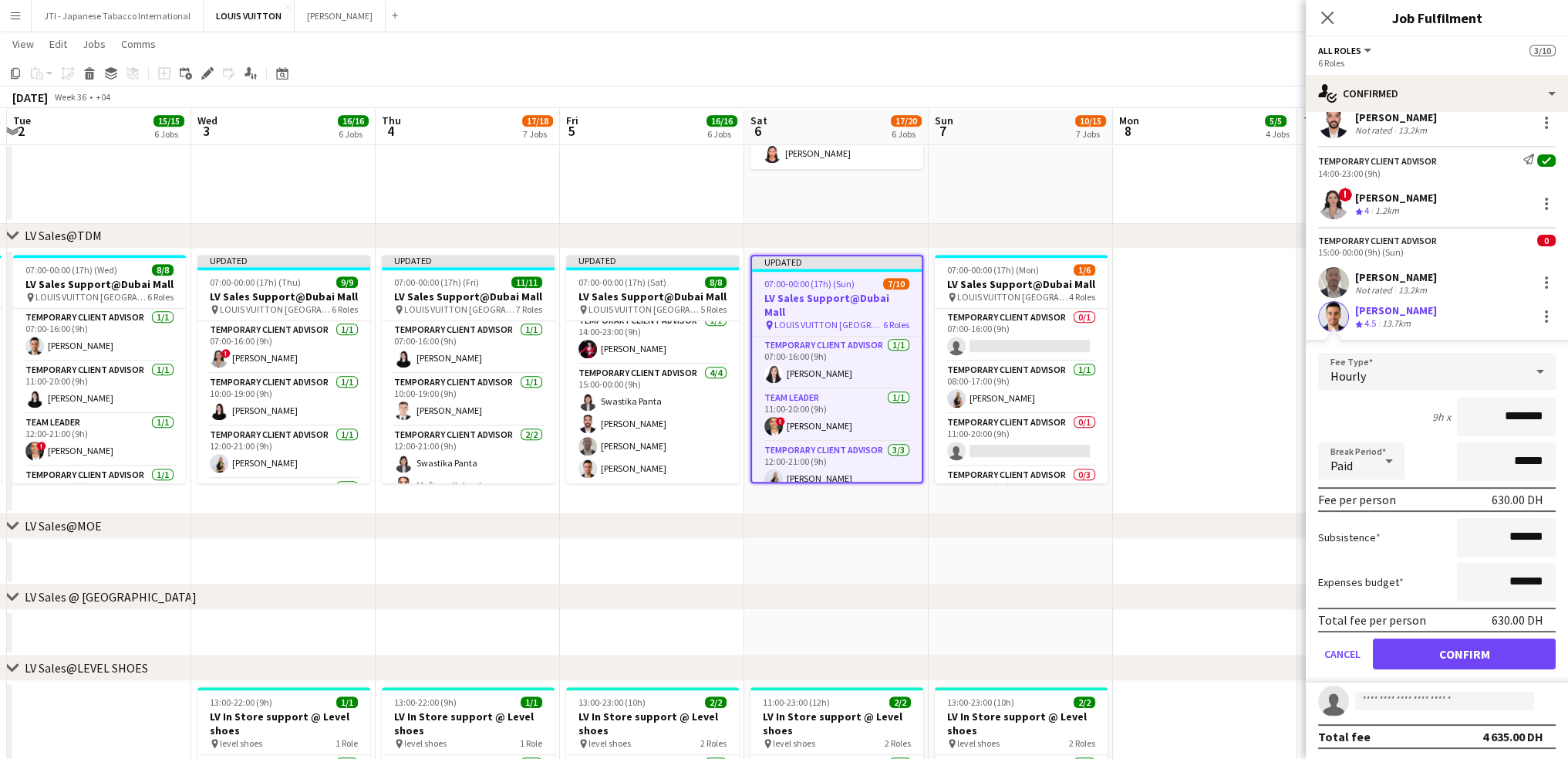
click at [1433, 669] on form "Fee Type Hourly 9h x ******** Break Period Paid ****** Fee per person 630.00 DH…" at bounding box center [1437, 517] width 262 height 329
click at [1433, 659] on button "Confirm" at bounding box center [1464, 653] width 182 height 30
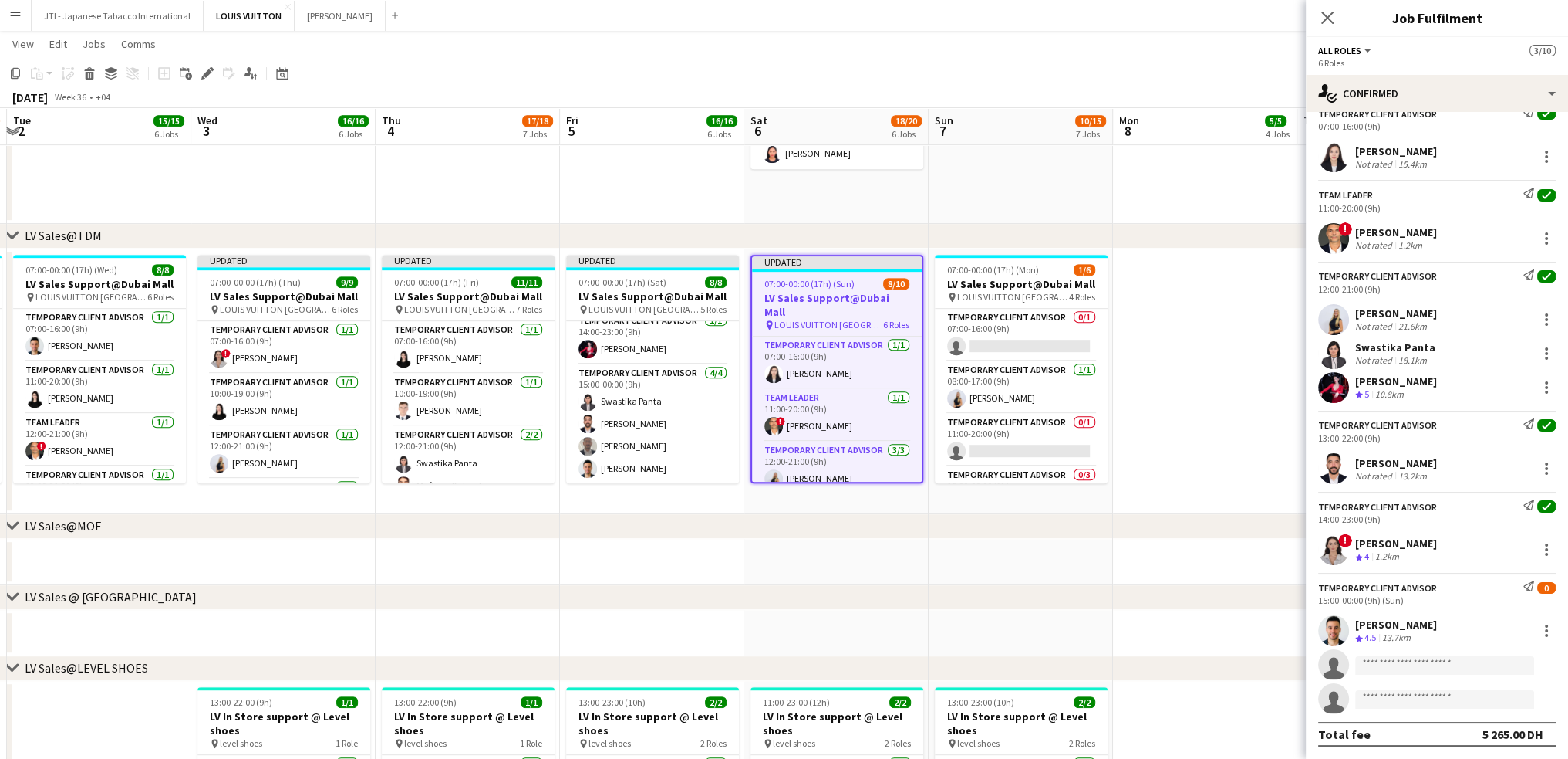
scroll to position [49, 0]
click at [1449, 670] on input at bounding box center [1445, 665] width 179 height 19
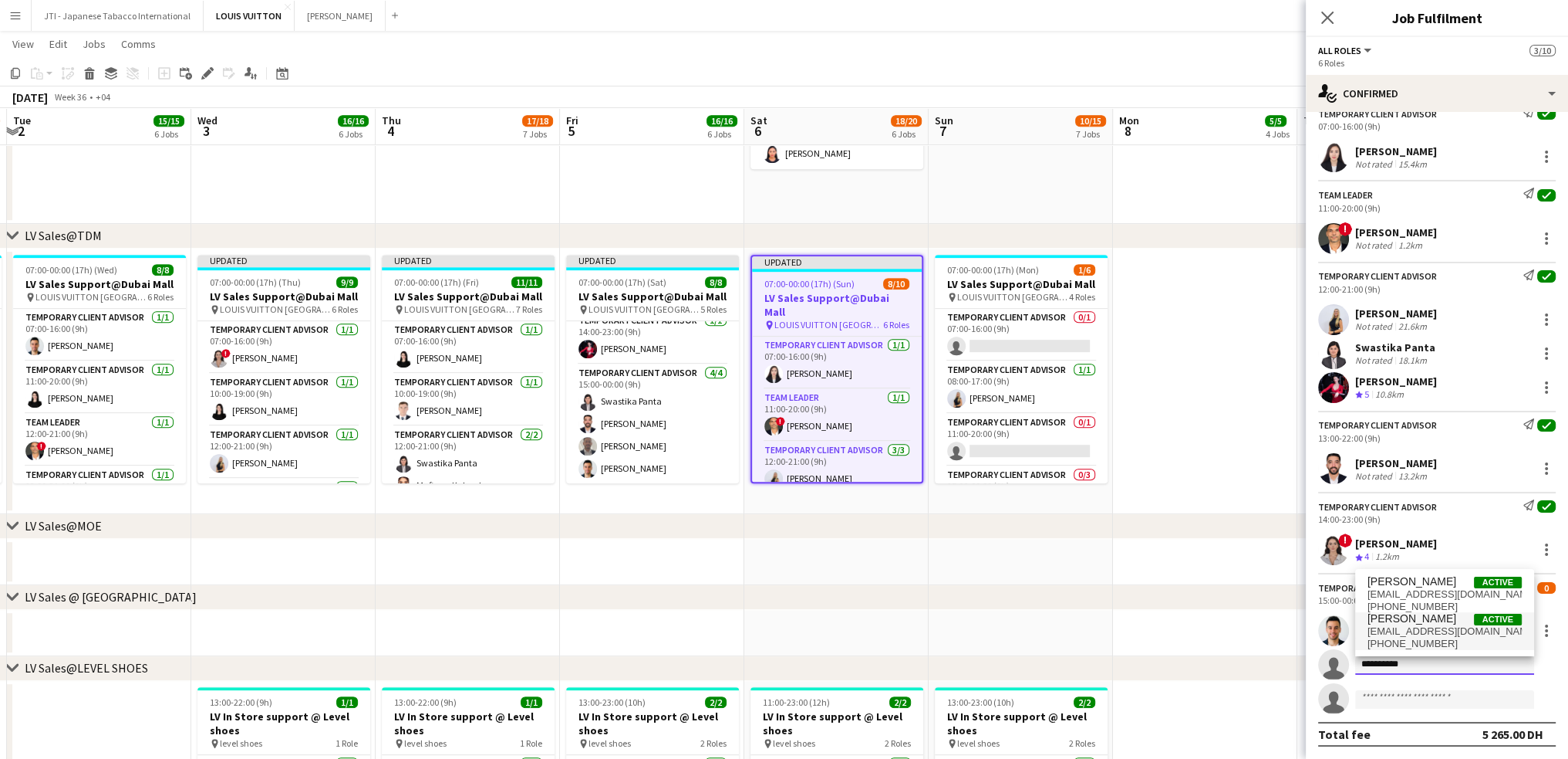
type input "**********"
click at [1438, 618] on span "Ahmed Amer Active" at bounding box center [1445, 618] width 154 height 13
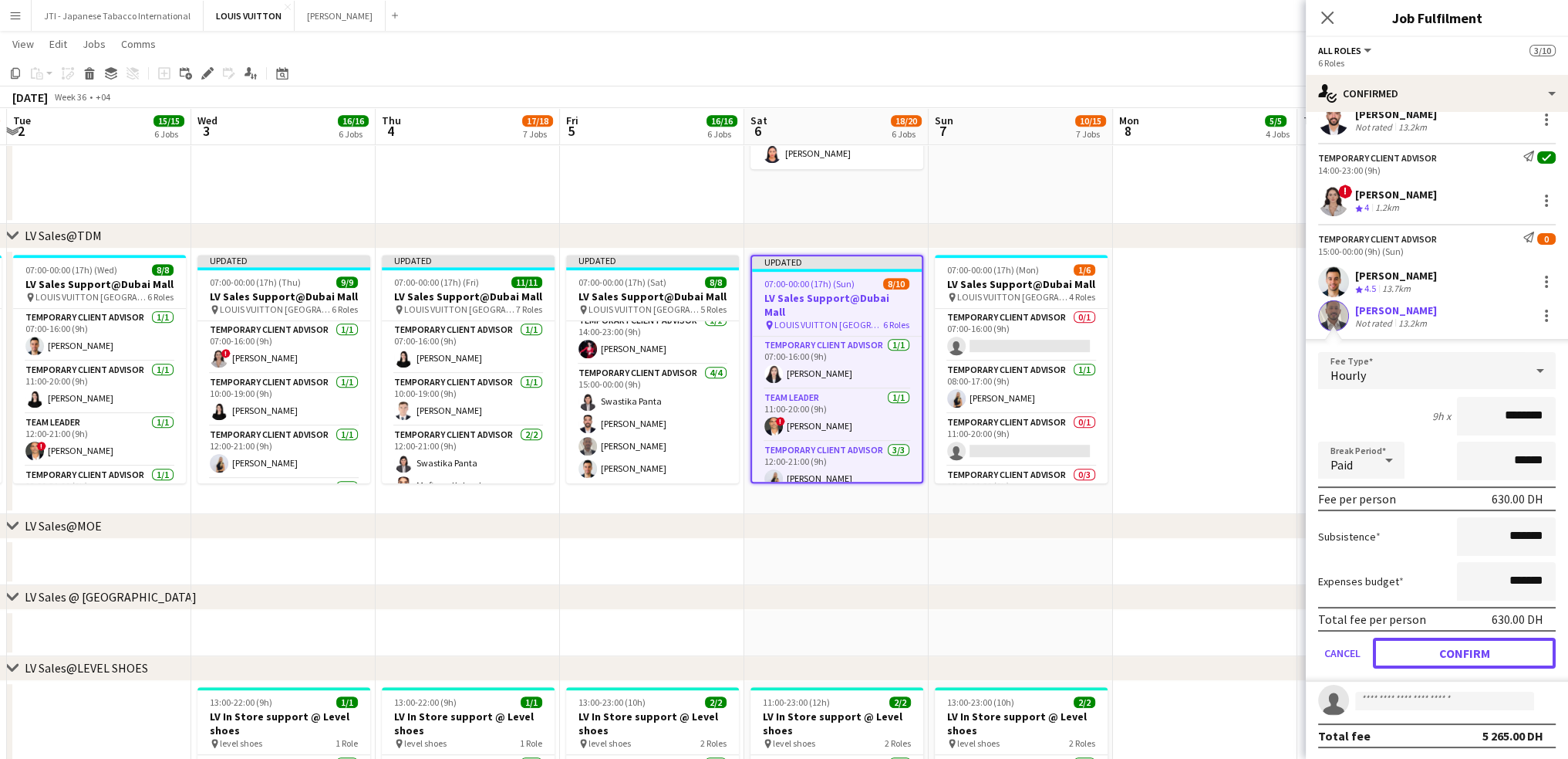
click at [1456, 657] on button "Confirm" at bounding box center [1464, 652] width 182 height 30
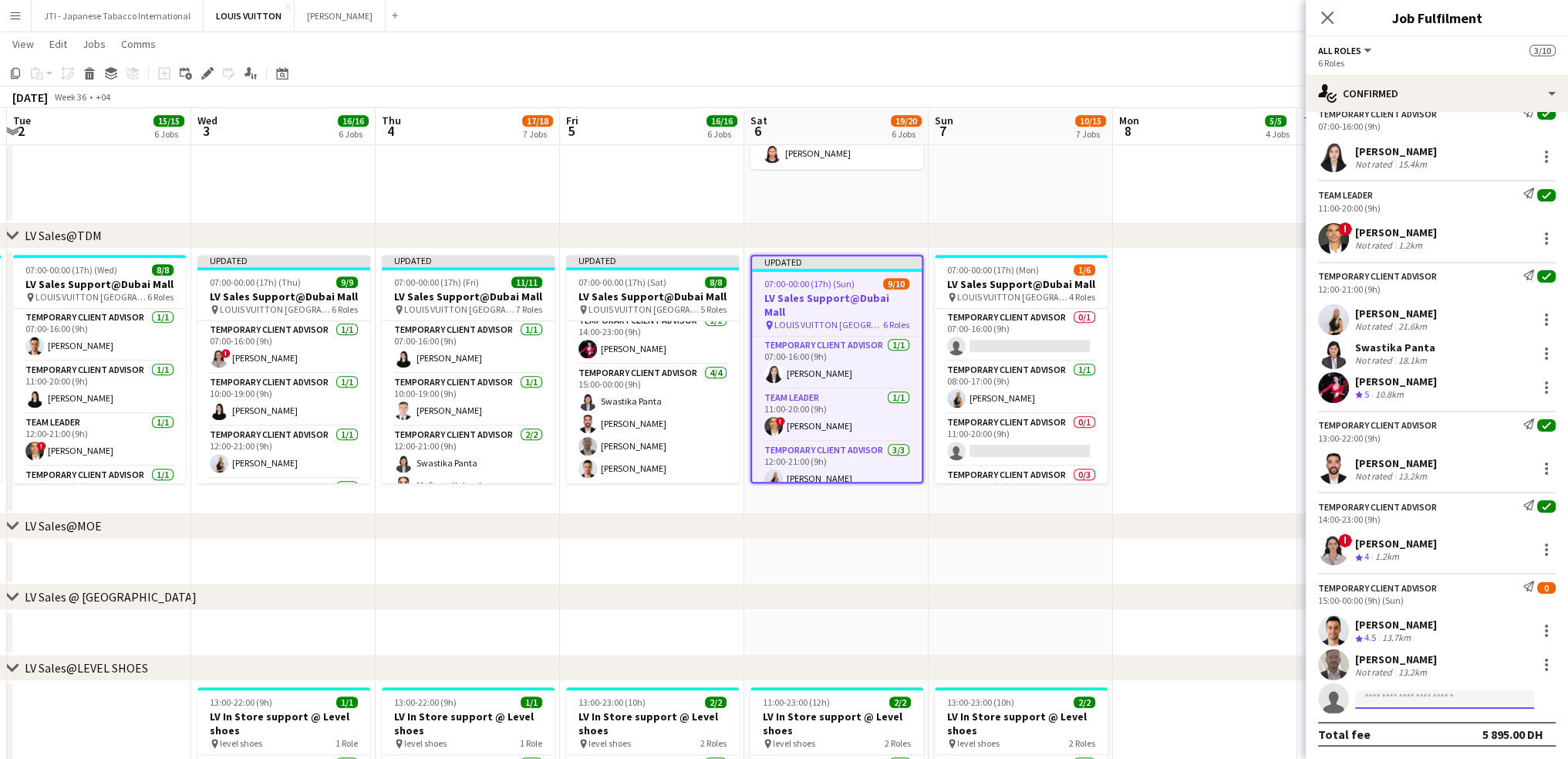
click at [1433, 700] on input at bounding box center [1445, 699] width 179 height 19
type input "******"
click at [1422, 729] on span "bog.ruslanovich@gmail.com" at bounding box center [1445, 734] width 154 height 13
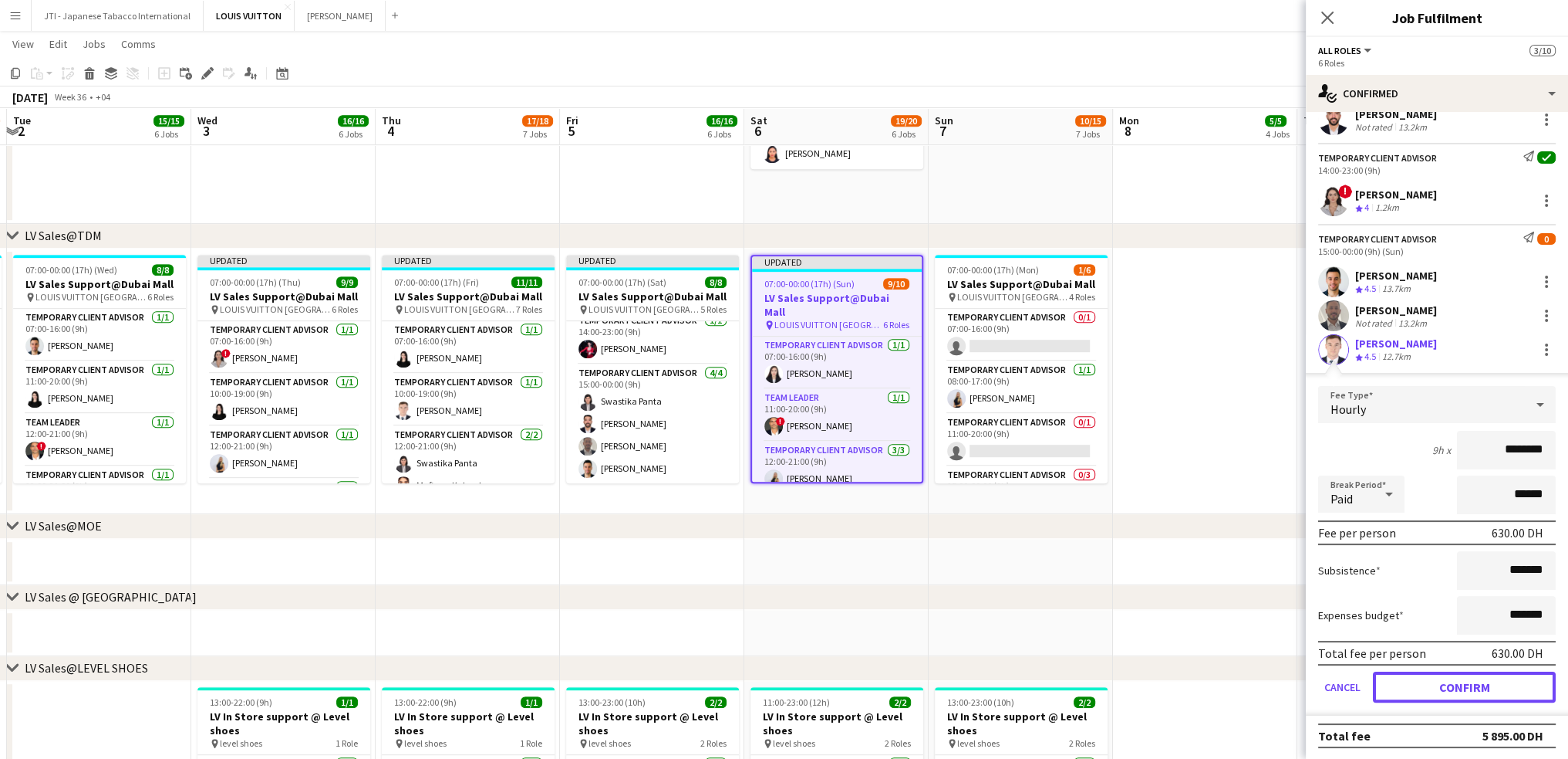
drag, startPoint x: 1450, startPoint y: 693, endPoint x: 1445, endPoint y: 705, distance: 13.0
click at [1450, 693] on button "Confirm" at bounding box center [1464, 687] width 182 height 30
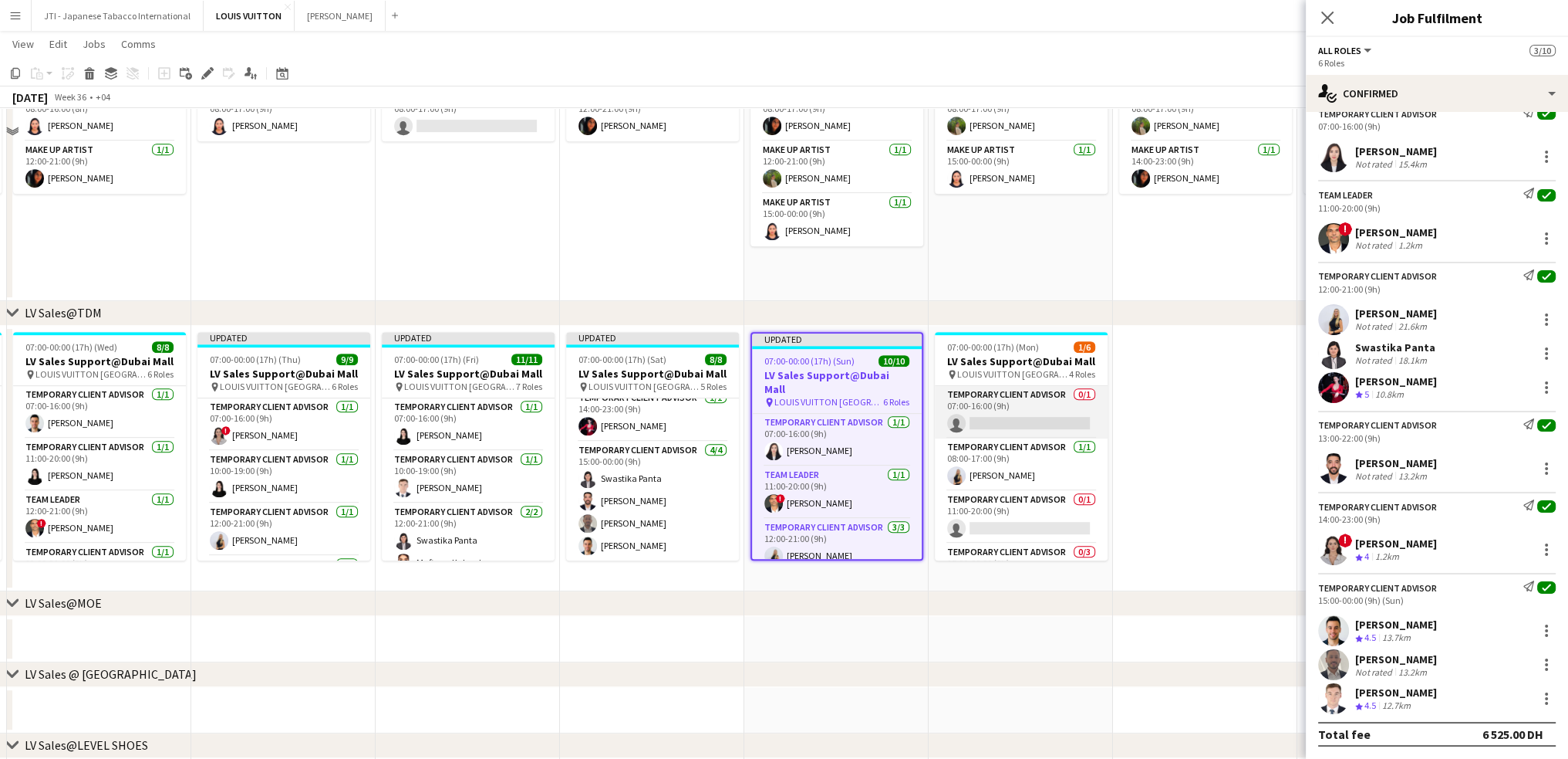
scroll to position [849, 0]
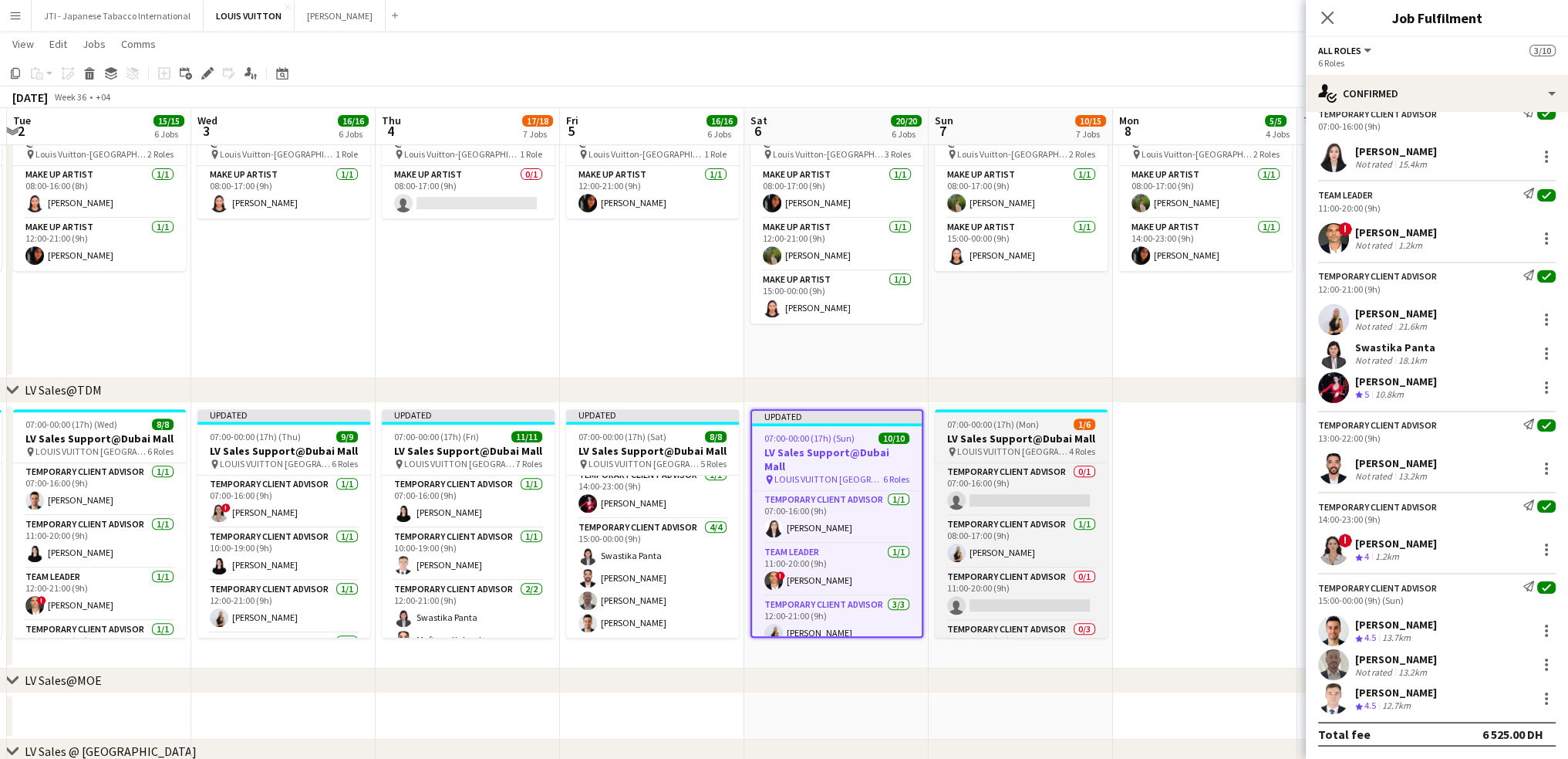
click at [1024, 446] on div "pin LOUIS VUITTON Dubai Mall - Fashion Avenue 4 Roles" at bounding box center [1021, 452] width 173 height 13
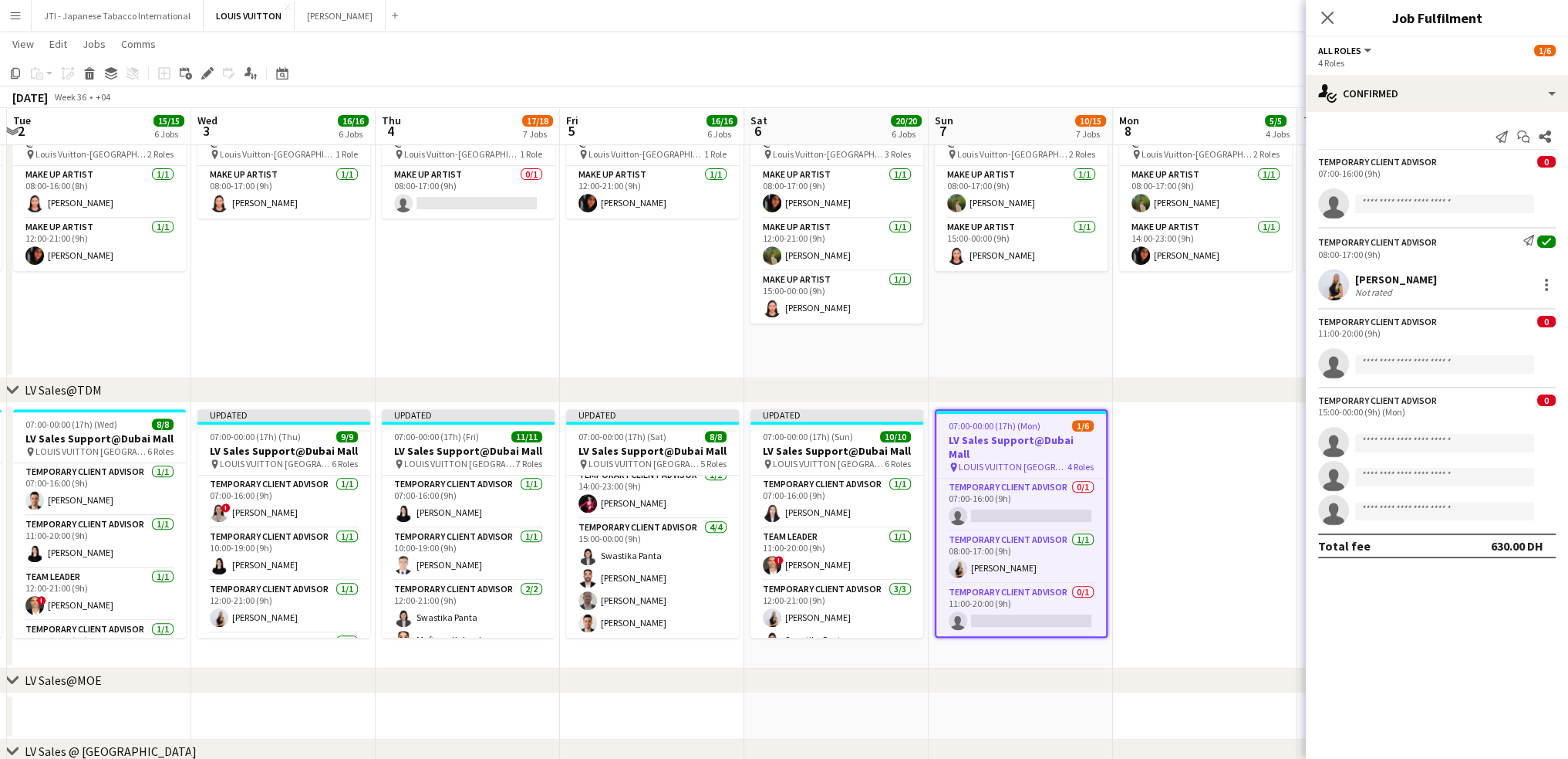
scroll to position [0, 0]
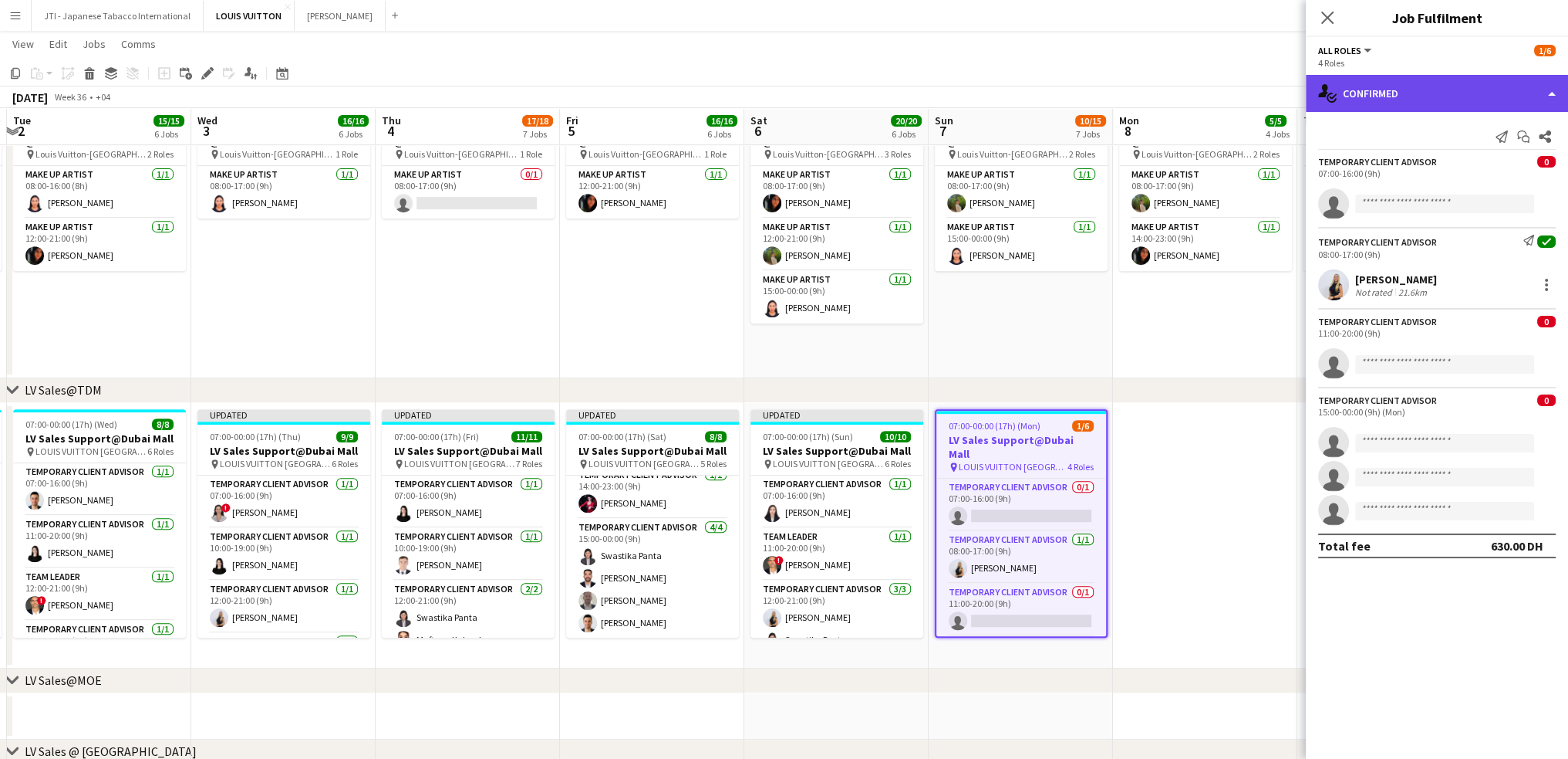
click at [1437, 98] on div "single-neutral-actions-check-2 Confirmed" at bounding box center [1437, 93] width 262 height 37
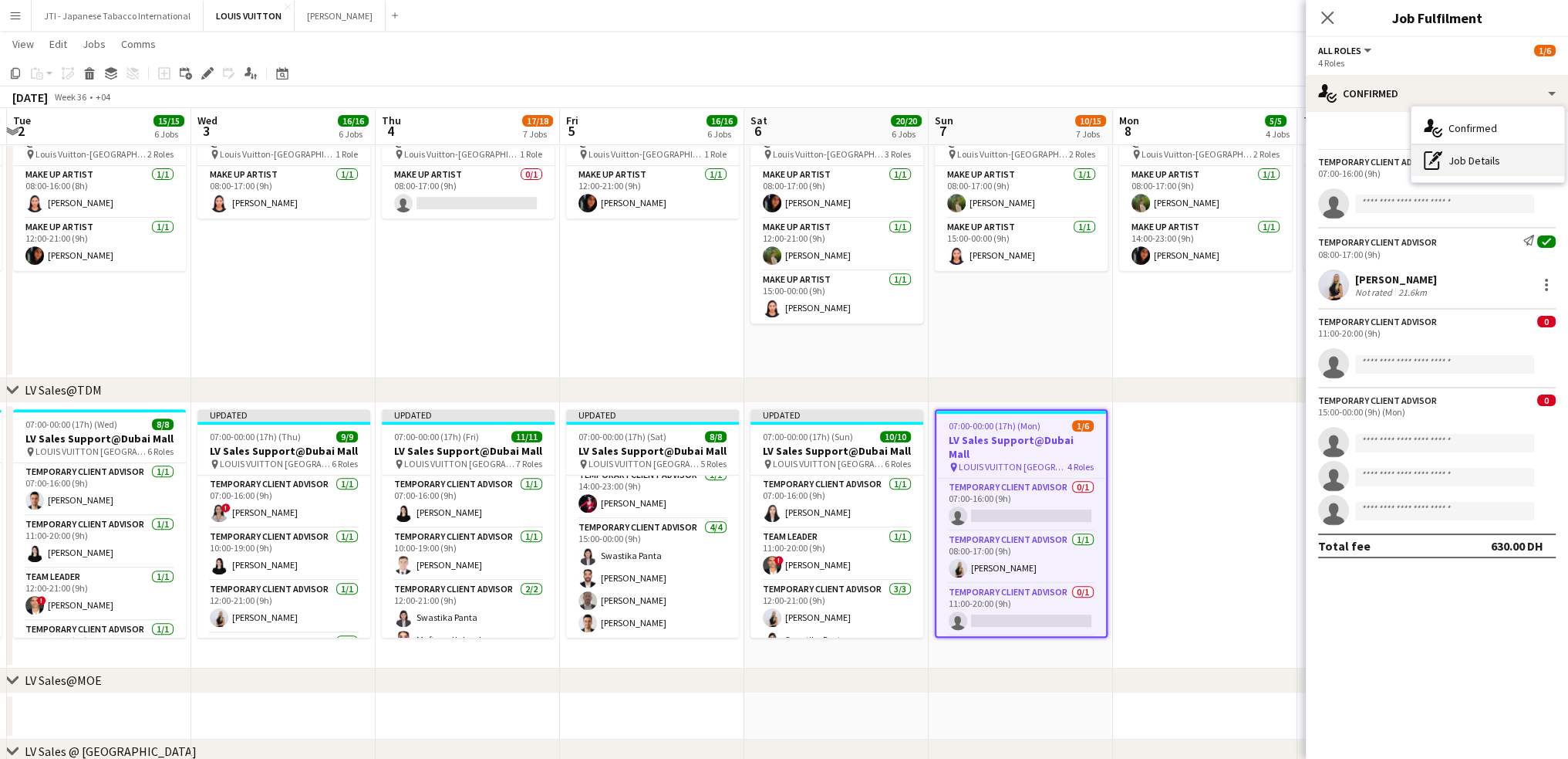
click at [1465, 154] on div "pen-write Job Details" at bounding box center [1487, 160] width 153 height 30
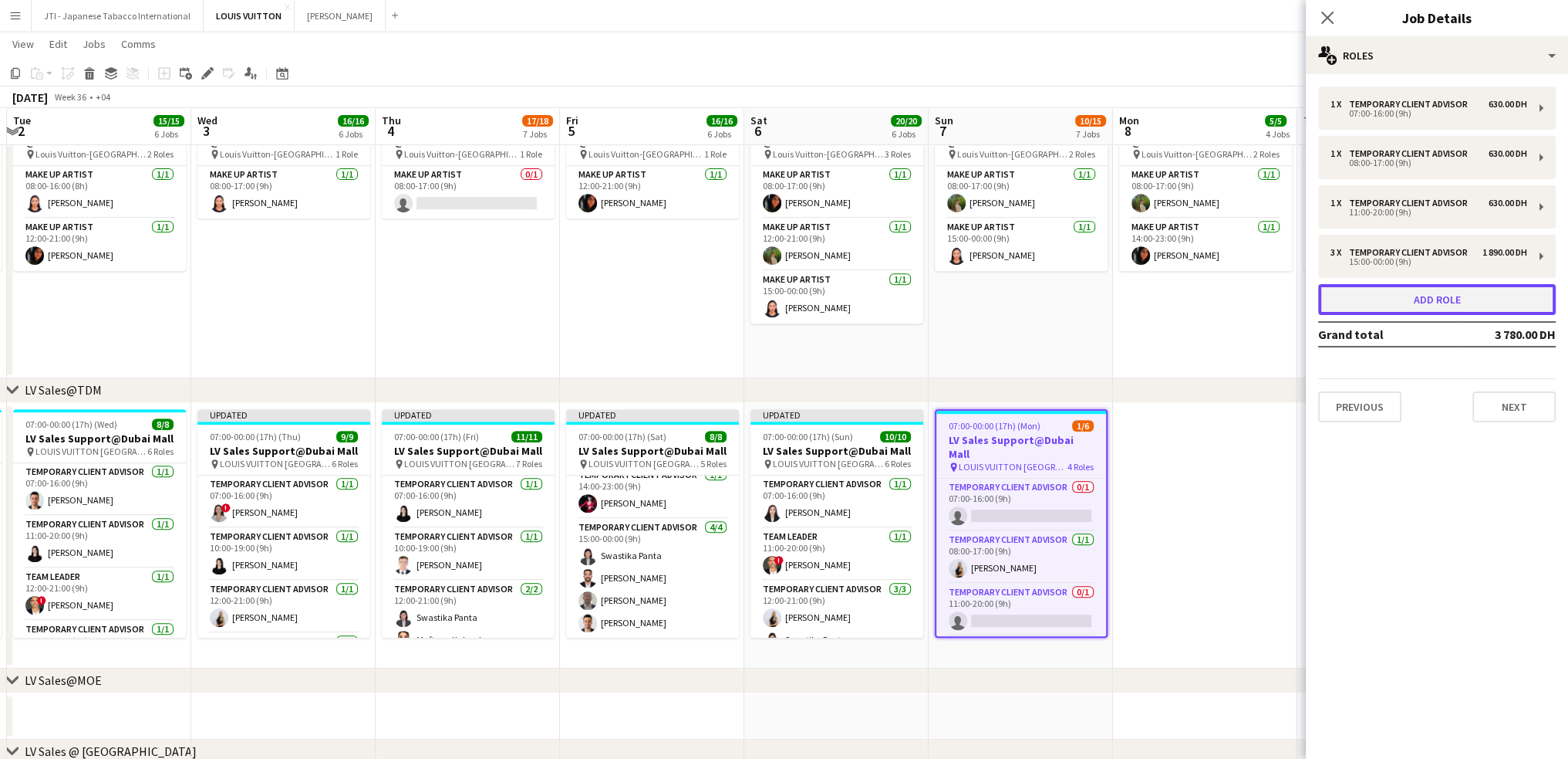
click at [1424, 294] on button "Add role" at bounding box center [1437, 299] width 238 height 30
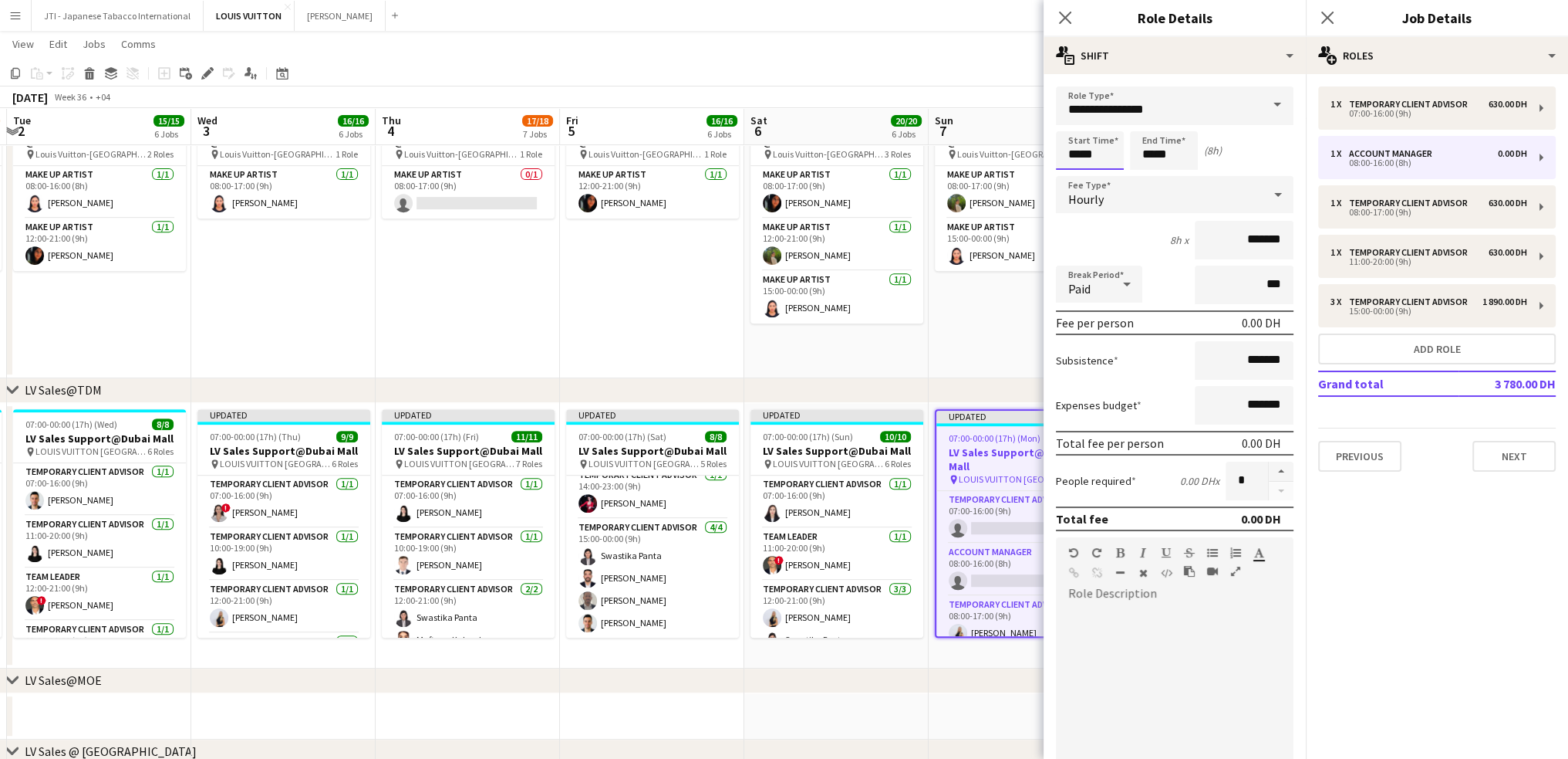
click at [1082, 158] on input "*****" at bounding box center [1090, 150] width 68 height 38
click at [1080, 126] on div at bounding box center [1074, 123] width 30 height 15
type input "*****"
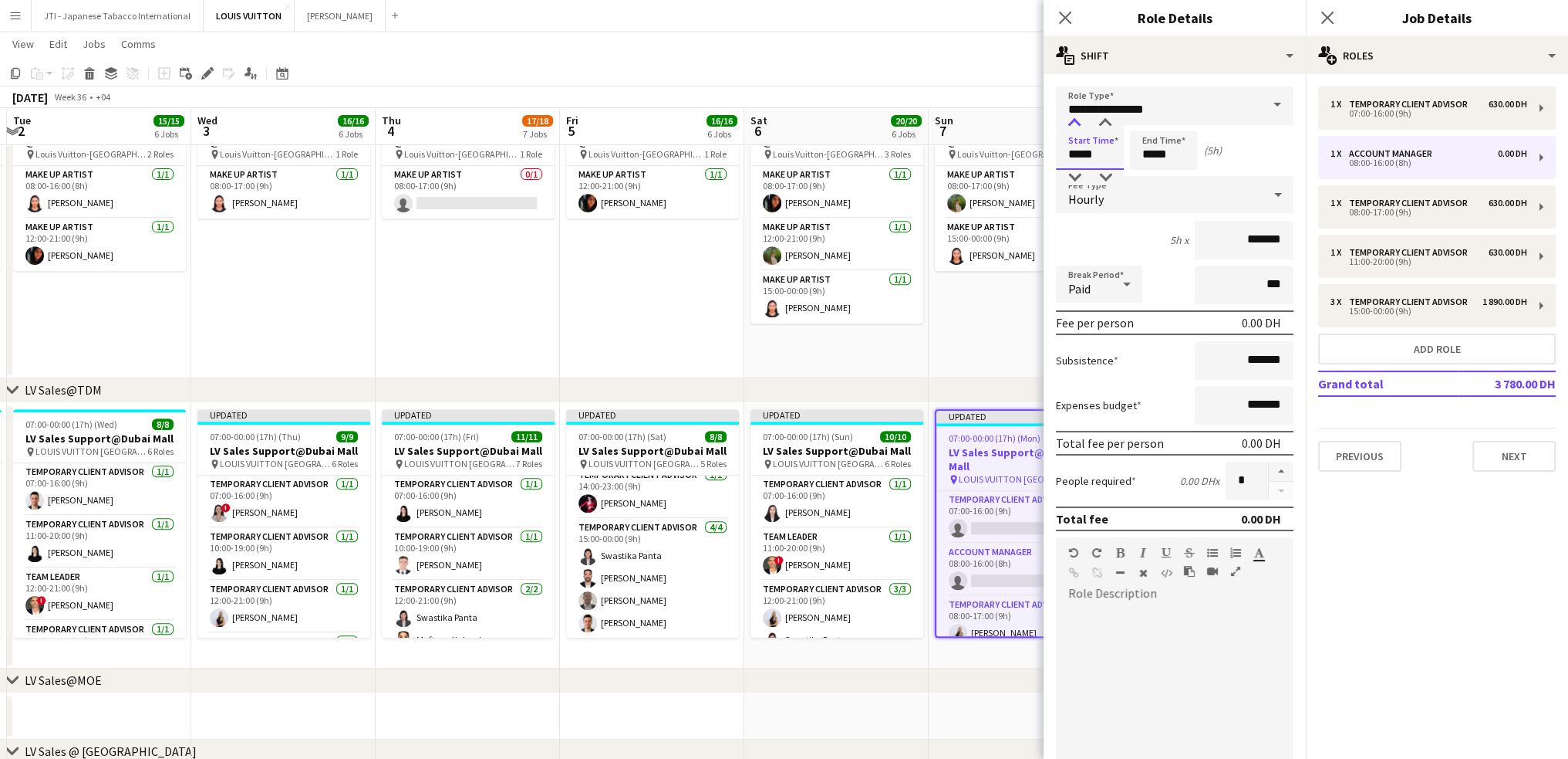
click at [1080, 126] on div at bounding box center [1074, 123] width 30 height 15
click at [1149, 158] on input "*****" at bounding box center [1165, 150] width 68 height 38
click at [1153, 120] on div at bounding box center [1148, 123] width 30 height 15
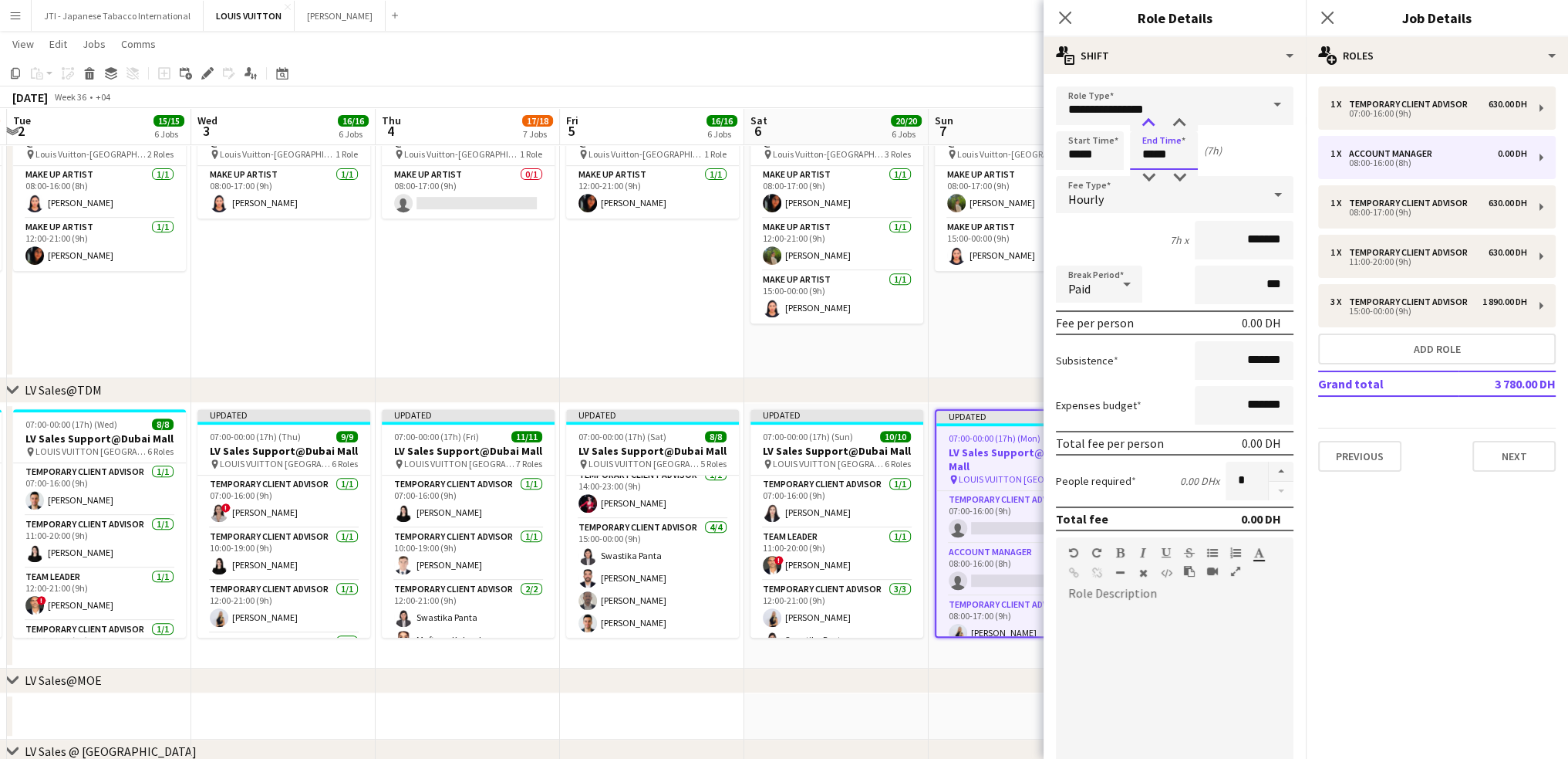
click at [1153, 120] on div at bounding box center [1148, 123] width 30 height 15
type input "*****"
click at [1153, 120] on div at bounding box center [1148, 123] width 30 height 15
click at [1124, 104] on input "**********" at bounding box center [1175, 106] width 238 height 38
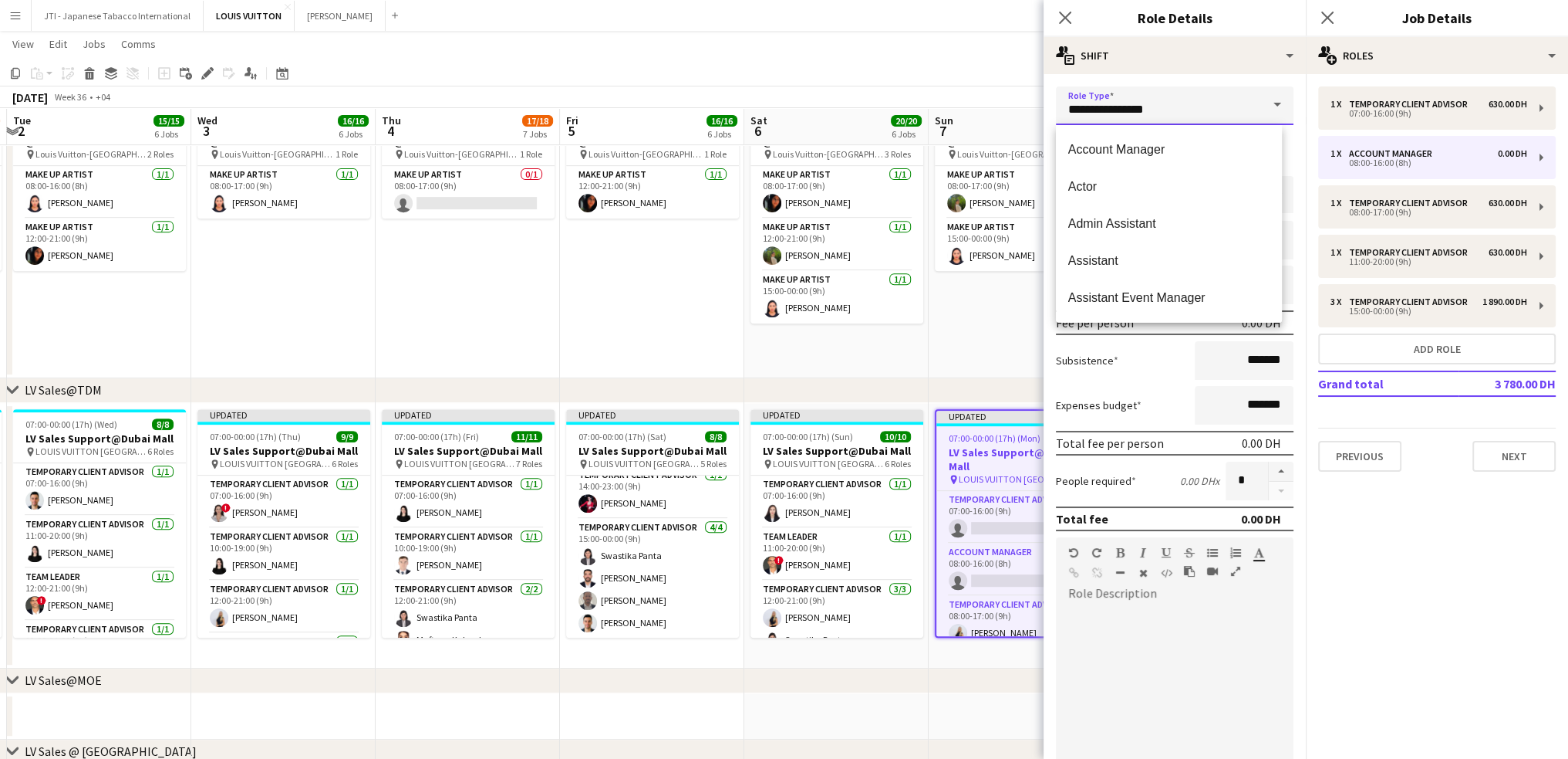
drag, startPoint x: 1174, startPoint y: 113, endPoint x: 668, endPoint y: 98, distance: 506.2
click at [683, 98] on body "Menu Boards Boards Boards All jobs Status Workforce Workforce My Workforce Recr…" at bounding box center [784, 585] width 1568 height 2870
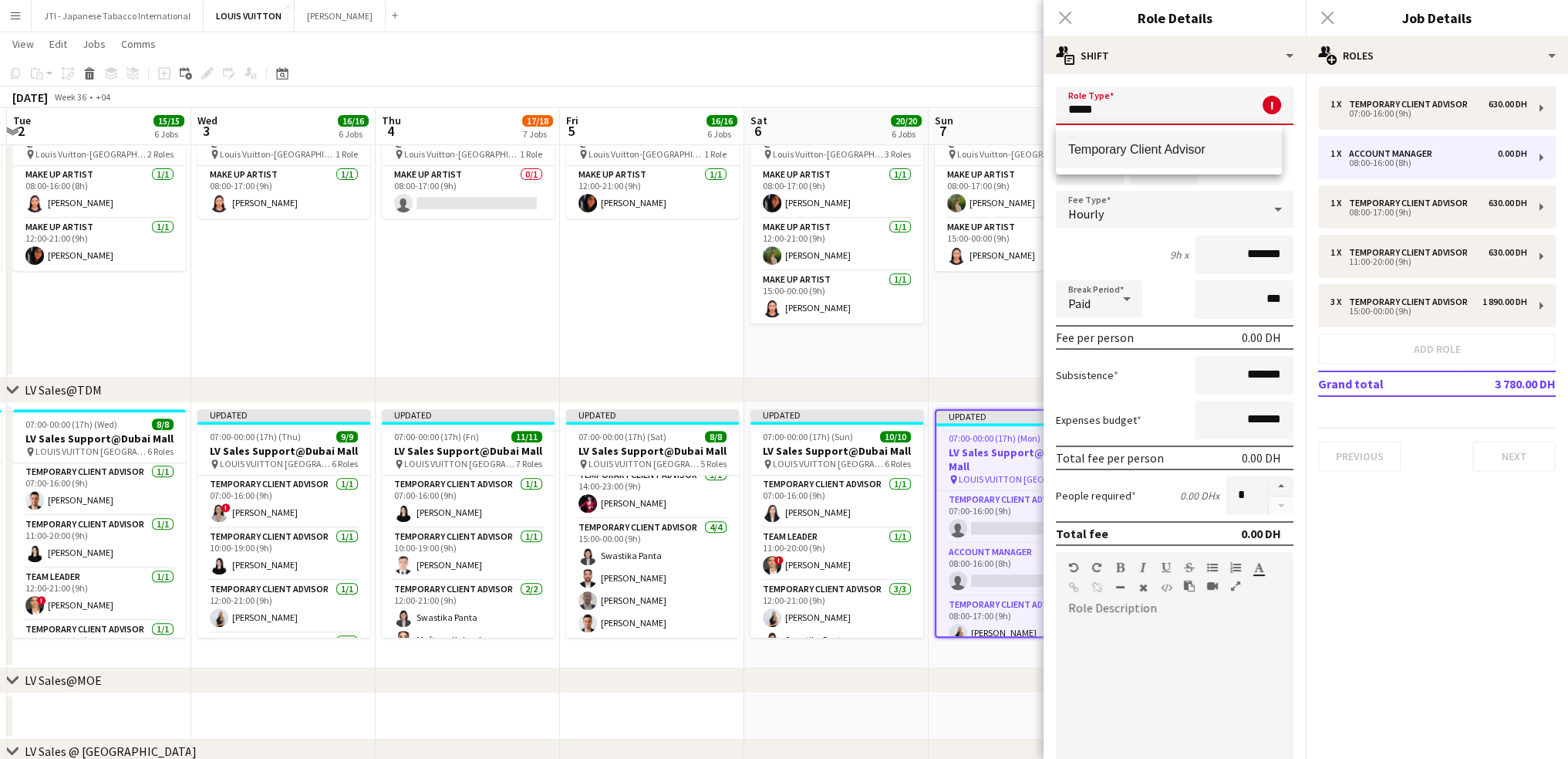
click at [1115, 160] on mat-option "Temporary Client Advisor" at bounding box center [1169, 149] width 226 height 37
type input "**********"
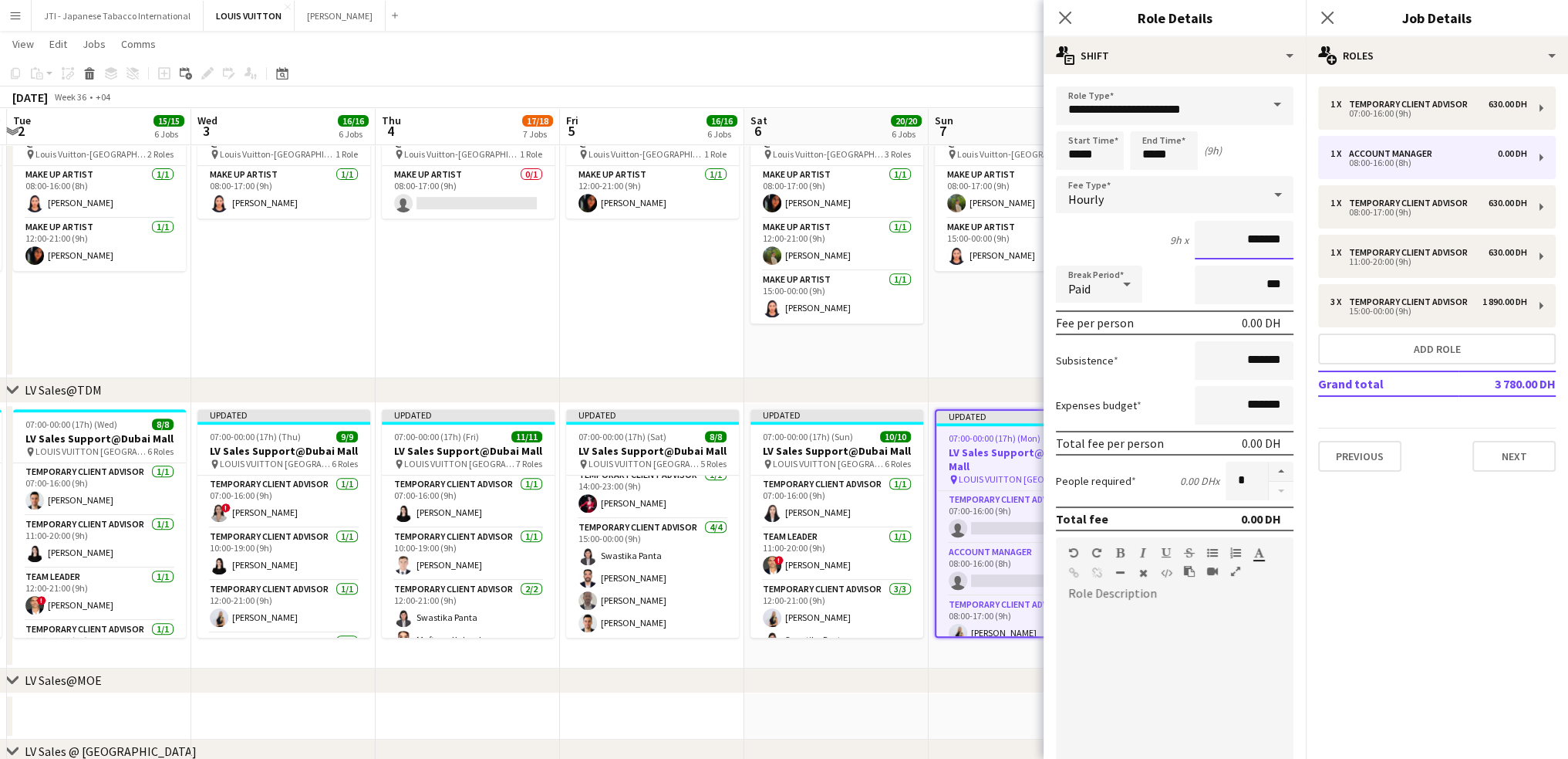
click at [1199, 243] on input "*******" at bounding box center [1244, 240] width 98 height 38
type input "********"
click at [1067, 13] on icon "Close pop-in" at bounding box center [1064, 17] width 14 height 14
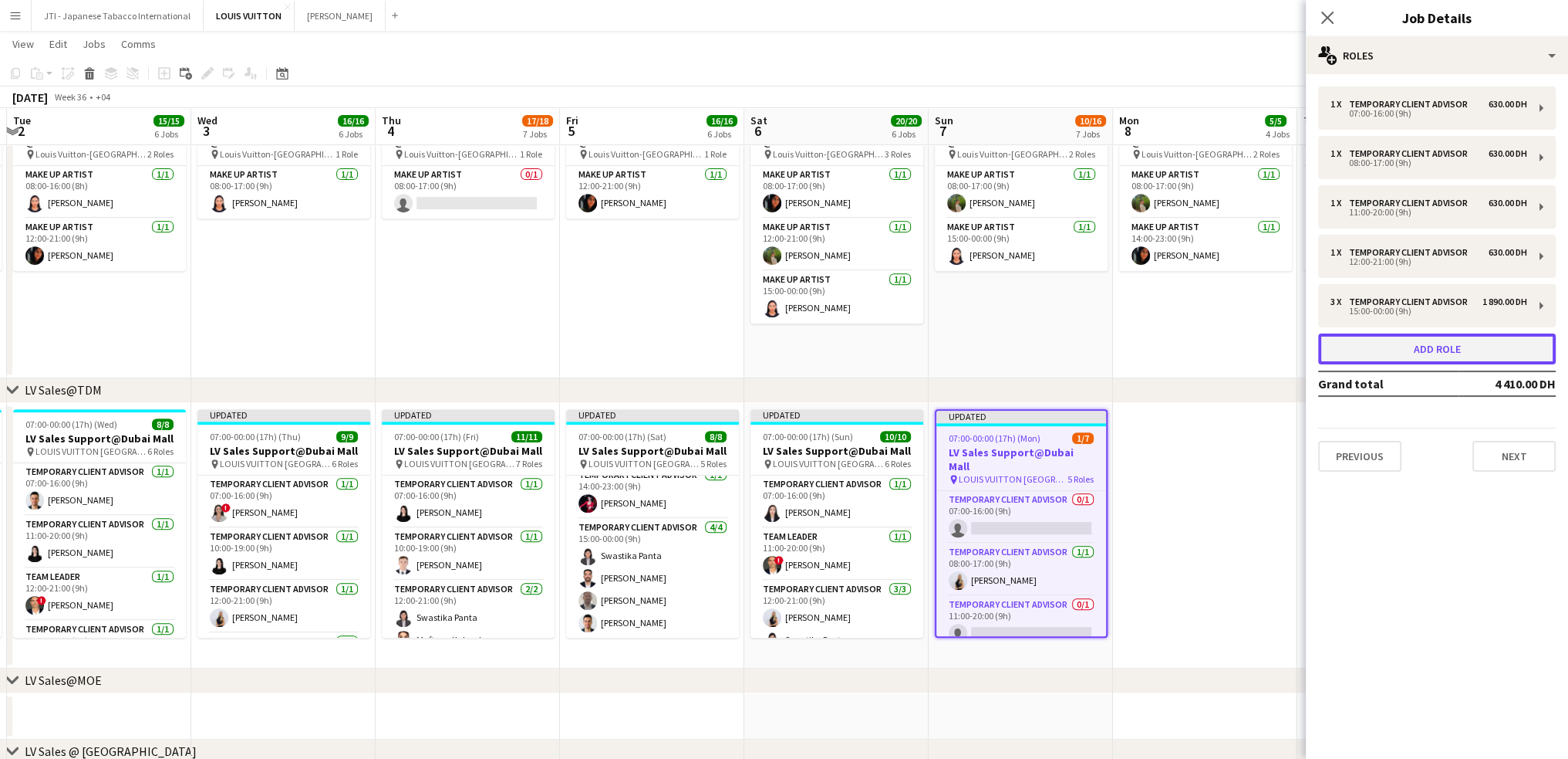
click at [1419, 351] on button "Add role" at bounding box center [1437, 349] width 238 height 30
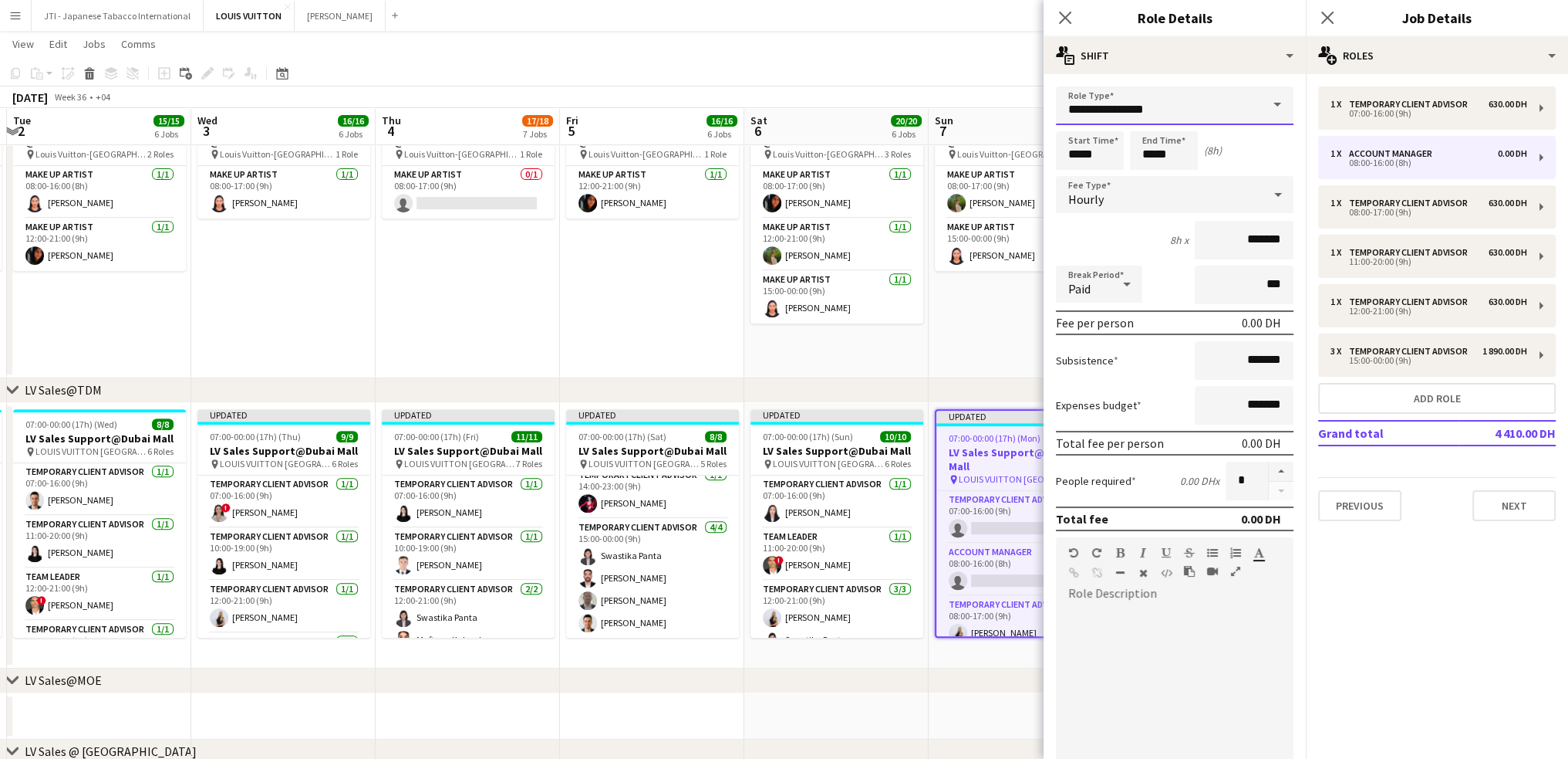
click at [908, 95] on body "Menu Boards Boards Boards All jobs Status Workforce Workforce My Workforce Recr…" at bounding box center [784, 585] width 1568 height 2870
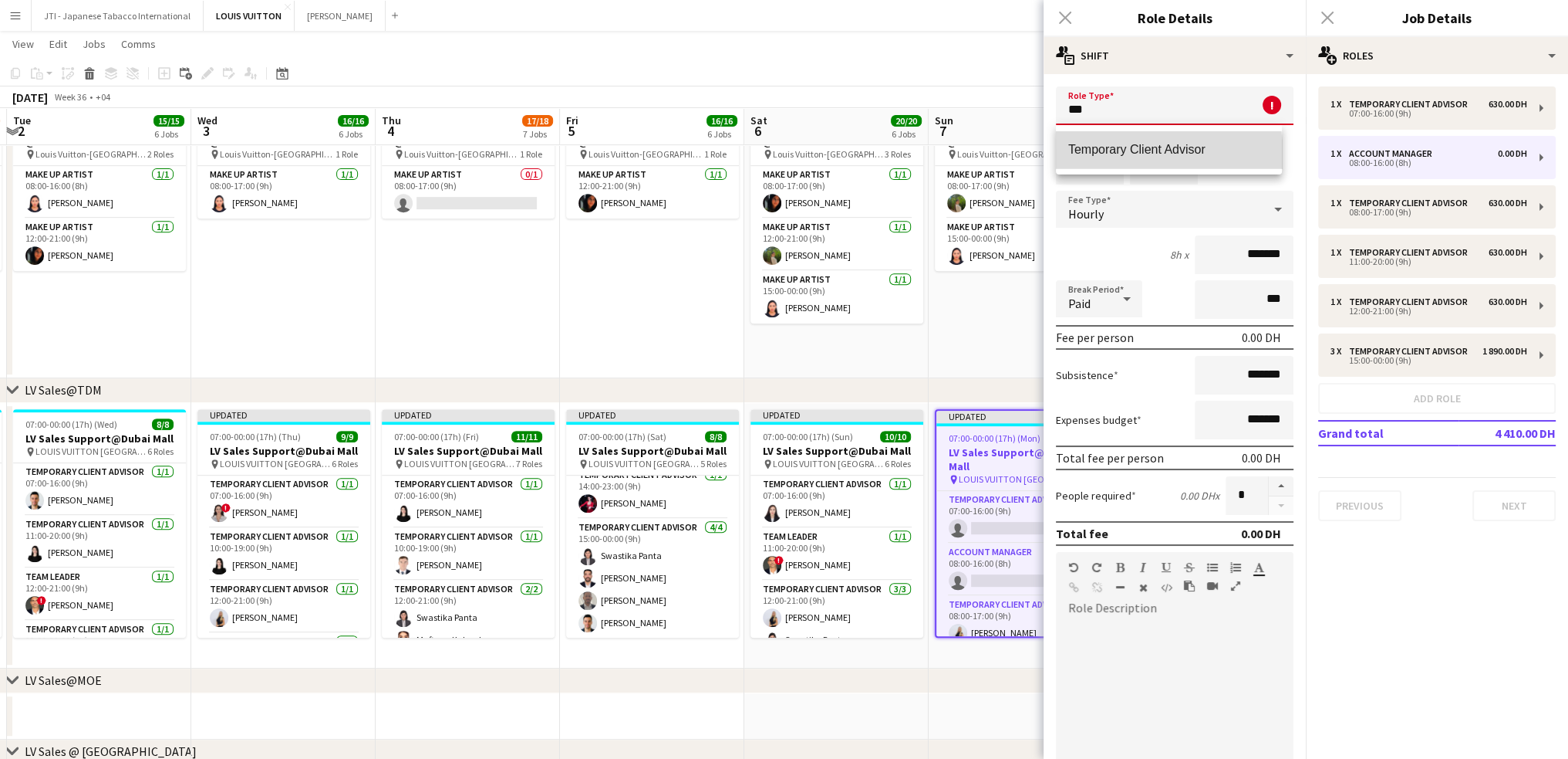
click at [1150, 154] on span "Temporary Client Advisor" at bounding box center [1169, 149] width 201 height 14
type input "**********"
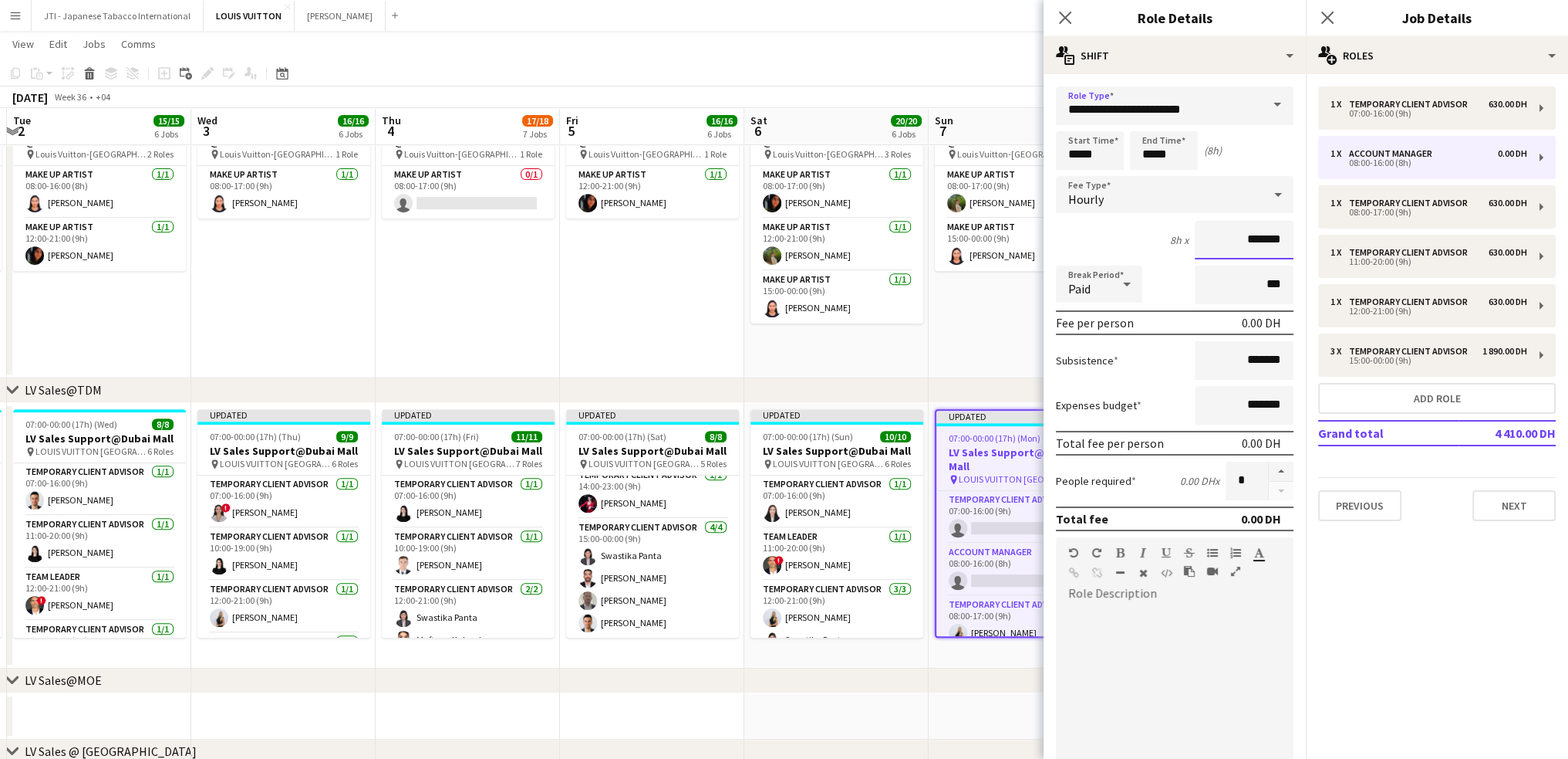
click at [1208, 239] on input "*******" at bounding box center [1244, 240] width 98 height 38
type input "********"
click at [1072, 149] on input "*****" at bounding box center [1090, 150] width 68 height 38
click at [1077, 126] on div at bounding box center [1074, 123] width 30 height 15
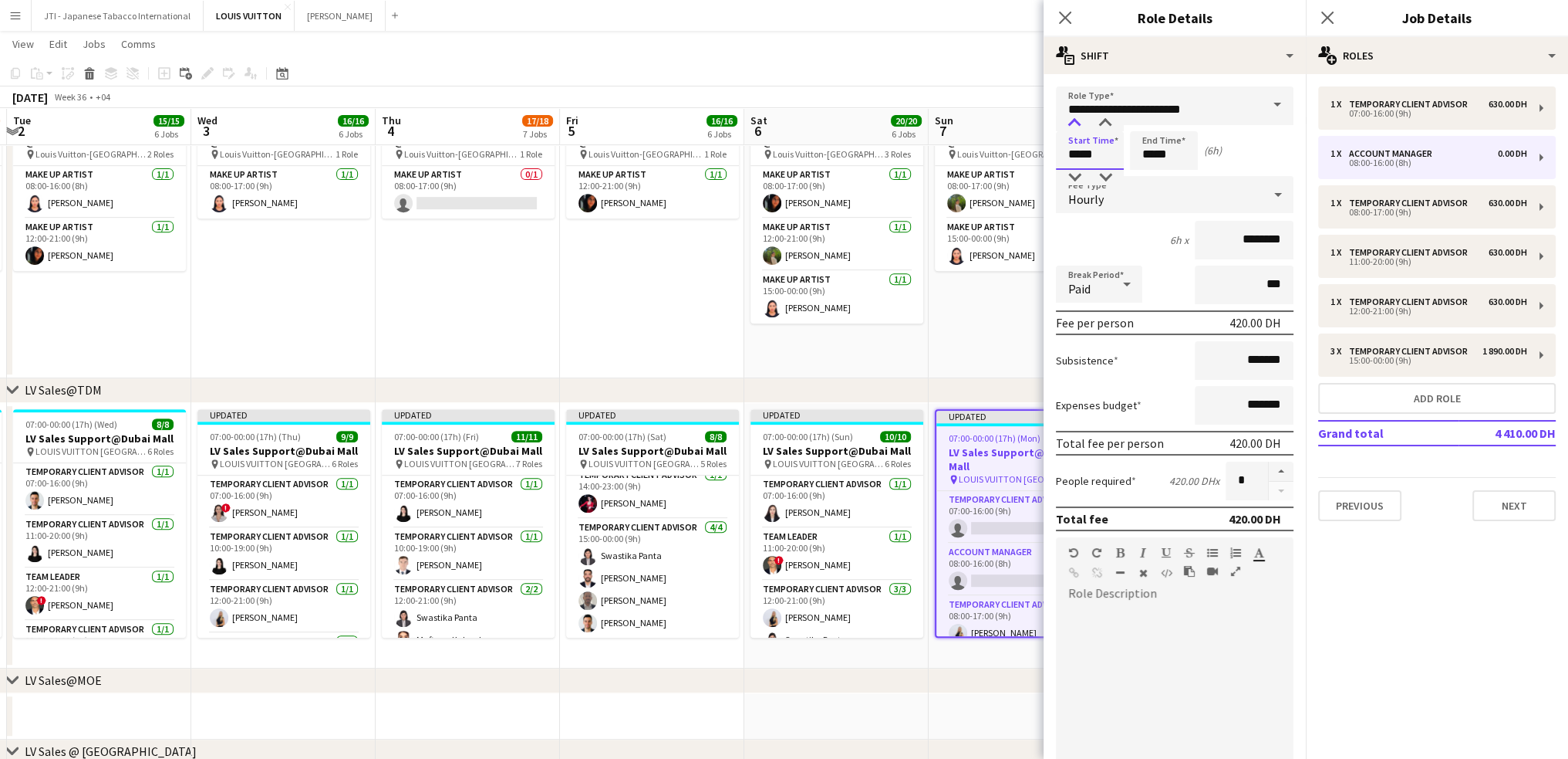
click at [1076, 126] on div at bounding box center [1074, 123] width 30 height 15
type input "*****"
click at [1076, 126] on div at bounding box center [1074, 123] width 30 height 15
click at [1145, 154] on input "*****" at bounding box center [1165, 150] width 68 height 38
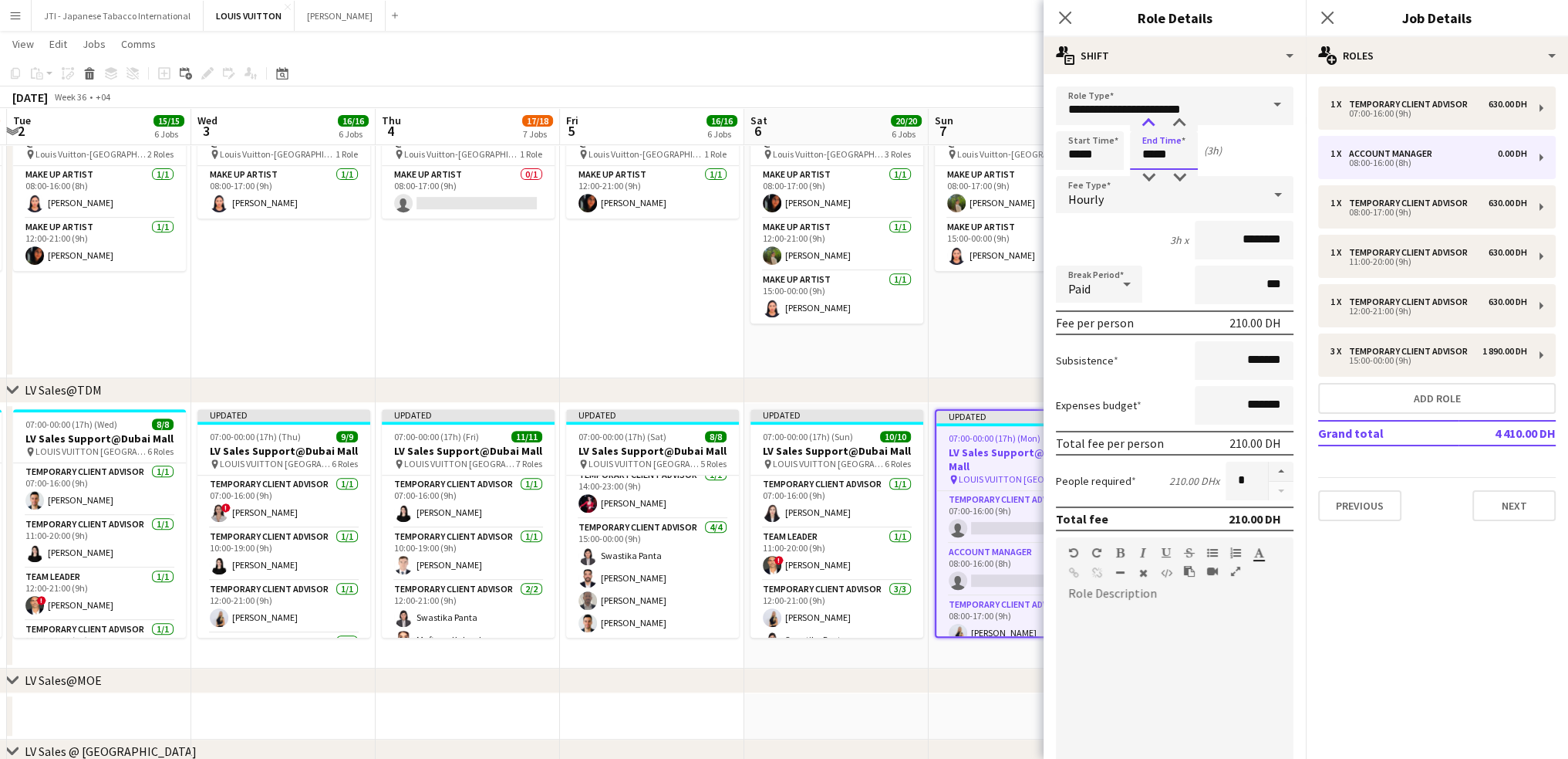
click at [1146, 129] on div at bounding box center [1148, 123] width 30 height 15
click at [1147, 126] on div at bounding box center [1148, 123] width 30 height 15
click at [1147, 125] on div at bounding box center [1148, 123] width 30 height 15
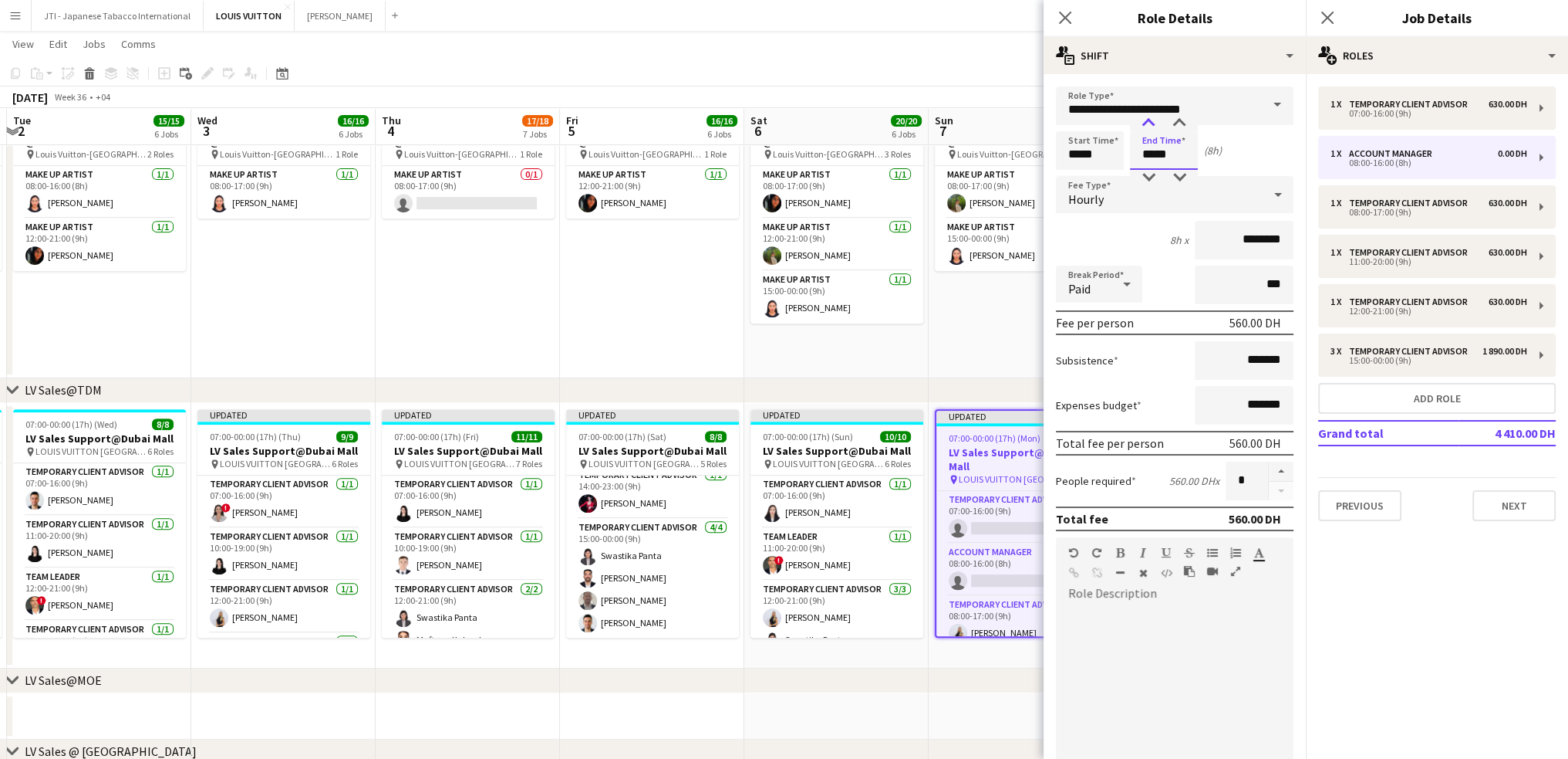
type input "*****"
click at [1146, 124] on div at bounding box center [1148, 123] width 30 height 15
click at [1069, 21] on icon at bounding box center [1064, 17] width 14 height 14
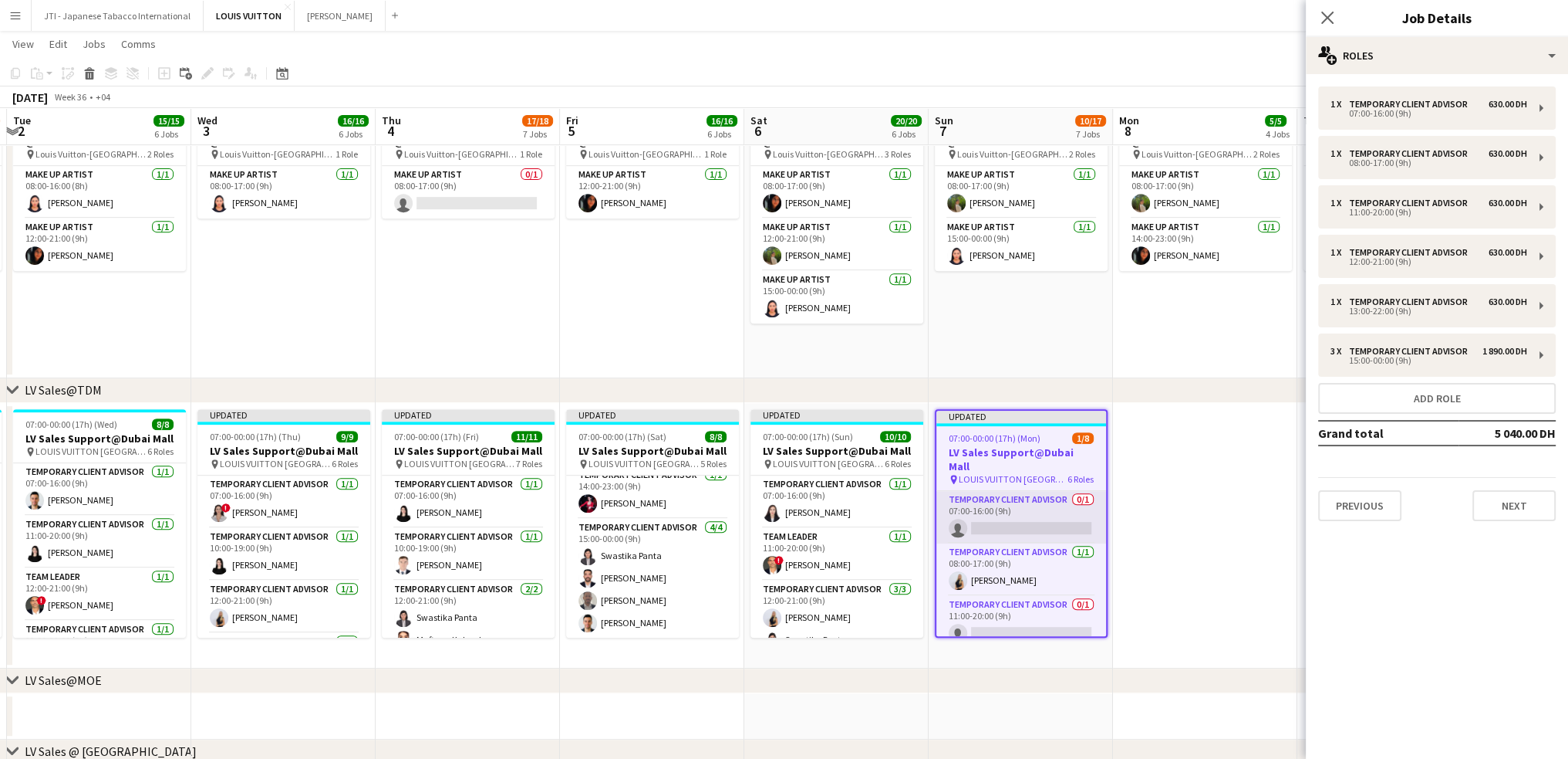
scroll to position [77, 0]
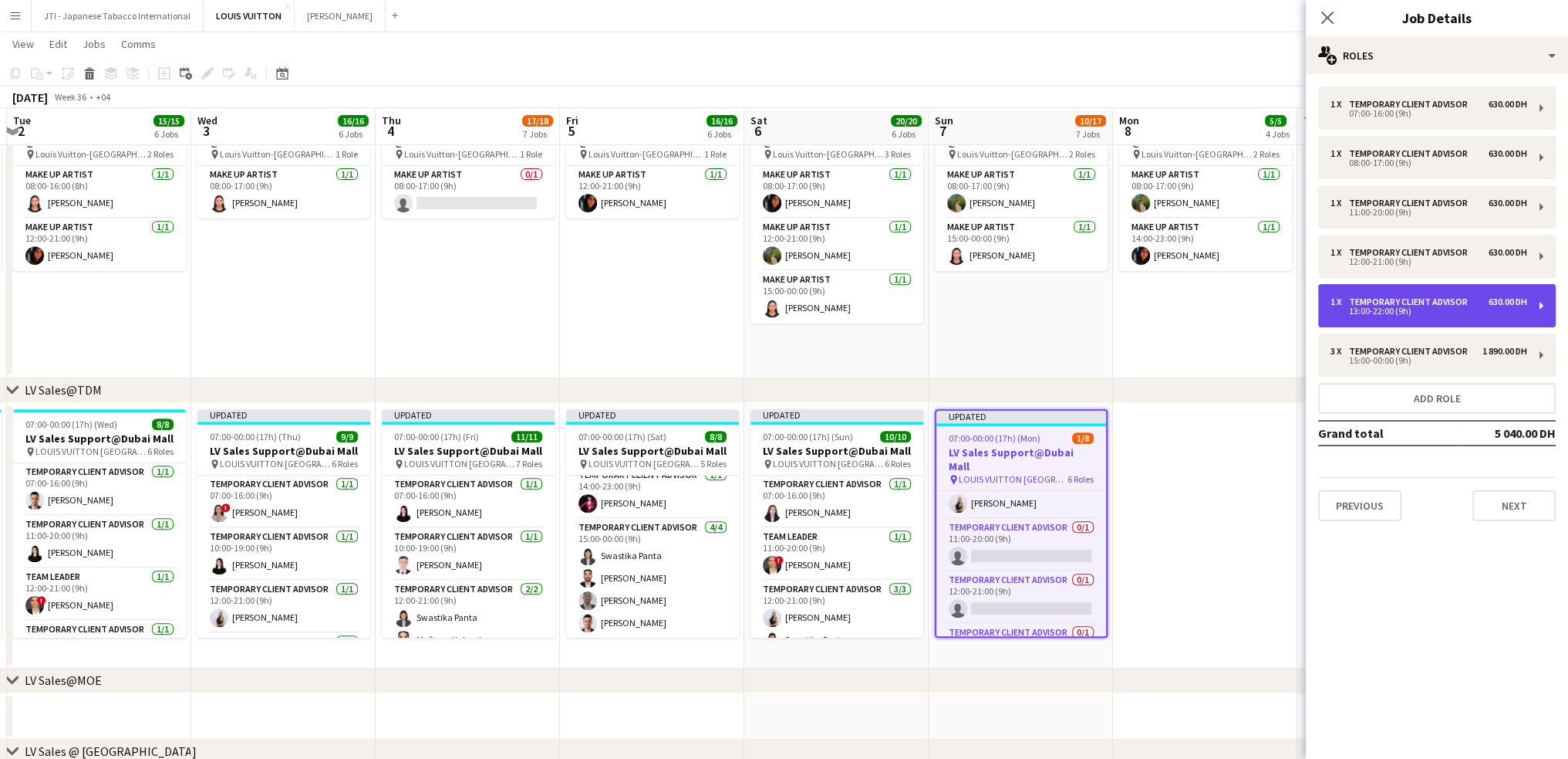
click at [1364, 311] on div "13:00-22:00 (9h)" at bounding box center [1429, 311] width 197 height 8
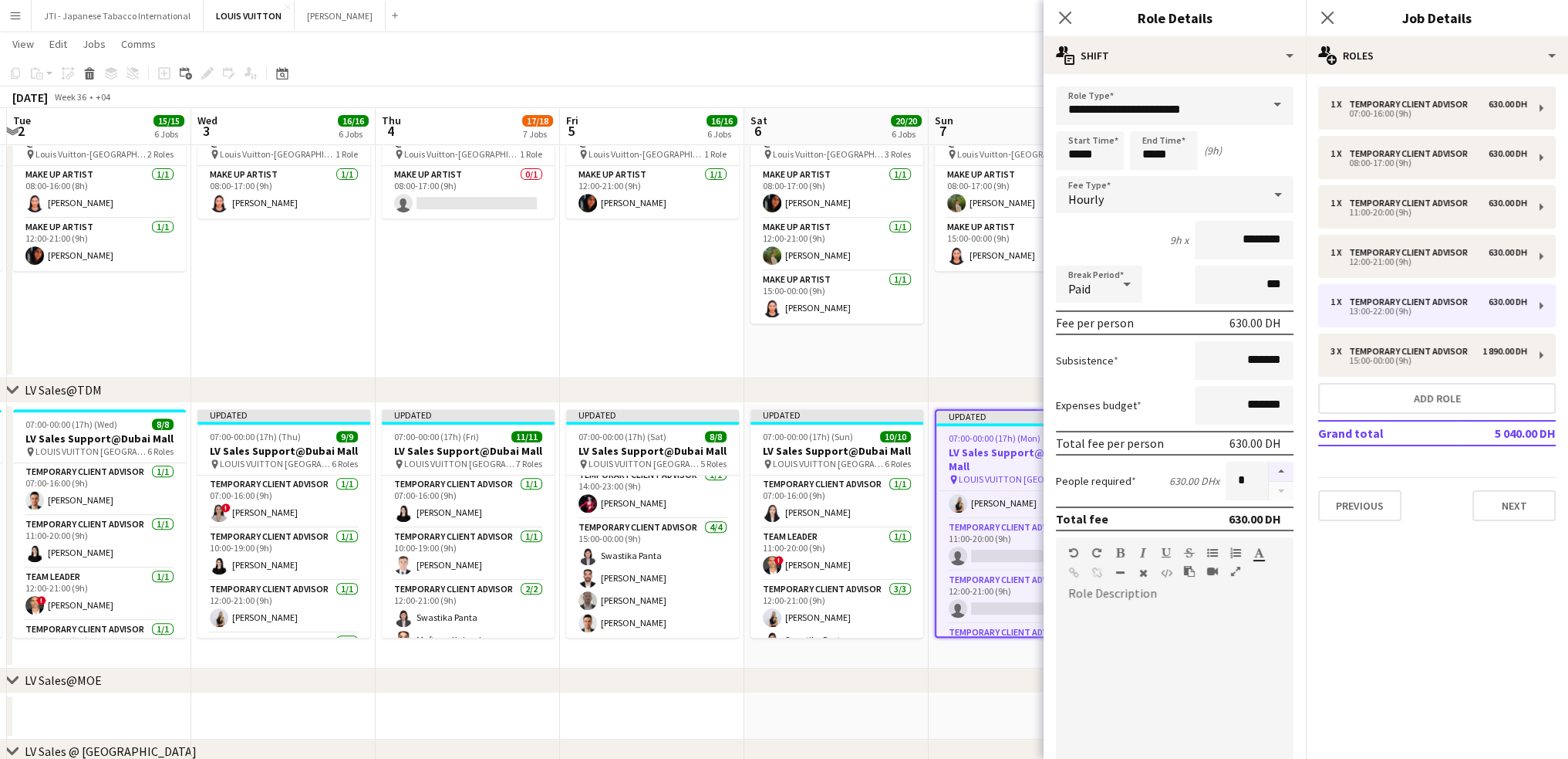
click at [1269, 474] on button "button" at bounding box center [1282, 472] width 25 height 20
type input "*"
click at [1064, 18] on icon at bounding box center [1064, 17] width 14 height 14
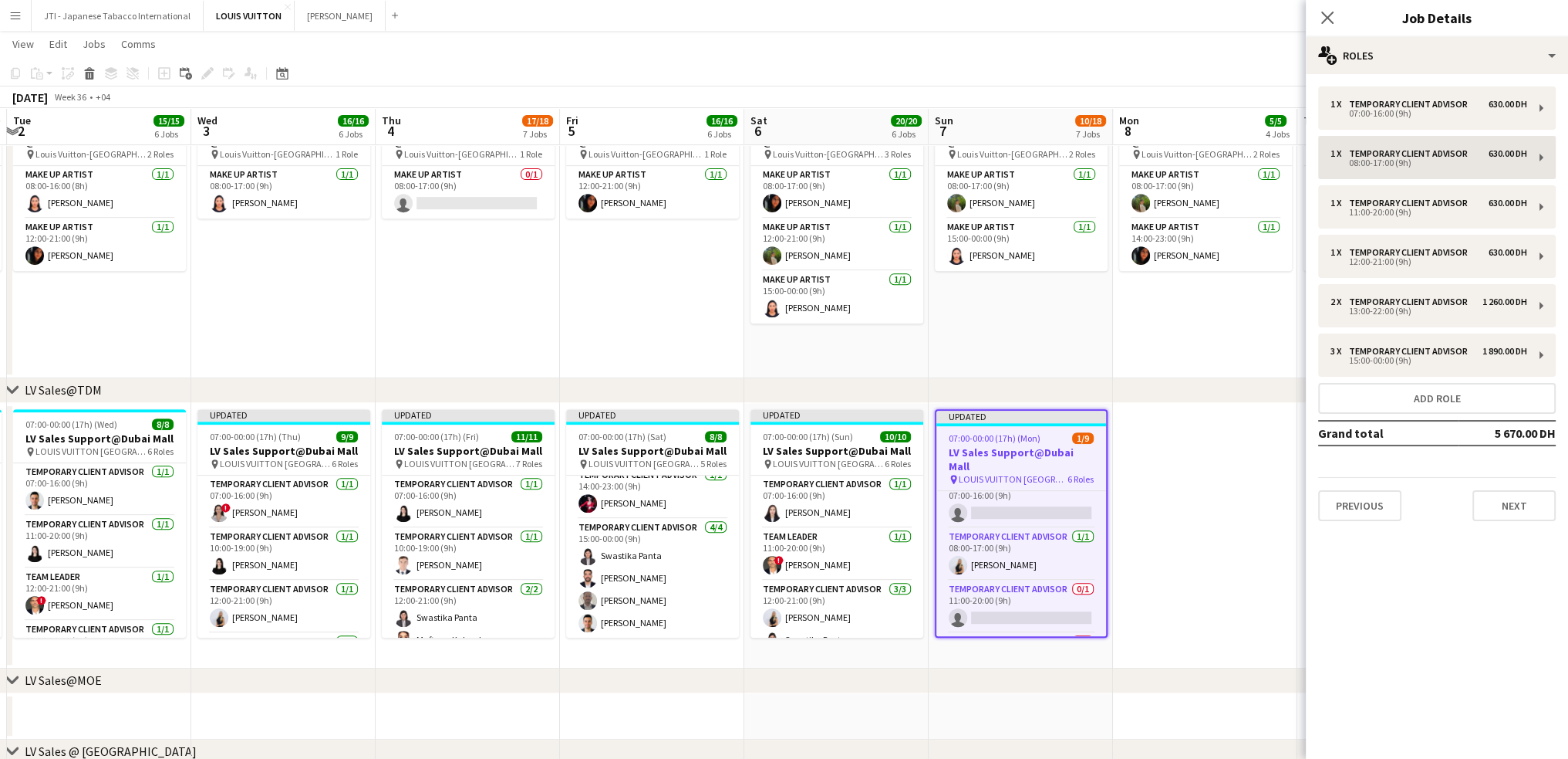
scroll to position [0, 0]
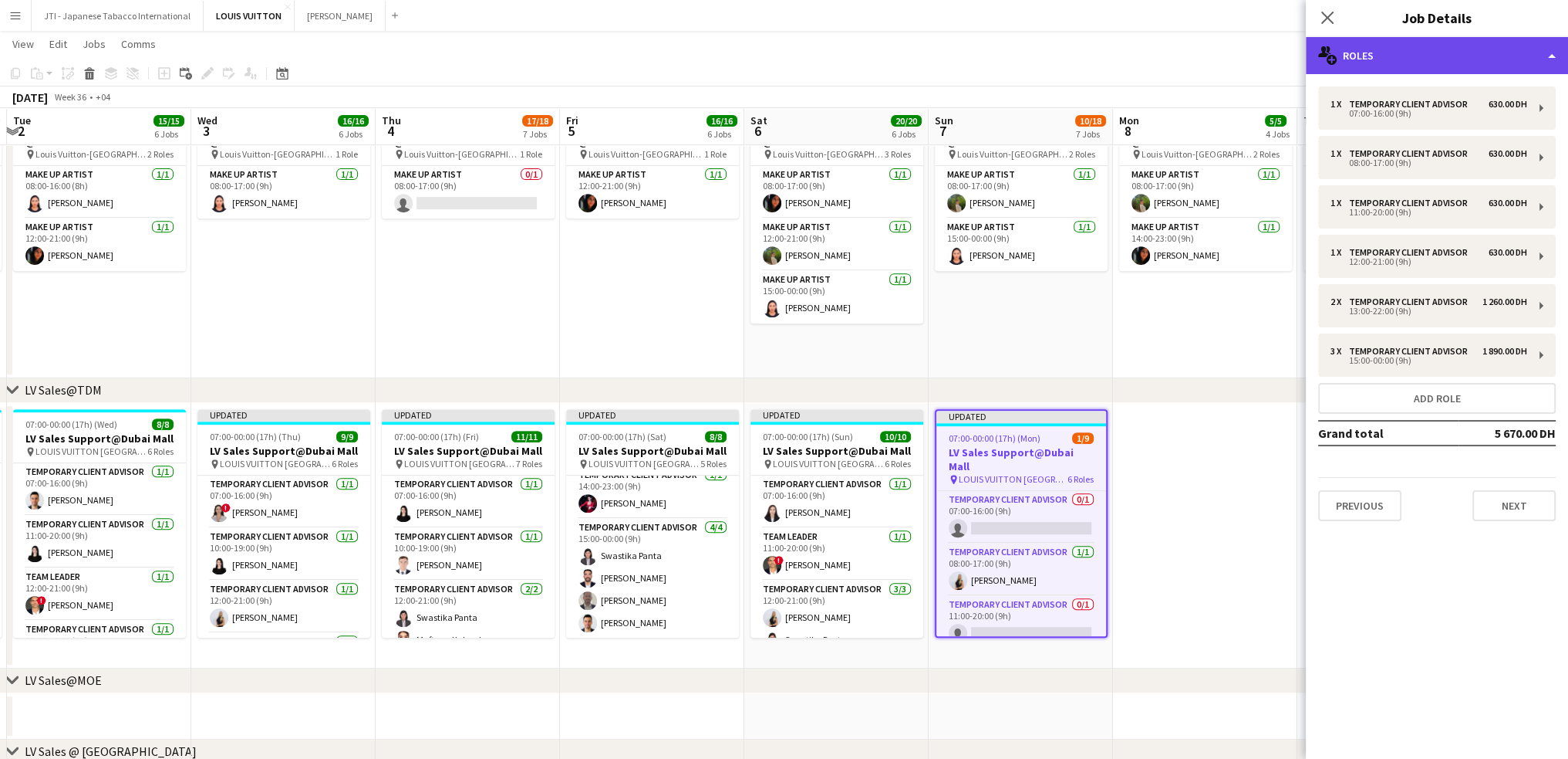
click at [1452, 50] on div "multiple-users-add Roles" at bounding box center [1437, 55] width 262 height 37
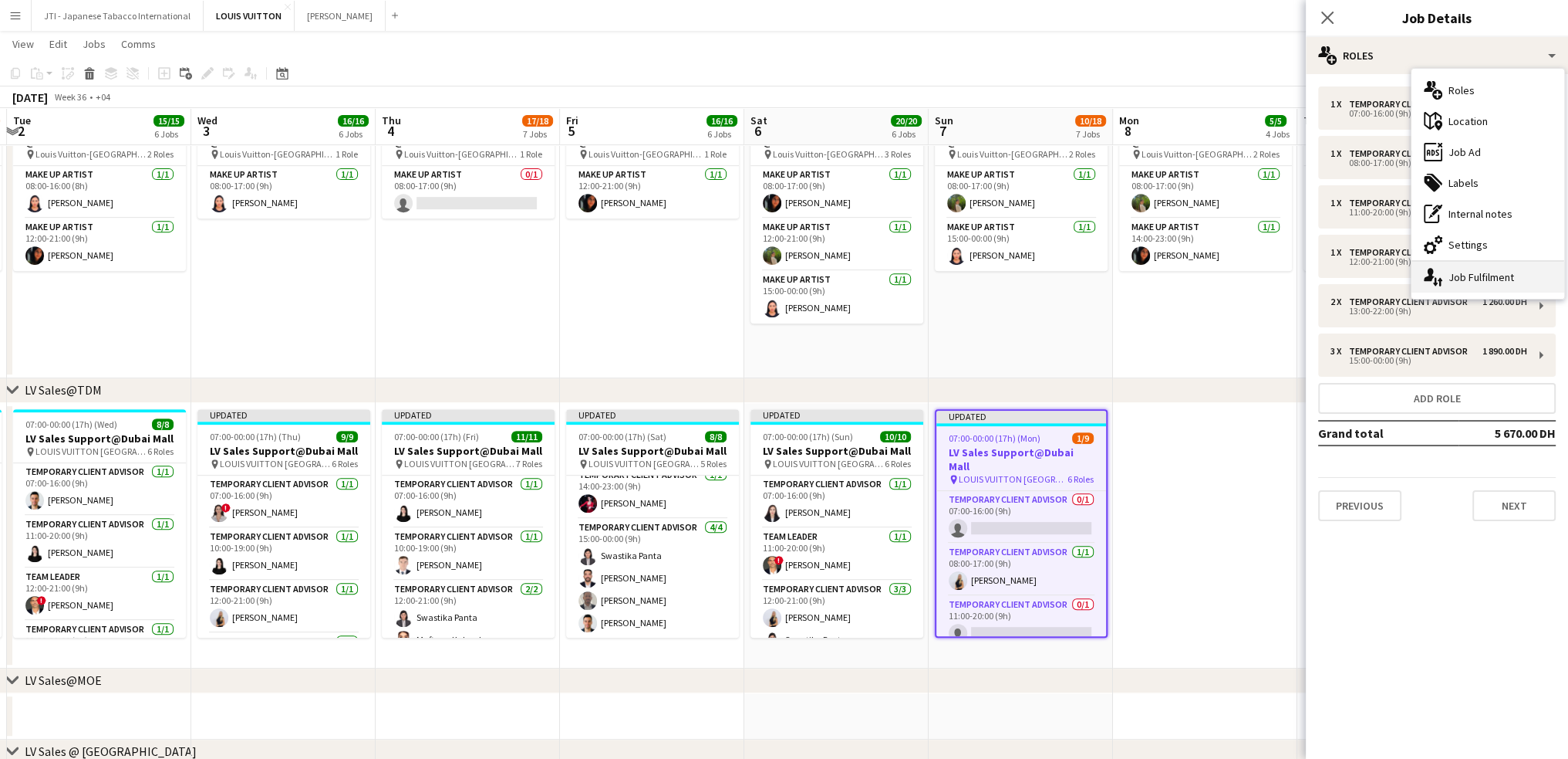
click at [1469, 278] on div "single-neutral-actions-up-down Job Fulfilment" at bounding box center [1487, 277] width 153 height 30
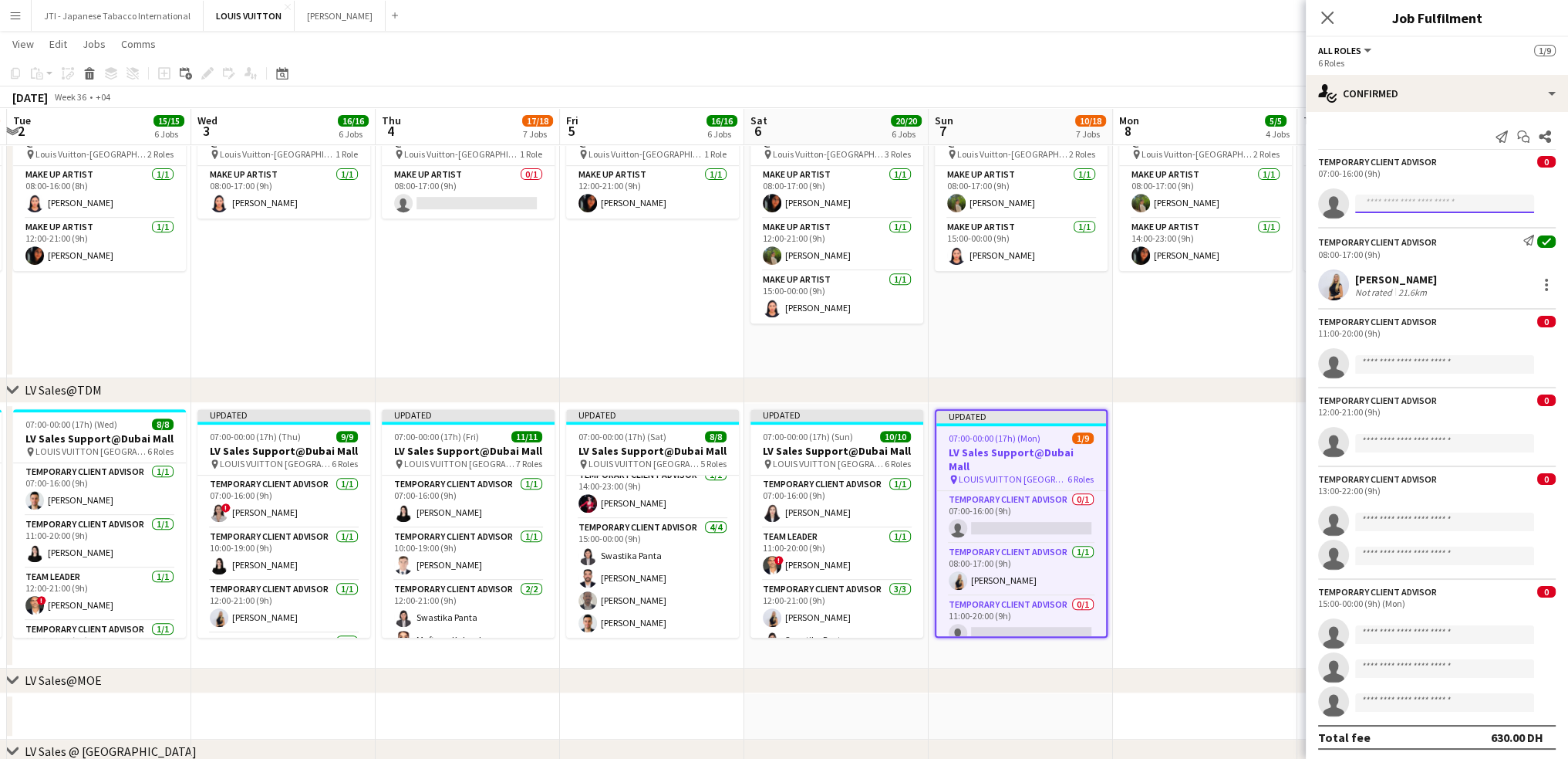
click at [1394, 205] on input at bounding box center [1445, 203] width 179 height 19
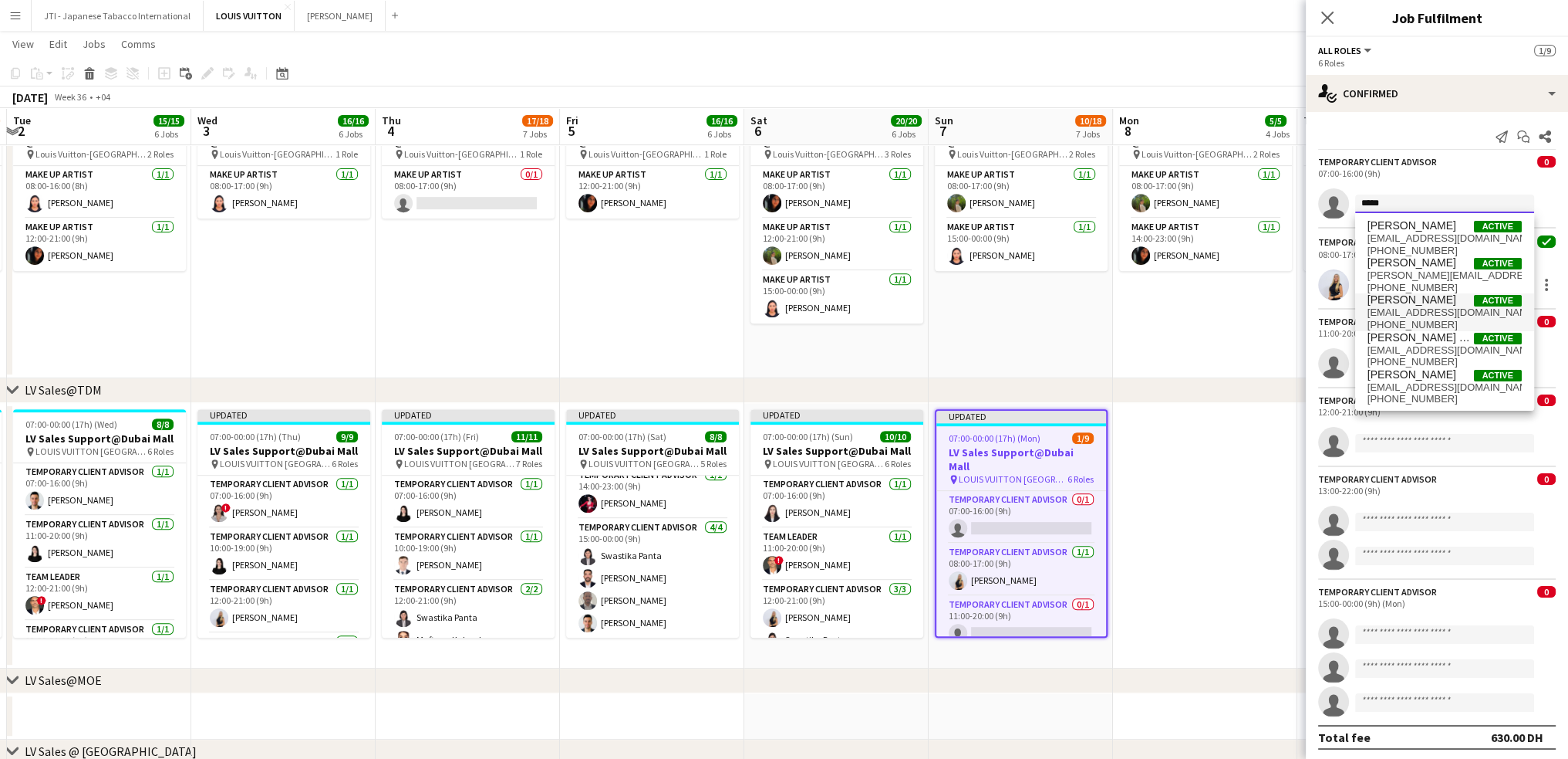
type input "*****"
click at [1409, 305] on span "[PERSON_NAME]" at bounding box center [1411, 300] width 89 height 13
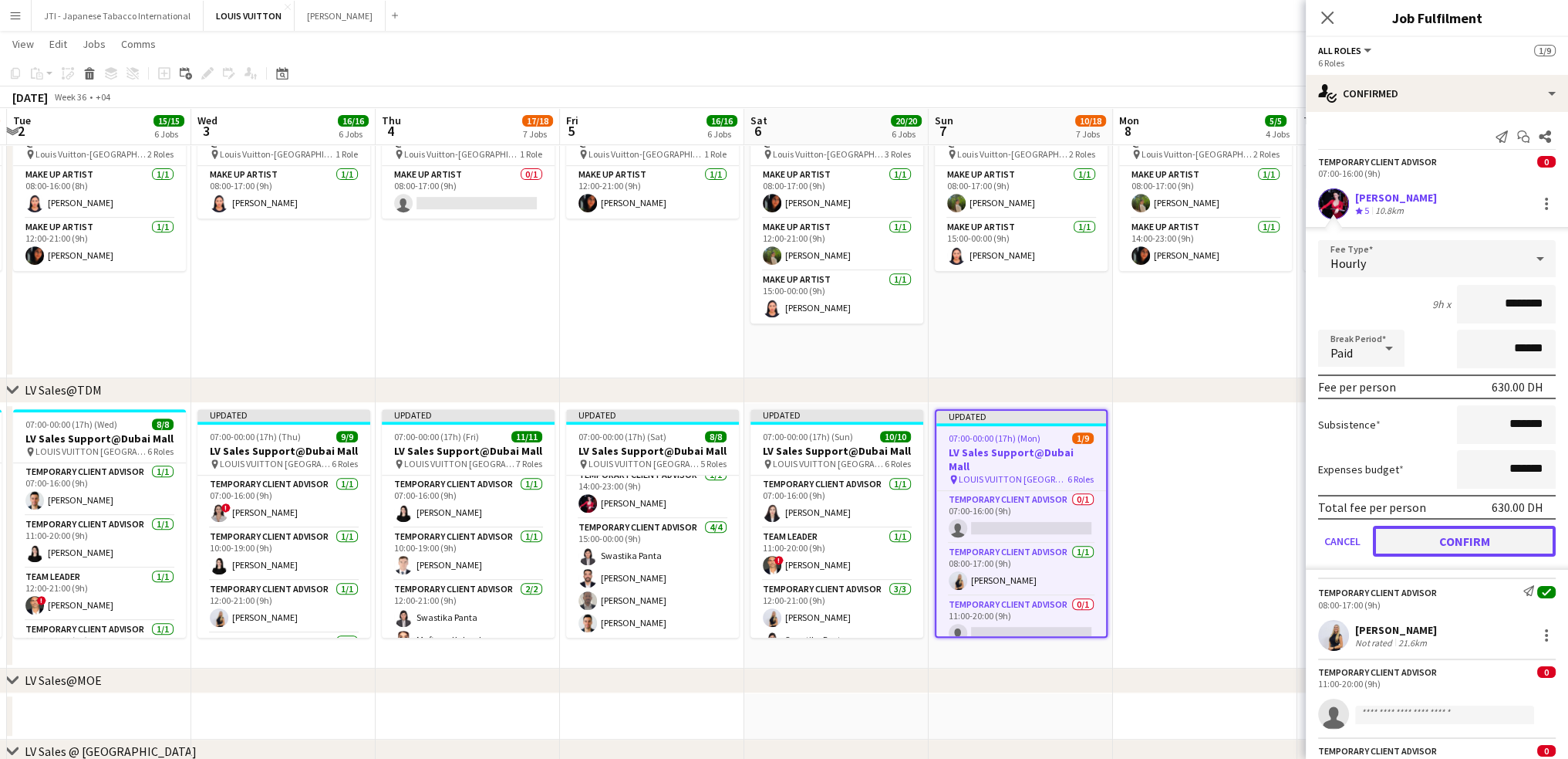
click at [1450, 534] on button "Confirm" at bounding box center [1464, 541] width 182 height 30
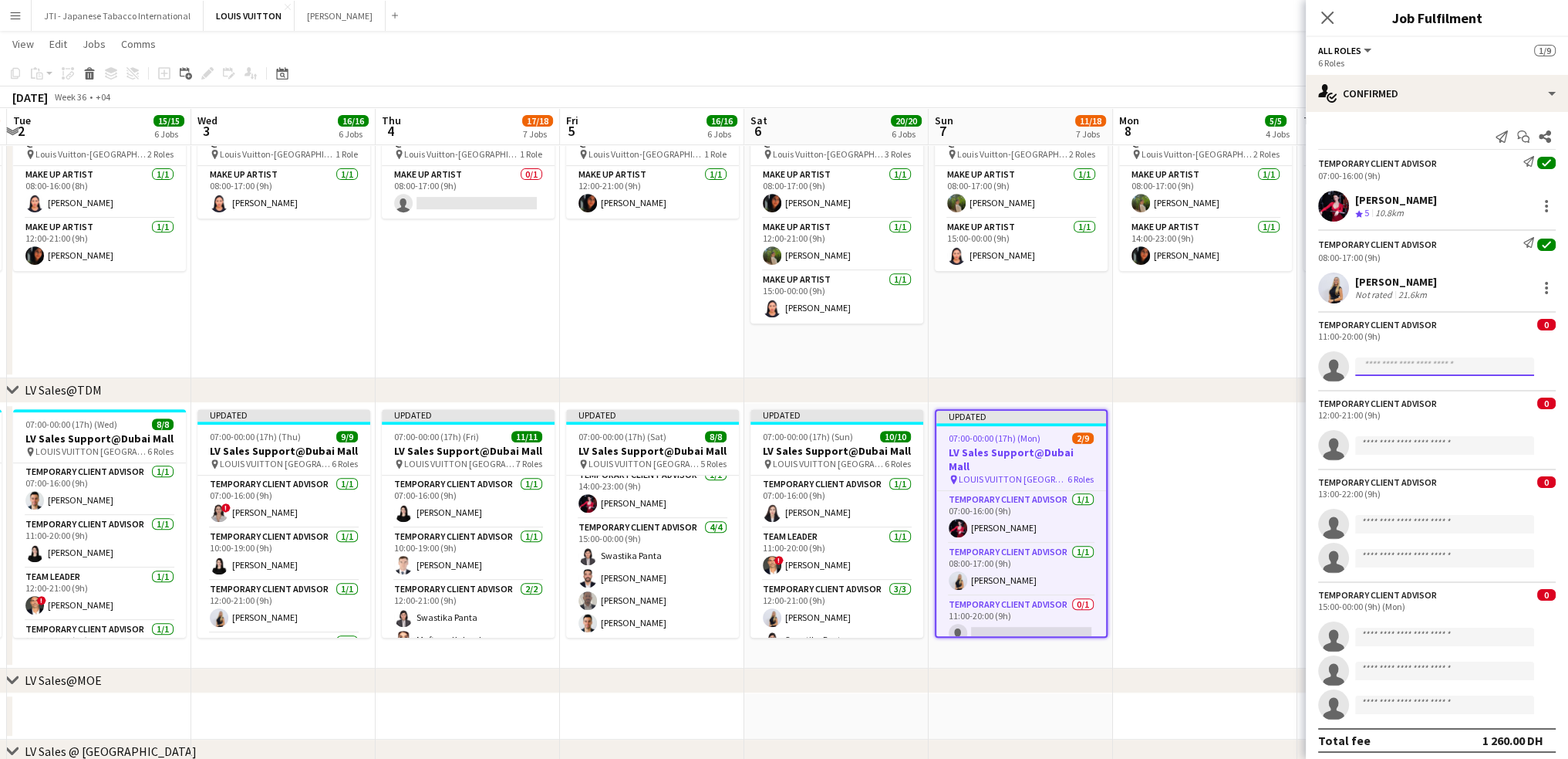
click at [1450, 370] on input at bounding box center [1445, 366] width 179 height 19
type input "****"
click at [1443, 393] on span "Iyad Saleh Active" at bounding box center [1445, 388] width 154 height 13
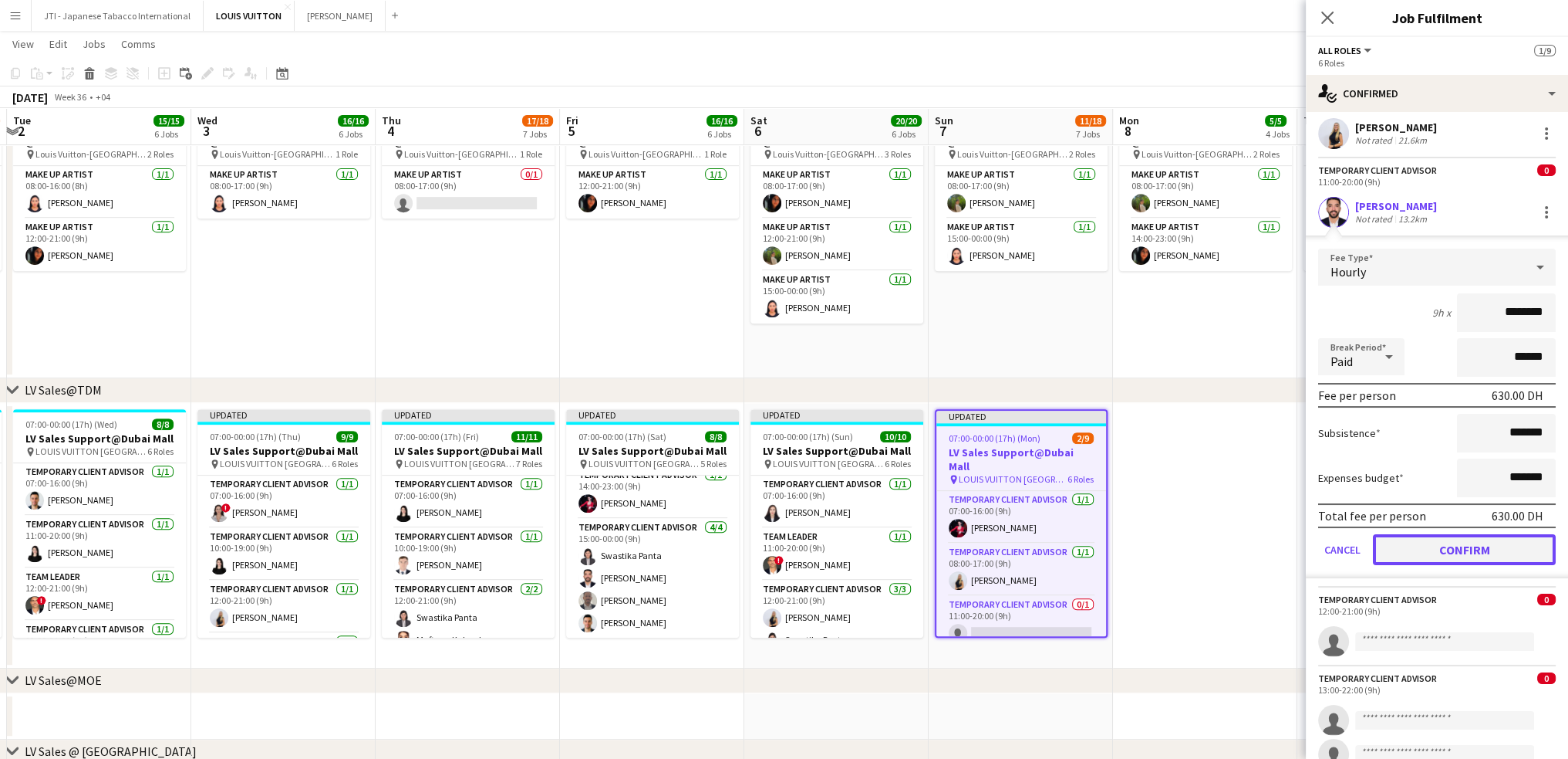
click at [1453, 540] on button "Confirm" at bounding box center [1464, 550] width 182 height 30
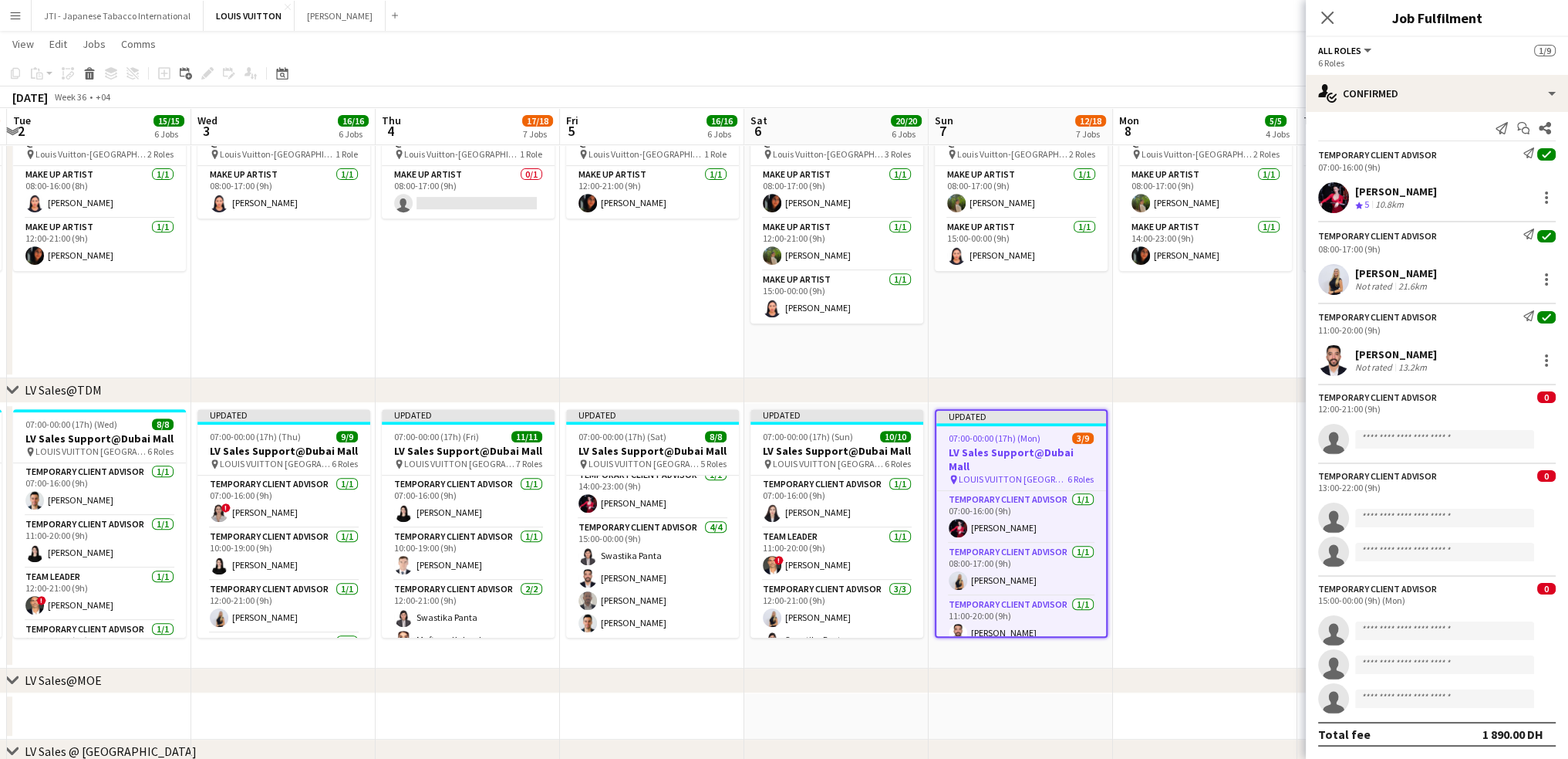
scroll to position [7, 0]
click at [1428, 440] on input at bounding box center [1445, 440] width 179 height 19
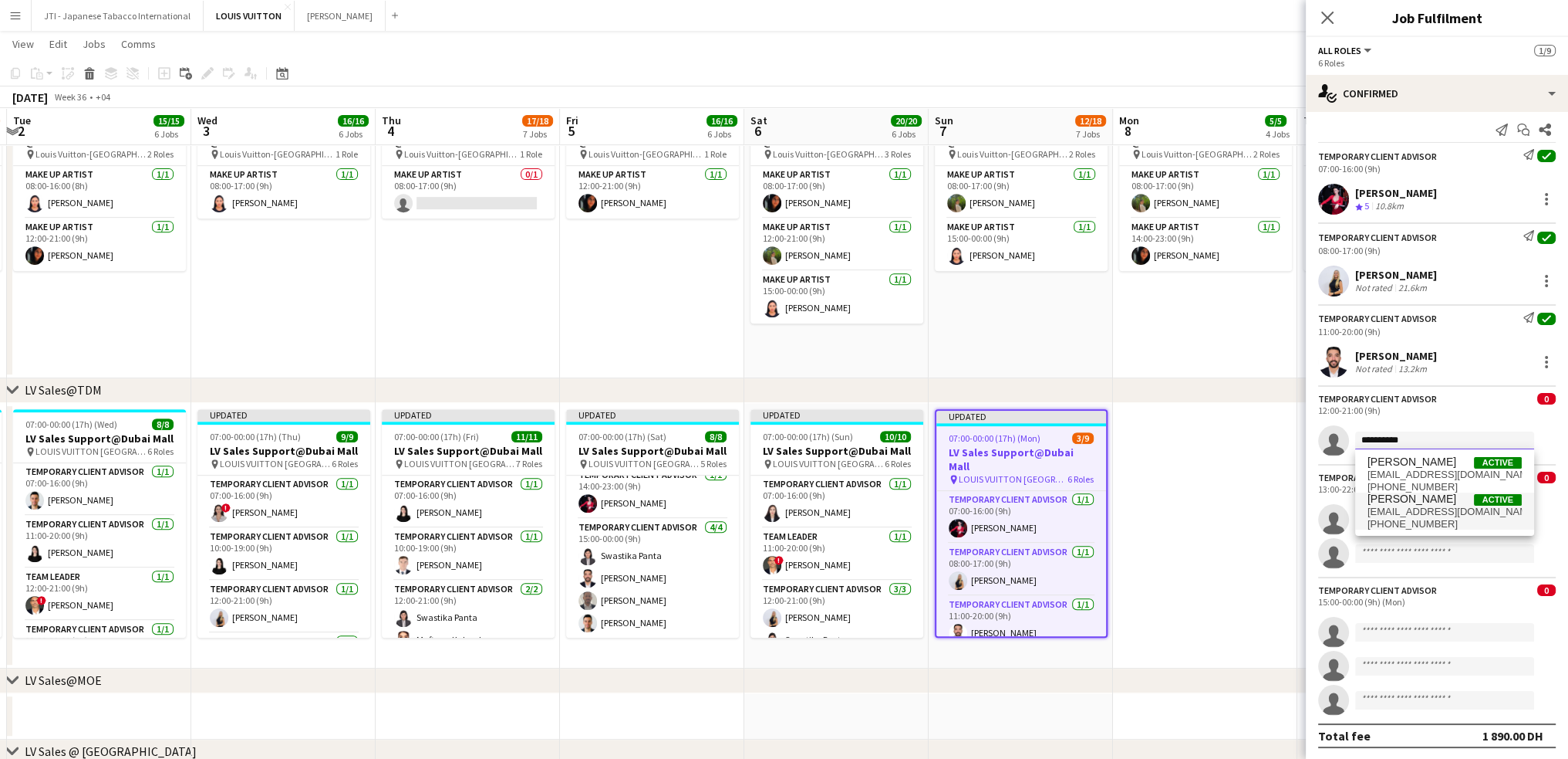
type input "**********"
click at [1406, 508] on span "amerr.ahmd90@gmail.com" at bounding box center [1445, 512] width 154 height 13
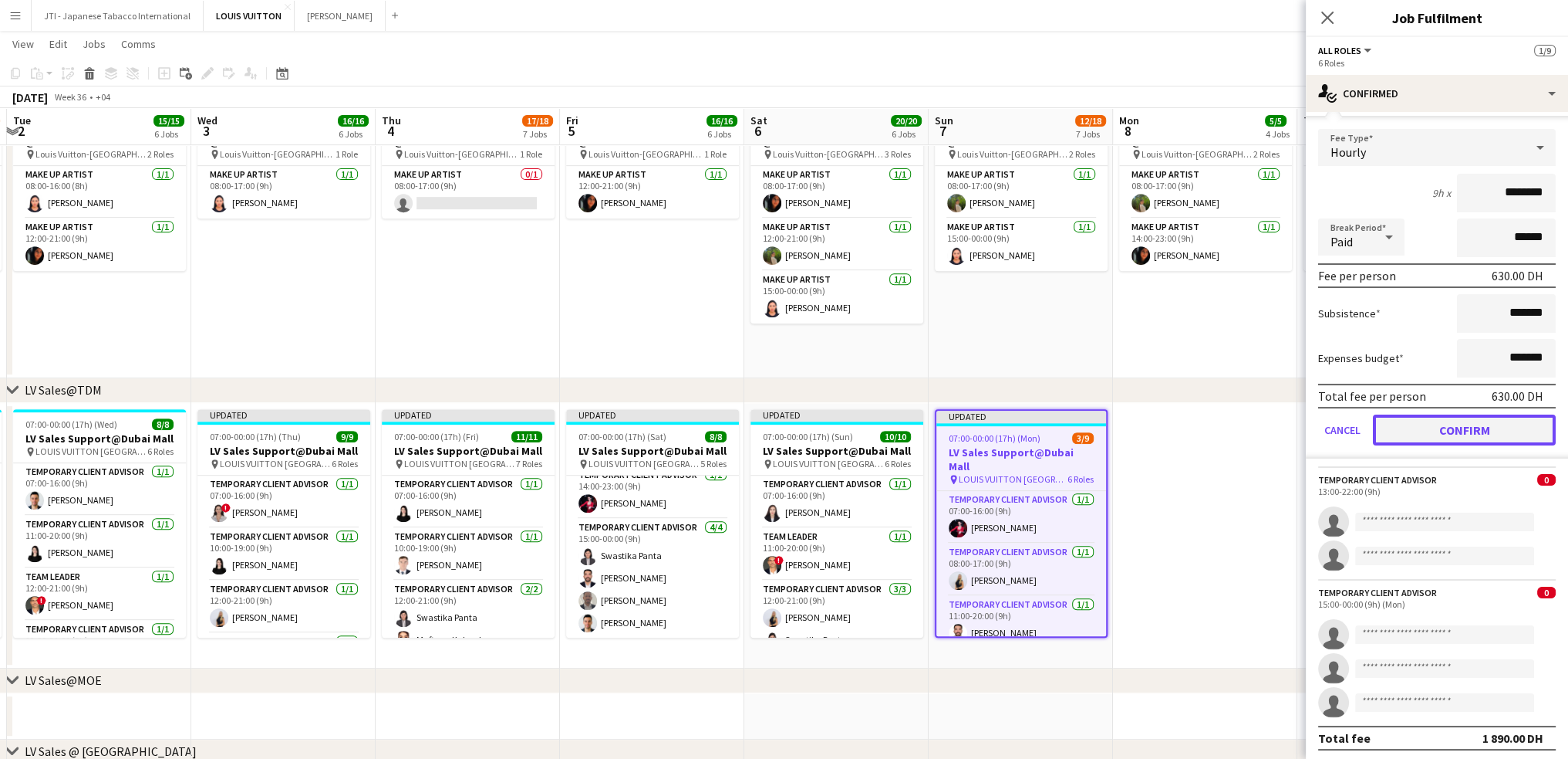
click at [1467, 425] on button "Confirm" at bounding box center [1464, 430] width 182 height 30
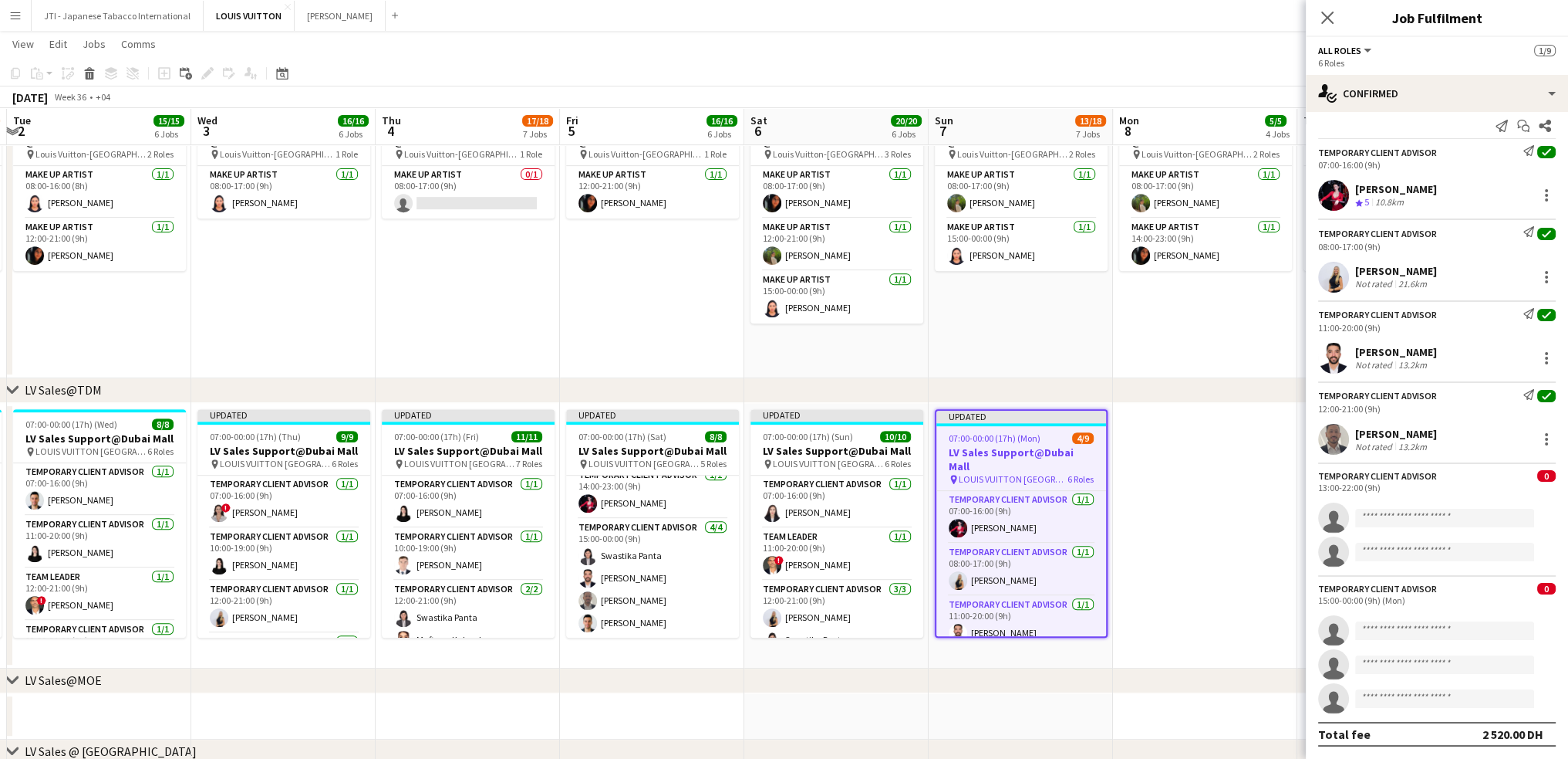
scroll to position [9, 0]
click at [1416, 526] on input at bounding box center [1445, 519] width 179 height 19
type input "******"
click at [1416, 556] on span "bog.ruslanovich@gmail.com" at bounding box center [1445, 553] width 154 height 13
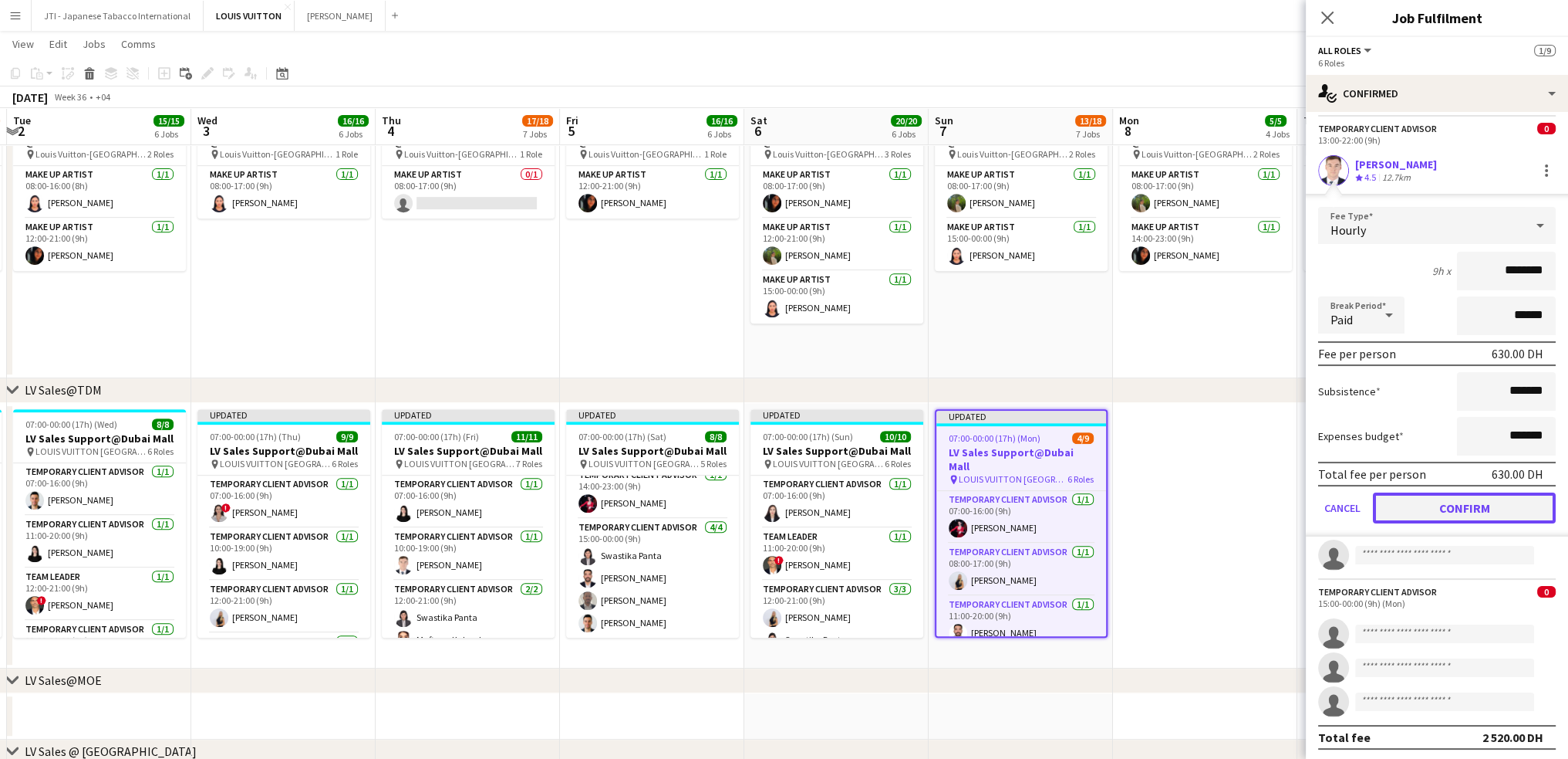
click at [1433, 513] on button "Confirm" at bounding box center [1464, 507] width 182 height 30
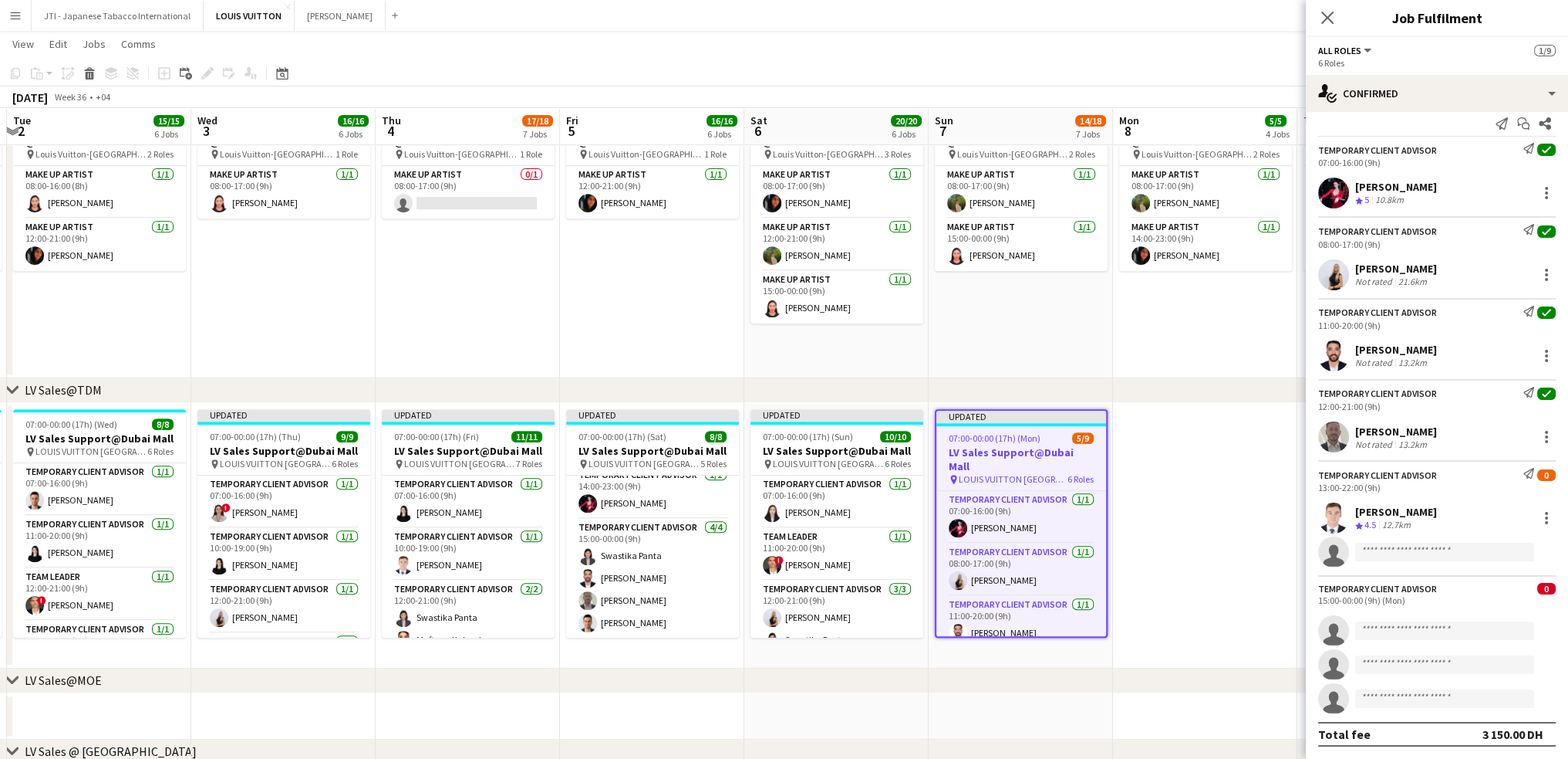
scroll to position [13, 0]
click at [1404, 545] on input at bounding box center [1445, 552] width 179 height 19
type input "*********"
click at [1406, 576] on span "Maria Leicovici" at bounding box center [1411, 575] width 89 height 13
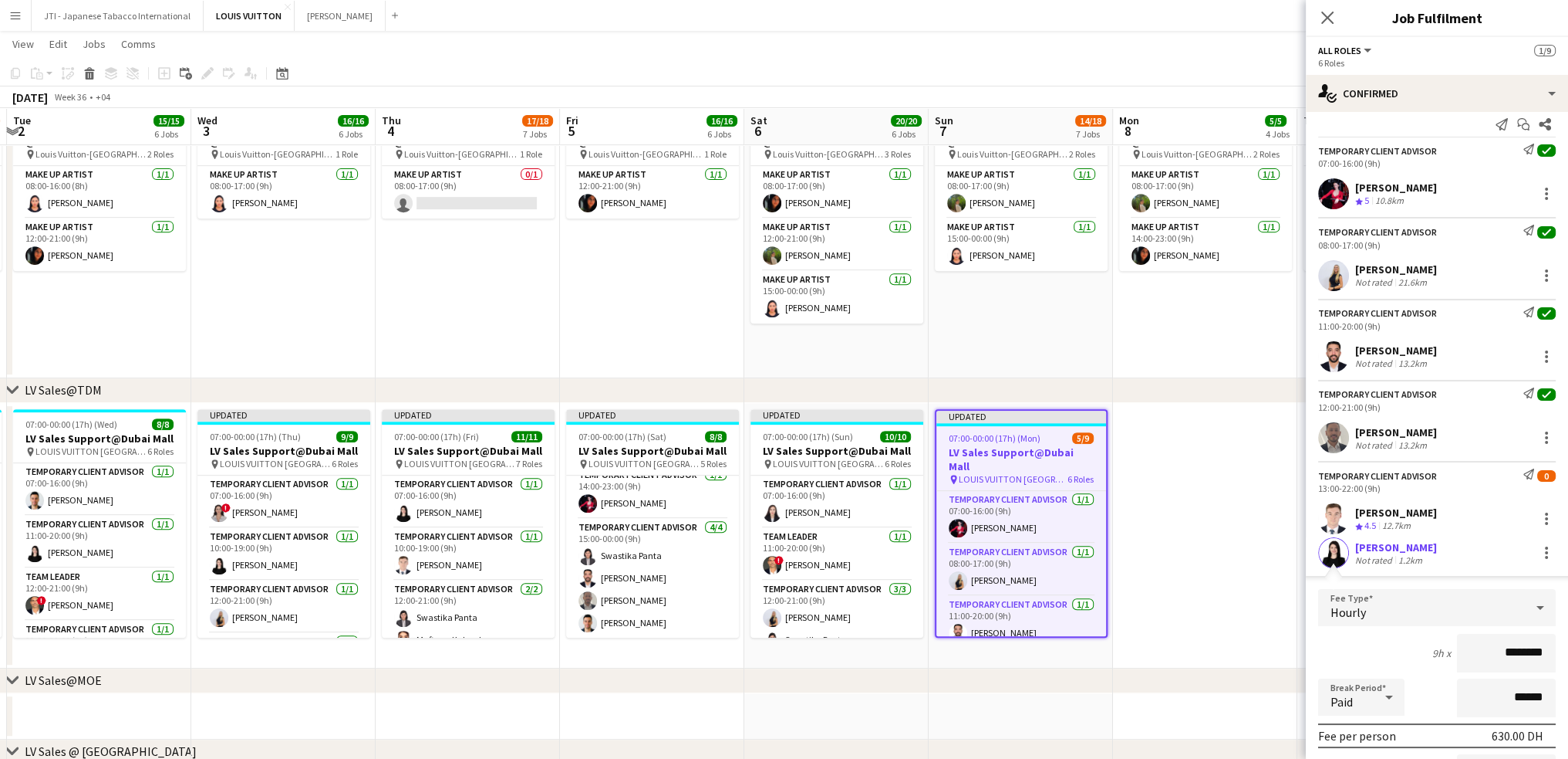
scroll to position [166, 0]
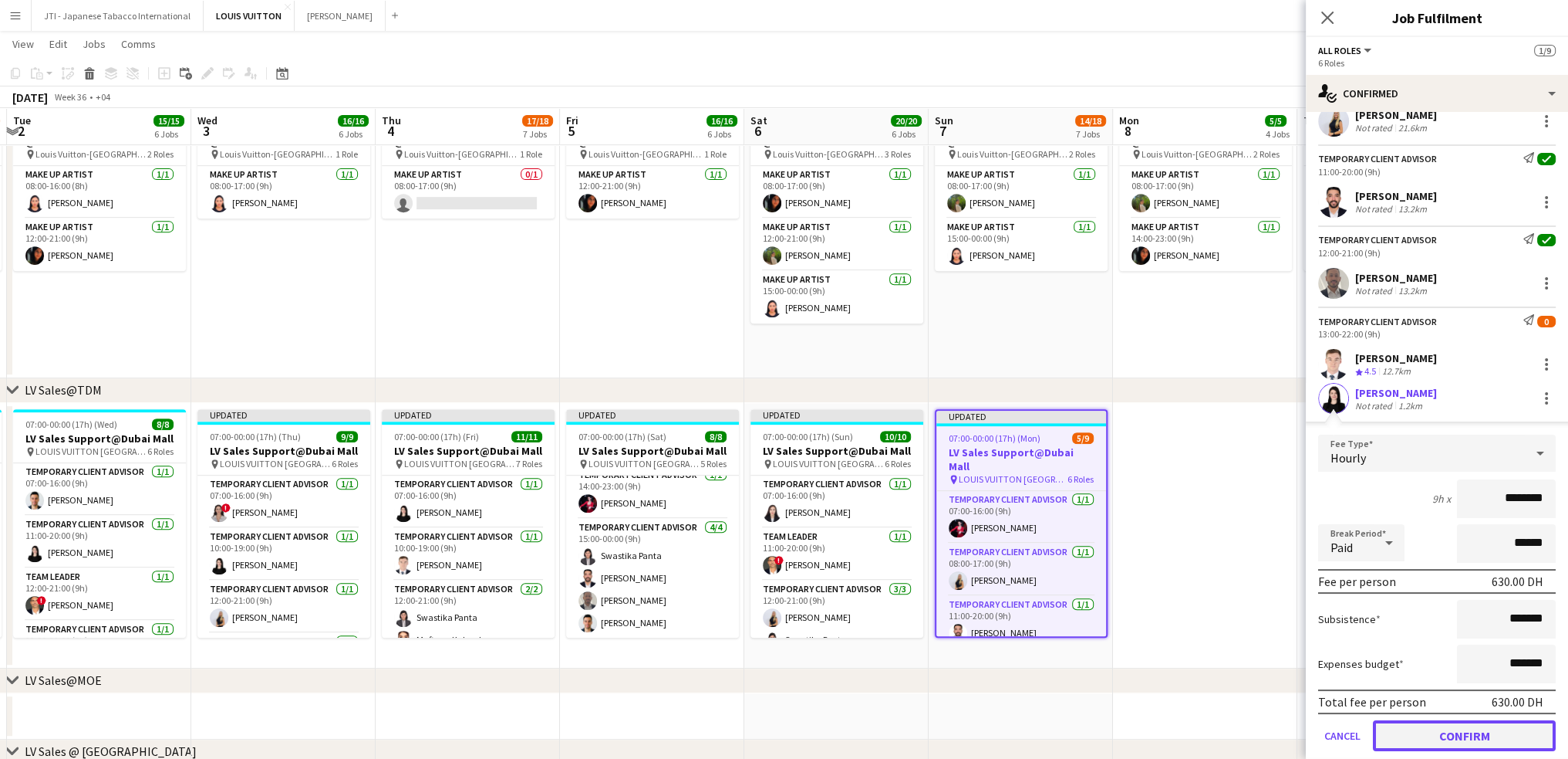
click at [1432, 737] on button "Confirm" at bounding box center [1464, 736] width 182 height 30
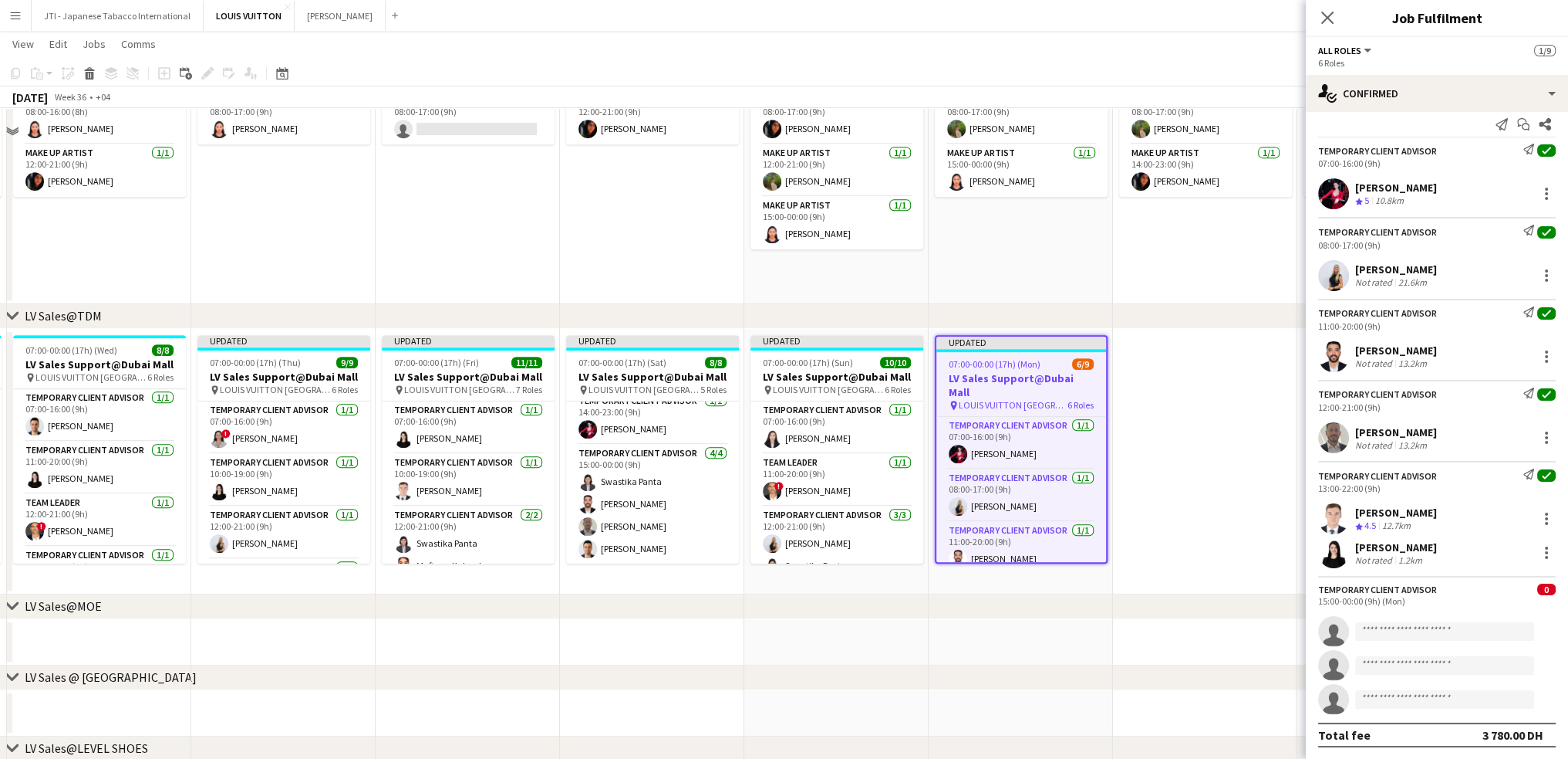
scroll to position [1003, 0]
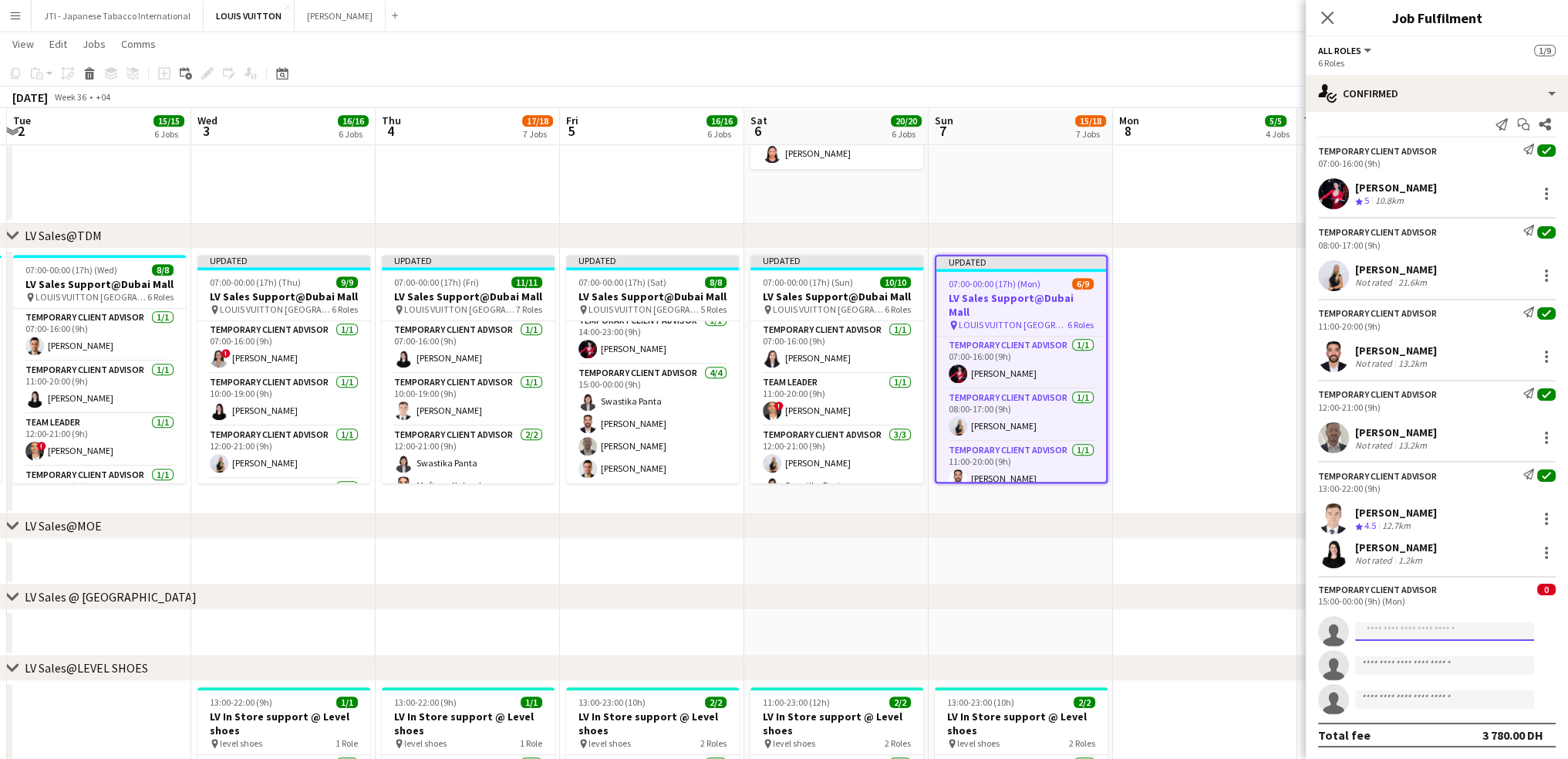
click at [1418, 632] on input at bounding box center [1445, 631] width 179 height 19
type input "********"
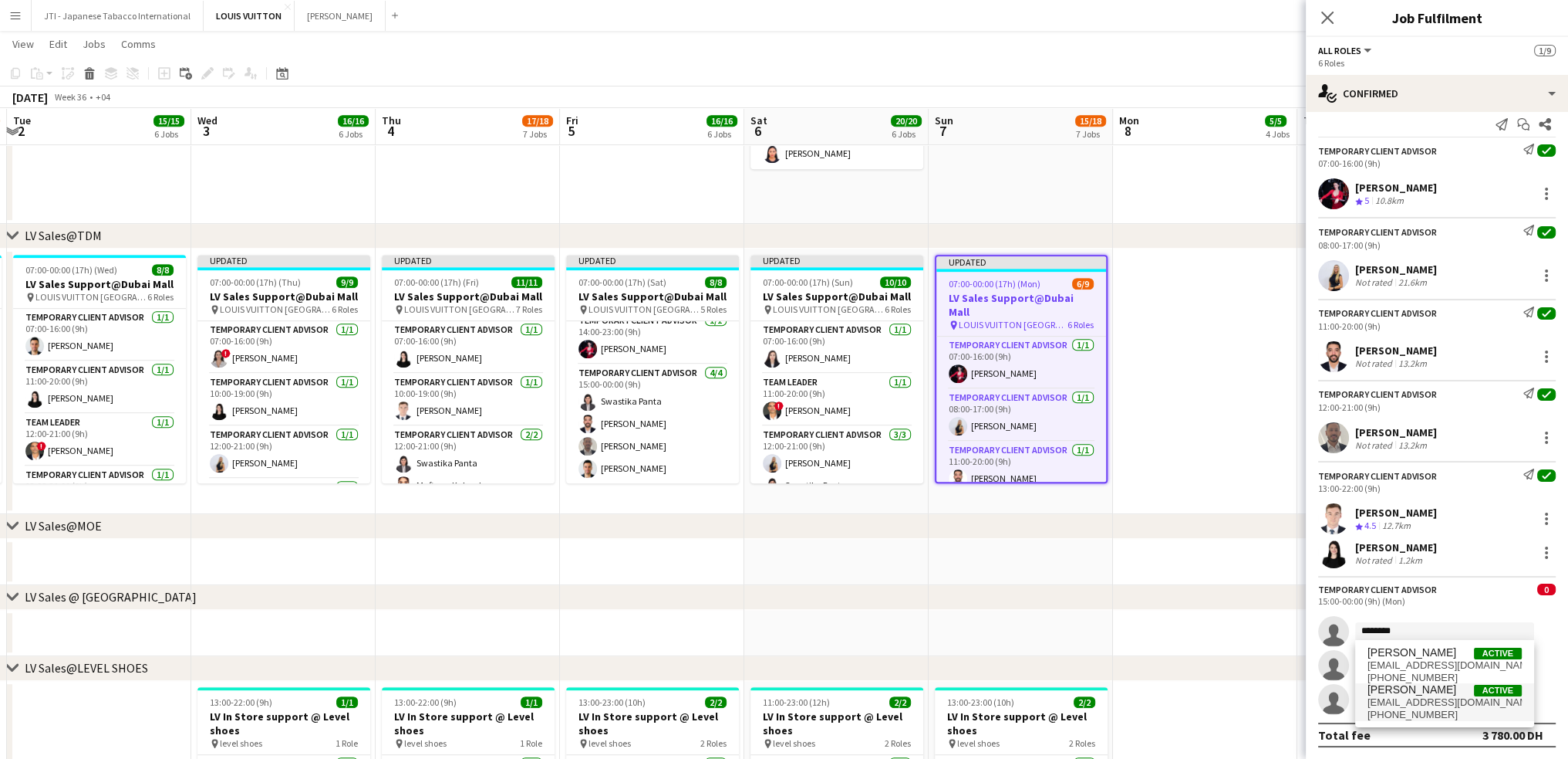
click at [1405, 704] on span "anas.noor.27@gmail.com" at bounding box center [1445, 703] width 154 height 13
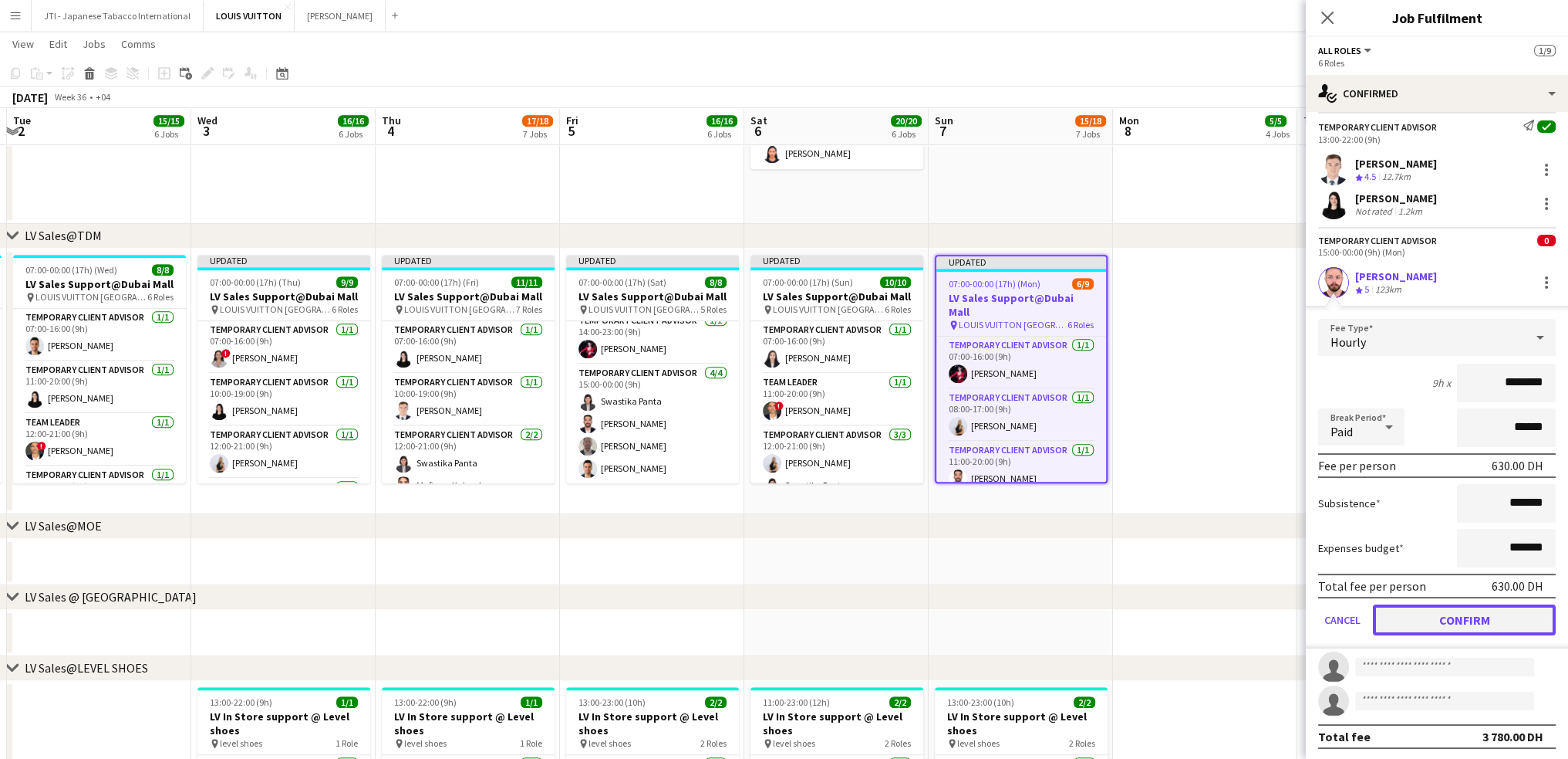
click at [1463, 609] on button "Confirm" at bounding box center [1464, 619] width 182 height 30
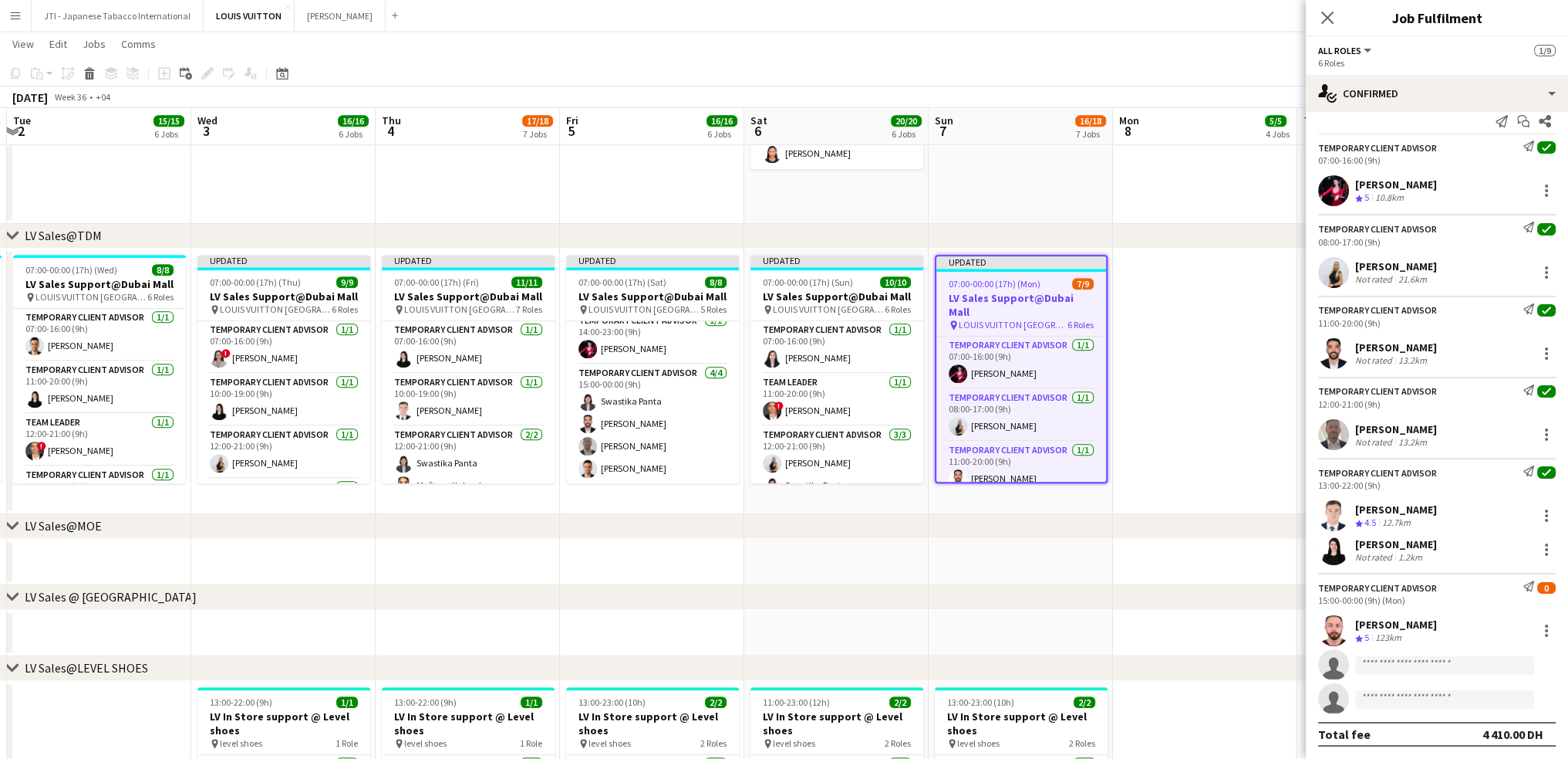
scroll to position [15, 0]
click at [1412, 669] on input at bounding box center [1445, 665] width 179 height 19
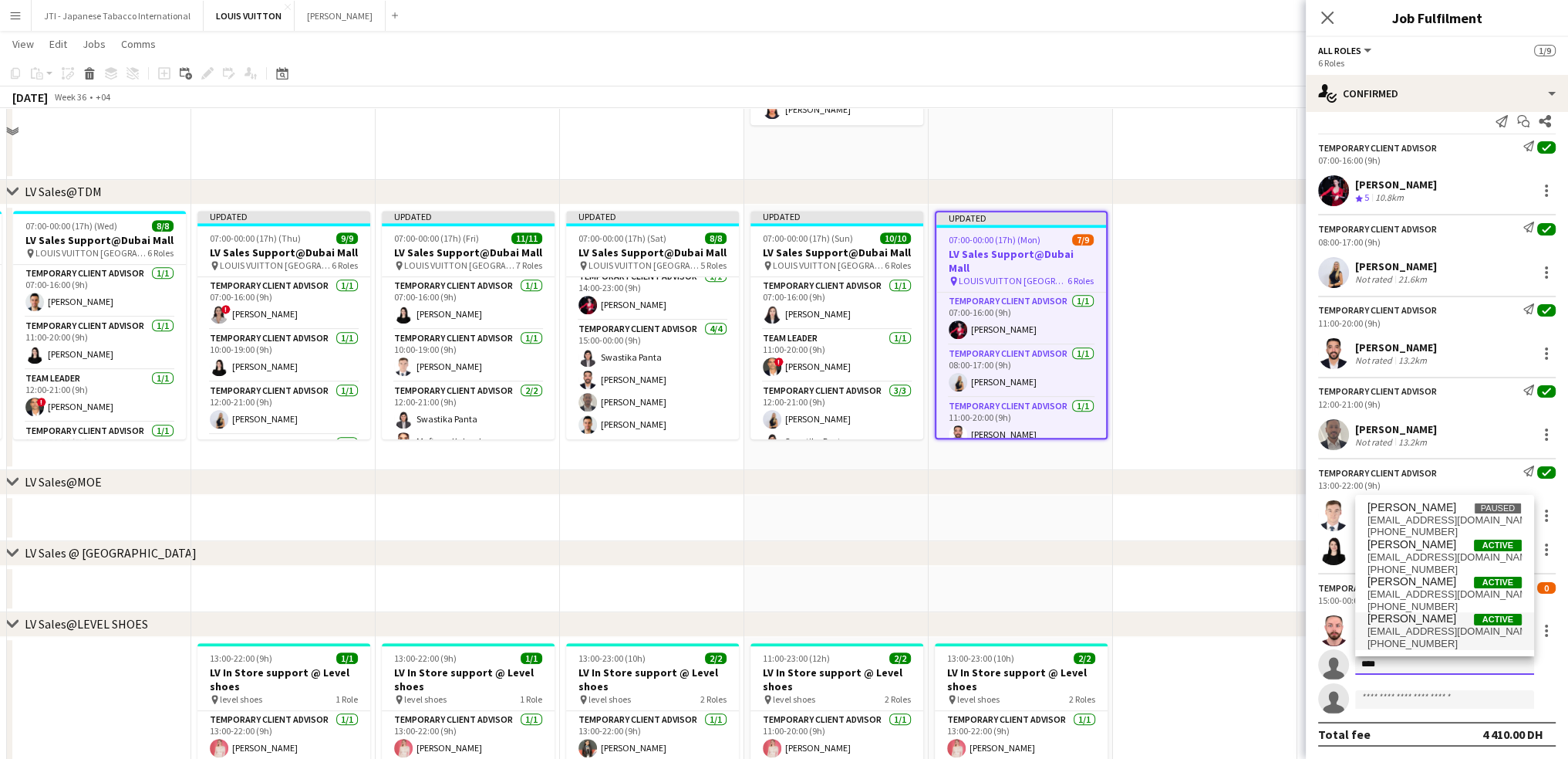
scroll to position [1080, 0]
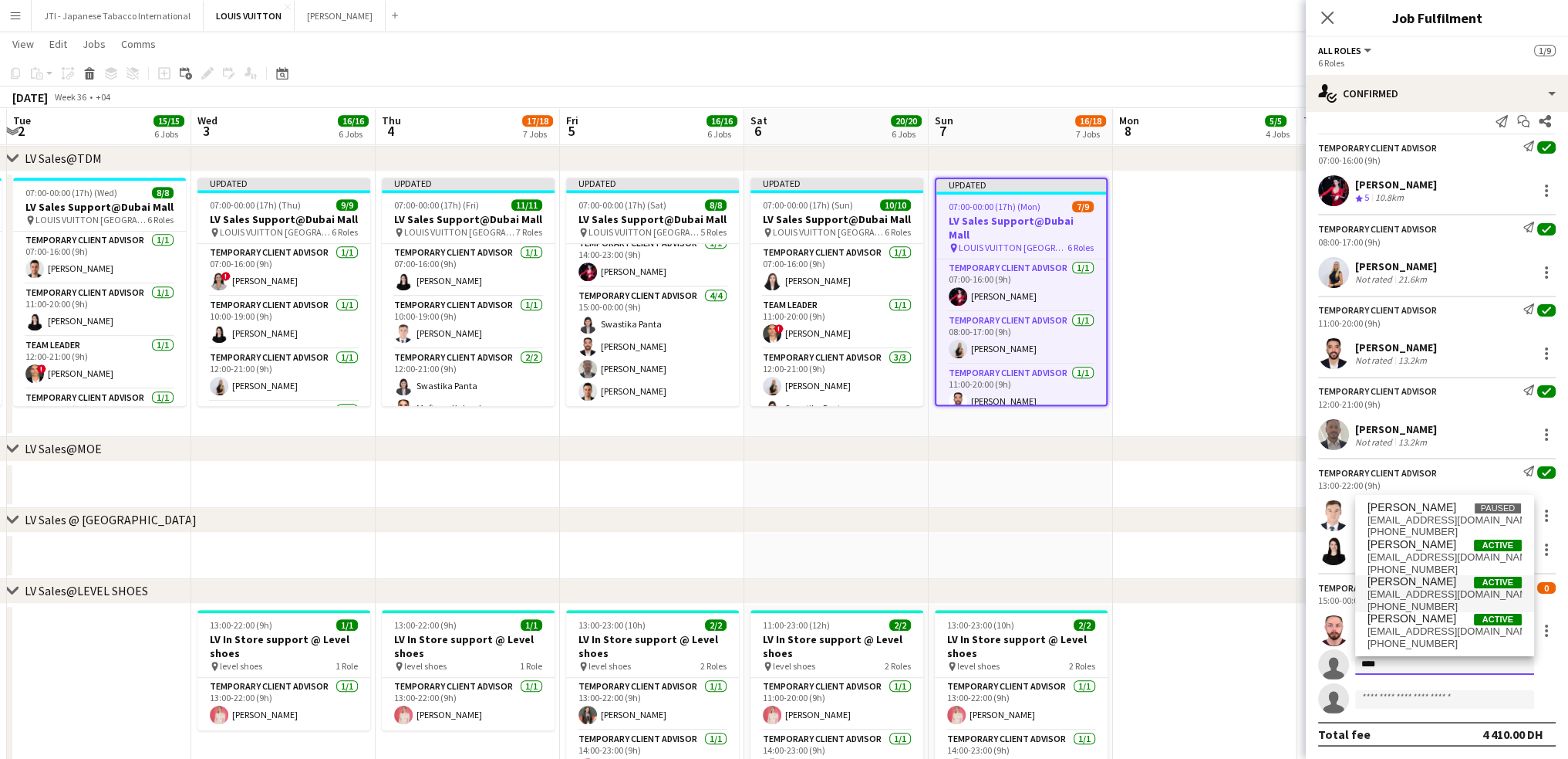
type input "****"
click at [1422, 581] on span "[PERSON_NAME]" at bounding box center [1411, 582] width 89 height 13
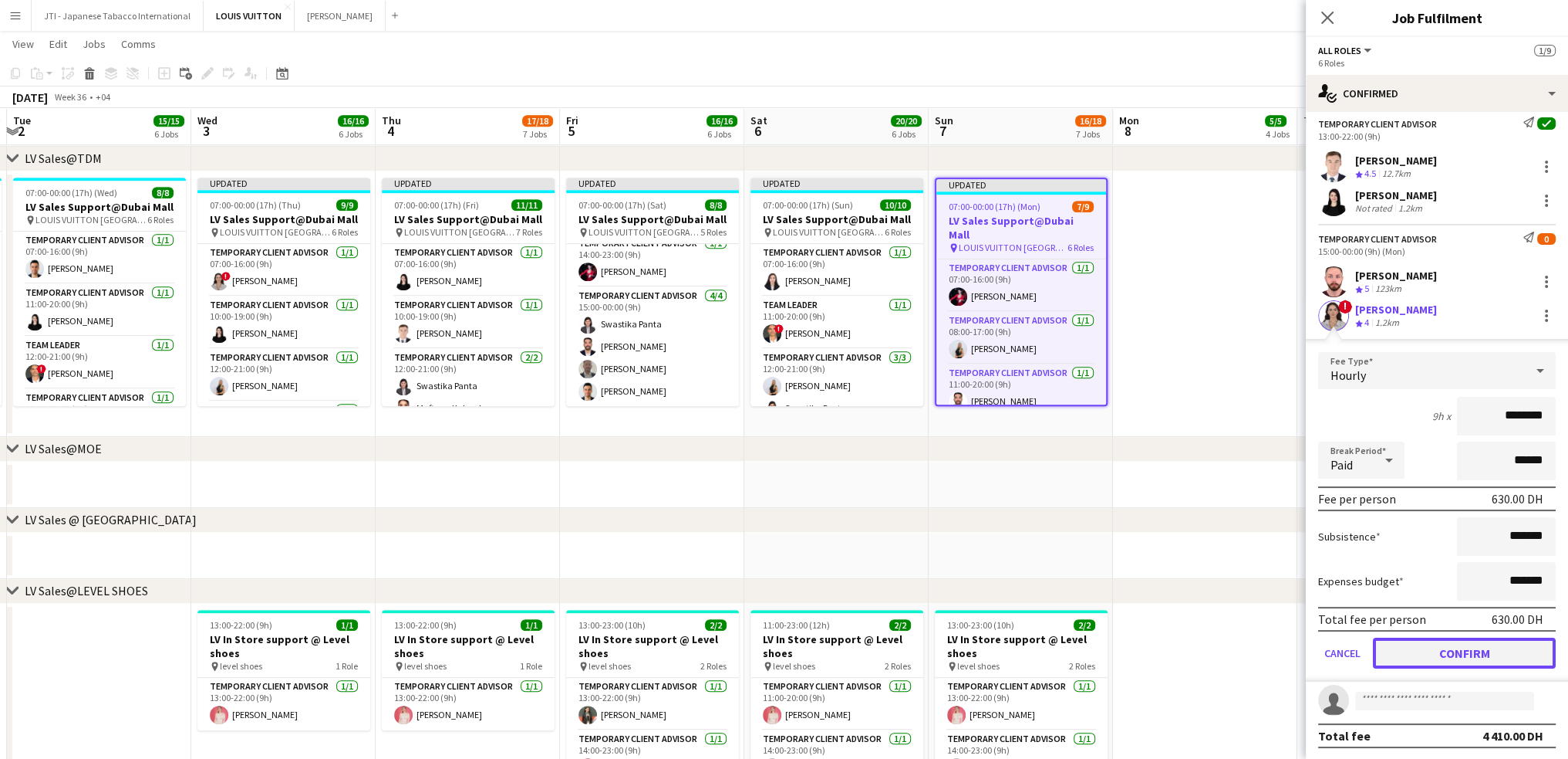
click at [1461, 654] on button "Confirm" at bounding box center [1464, 652] width 182 height 30
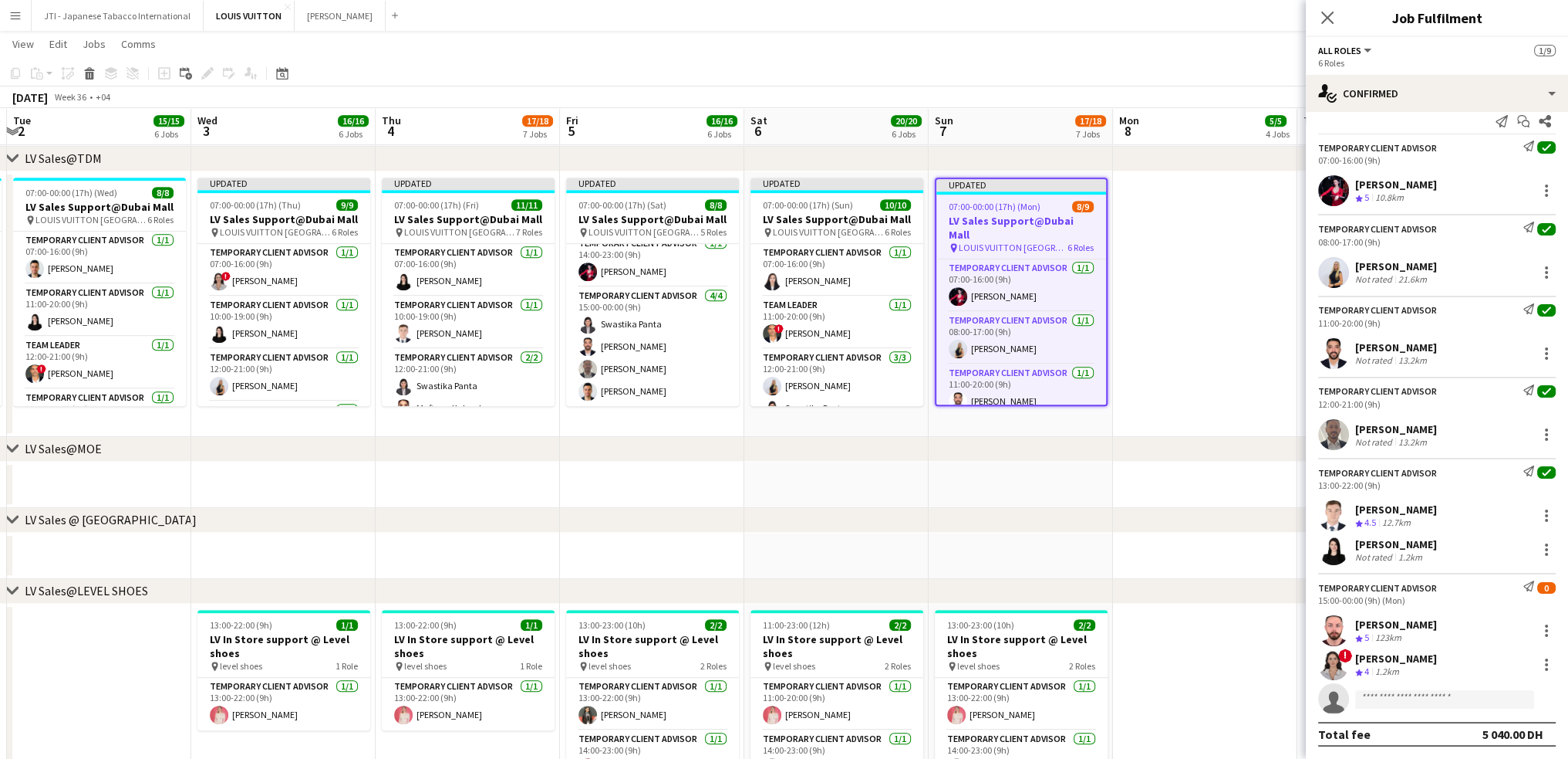
scroll to position [15, 0]
click at [1431, 700] on input at bounding box center [1445, 699] width 179 height 19
type input "*****"
click at [1443, 733] on span "samer.nezha@gmail.com" at bounding box center [1445, 734] width 154 height 13
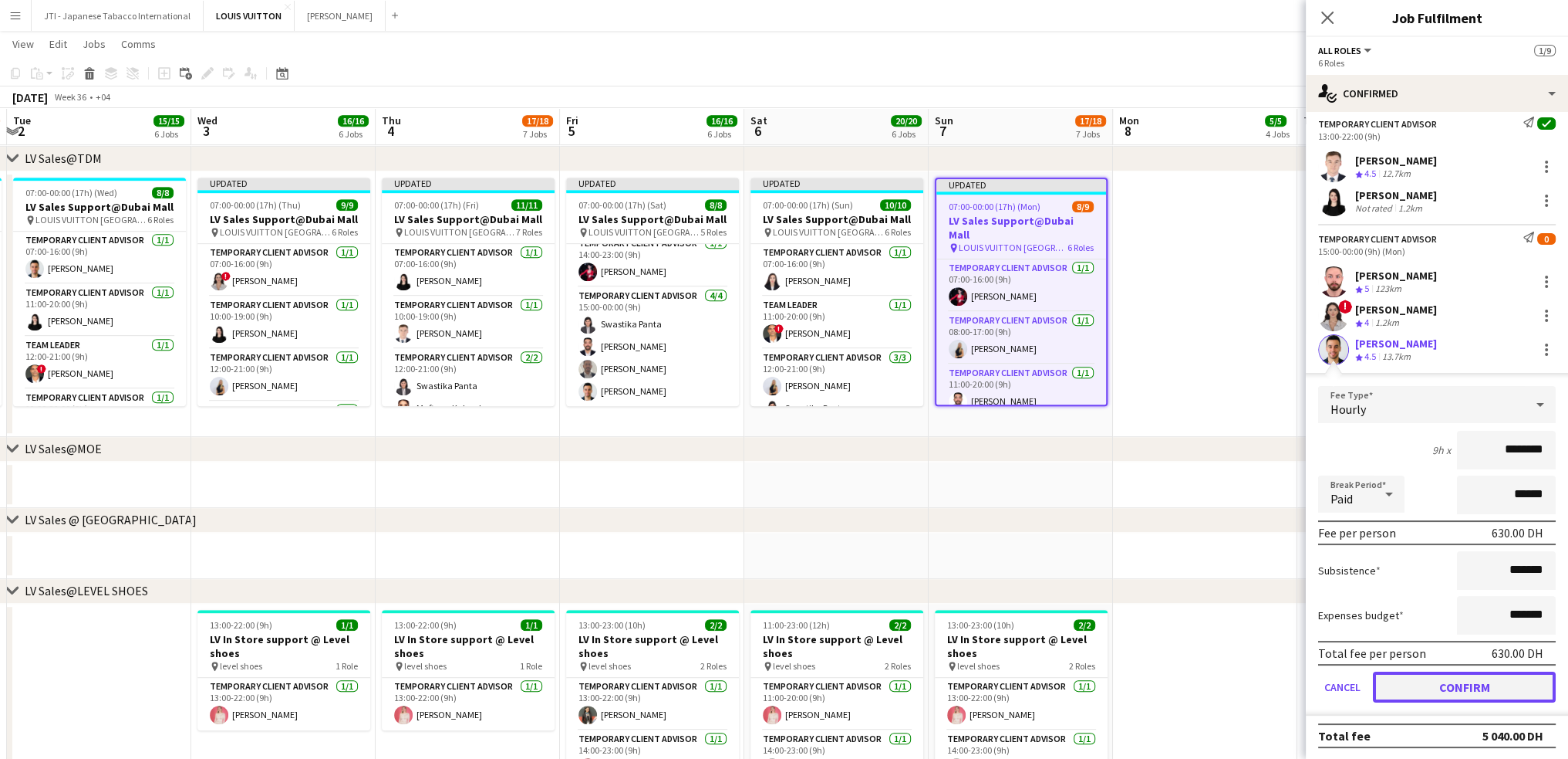
click at [1437, 673] on button "Confirm" at bounding box center [1464, 687] width 182 height 30
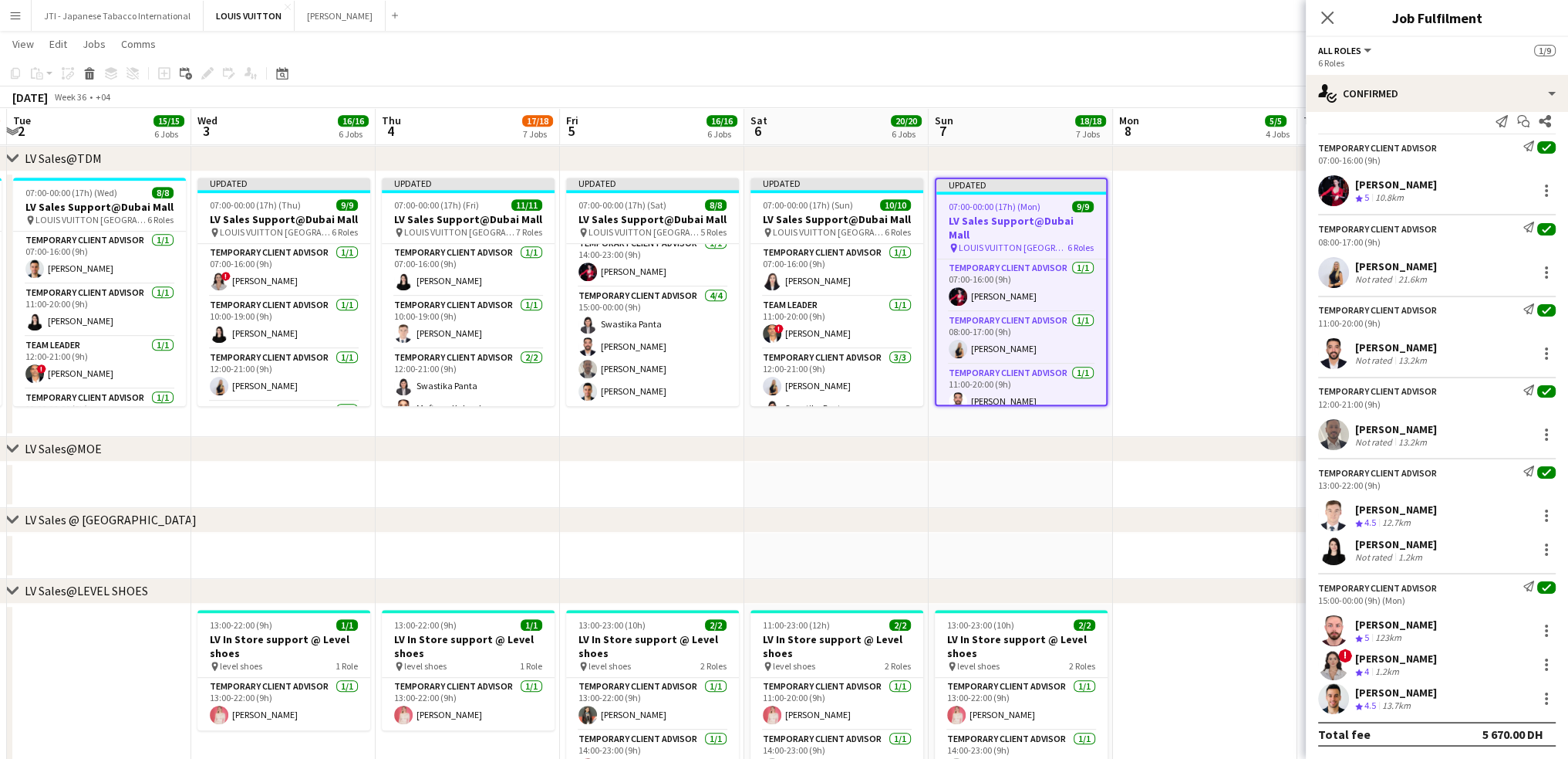
click at [1166, 342] on app-date-cell at bounding box center [1206, 303] width 184 height 266
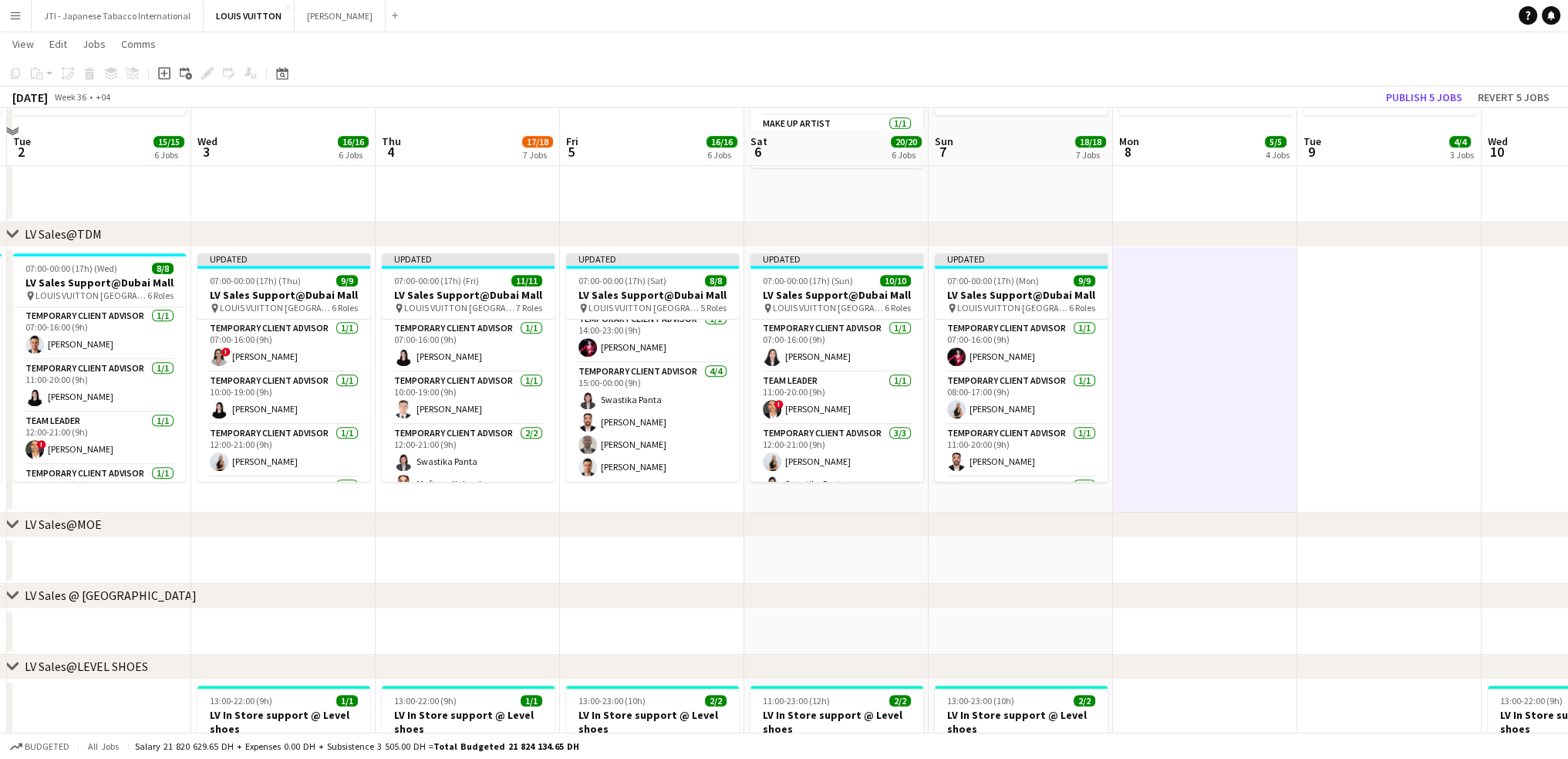
scroll to position [926, 0]
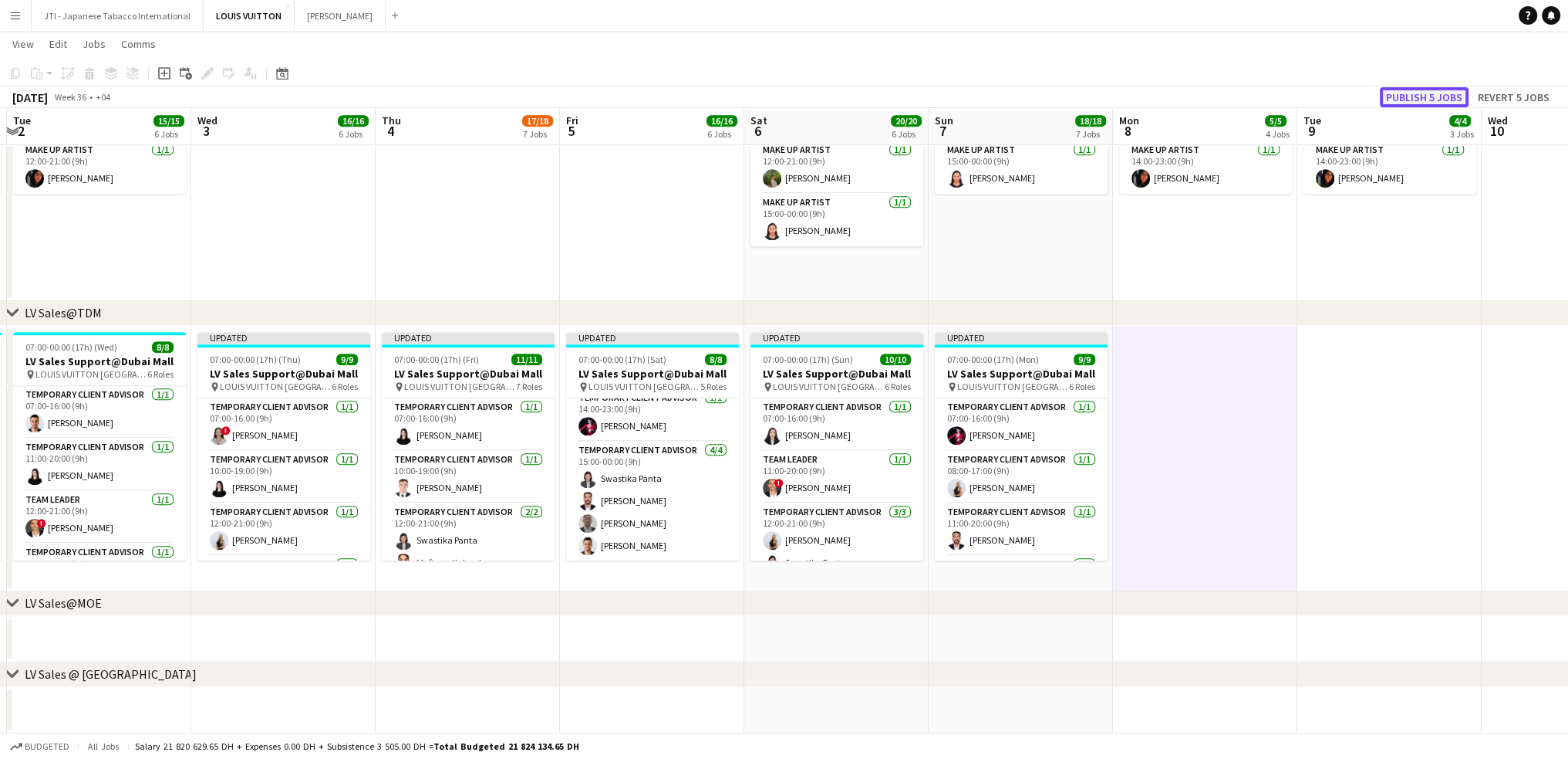
click at [1411, 92] on button "Publish 5 jobs" at bounding box center [1424, 97] width 89 height 20
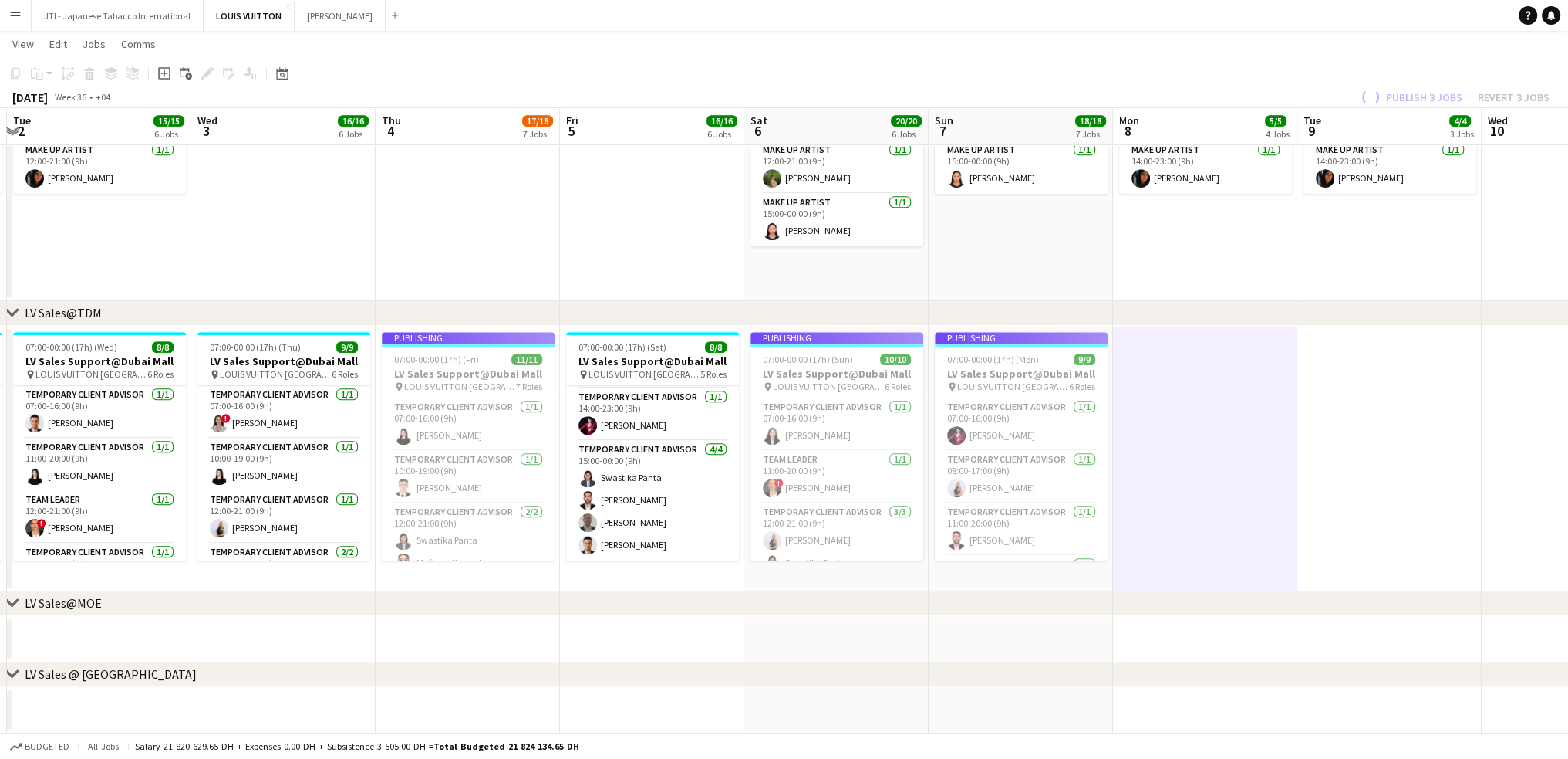
scroll to position [154, 0]
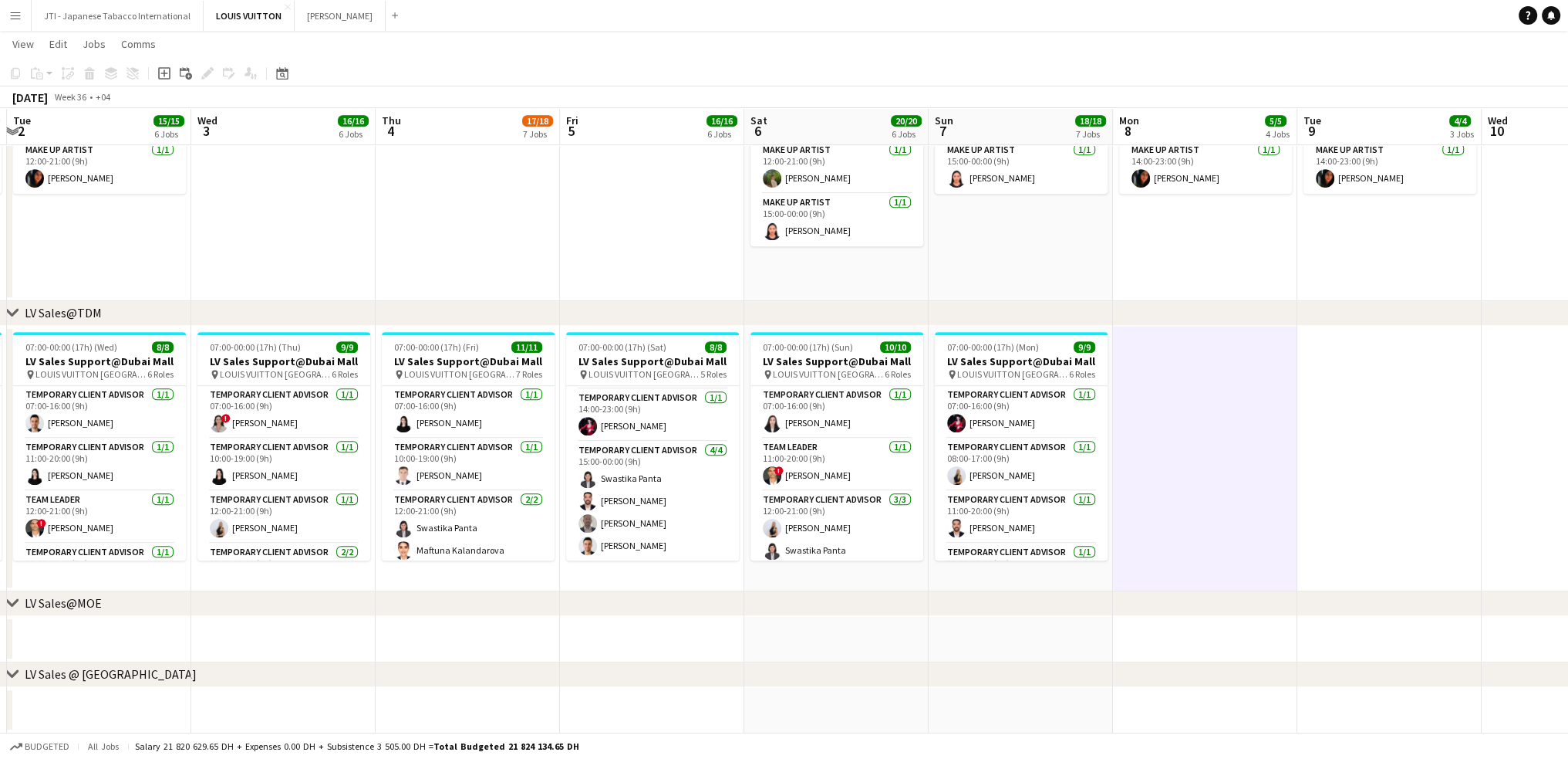
drag, startPoint x: 223, startPoint y: 209, endPoint x: 938, endPoint y: 259, distance: 716.7
click at [1114, 250] on app-calendar-viewport "Sat 30 18/19 8 Jobs Sun 31 17/19 7 Jobs Mon 1 15/16 5 Jobs Tue 2 15/15 6 Jobs W…" at bounding box center [784, 524] width 1568 height 2783
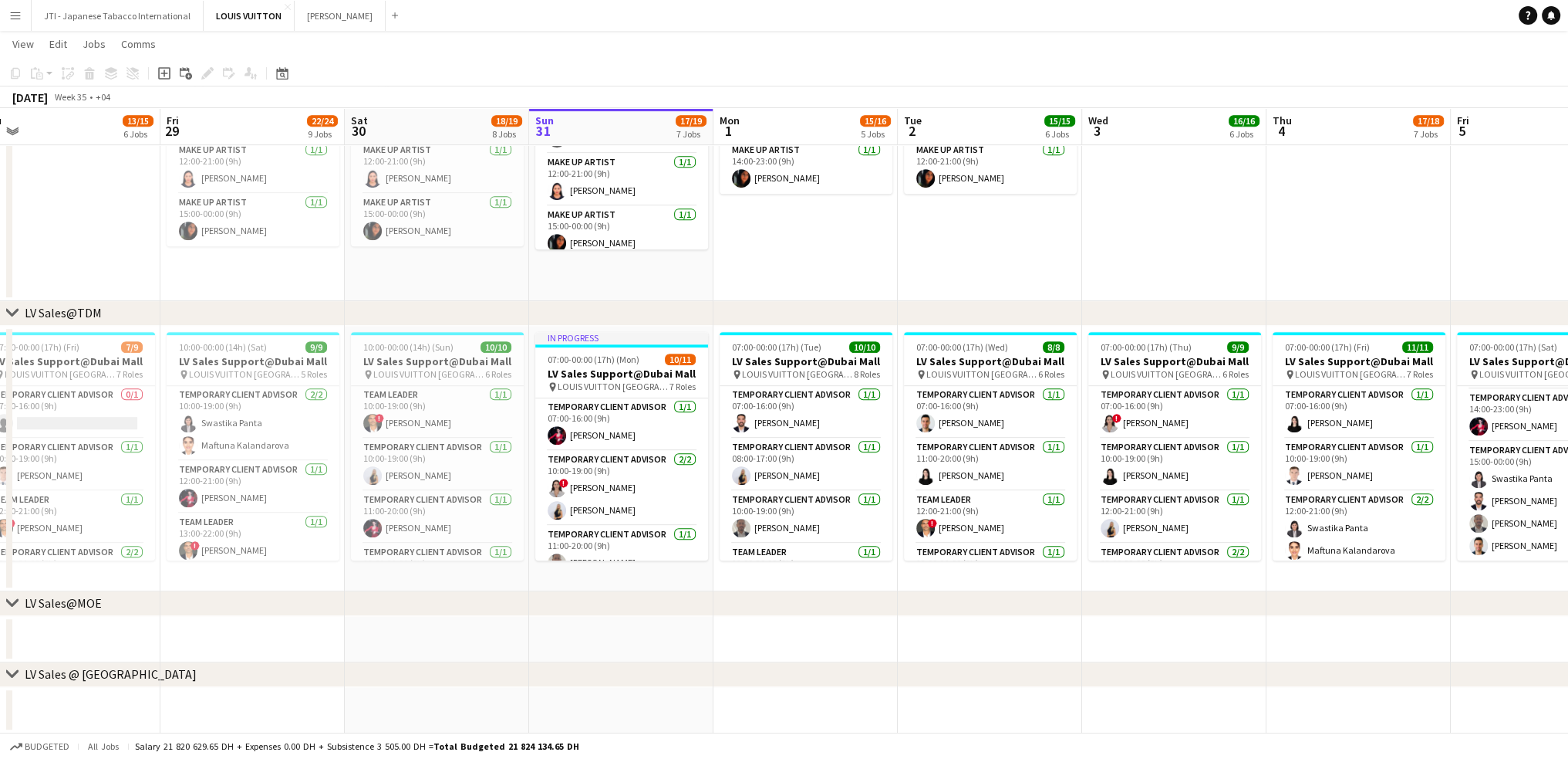
click at [771, 237] on app-calendar-viewport "Tue 26 Wed 27 Thu 28 13/15 6 Jobs Fri 29 22/24 9 Jobs Sat 30 18/19 8 Jobs Sun 3…" at bounding box center [784, 524] width 1568 height 2783
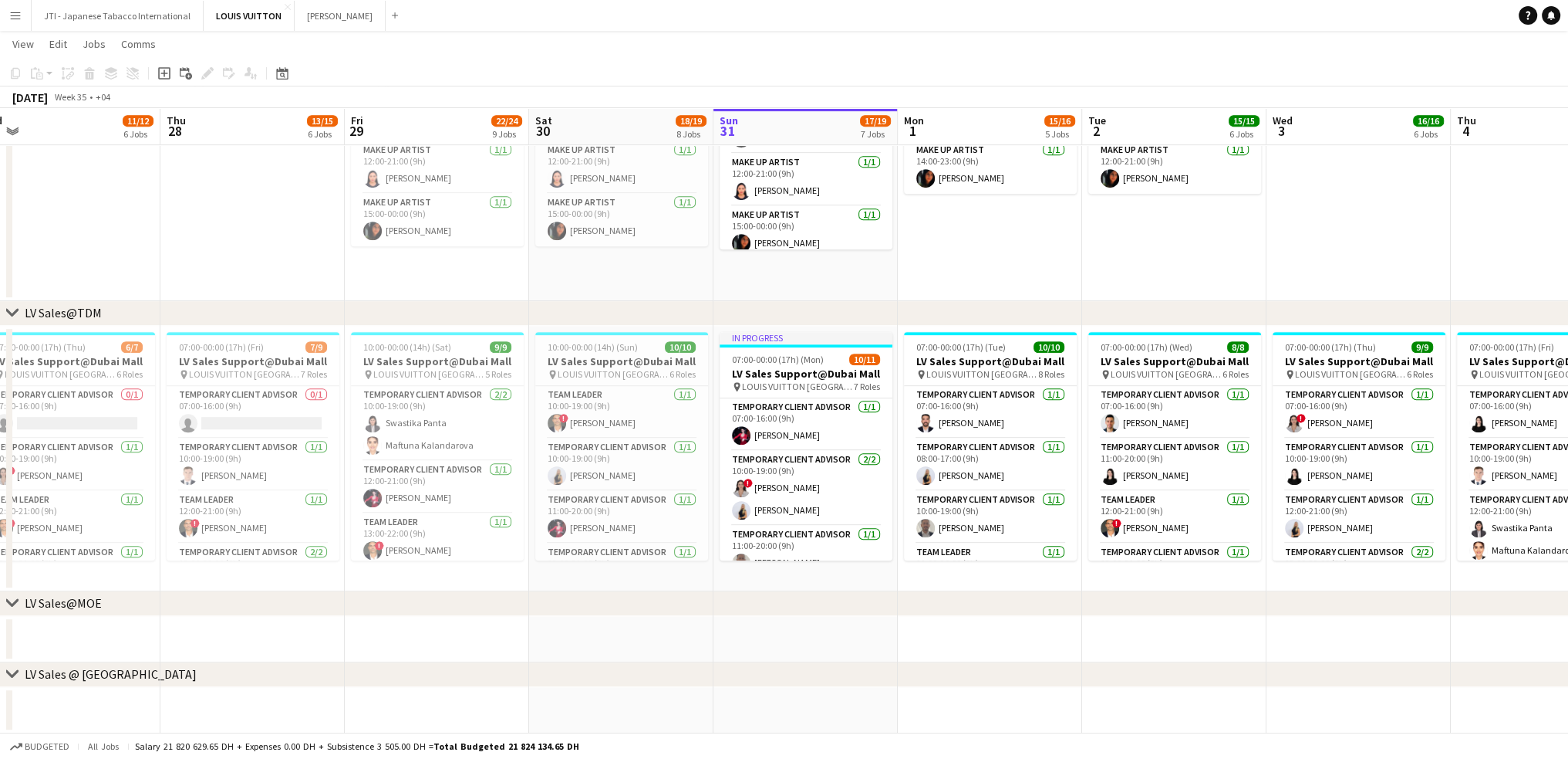
scroll to position [0, 428]
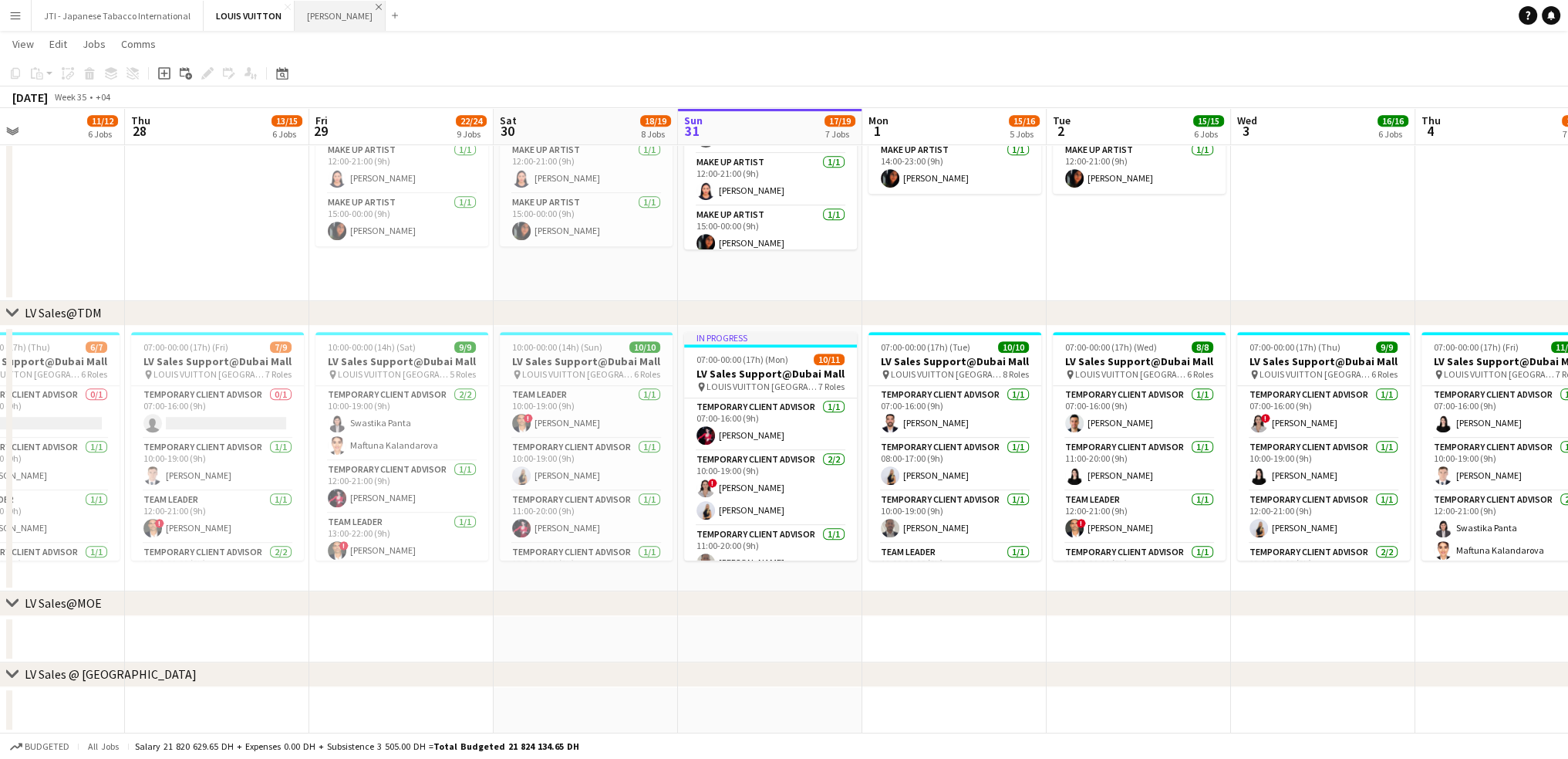
click at [376, 8] on app-icon "Close" at bounding box center [378, 6] width 6 height 6
click at [10, 18] on app-icon "Menu" at bounding box center [15, 15] width 13 height 13
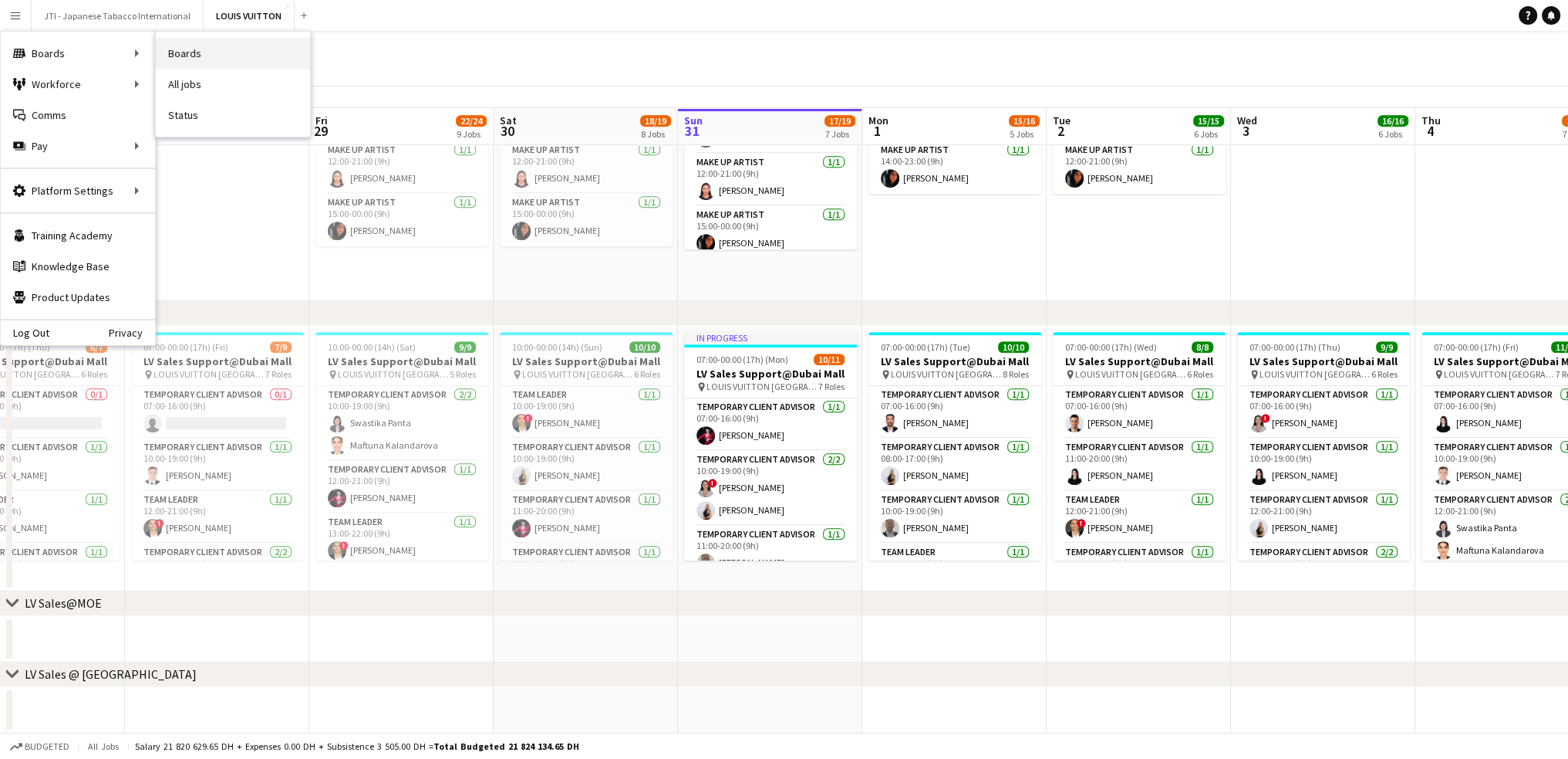
click at [197, 58] on link "Boards" at bounding box center [233, 53] width 154 height 30
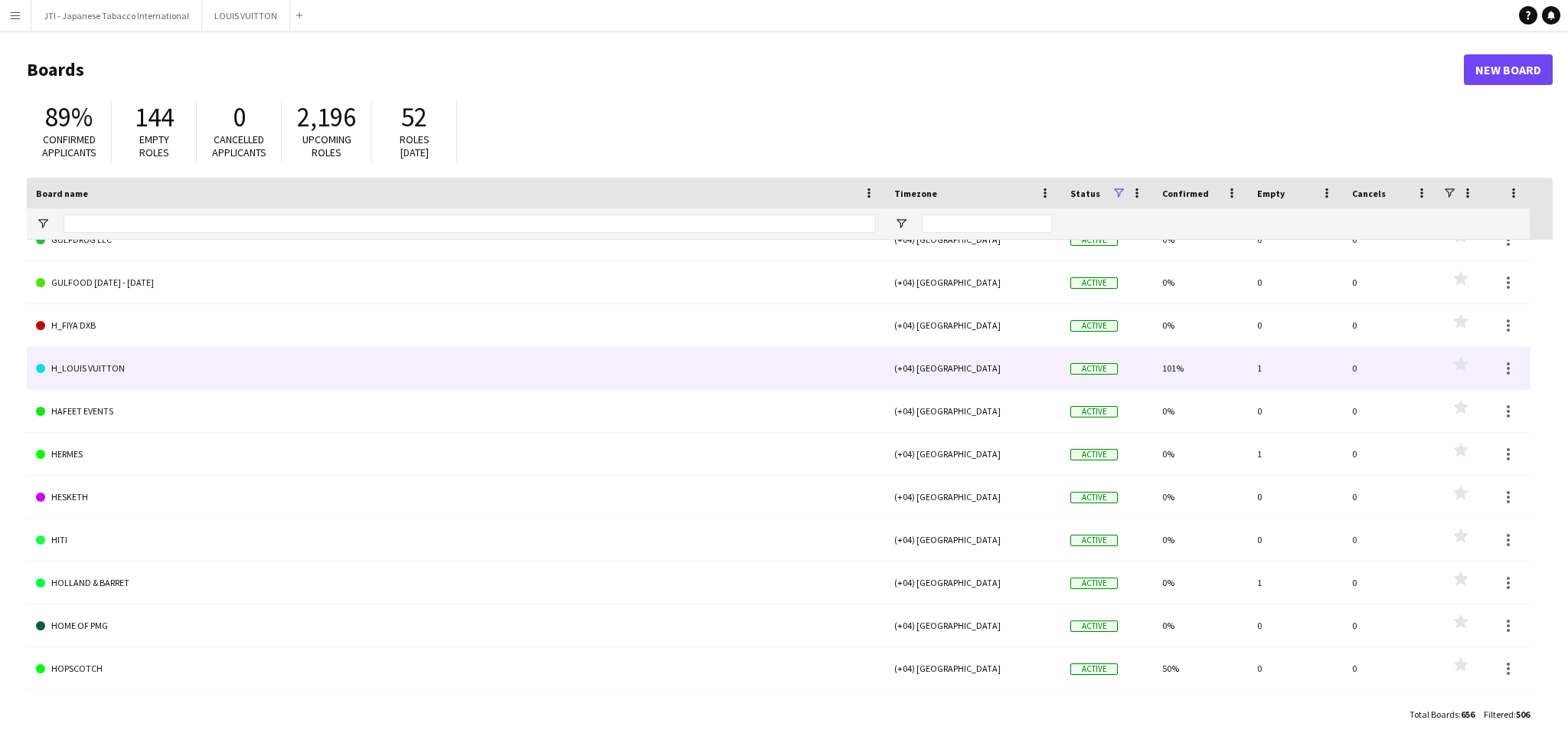
click at [98, 367] on link "H_LOUIS VUITTON" at bounding box center [456, 369] width 840 height 43
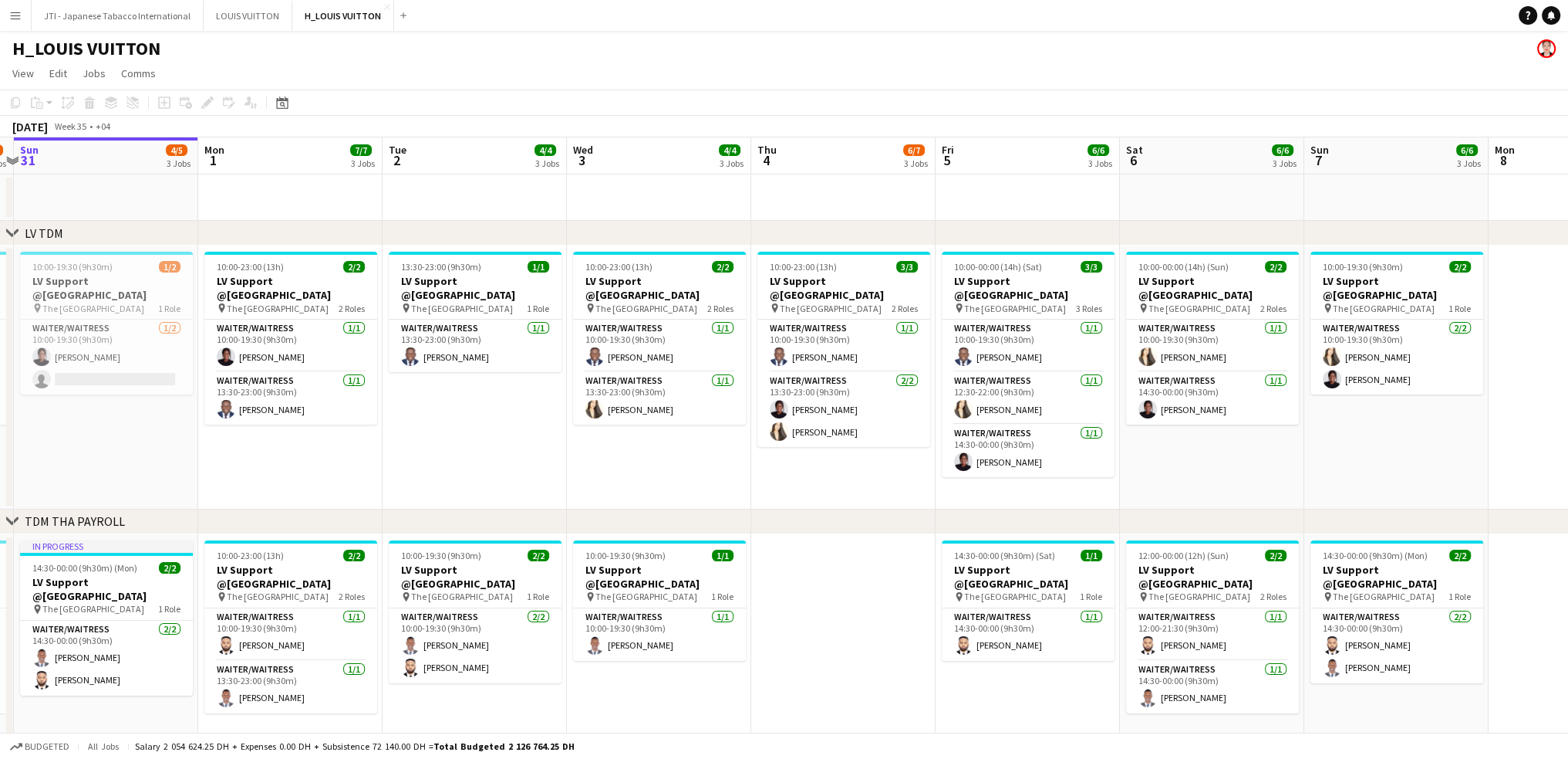
drag, startPoint x: 555, startPoint y: 464, endPoint x: 532, endPoint y: 459, distance: 23.5
click at [532, 459] on app-calendar-viewport "Thu 28 6/6 2 Jobs Fri 29 6/6 3 Jobs Sat 30 5/6 3 Jobs Sun 31 4/5 3 Jobs Mon 1 7…" at bounding box center [784, 741] width 1568 height 1207
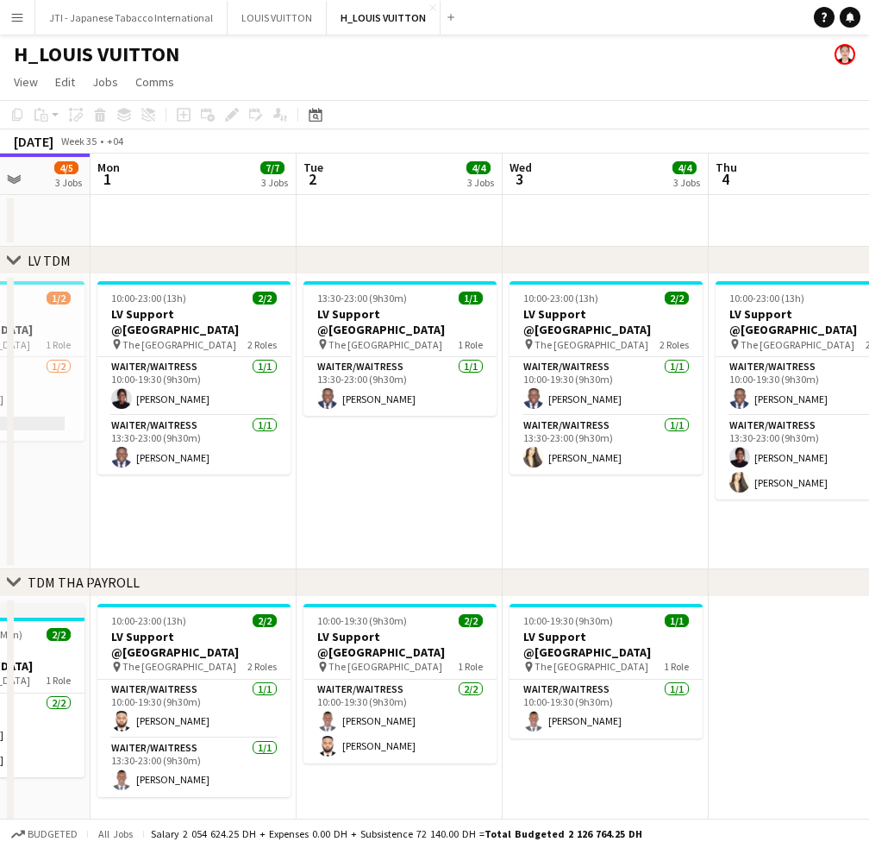
drag, startPoint x: 652, startPoint y: 490, endPoint x: 522, endPoint y: 491, distance: 130.2
click at [521, 486] on app-calendar-viewport "Thu 28 6/6 2 Jobs Fri 29 6/6 3 Jobs Sat 30 5/6 3 Jobs Sun 31 4/5 3 Jobs Mon 1 7…" at bounding box center [434, 828] width 869 height 1348
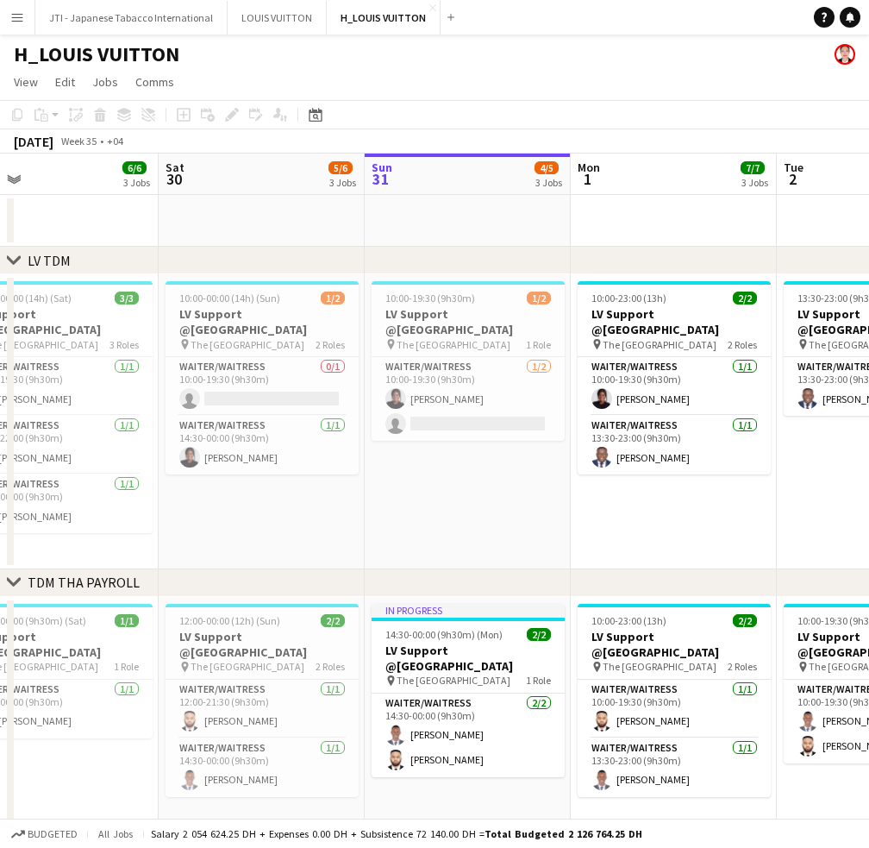
scroll to position [0, 449]
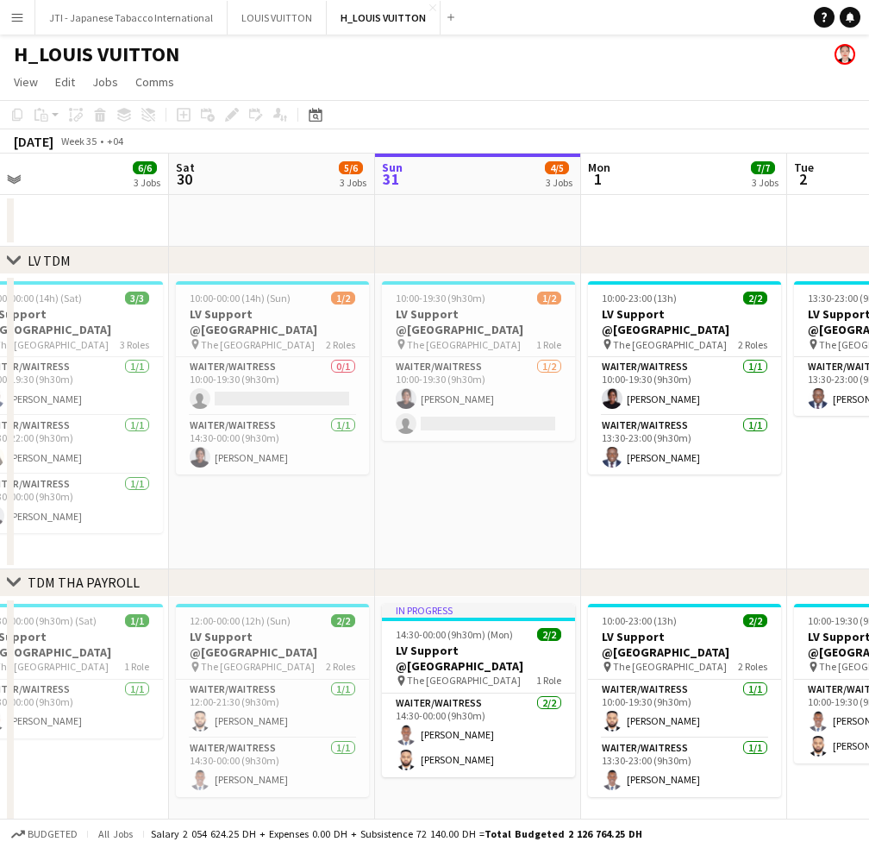
drag, startPoint x: 144, startPoint y: 503, endPoint x: 635, endPoint y: 517, distance: 491.0
click at [635, 517] on app-calendar-viewport "Wed 27 5/5 3 Jobs Thu 28 6/6 2 Jobs Fri 29 6/6 3 Jobs Sat 30 5/6 3 Jobs Sun 31 …" at bounding box center [434, 828] width 869 height 1348
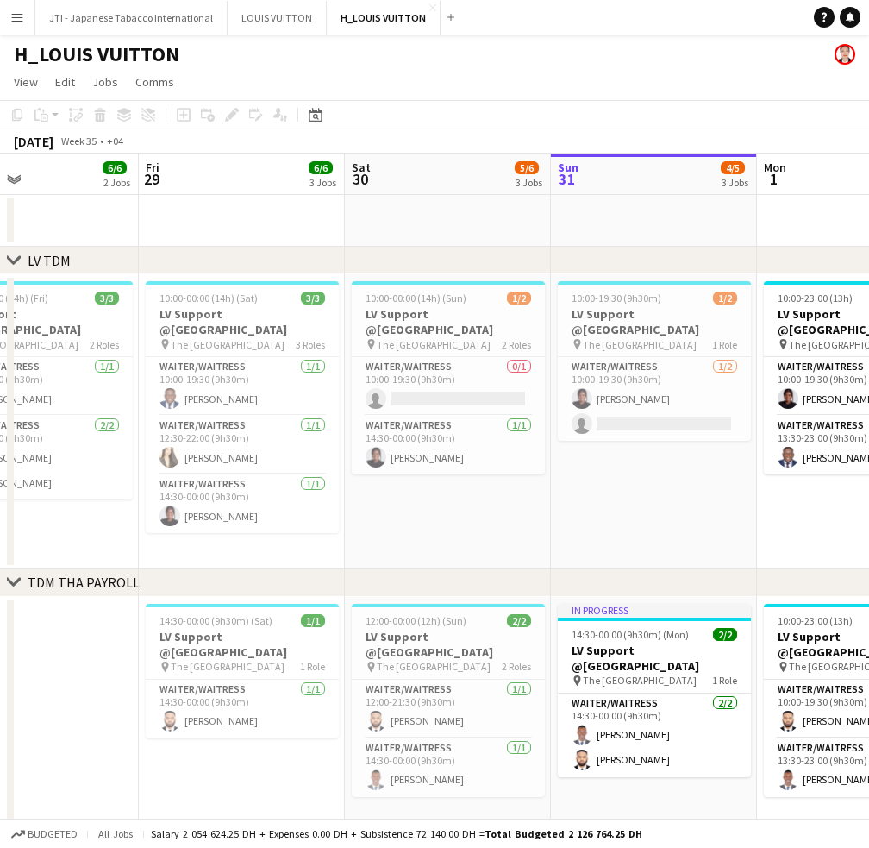
scroll to position [0, 480]
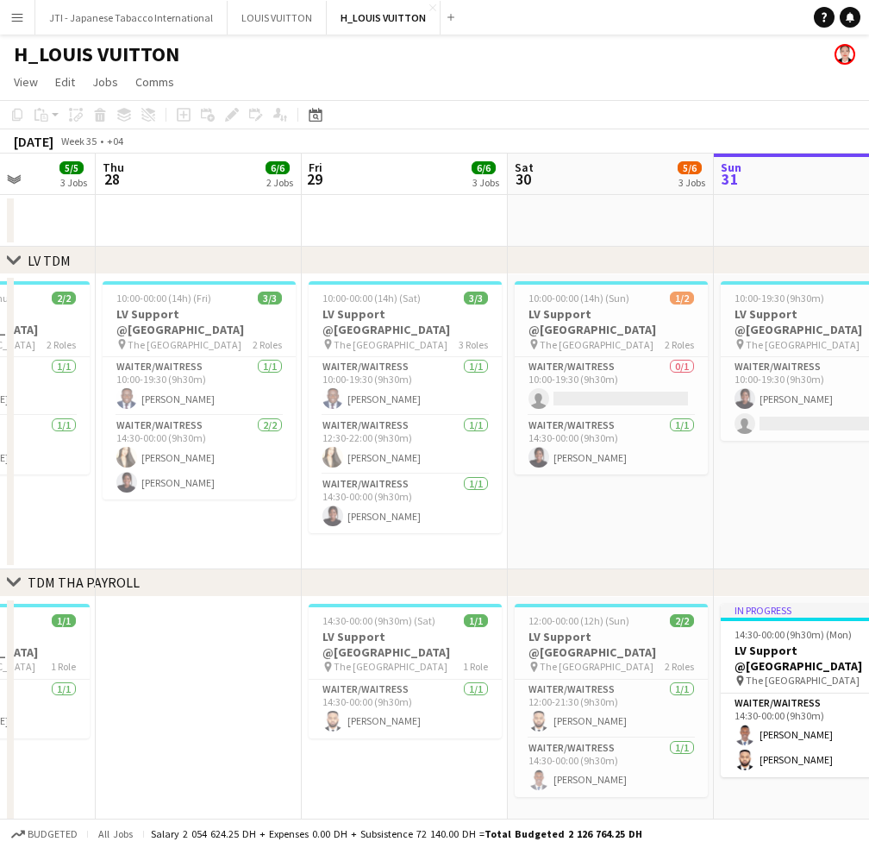
drag, startPoint x: 307, startPoint y: 505, endPoint x: 561, endPoint y: 527, distance: 254.5
click at [561, 527] on app-calendar-viewport "Tue 26 5/5 3 Jobs Wed 27 5/5 3 Jobs Thu 28 6/6 2 Jobs Fri 29 6/6 3 Jobs Sat 30 …" at bounding box center [434, 828] width 869 height 1348
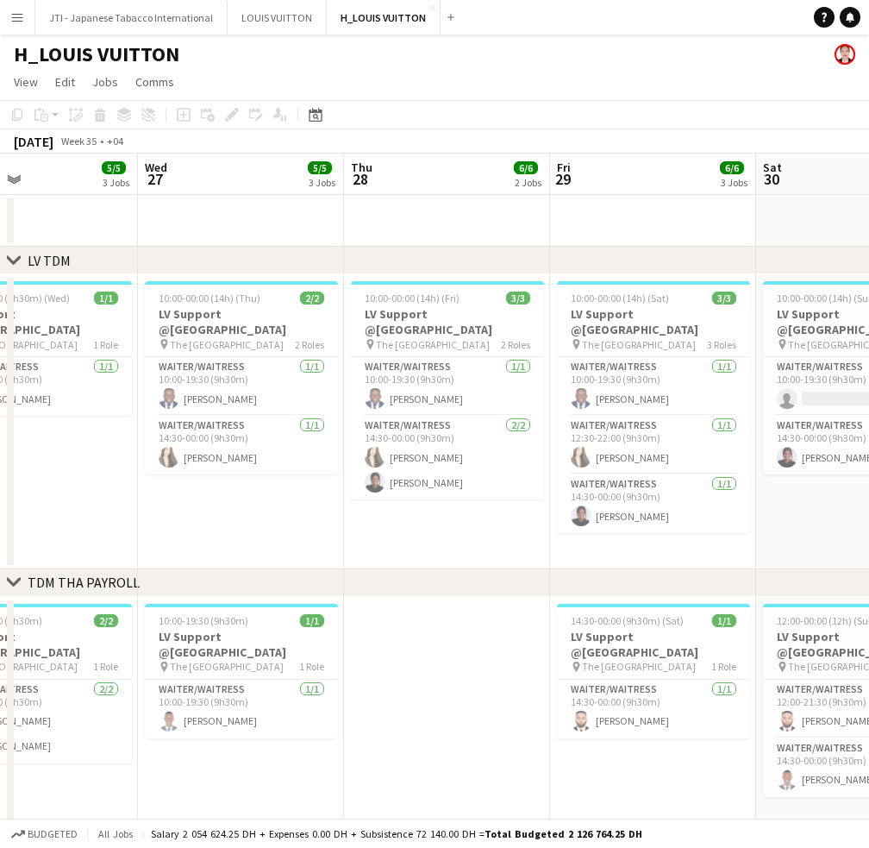
drag, startPoint x: 247, startPoint y: 515, endPoint x: 500, endPoint y: 521, distance: 253.6
click at [500, 521] on app-calendar-viewport "Sun 24 Mon 25 6/6 3 Jobs Tue 26 5/5 3 Jobs Wed 27 5/5 3 Jobs Thu 28 6/6 2 Jobs …" at bounding box center [434, 828] width 869 height 1348
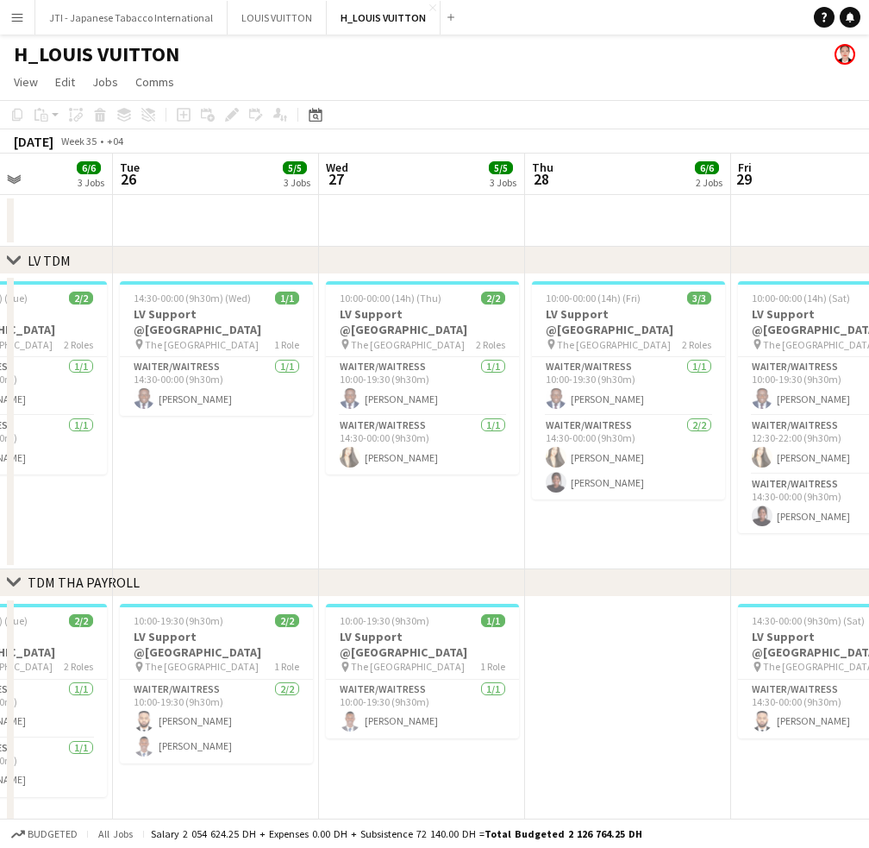
scroll to position [0, 504]
drag, startPoint x: 179, startPoint y: 505, endPoint x: 328, endPoint y: 512, distance: 149.4
click at [328, 512] on app-calendar-viewport "Sat 23 6/6 3 Jobs Sun 24 6/6 3 Jobs Mon 25 6/6 3 Jobs Tue 26 5/5 3 Jobs Wed 27 …" at bounding box center [434, 828] width 869 height 1348
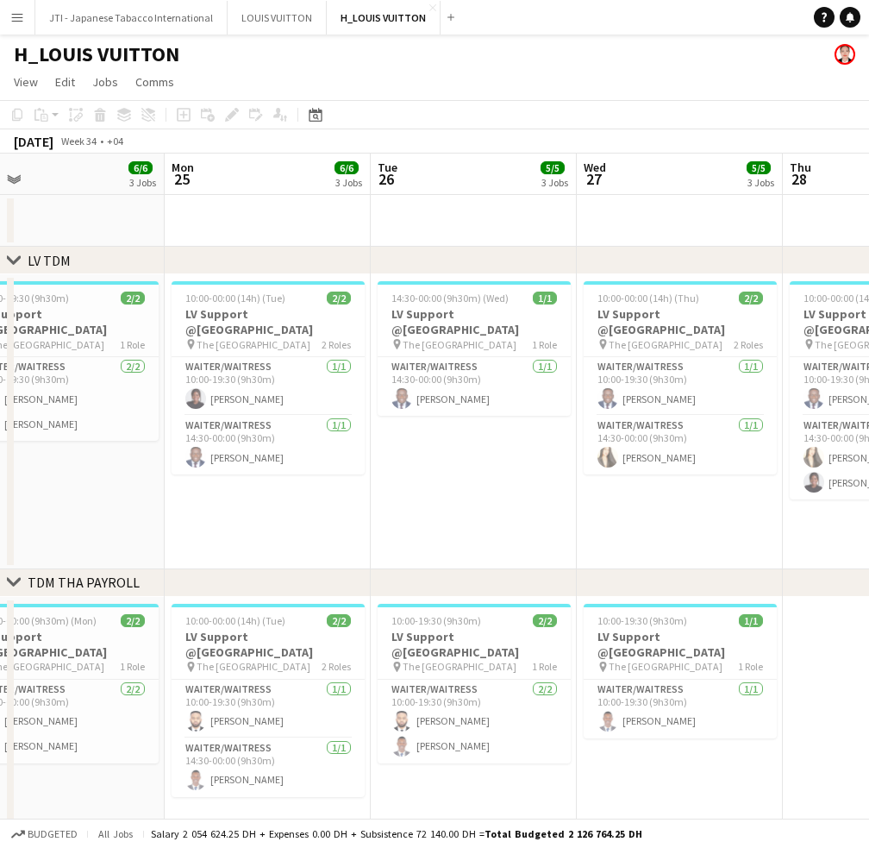
scroll to position [0, 441]
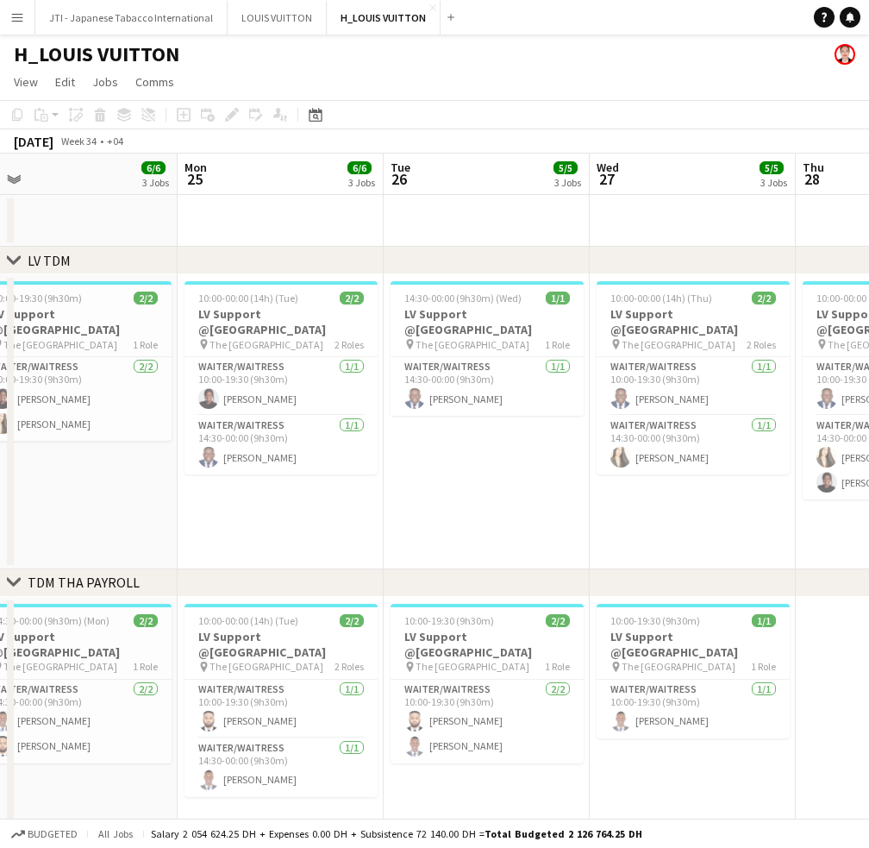
drag, startPoint x: 305, startPoint y: 507, endPoint x: 362, endPoint y: 513, distance: 57.2
click at [362, 513] on app-calendar-viewport "Fri 22 5/6 3 Jobs Sat 23 6/6 3 Jobs Sun 24 6/6 3 Jobs Mon 25 6/6 3 Jobs Tue 26 …" at bounding box center [434, 828] width 869 height 1348
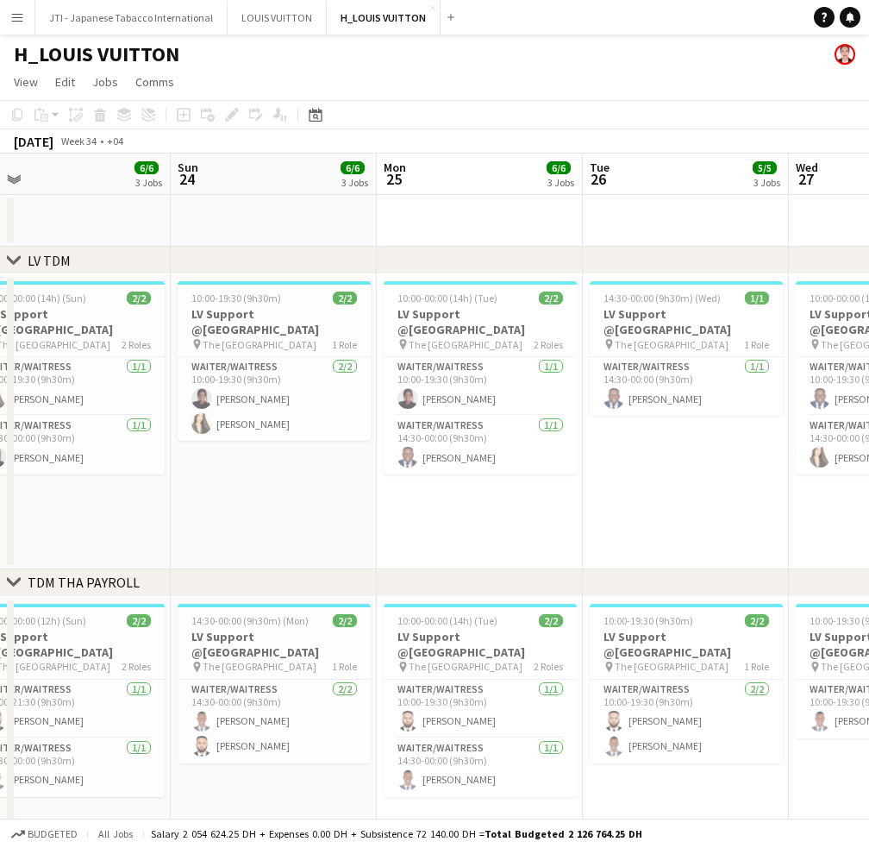
drag, startPoint x: 153, startPoint y: 502, endPoint x: 354, endPoint y: 517, distance: 201.5
click at [354, 517] on app-calendar-viewport "Thu 21 Fri 22 5/6 3 Jobs Sat 23 6/6 3 Jobs Sun 24 6/6 3 Jobs Mon 25 6/6 3 Jobs …" at bounding box center [434, 828] width 869 height 1348
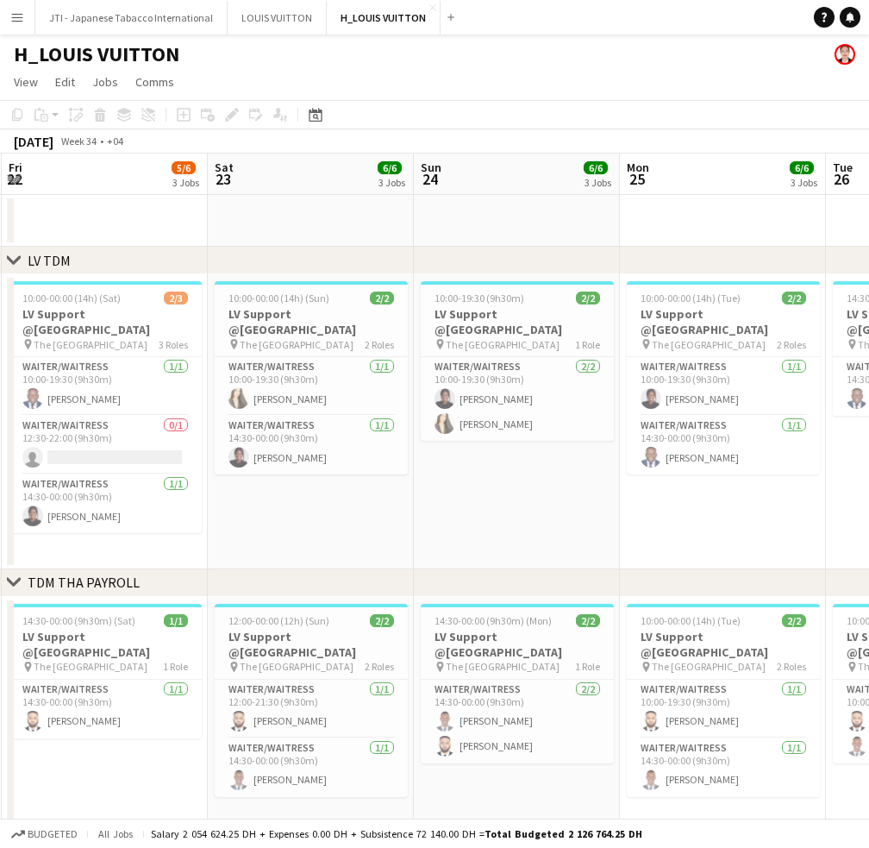
drag, startPoint x: 182, startPoint y: 504, endPoint x: 424, endPoint y: 514, distance: 242.6
click at [424, 514] on app-calendar-viewport "Wed 20 Thu 21 6/6 2 Jobs Fri 22 5/6 3 Jobs Sat 23 6/6 3 Jobs Sun 24 6/6 3 Jobs …" at bounding box center [434, 828] width 869 height 1348
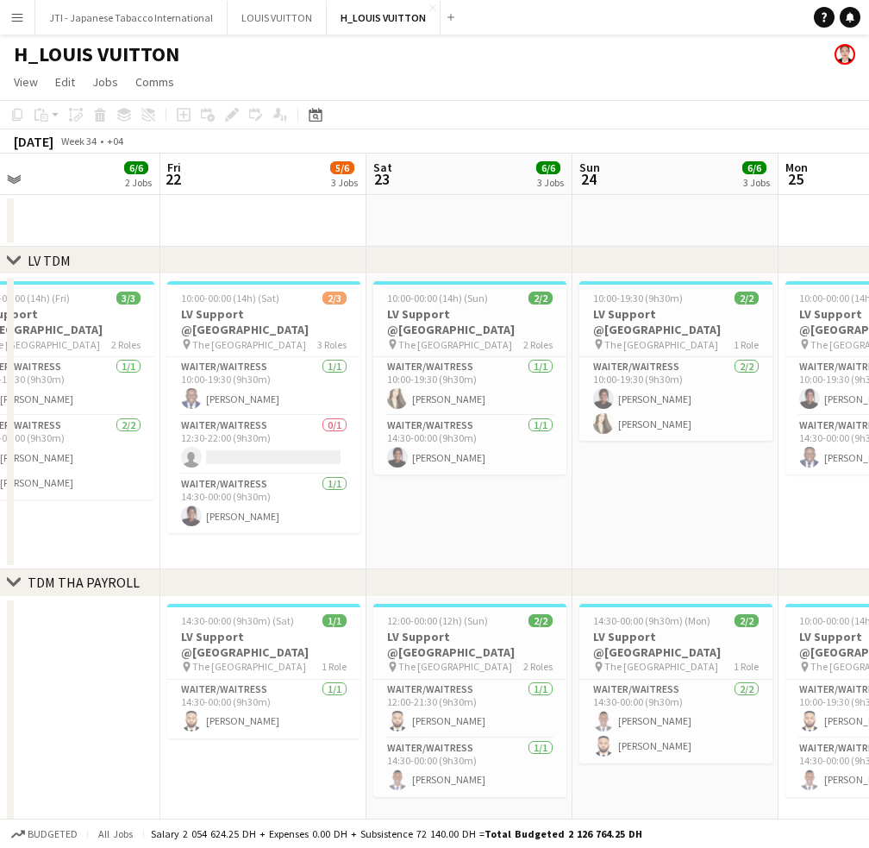
drag, startPoint x: 259, startPoint y: 500, endPoint x: 417, endPoint y: 505, distance: 158.8
click at [417, 505] on app-calendar-viewport "Tue 19 Wed 20 5/5 3 Jobs Thu 21 6/6 2 Jobs Fri 22 5/6 3 Jobs Sat 23 6/6 3 Jobs …" at bounding box center [434, 828] width 869 height 1348
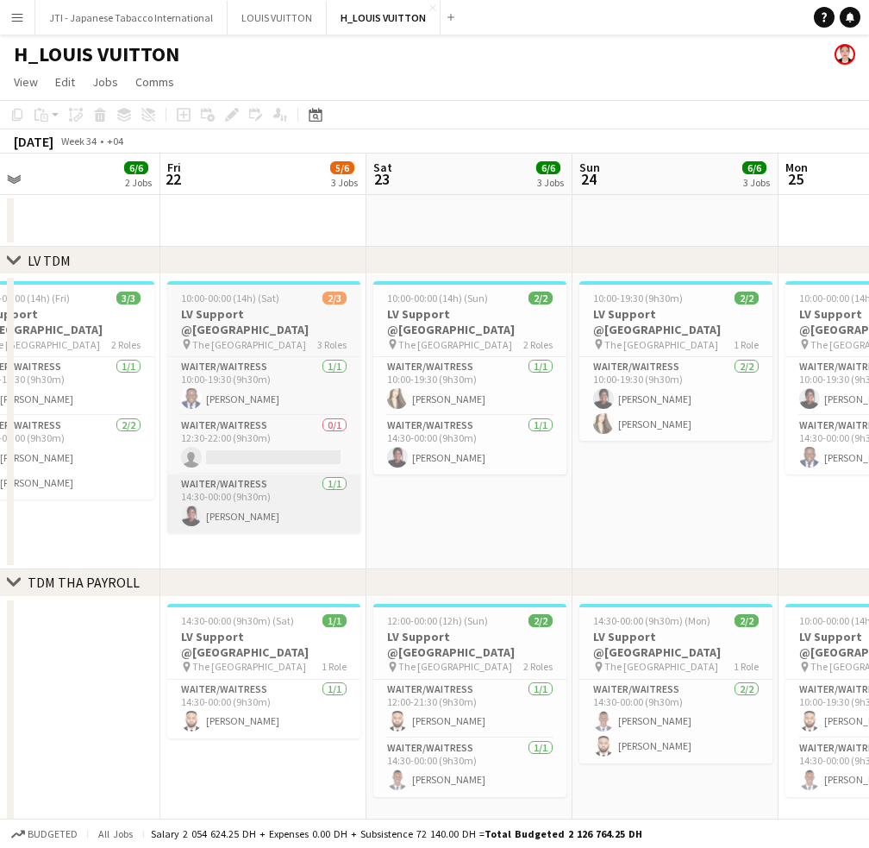
drag, startPoint x: 234, startPoint y: 499, endPoint x: 422, endPoint y: 514, distance: 188.6
click at [451, 513] on app-calendar-viewport "Tue 19 5/5 3 Jobs Wed 20 5/5 3 Jobs Thu 21 6/6 2 Jobs Fri 22 5/6 3 Jobs Sat 23 …" at bounding box center [434, 828] width 869 height 1348
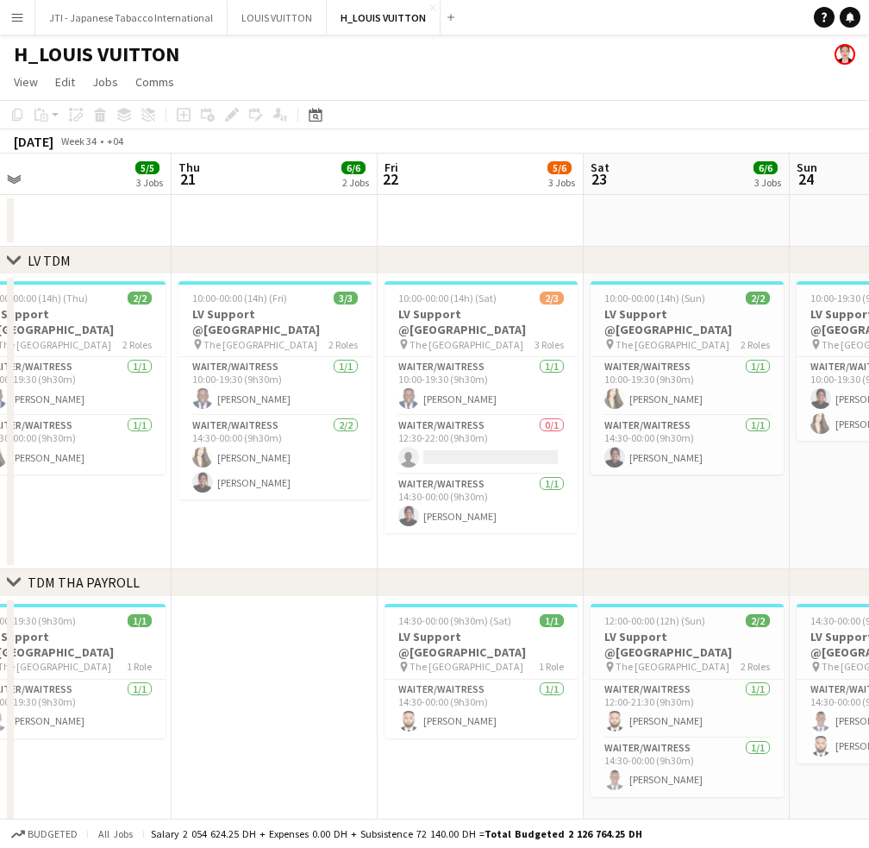
scroll to position [0, 524]
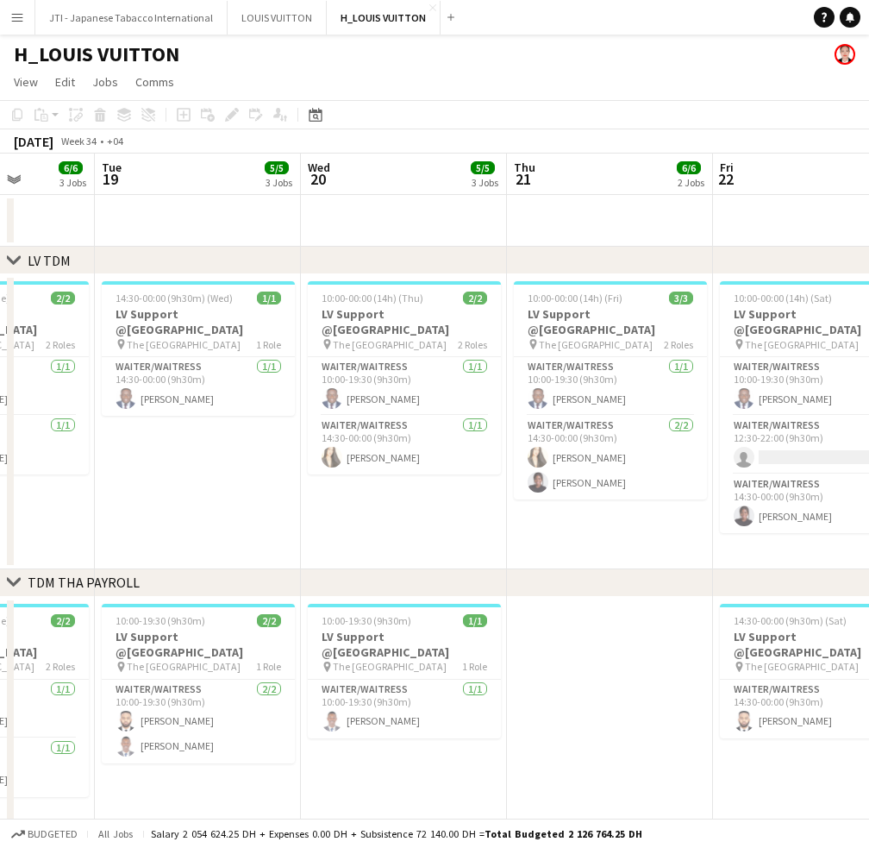
drag, startPoint x: 361, startPoint y: 511, endPoint x: 450, endPoint y: 517, distance: 89.0
click at [450, 517] on app-calendar-viewport "Sat 16 7/7 3 Jobs Sun 17 6/6 3 Jobs Mon 18 6/6 3 Jobs Tue 19 5/5 3 Jobs Wed 20 …" at bounding box center [434, 828] width 869 height 1348
drag, startPoint x: 549, startPoint y: 513, endPoint x: 0, endPoint y: 458, distance: 552.2
click at [0, 458] on html "Menu Boards Boards Boards All jobs Status Workforce Workforce My Workforce Recr…" at bounding box center [434, 765] width 869 height 1531
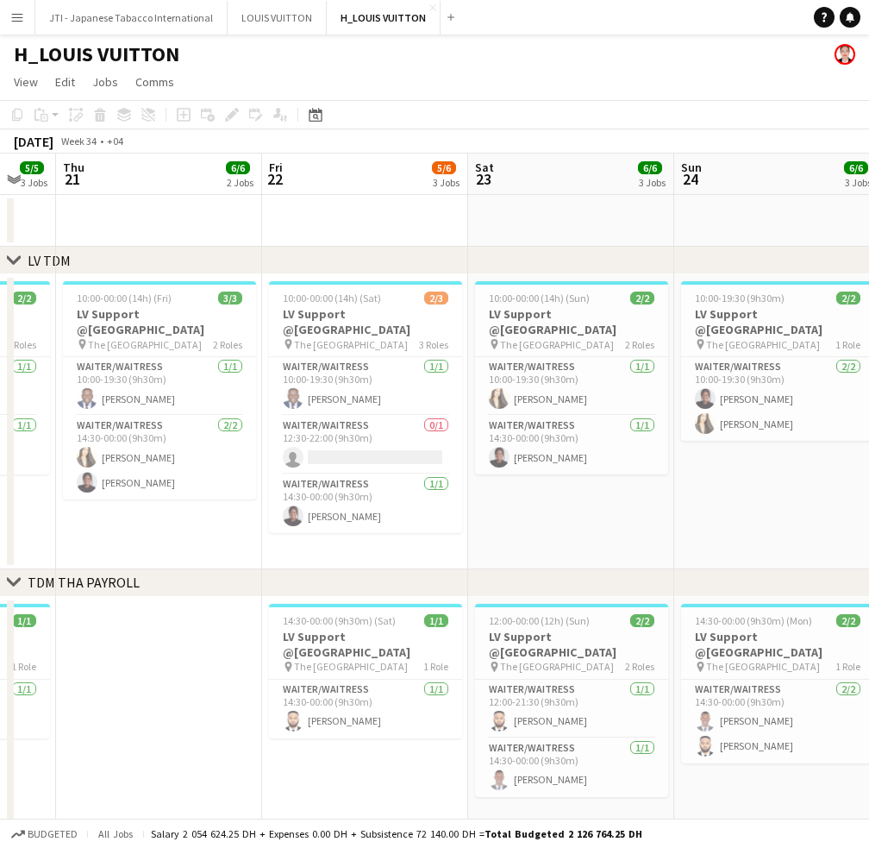
drag, startPoint x: 528, startPoint y: 515, endPoint x: 376, endPoint y: 513, distance: 151.8
click at [73, 485] on app-calendar-viewport "Mon 18 6/6 3 Jobs Tue 19 5/5 3 Jobs Wed 20 5/5 3 Jobs Thu 21 6/6 2 Jobs Fri 22 …" at bounding box center [434, 828] width 869 height 1348
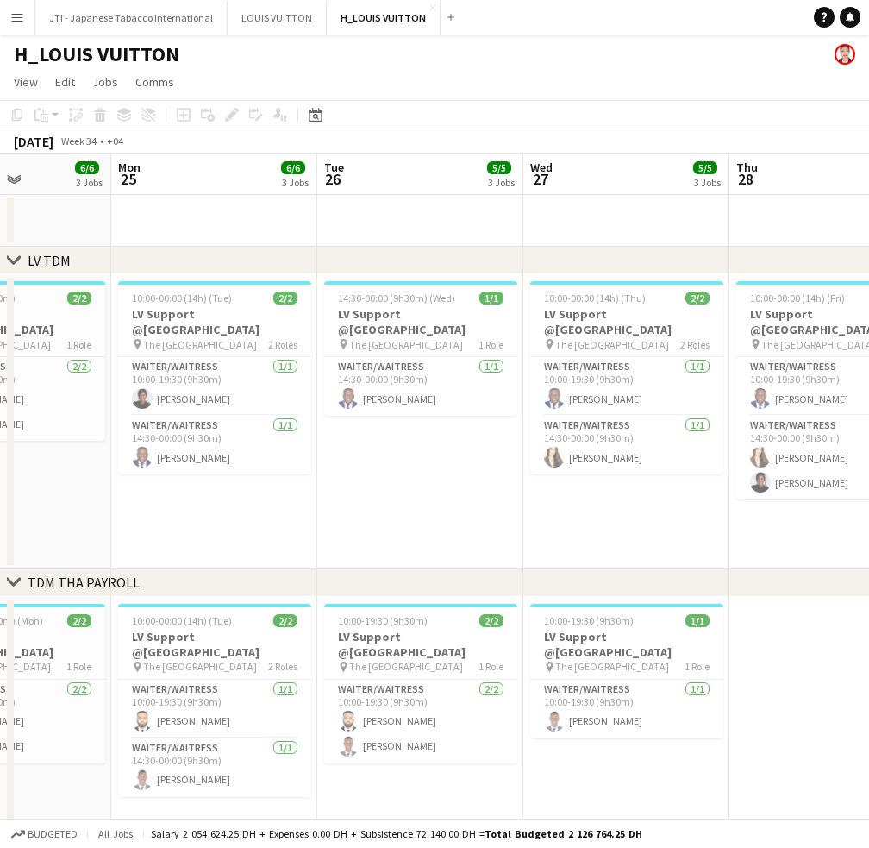
drag, startPoint x: 332, startPoint y: 523, endPoint x: 293, endPoint y: 524, distance: 38.8
click at [241, 519] on app-calendar-viewport "Wed 20 5/5 3 Jobs Thu 21 6/6 2 Jobs Fri 22 5/6 3 Jobs Sat 23 6/6 3 Jobs Sun 24 …" at bounding box center [434, 828] width 869 height 1348
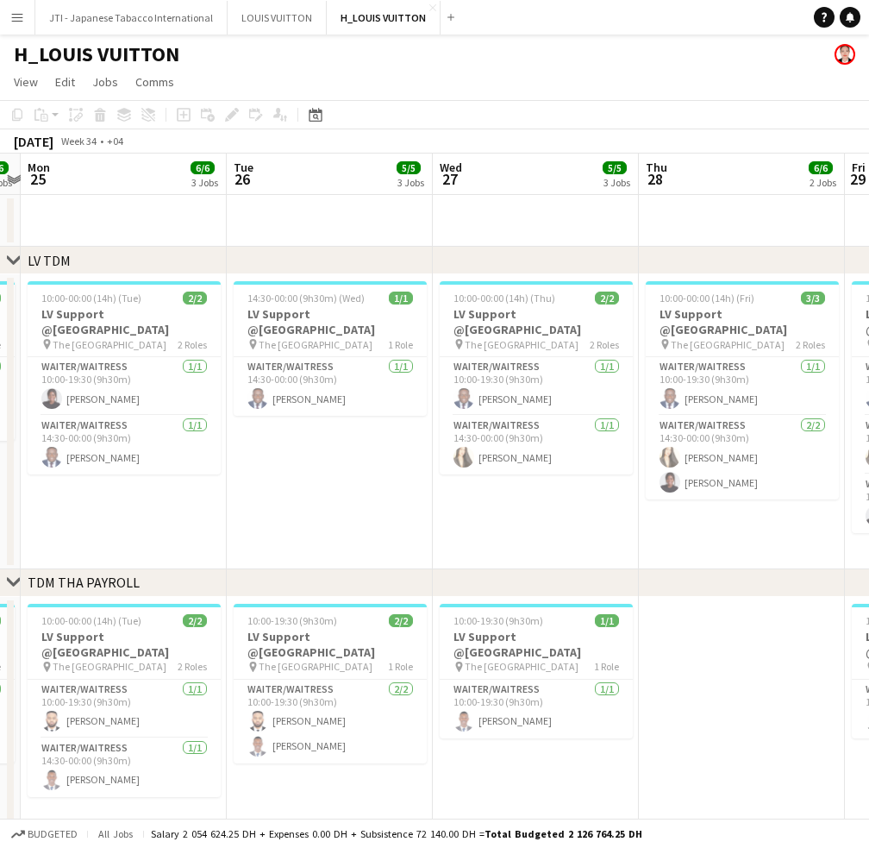
drag, startPoint x: 649, startPoint y: 580, endPoint x: 290, endPoint y: 555, distance: 359.7
click at [262, 555] on div "chevron-right LV TDM chevron-right TDM THA PAYROLL chevron-right LV MOE chevron…" at bounding box center [434, 828] width 869 height 1348
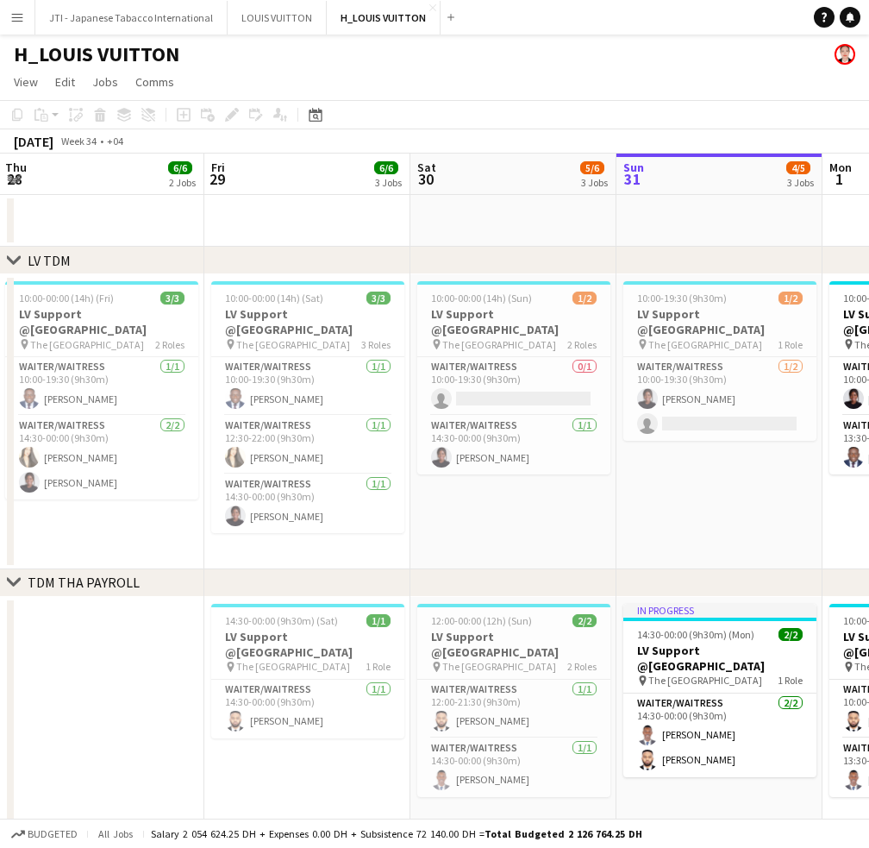
drag, startPoint x: 712, startPoint y: 563, endPoint x: 71, endPoint y: 504, distance: 643.6
click at [71, 504] on app-calendar-viewport "Sun 24 6/6 3 Jobs Mon 25 6/6 3 Jobs Tue 26 5/5 3 Jobs Wed 27 5/5 3 Jobs Thu 28 …" at bounding box center [434, 828] width 869 height 1348
drag, startPoint x: 381, startPoint y: 533, endPoint x: 171, endPoint y: 525, distance: 210.6
click at [171, 525] on app-calendar-viewport "Sun 24 6/6 3 Jobs Mon 25 6/6 3 Jobs Tue 26 5/5 3 Jobs Wed 27 5/5 3 Jobs Thu 28 …" at bounding box center [434, 828] width 869 height 1348
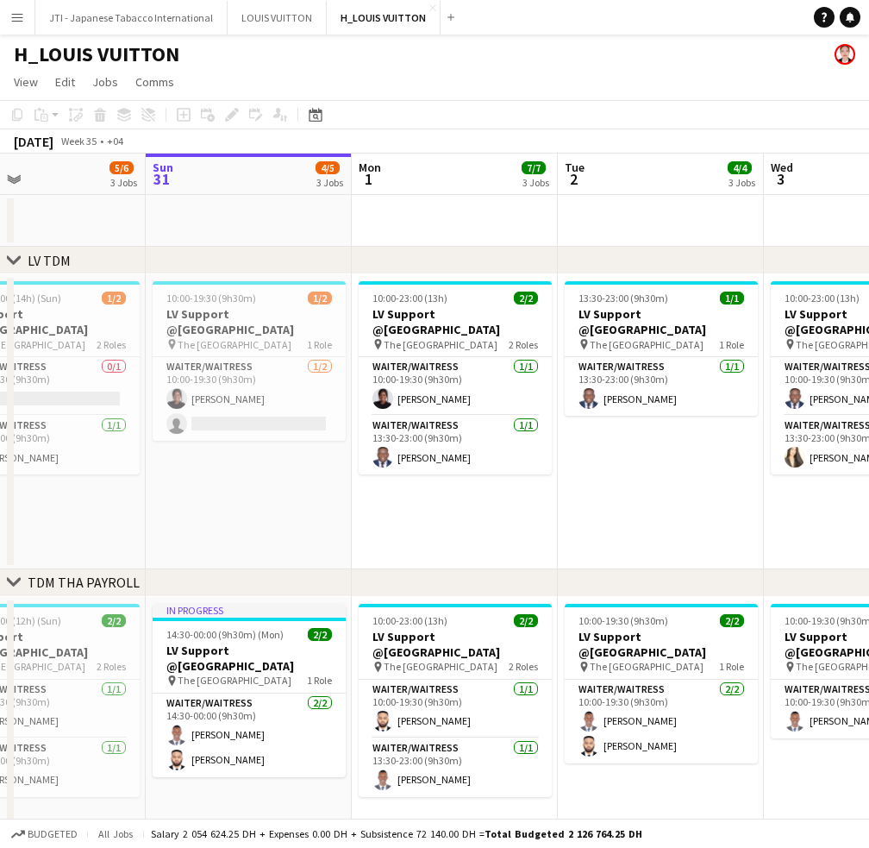
drag, startPoint x: 748, startPoint y: 568, endPoint x: 552, endPoint y: 551, distance: 196.5
click at [457, 557] on div "chevron-right LV TDM chevron-right TDM THA PAYROLL chevron-right LV MOE chevron…" at bounding box center [434, 828] width 869 height 1348
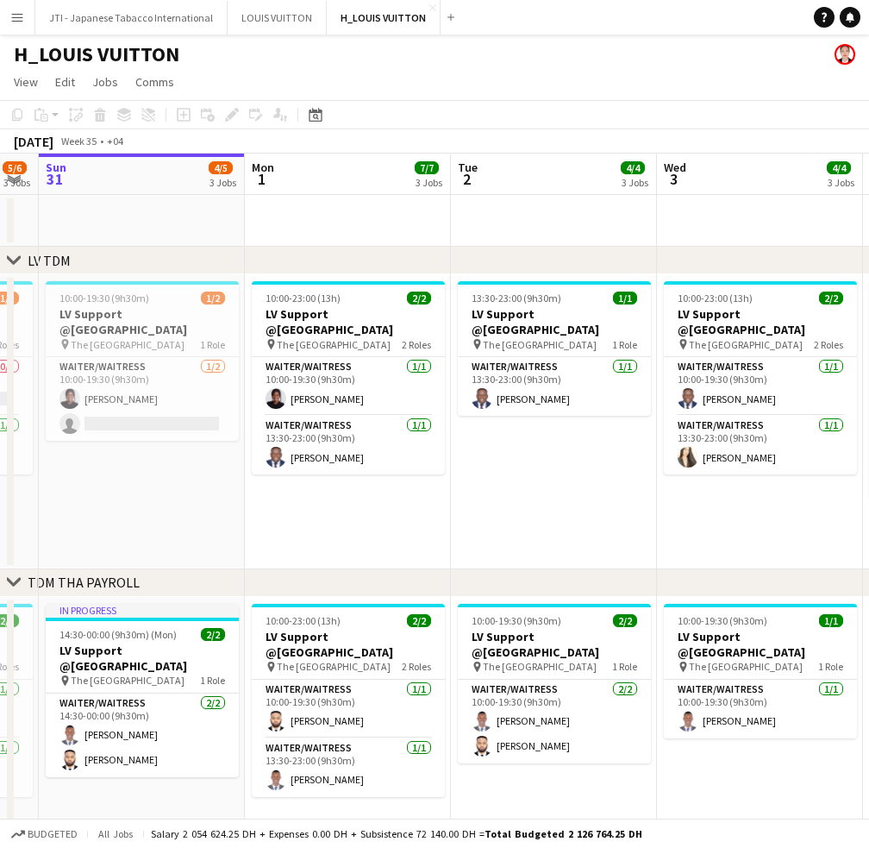
drag, startPoint x: 757, startPoint y: 549, endPoint x: 650, endPoint y: 548, distance: 107.0
click at [650, 548] on app-calendar-viewport "Wed 27 5/5 3 Jobs Thu 28 6/6 2 Jobs Fri 29 6/6 3 Jobs Sat 30 5/6 3 Jobs Sun 31 …" at bounding box center [434, 828] width 869 height 1348
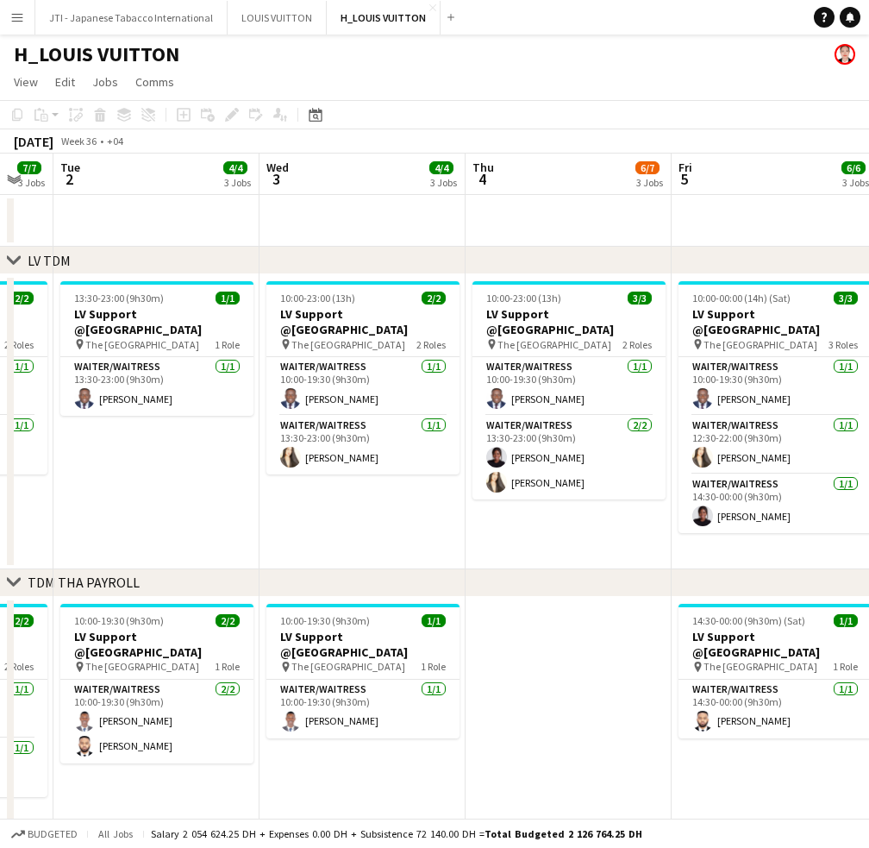
drag, startPoint x: 760, startPoint y: 520, endPoint x: 273, endPoint y: 504, distance: 487.6
click at [256, 499] on app-calendar-viewport "Sat 30 5/6 3 Jobs Sun 31 4/5 3 Jobs Mon 1 7/7 3 Jobs Tue 2 4/4 3 Jobs Wed 3 4/4…" at bounding box center [434, 828] width 869 height 1348
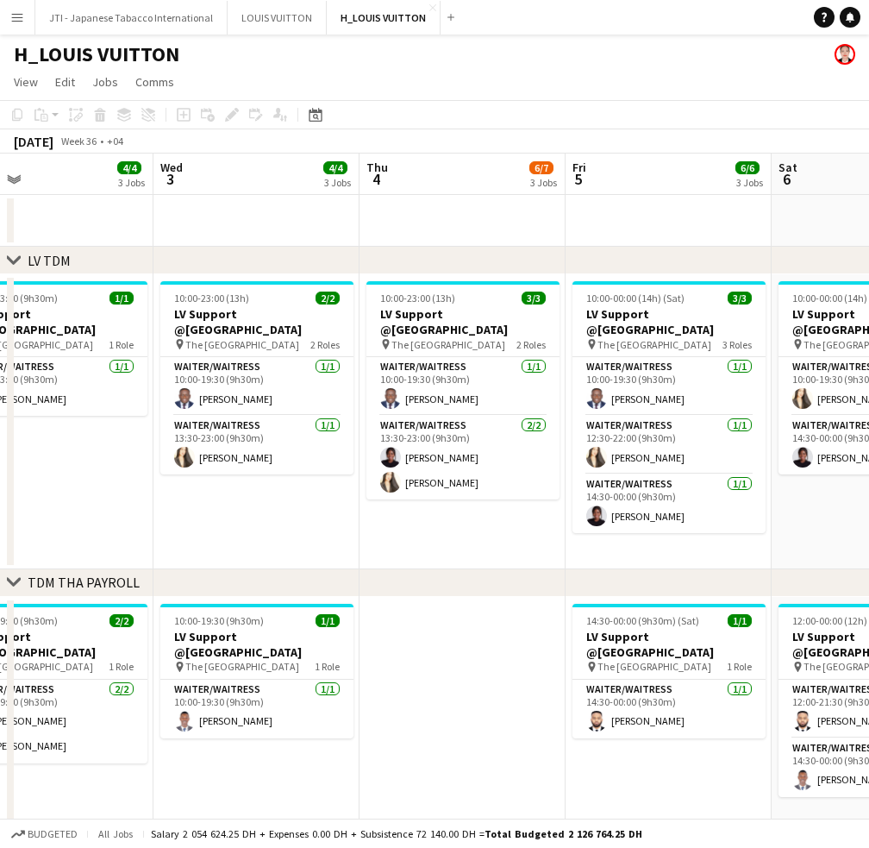
drag, startPoint x: 790, startPoint y: 551, endPoint x: 517, endPoint y: 533, distance: 273.1
click at [517, 534] on app-calendar-viewport "Sat 30 5/6 3 Jobs Sun 31 4/5 3 Jobs Mon 1 7/7 3 Jobs Tue 2 4/4 3 Jobs Wed 3 4/4…" at bounding box center [434, 828] width 869 height 1348
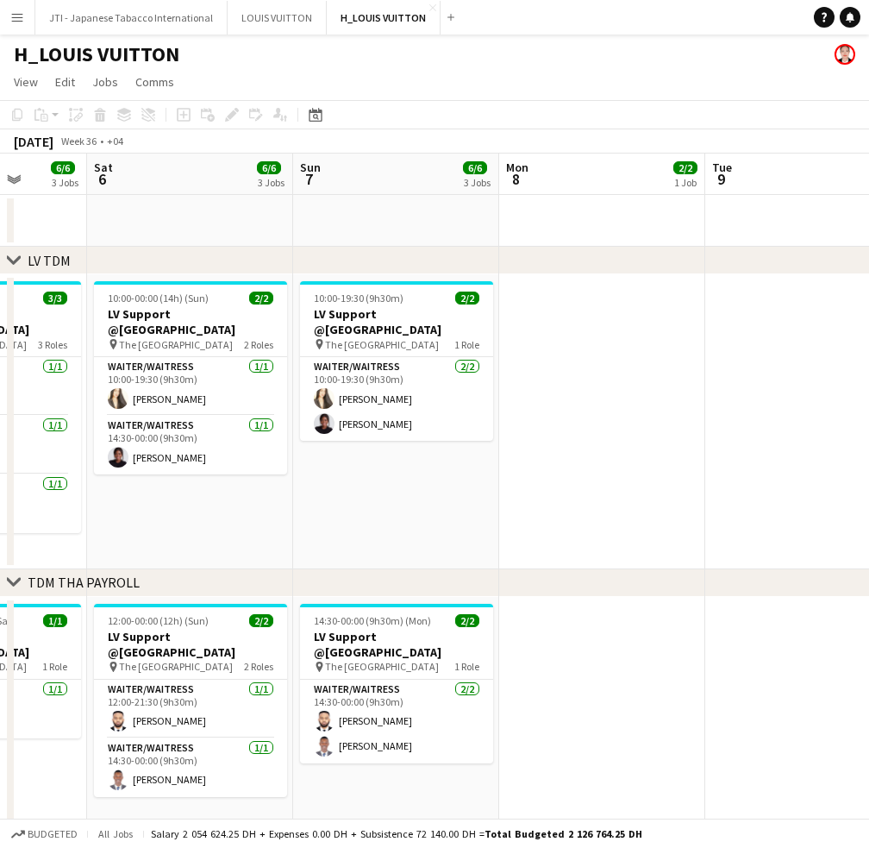
click at [506, 482] on app-calendar-viewport "Mon 1 7/7 3 Jobs Tue 2 4/4 3 Jobs Wed 3 4/4 3 Jobs Thu 4 6/7 3 Jobs Fri 5 6/6 3…" at bounding box center [434, 828] width 869 height 1348
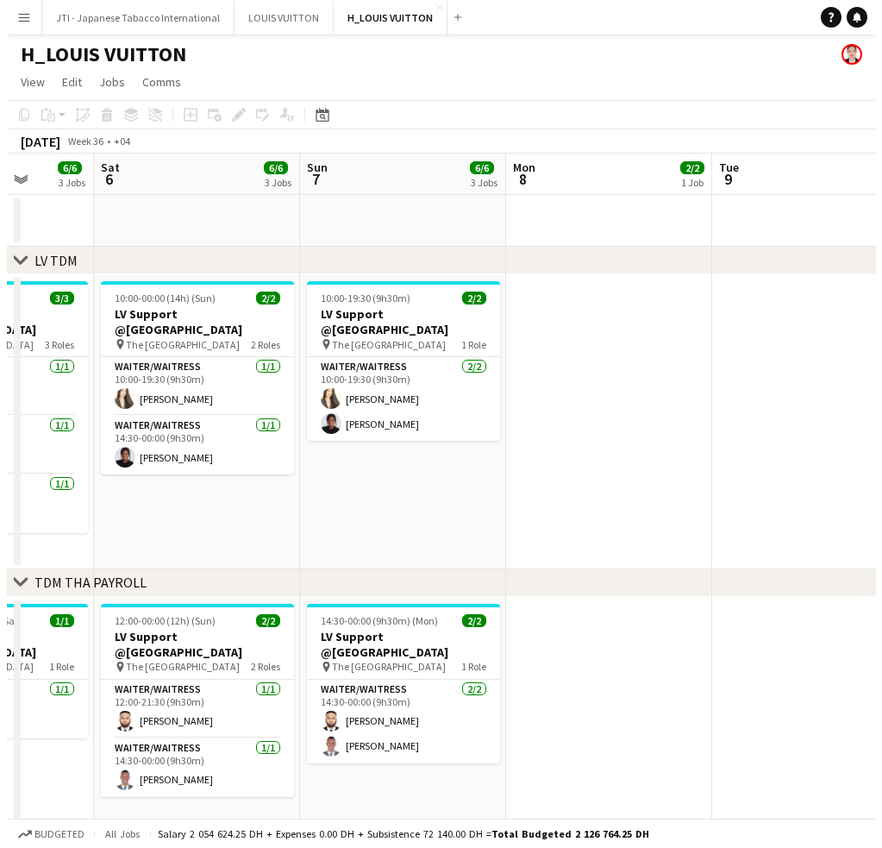
scroll to position [0, 837]
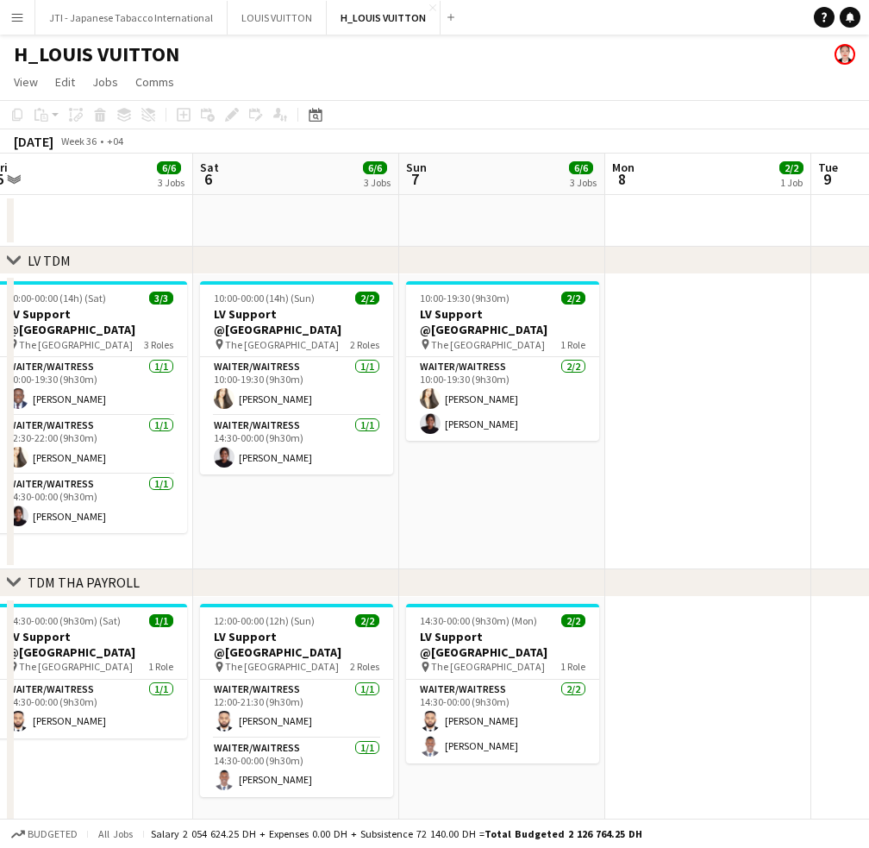
click at [10, 13] on app-icon "Menu" at bounding box center [17, 17] width 14 height 14
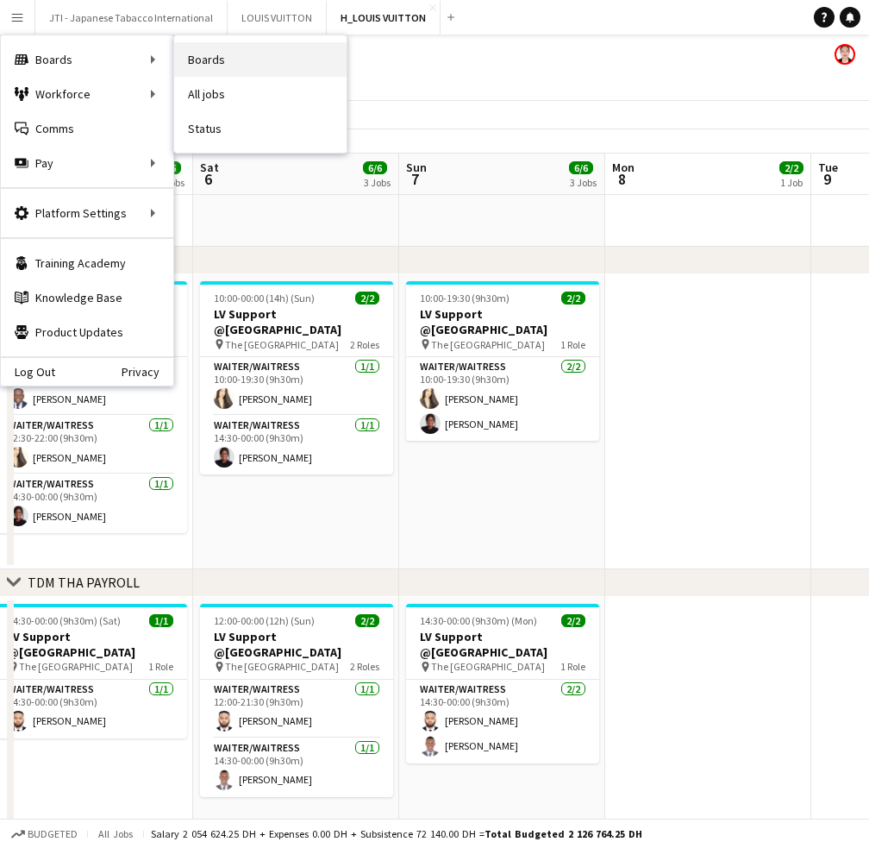
click at [223, 61] on link "Boards" at bounding box center [260, 59] width 172 height 34
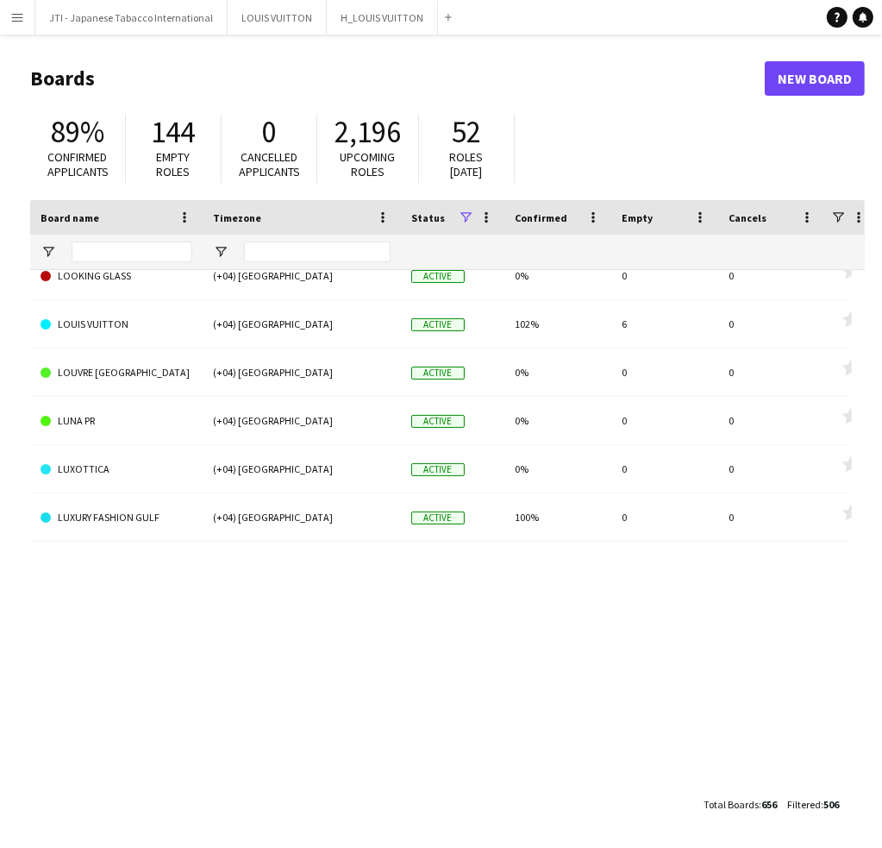
scroll to position [14349, 0]
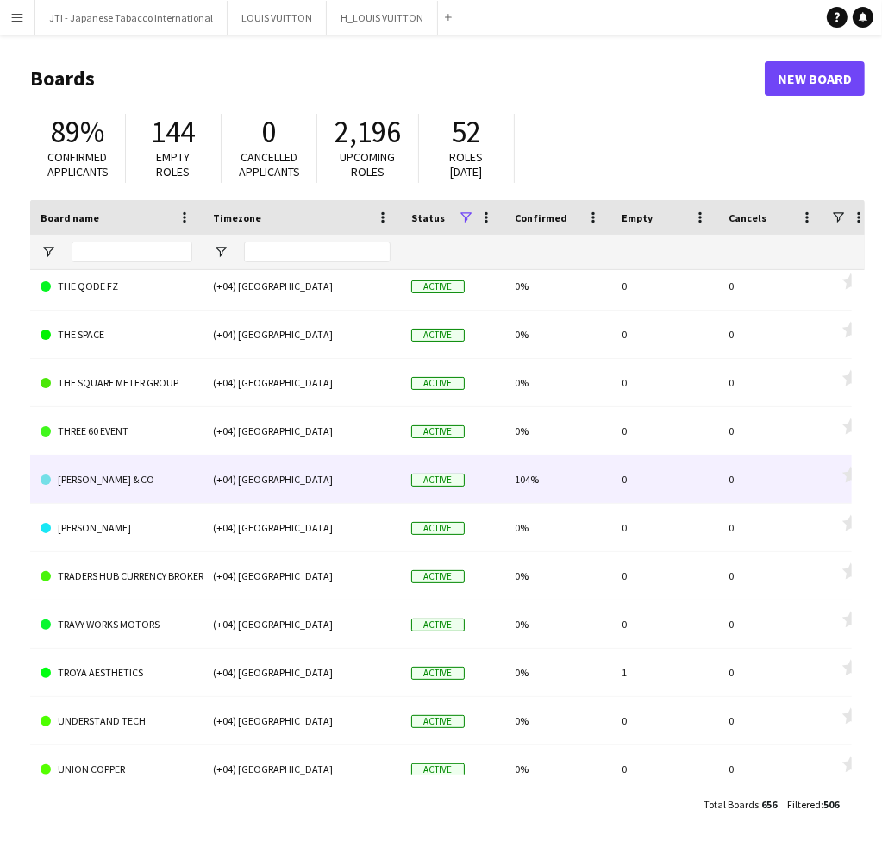
click at [97, 492] on link "[PERSON_NAME] & CO" at bounding box center [117, 479] width 152 height 48
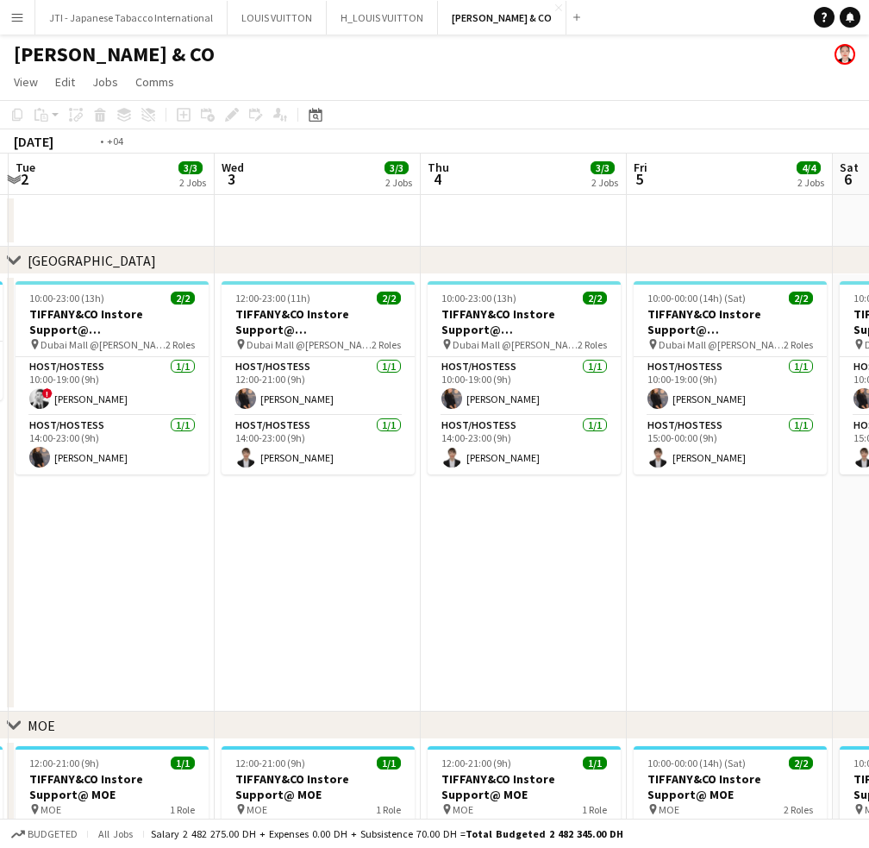
drag, startPoint x: 575, startPoint y: 555, endPoint x: -1, endPoint y: 520, distance: 577.2
click at [0, 520] on html "Menu Boards Boards Boards All jobs Status Workforce Workforce My Workforce Recr…" at bounding box center [434, 549] width 869 height 1098
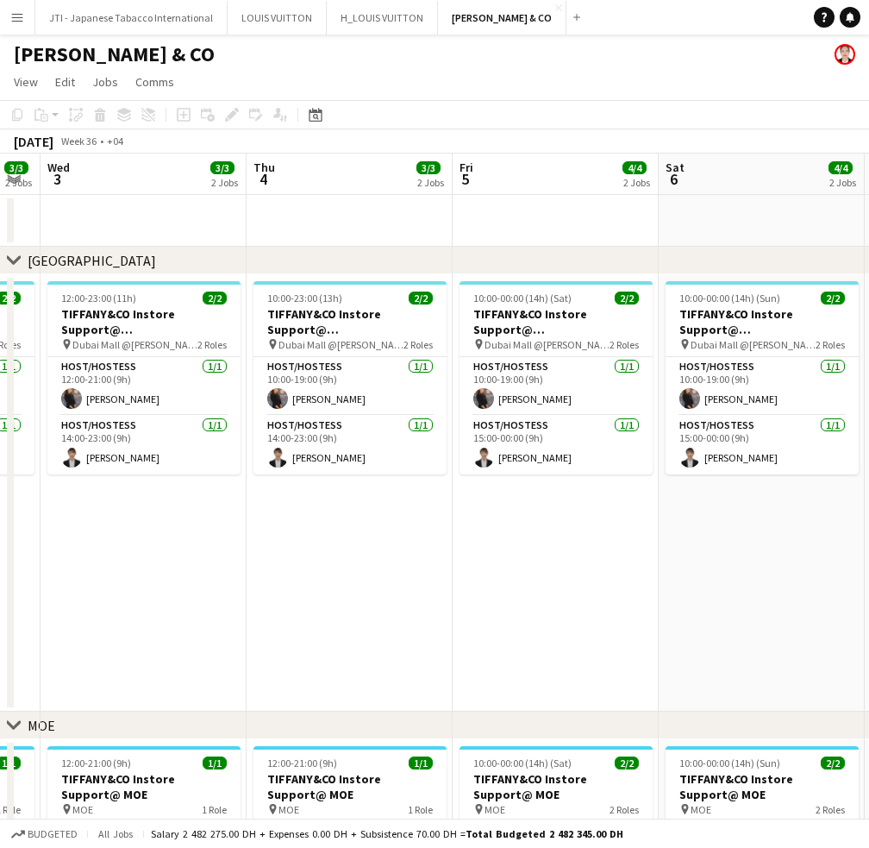
drag, startPoint x: 624, startPoint y: 586, endPoint x: 562, endPoint y: 588, distance: 62.2
click at [714, 605] on app-calendar-viewport "Mon 1 2/2 2 Jobs Tue 2 3/3 2 Jobs Wed 3 3/3 2 Jobs Thu 4 3/3 2 Jobs Fri 5 4/4 2…" at bounding box center [434, 611] width 869 height 915
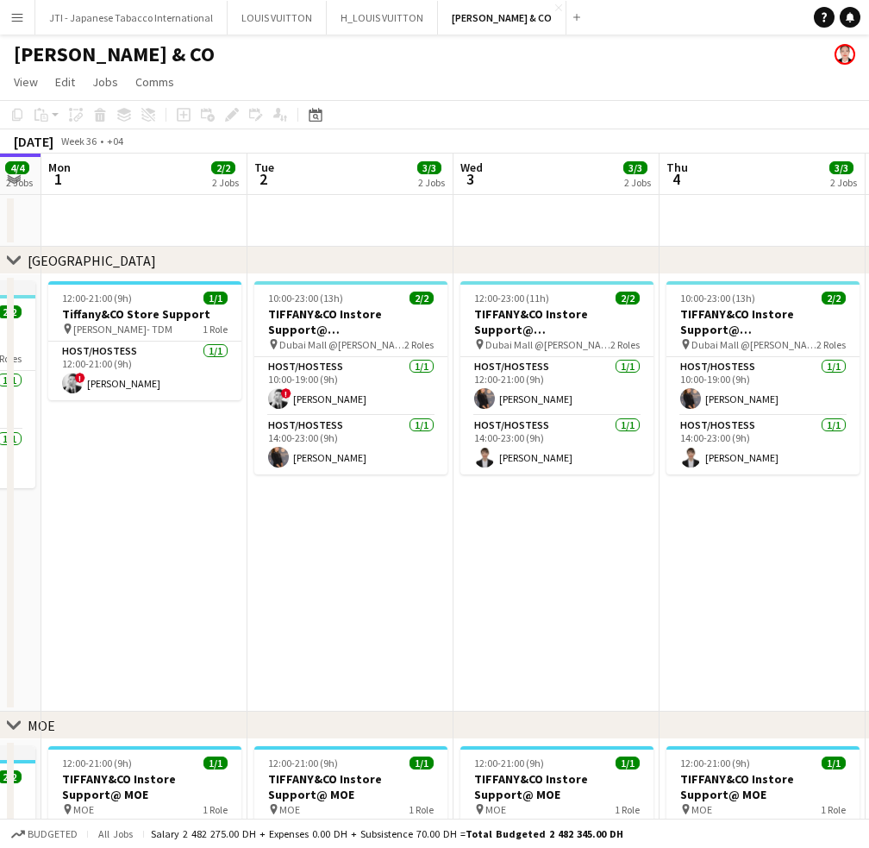
scroll to position [0, 420]
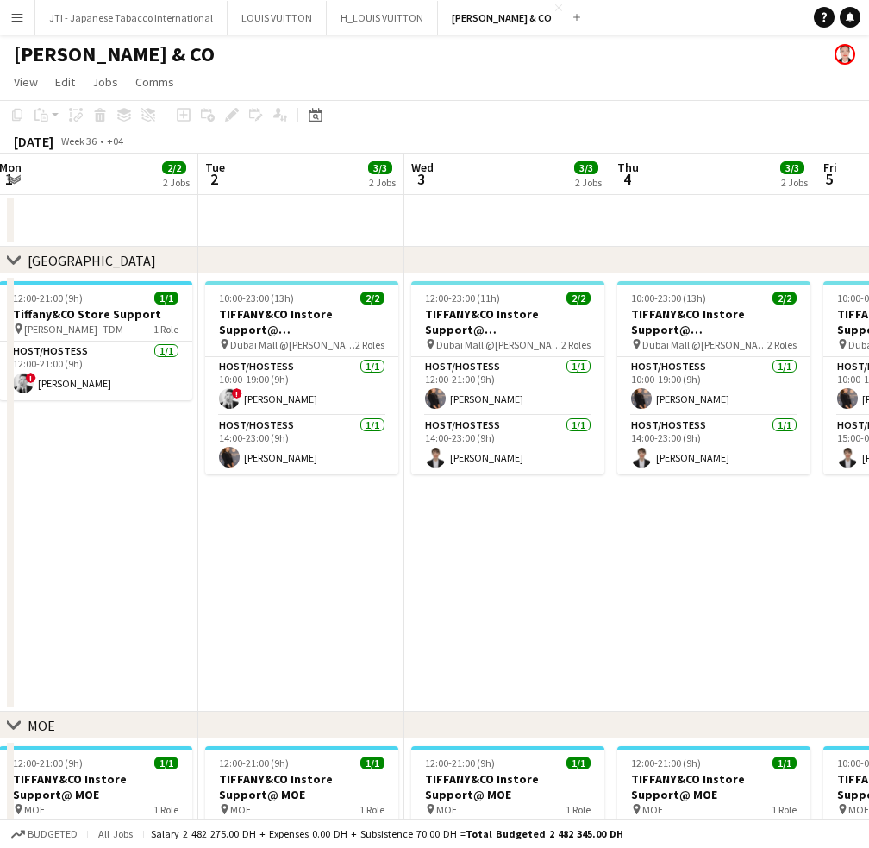
click at [343, 558] on app-calendar-viewport "Sat 30 5/5 2 Jobs Sun 31 4/4 2 Jobs Mon 1 2/2 2 Jobs Tue 2 3/3 2 Jobs Wed 3 3/3…" at bounding box center [434, 611] width 869 height 915
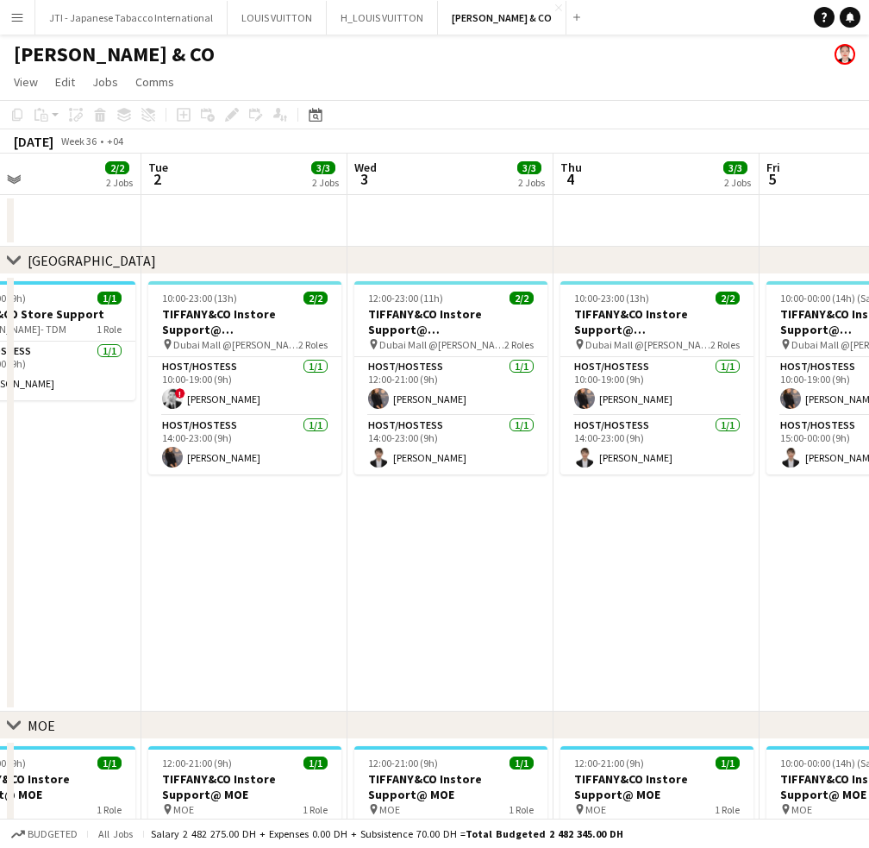
scroll to position [0, 473]
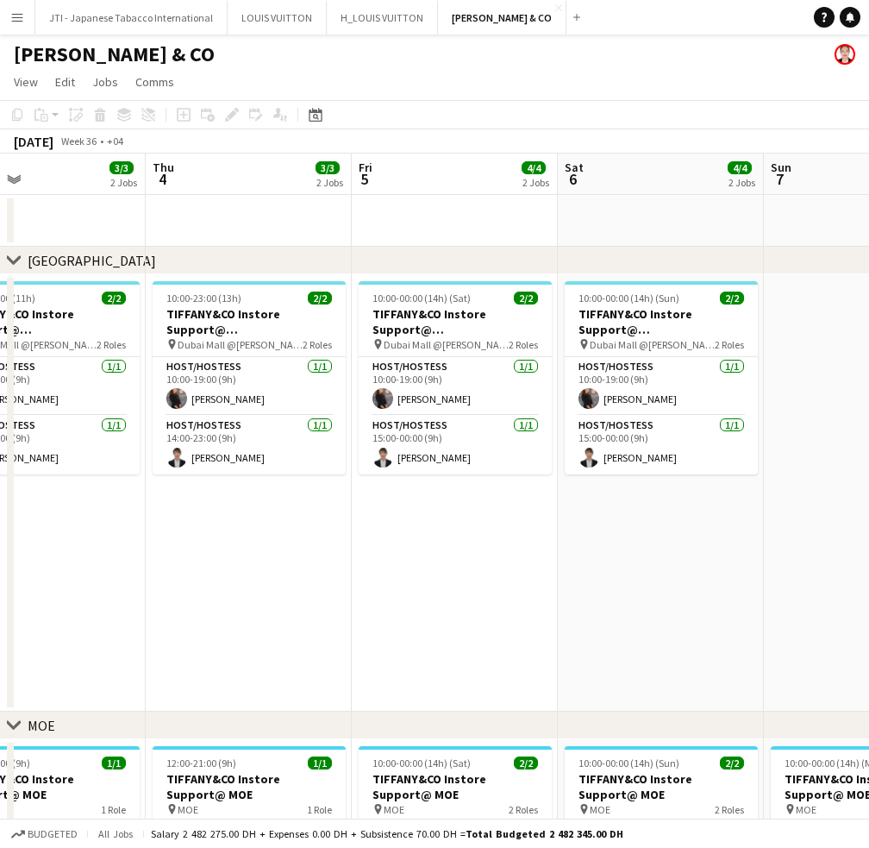
drag, startPoint x: 751, startPoint y: 569, endPoint x: 286, endPoint y: 565, distance: 464.9
click at [286, 565] on app-calendar-viewport "Mon 1 2/2 2 Jobs Tue 2 3/3 2 Jobs Wed 3 3/3 2 Jobs Thu 4 3/3 2 Jobs Fri 5 4/4 2…" at bounding box center [434, 611] width 869 height 915
click at [434, 603] on app-calendar-viewport "Mon 1 2/2 2 Jobs Tue 2 3/3 2 Jobs Wed 3 3/3 2 Jobs Thu 4 3/3 2 Jobs Fri 5 4/4 2…" at bounding box center [434, 611] width 869 height 915
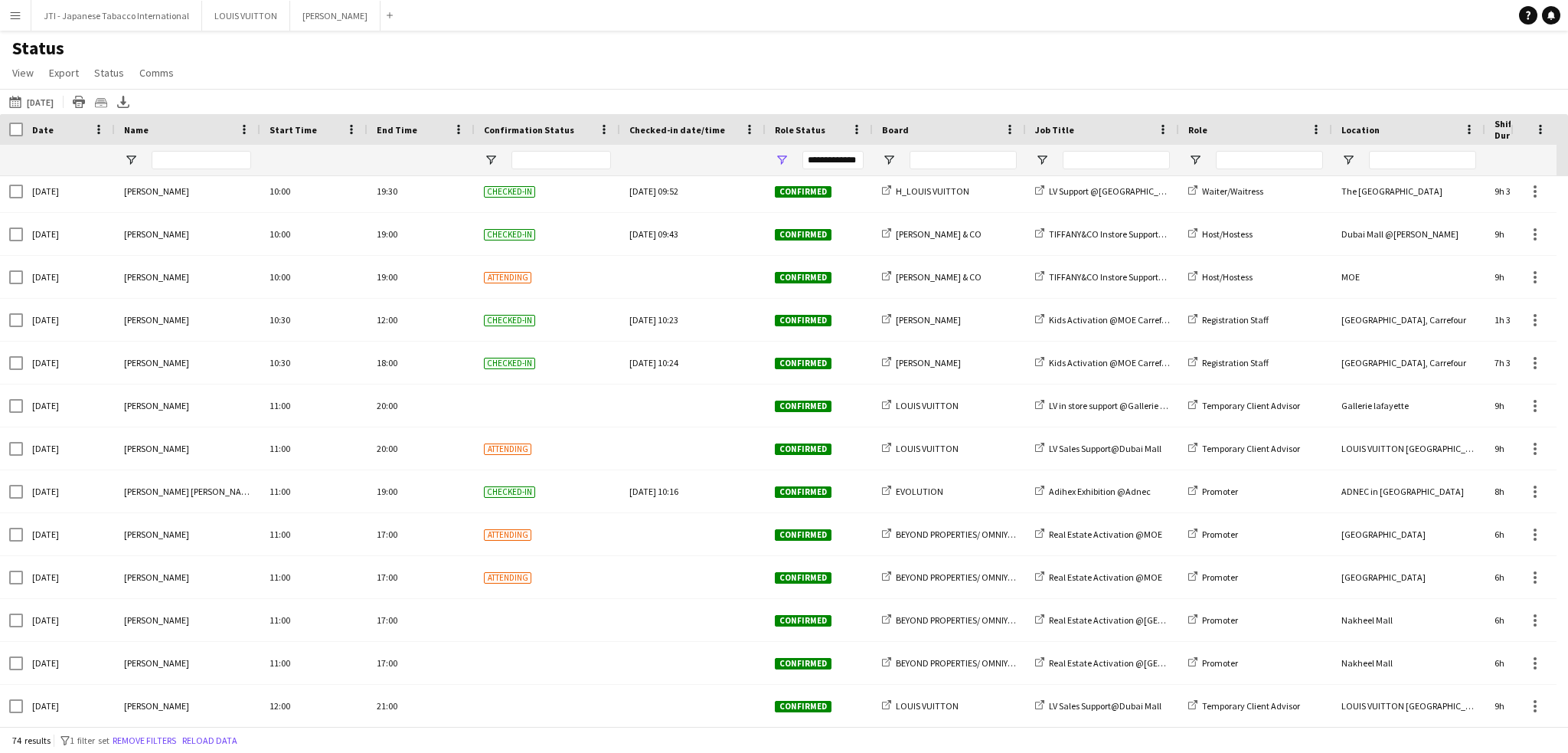
scroll to position [1378, 0]
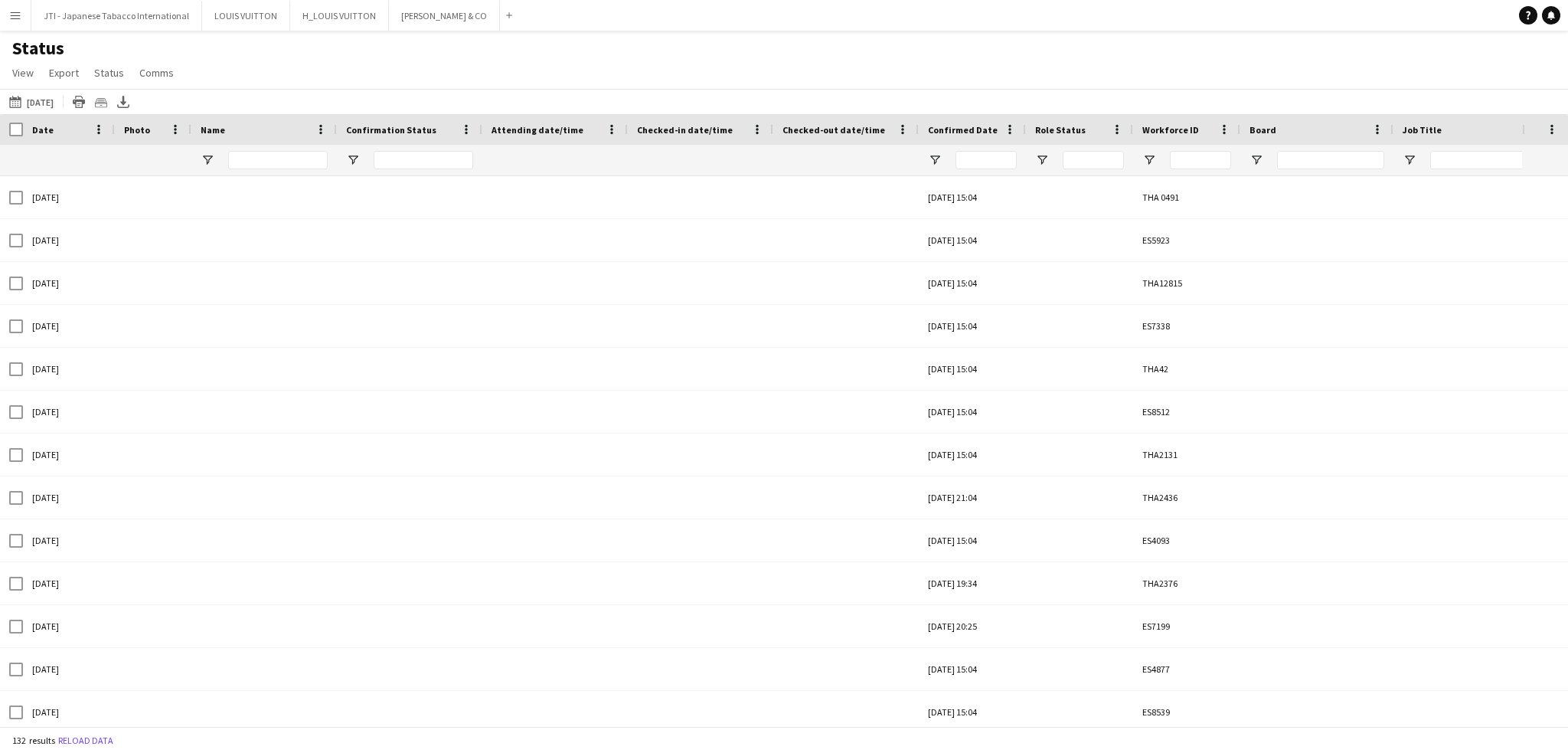
type input "**********"
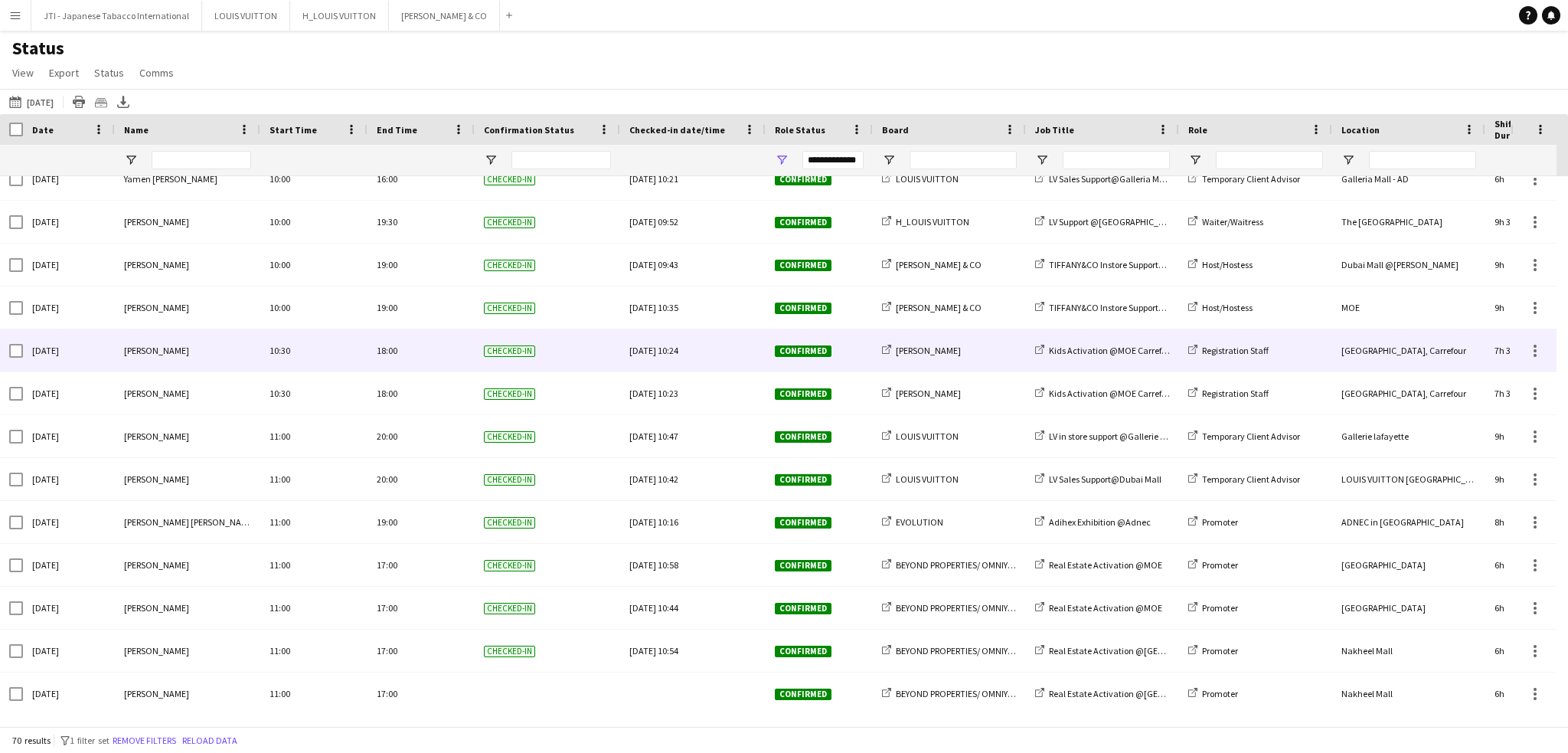
scroll to position [1455, 0]
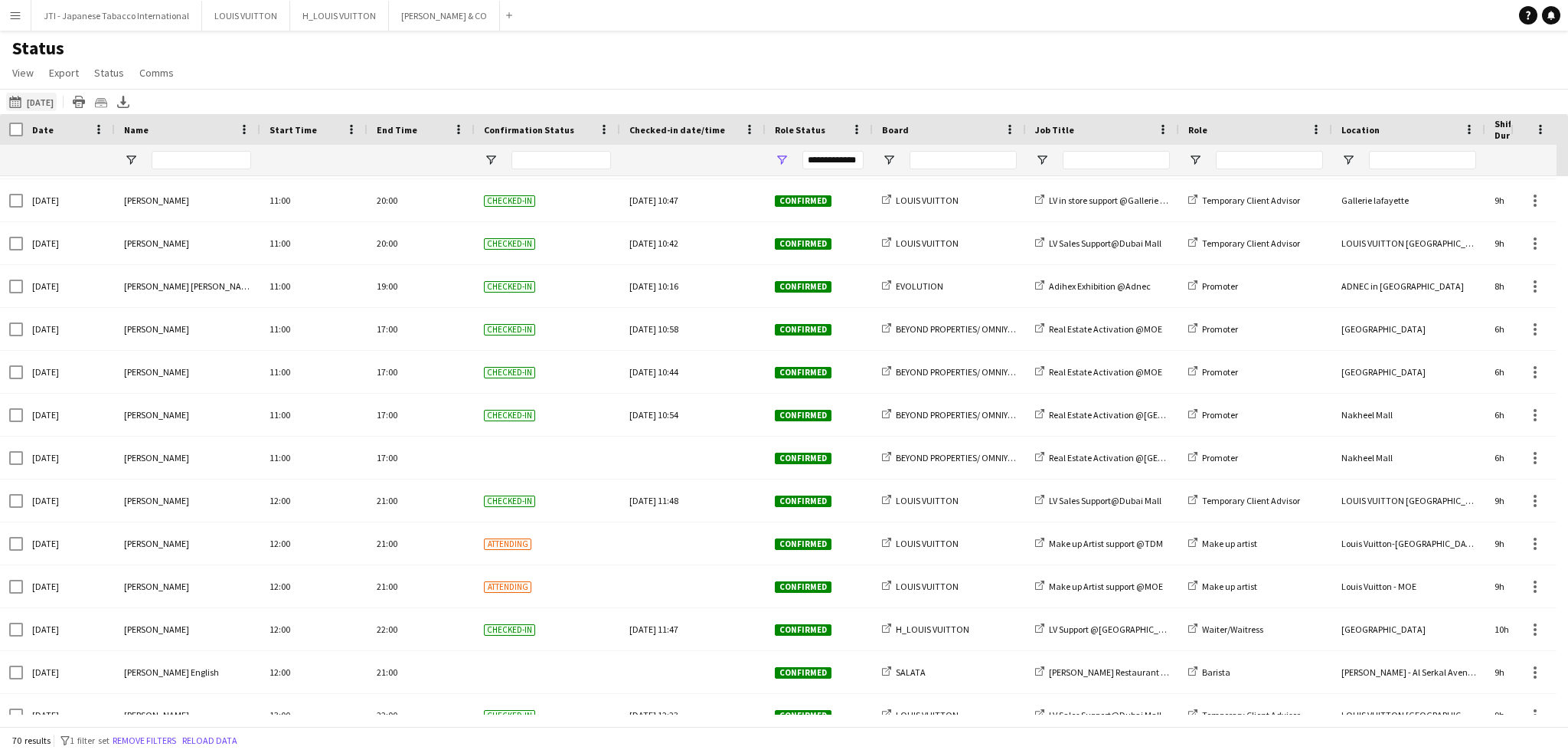
click at [38, 99] on button "This Week Today" at bounding box center [31, 101] width 51 height 19
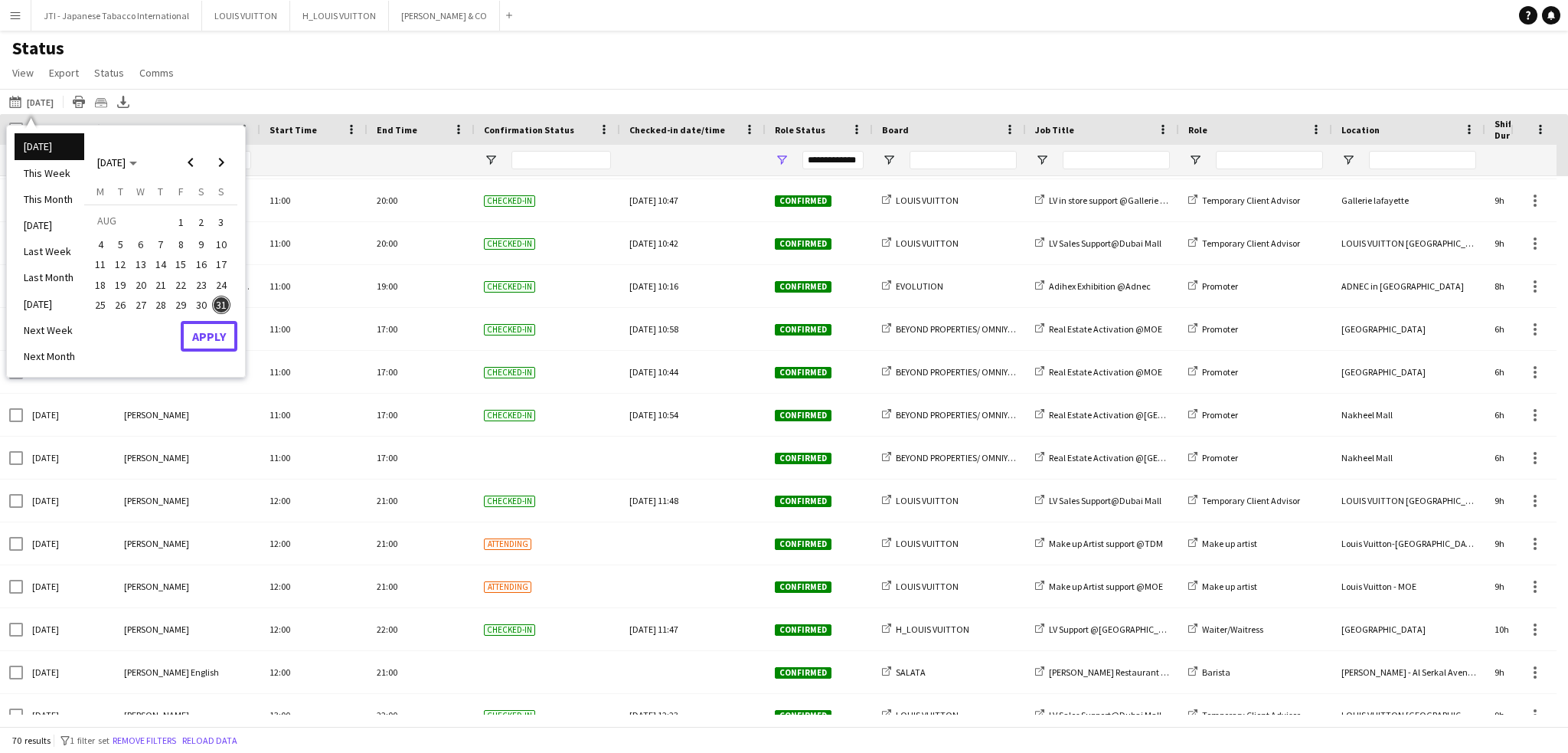
click at [192, 335] on button "Apply" at bounding box center [210, 336] width 57 height 30
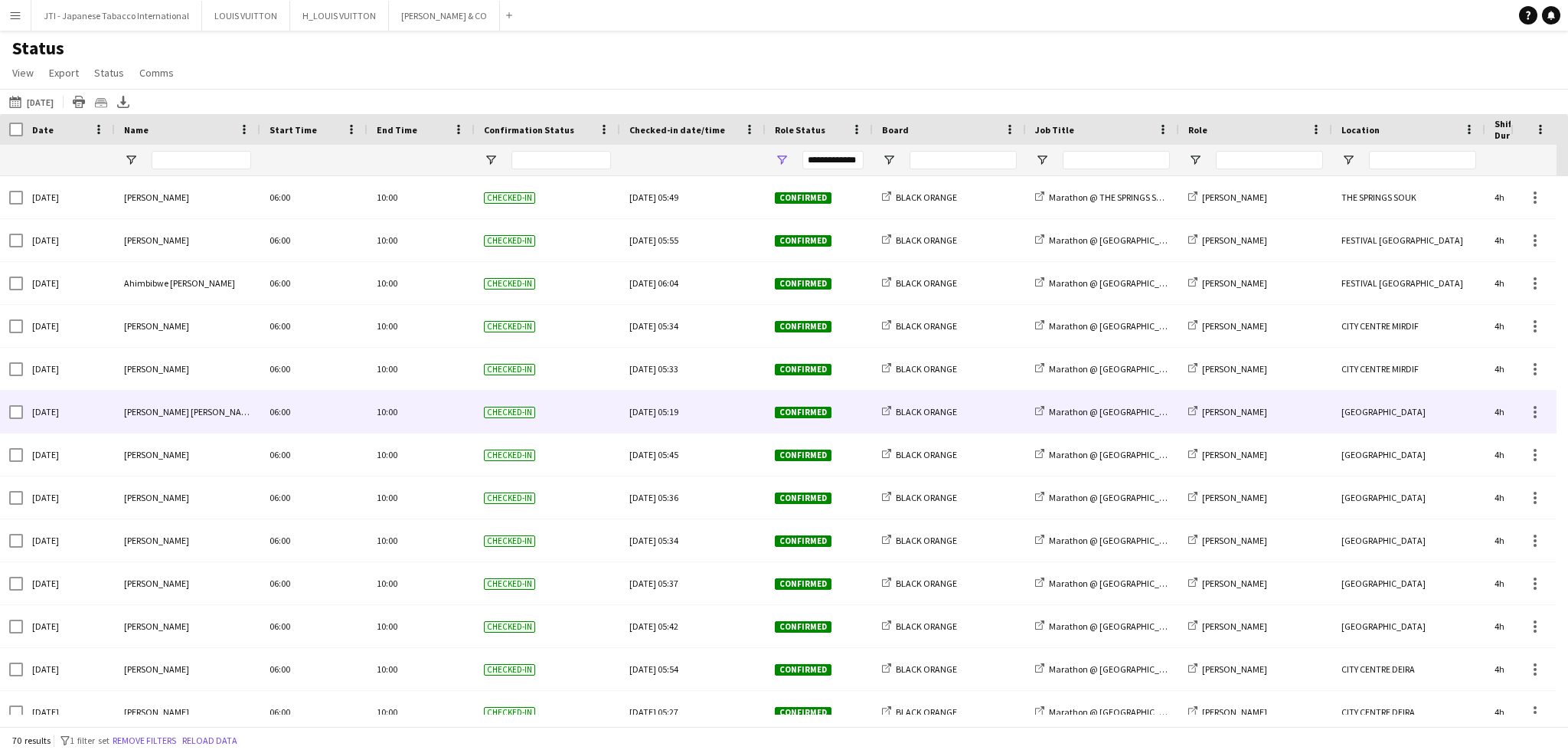
scroll to position [0, 0]
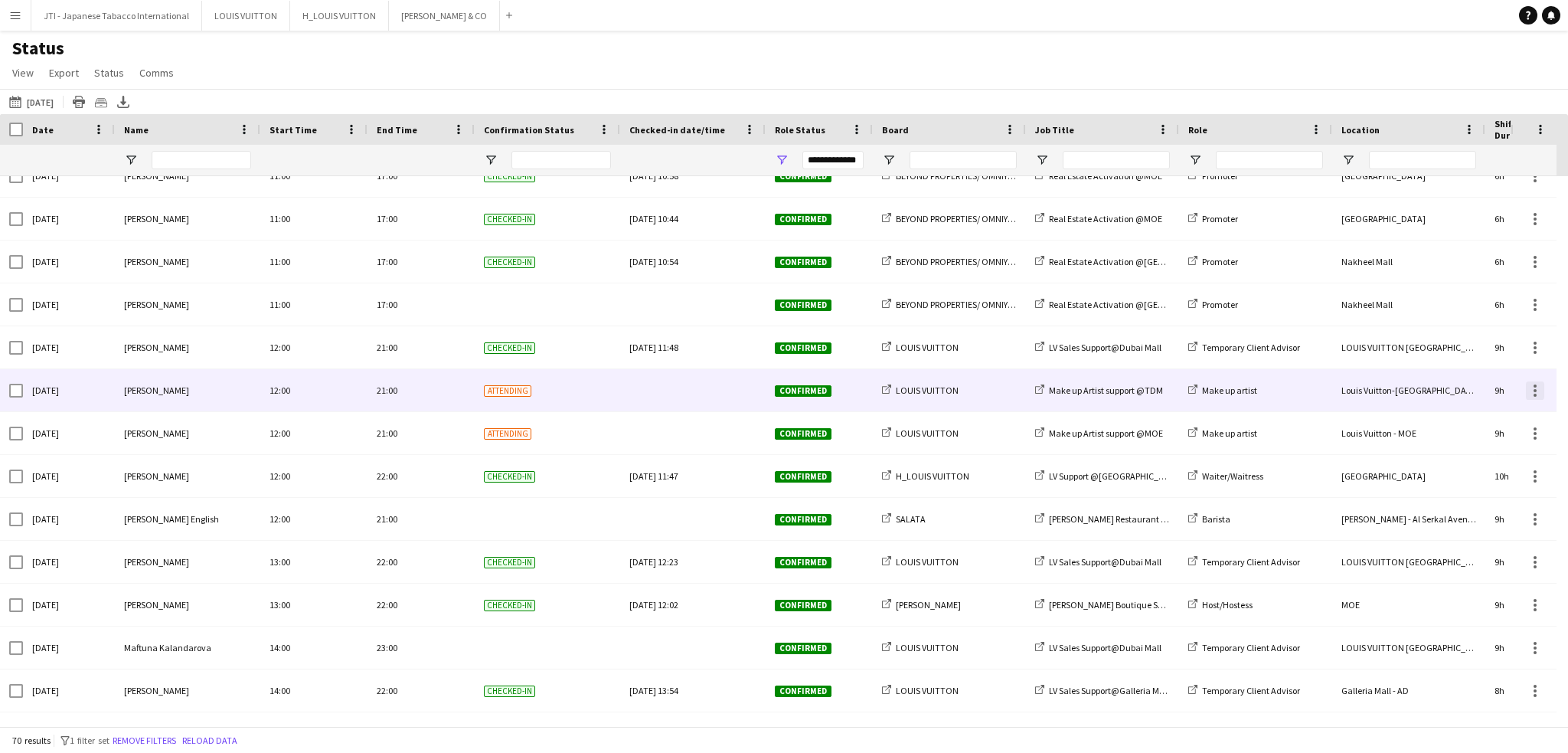
click at [1533, 392] on div at bounding box center [1535, 391] width 19 height 19
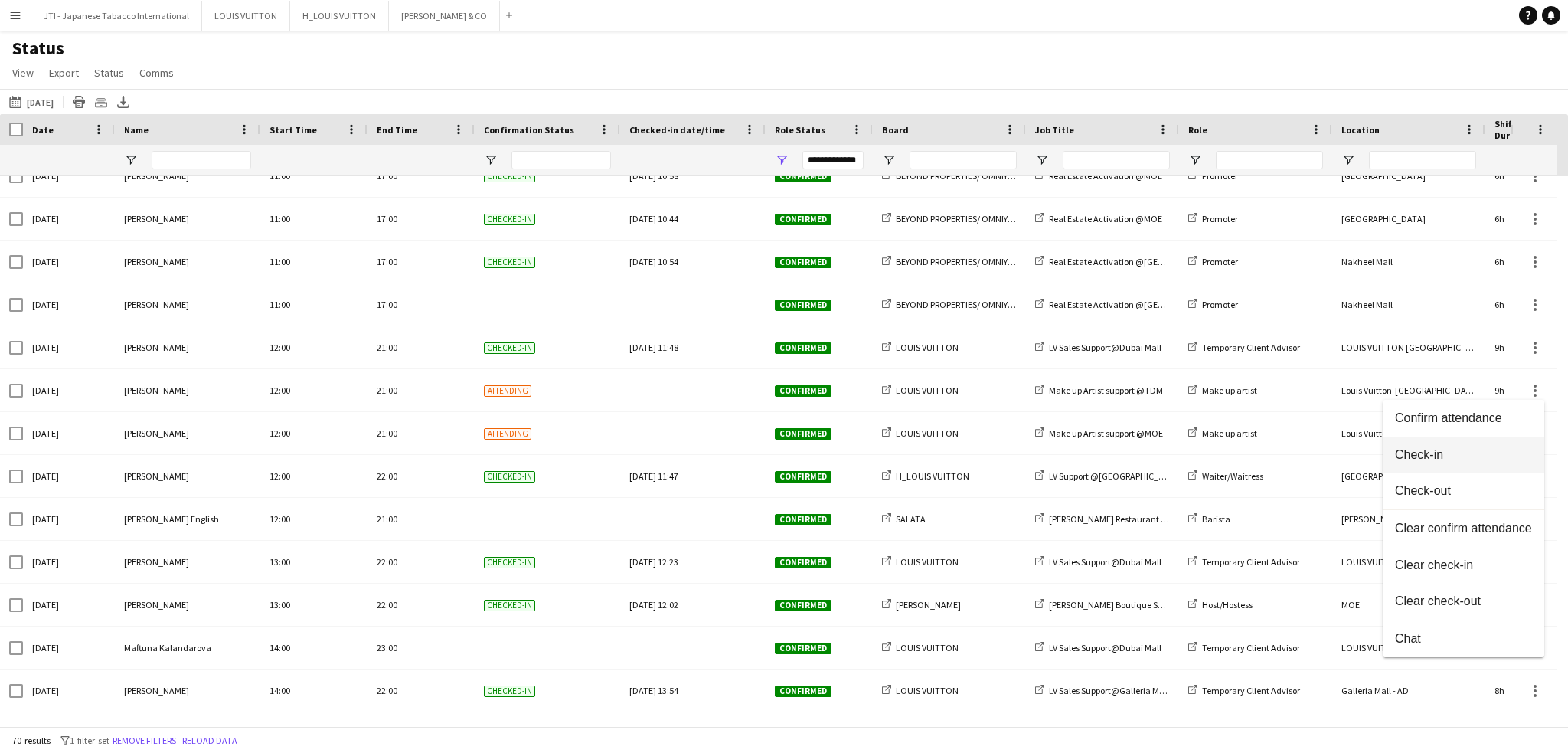
drag, startPoint x: 1428, startPoint y: 452, endPoint x: 1420, endPoint y: 449, distance: 8.5
click at [1428, 452] on span "Check-in" at bounding box center [1463, 456] width 137 height 14
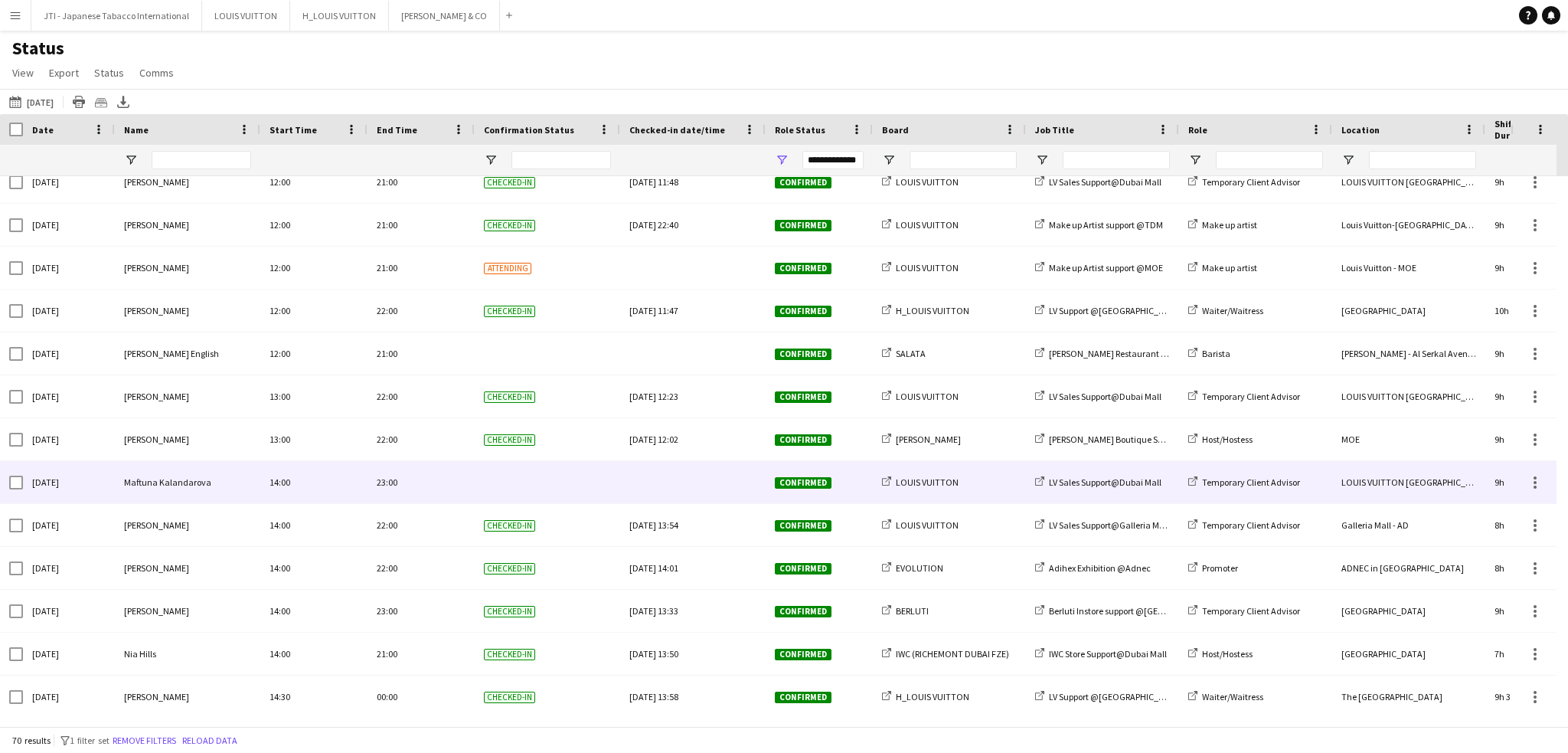
click at [1078, 486] on span "LV Sales Support@Dubai Mall" at bounding box center [1105, 481] width 113 height 12
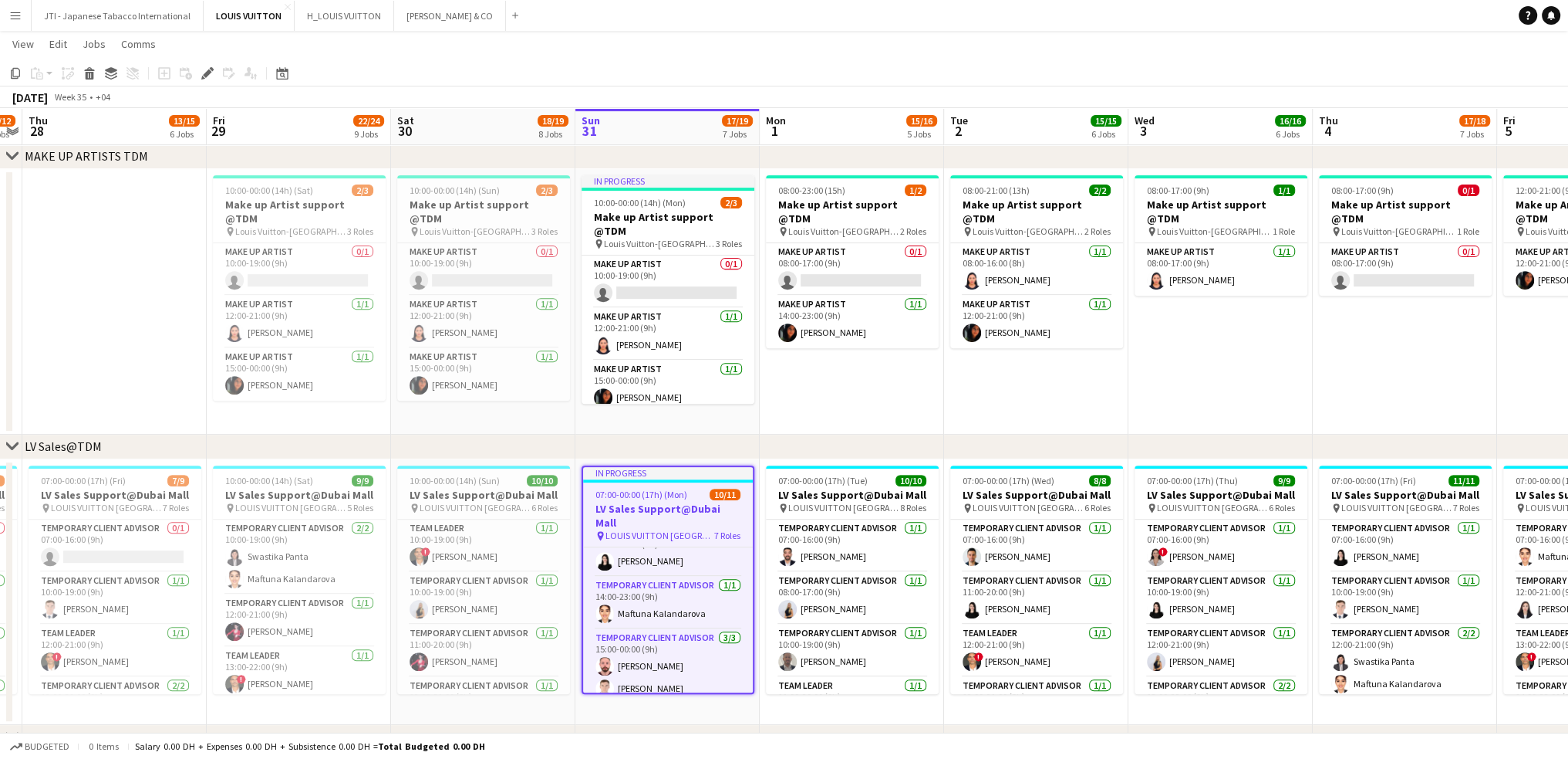
scroll to position [296, 0]
click at [715, 574] on app-card-role "Temporary Client Advisor 1/1 14:00-23:00 (9h) Maftuna Kalandarova" at bounding box center [668, 584] width 170 height 53
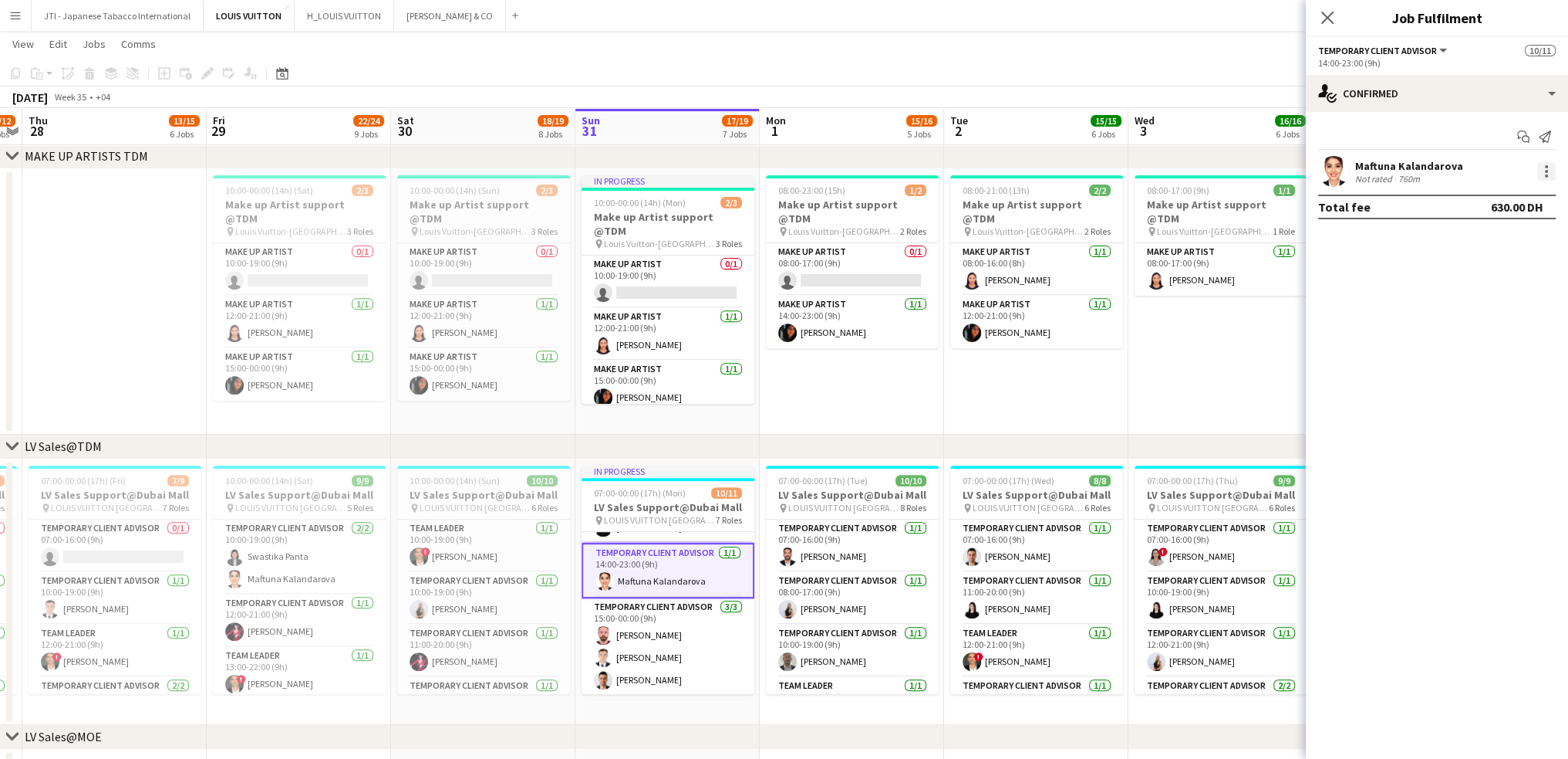
click at [1546, 169] on div at bounding box center [1547, 171] width 19 height 19
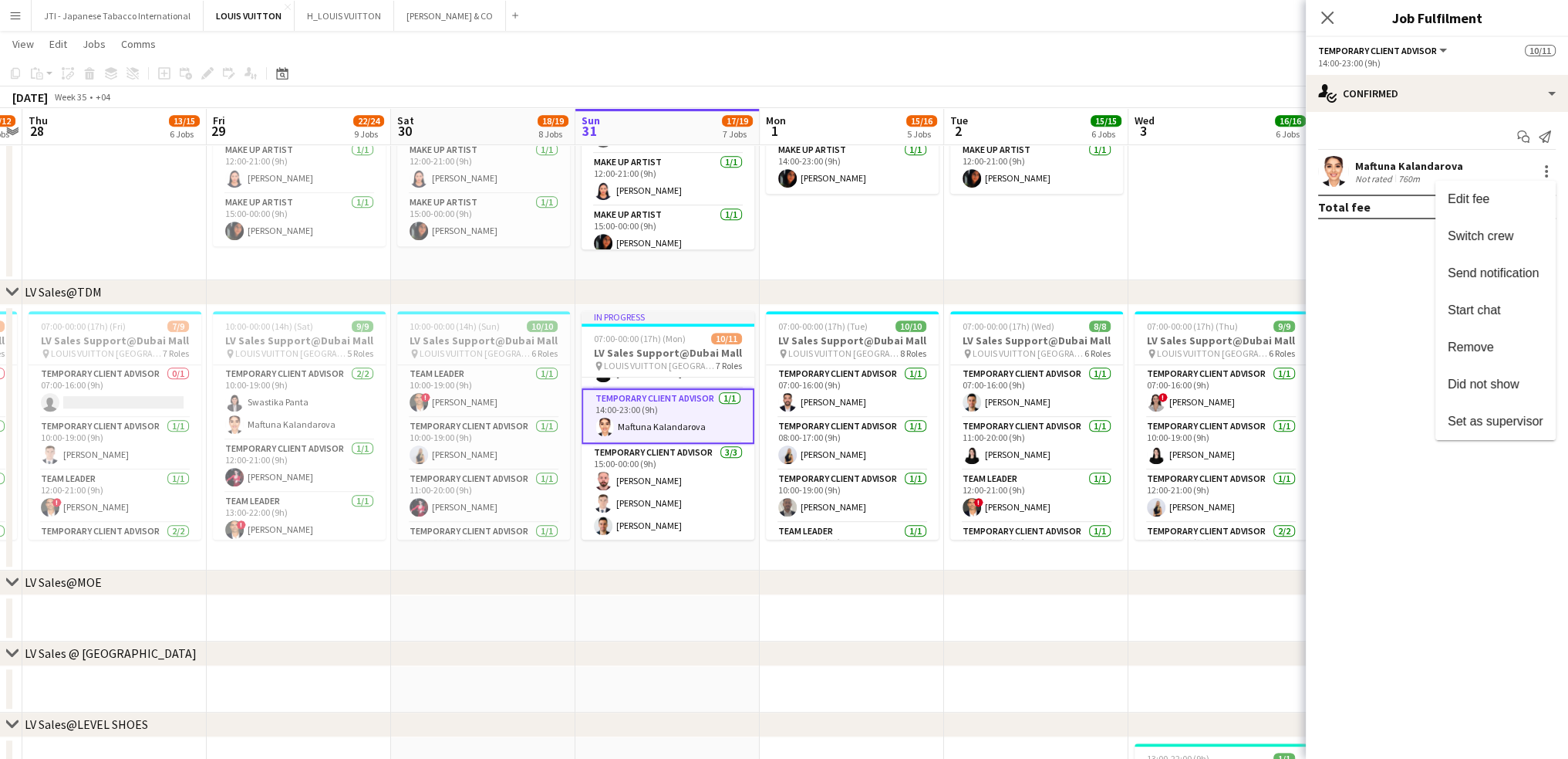
scroll to position [926, 0]
click at [1451, 348] on span "Remove" at bounding box center [1471, 346] width 47 height 13
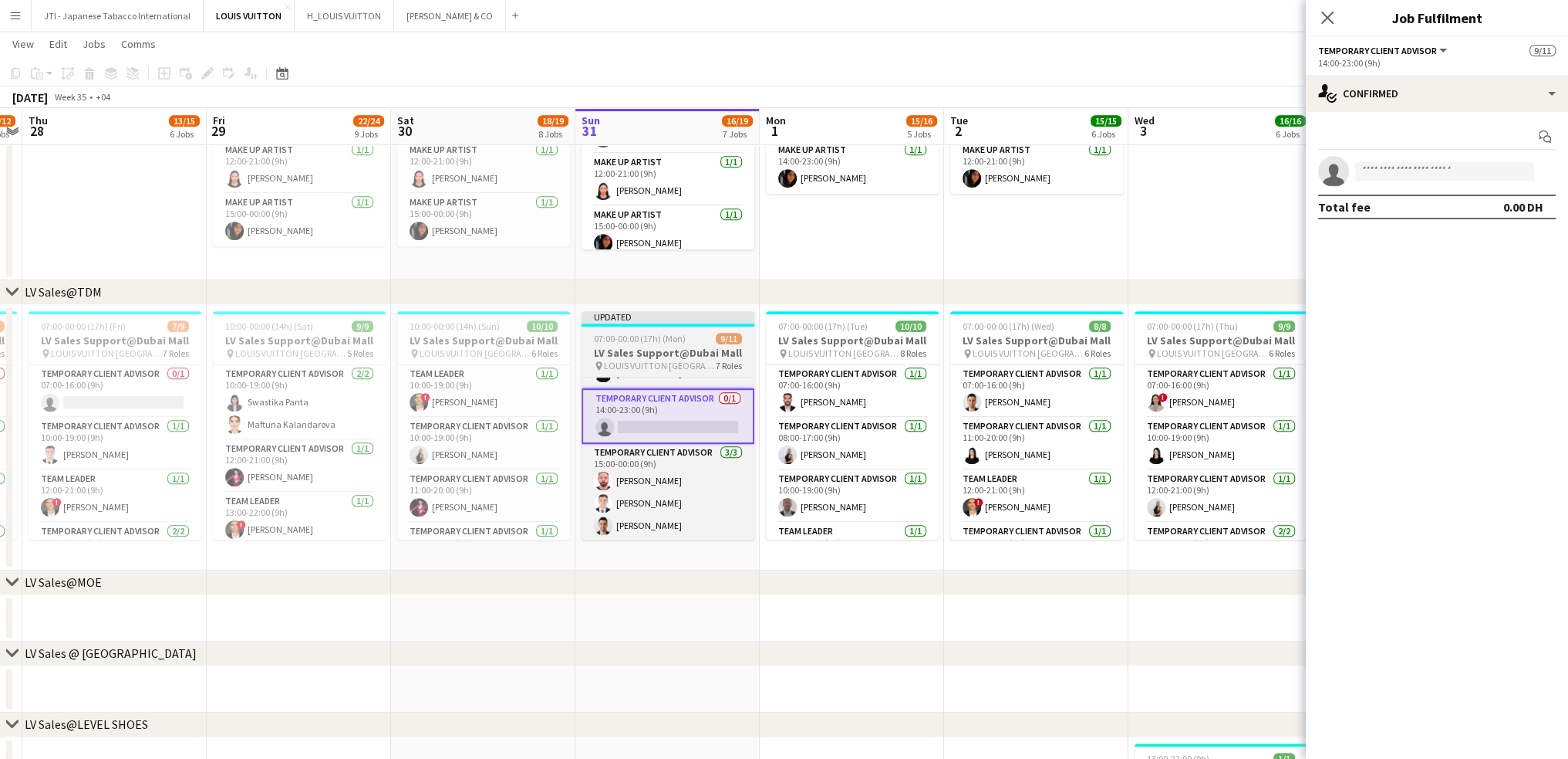
click at [667, 266] on app-date-cell "In progress 10:00-00:00 (14h) (Mon) 2/3 Make up Artist support @TDM pin Louis V…" at bounding box center [667, 147] width 184 height 266
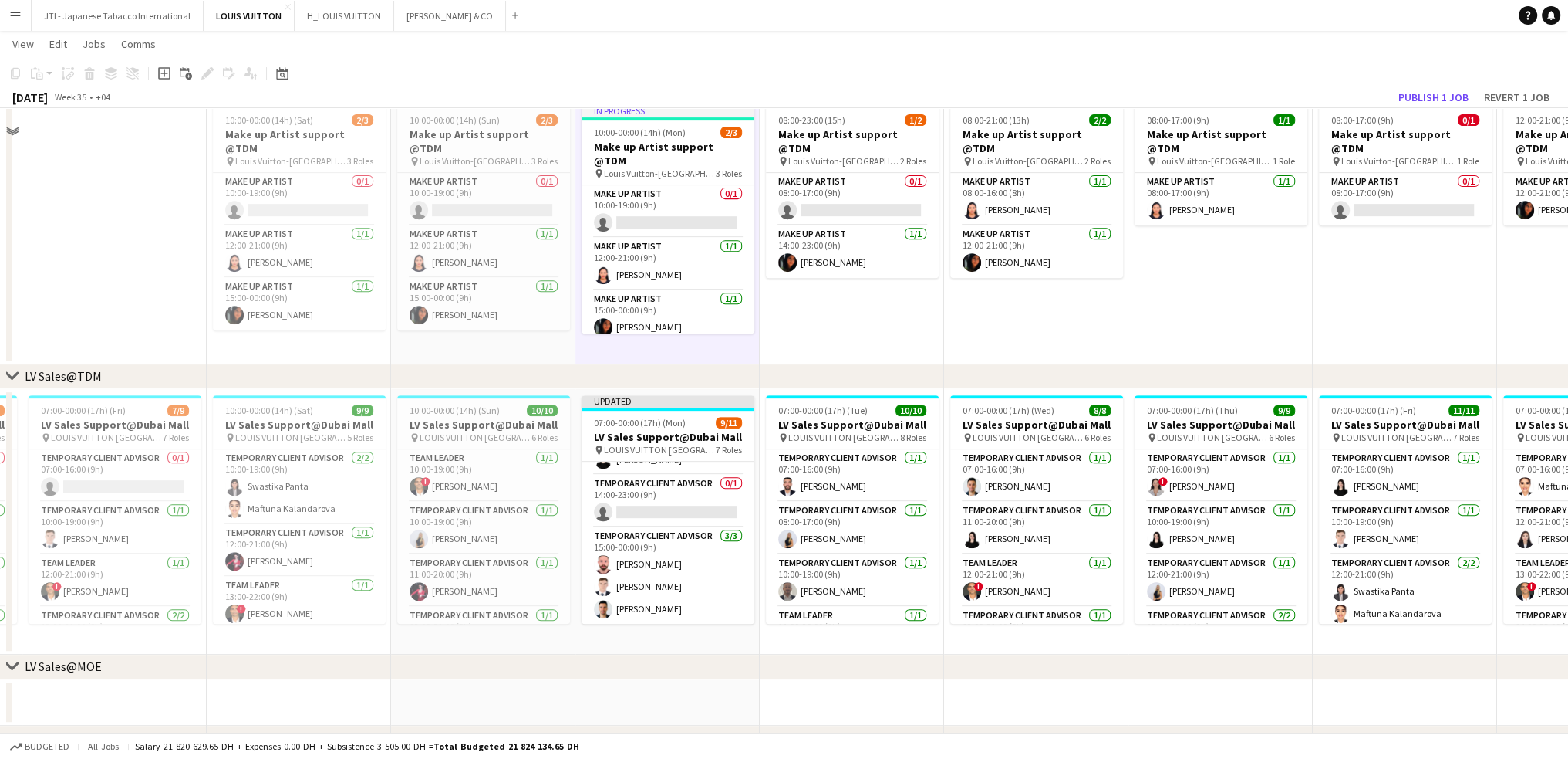
scroll to position [772, 0]
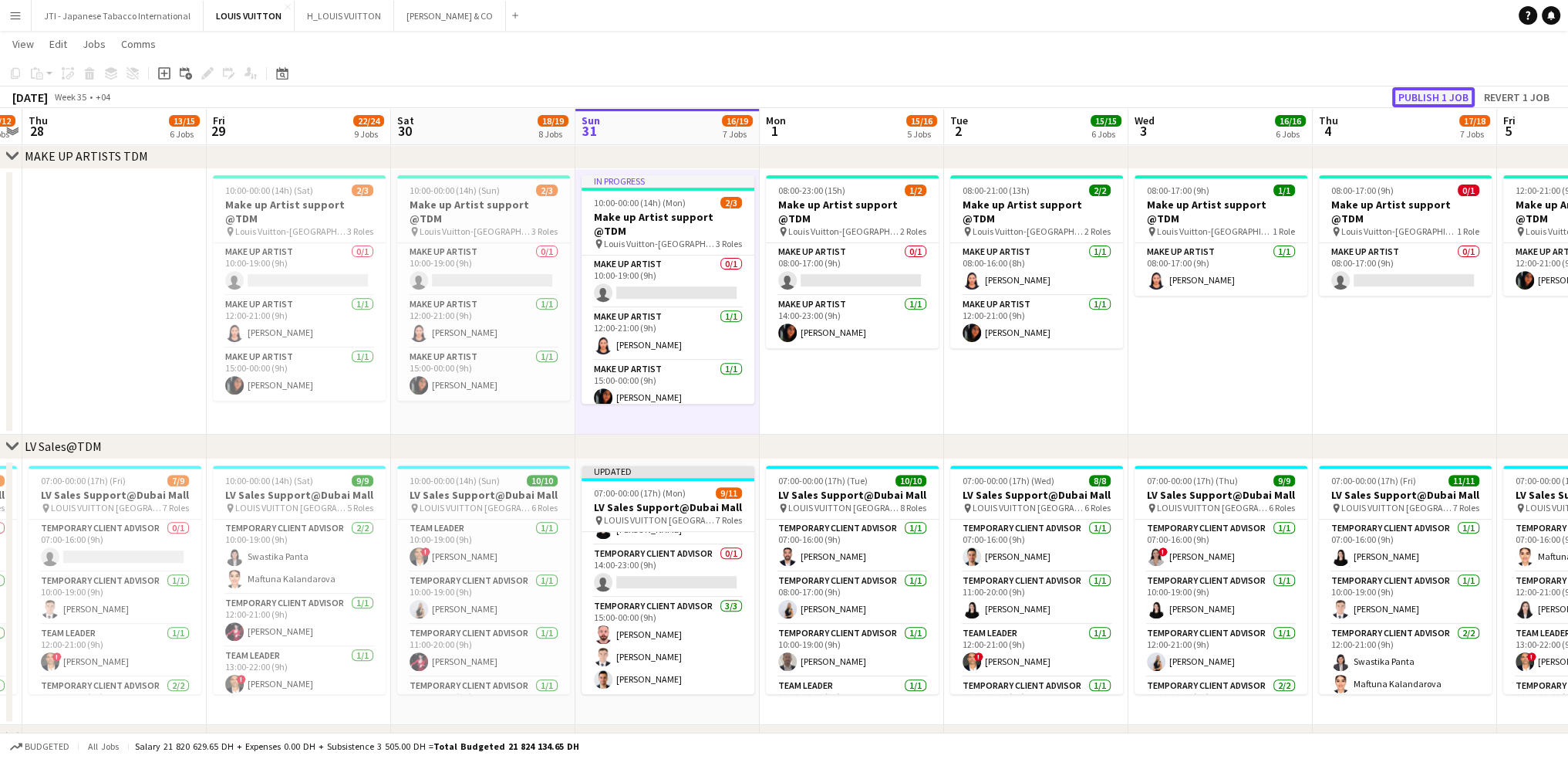
click at [1422, 98] on button "Publish 1 job" at bounding box center [1434, 97] width 82 height 20
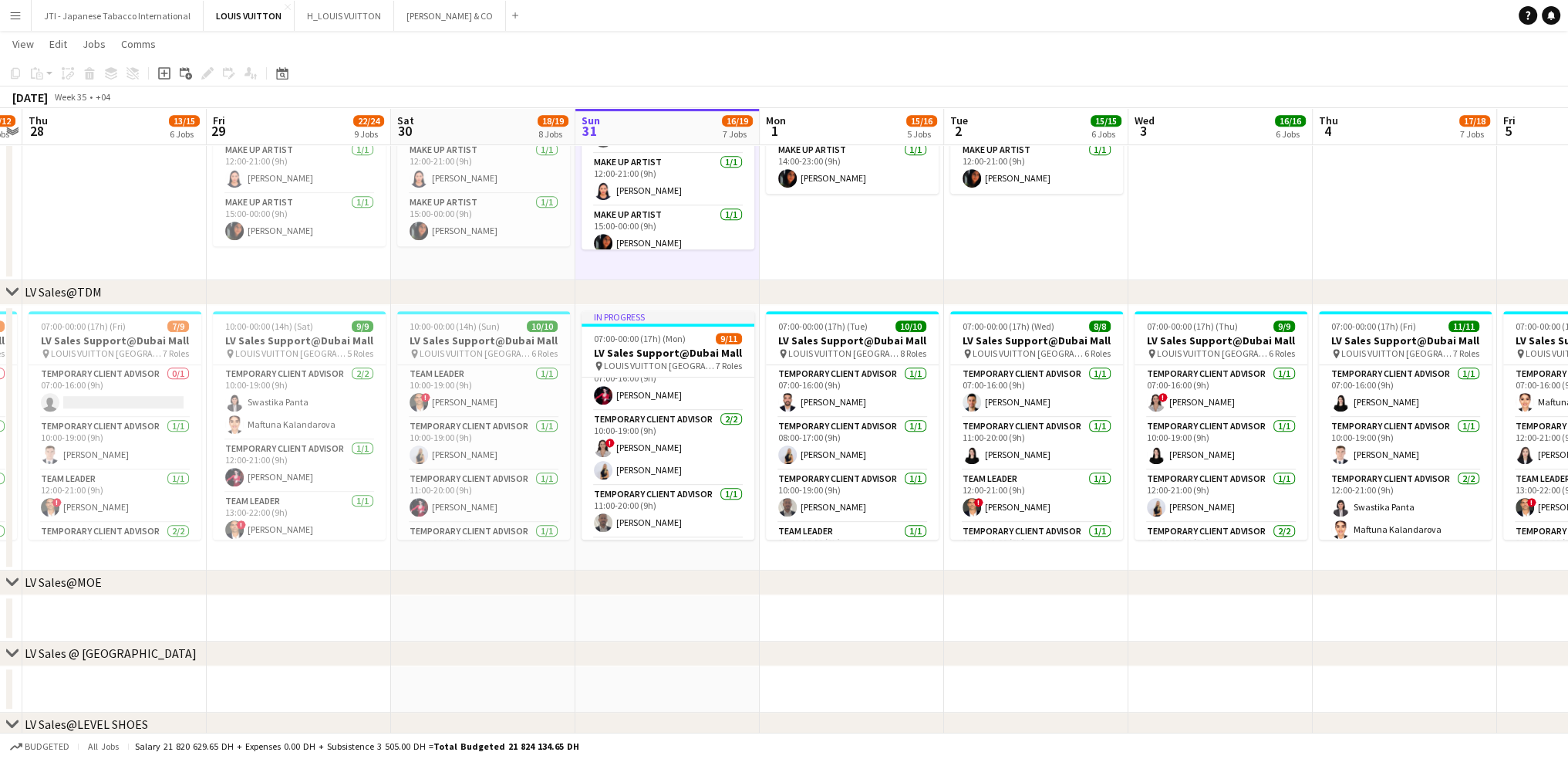
scroll to position [0, 0]
